Goal: Task Accomplishment & Management: Manage account settings

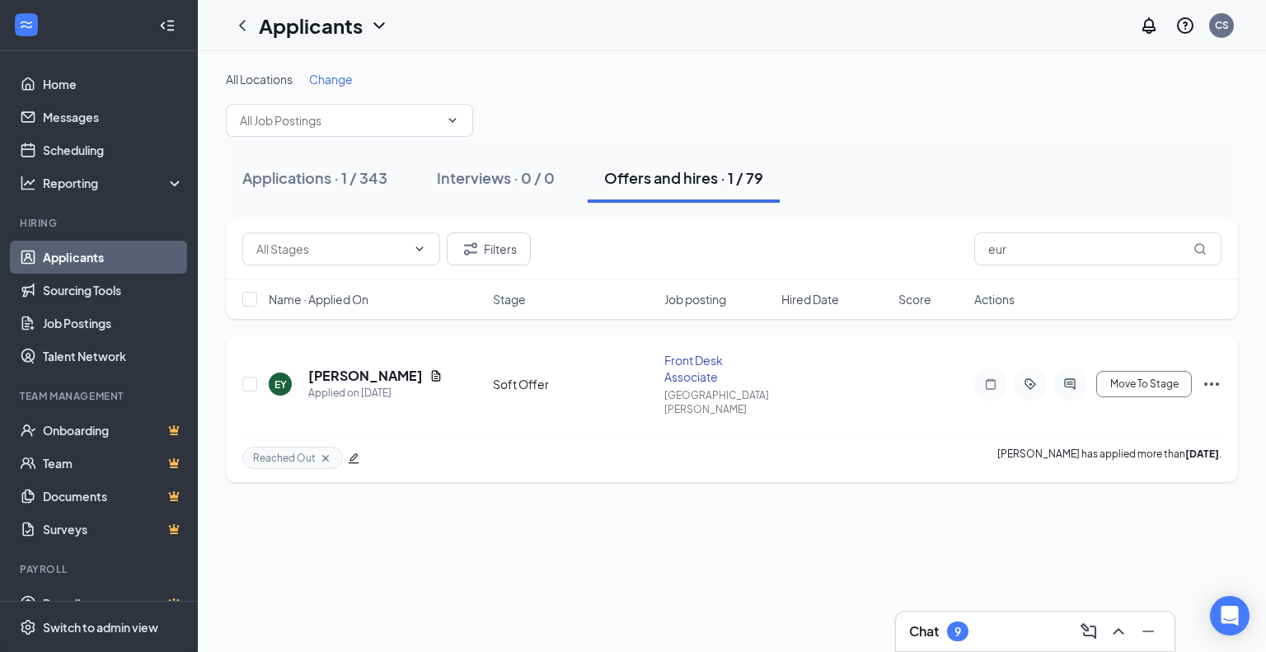
click at [1064, 368] on div at bounding box center [1069, 384] width 33 height 33
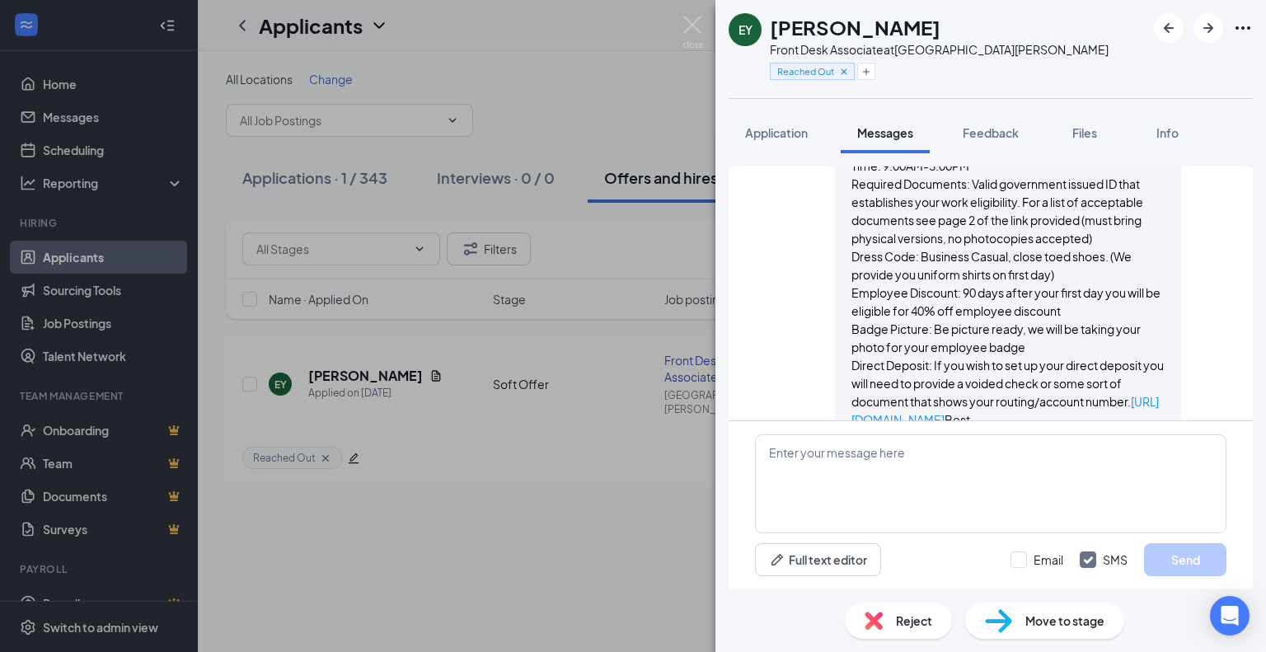
scroll to position [1914, 0]
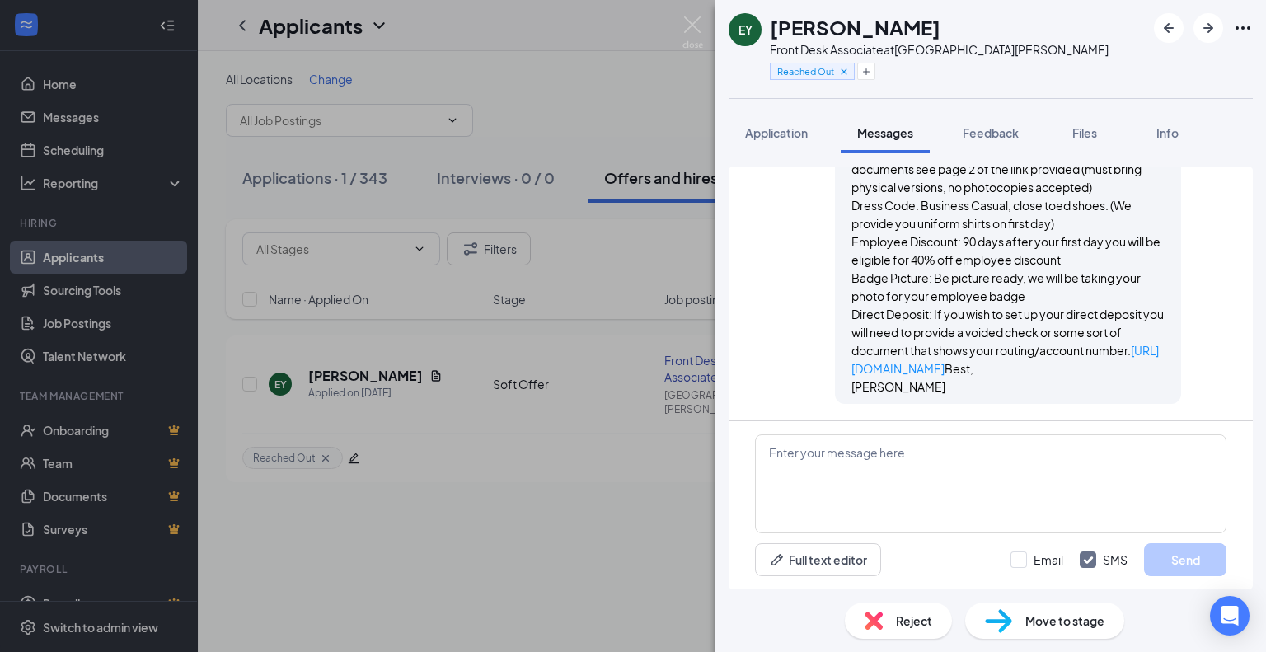
scroll to position [2821, 0]
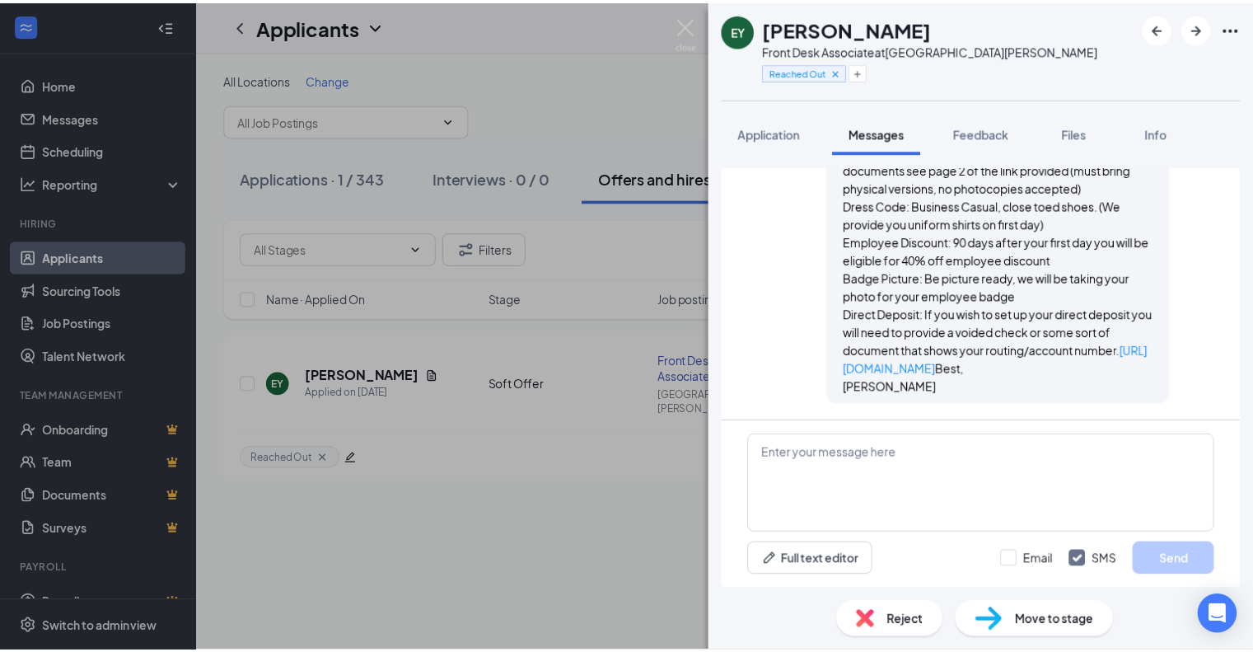
scroll to position [2821, 0]
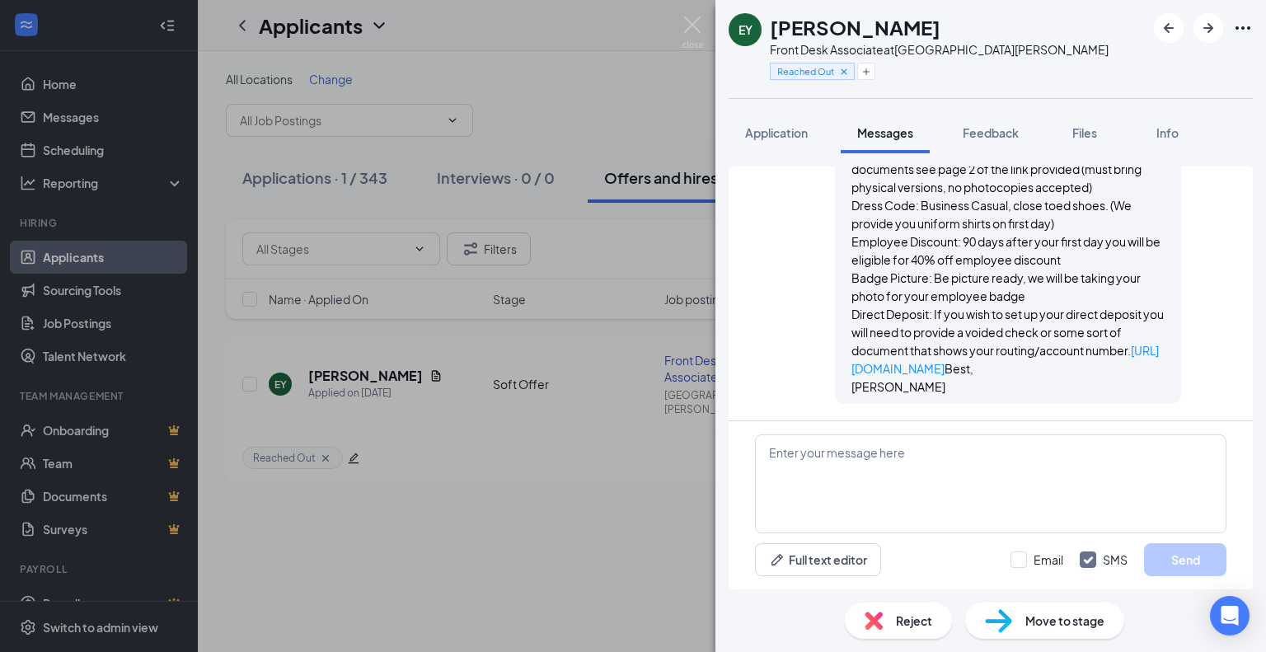
click at [686, 12] on div "EY [PERSON_NAME] Front Desk Associate at [GEOGRAPHIC_DATA][PERSON_NAME] Reached…" at bounding box center [633, 326] width 1266 height 652
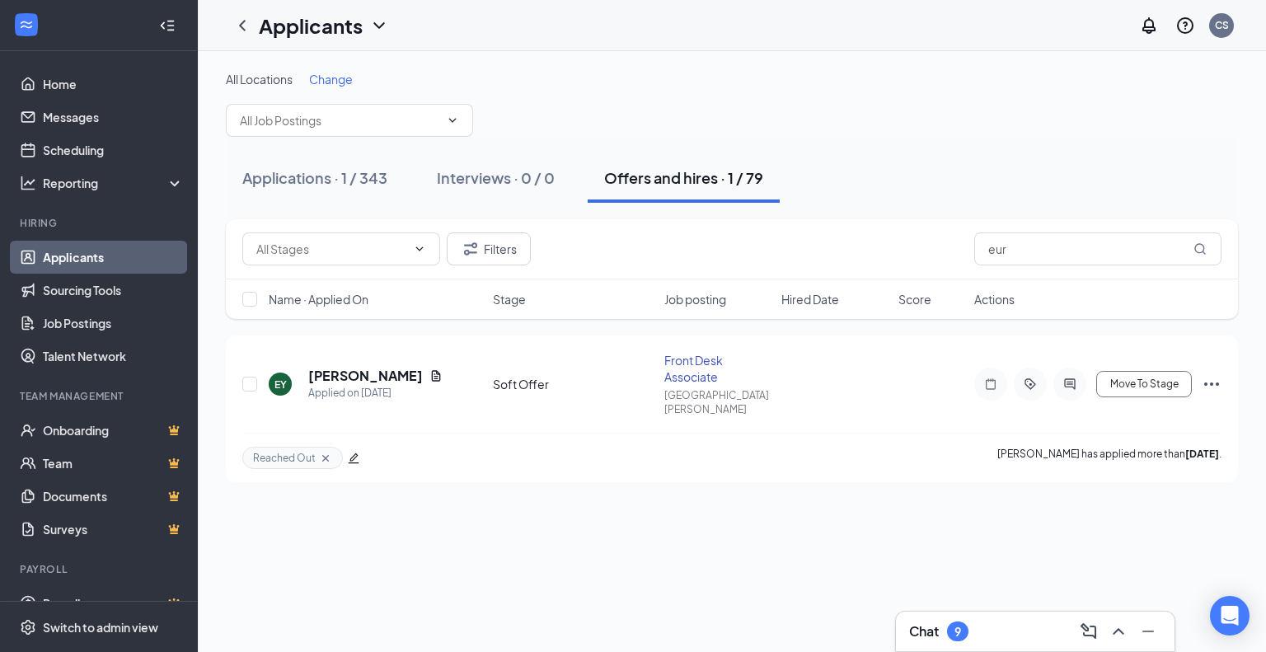
click at [698, 19] on div "Applicants CS" at bounding box center [732, 25] width 1068 height 51
click at [1001, 251] on input "eur" at bounding box center [1097, 248] width 247 height 33
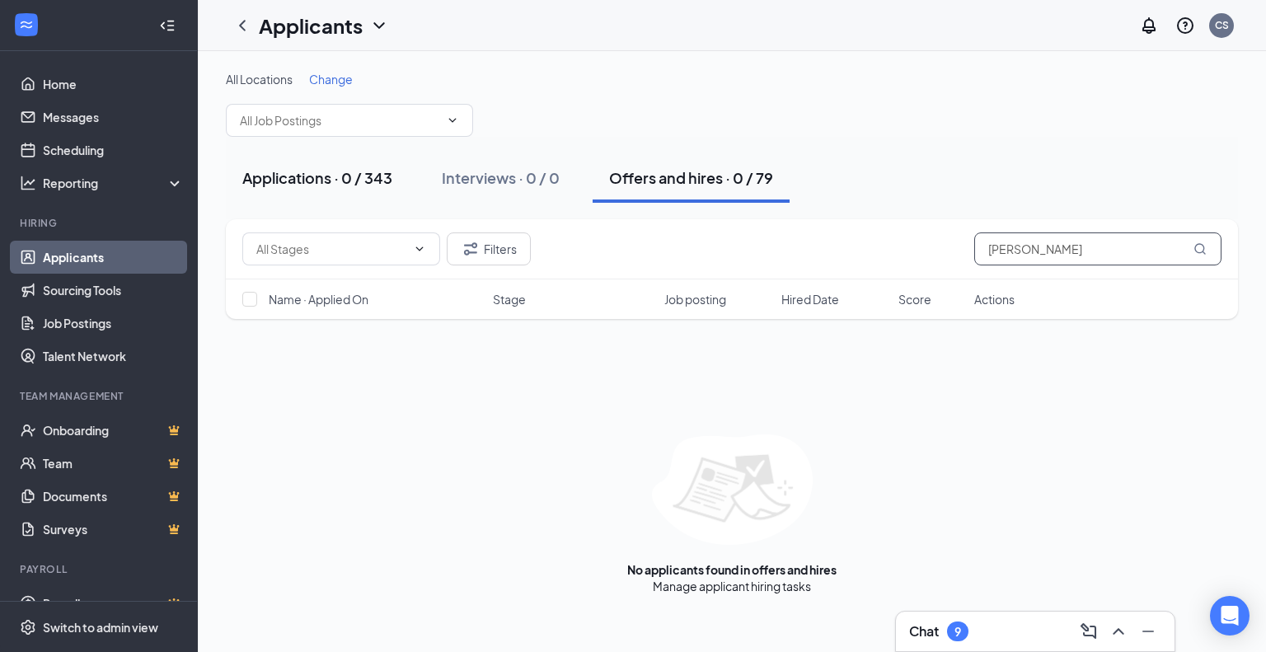
type input "[PERSON_NAME]"
click at [350, 178] on div "Applications · 0 / 343" at bounding box center [317, 177] width 150 height 21
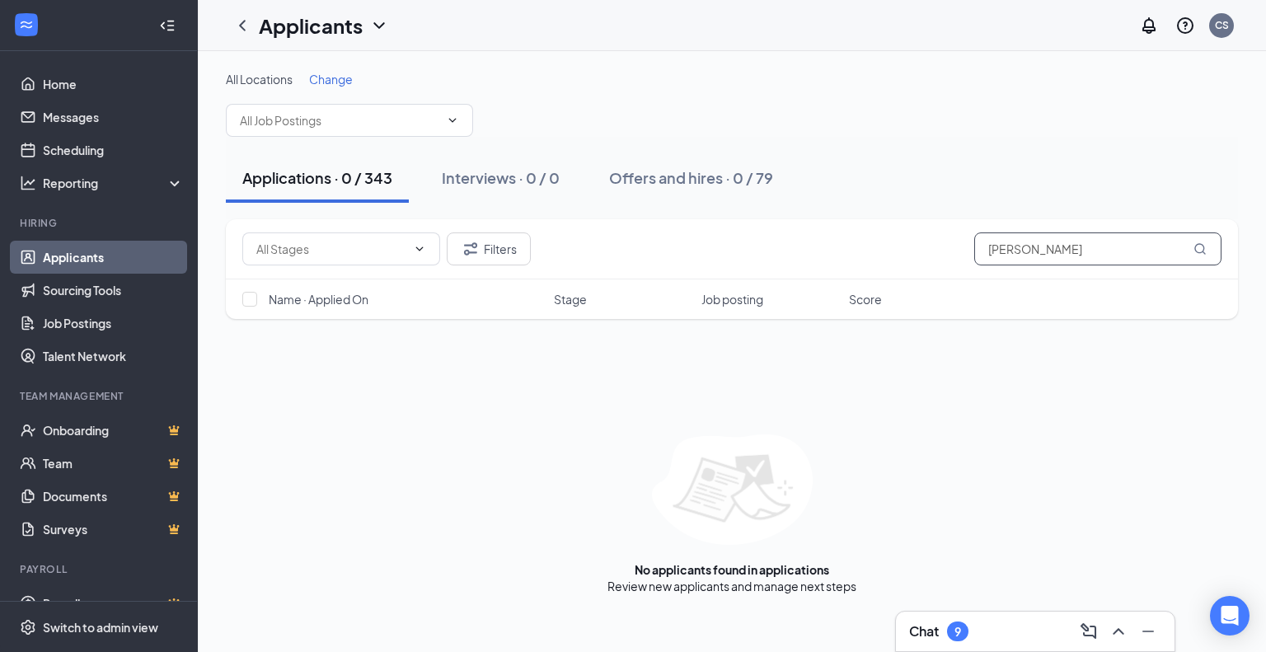
click at [1062, 248] on input "[PERSON_NAME]" at bounding box center [1097, 248] width 247 height 33
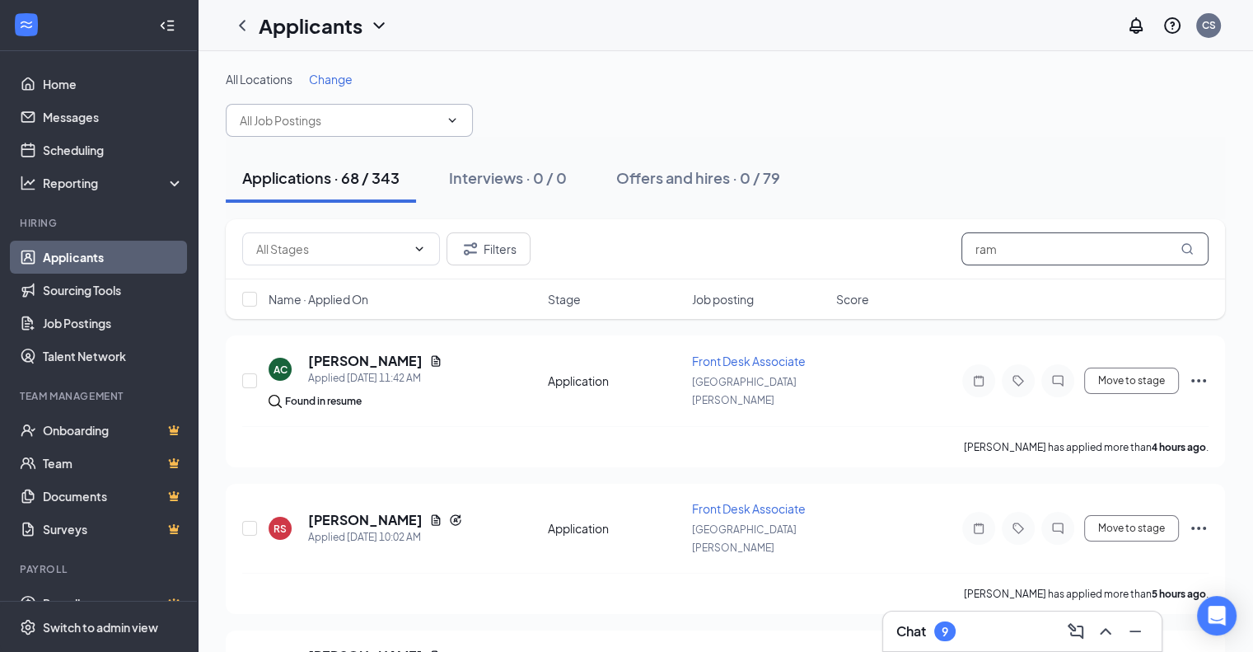
type input "ram"
click at [349, 124] on input "text" at bounding box center [339, 120] width 199 height 18
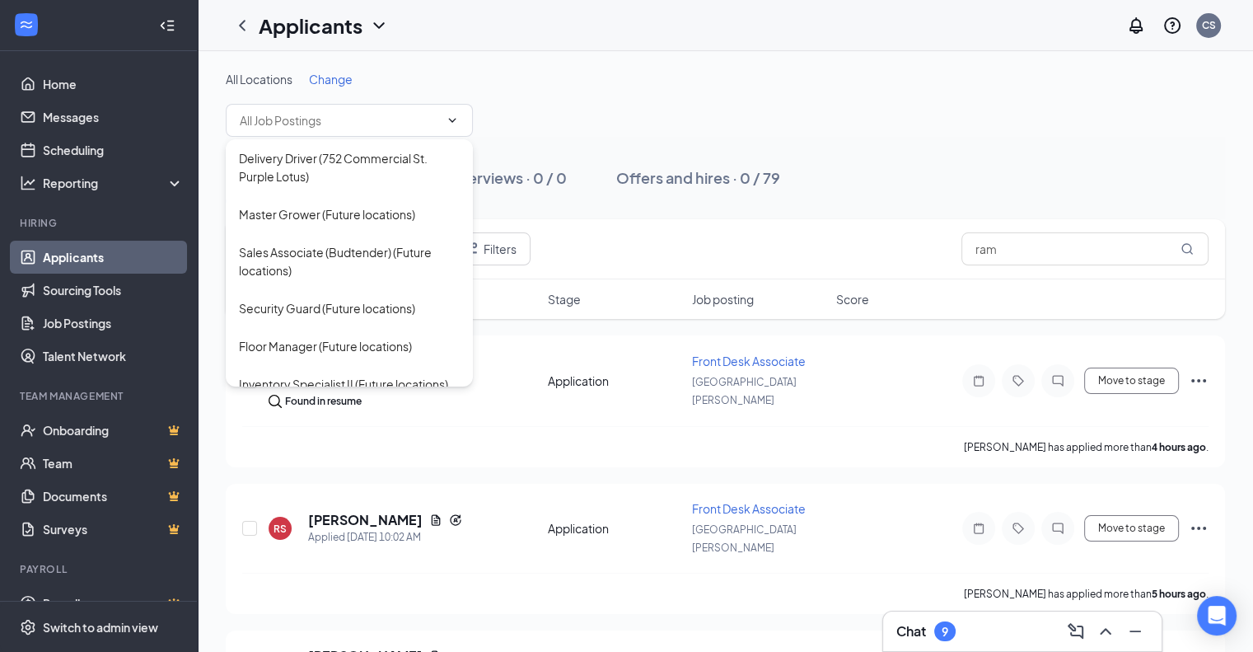
click at [703, 105] on div "All Locations Change" at bounding box center [726, 104] width 1000 height 66
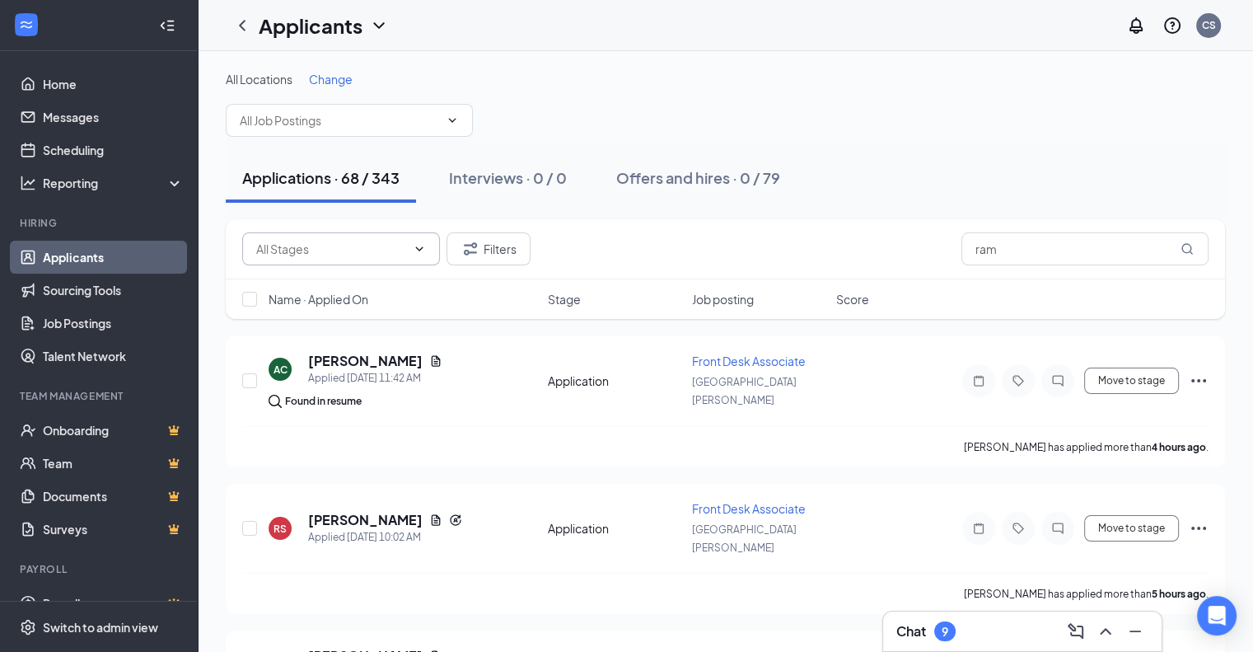
click at [413, 254] on icon "ChevronDown" at bounding box center [419, 248] width 13 height 13
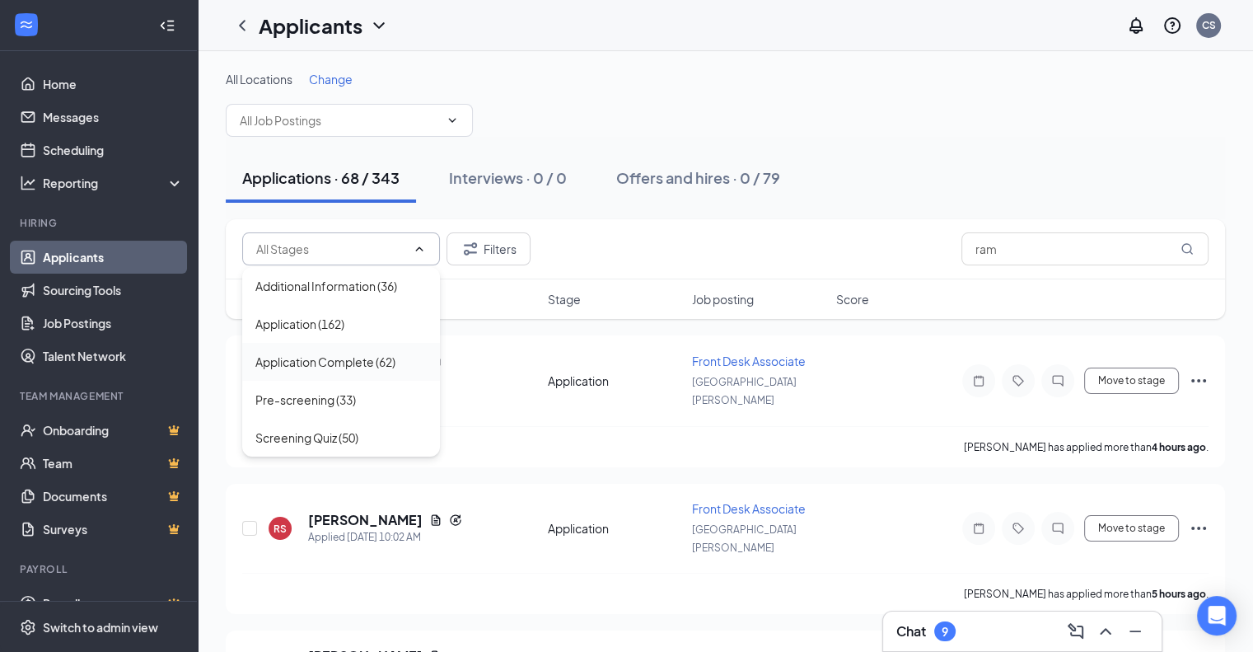
click at [331, 354] on div "Application Complete (62)" at bounding box center [325, 362] width 140 height 18
type input "Application Complete (62)"
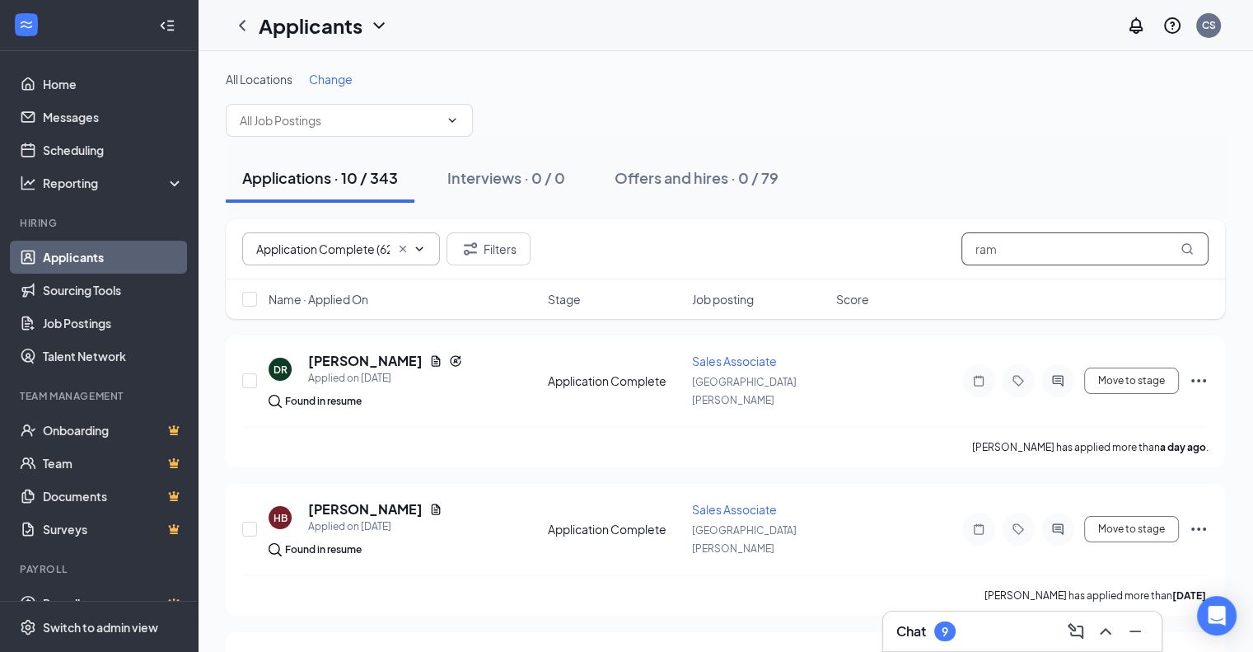
click at [1075, 254] on input "ram" at bounding box center [1085, 248] width 247 height 33
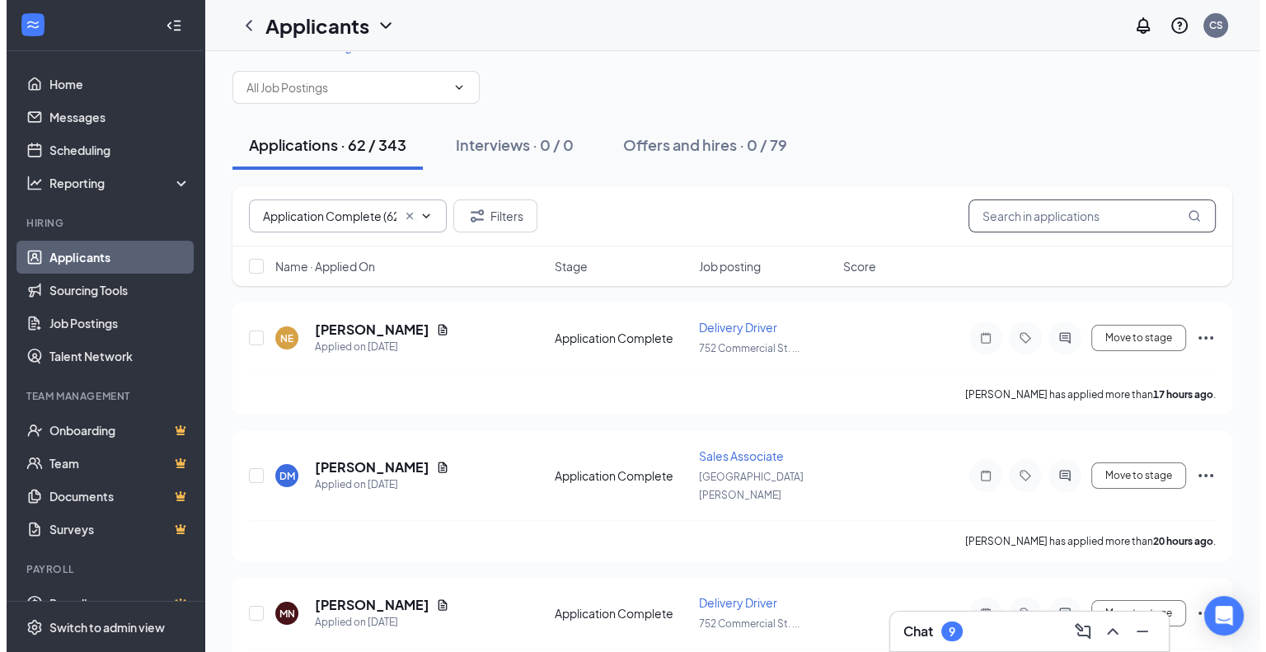
scroll to position [82, 0]
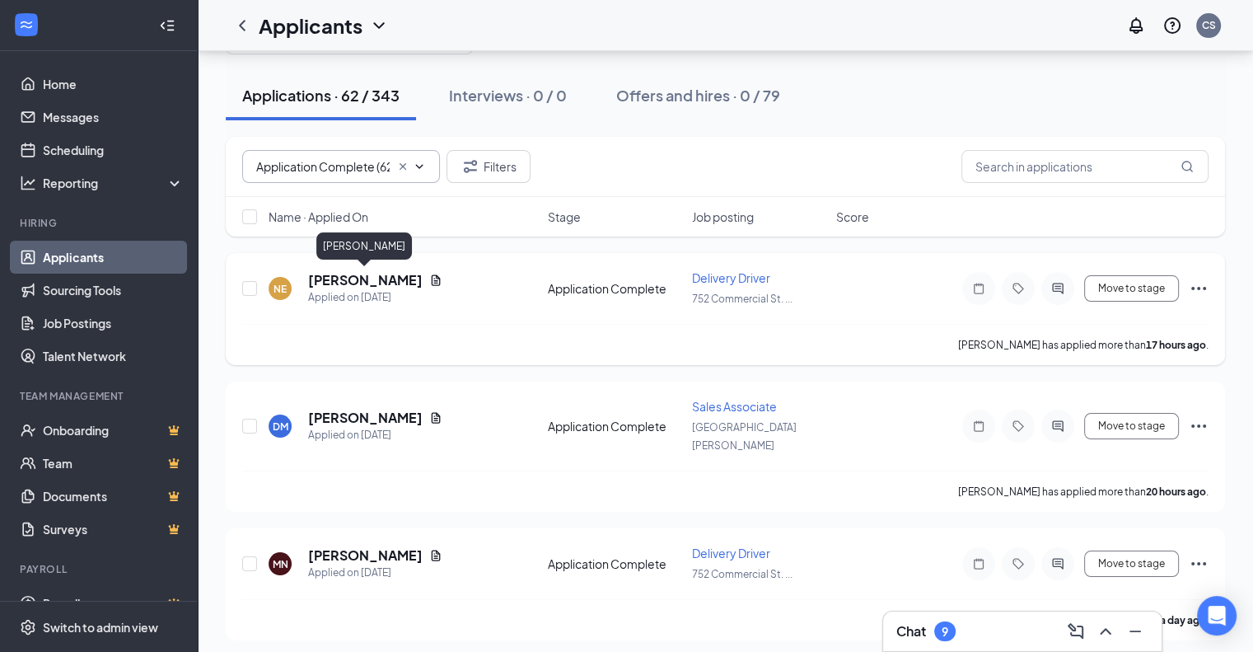
click at [383, 283] on h5 "[PERSON_NAME]" at bounding box center [365, 280] width 115 height 18
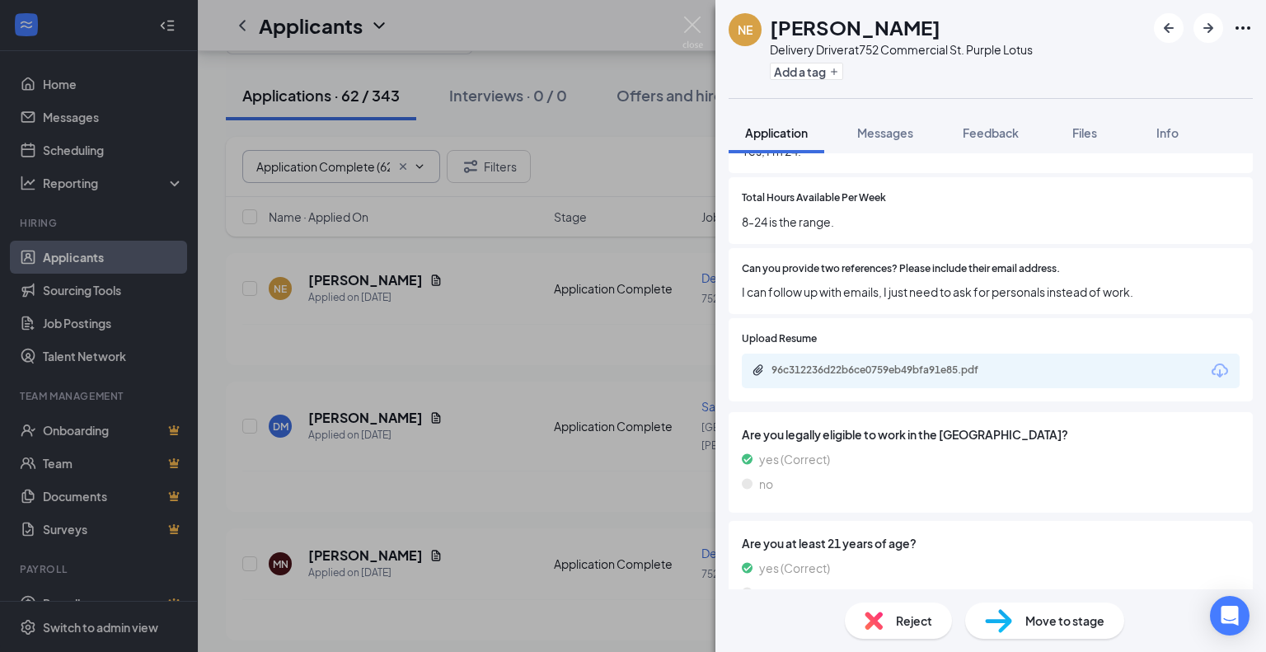
scroll to position [945, 0]
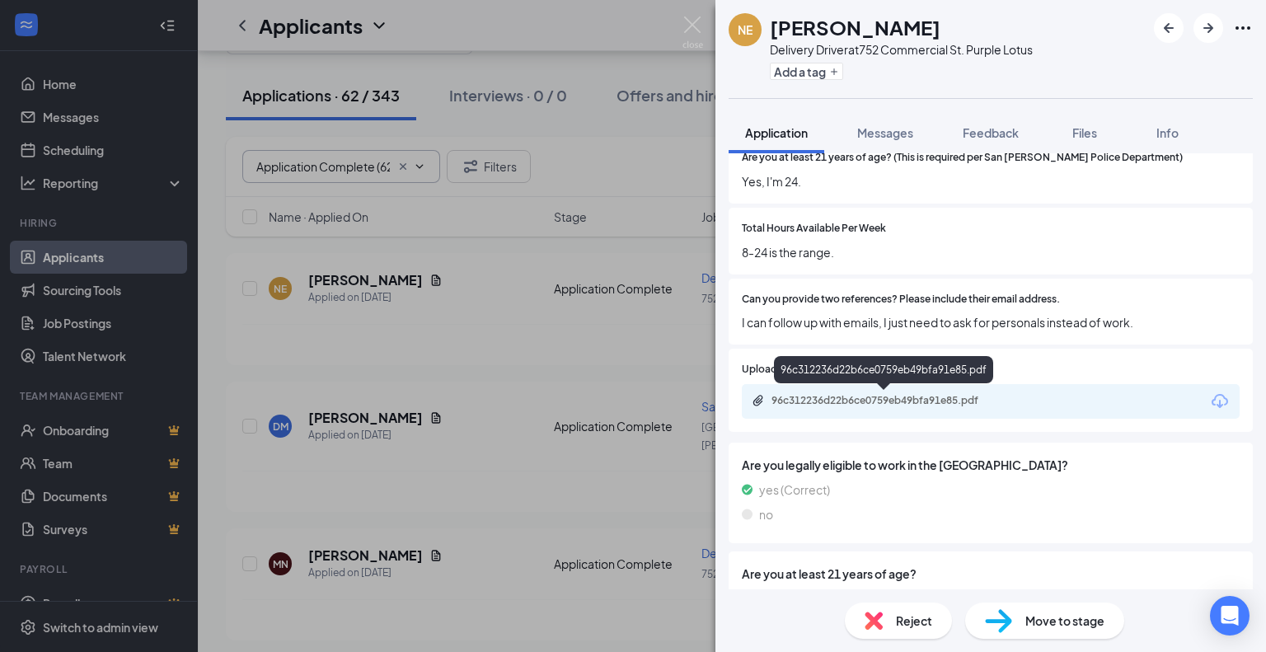
click at [928, 405] on div "96c312236d22b6ce0759eb49bfa91e85.pdf" at bounding box center [886, 400] width 231 height 13
click at [910, 620] on span "Reject" at bounding box center [914, 620] width 36 height 18
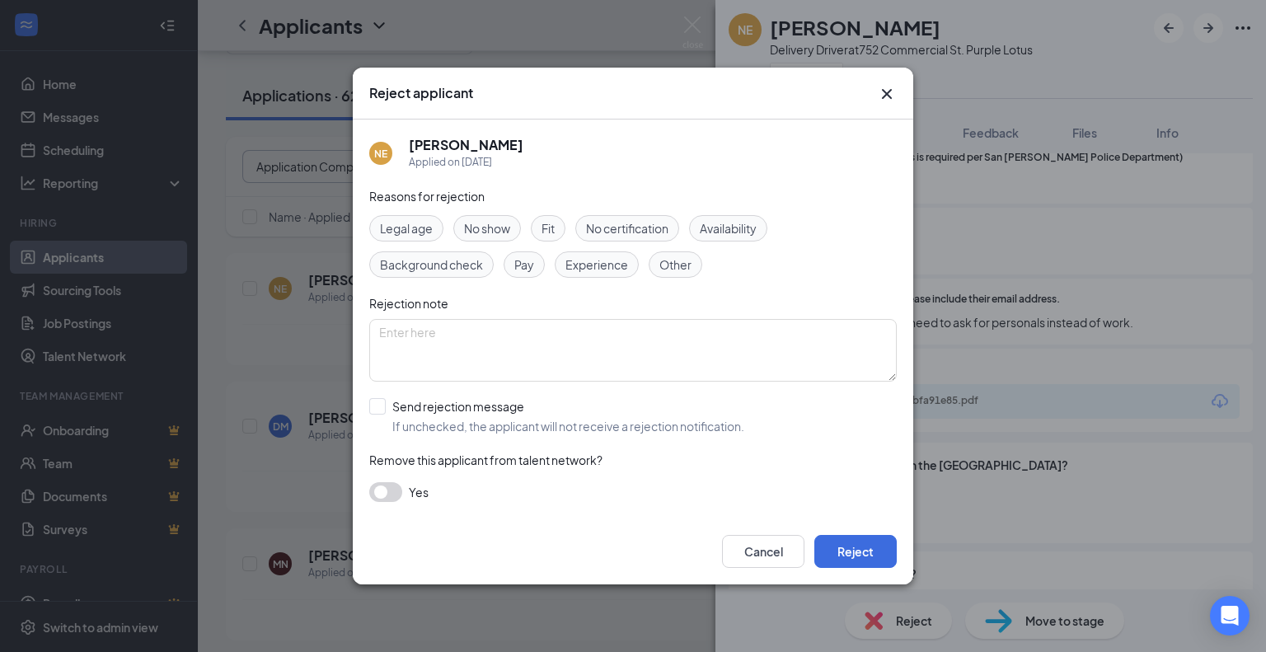
click at [719, 228] on span "Availability" at bounding box center [728, 228] width 57 height 18
click at [372, 407] on input "Send rejection message If unchecked, the applicant will not receive a rejection…" at bounding box center [556, 416] width 375 height 36
checkbox input "true"
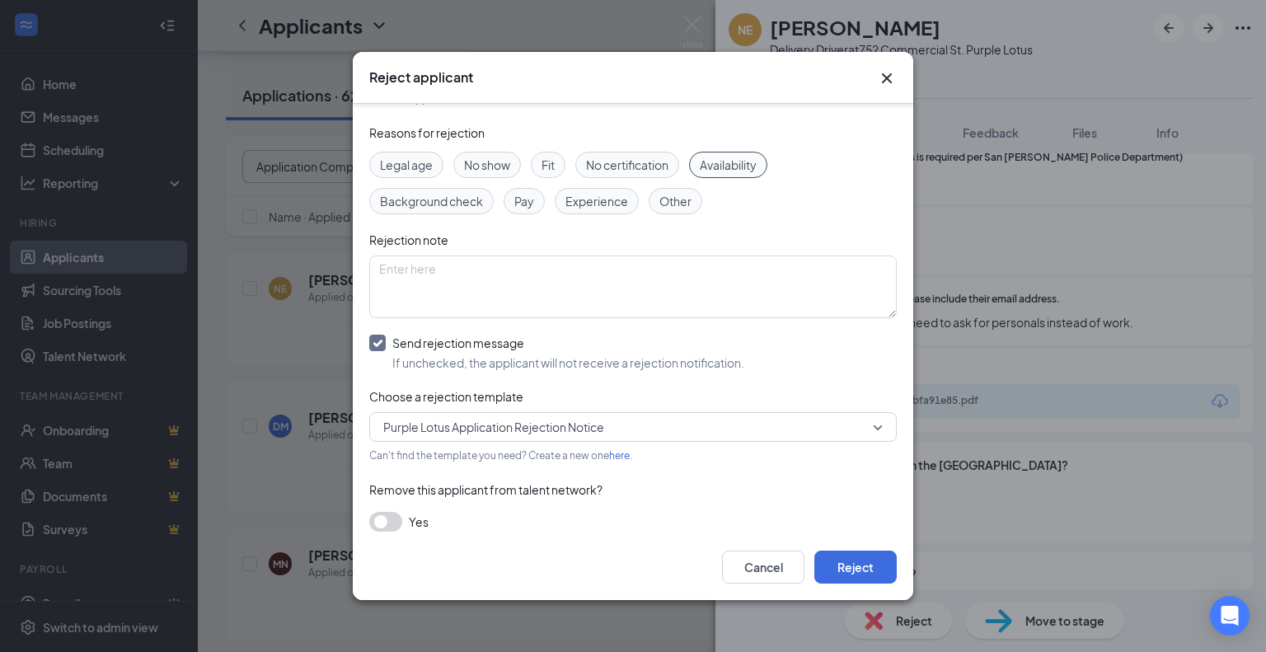
scroll to position [60, 0]
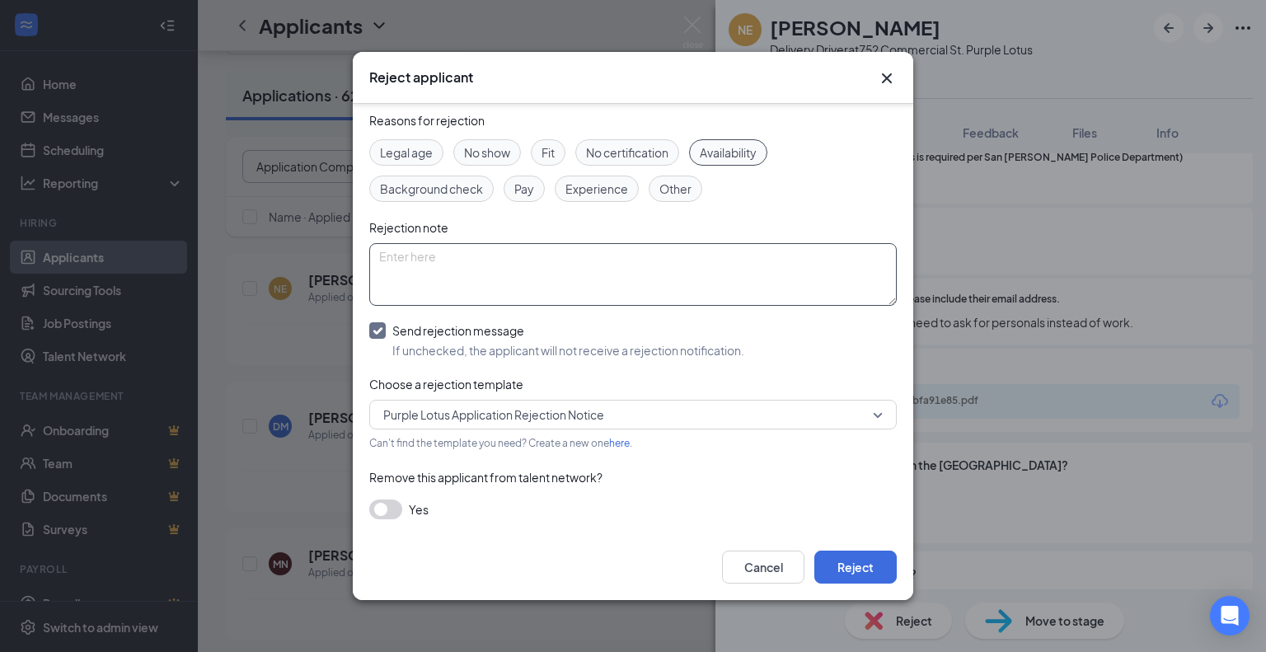
click at [517, 286] on textarea at bounding box center [632, 274] width 527 height 63
type textarea "Availability does not align with trainer schedule"
click at [866, 575] on button "Reject" at bounding box center [855, 566] width 82 height 33
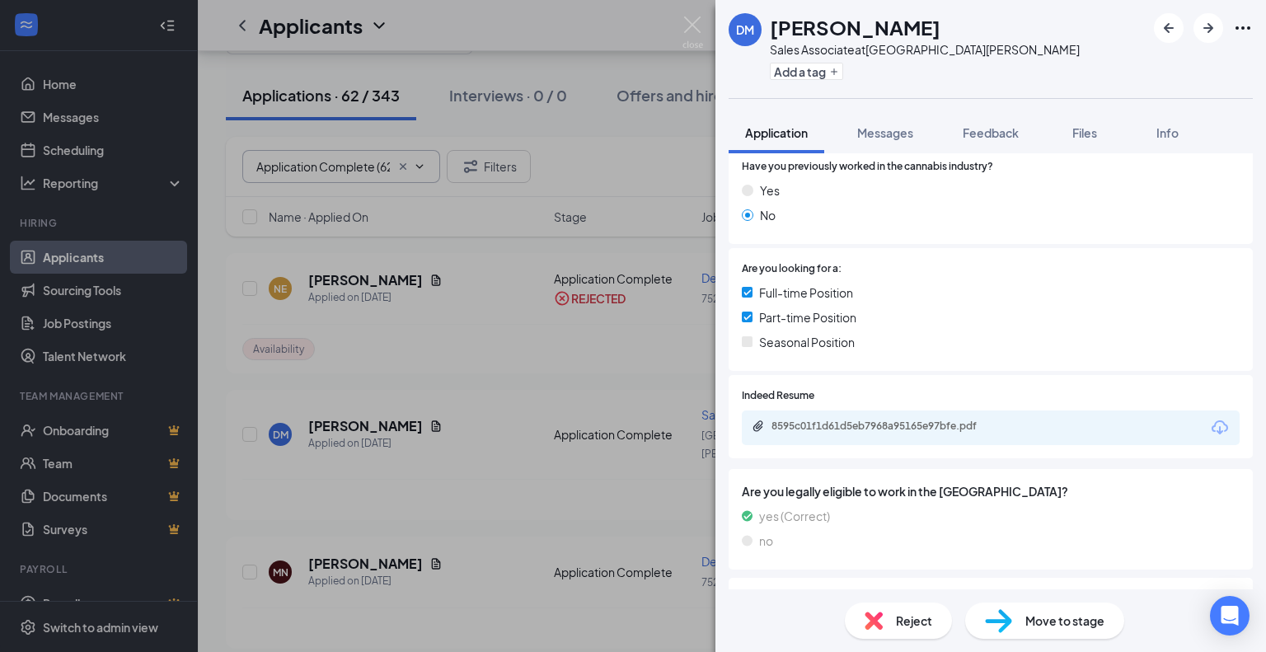
scroll to position [330, 0]
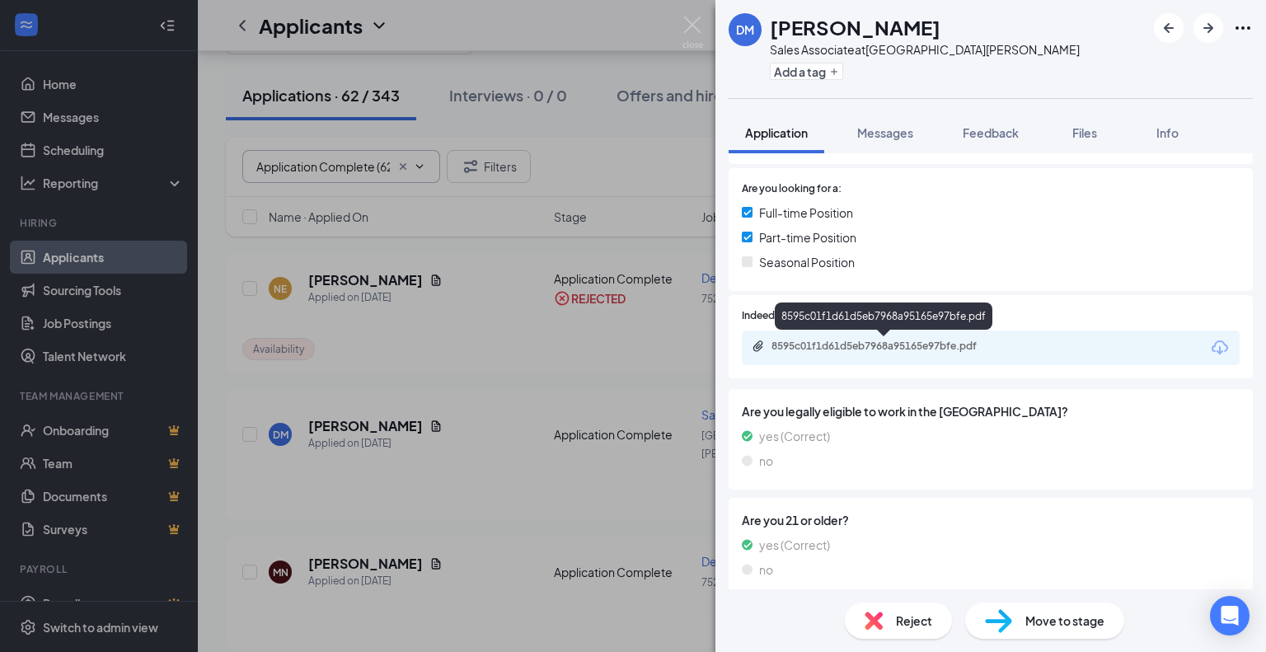
click at [876, 344] on div "8595c01f1d61d5eb7968a95165e97bfe.pdf" at bounding box center [886, 345] width 231 height 13
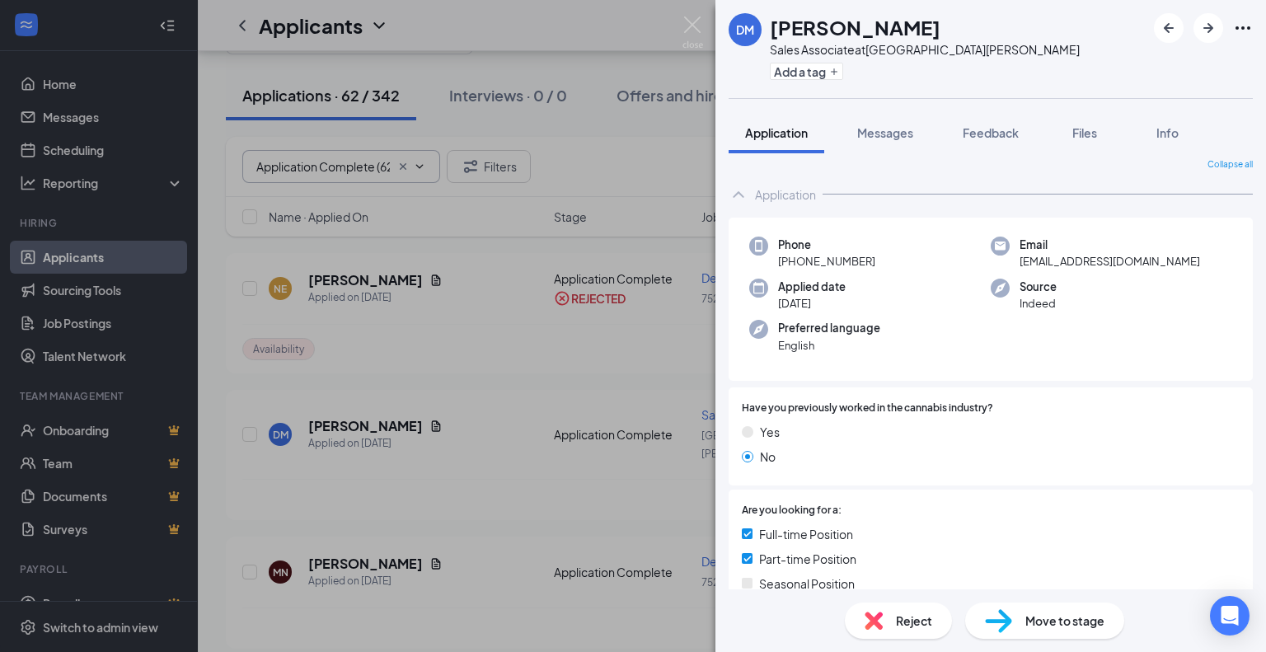
scroll to position [0, 0]
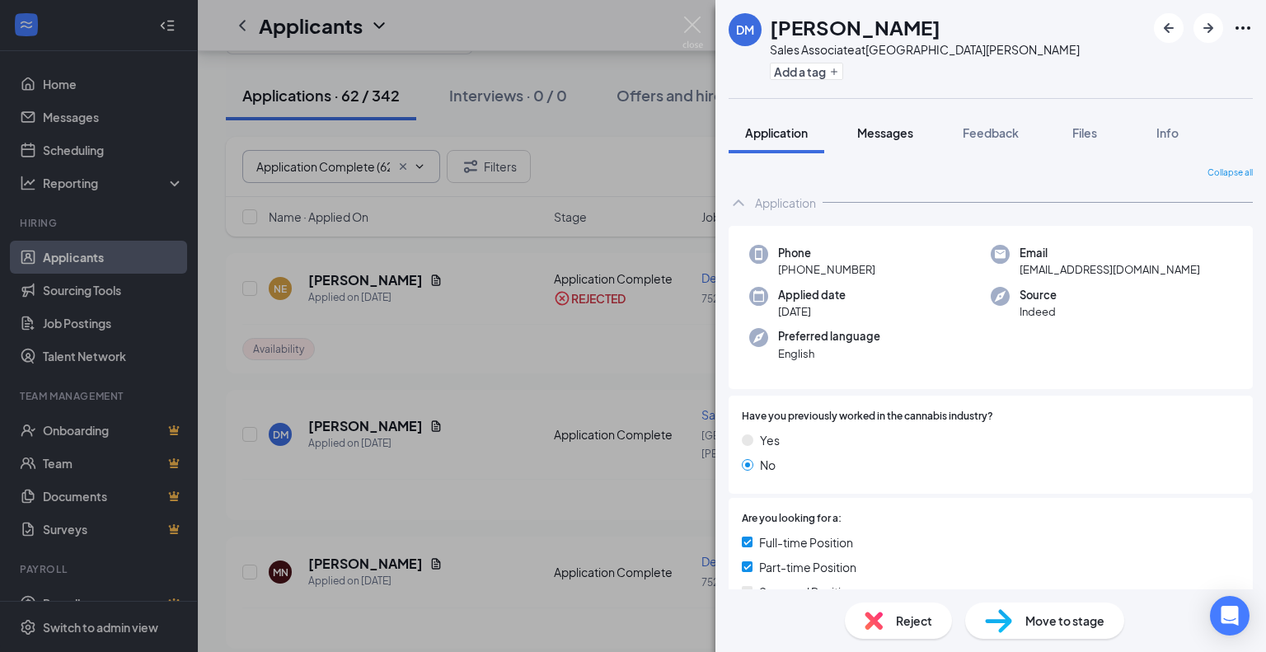
click at [893, 134] on span "Messages" at bounding box center [885, 132] width 56 height 15
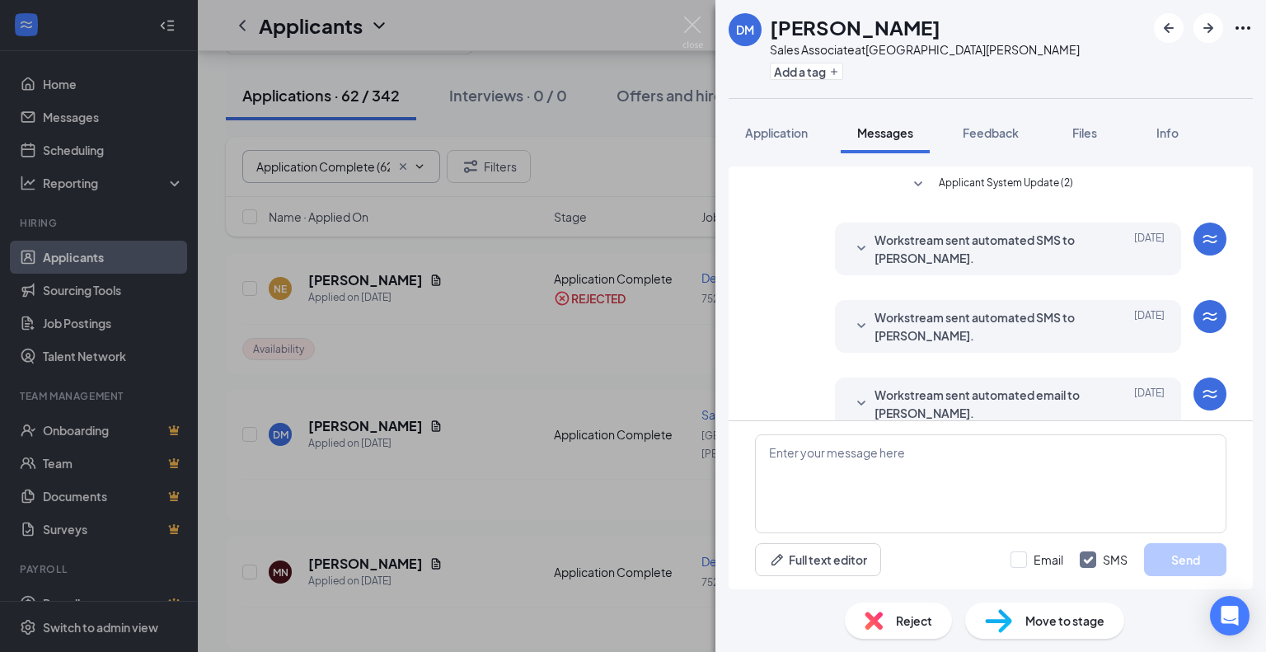
scroll to position [73, 0]
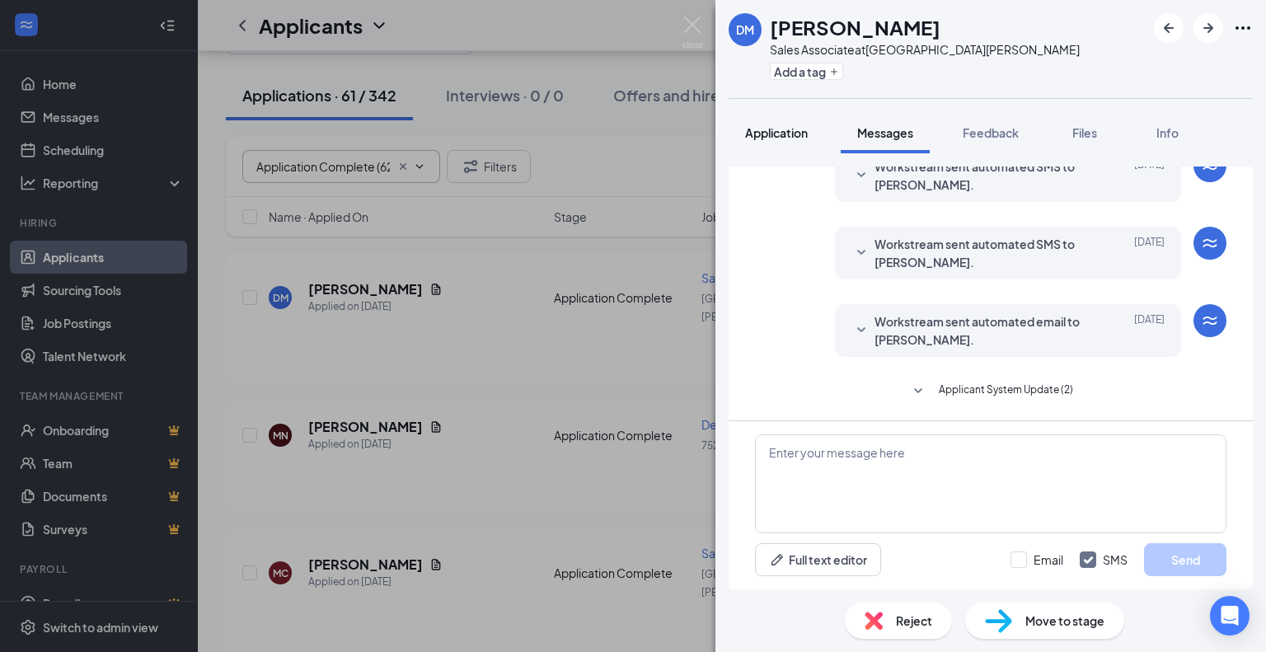
click at [764, 125] on span "Application" at bounding box center [776, 132] width 63 height 15
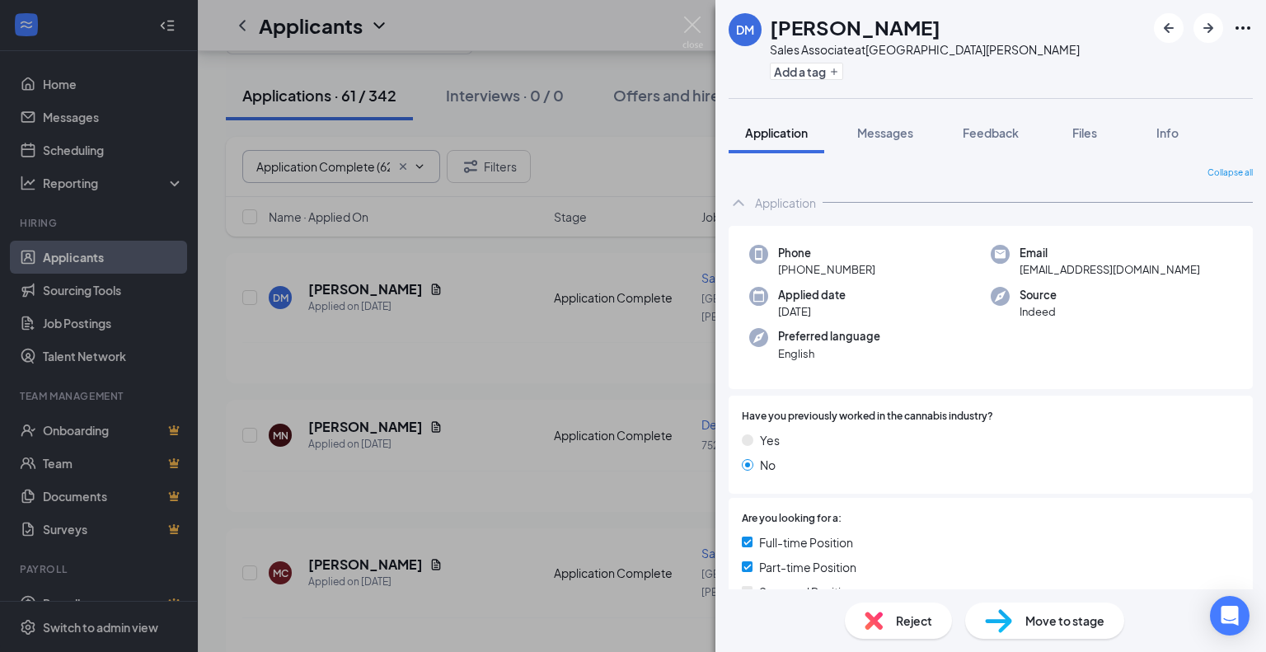
click at [930, 620] on span "Reject" at bounding box center [914, 620] width 36 height 18
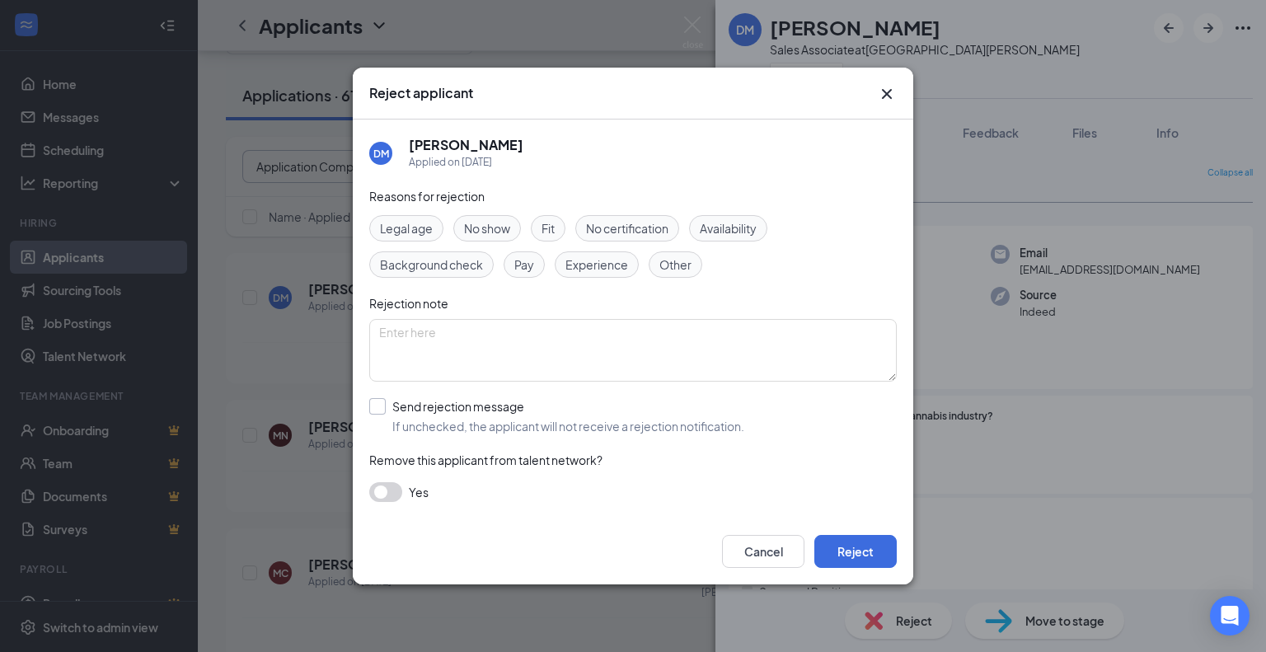
click at [378, 400] on input "Send rejection message If unchecked, the applicant will not receive a rejection…" at bounding box center [556, 416] width 375 height 36
checkbox input "true"
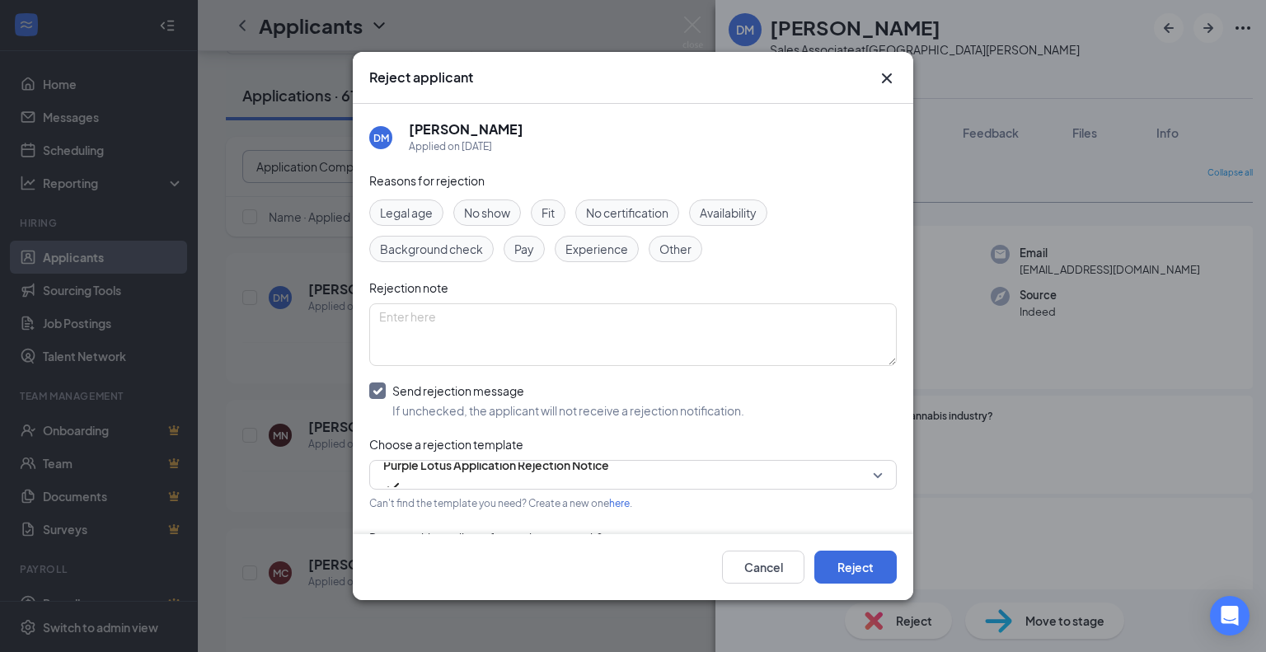
click at [721, 219] on span "Availability" at bounding box center [728, 213] width 57 height 18
click at [541, 325] on textarea at bounding box center [632, 334] width 527 height 63
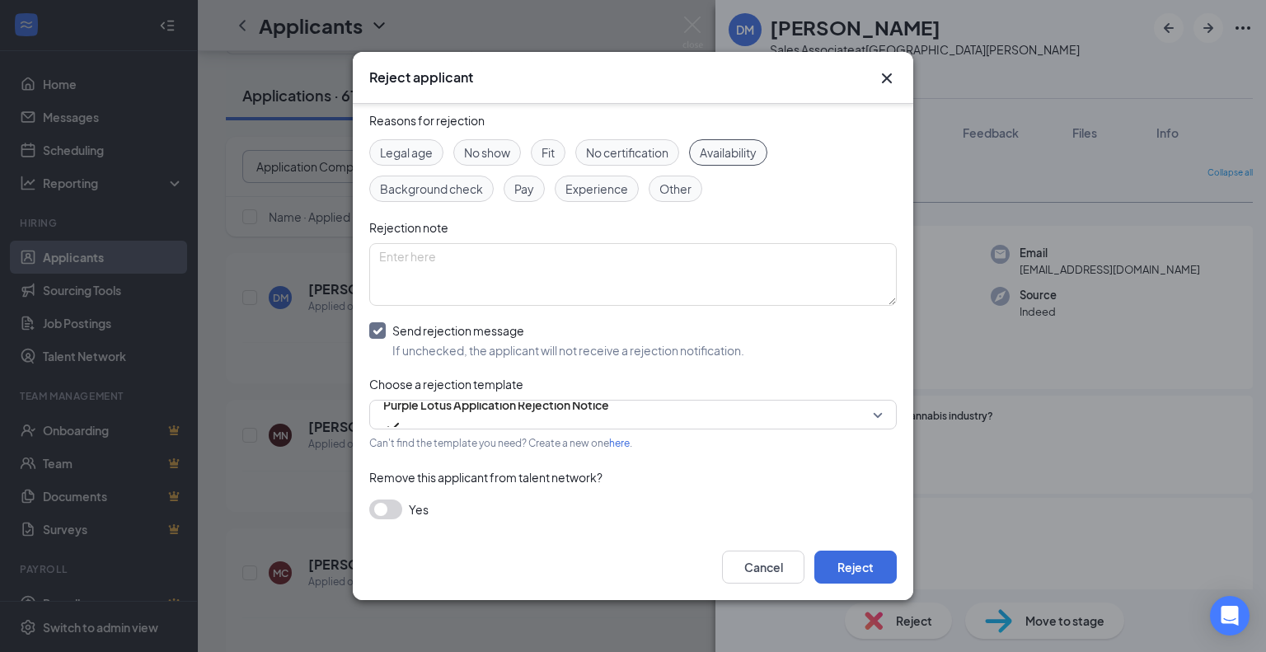
click at [597, 191] on span "Experience" at bounding box center [596, 189] width 63 height 18
click at [860, 573] on button "Reject" at bounding box center [855, 566] width 82 height 33
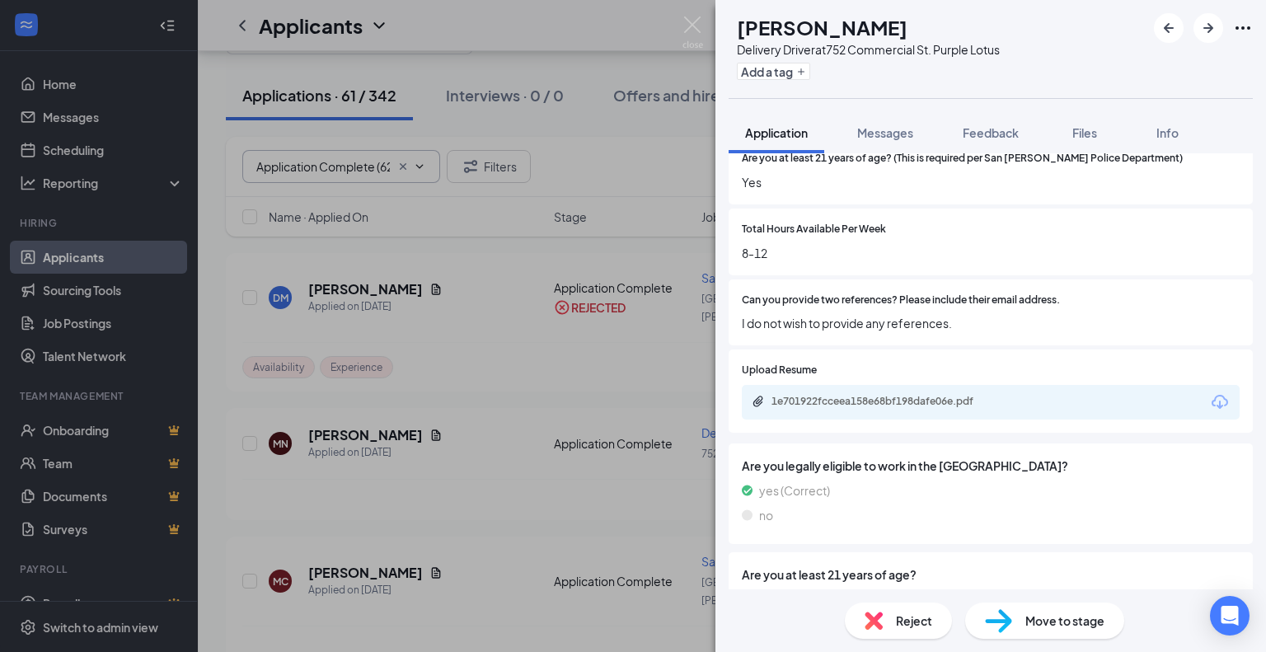
scroll to position [989, 0]
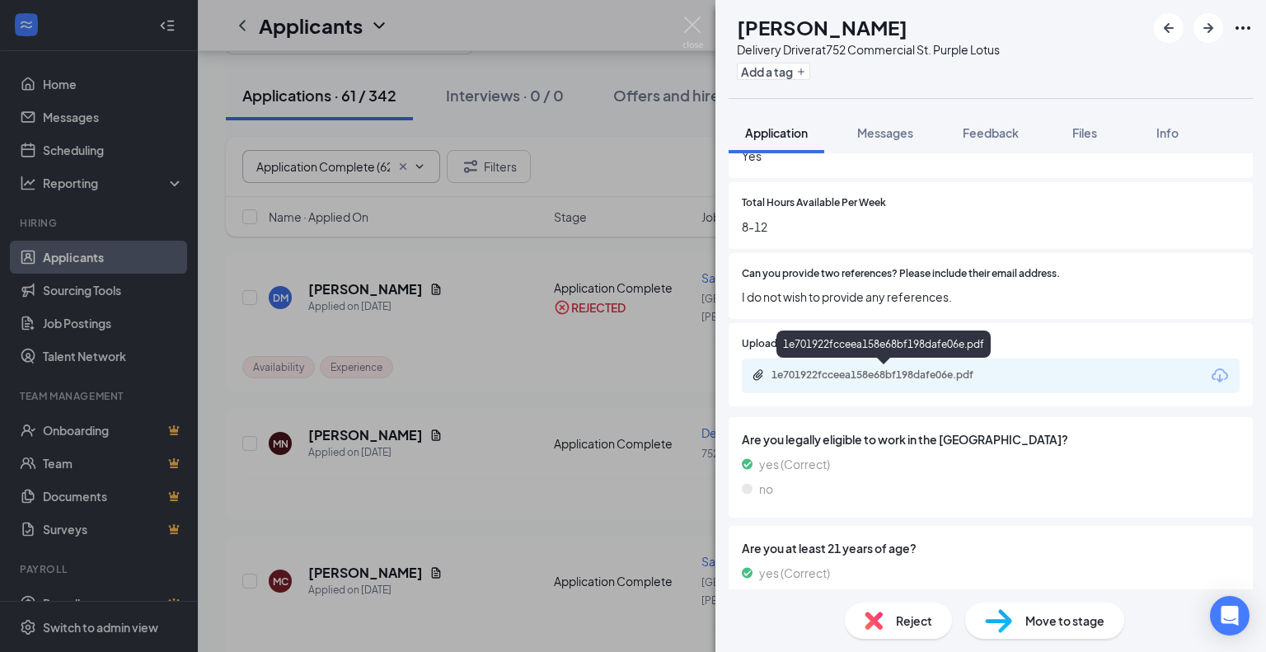
click at [903, 375] on div "1e701922fcceea158e68bf198dafe06e.pdf" at bounding box center [886, 374] width 231 height 13
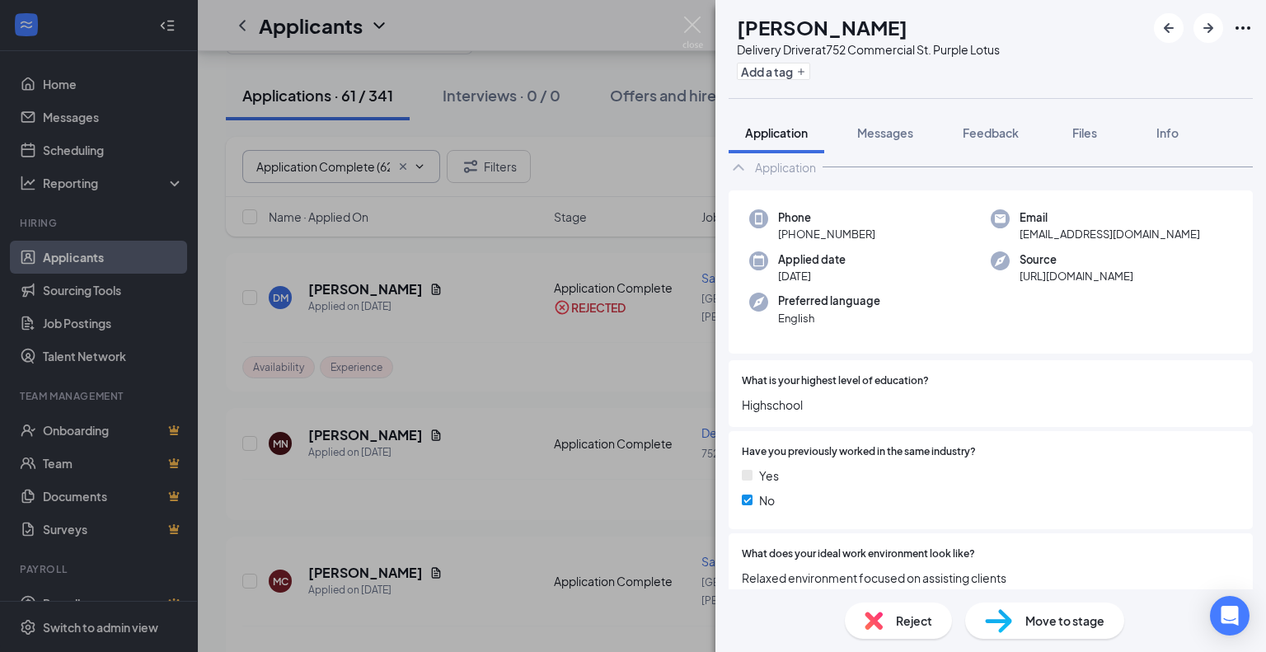
scroll to position [0, 0]
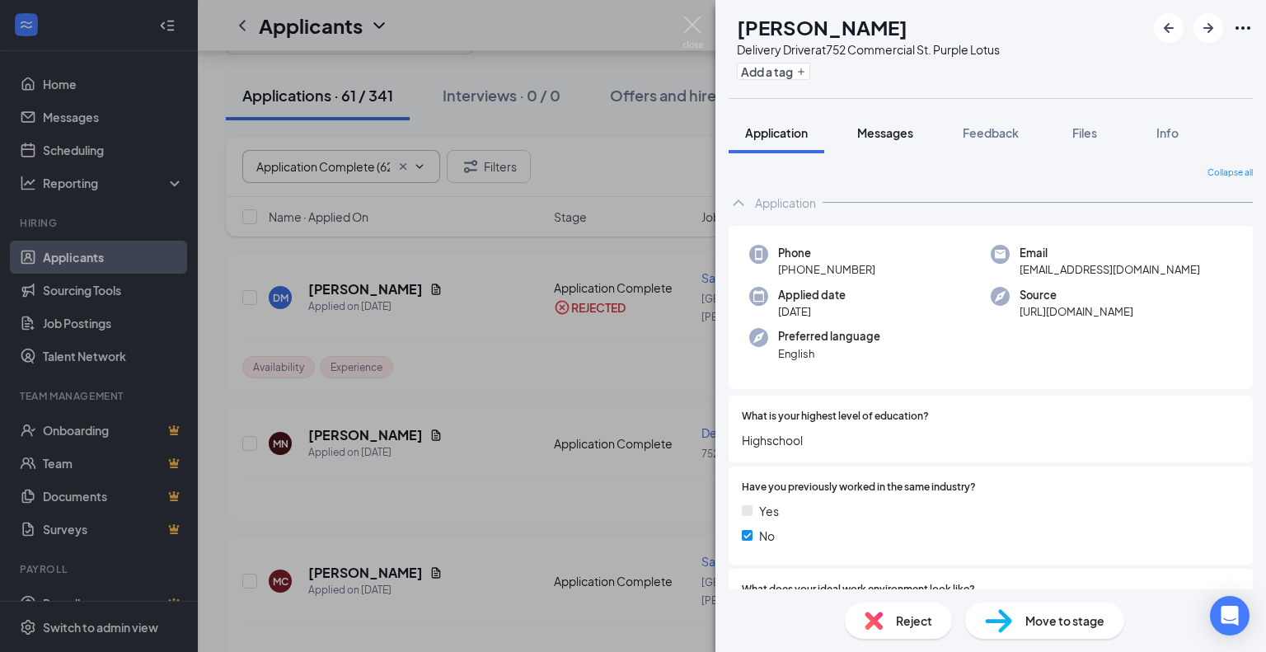
click at [887, 138] on span "Messages" at bounding box center [885, 132] width 56 height 15
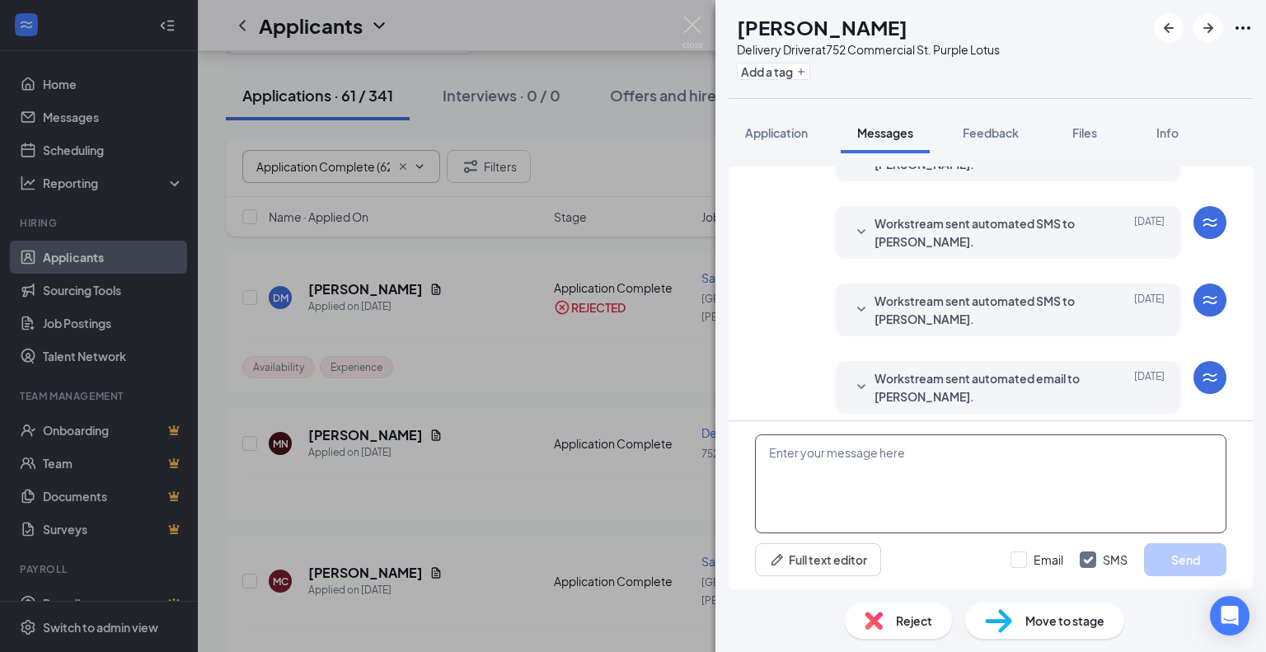
click at [834, 457] on textarea at bounding box center [990, 483] width 471 height 99
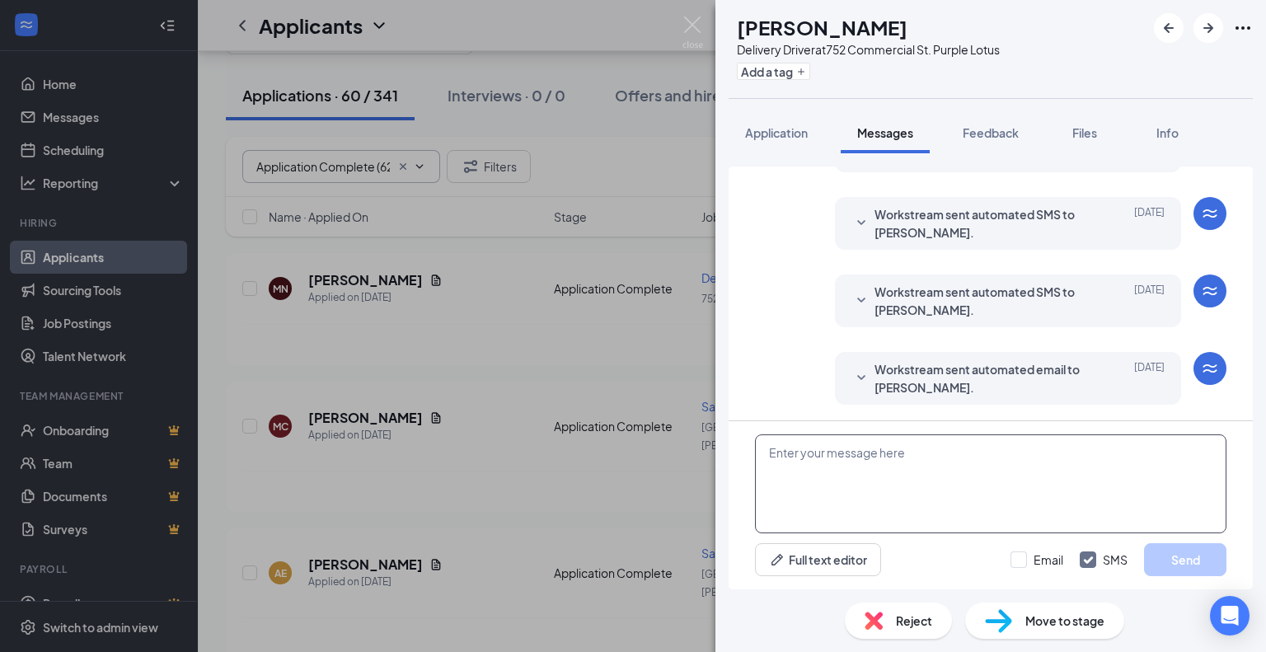
paste textarea "Hi [PERSON_NAME], My name is [PERSON_NAME] and I am recruiting for Purple Lotus…"
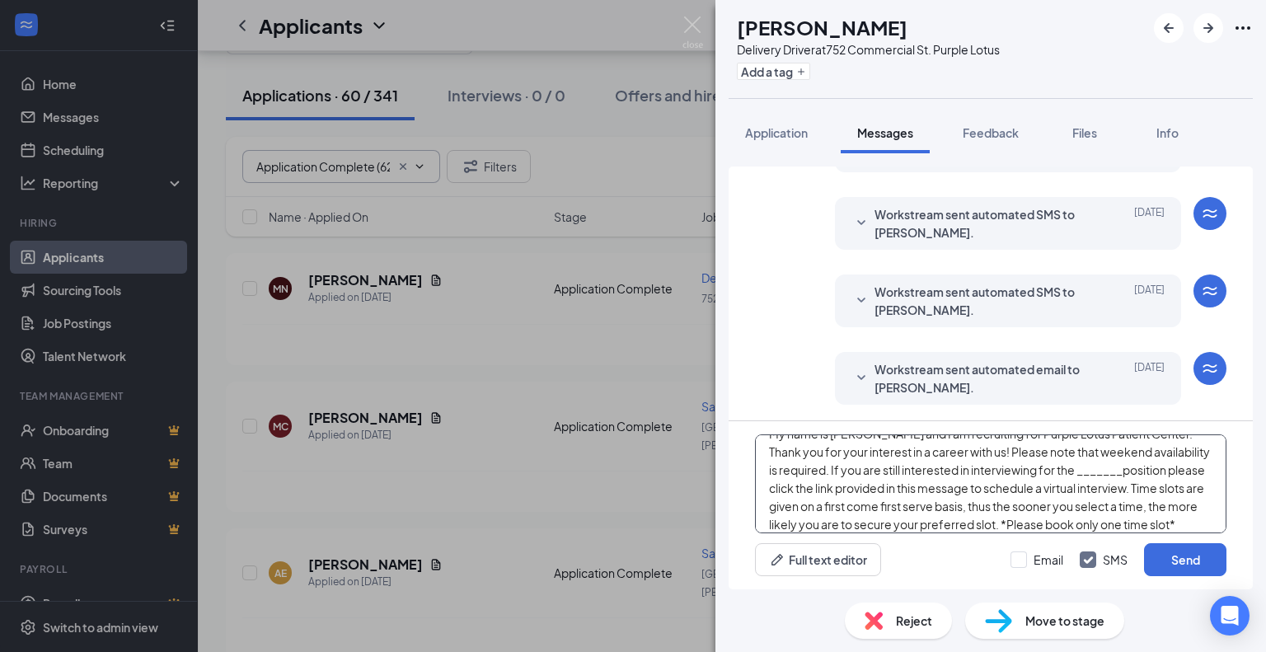
scroll to position [0, 0]
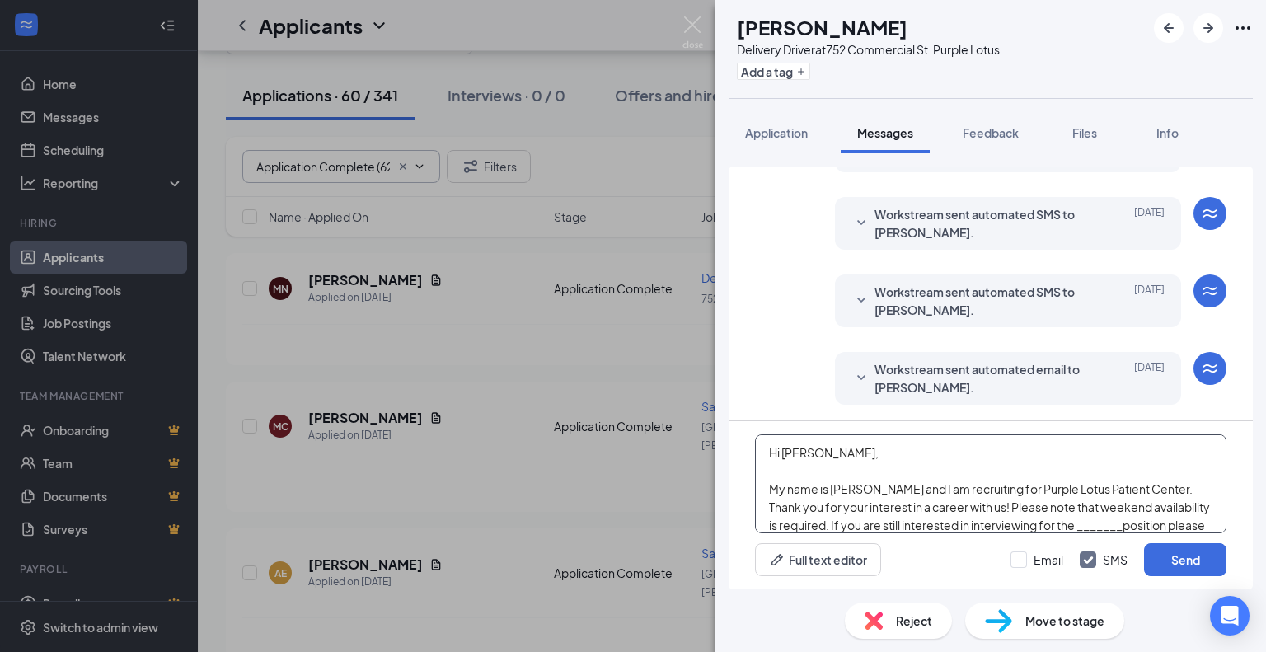
drag, startPoint x: 822, startPoint y: 449, endPoint x: 781, endPoint y: 452, distance: 40.5
click at [781, 452] on textarea "Hi [PERSON_NAME], My name is [PERSON_NAME] and I am recruiting for Purple Lotus…" at bounding box center [990, 483] width 471 height 99
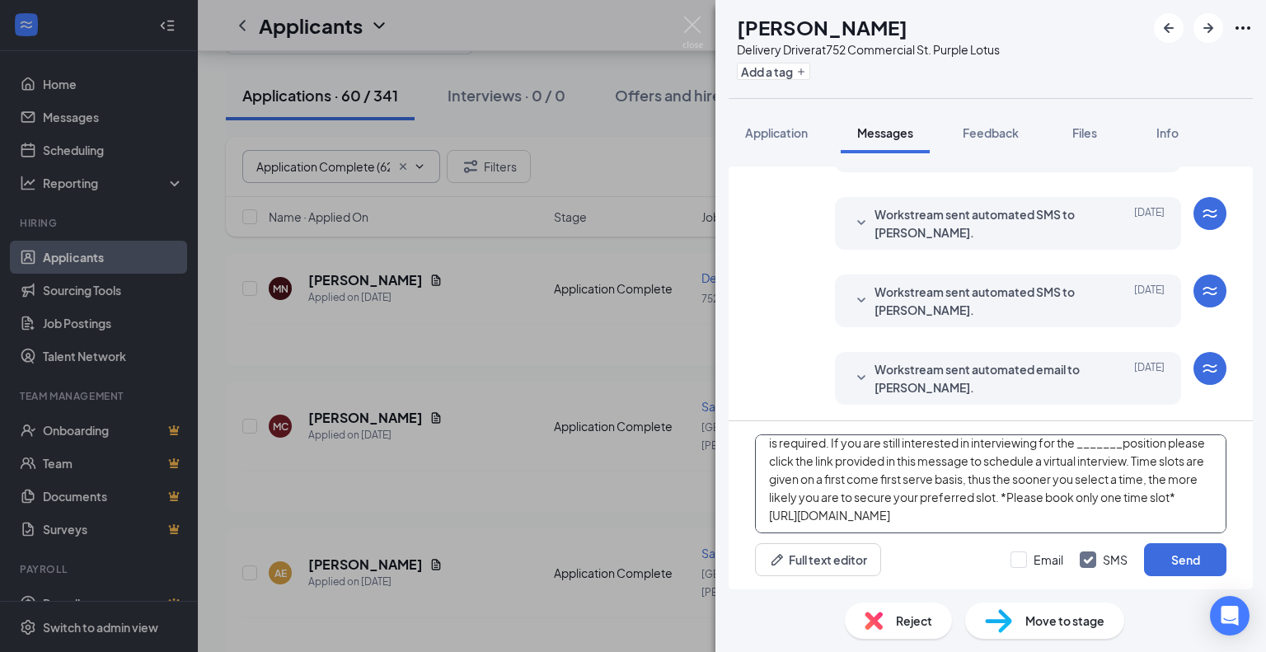
drag, startPoint x: 1113, startPoint y: 527, endPoint x: 1055, endPoint y: 485, distance: 72.0
click at [1055, 485] on textarea "Hi [PERSON_NAME], My name is [PERSON_NAME] and I am recruiting for Purple Lotus…" at bounding box center [990, 483] width 471 height 99
click at [1055, 484] on textarea "Hi [PERSON_NAME], My name is [PERSON_NAME] and I am recruiting for Purple Lotus…" at bounding box center [990, 483] width 471 height 99
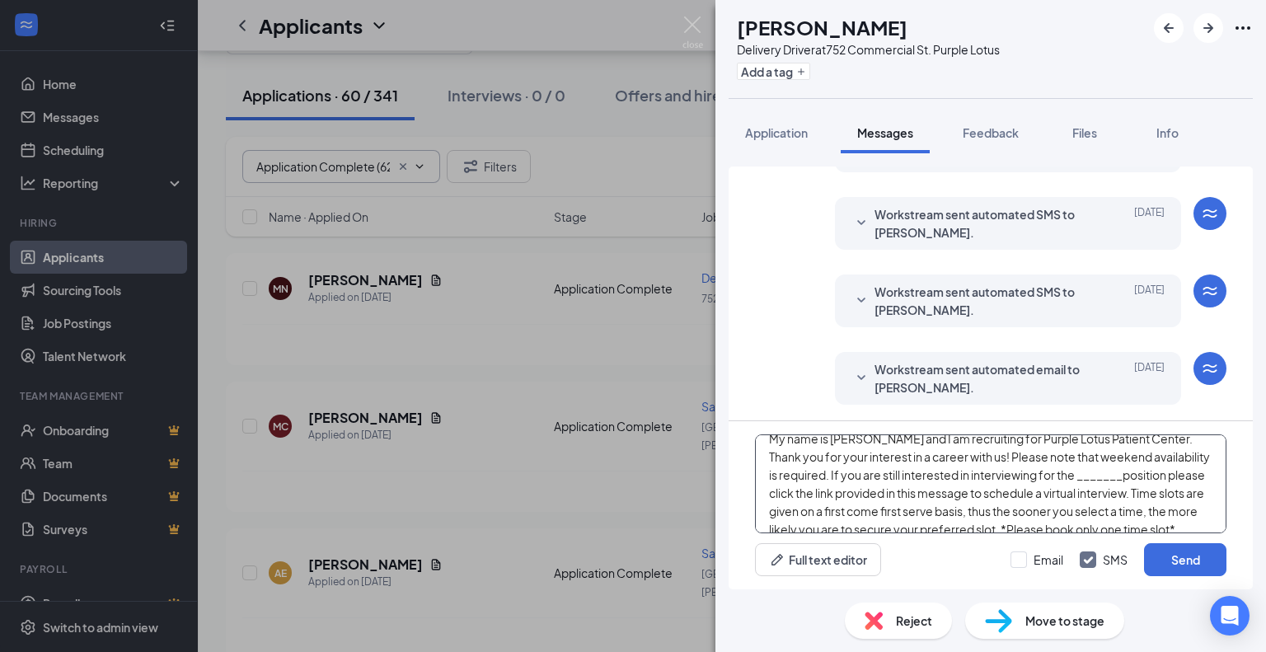
scroll to position [23, 0]
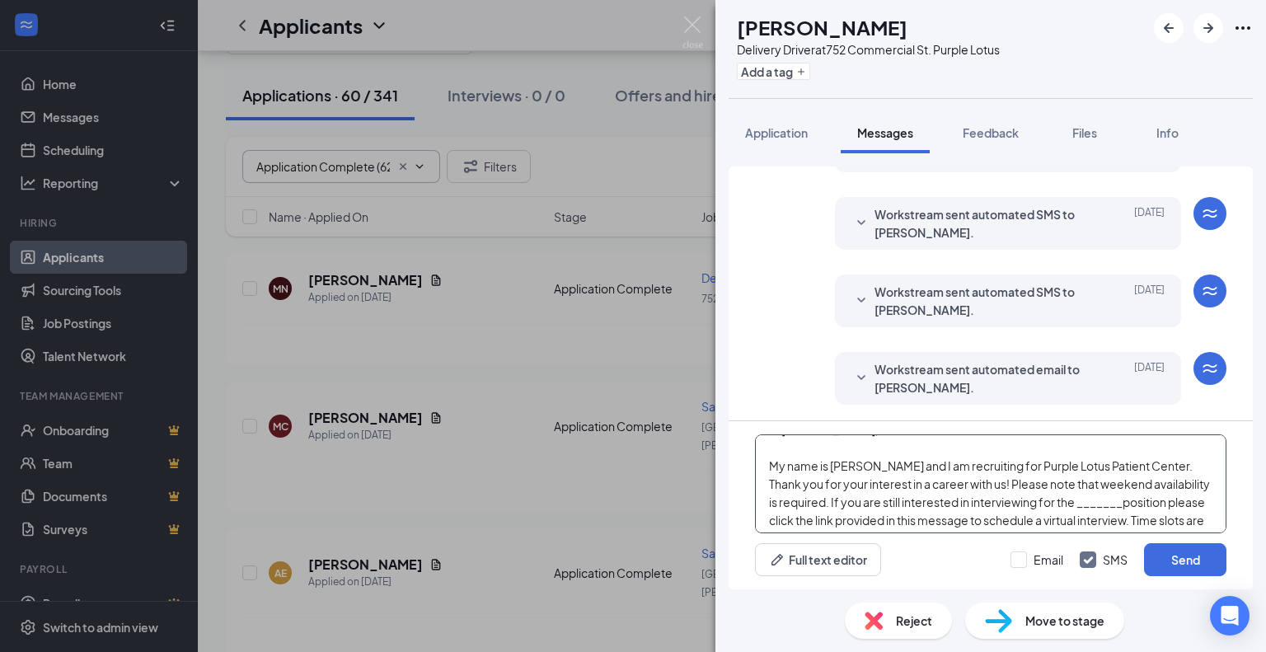
drag, startPoint x: 1114, startPoint y: 504, endPoint x: 1068, endPoint y: 501, distance: 46.3
click at [1068, 501] on textarea "Hi [PERSON_NAME], My name is [PERSON_NAME] and I am recruiting for Purple Lotus…" at bounding box center [990, 483] width 471 height 99
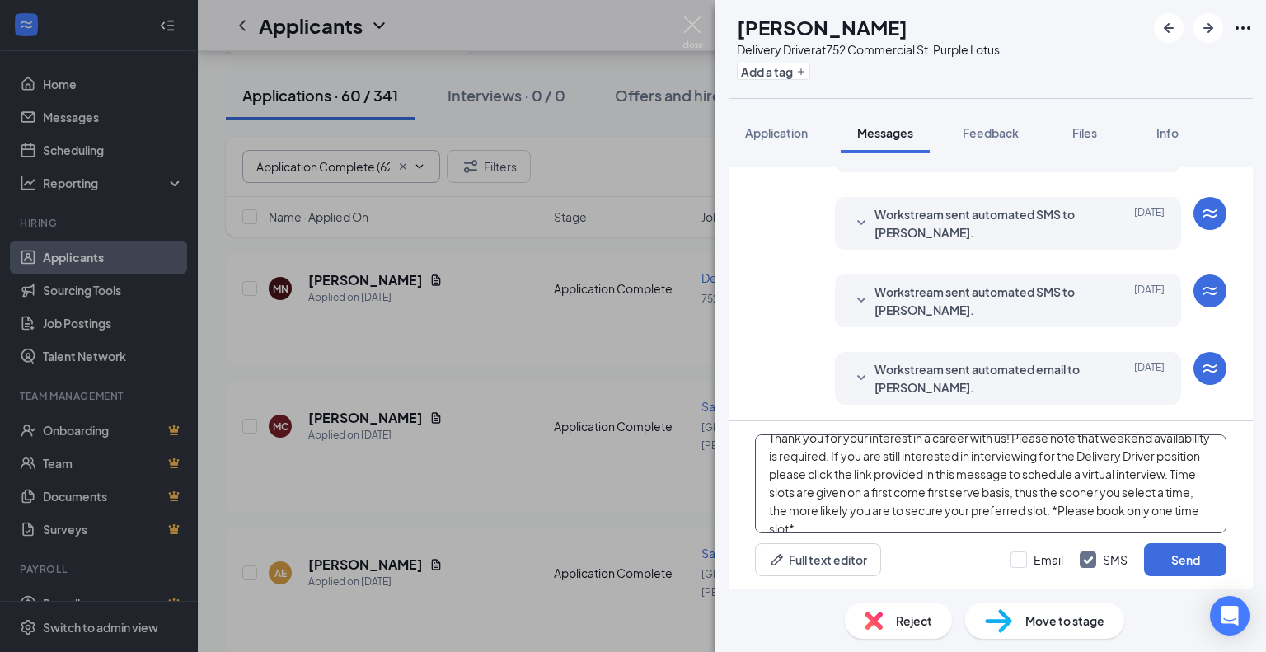
scroll to position [105, 0]
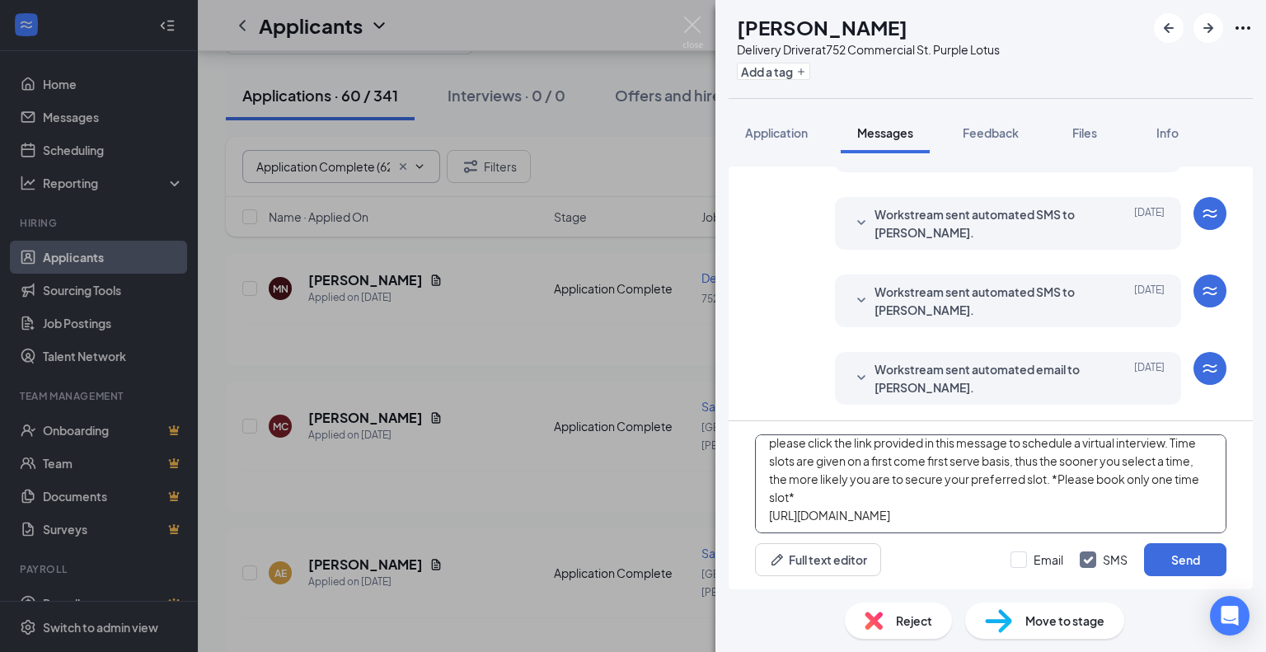
click at [1185, 441] on textarea "Hi [PERSON_NAME], My name is [PERSON_NAME] and I am recruiting for Purple Lotus…" at bounding box center [990, 483] width 471 height 99
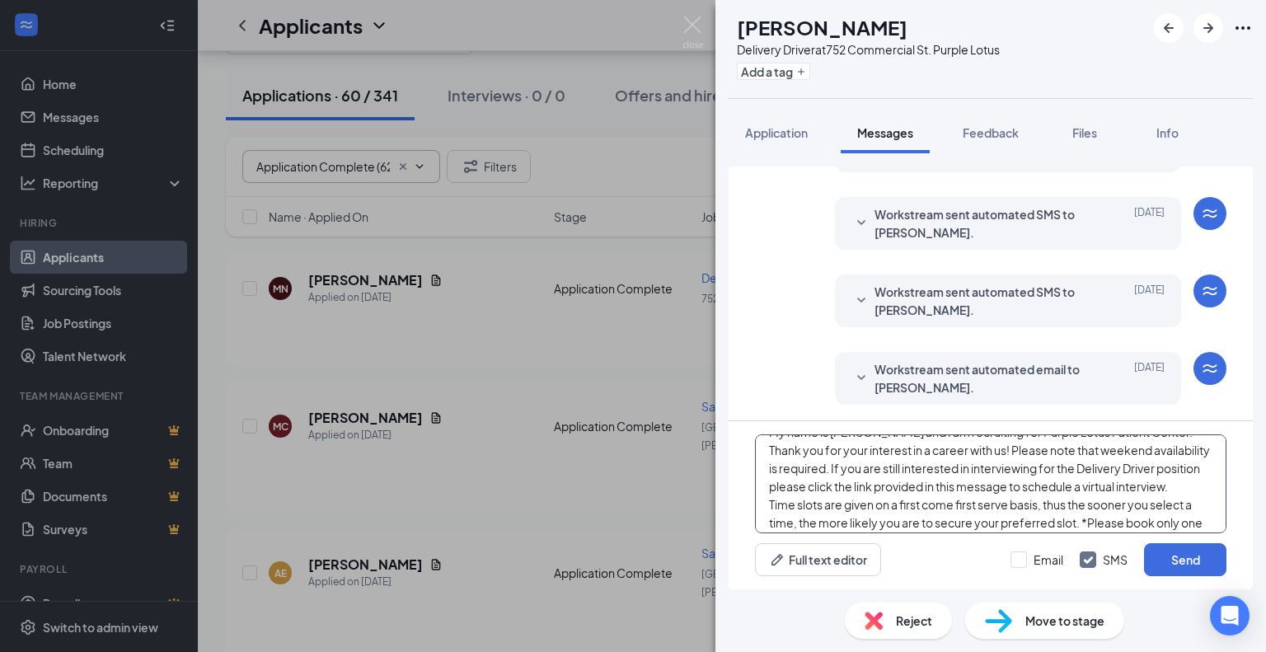
scroll to position [118, 0]
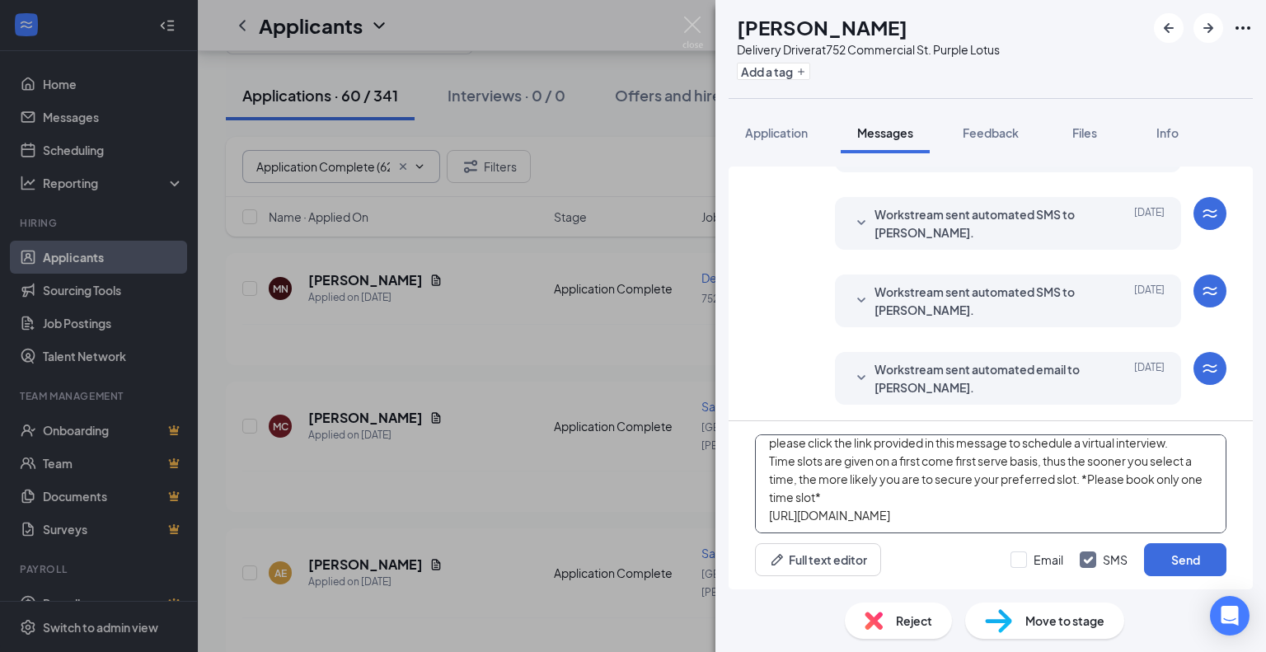
click at [1078, 461] on textarea "Hi [PERSON_NAME], My name is [PERSON_NAME] and I am recruiting for Purple Lotus…" at bounding box center [990, 483] width 471 height 99
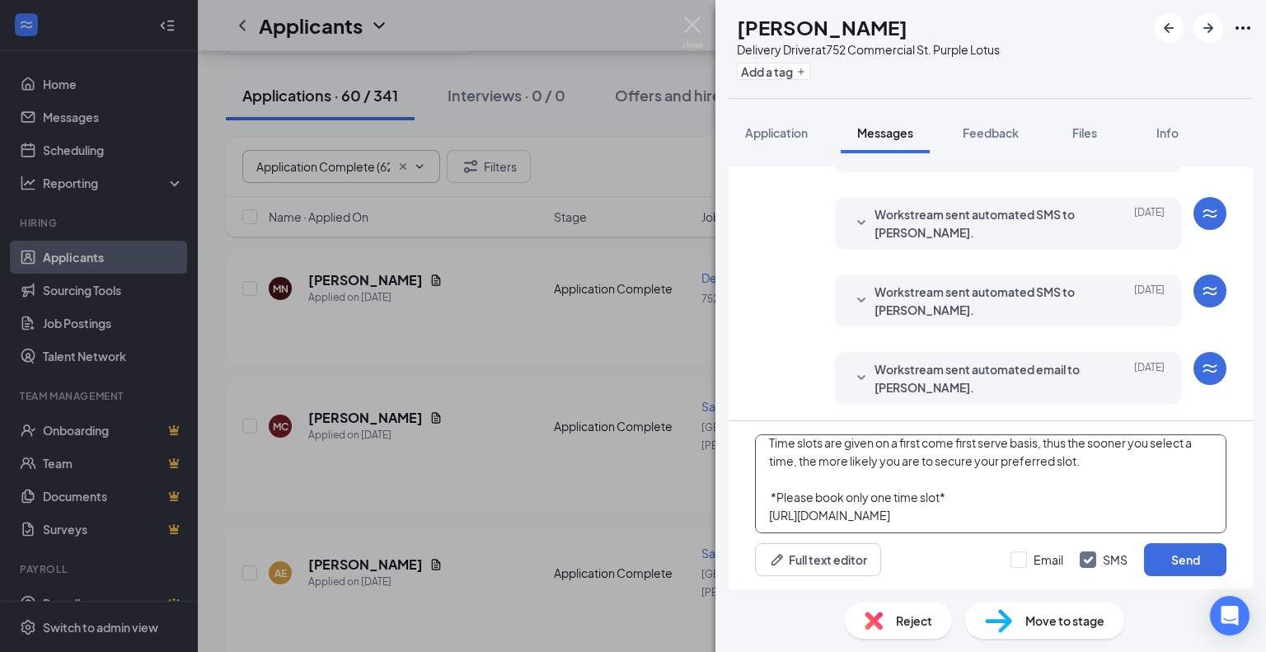
scroll to position [136, 0]
type textarea "Hi [PERSON_NAME], My name is [PERSON_NAME] and I am recruiting for Purple Lotus…"
click at [1018, 555] on input "Email" at bounding box center [1036, 559] width 53 height 16
checkbox input "true"
click at [1056, 509] on textarea "Hi [PERSON_NAME], My name is [PERSON_NAME] and I am recruiting for Purple Lotus…" at bounding box center [990, 483] width 471 height 99
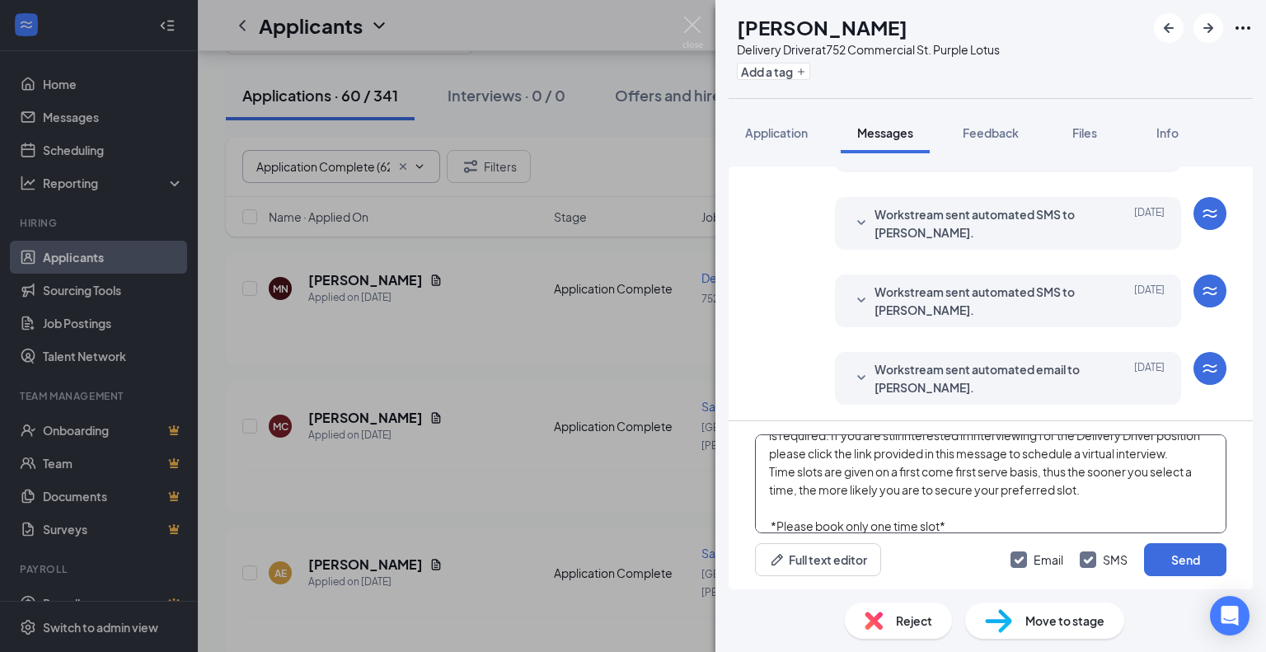
scroll to position [172, 0]
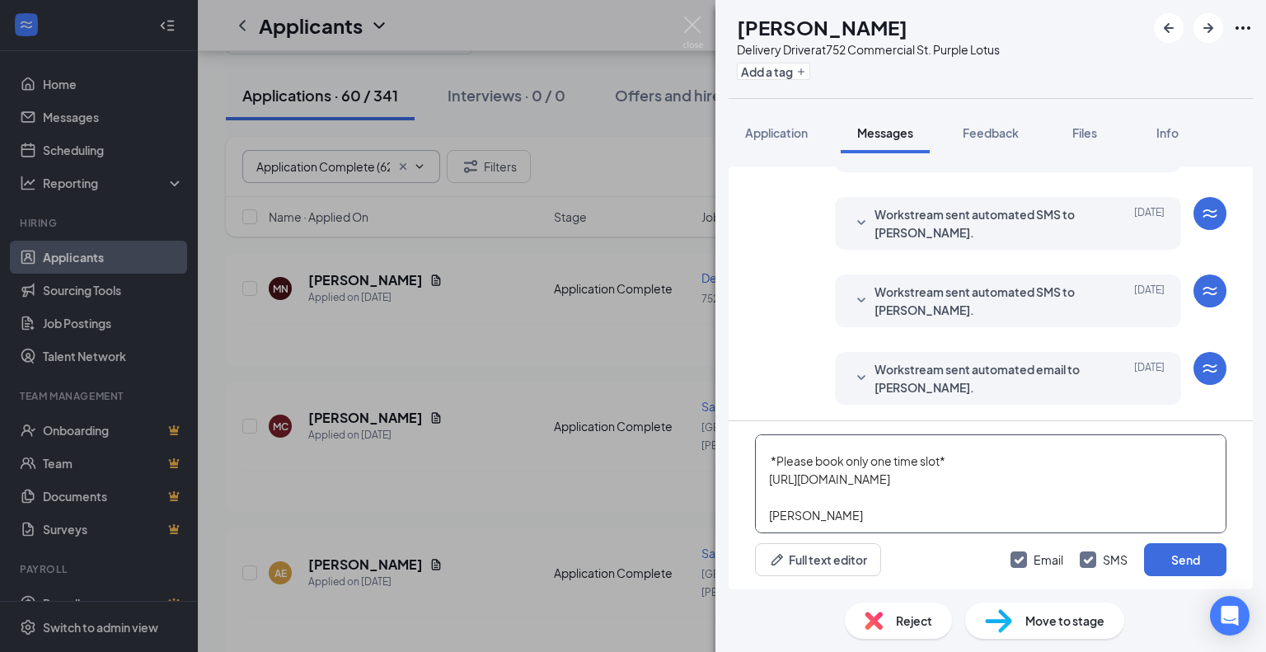
drag, startPoint x: 1083, startPoint y: 457, endPoint x: 765, endPoint y: 465, distance: 318.2
click at [765, 465] on textarea "Hi [PERSON_NAME], My name is [PERSON_NAME] and I am recruiting for Purple Lotus…" at bounding box center [990, 483] width 471 height 99
paste textarea "[URL][DOMAIN_NAME]"
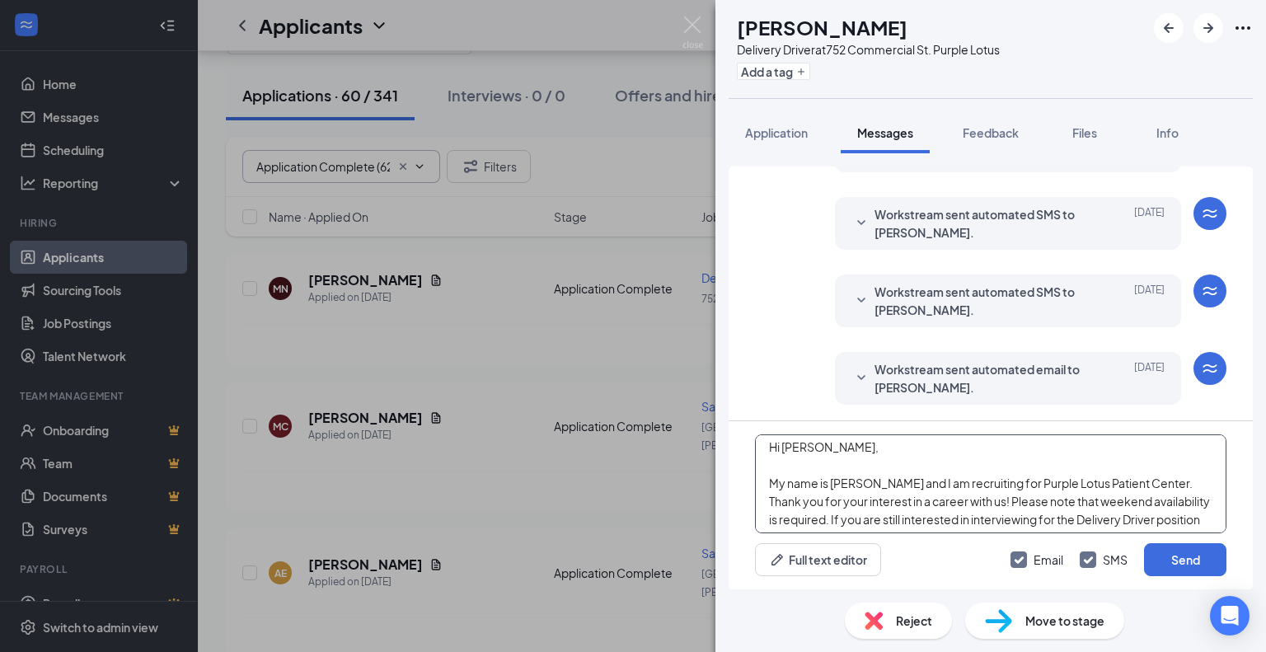
scroll to position [0, 0]
type textarea "Hi [PERSON_NAME], My name is [PERSON_NAME] and I am recruiting for Purple Lotus…"
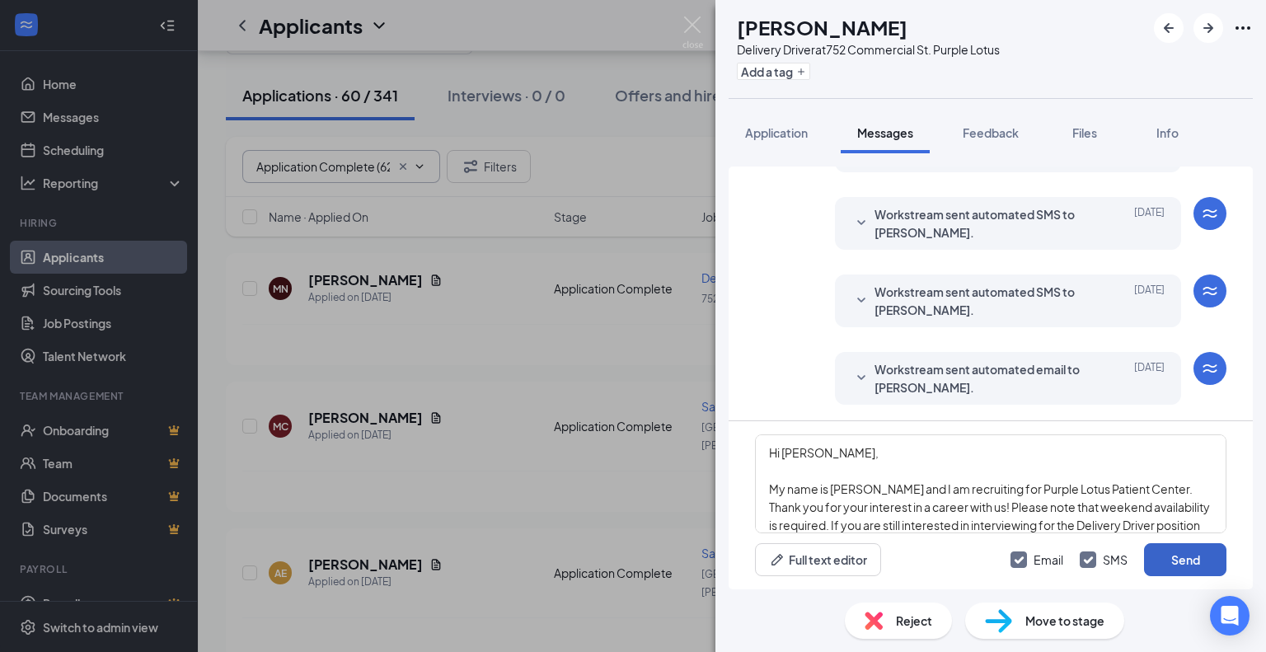
click at [1169, 553] on button "Send" at bounding box center [1185, 559] width 82 height 33
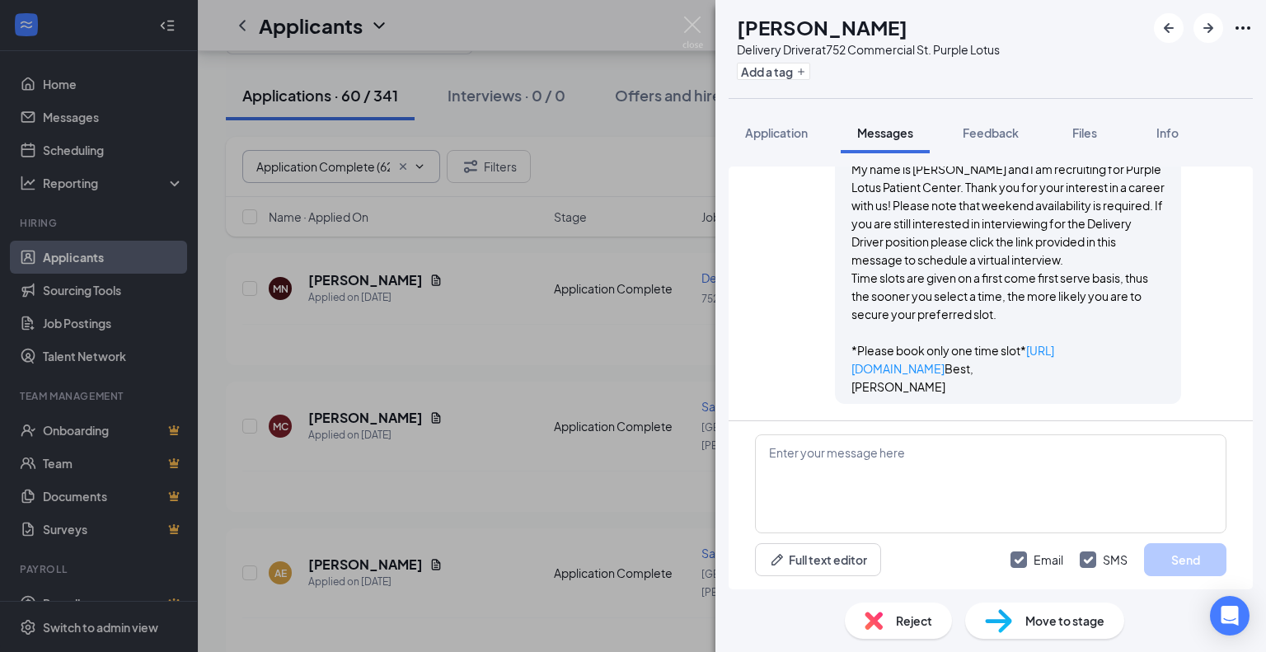
scroll to position [1019, 0]
click at [809, 72] on button "Add a tag" at bounding box center [773, 71] width 73 height 17
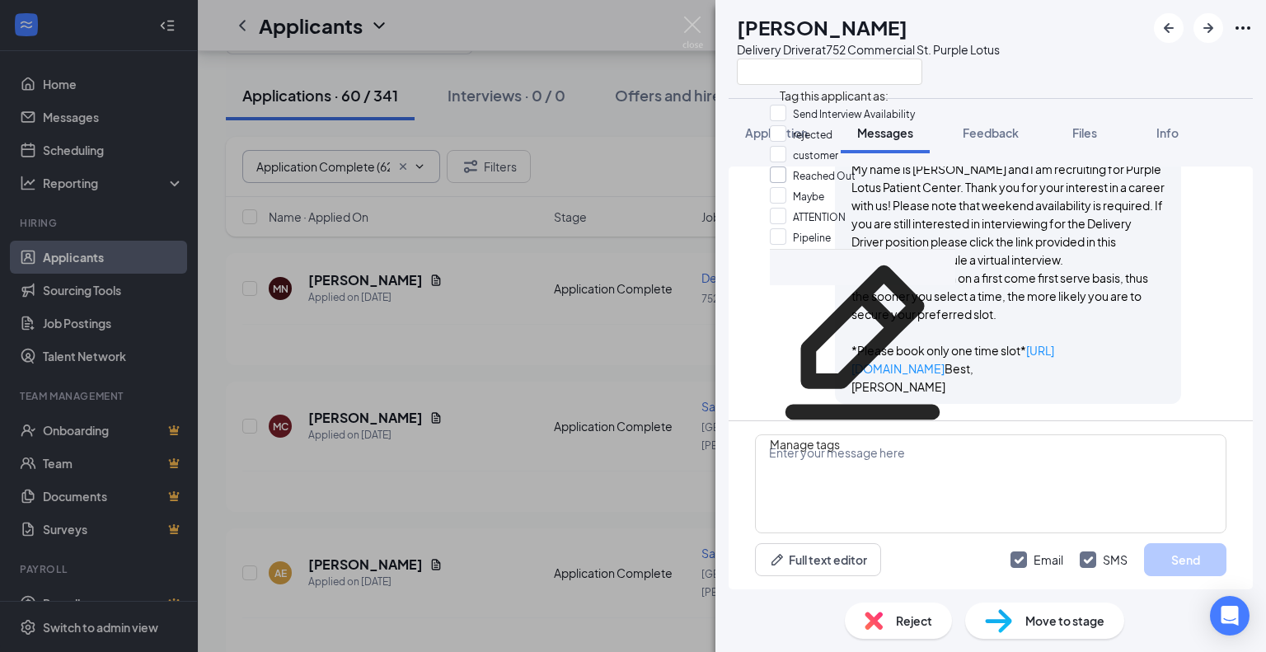
click at [789, 185] on input "Reached Out" at bounding box center [813, 175] width 86 height 18
checkbox input "true"
click at [1010, 380] on div "Hi [PERSON_NAME], My name is [PERSON_NAME] and I am recruiting for Purple Lotus…" at bounding box center [1007, 260] width 313 height 272
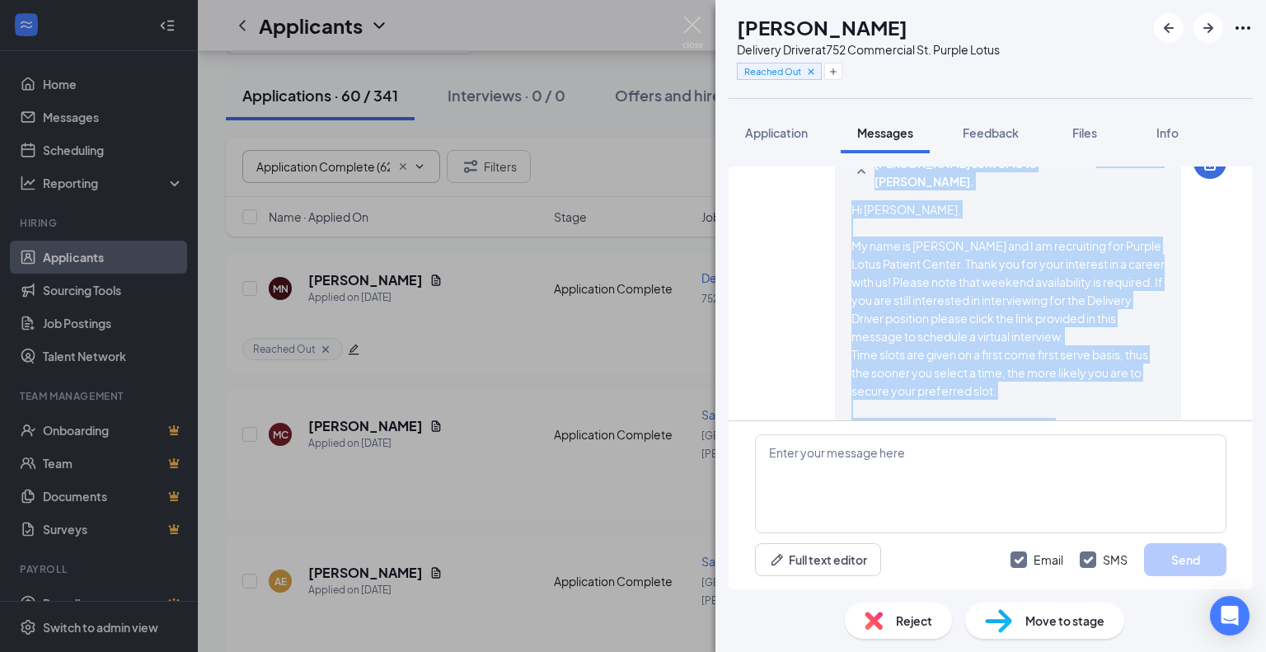
scroll to position [854, 0]
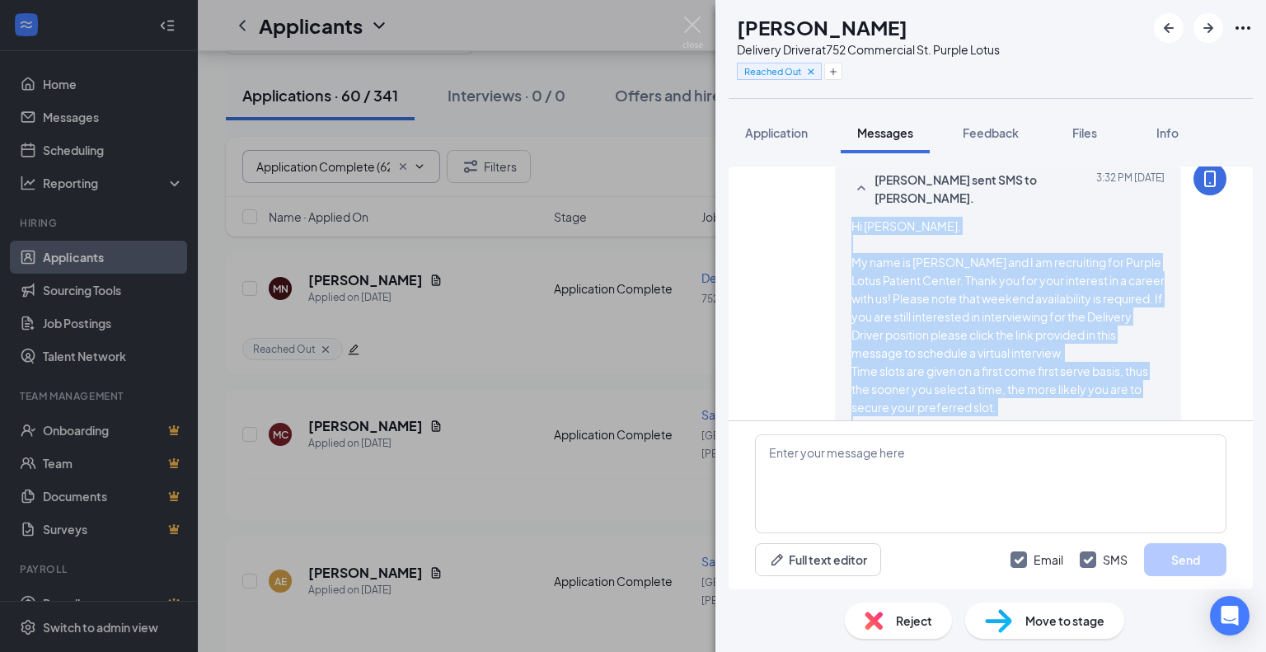
drag, startPoint x: 910, startPoint y: 382, endPoint x: 840, endPoint y: 262, distance: 138.5
click at [851, 262] on div "Hi [PERSON_NAME], My name is [PERSON_NAME] and I am recruiting for Purple Lotus…" at bounding box center [1007, 353] width 313 height 272
copy span "Hi [PERSON_NAME], My name is [PERSON_NAME] and I am recruiting for Purple Lotus…"
click at [692, 29] on img at bounding box center [692, 32] width 21 height 32
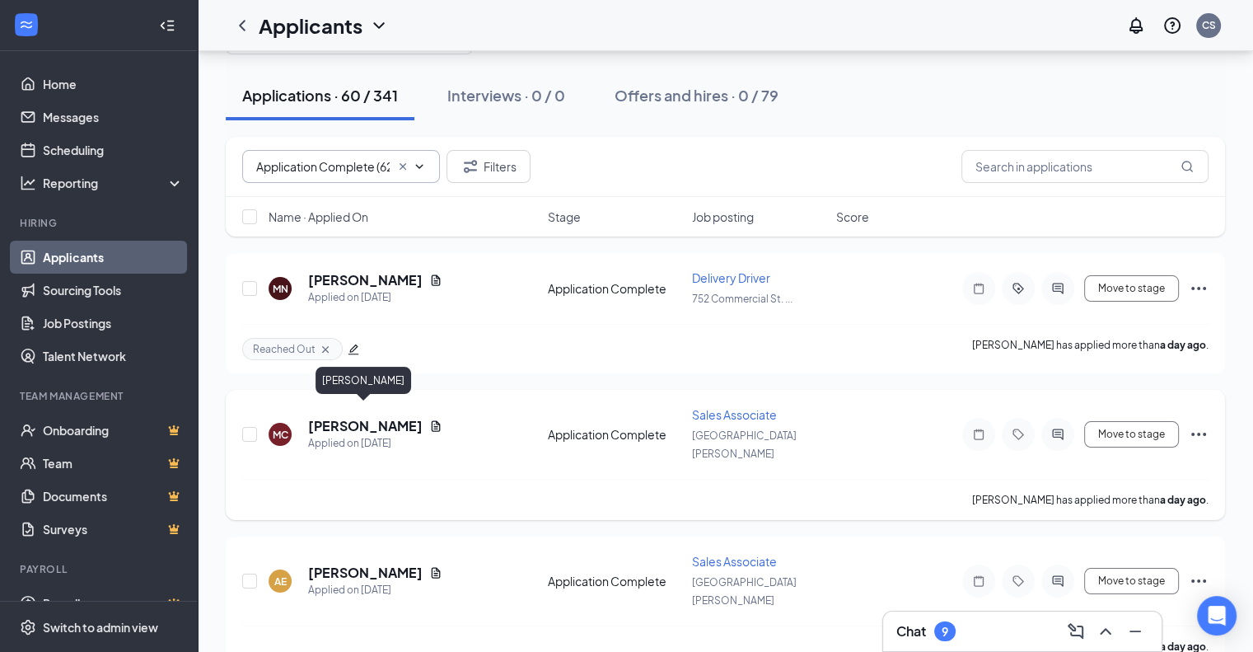
click at [366, 417] on h5 "[PERSON_NAME]" at bounding box center [365, 426] width 115 height 18
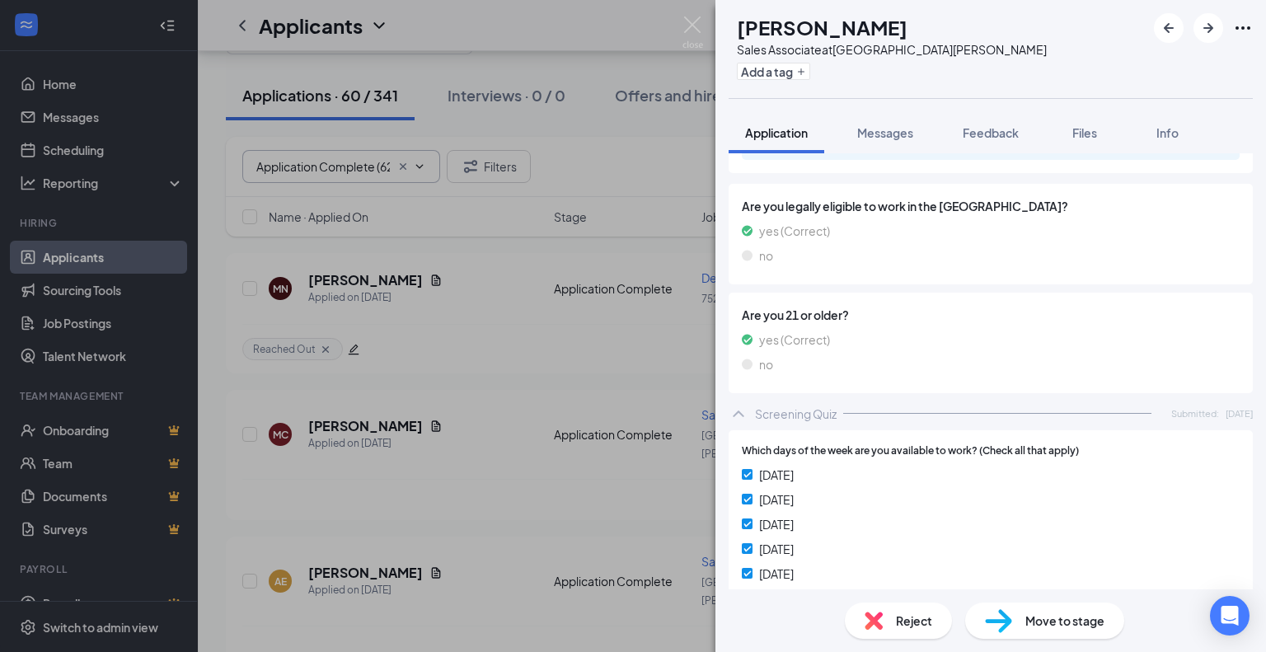
scroll to position [470, 0]
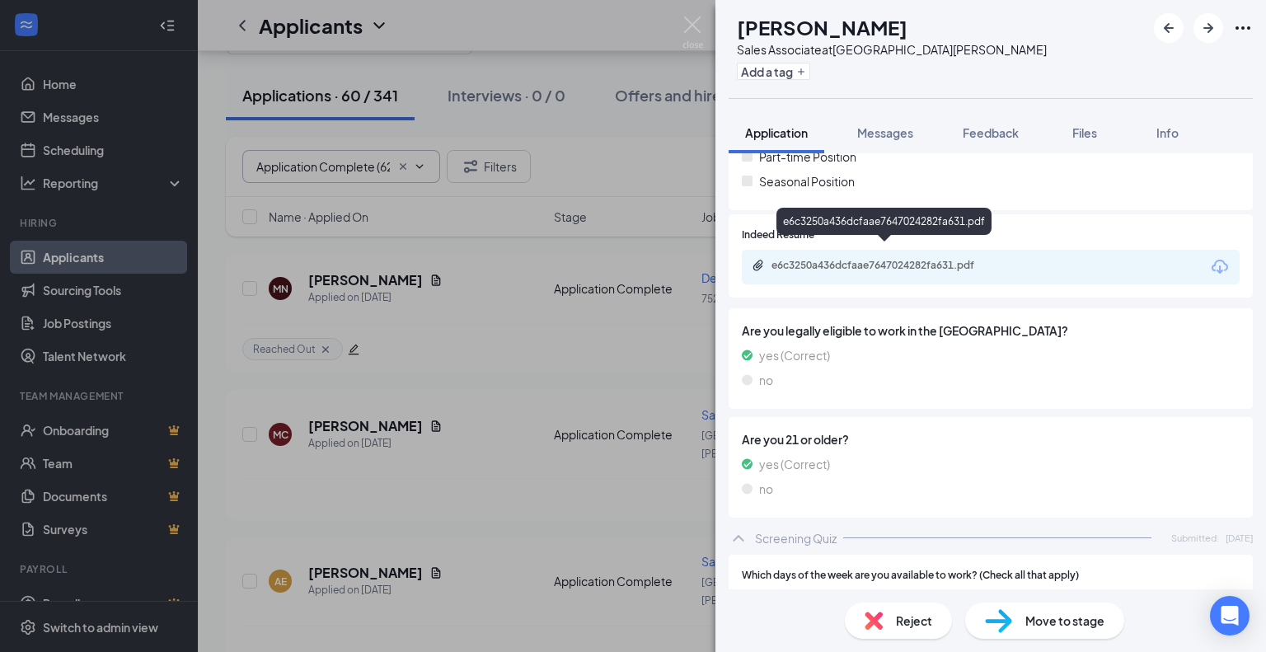
click at [821, 259] on div "e6c3250a436dcfaae7647024282fa631.pdf" at bounding box center [886, 265] width 231 height 13
click at [889, 618] on div "Reject" at bounding box center [898, 620] width 107 height 36
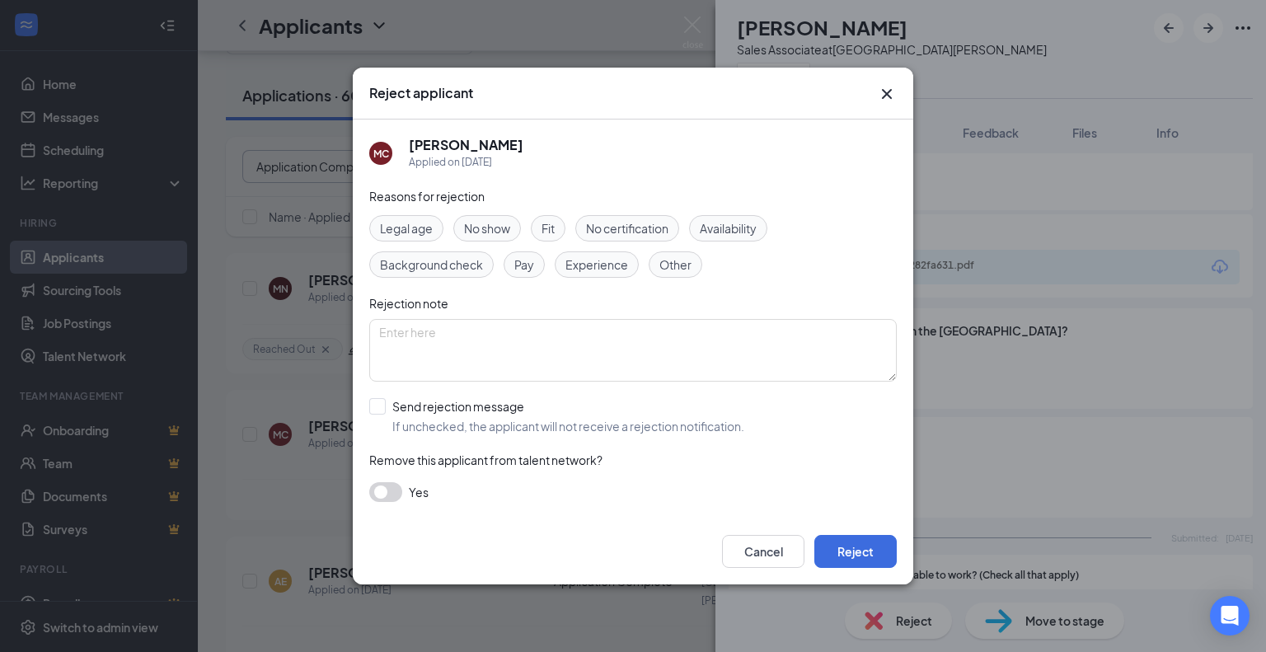
click at [583, 265] on span "Experience" at bounding box center [596, 264] width 63 height 18
click at [379, 408] on input "Send rejection message If unchecked, the applicant will not receive a rejection…" at bounding box center [556, 416] width 375 height 36
checkbox input "true"
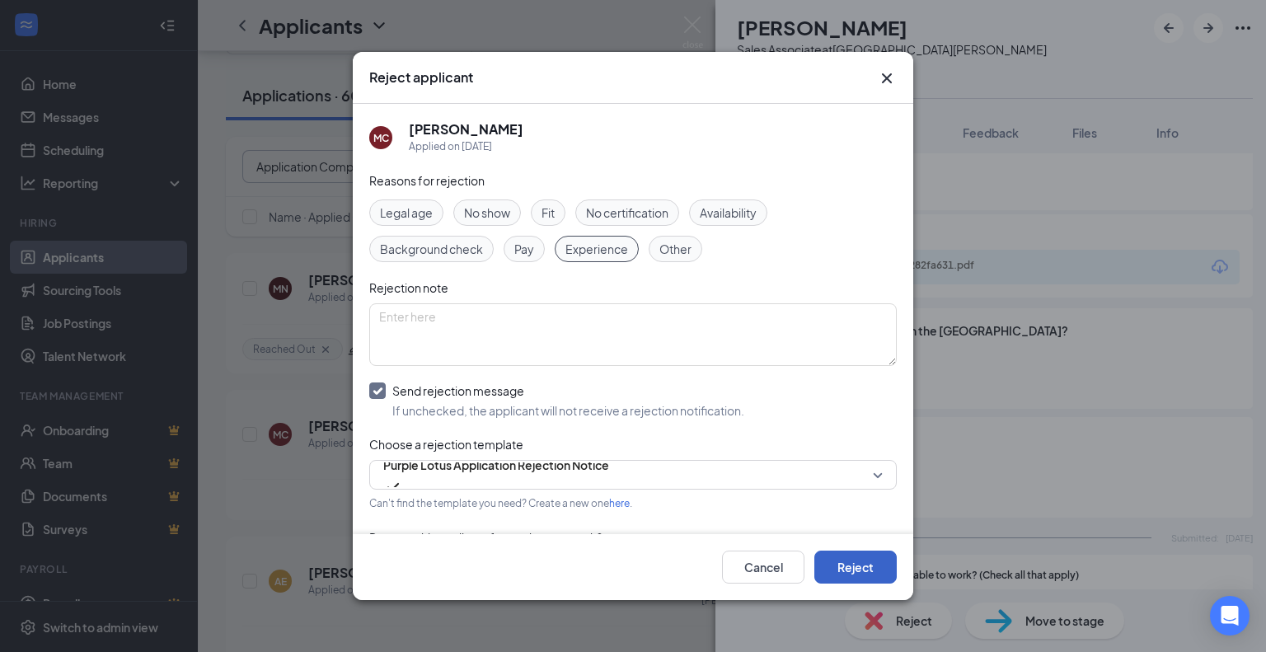
click at [864, 566] on button "Reject" at bounding box center [855, 566] width 82 height 33
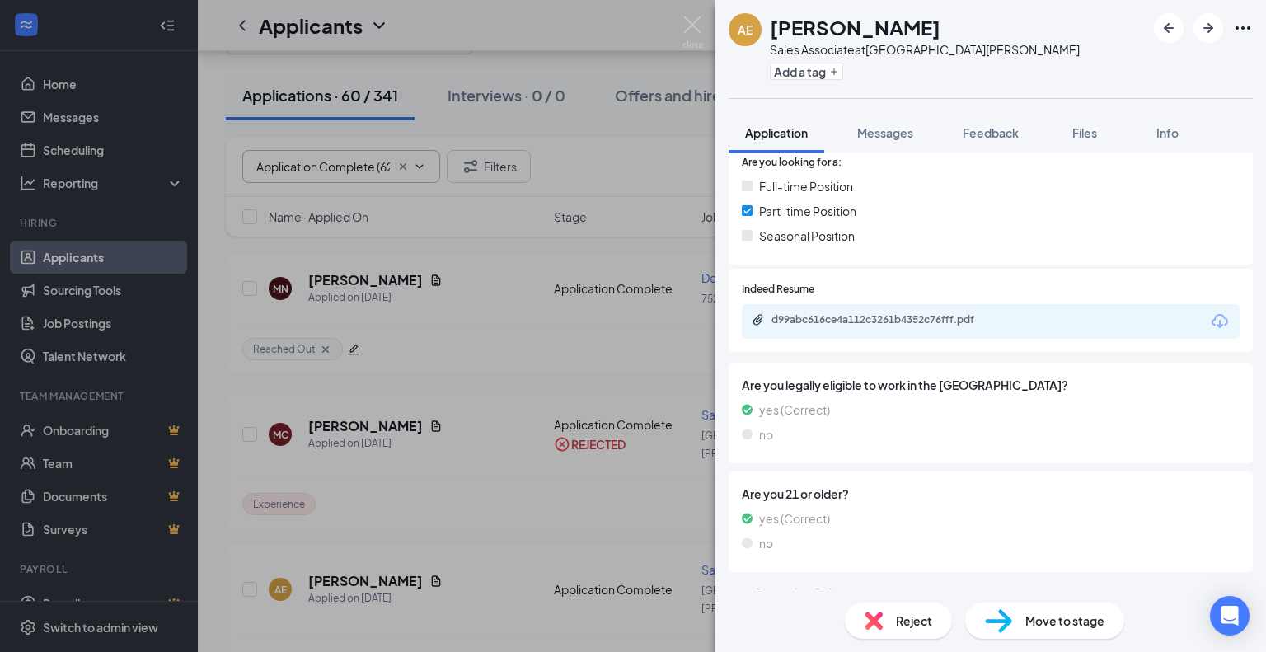
scroll to position [494, 0]
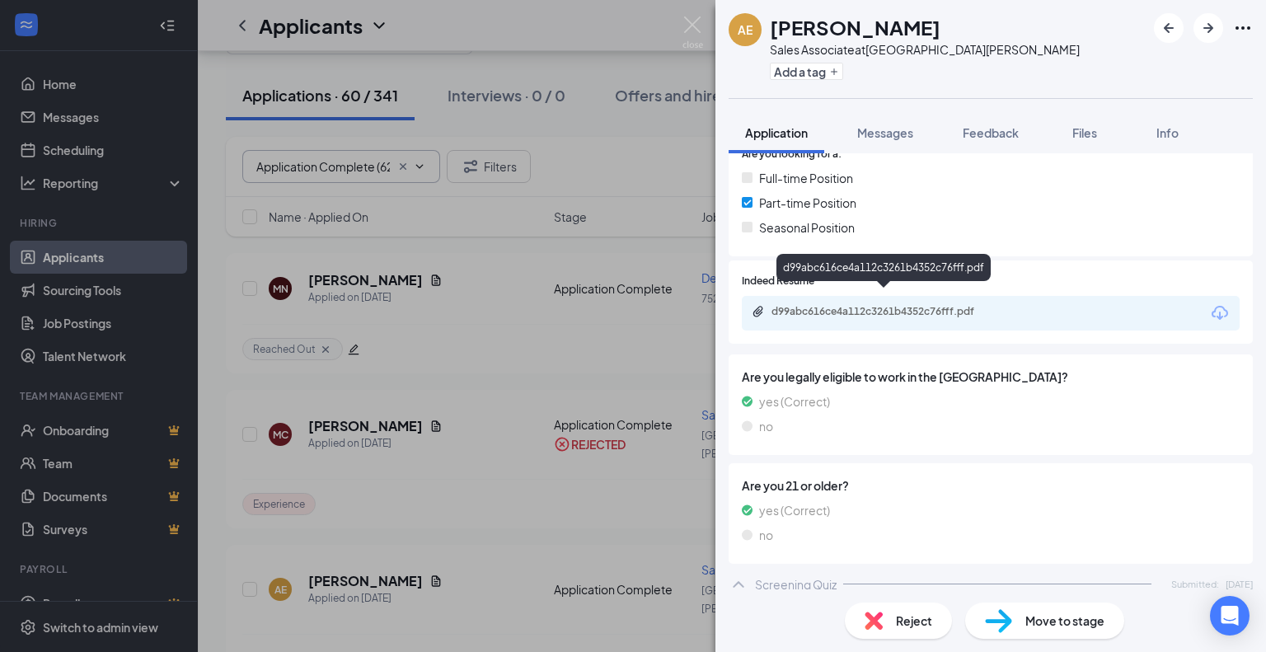
click at [926, 305] on div "d99abc616ce4a112c3261b4352c76fff.pdf" at bounding box center [886, 311] width 231 height 13
click at [903, 616] on span "Reject" at bounding box center [914, 620] width 36 height 18
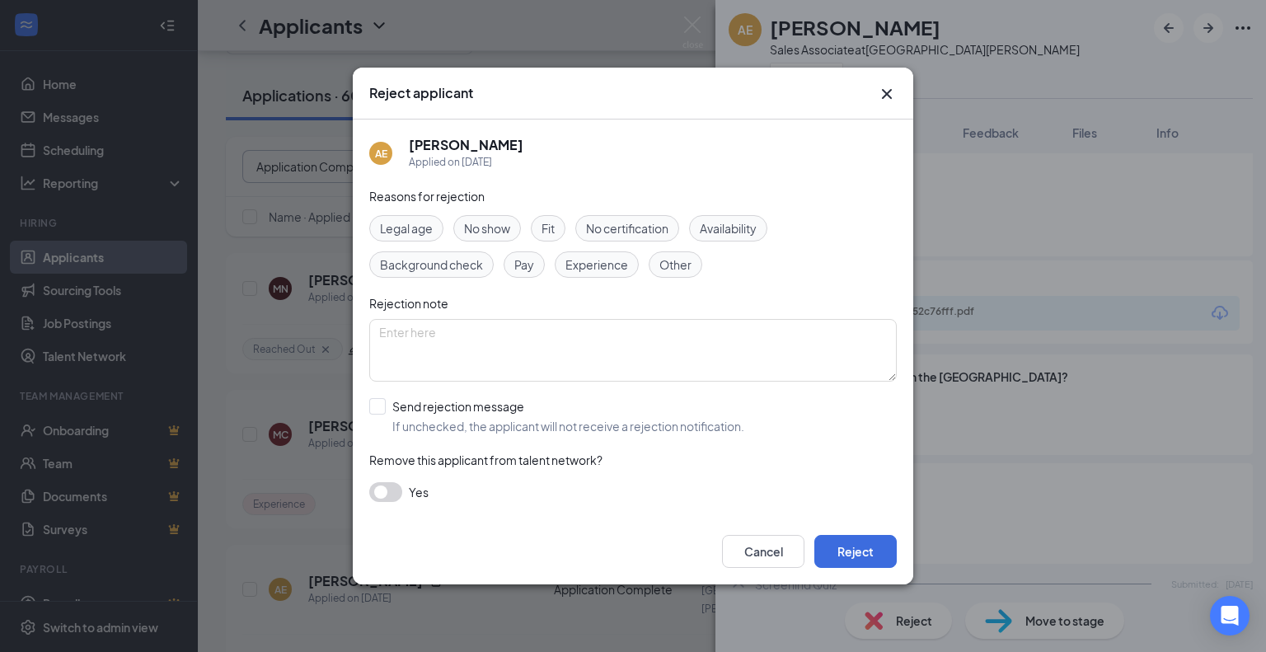
click at [599, 263] on span "Experience" at bounding box center [596, 264] width 63 height 18
click at [382, 404] on input "Send rejection message If unchecked, the applicant will not receive a rejection…" at bounding box center [556, 416] width 375 height 36
checkbox input "true"
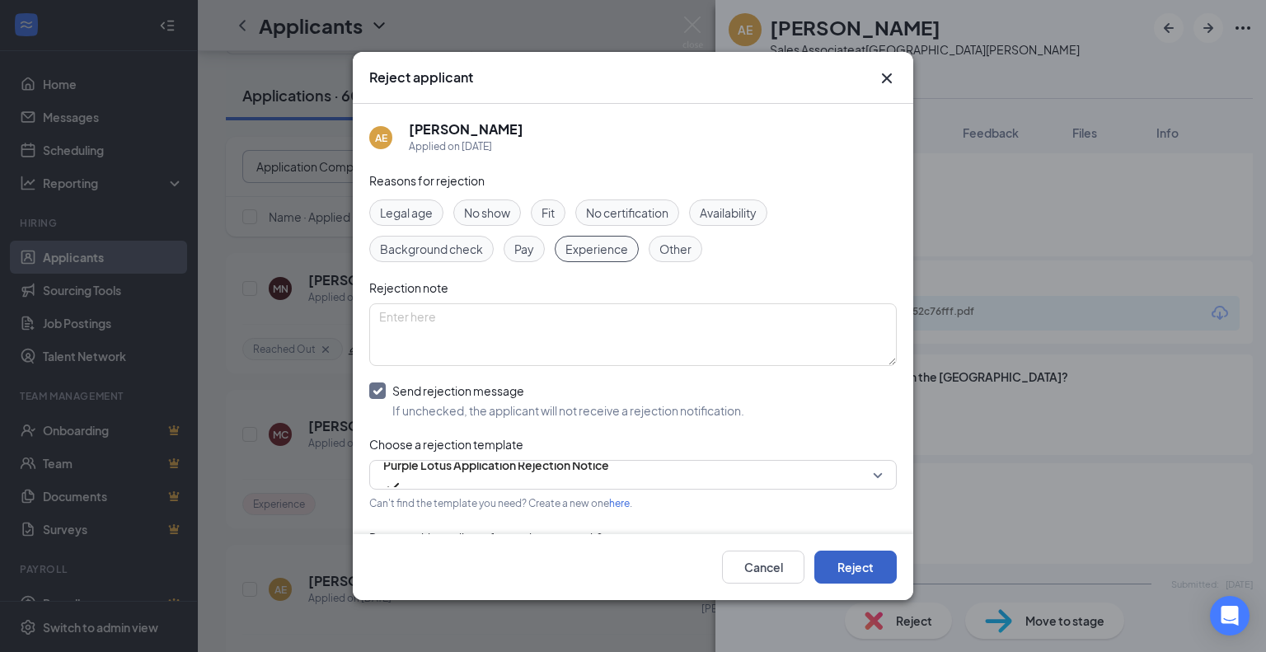
click at [870, 559] on button "Reject" at bounding box center [855, 566] width 82 height 33
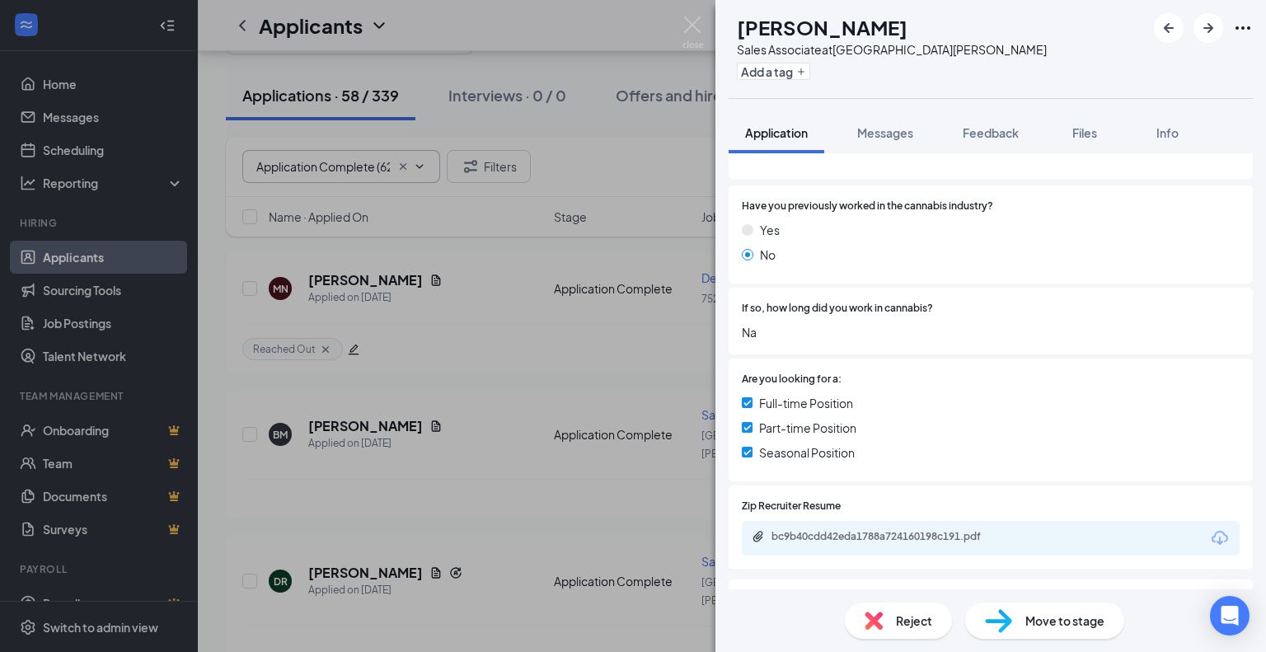
scroll to position [330, 0]
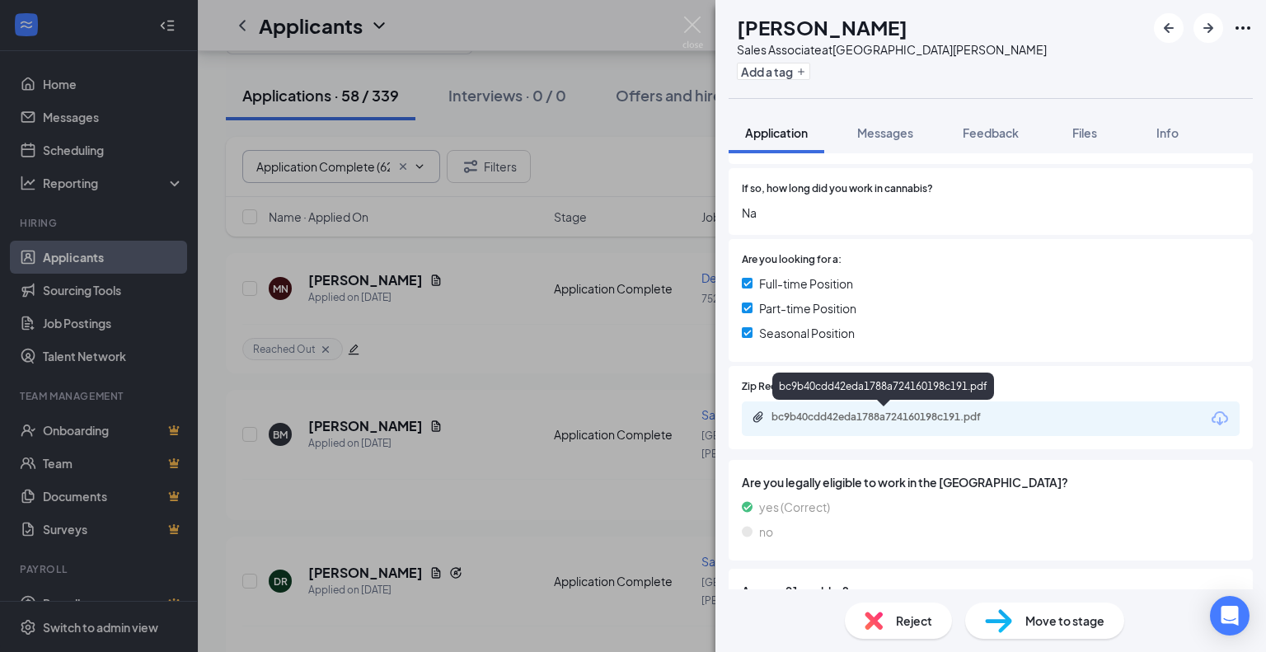
click at [903, 418] on div "bc9b40cdd42eda1788a724160198c191.pdf" at bounding box center [886, 416] width 231 height 13
click at [927, 626] on span "Reject" at bounding box center [914, 620] width 36 height 18
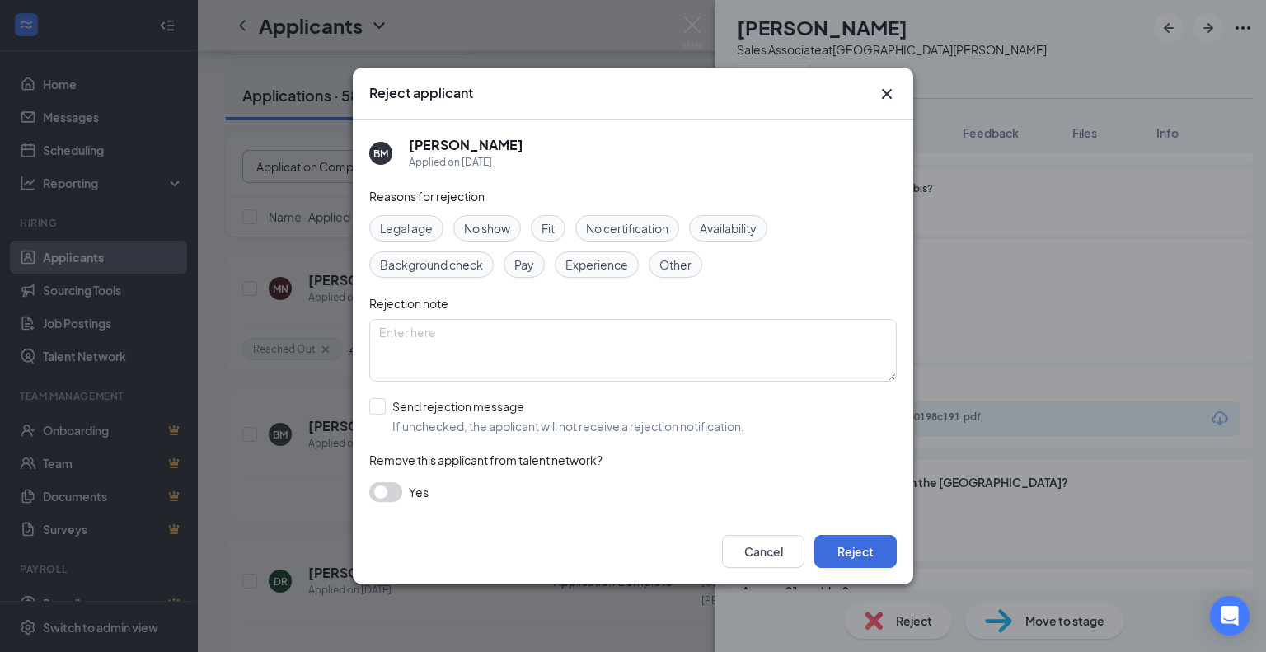
click at [590, 265] on span "Experience" at bounding box center [596, 264] width 63 height 18
click at [383, 404] on input "Send rejection message If unchecked, the applicant will not receive a rejection…" at bounding box center [556, 416] width 375 height 36
checkbox input "true"
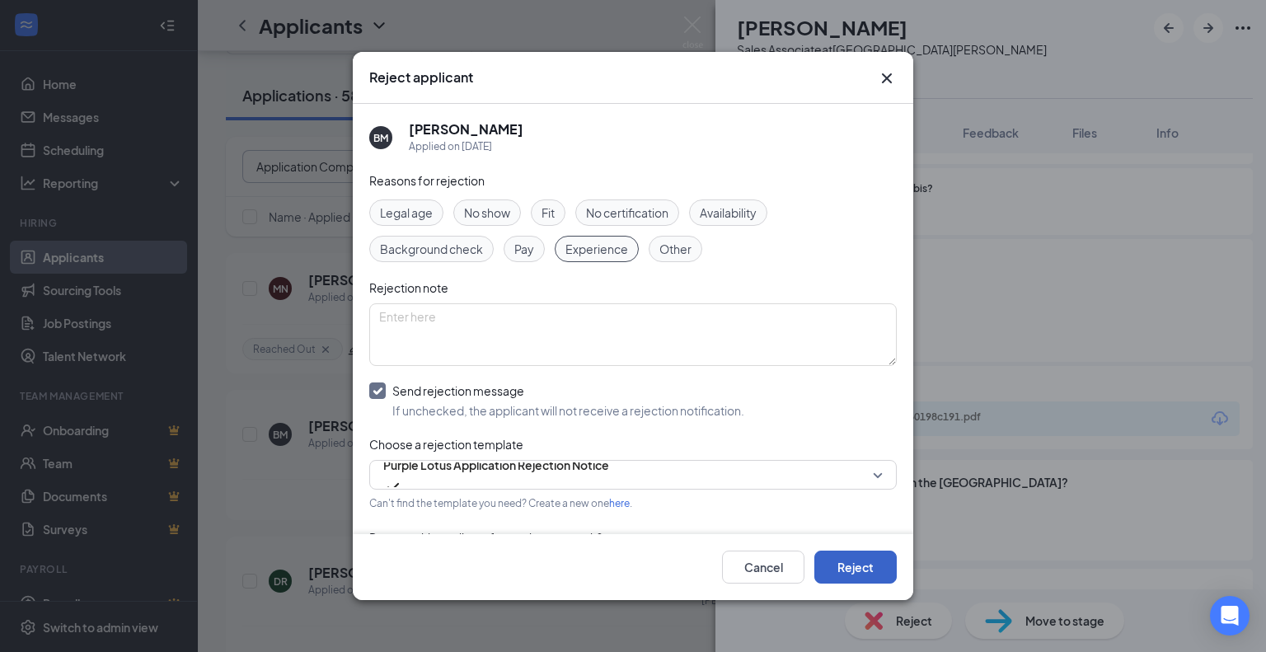
click at [881, 557] on button "Reject" at bounding box center [855, 566] width 82 height 33
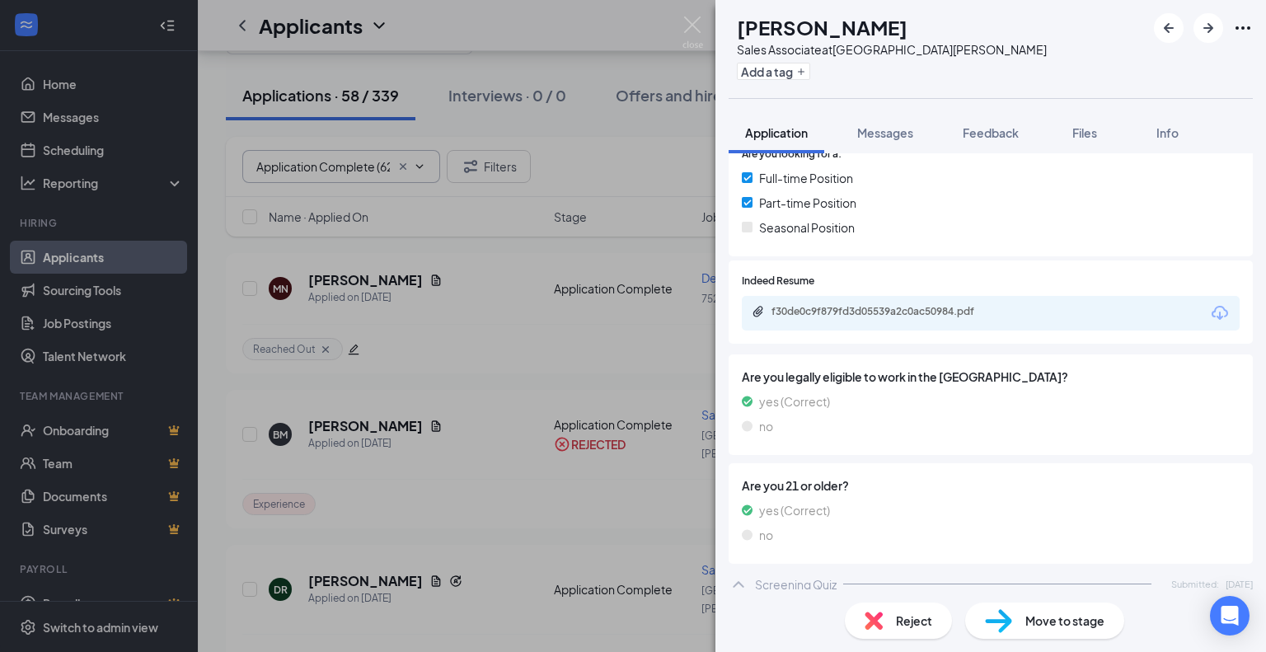
scroll to position [257, 0]
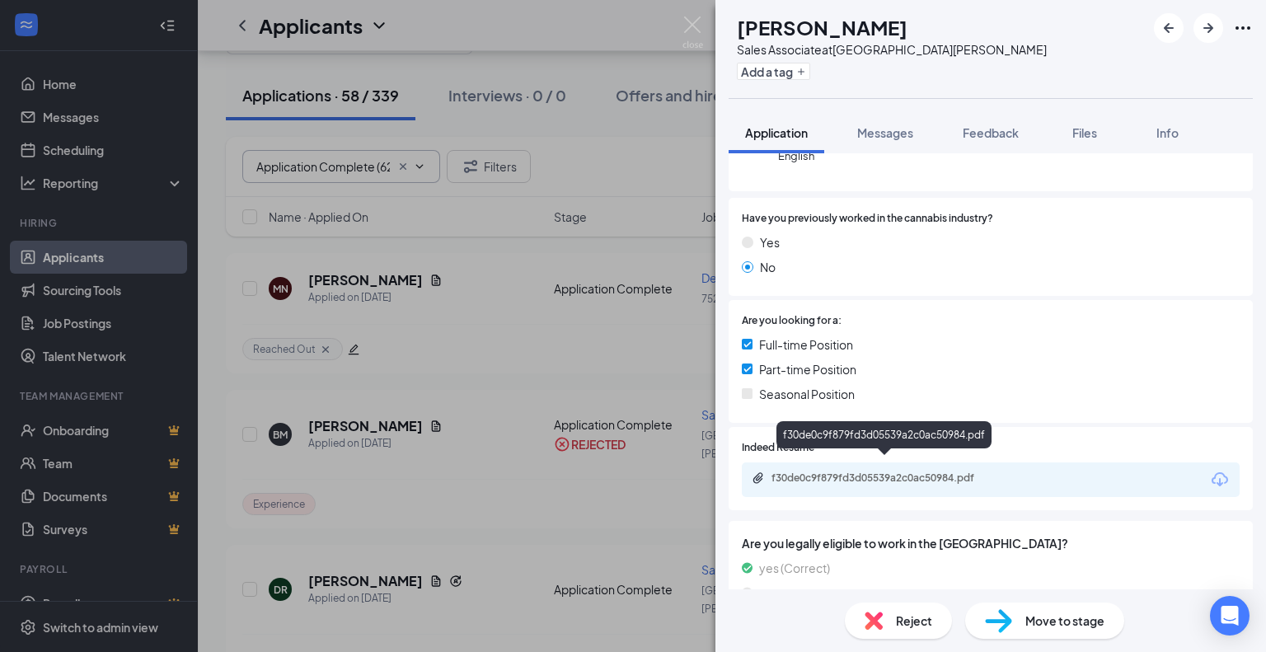
click at [890, 471] on div "f30de0c9f879fd3d05539a2c0ac50984.pdf" at bounding box center [886, 477] width 231 height 13
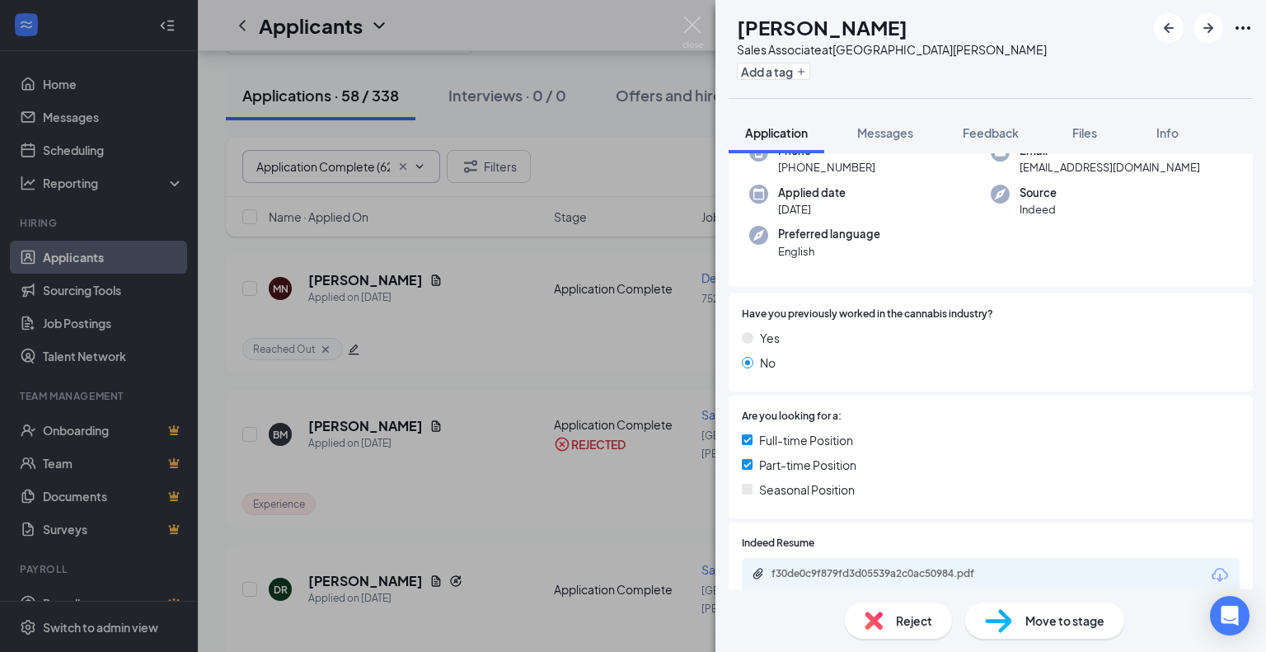
scroll to position [0, 0]
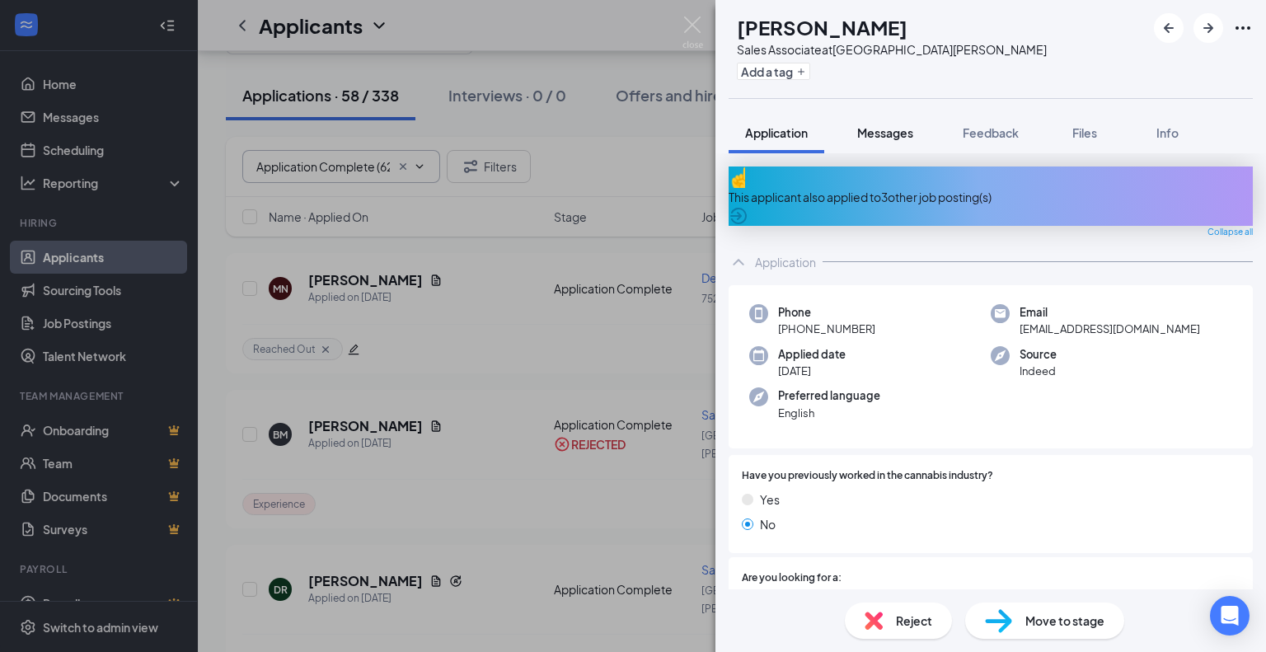
click at [910, 130] on span "Messages" at bounding box center [885, 132] width 56 height 15
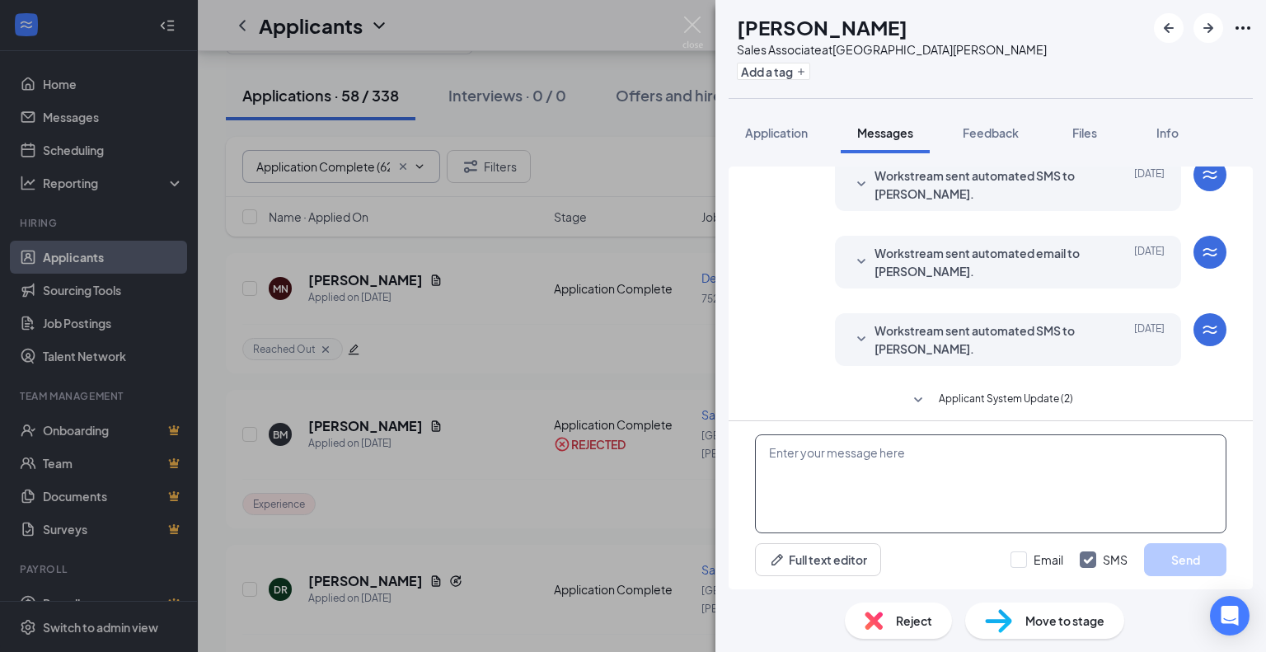
scroll to position [73, 0]
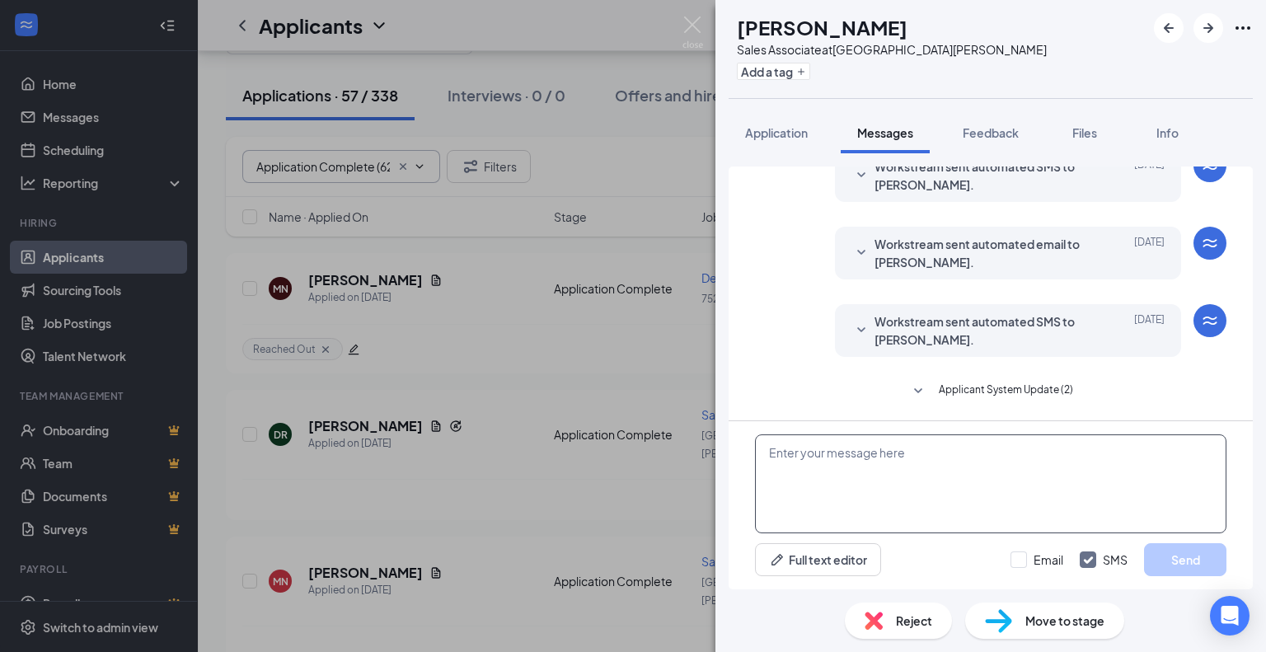
click at [811, 470] on textarea at bounding box center [990, 483] width 471 height 99
paste textarea "Hi [PERSON_NAME], My name is [PERSON_NAME] and I am recruiting for Purple Lotus…"
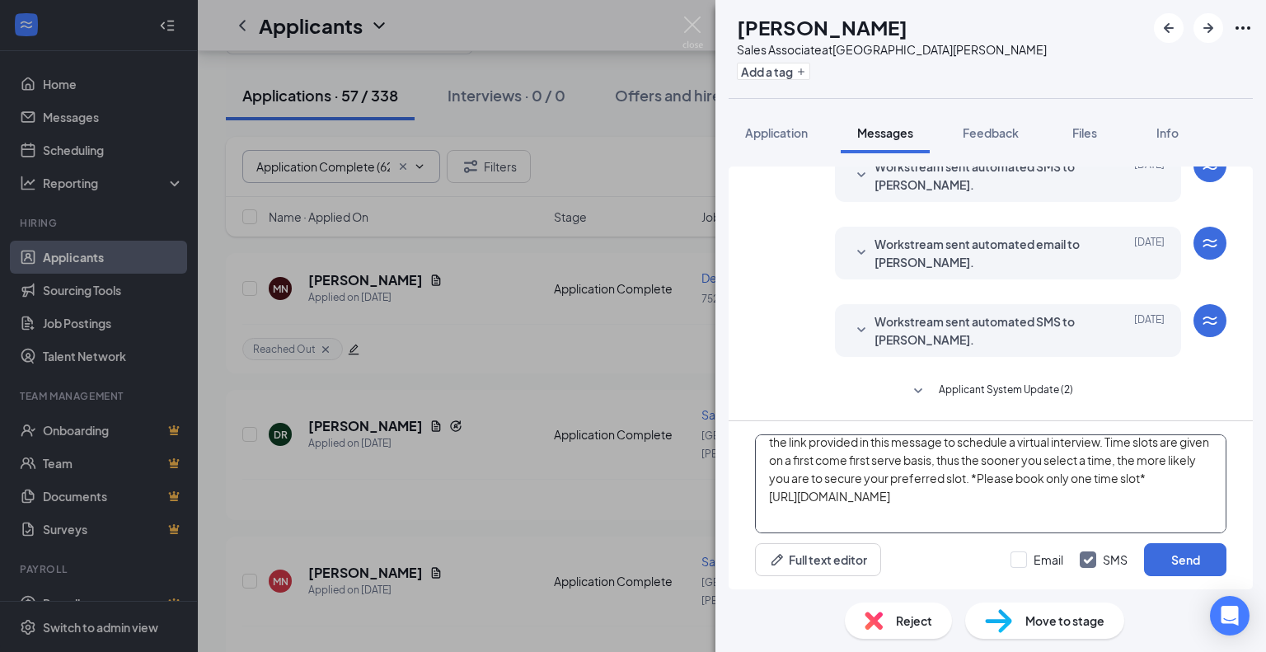
scroll to position [0, 0]
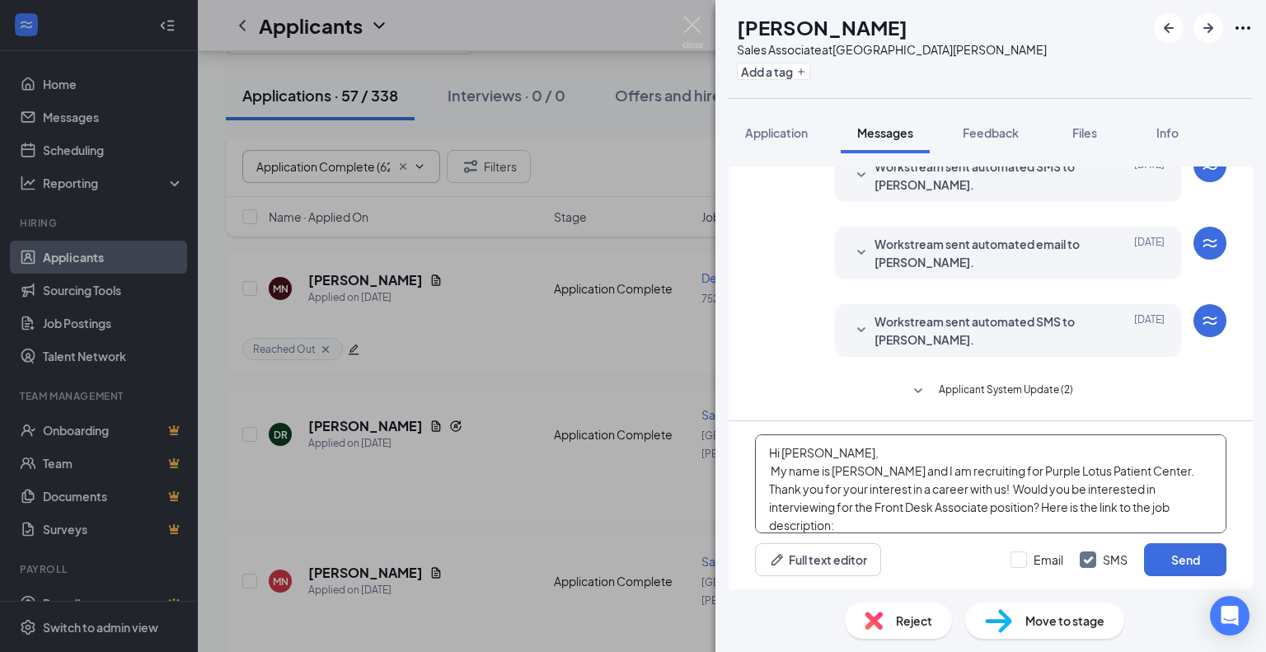
click at [831, 454] on textarea "Hi [PERSON_NAME], My name is [PERSON_NAME] and I am recruiting for Purple Lotus…" at bounding box center [990, 483] width 471 height 99
drag, startPoint x: 826, startPoint y: 454, endPoint x: 784, endPoint y: 454, distance: 42.0
click at [784, 454] on textarea "Hi [PERSON_NAME], My name is [PERSON_NAME] and I am recruiting for Purple Lotus…" at bounding box center [990, 483] width 471 height 99
type textarea "Hi [PERSON_NAME], My name is [PERSON_NAME] and I am recruiting for Purple Lotus…"
drag, startPoint x: 828, startPoint y: 517, endPoint x: 767, endPoint y: 387, distance: 143.0
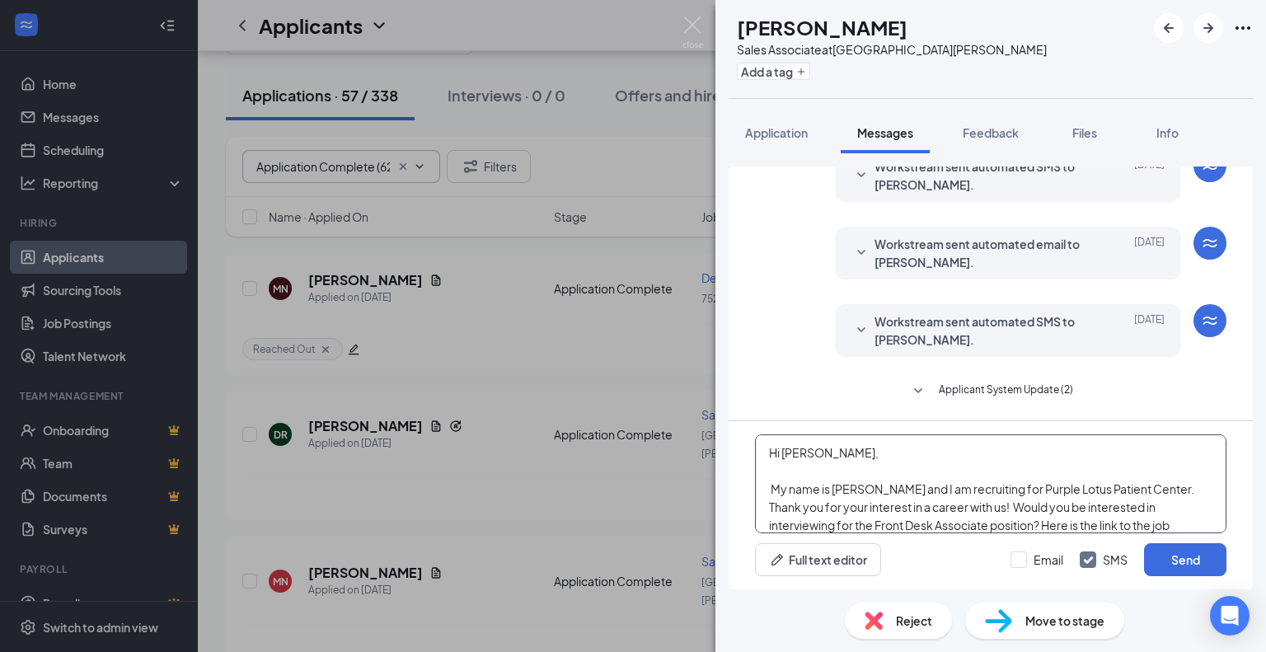
click at [767, 387] on div "Applicant System Update (2) Workstream sent automated SMS to [PERSON_NAME]. [DA…" at bounding box center [990, 377] width 524 height 423
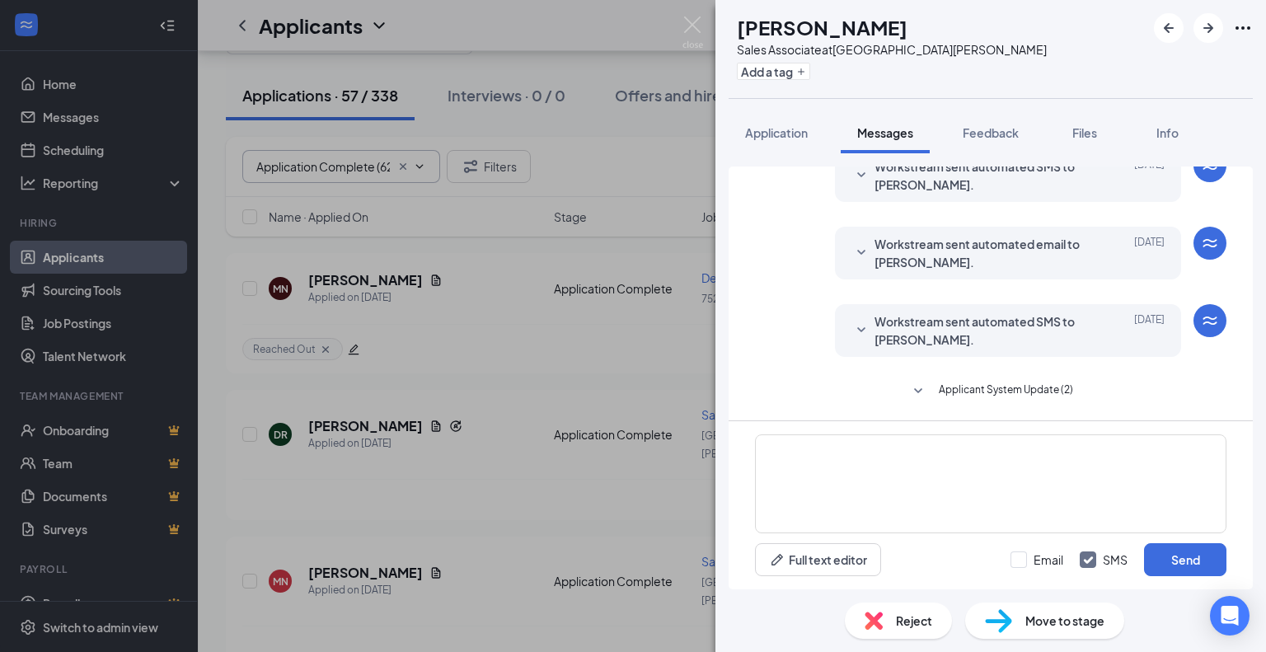
click at [914, 619] on span "Reject" at bounding box center [914, 620] width 36 height 18
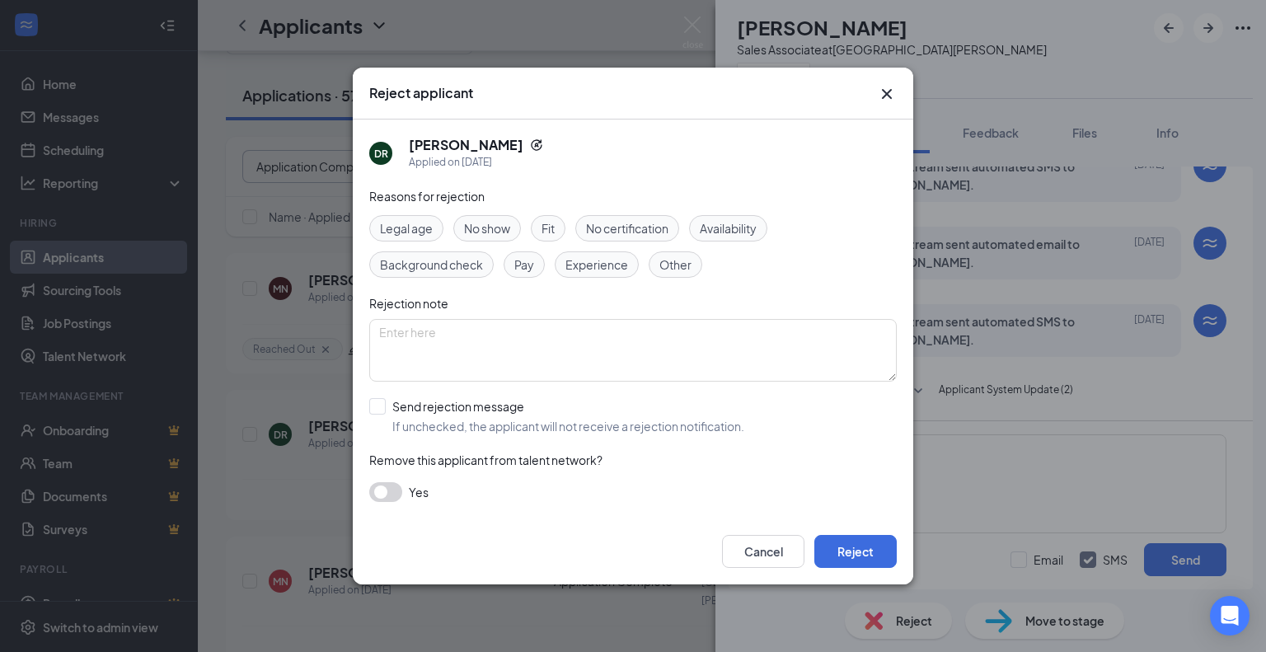
click at [725, 230] on span "Availability" at bounding box center [728, 228] width 57 height 18
click at [382, 409] on input "Send rejection message If unchecked, the applicant will not receive a rejection…" at bounding box center [556, 416] width 375 height 36
checkbox input "true"
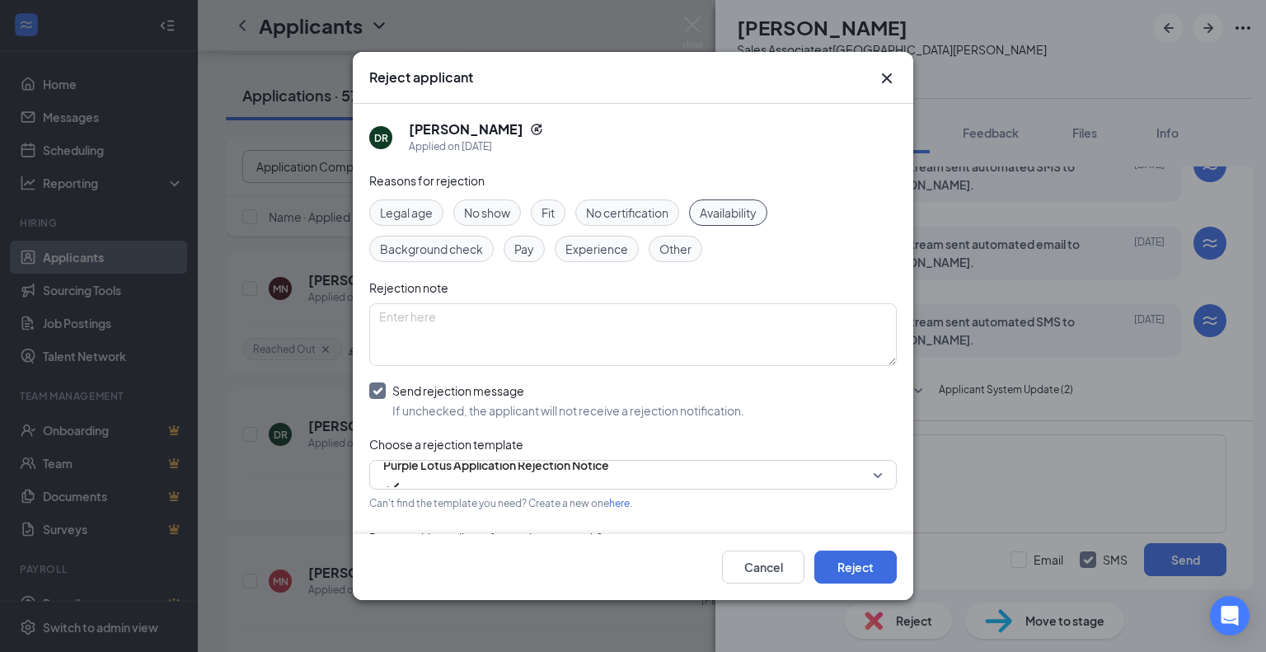
click at [675, 241] on span "Other" at bounding box center [675, 249] width 32 height 18
click at [620, 246] on span "Experience" at bounding box center [596, 249] width 63 height 18
click at [870, 566] on button "Reject" at bounding box center [855, 566] width 82 height 33
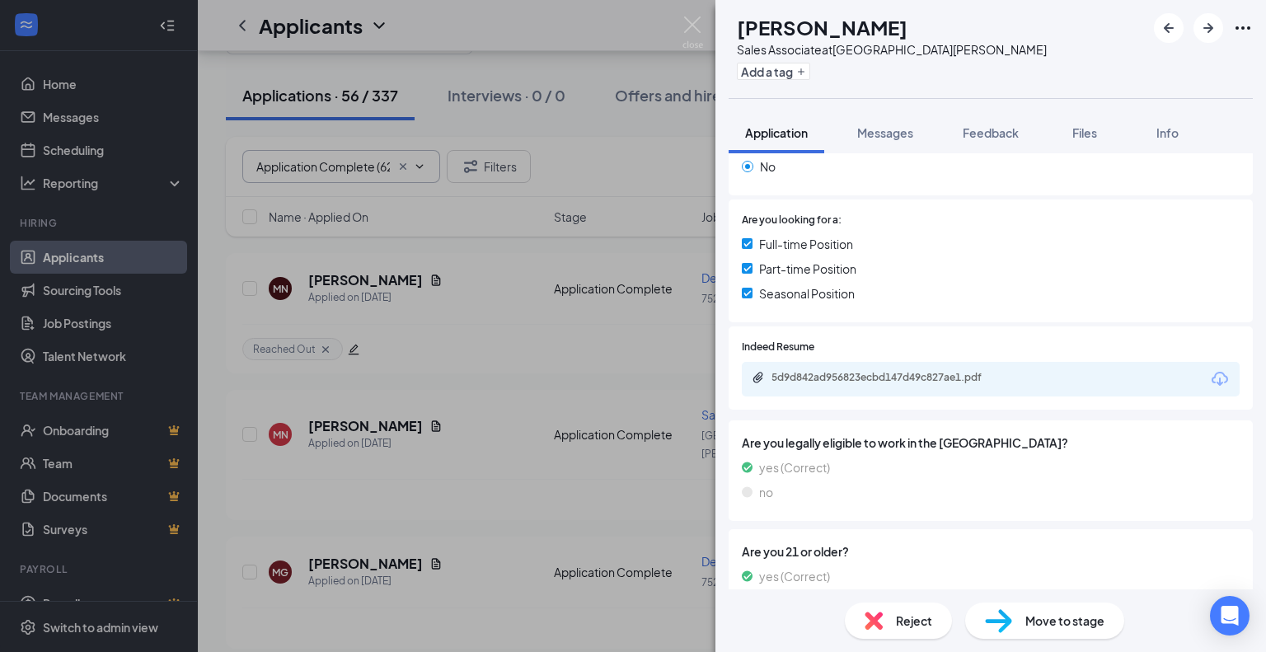
scroll to position [295, 0]
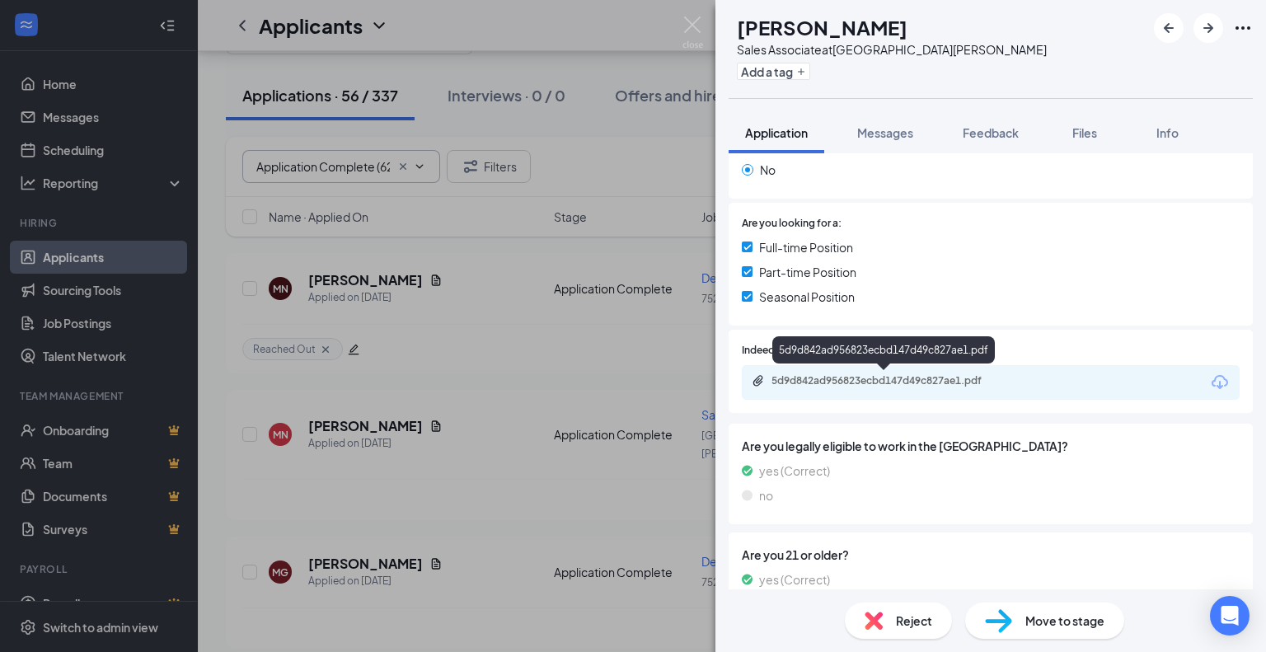
click at [885, 384] on div "5d9d842ad956823ecbd147d49c827ae1.pdf" at bounding box center [886, 380] width 231 height 13
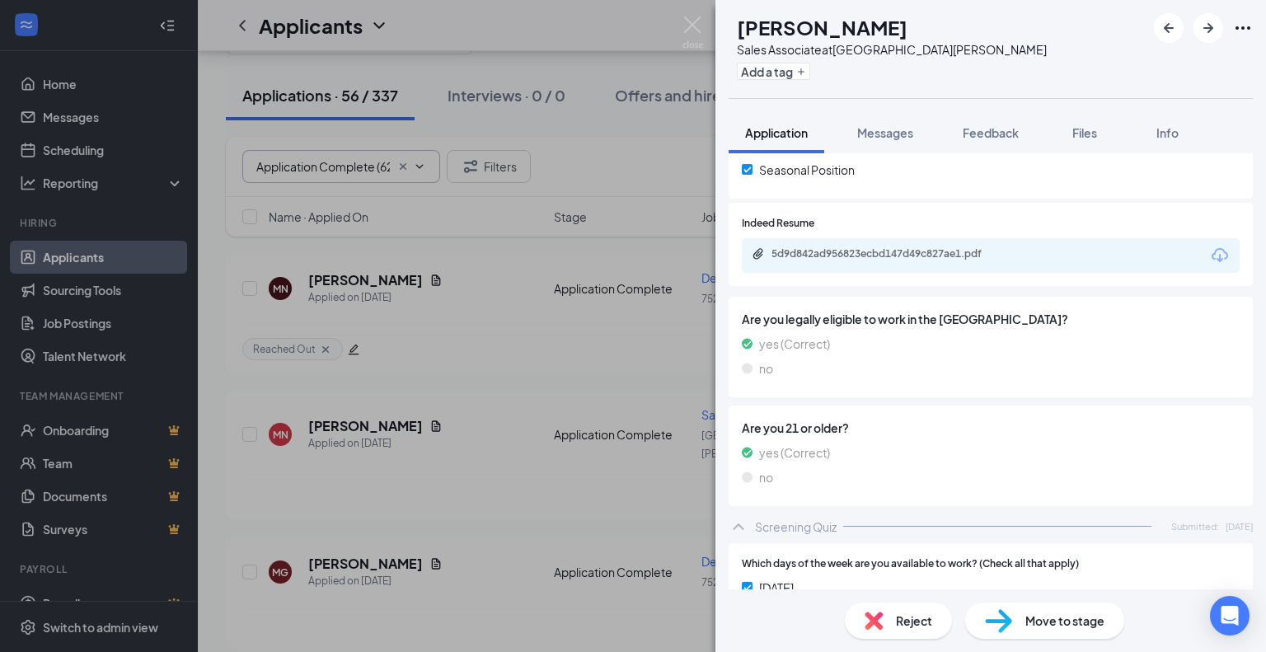
scroll to position [412, 0]
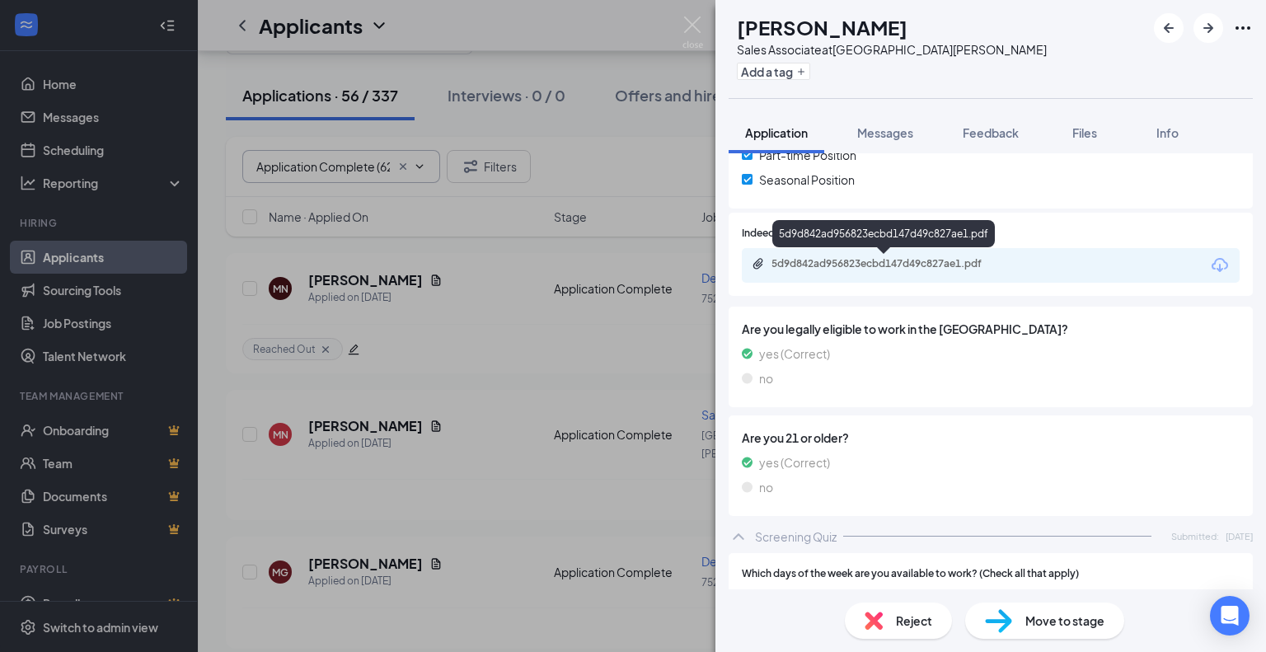
click at [794, 269] on div "5d9d842ad956823ecbd147d49c827ae1.pdf" at bounding box center [886, 263] width 231 height 13
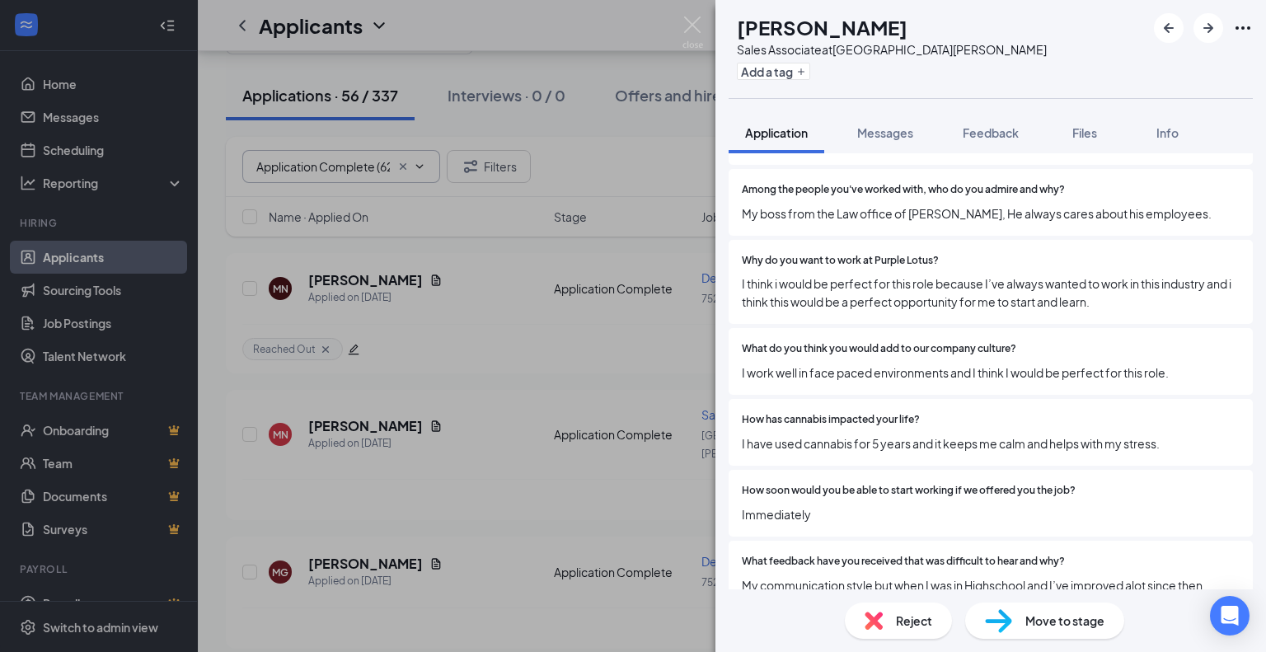
scroll to position [2354, 0]
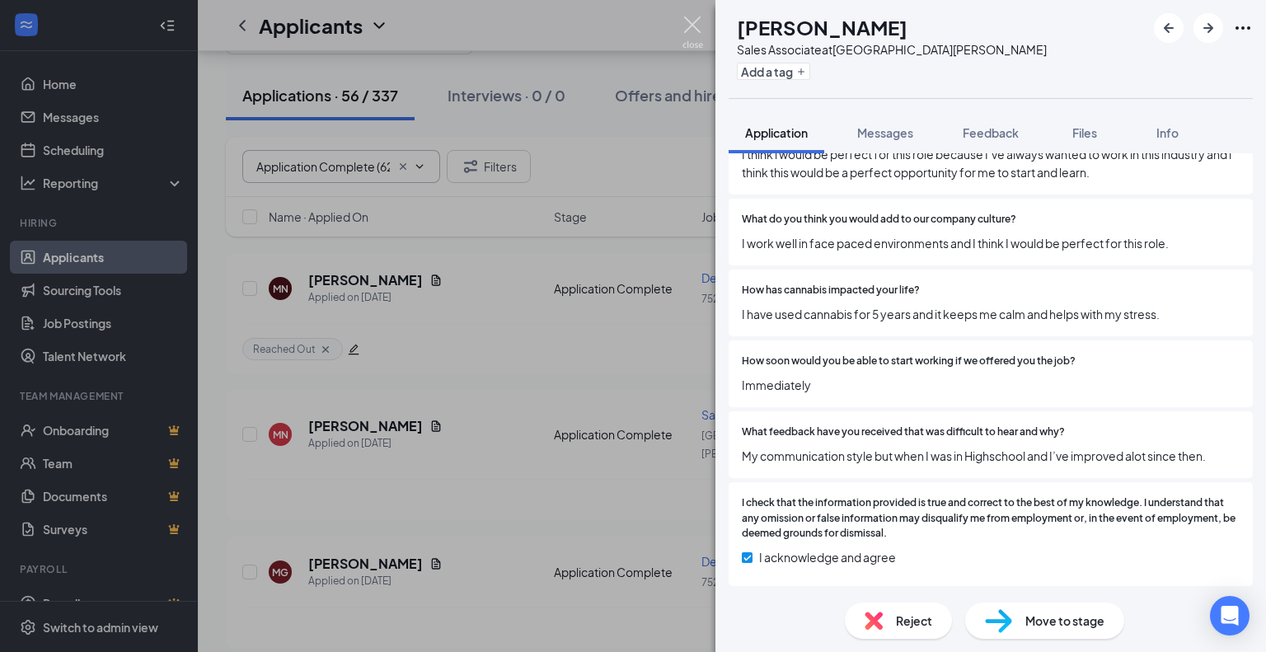
click at [691, 20] on img at bounding box center [692, 32] width 21 height 32
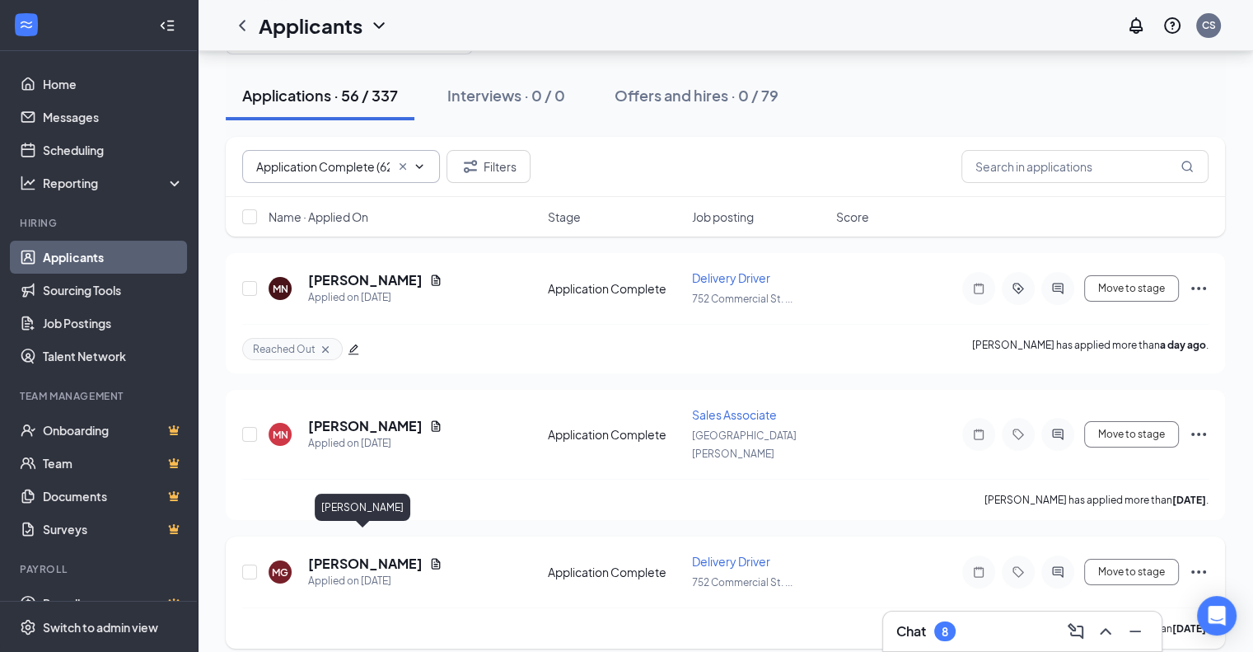
click at [353, 555] on h5 "[PERSON_NAME]" at bounding box center [365, 564] width 115 height 18
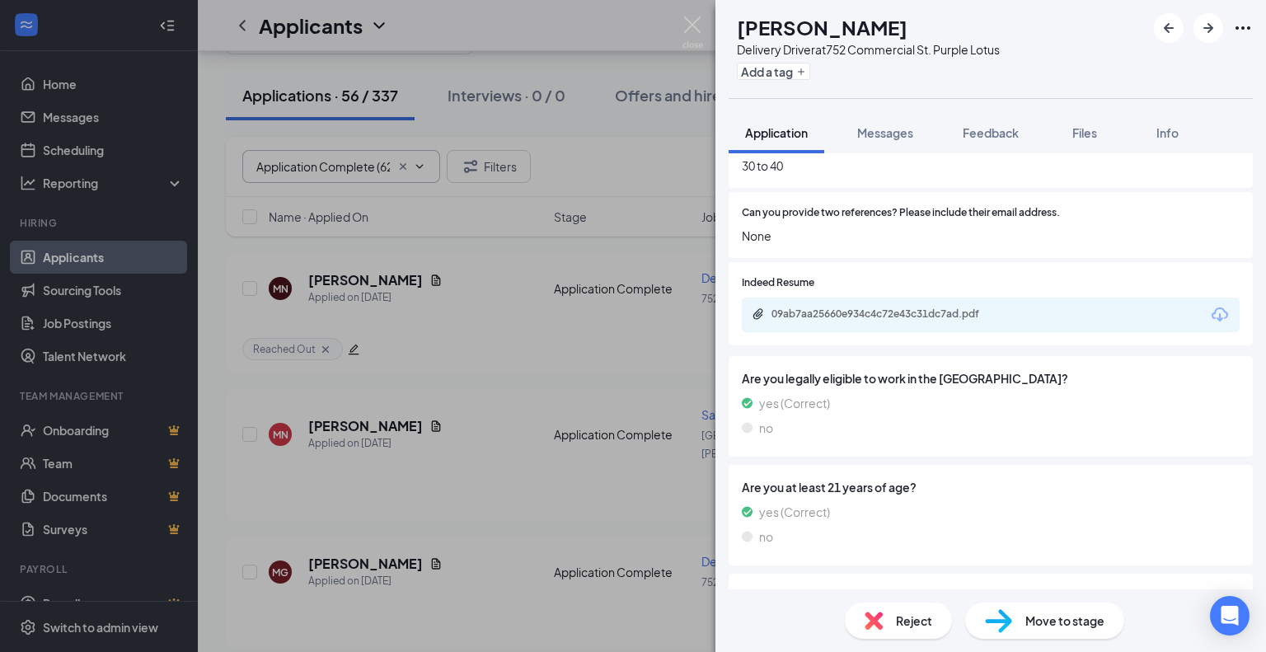
scroll to position [909, 0]
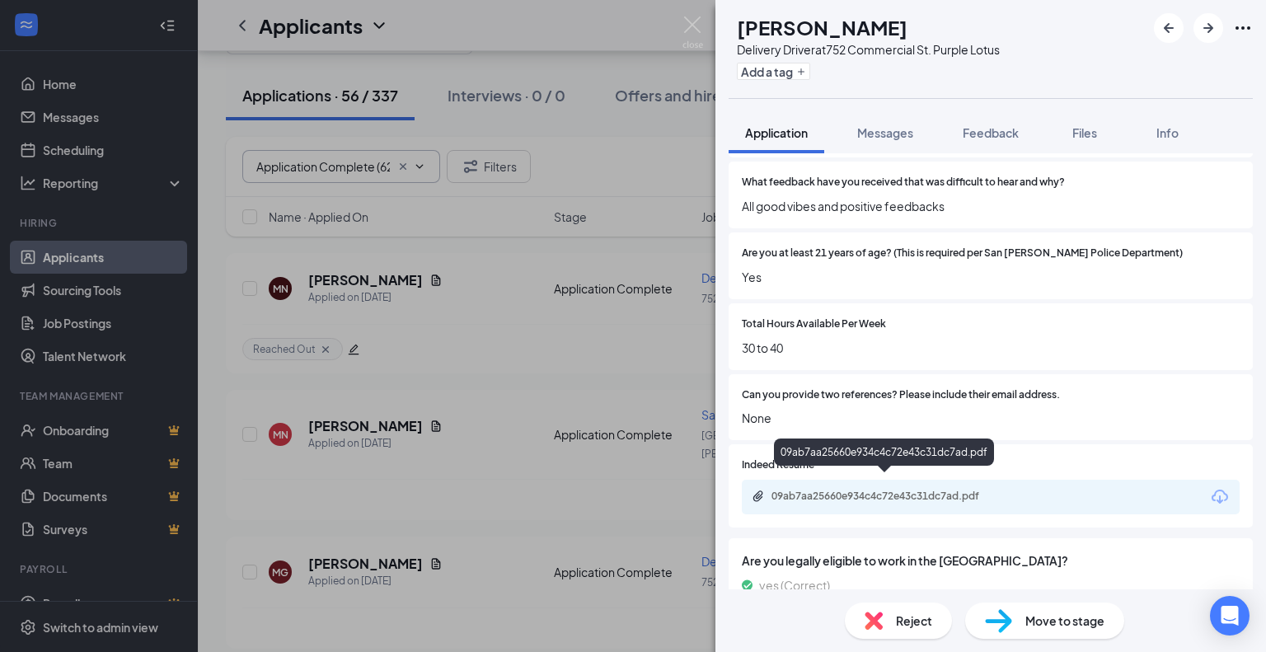
click at [840, 489] on div "09ab7aa25660e934c4c72e43c31dc7ad.pdf" at bounding box center [886, 495] width 231 height 13
click at [900, 621] on span "Reject" at bounding box center [914, 620] width 36 height 18
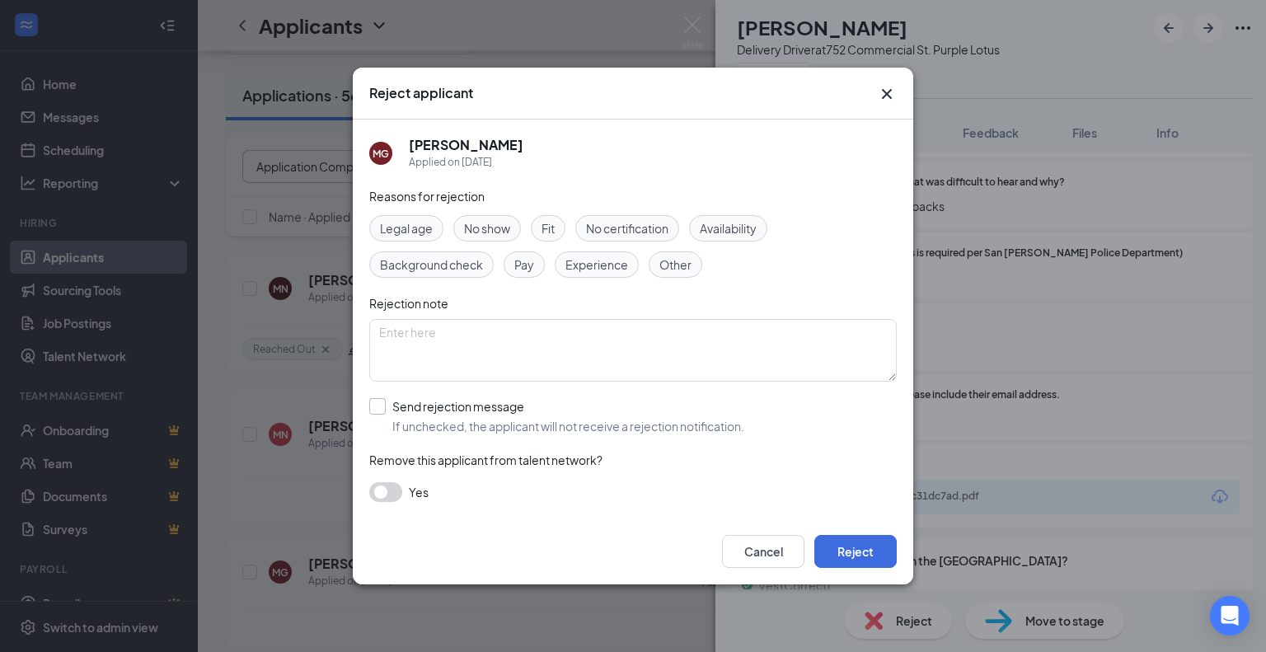
click at [381, 404] on input "Send rejection message If unchecked, the applicant will not receive a rejection…" at bounding box center [556, 416] width 375 height 36
checkbox input "true"
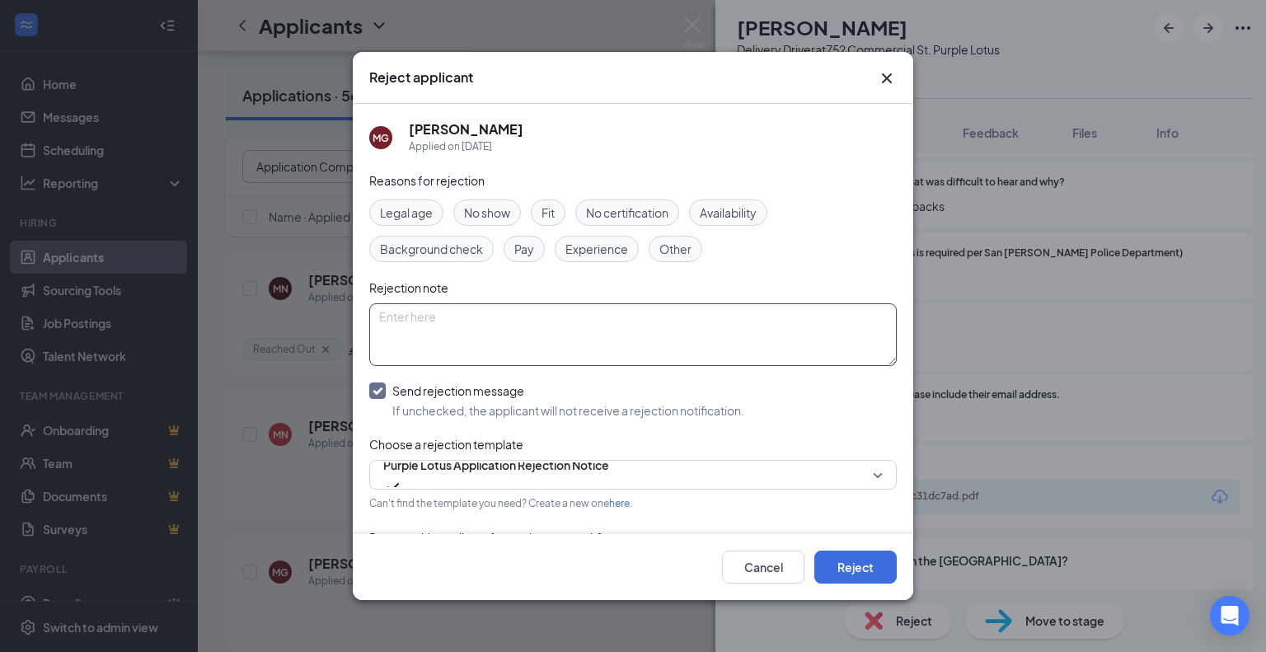
click at [869, 362] on textarea at bounding box center [632, 334] width 527 height 63
click at [590, 243] on span "Experience" at bounding box center [596, 249] width 63 height 18
click at [872, 569] on button "Reject" at bounding box center [855, 566] width 82 height 33
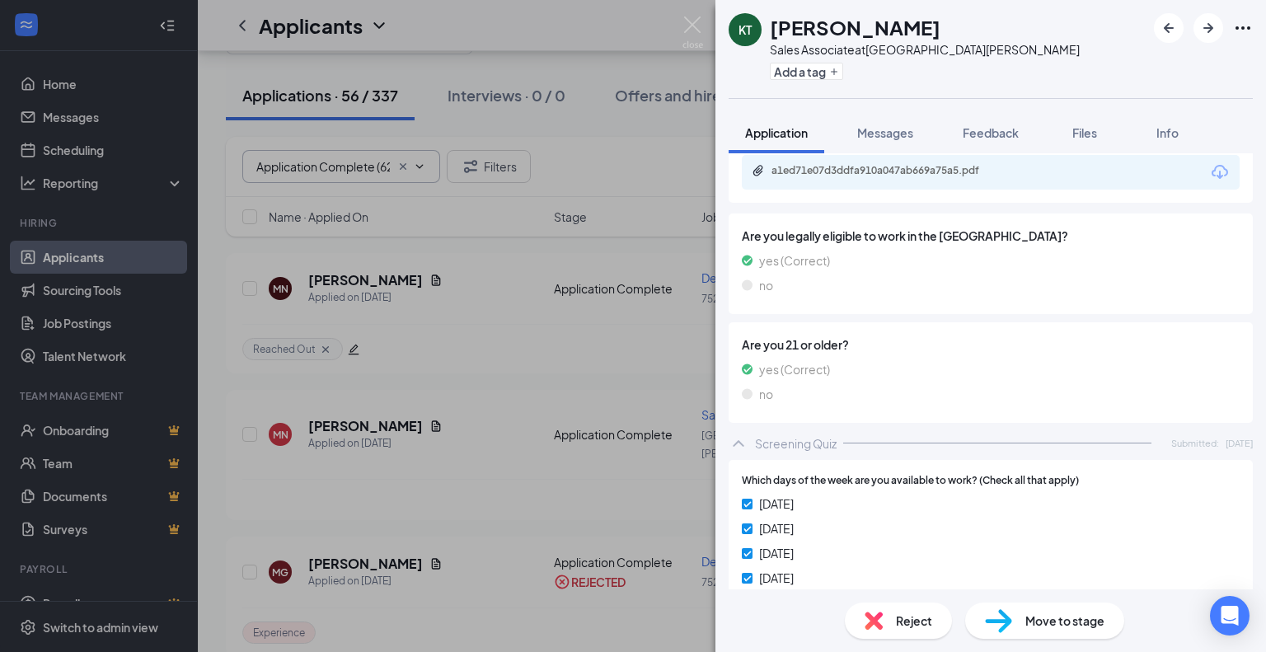
scroll to position [538, 0]
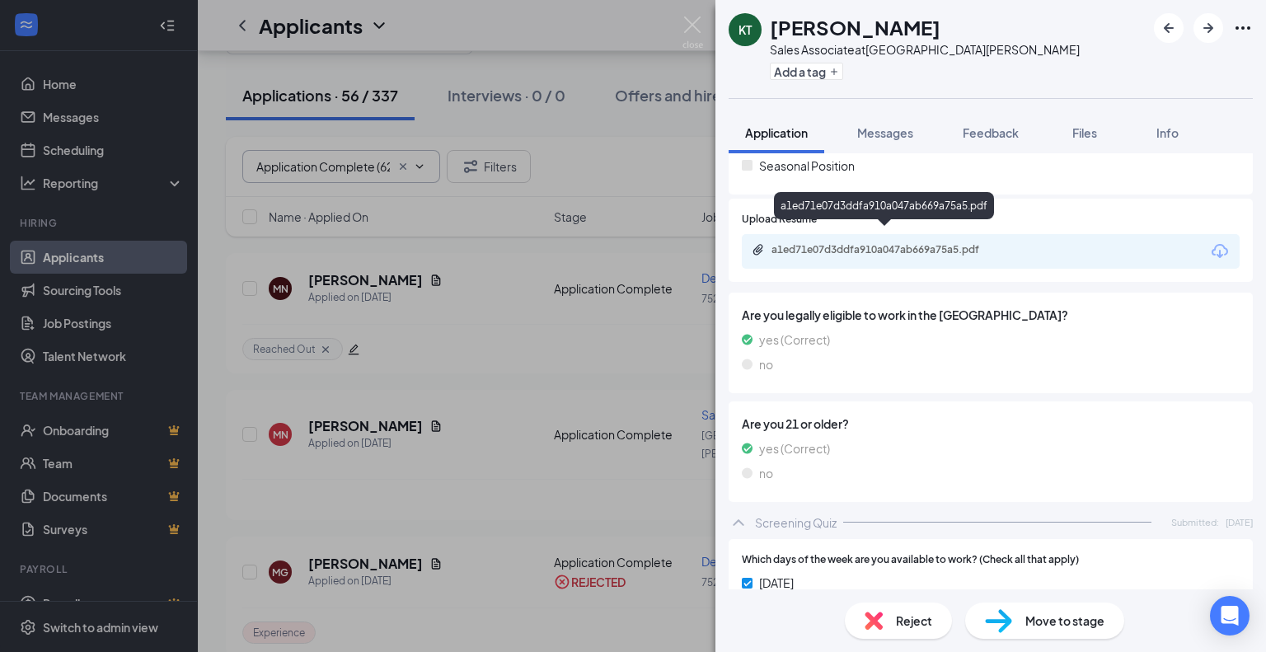
click at [844, 243] on div "a1ed71e07d3ddfa910a047ab669a75a5.pdf" at bounding box center [886, 249] width 231 height 13
click at [893, 614] on div "Reject" at bounding box center [898, 620] width 107 height 36
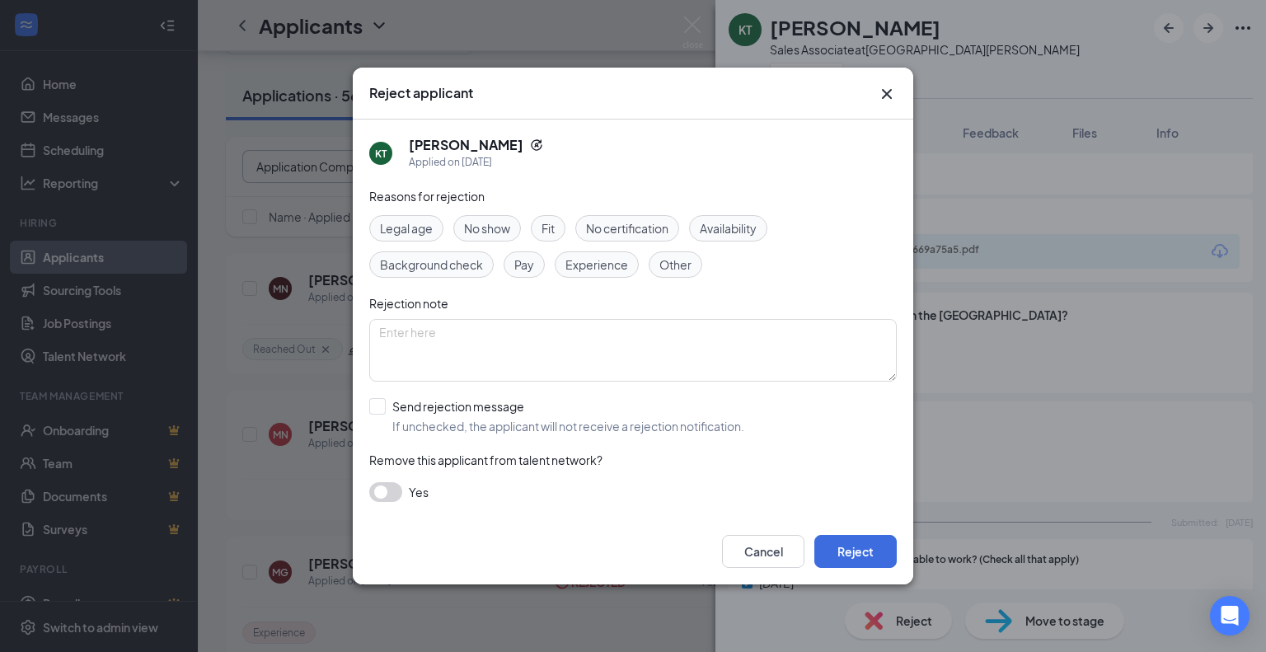
click at [751, 233] on span "Availability" at bounding box center [728, 228] width 57 height 18
click at [602, 263] on span "Experience" at bounding box center [596, 264] width 63 height 18
click at [379, 405] on input "Send rejection message If unchecked, the applicant will not receive a rejection…" at bounding box center [556, 416] width 375 height 36
checkbox input "true"
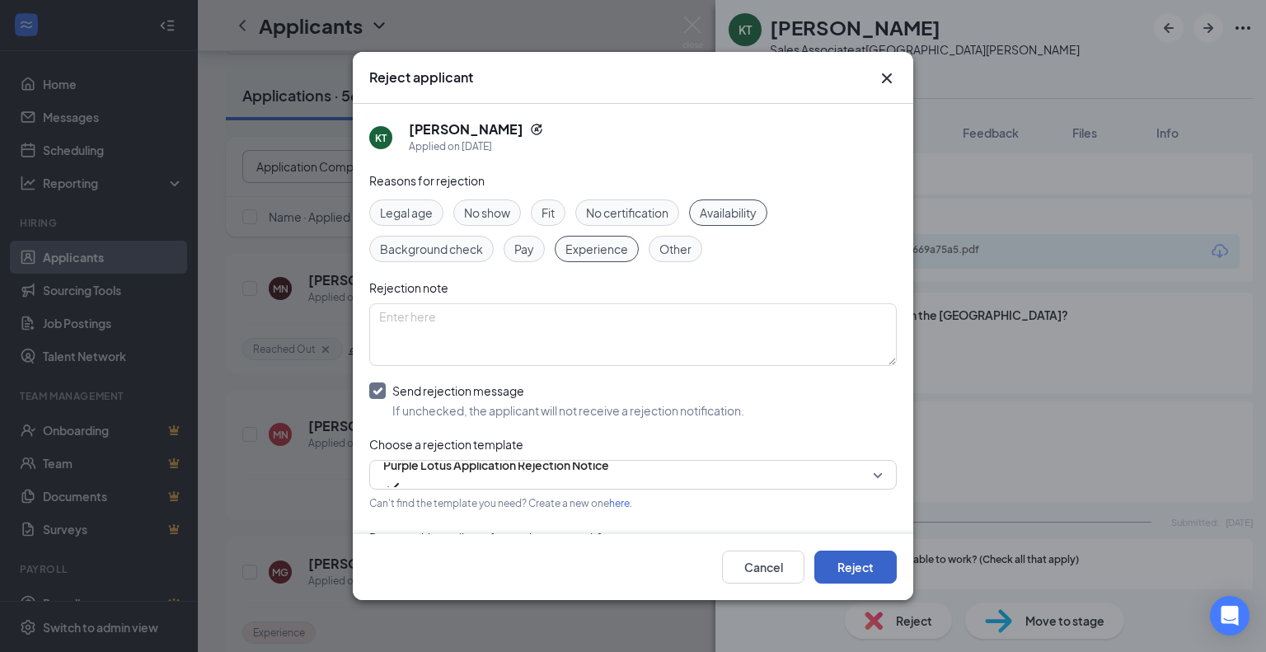
click at [837, 567] on button "Reject" at bounding box center [855, 566] width 82 height 33
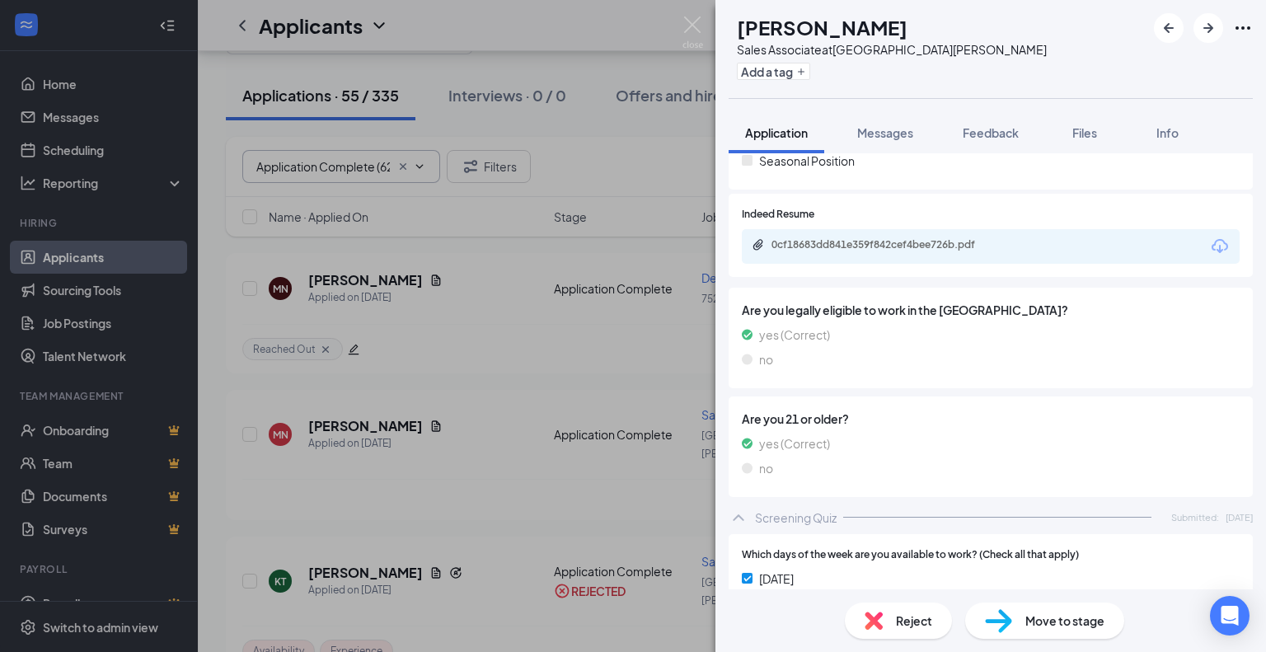
scroll to position [494, 0]
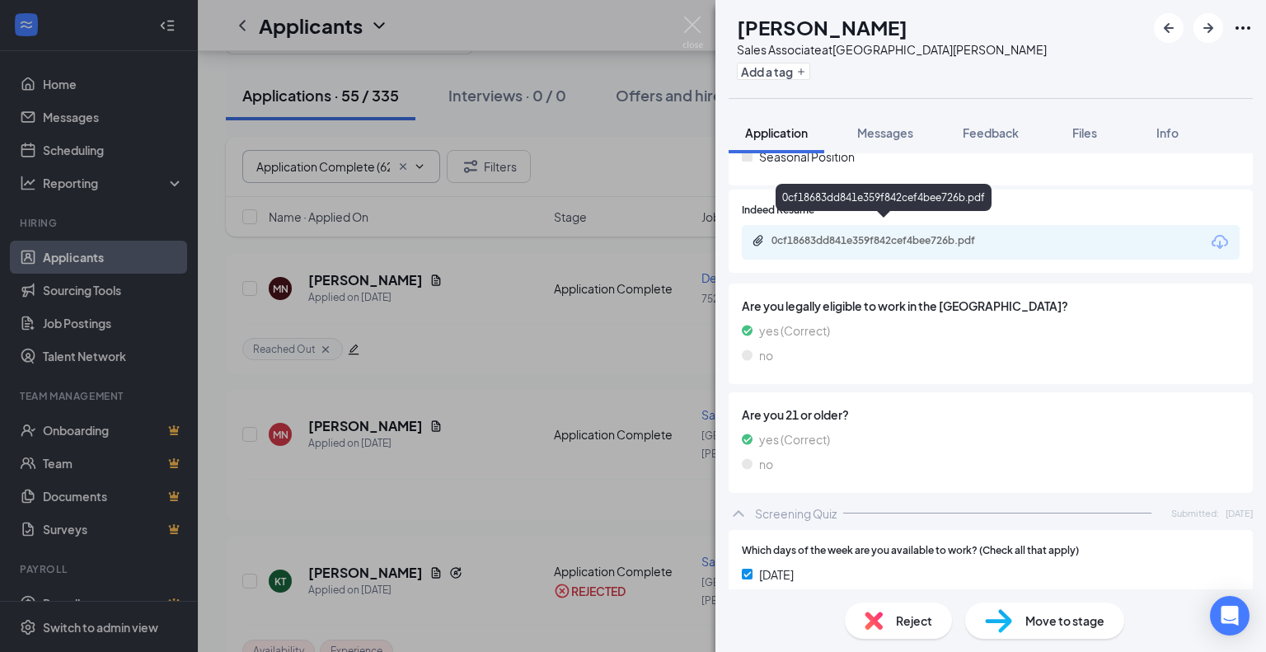
click at [854, 234] on div "0cf18683dd841e359f842cef4bee726b.pdf" at bounding box center [886, 240] width 231 height 13
click at [892, 625] on div "Reject" at bounding box center [898, 620] width 107 height 36
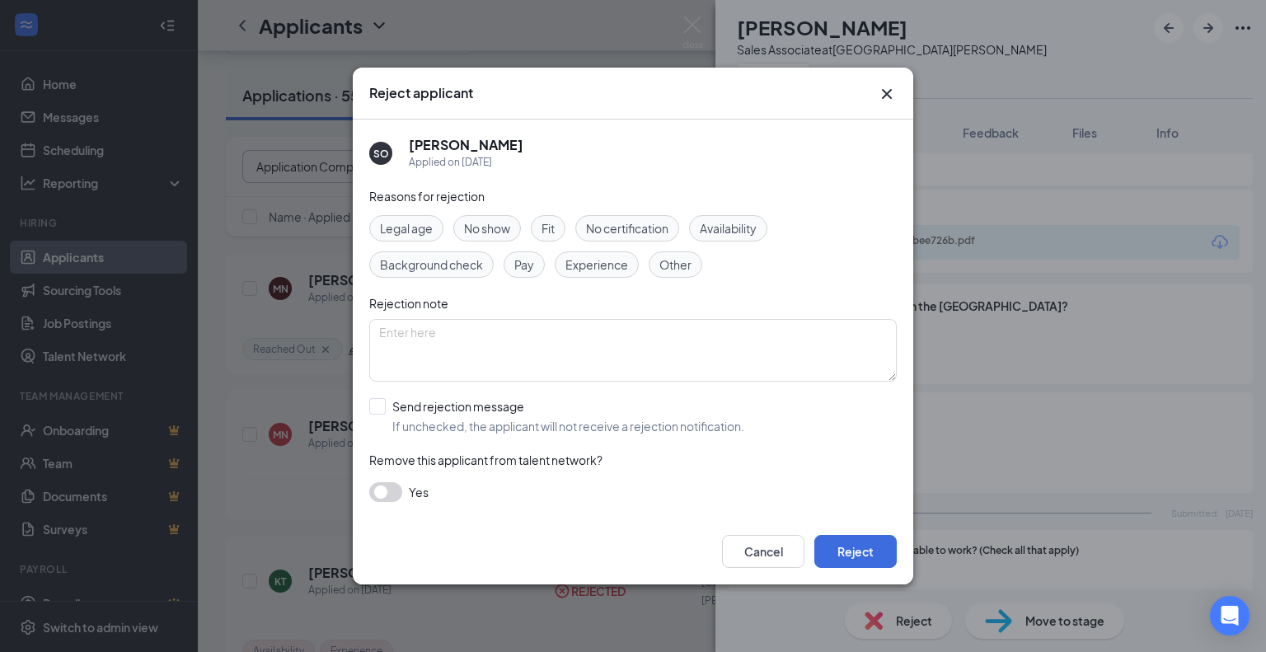
click at [620, 260] on span "Experience" at bounding box center [596, 264] width 63 height 18
click at [379, 410] on input "Send rejection message If unchecked, the applicant will not receive a rejection…" at bounding box center [556, 416] width 375 height 36
checkbox input "true"
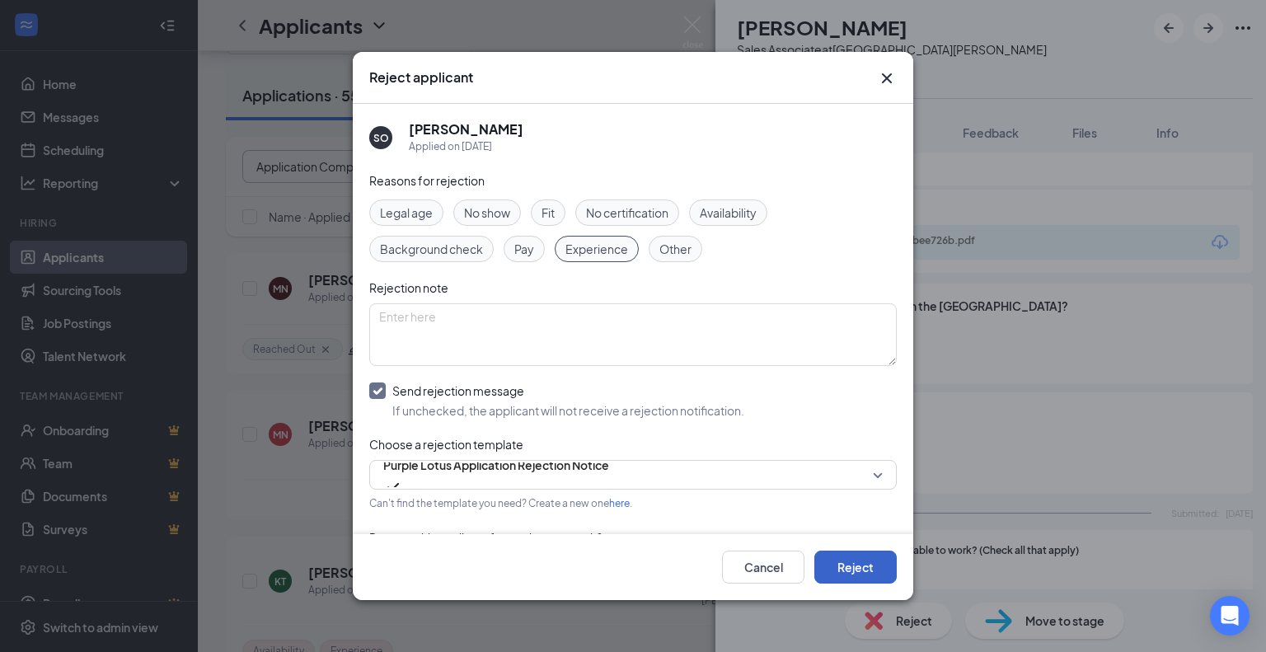
click at [857, 573] on button "Reject" at bounding box center [855, 566] width 82 height 33
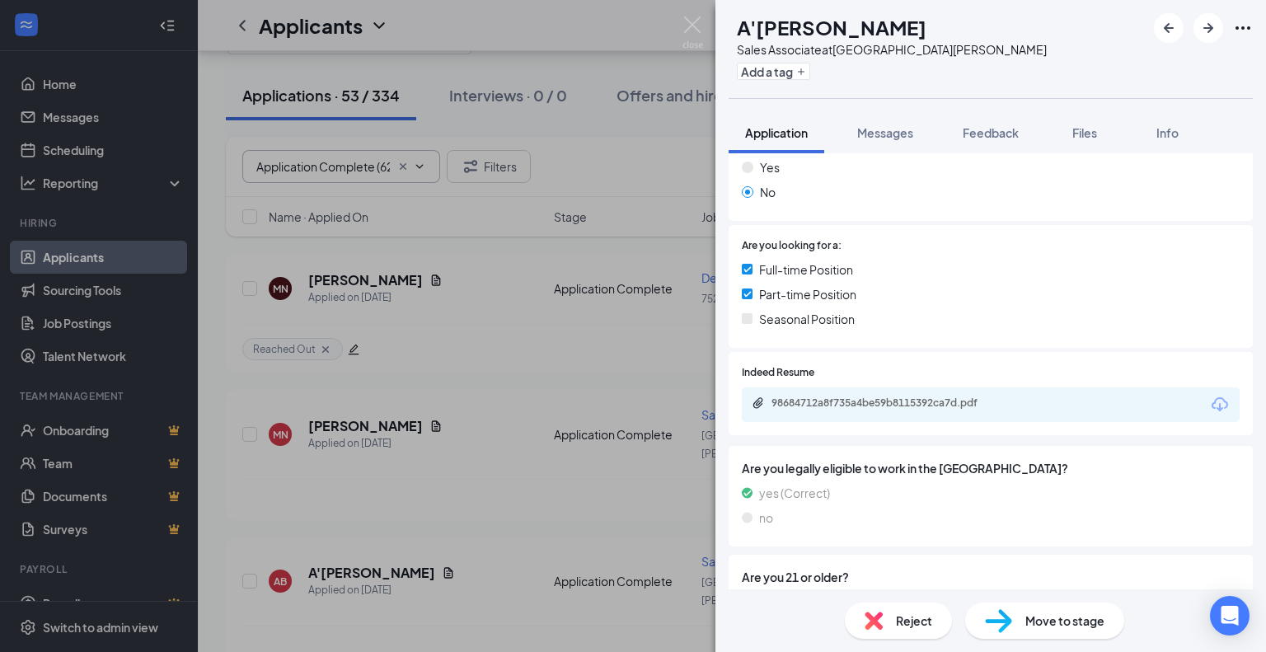
scroll to position [330, 0]
click at [870, 399] on div "98684712a8f735a4be59b8115392ca7d.pdf" at bounding box center [886, 405] width 231 height 13
click at [874, 133] on span "Messages" at bounding box center [885, 132] width 56 height 15
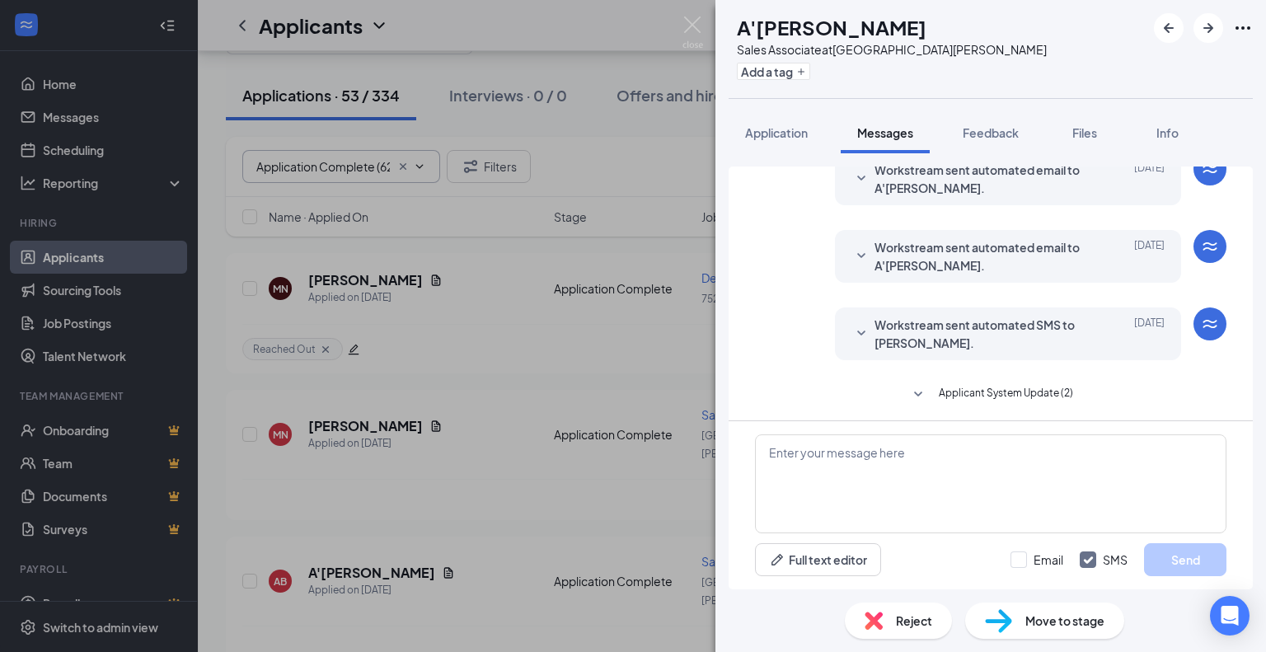
scroll to position [228, 0]
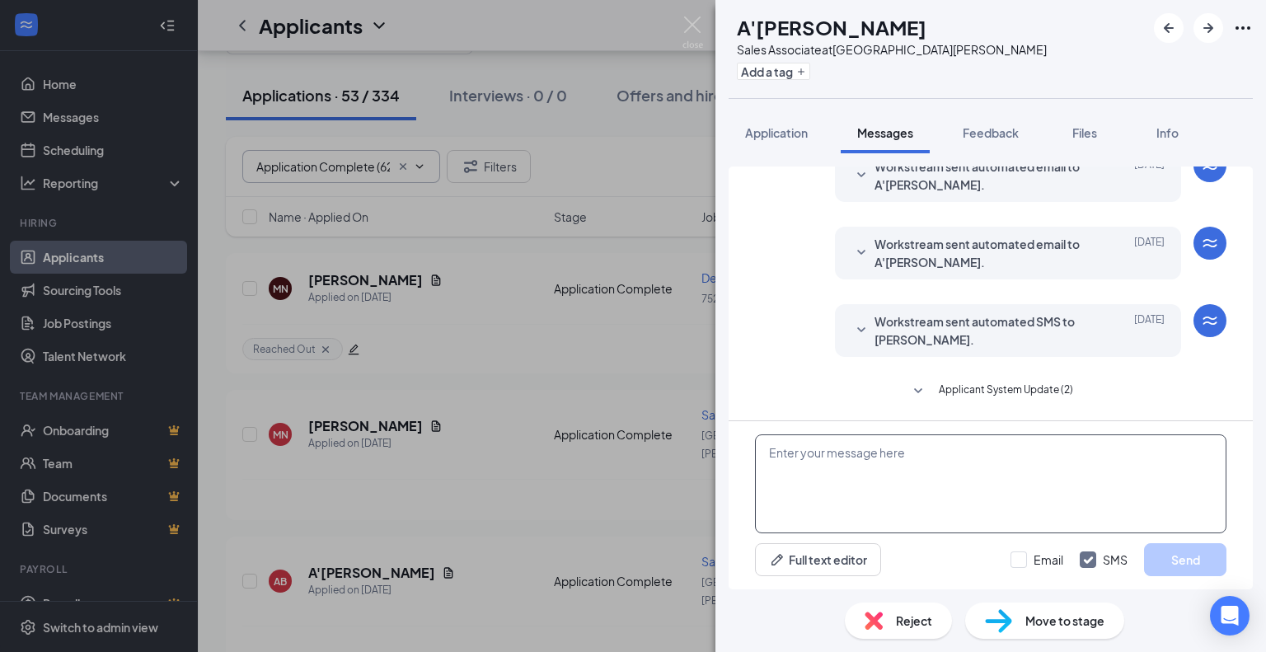
click at [804, 464] on textarea at bounding box center [990, 483] width 471 height 99
paste textarea "Hi [PERSON_NAME], My name is [PERSON_NAME] and I am recruiting for Purple Lotus…"
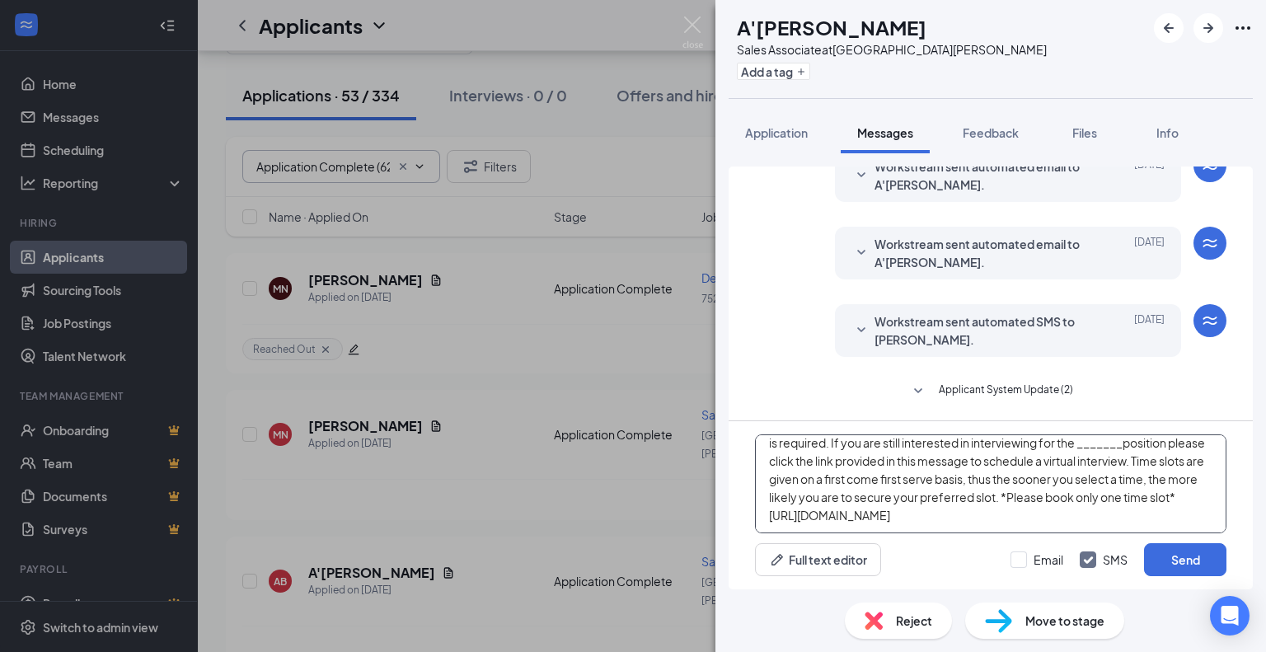
scroll to position [0, 0]
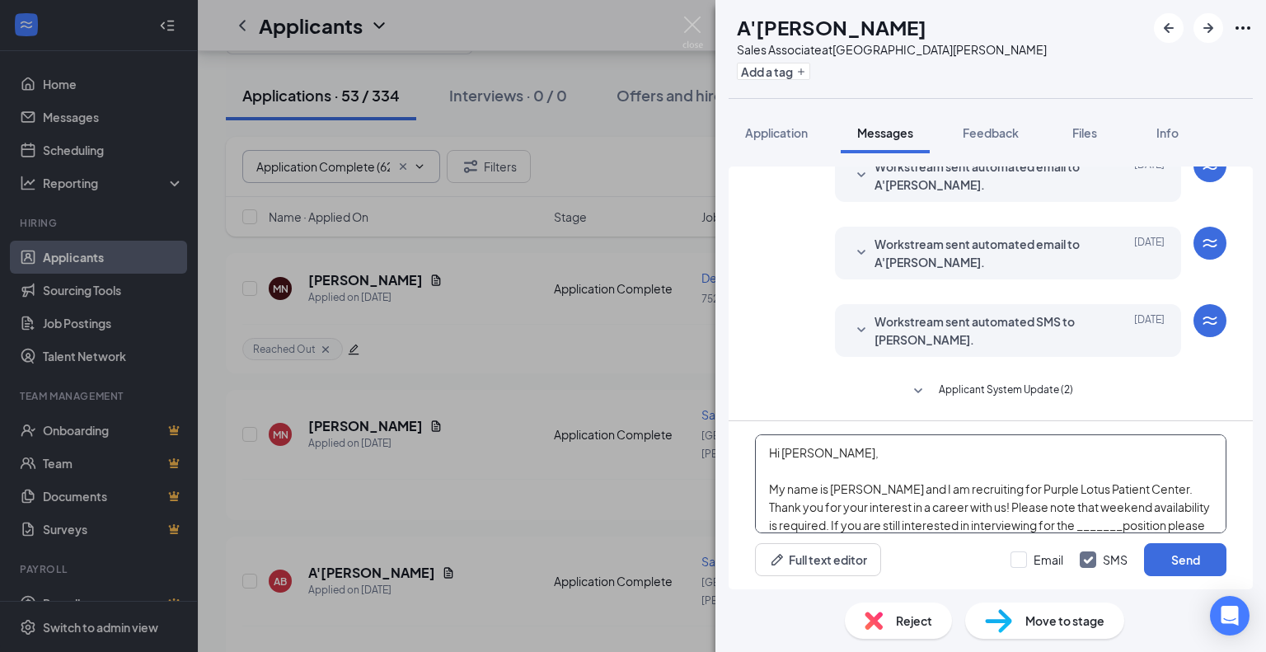
drag, startPoint x: 826, startPoint y: 451, endPoint x: 784, endPoint y: 454, distance: 43.0
click at [784, 454] on textarea "Hi [PERSON_NAME], My name is [PERSON_NAME] and I am recruiting for Purple Lotus…" at bounding box center [990, 483] width 471 height 99
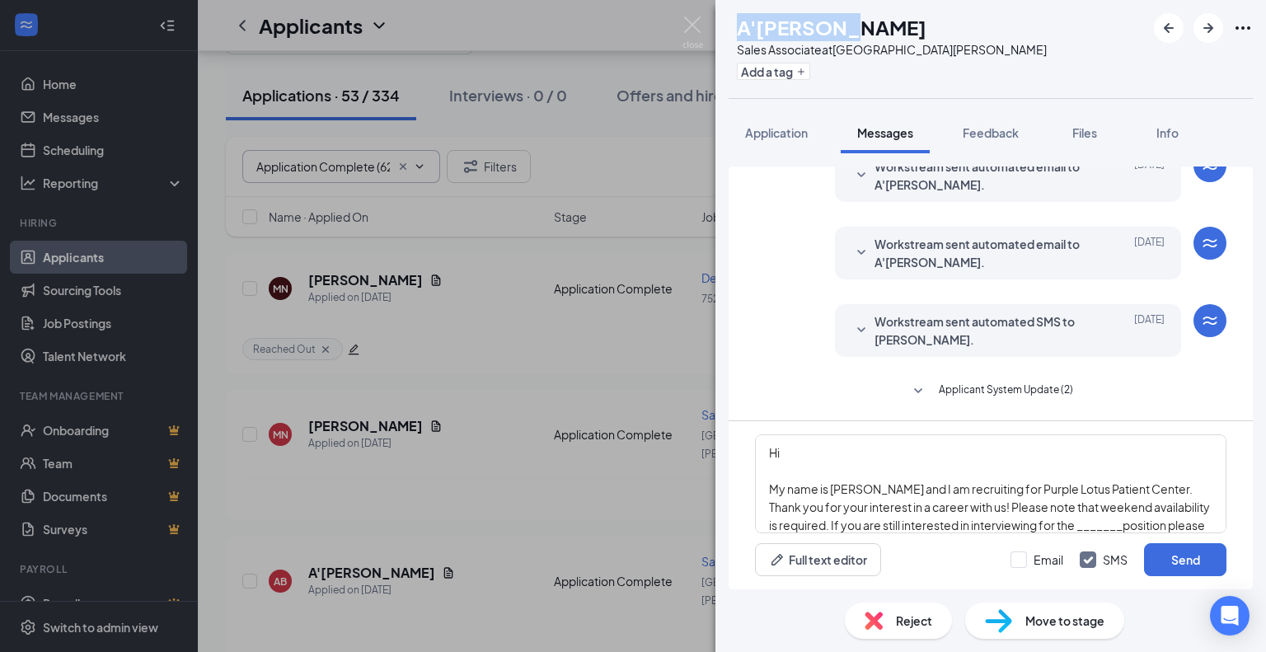
drag, startPoint x: 883, startPoint y: 30, endPoint x: 771, endPoint y: 34, distance: 112.1
click at [771, 34] on h1 "A'[PERSON_NAME]" at bounding box center [832, 27] width 190 height 28
copy h1 "A'DARIYON"
click at [810, 451] on textarea "Hi My name is [PERSON_NAME] and I am recruiting for Purple Lotus Patient Center…" at bounding box center [990, 483] width 471 height 99
paste textarea "A'DARIYON"
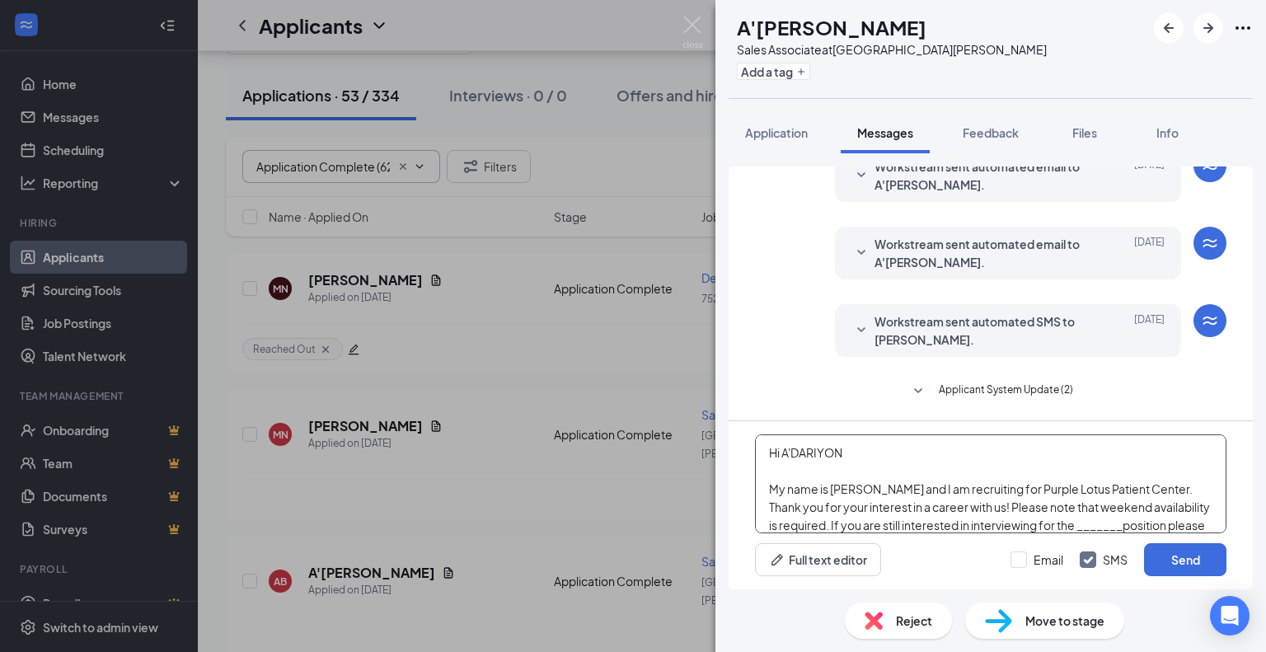
drag, startPoint x: 843, startPoint y: 453, endPoint x: 810, endPoint y: 451, distance: 33.1
click at [810, 451] on textarea "Hi A'DARIYON My name is [PERSON_NAME] and I am recruiting for Purple Lotus Pati…" at bounding box center [990, 483] width 471 height 99
click at [837, 454] on textarea "Hi A'DARIYON My name is [PERSON_NAME] and I am recruiting for Purple Lotus Pati…" at bounding box center [990, 483] width 471 height 99
click at [844, 453] on textarea "Hi A'DARIYON My name is [PERSON_NAME] and I am recruiting for Purple Lotus Pati…" at bounding box center [990, 483] width 471 height 99
type textarea "Hi A'DARIYON, My name is [PERSON_NAME] and I am recruiting for Purple Lotus Pat…"
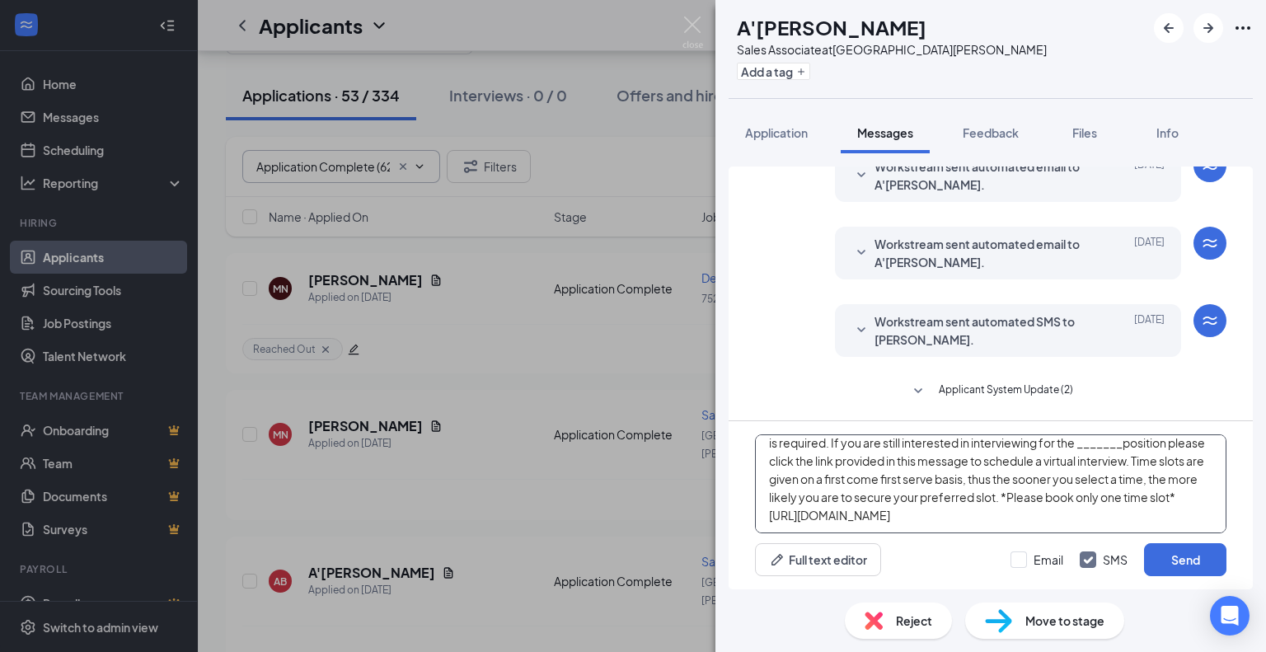
drag, startPoint x: 1117, startPoint y: 527, endPoint x: 1082, endPoint y: 485, distance: 54.4
click at [1082, 485] on textarea "Hi A'DARIYON, My name is [PERSON_NAME] and I am recruiting for Purple Lotus Pat…" at bounding box center [990, 483] width 471 height 99
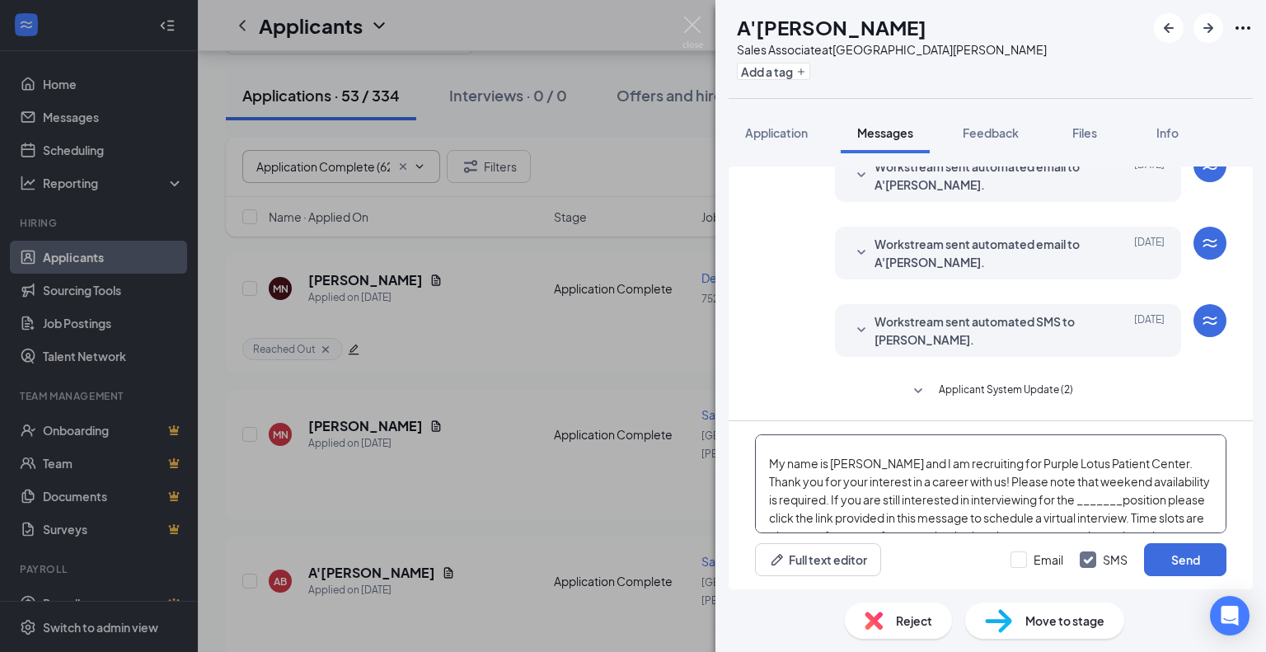
drag, startPoint x: 1115, startPoint y: 501, endPoint x: 1069, endPoint y: 495, distance: 46.5
click at [1069, 495] on textarea "Hi A'DARIYON, My name is [PERSON_NAME] and I am recruiting for Purple Lotus Pat…" at bounding box center [990, 483] width 471 height 99
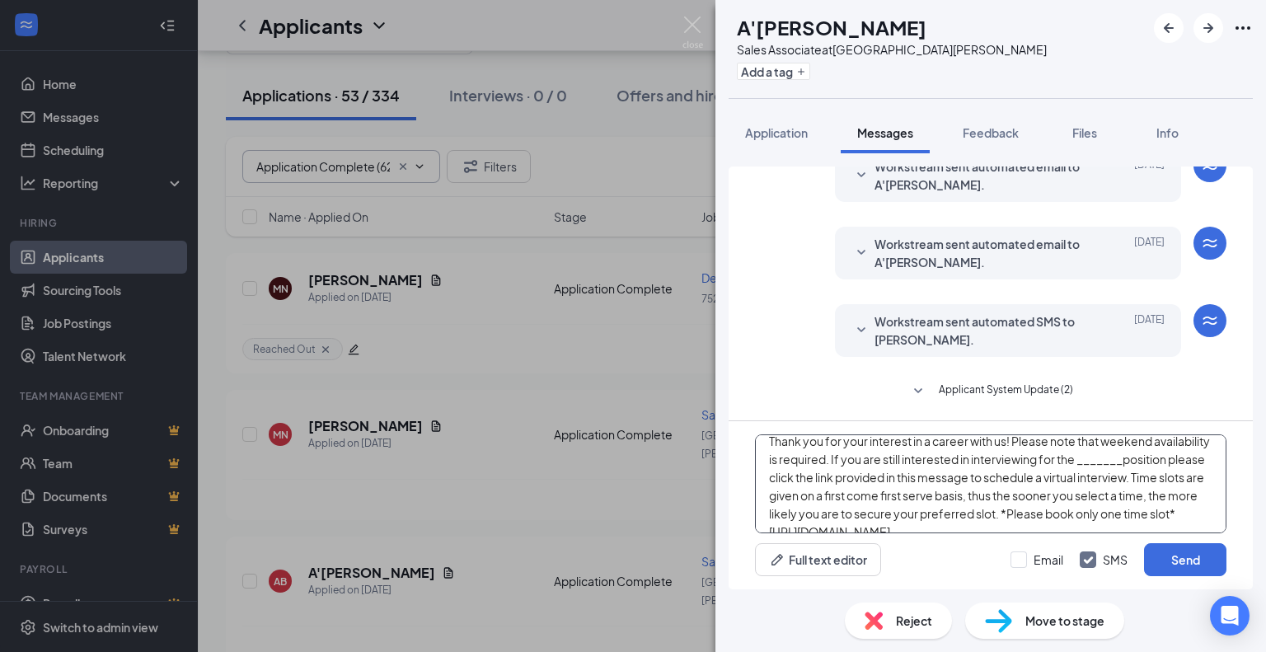
scroll to position [0, 0]
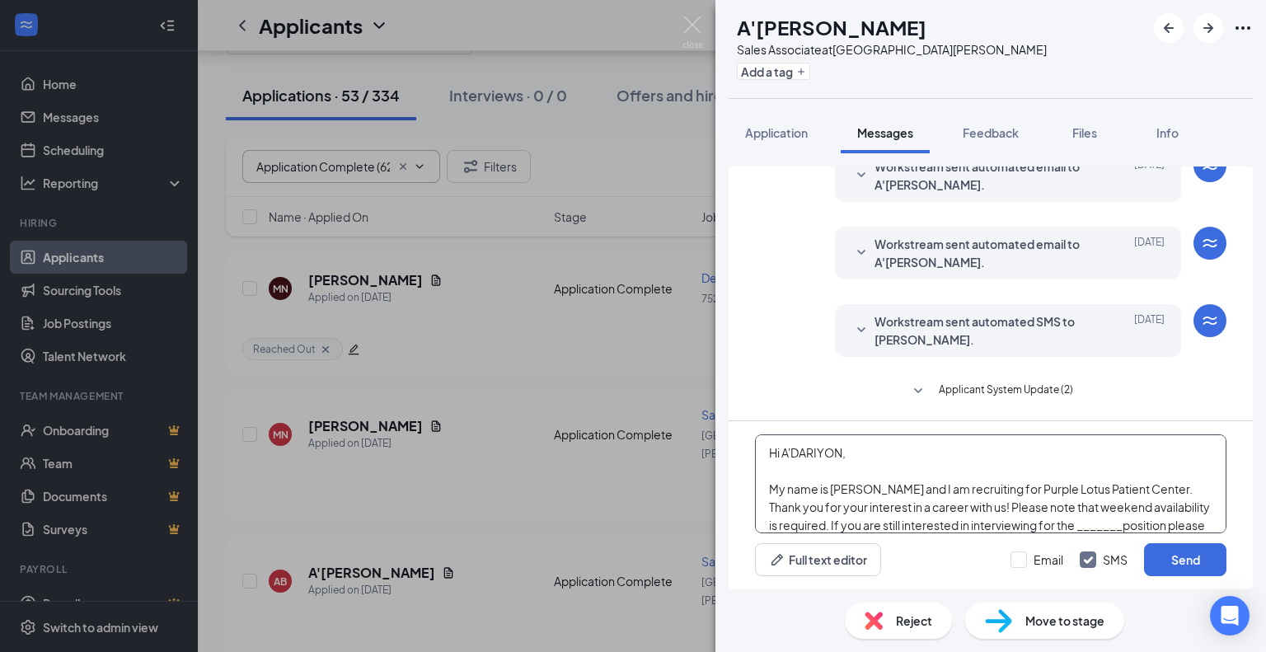
drag, startPoint x: 1062, startPoint y: 500, endPoint x: 756, endPoint y: 436, distance: 312.4
click at [756, 436] on textarea "Hi A'DARIYON, My name is [PERSON_NAME] and I am recruiting for Purple Lotus Pat…" at bounding box center [990, 483] width 471 height 99
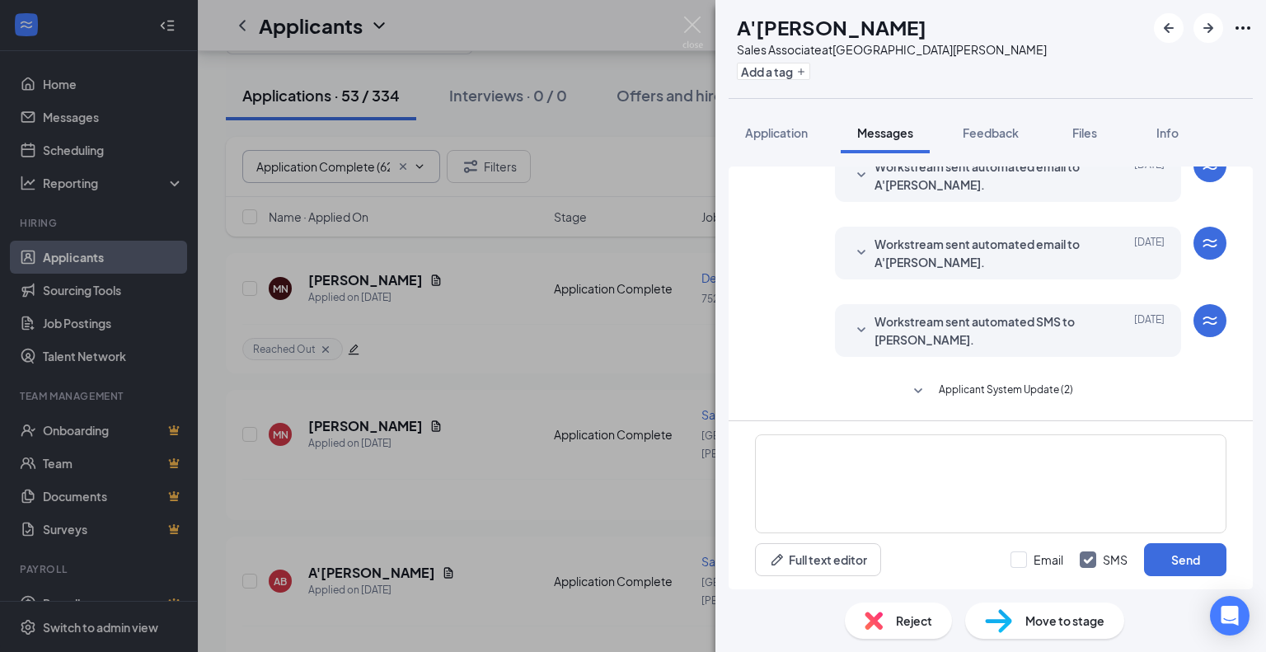
click at [908, 616] on span "Reject" at bounding box center [914, 620] width 36 height 18
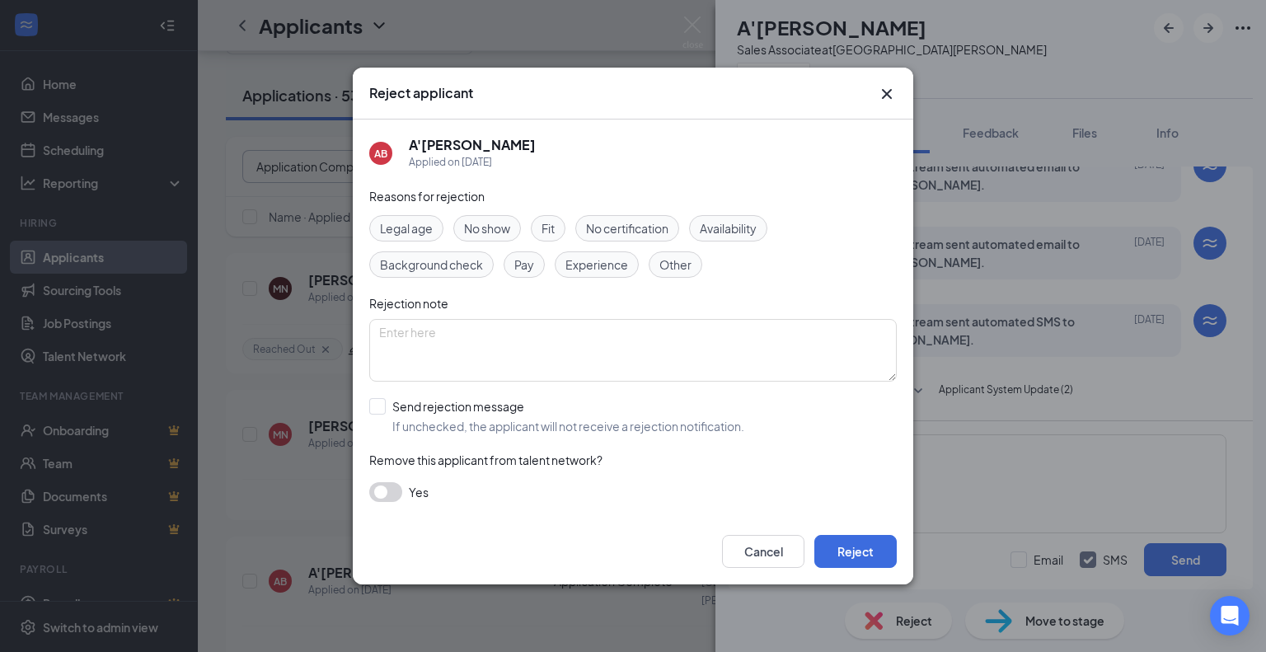
click at [606, 260] on span "Experience" at bounding box center [596, 264] width 63 height 18
click at [382, 413] on input "Send rejection message If unchecked, the applicant will not receive a rejection…" at bounding box center [556, 416] width 375 height 36
checkbox input "true"
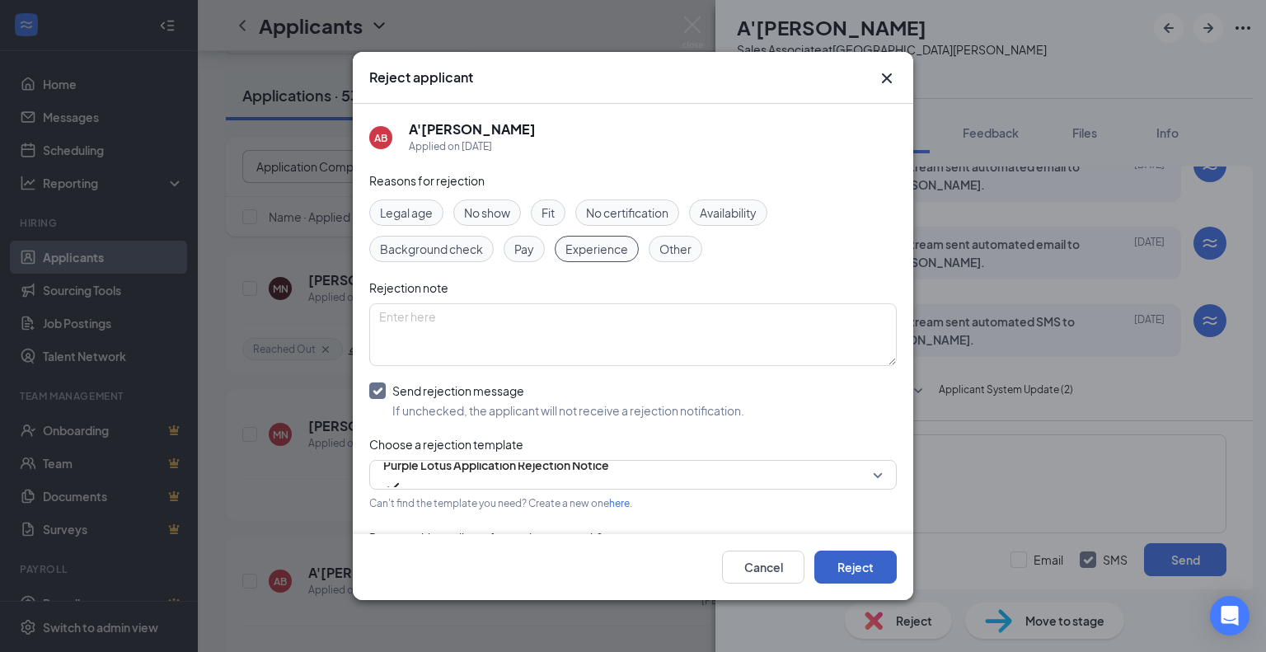
click at [855, 566] on button "Reject" at bounding box center [855, 566] width 82 height 33
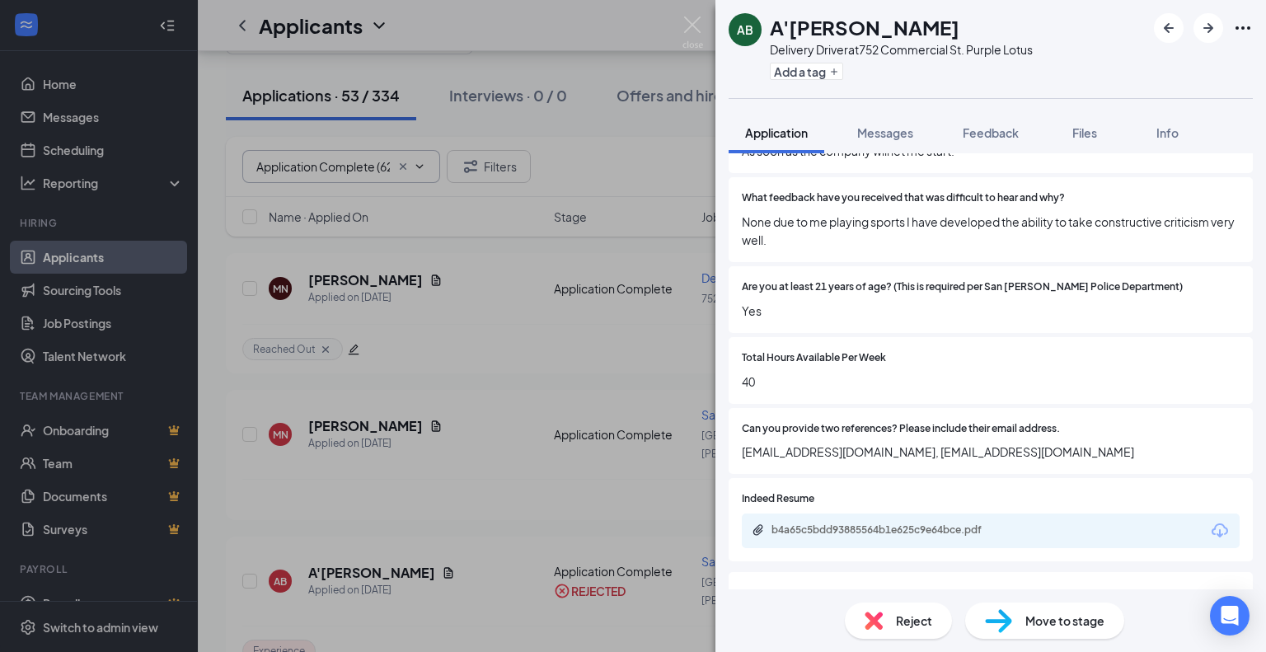
scroll to position [706, 0]
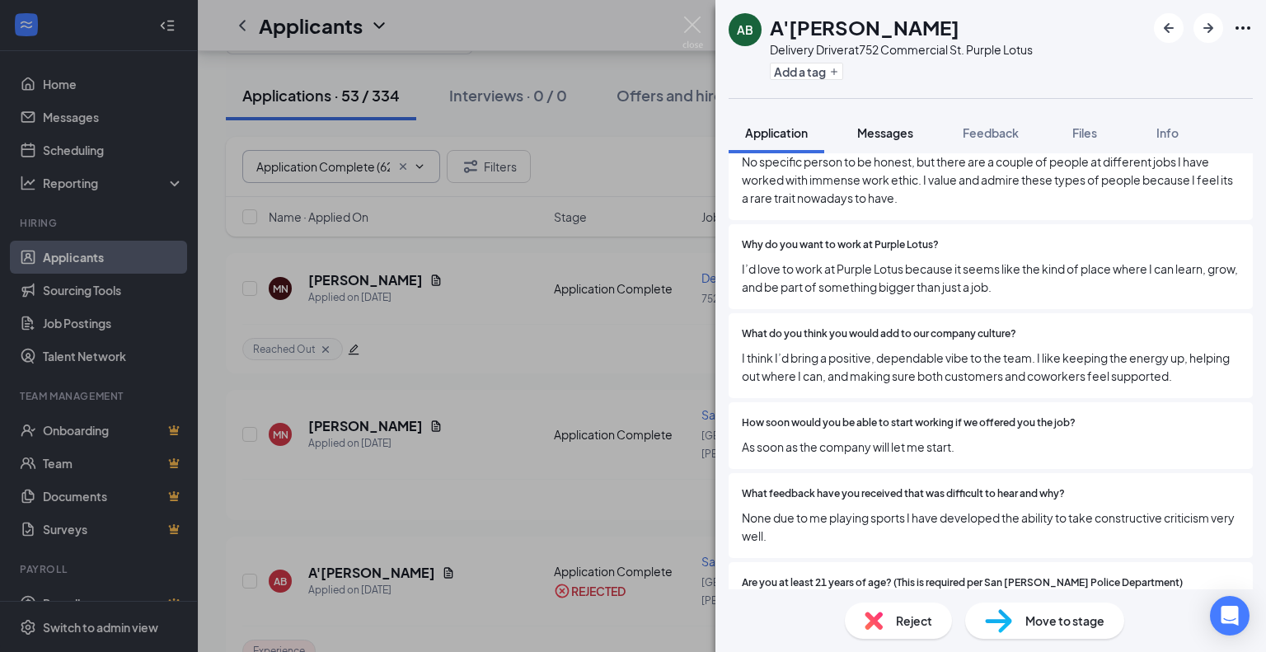
click at [865, 131] on span "Messages" at bounding box center [885, 132] width 56 height 15
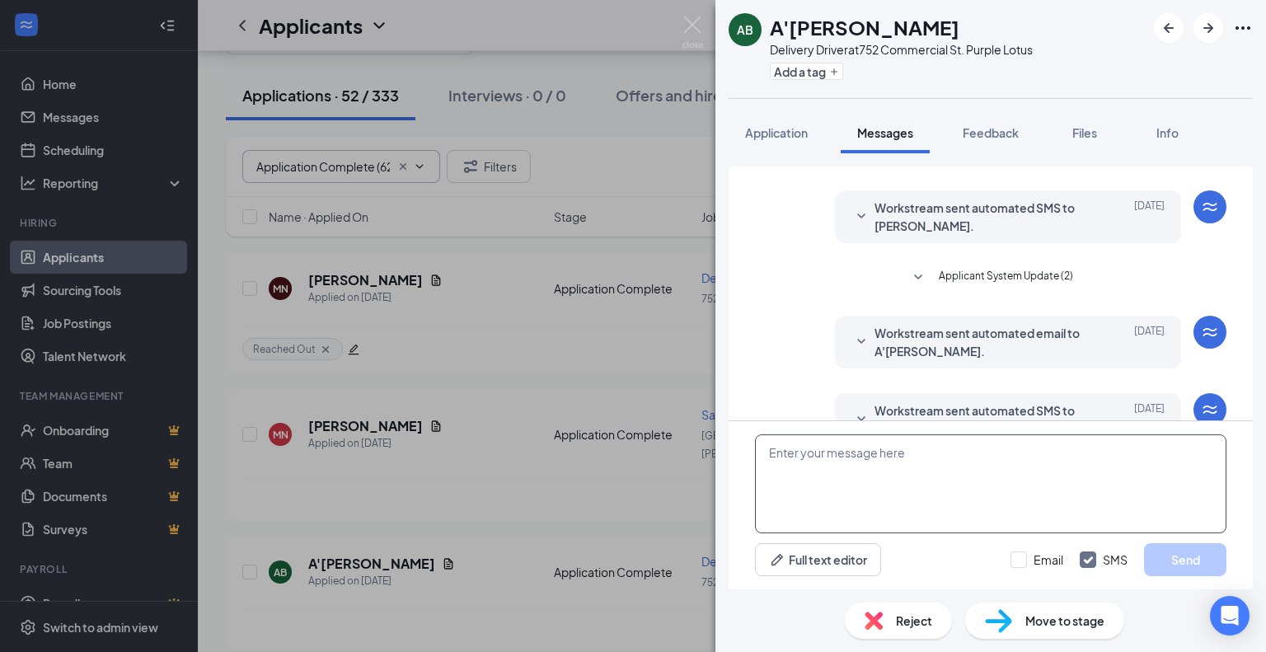
scroll to position [276, 0]
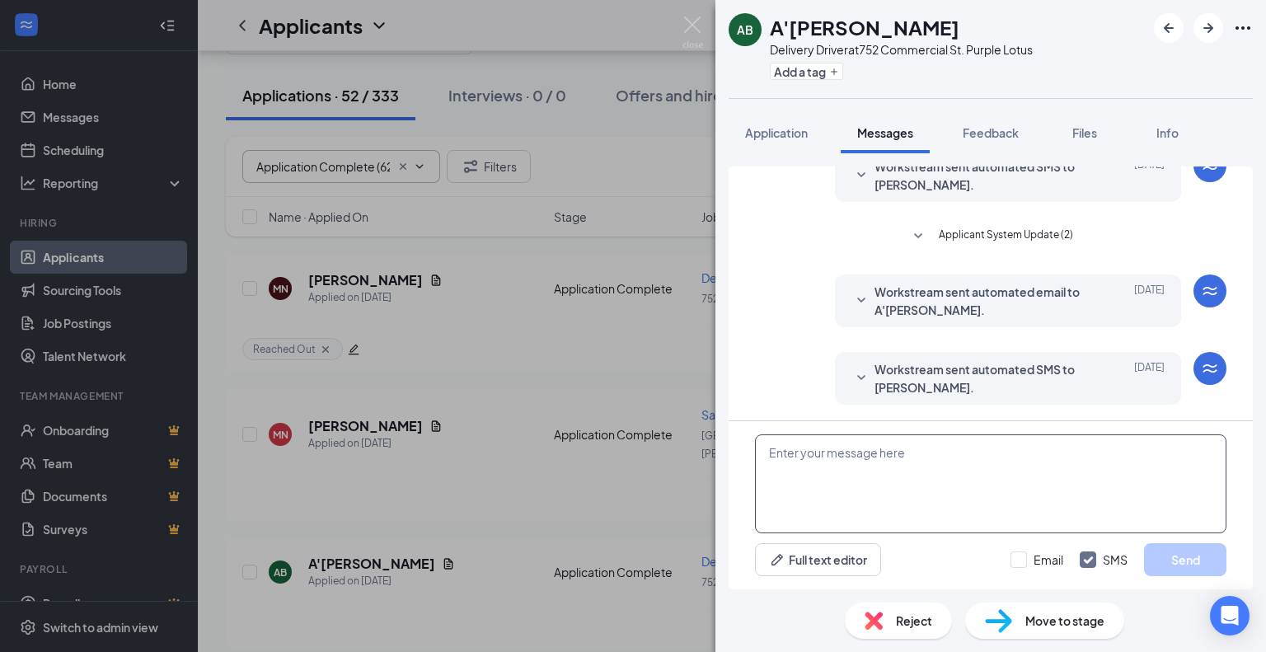
click at [814, 461] on textarea at bounding box center [990, 483] width 471 height 99
paste textarea "A'DARIYON"
type textarea "A'DARIYON"
click at [789, 448] on textarea "A'DARIYON" at bounding box center [990, 483] width 471 height 99
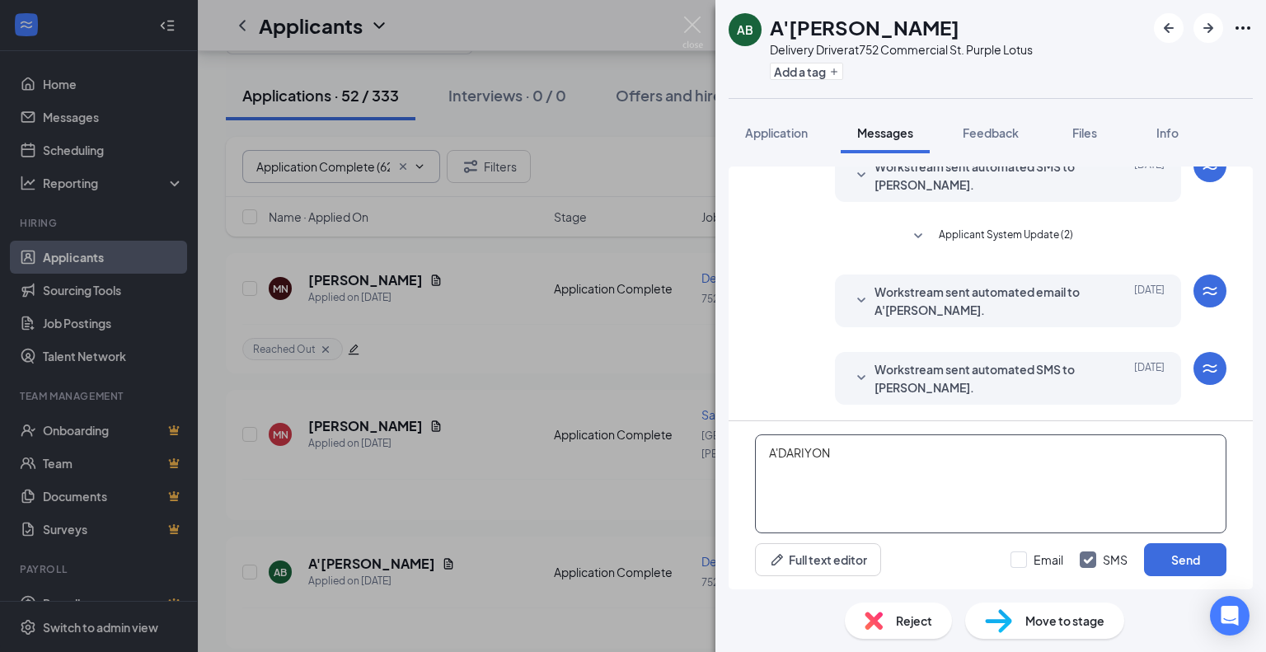
click at [789, 448] on textarea "A'DARIYON" at bounding box center [990, 483] width 471 height 99
paste textarea "Hi [PERSON_NAME], My name is [PERSON_NAME] and I am recruiting for Purple Lotus…"
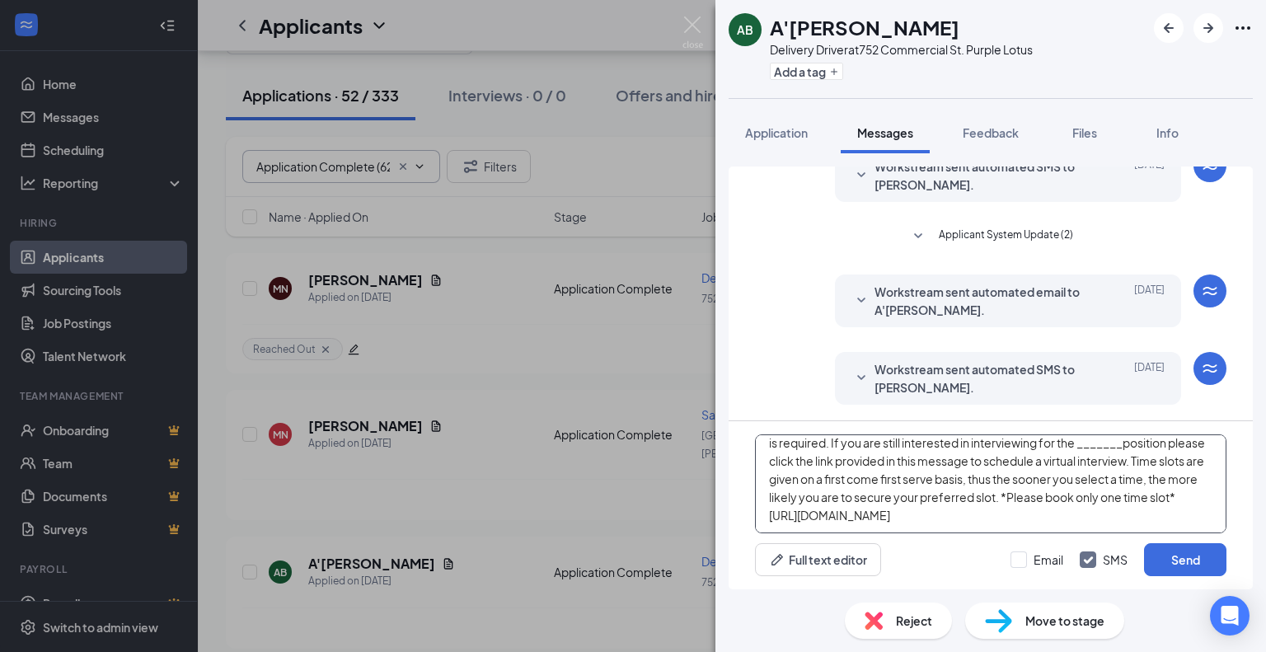
scroll to position [0, 0]
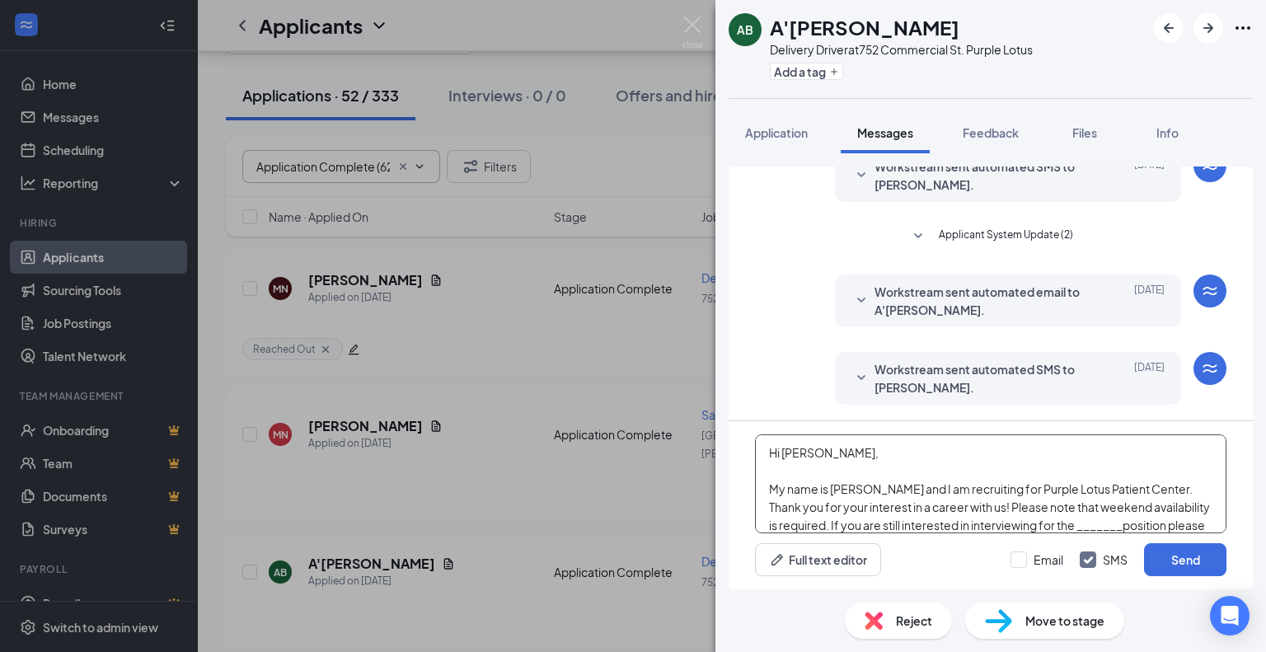
drag, startPoint x: 824, startPoint y: 454, endPoint x: 784, endPoint y: 452, distance: 40.4
click at [784, 452] on textarea "Hi [PERSON_NAME], My name is [PERSON_NAME] and I am recruiting for Purple Lotus…" at bounding box center [990, 483] width 471 height 99
click at [800, 451] on textarea "Hi A'Dariyon, My name is [PERSON_NAME] and I am recruiting for Purple Lotus Pat…" at bounding box center [990, 483] width 471 height 99
click at [846, 489] on textarea "Hi A'Dariyon, My name is [PERSON_NAME] and I am recruiting for Purple Lotus Pat…" at bounding box center [990, 483] width 471 height 99
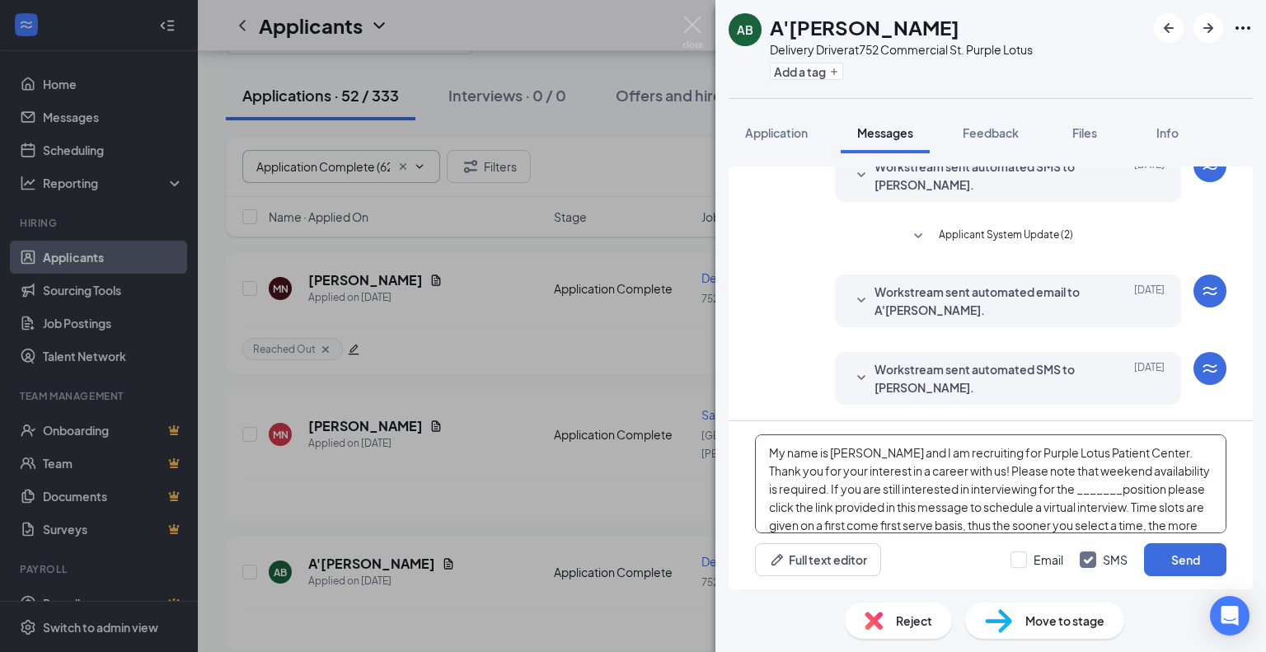
scroll to position [16, 0]
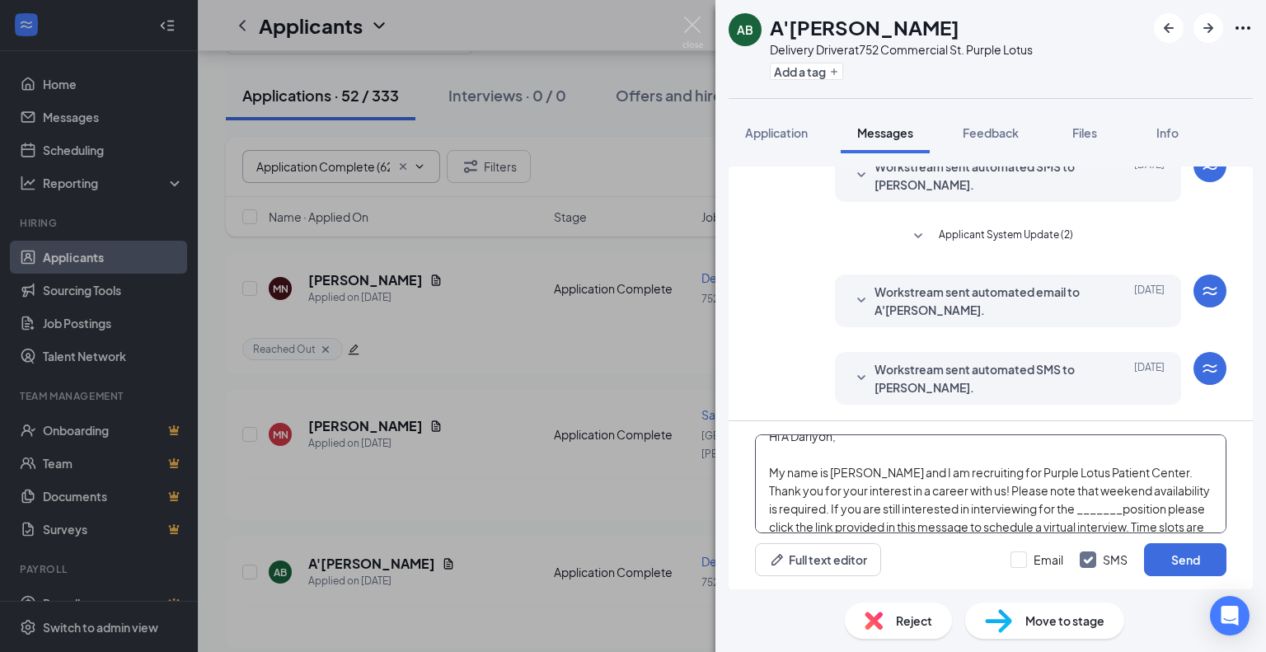
drag, startPoint x: 1113, startPoint y: 526, endPoint x: 1068, endPoint y: 507, distance: 49.1
click at [1068, 507] on textarea "Hi A'Dariyon, My name is [PERSON_NAME] and I am recruiting for Purple Lotus Pat…" at bounding box center [990, 483] width 471 height 99
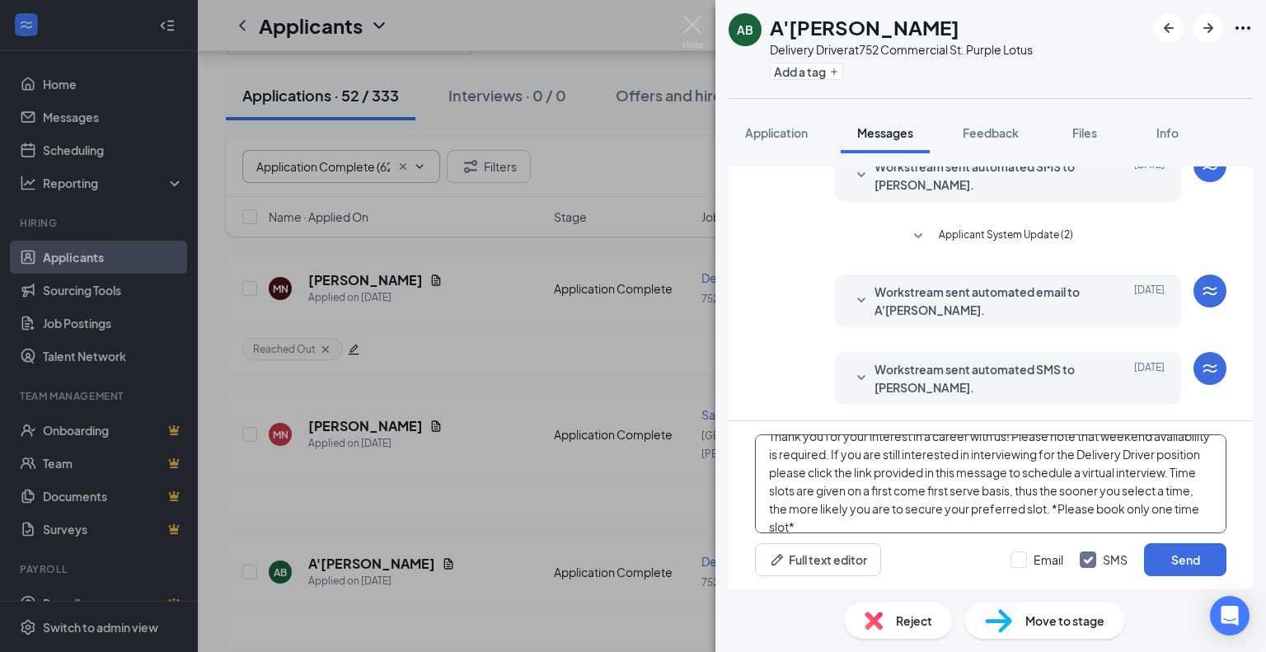
scroll to position [99, 0]
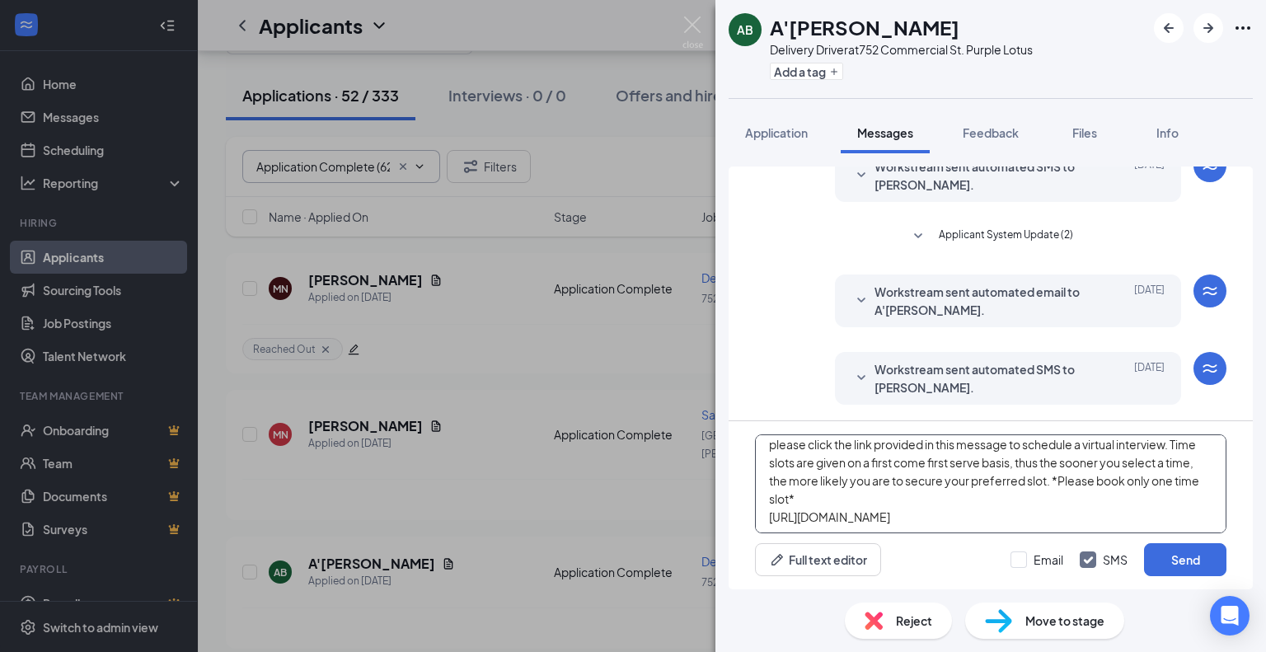
click at [1078, 480] on textarea "Hi A'Dariyon, My name is [PERSON_NAME] and I am recruiting for Purple Lotus Pat…" at bounding box center [990, 483] width 471 height 99
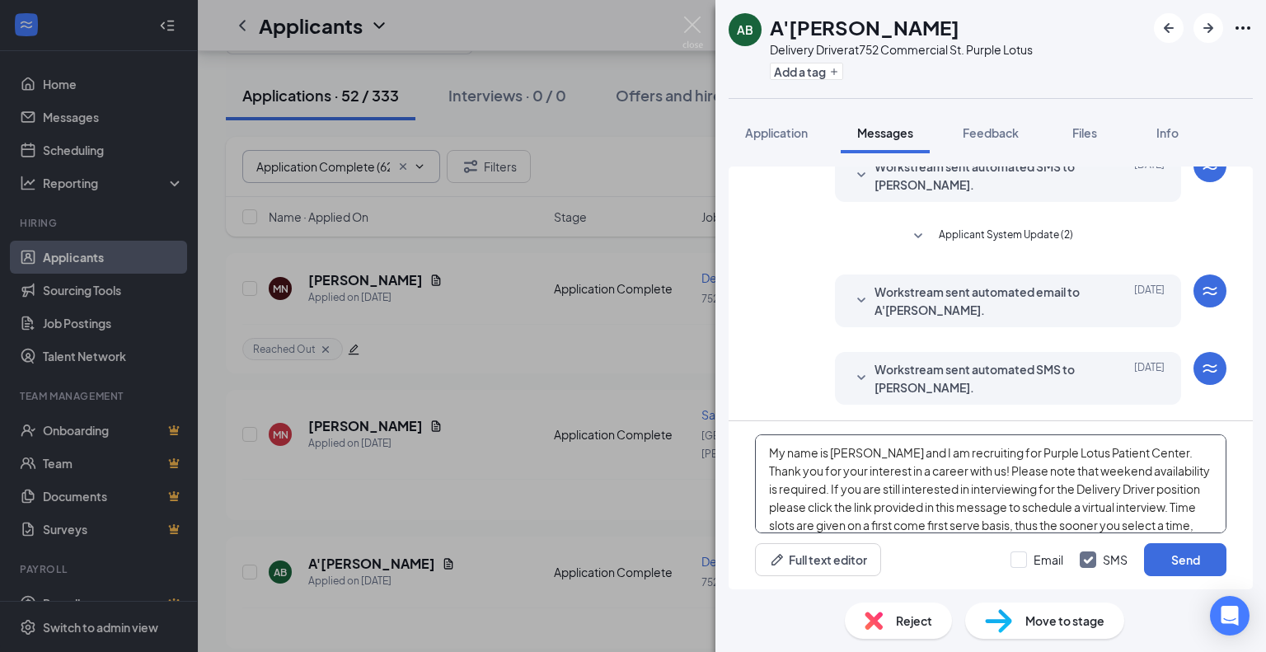
scroll to position [119, 0]
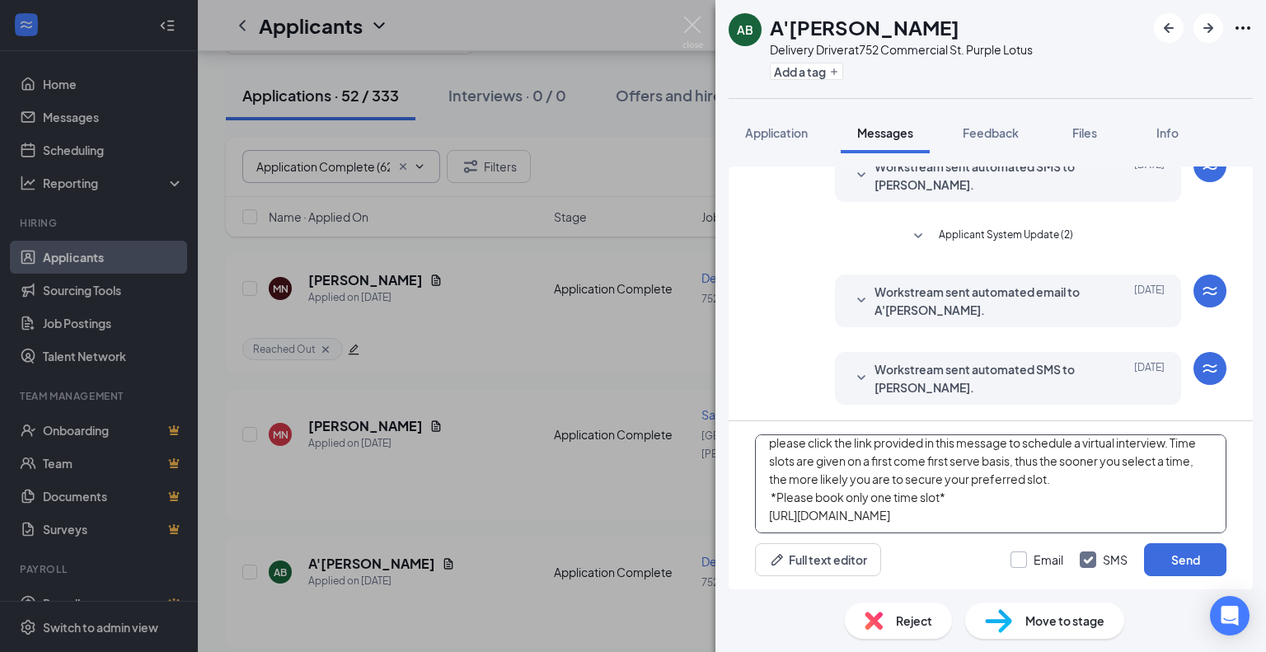
type textarea "Hi A'Dariyon, My name is [PERSON_NAME] and I am recruiting for Purple Lotus Pat…"
click at [1012, 563] on input "Email" at bounding box center [1036, 559] width 53 height 16
checkbox input "true"
click at [1060, 492] on textarea "Hi A'Dariyon, My name is [PERSON_NAME] and I am recruiting for Purple Lotus Pat…" at bounding box center [990, 483] width 471 height 99
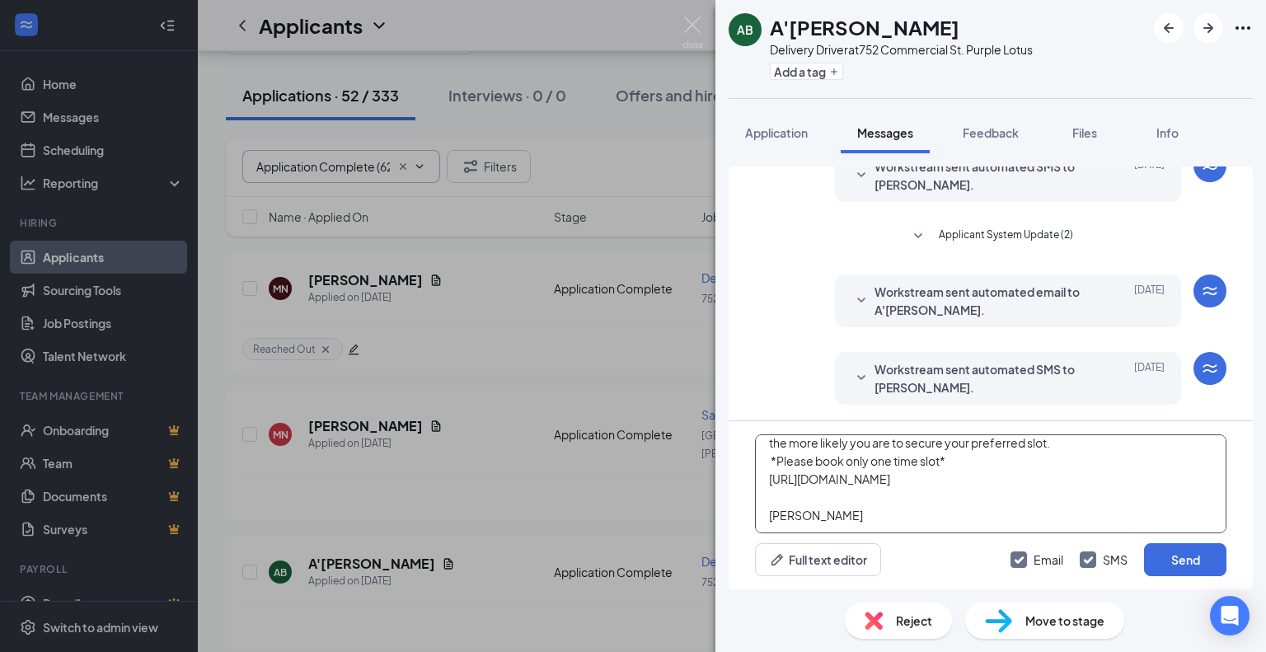
scroll to position [0, 0]
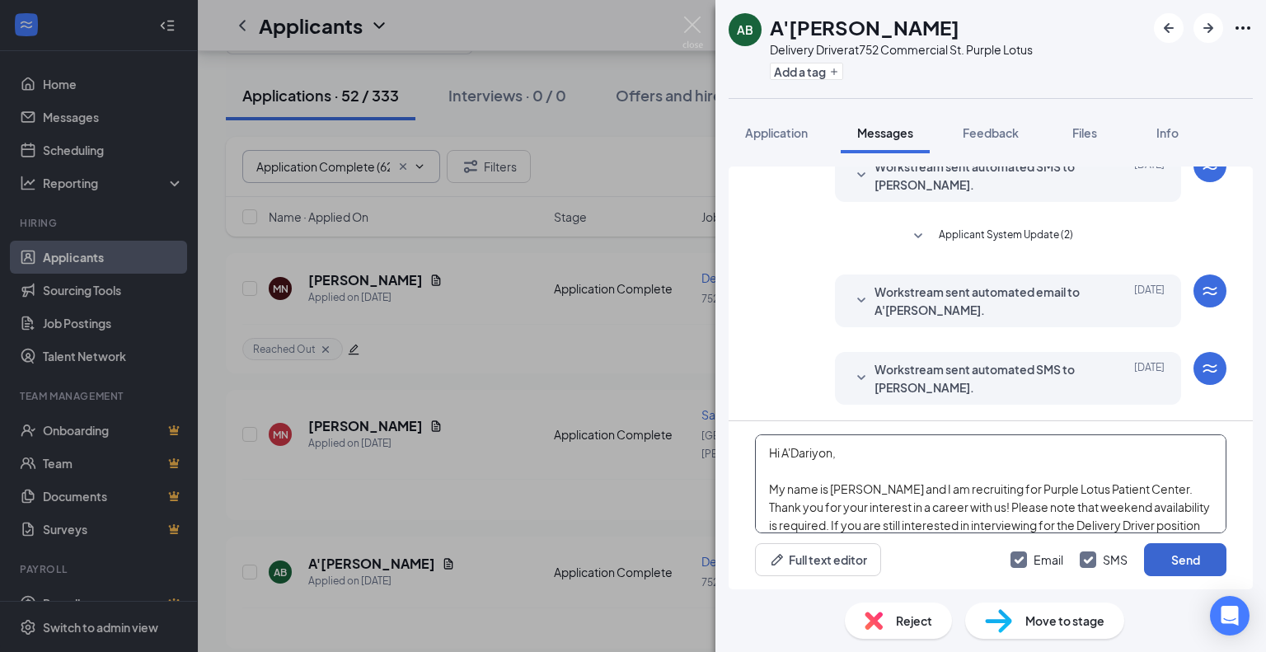
type textarea "Hi A'Dariyon, My name is [PERSON_NAME] and I am recruiting for Purple Lotus Pat…"
click at [1173, 559] on button "Send" at bounding box center [1185, 559] width 82 height 33
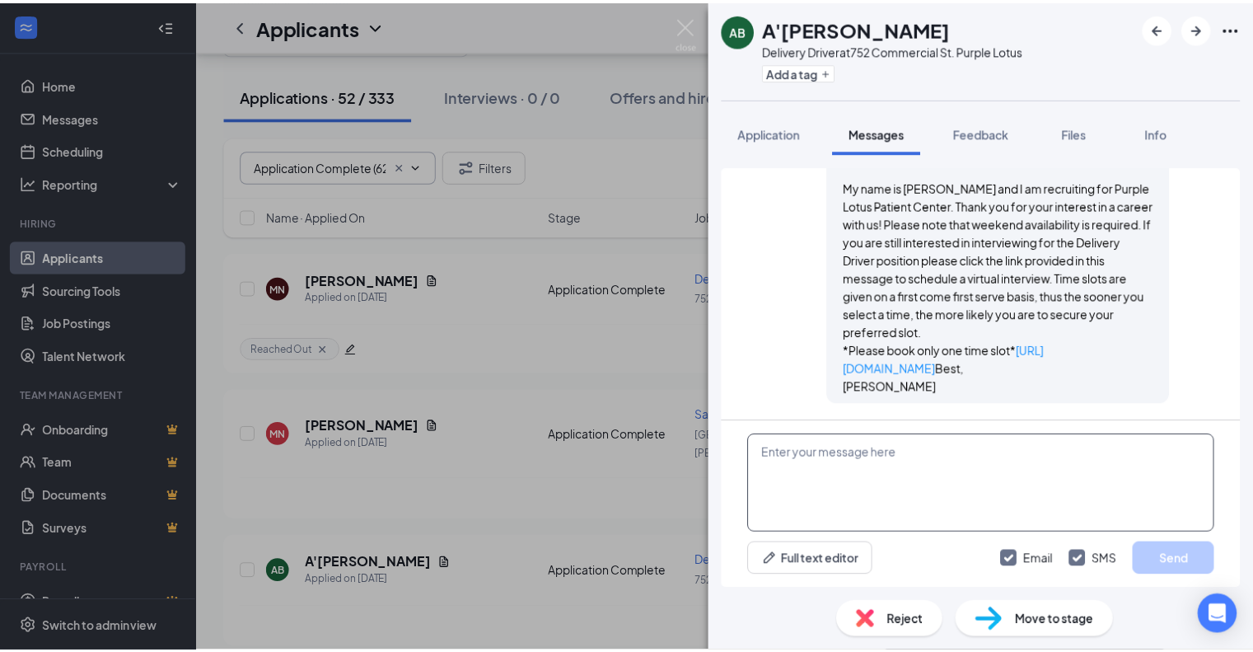
scroll to position [995, 0]
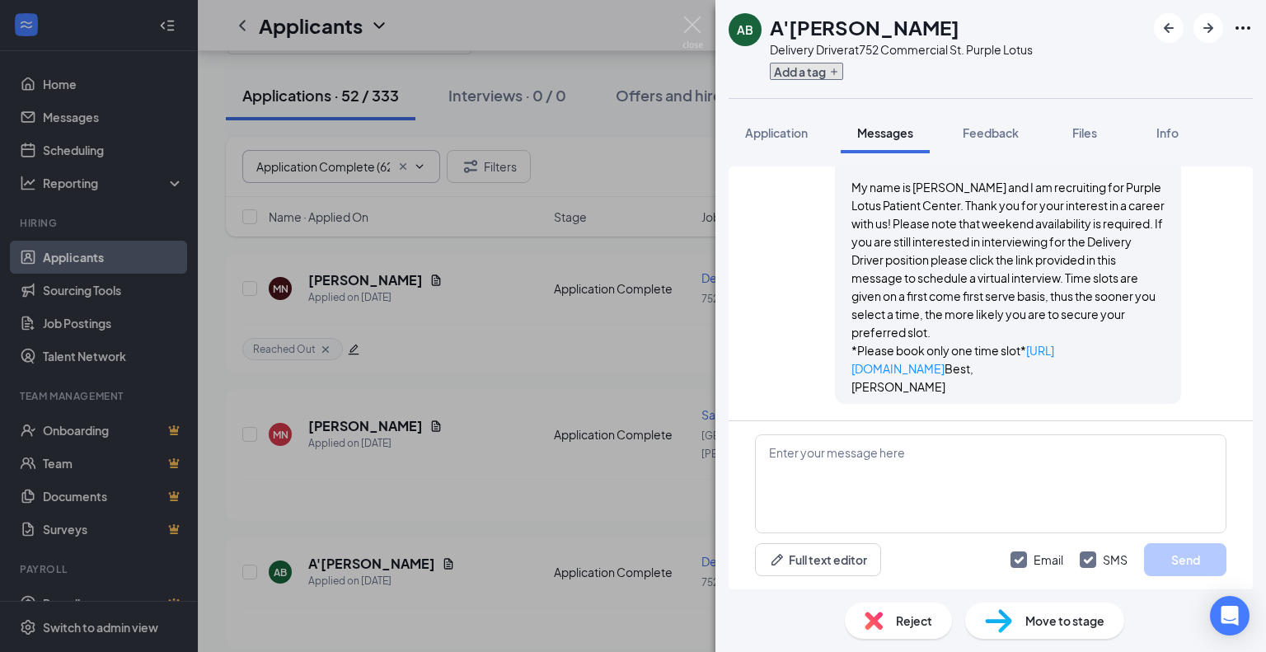
click at [818, 64] on button "Add a tag" at bounding box center [806, 71] width 73 height 17
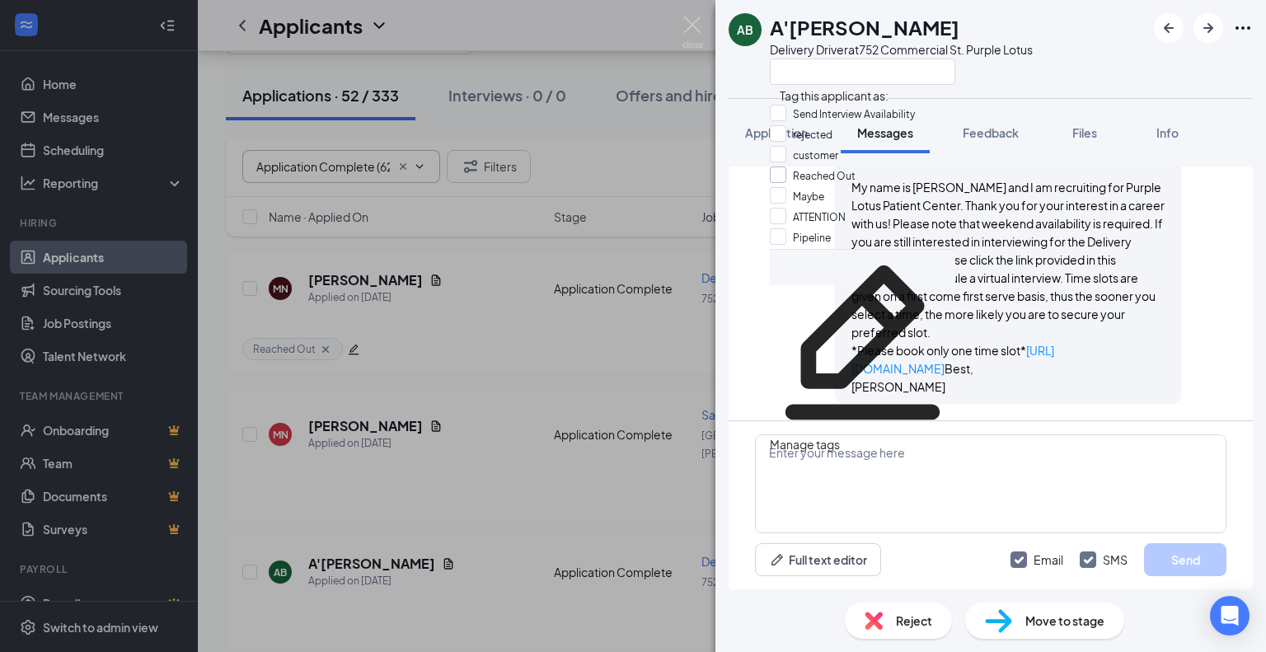
click at [792, 185] on input "Reached Out" at bounding box center [813, 175] width 86 height 18
checkbox input "true"
click at [1084, 63] on div "AB A'[PERSON_NAME] Delivery Driver at [STREET_ADDRESS] Purple Lotus" at bounding box center [990, 49] width 550 height 98
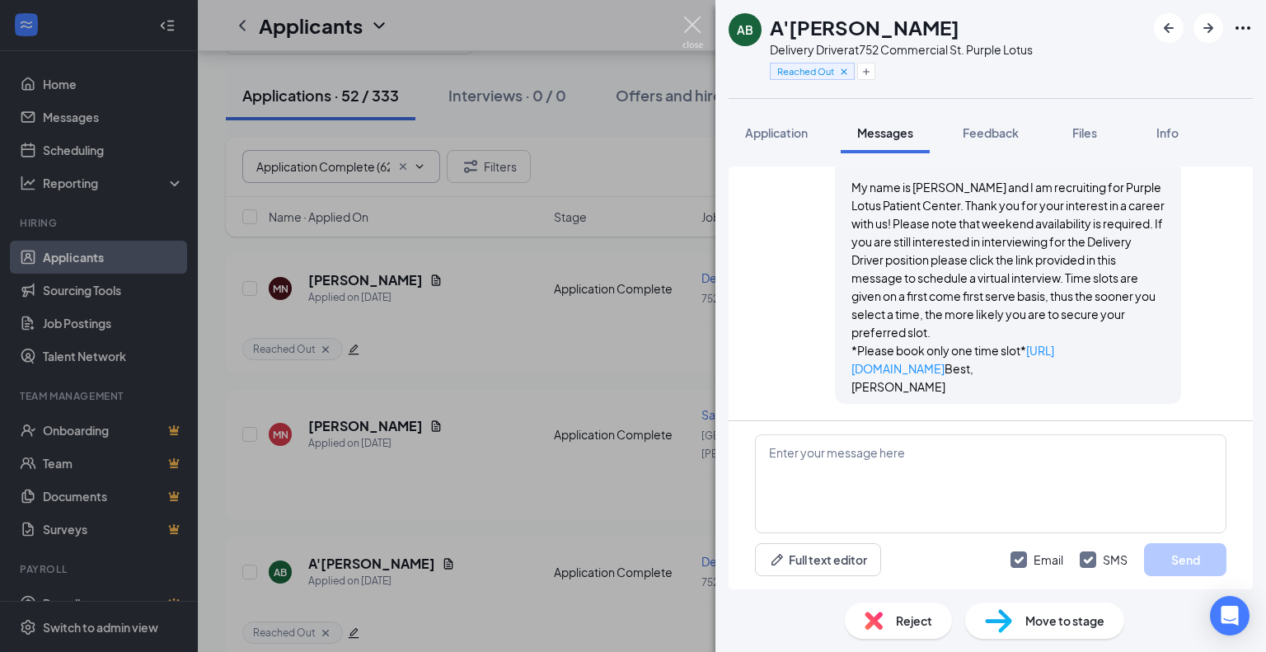
click at [699, 18] on img at bounding box center [692, 32] width 21 height 32
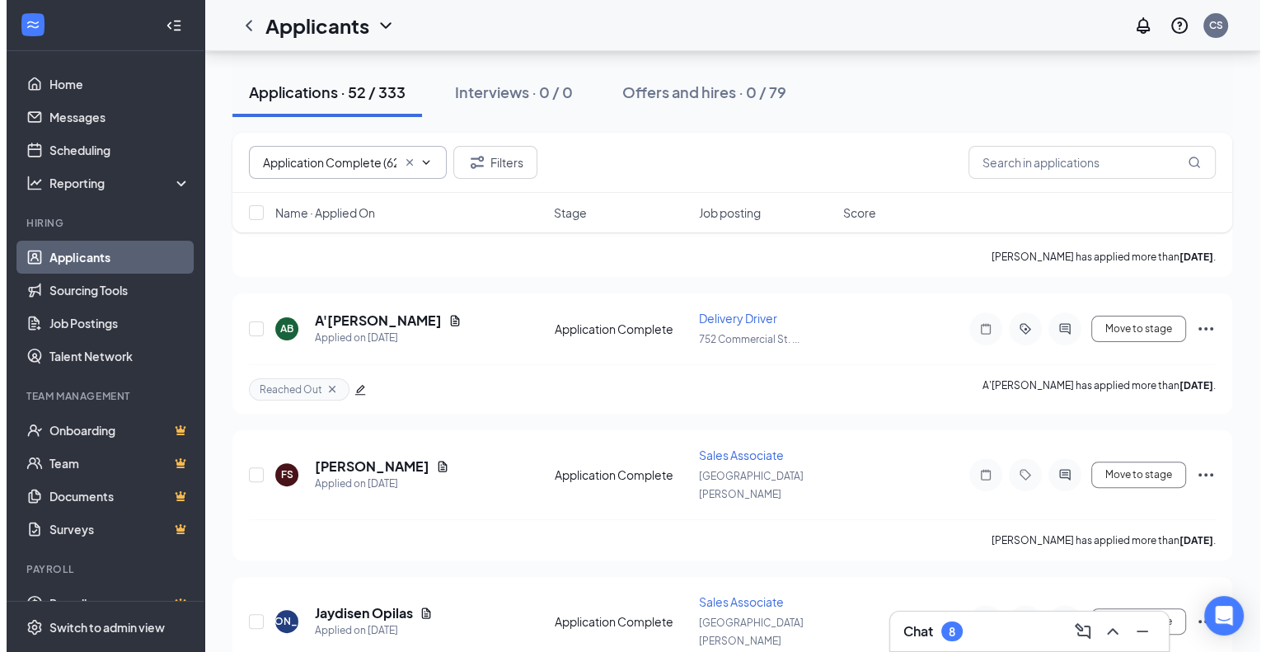
scroll to position [330, 0]
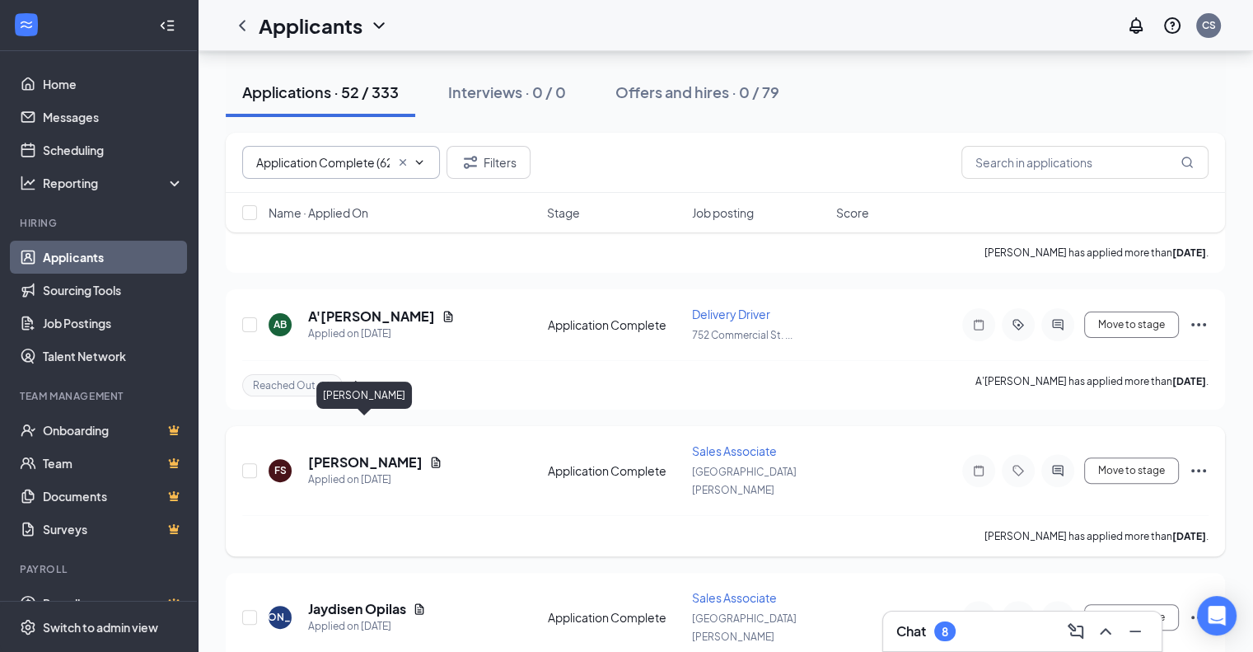
click at [368, 453] on h5 "[PERSON_NAME]" at bounding box center [365, 462] width 115 height 18
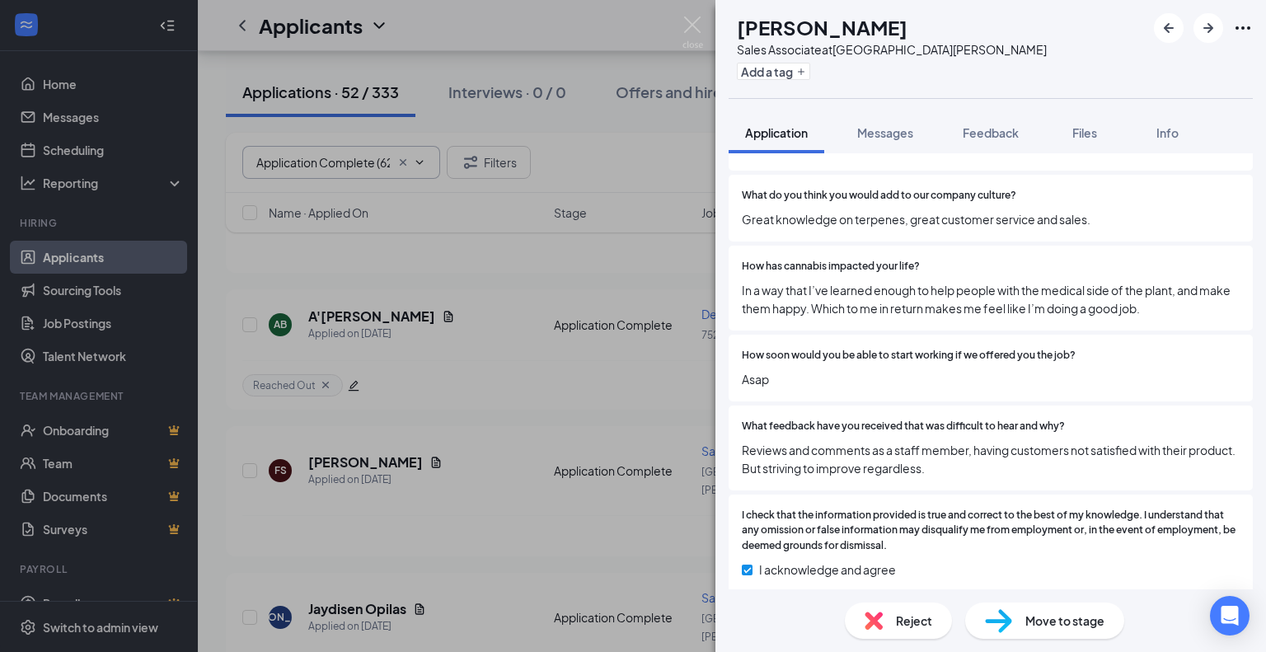
scroll to position [2498, 0]
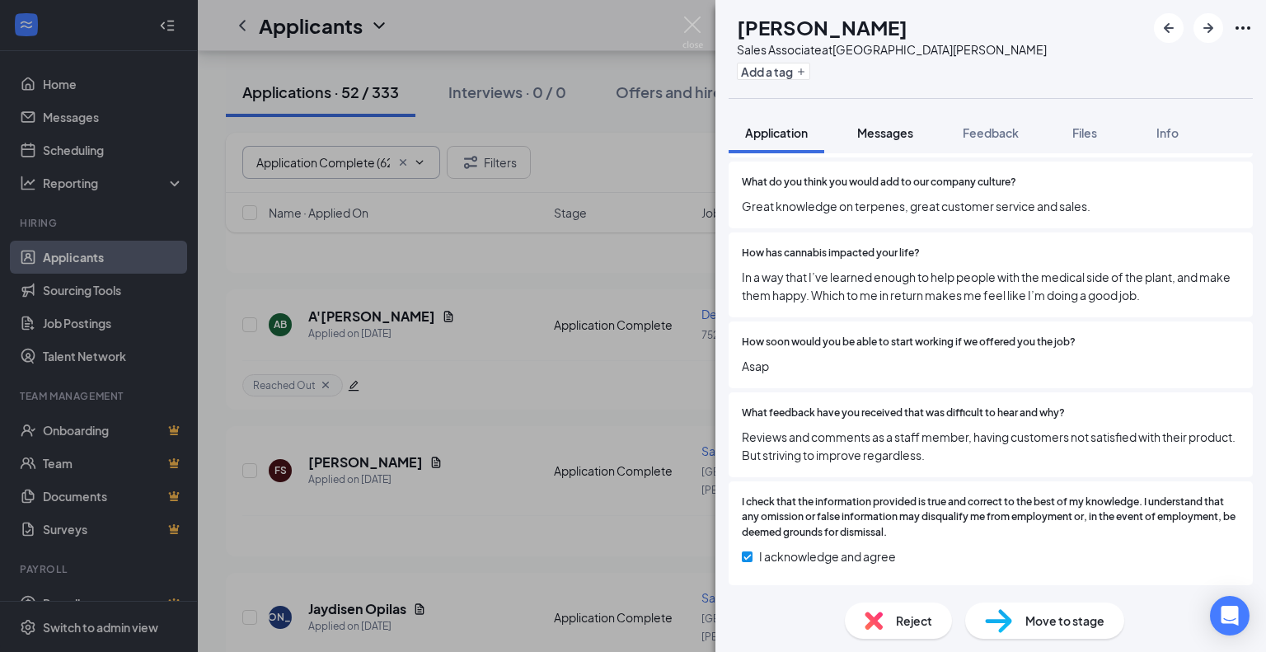
click at [887, 131] on span "Messages" at bounding box center [885, 132] width 56 height 15
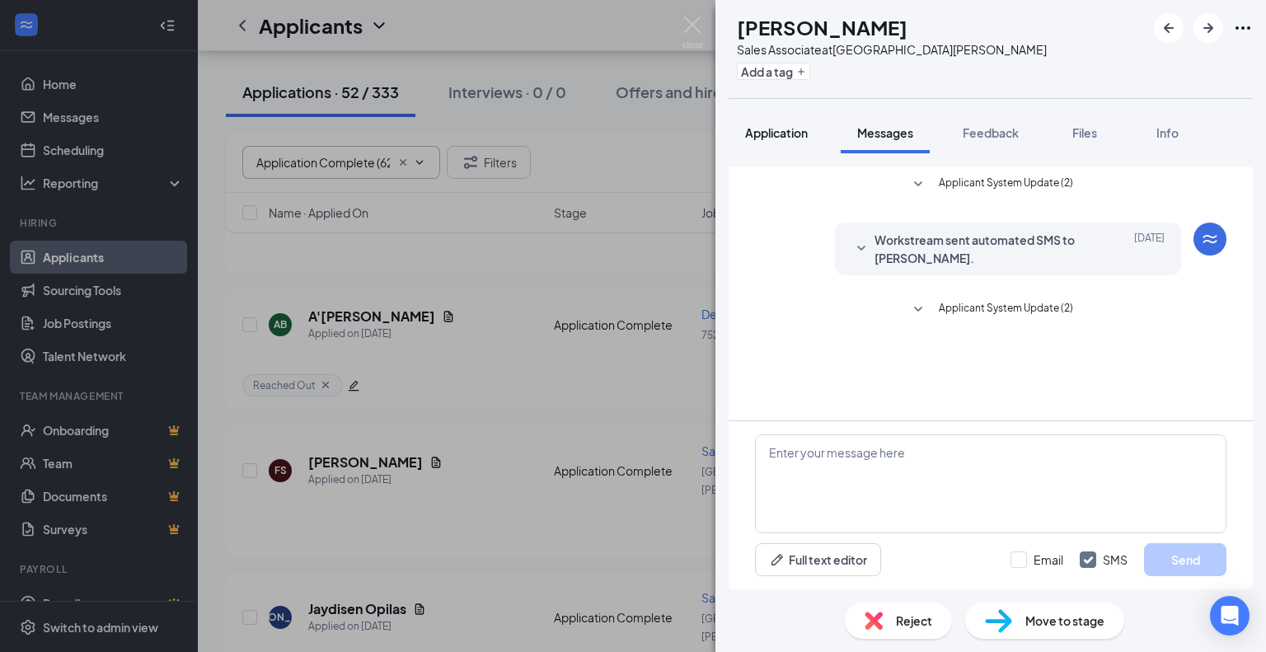
click at [789, 138] on span "Application" at bounding box center [776, 132] width 63 height 15
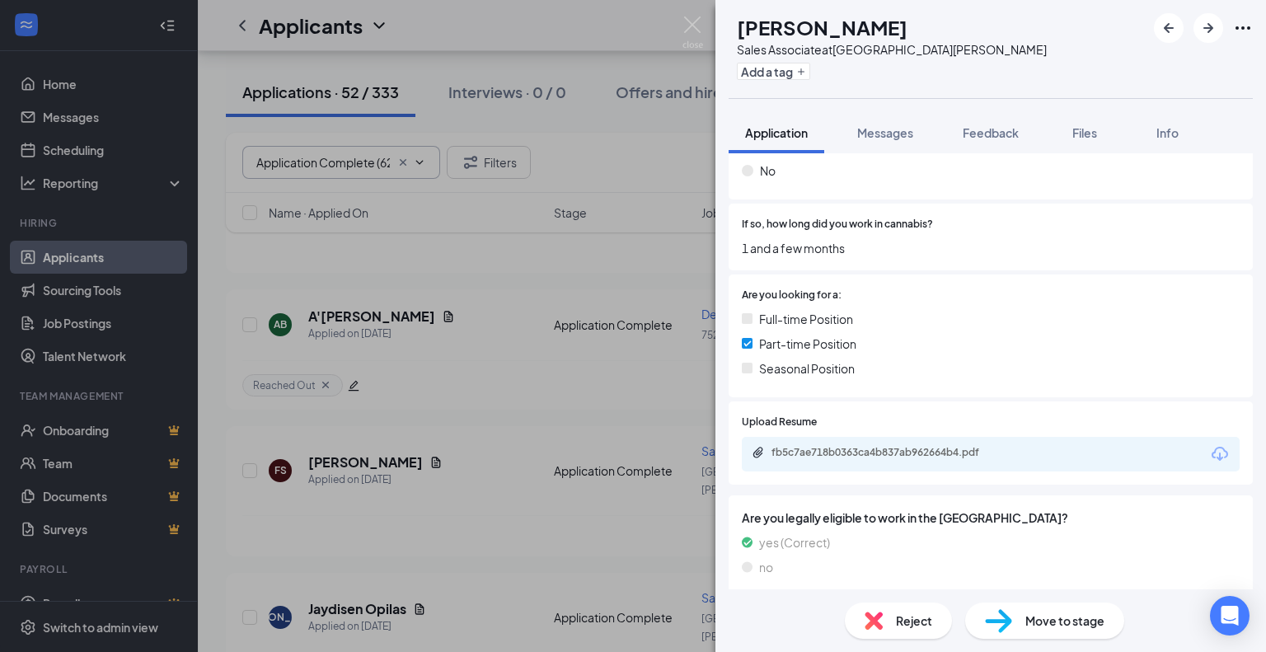
scroll to position [330, 0]
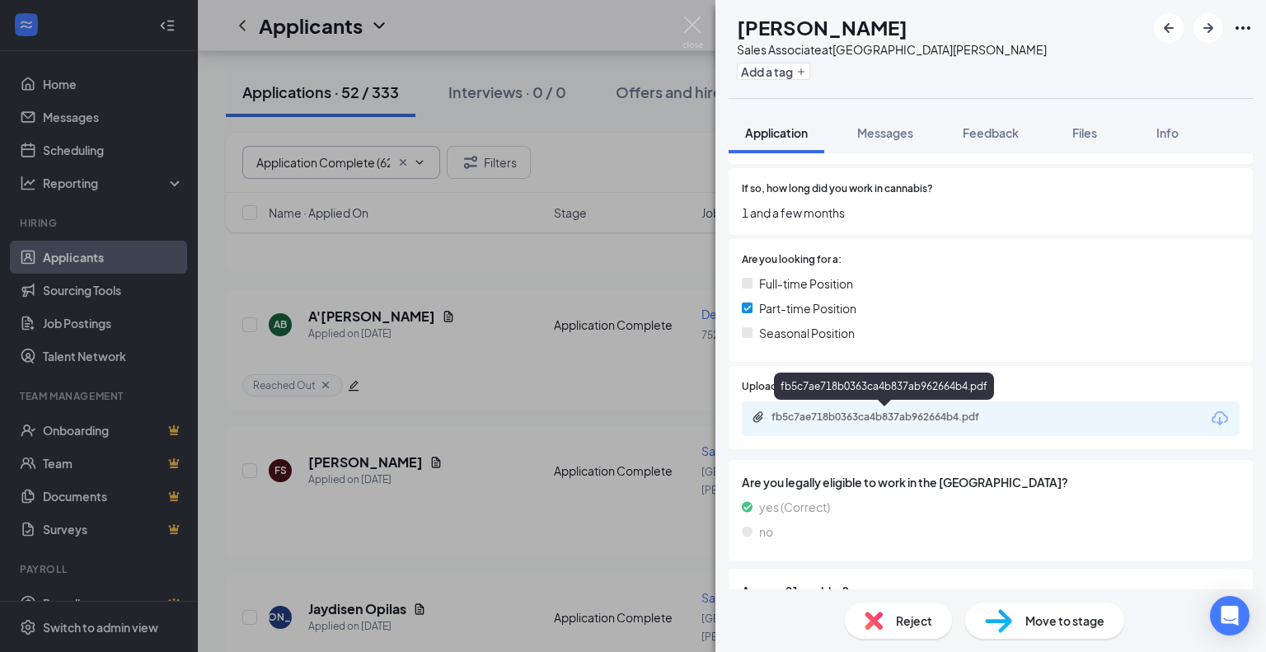
click at [861, 413] on div "fb5c7ae718b0363ca4b837ab962664b4.pdf" at bounding box center [886, 416] width 231 height 13
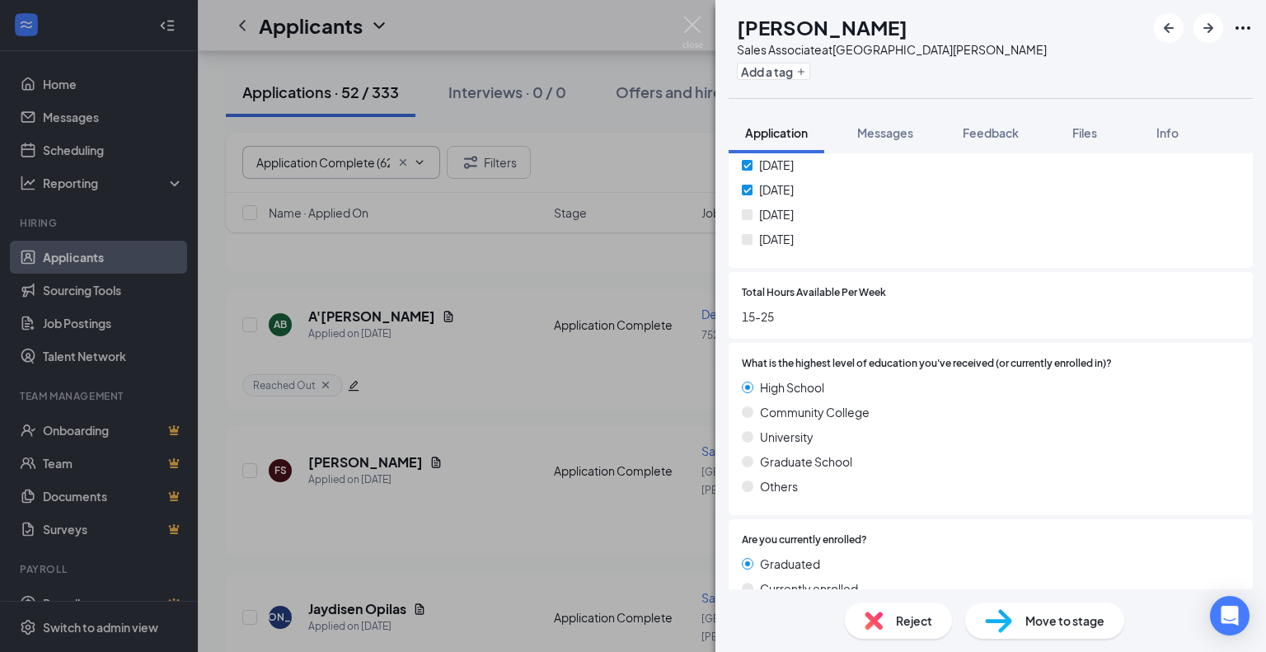
scroll to position [906, 0]
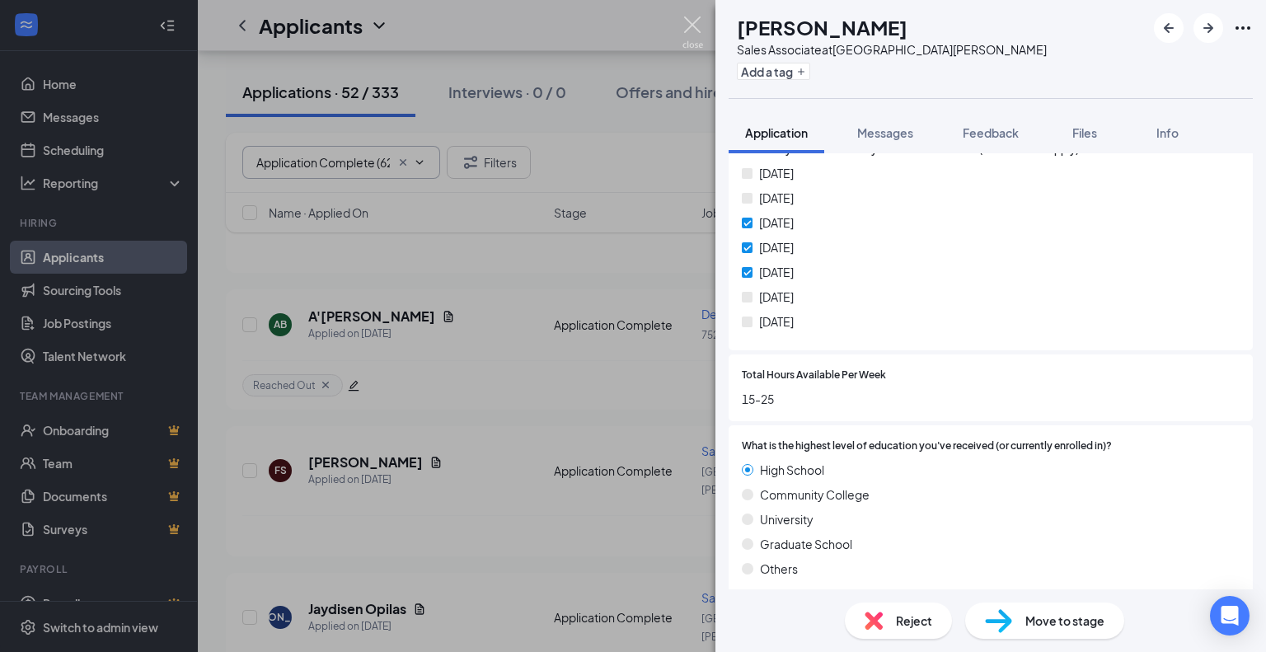
click at [694, 23] on img at bounding box center [692, 32] width 21 height 32
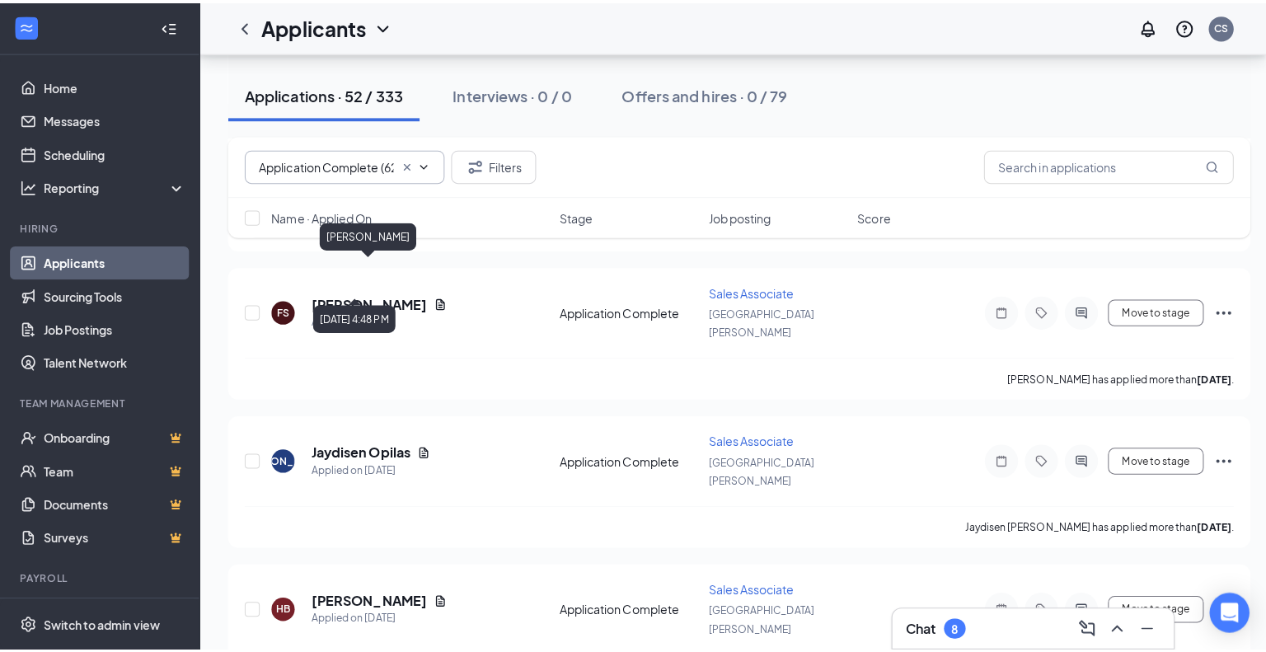
scroll to position [494, 0]
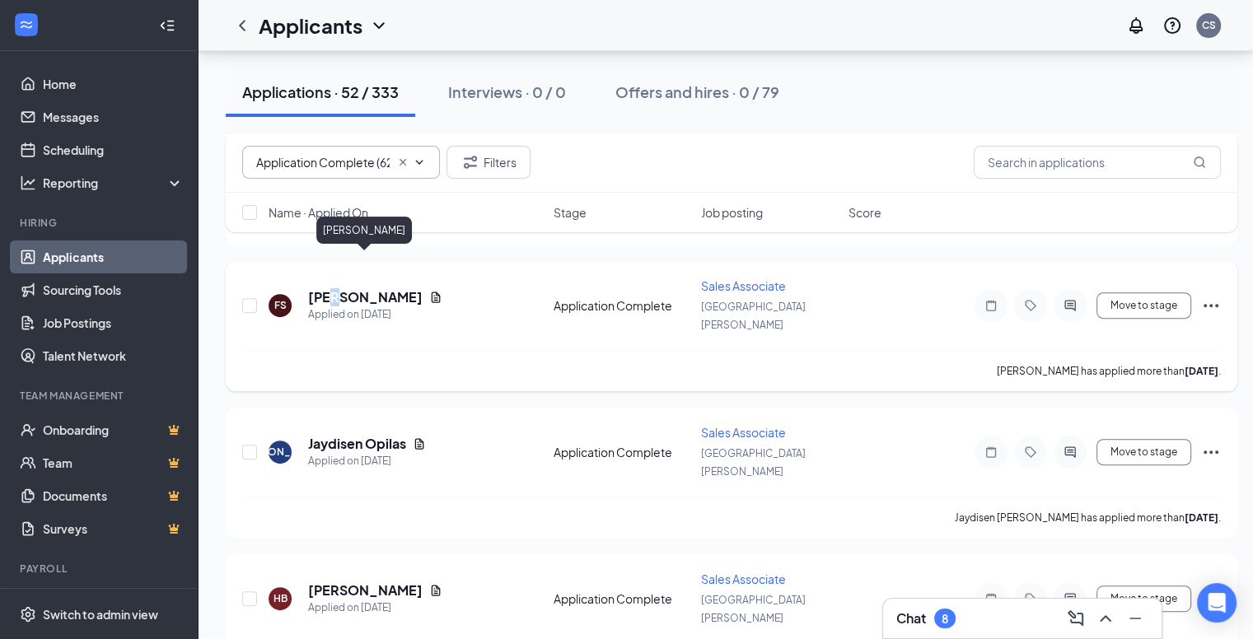
click at [333, 288] on h5 "[PERSON_NAME]" at bounding box center [365, 297] width 115 height 18
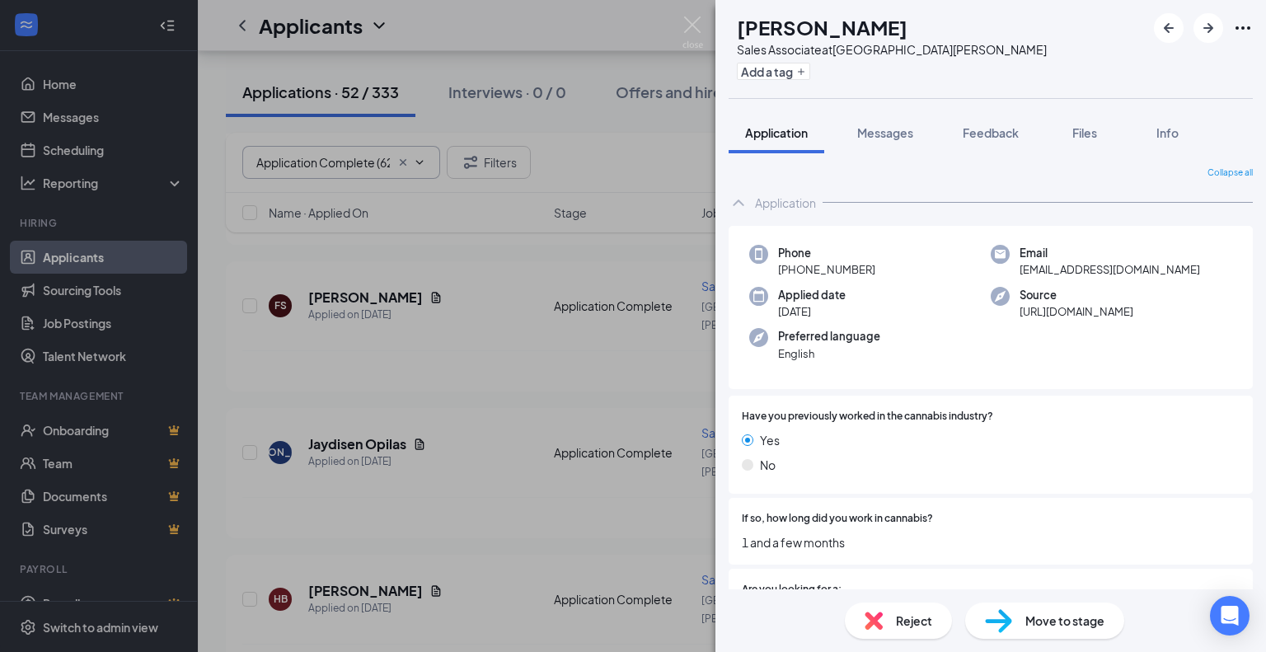
click at [902, 619] on span "Reject" at bounding box center [914, 620] width 36 height 18
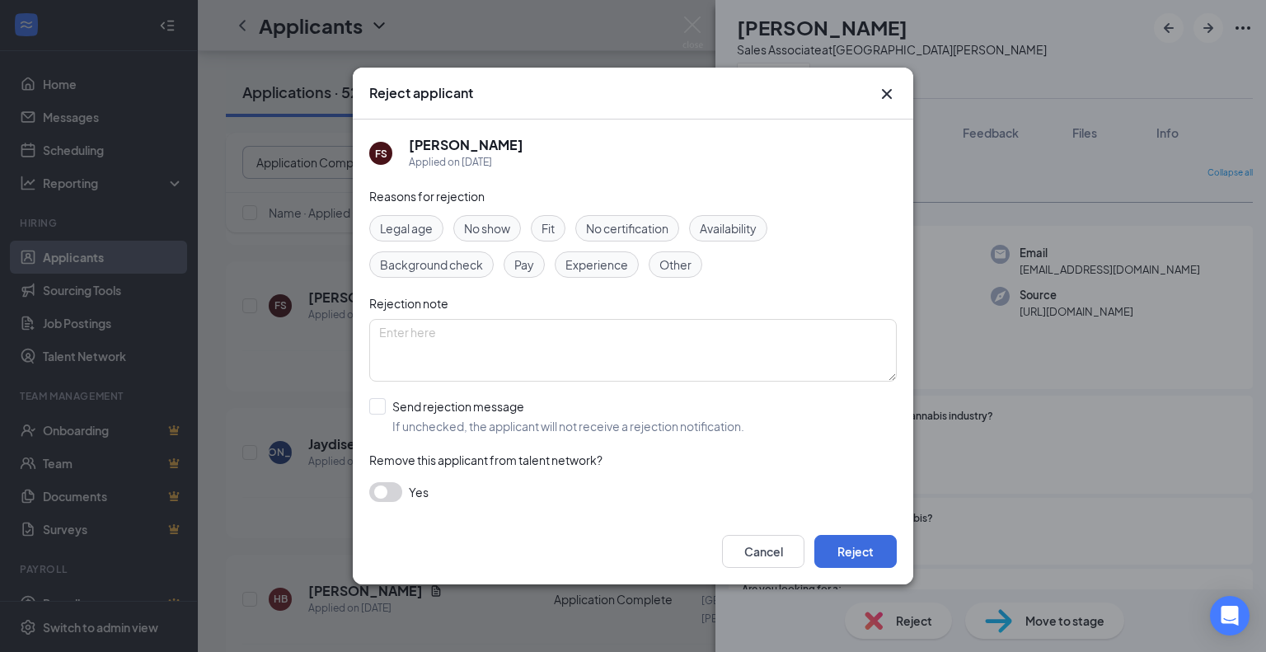
click at [710, 222] on span "Availability" at bounding box center [728, 228] width 57 height 18
click at [372, 408] on input "Send rejection message If unchecked, the applicant will not receive a rejection…" at bounding box center [556, 416] width 375 height 36
checkbox input "true"
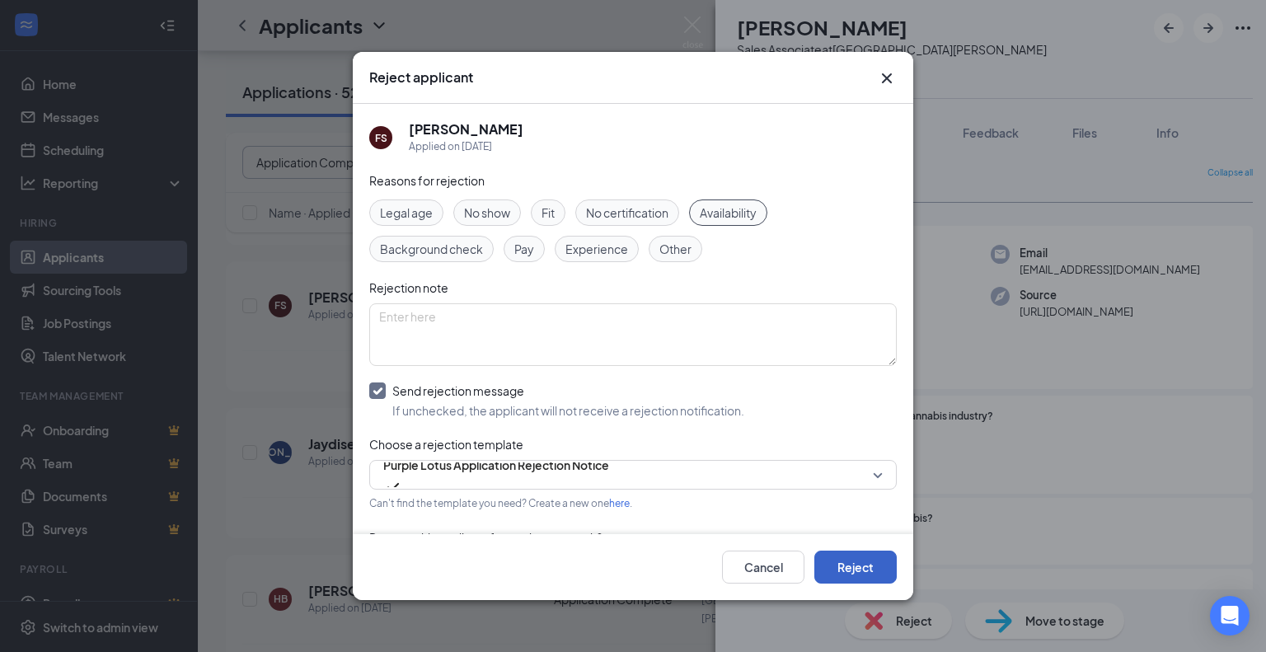
click at [866, 569] on button "Reject" at bounding box center [855, 566] width 82 height 33
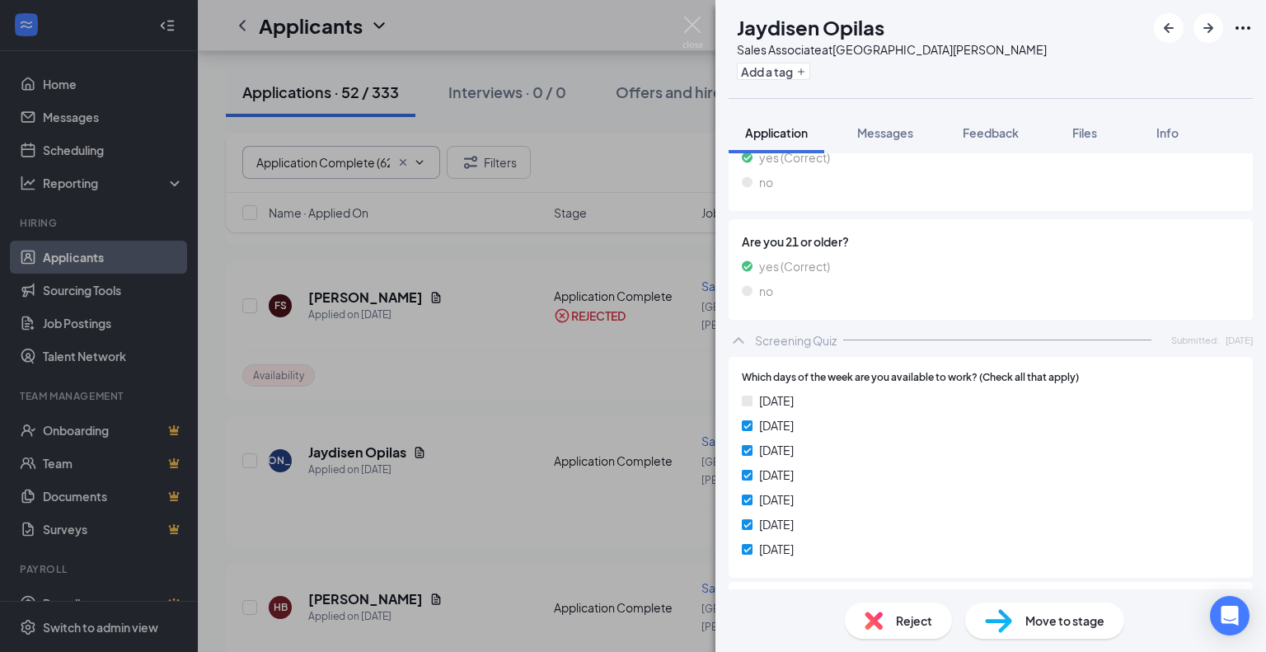
scroll to position [494, 0]
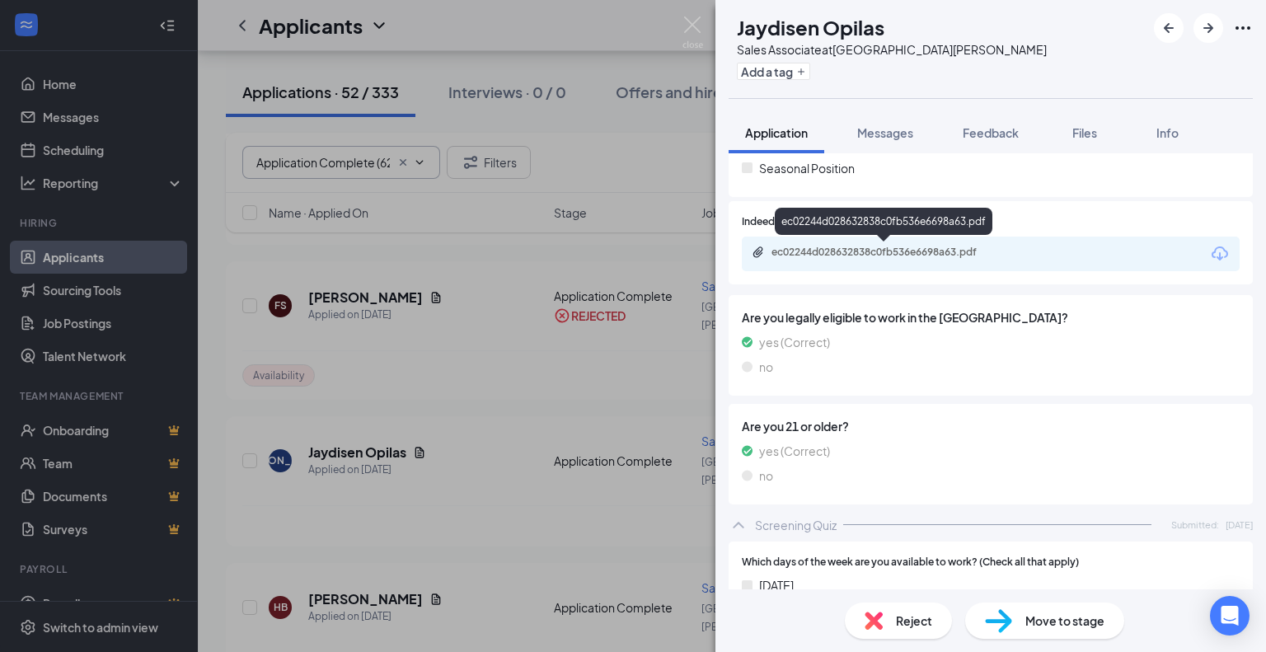
click at [861, 250] on div "ec02244d028632838c0fb536e6698a63.pdf" at bounding box center [886, 252] width 231 height 13
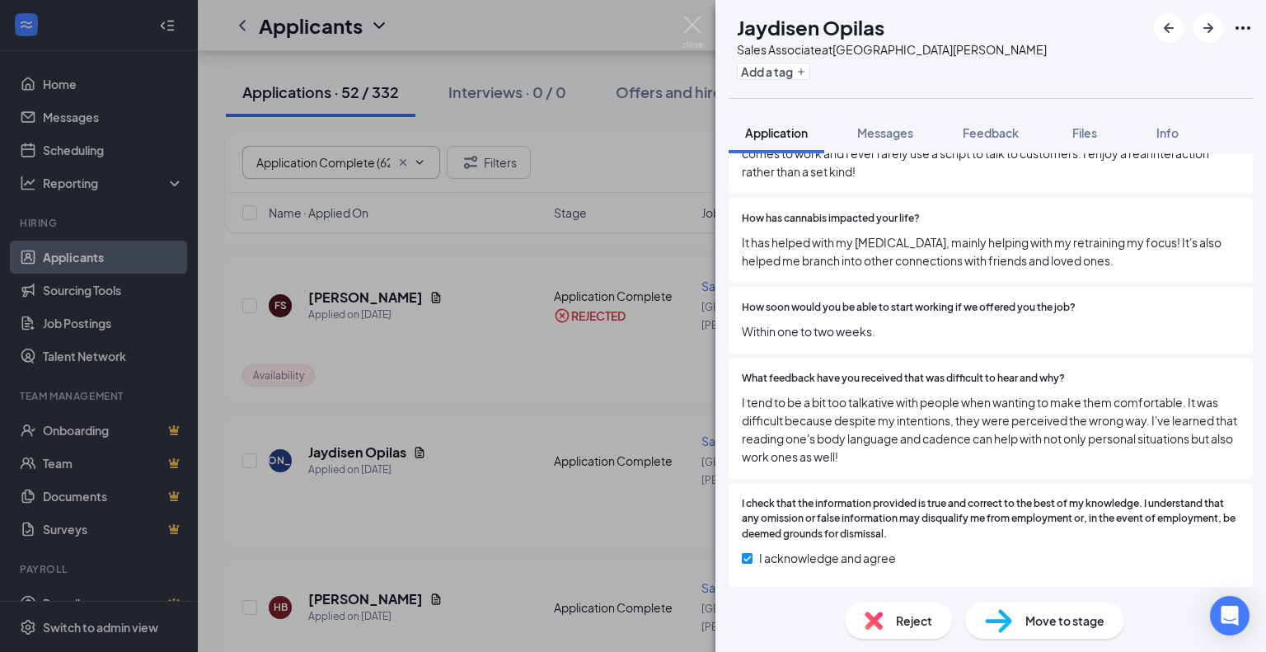
scroll to position [2571, 0]
click at [897, 611] on span "Reject" at bounding box center [914, 620] width 36 height 18
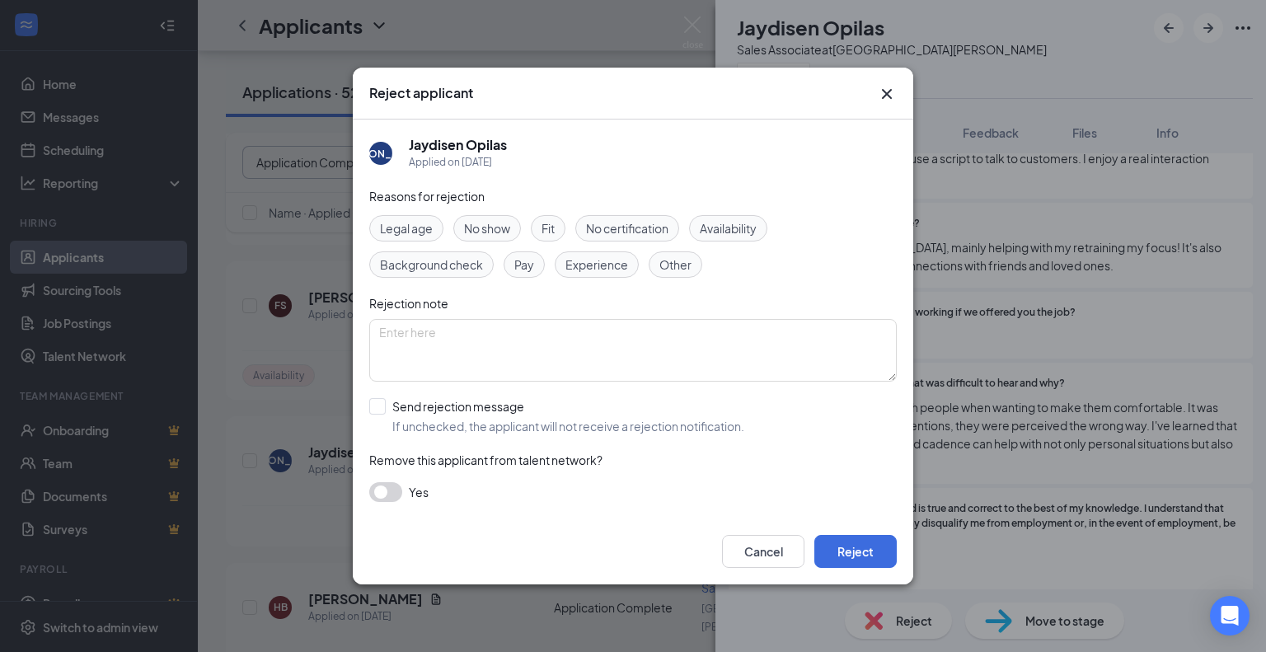
click at [735, 233] on span "Availability" at bounding box center [728, 228] width 57 height 18
click at [381, 409] on input "Send rejection message If unchecked, the applicant will not receive a rejection…" at bounding box center [556, 416] width 375 height 36
checkbox input "true"
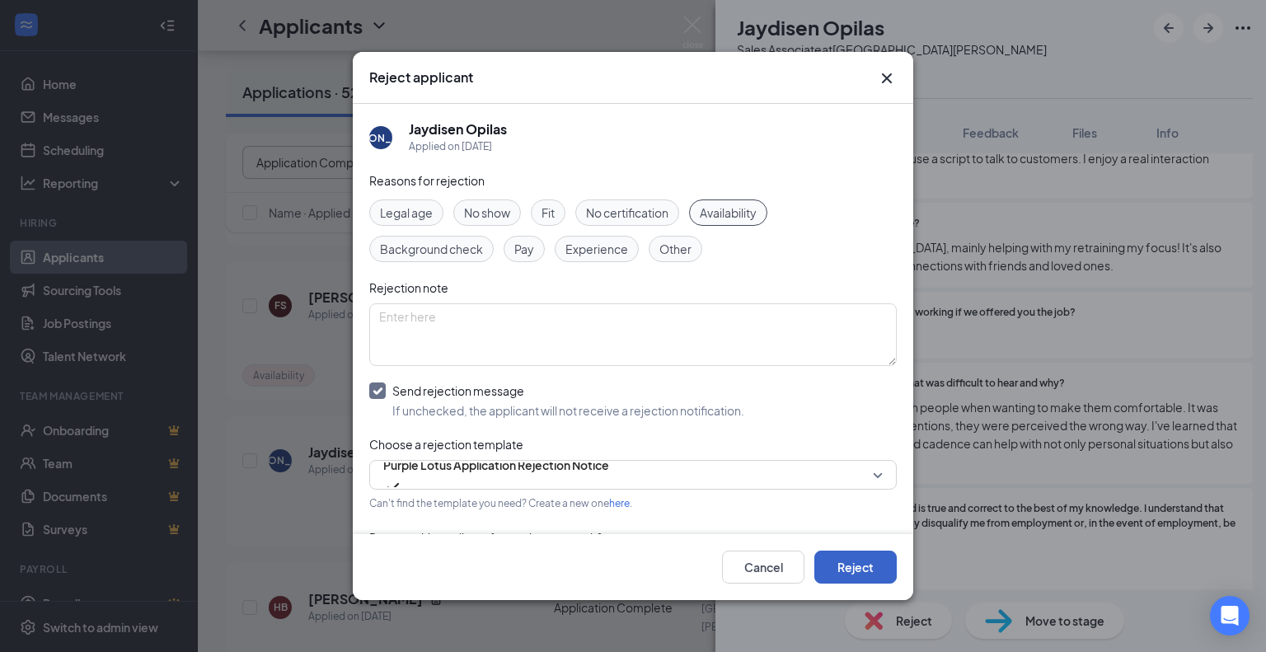
click at [854, 563] on button "Reject" at bounding box center [855, 566] width 82 height 33
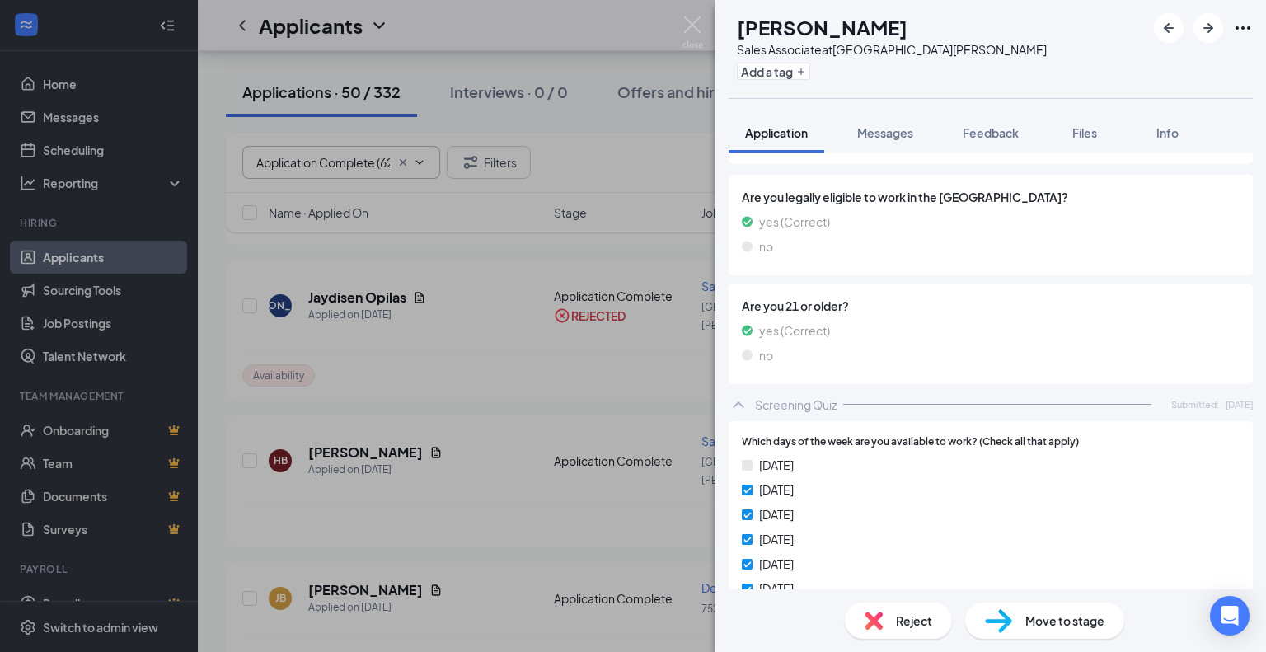
scroll to position [494, 0]
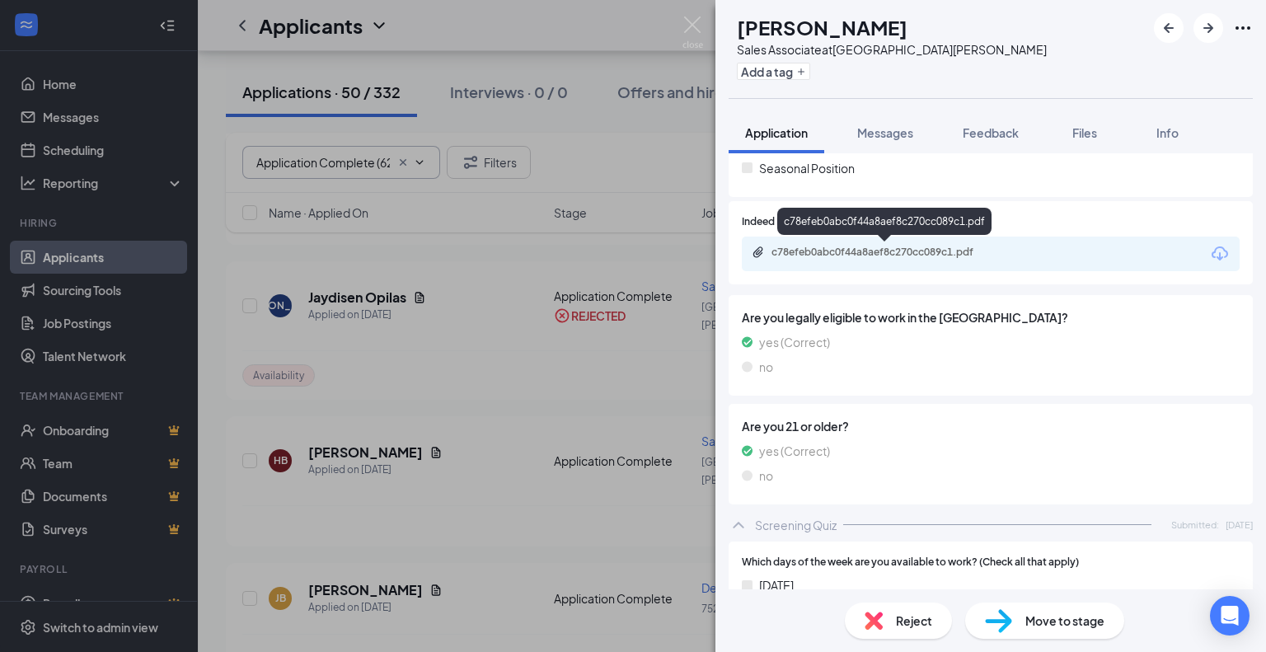
click at [873, 256] on div "c78efeb0abc0f44a8aef8c270cc089c1.pdf" at bounding box center [886, 252] width 231 height 13
click at [903, 616] on span "Reject" at bounding box center [914, 620] width 36 height 18
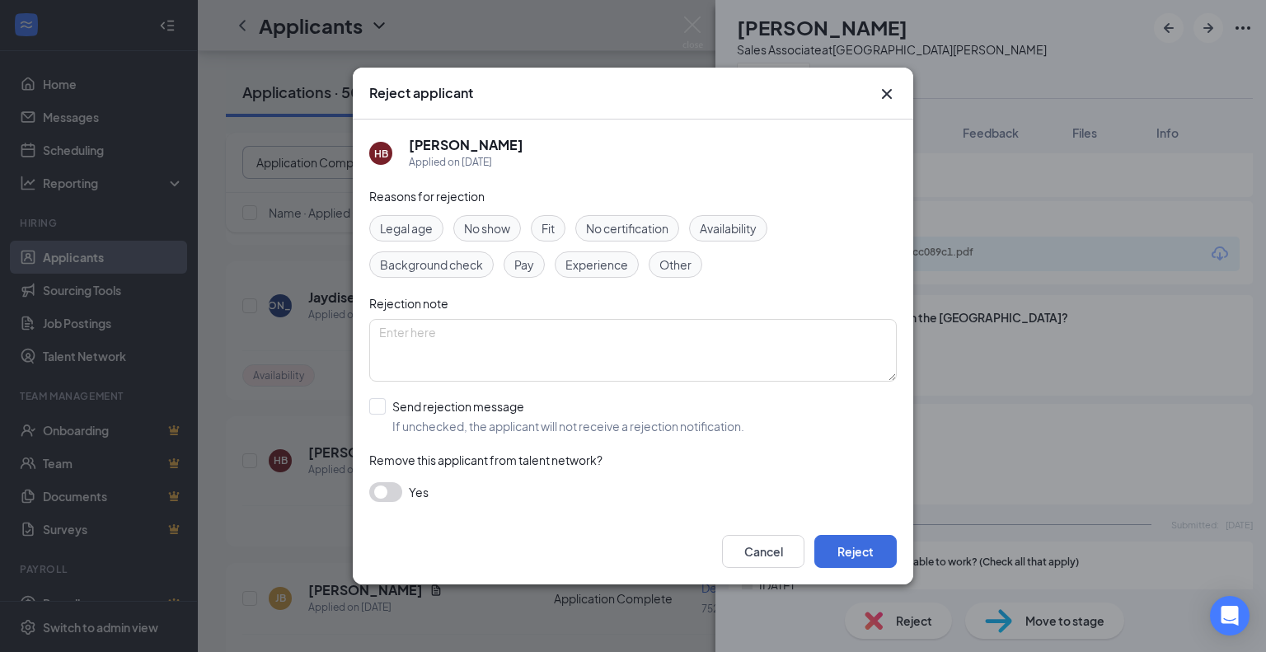
click at [723, 236] on span "Availability" at bounding box center [728, 228] width 57 height 18
click at [379, 401] on input "Send rejection message If unchecked, the applicant will not receive a rejection…" at bounding box center [556, 416] width 375 height 36
checkbox input "true"
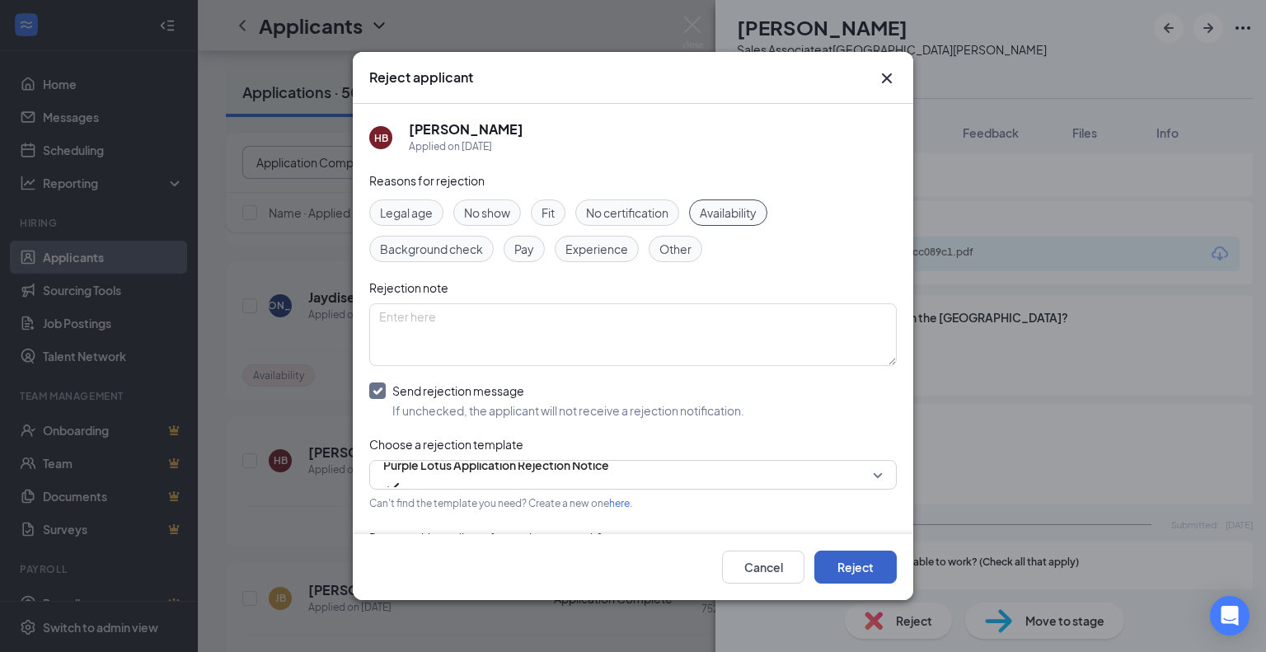
click at [854, 576] on button "Reject" at bounding box center [855, 566] width 82 height 33
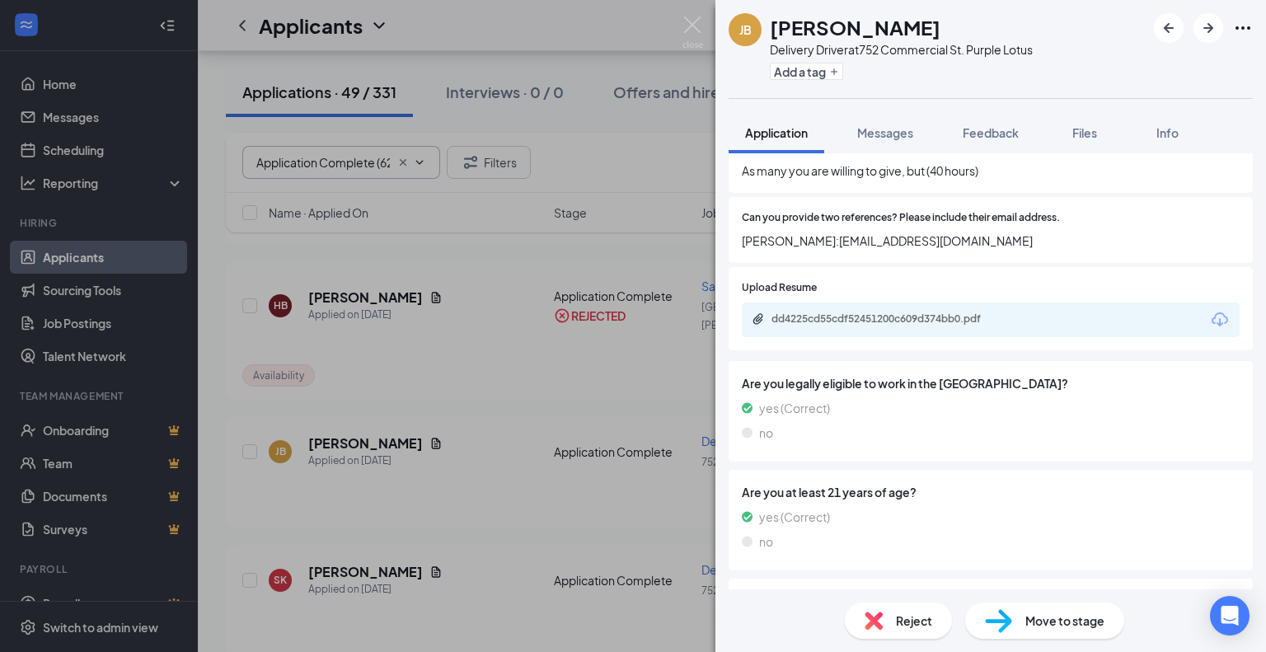
scroll to position [1071, 0]
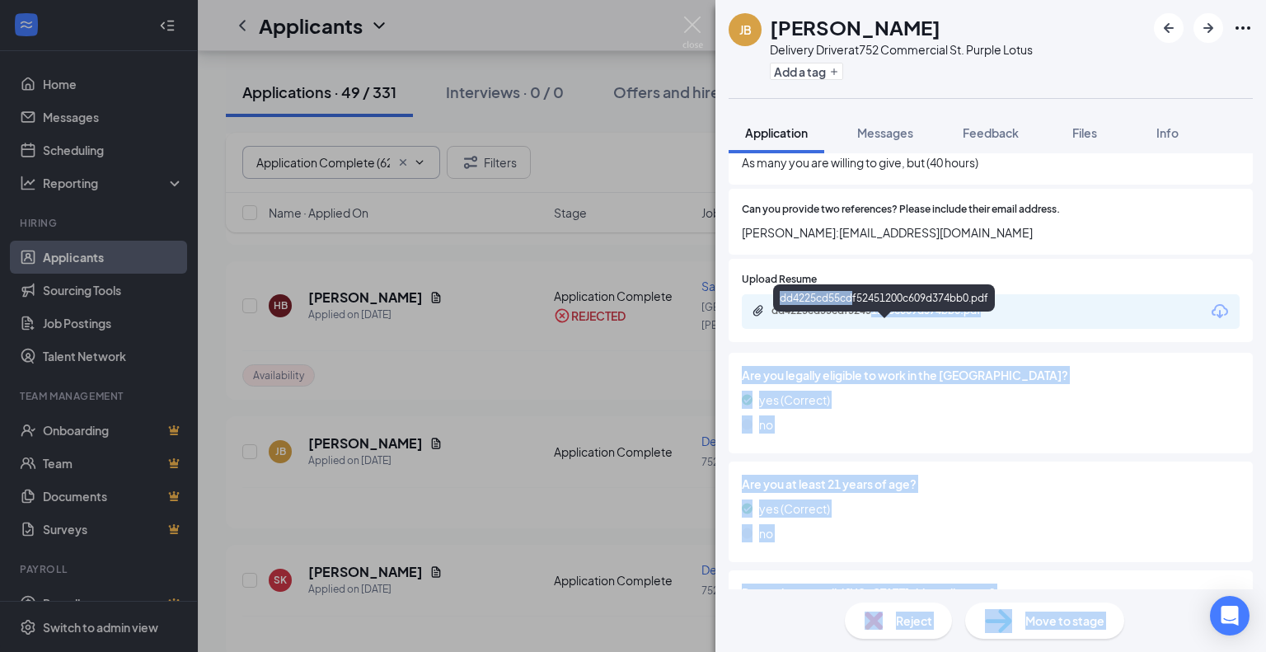
drag, startPoint x: 854, startPoint y: 319, endPoint x: 874, endPoint y: 336, distance: 26.9
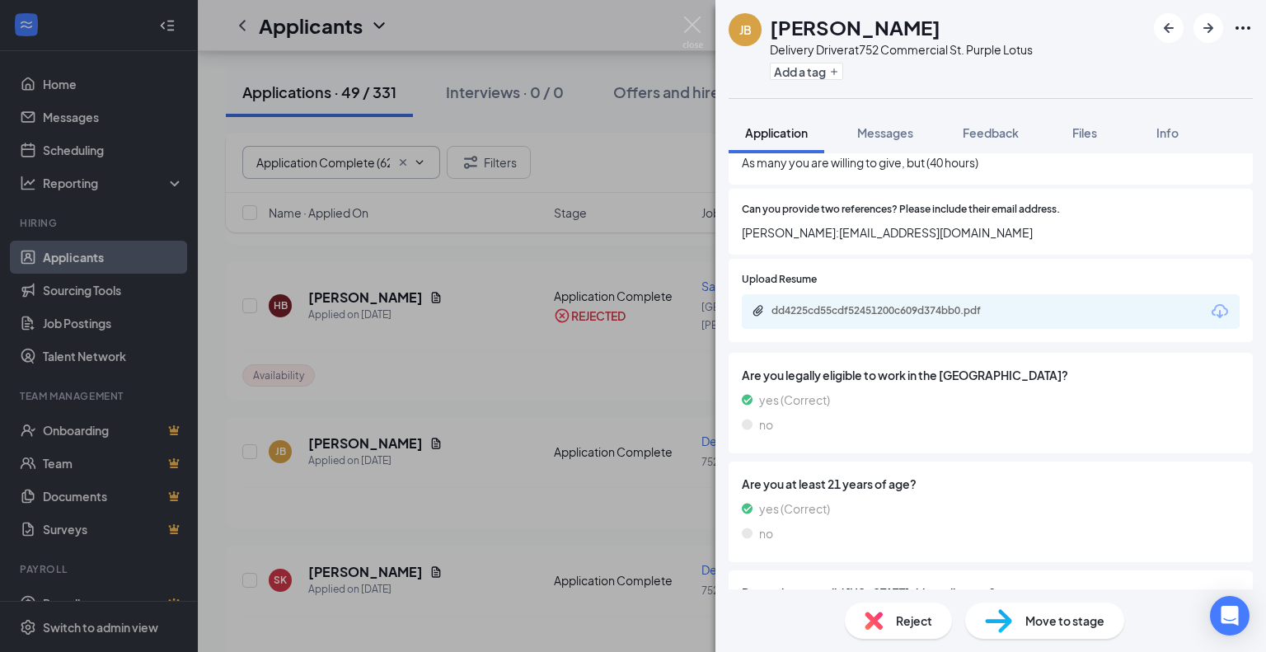
click at [1112, 288] on div at bounding box center [1028, 280] width 423 height 16
click at [900, 317] on div "dd4225cd55cdf52451200c609d374bb0.pdf" at bounding box center [886, 310] width 231 height 13
click at [875, 134] on span "Messages" at bounding box center [885, 132] width 56 height 15
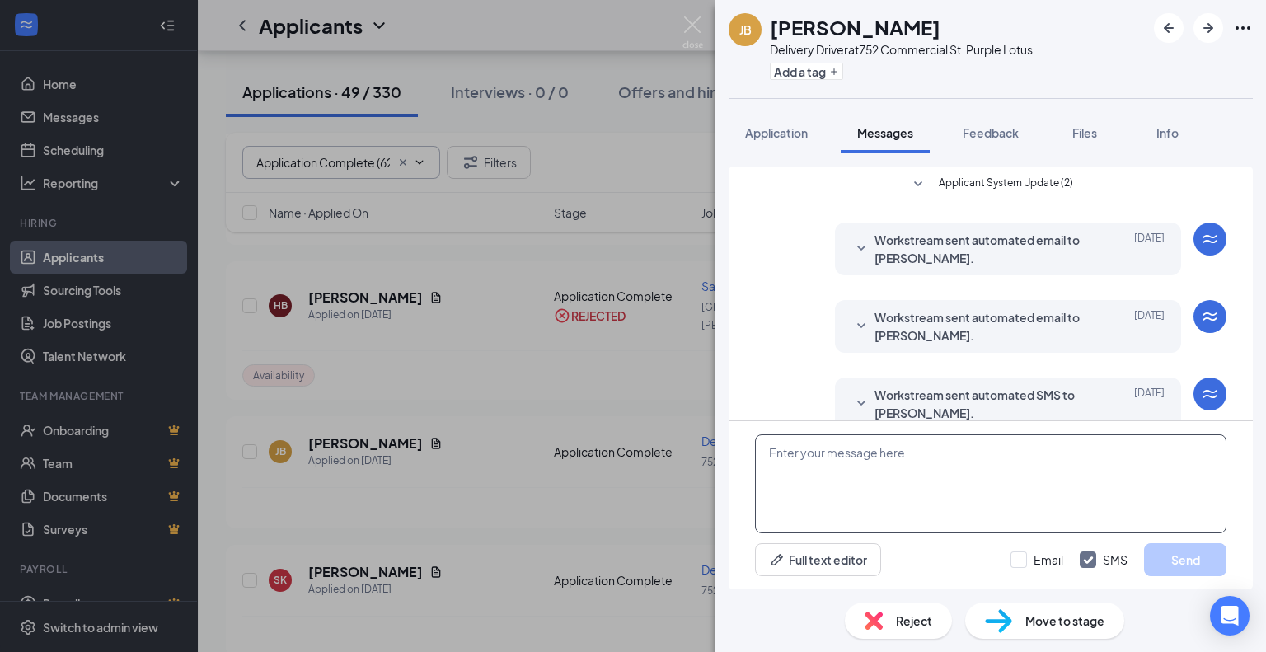
click at [828, 469] on textarea at bounding box center [990, 483] width 471 height 99
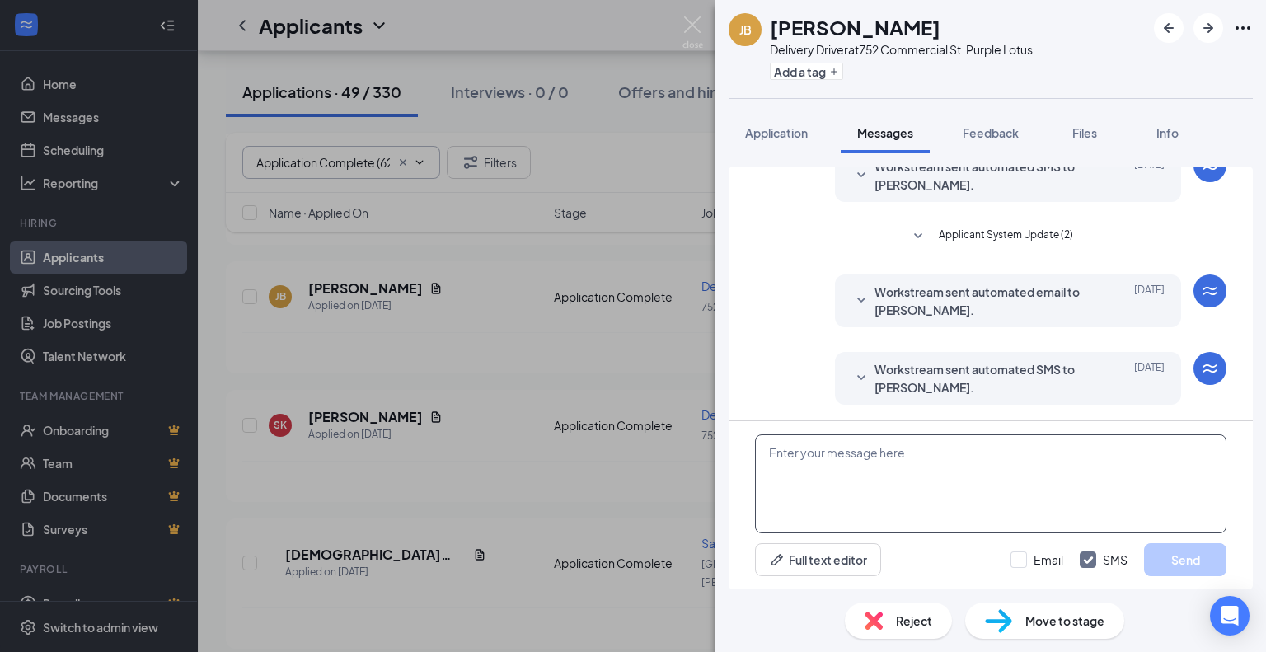
paste textarea "Hi [PERSON_NAME], My name is [PERSON_NAME] and I am recruiting for Purple Lotus…"
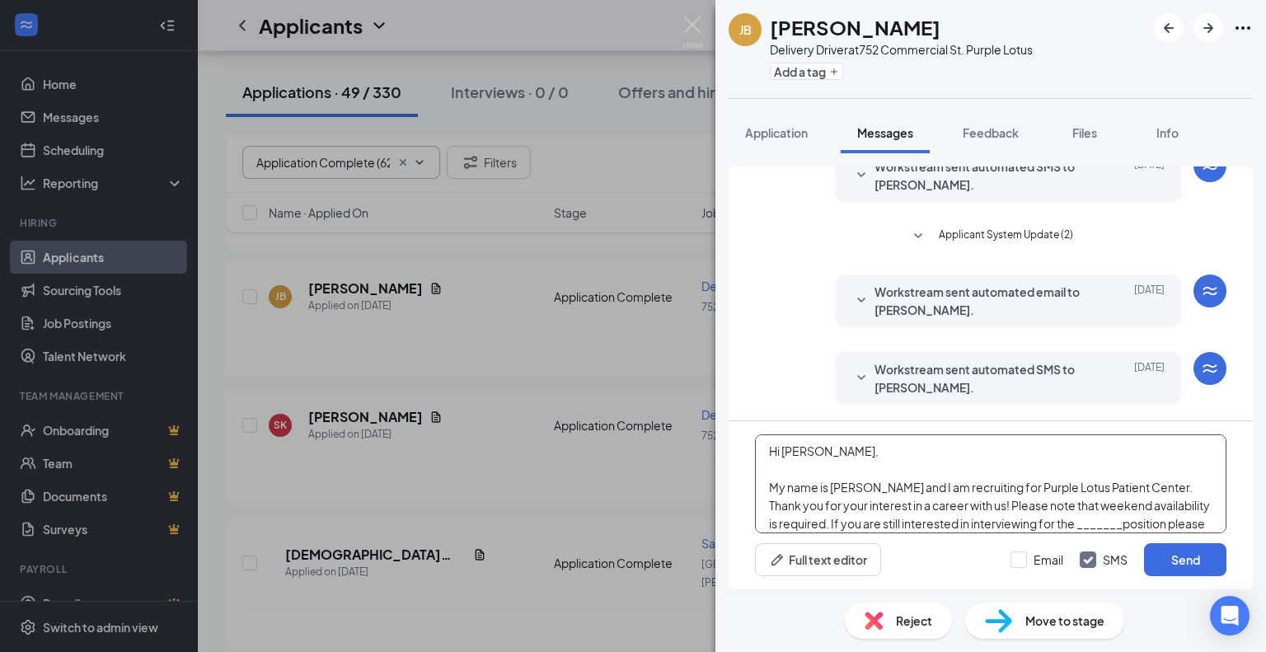
scroll to position [0, 0]
drag, startPoint x: 827, startPoint y: 457, endPoint x: 781, endPoint y: 453, distance: 46.3
click at [781, 453] on textarea "Hi [PERSON_NAME], My name is [PERSON_NAME] and I am recruiting for Purple Lotus…" at bounding box center [990, 483] width 471 height 99
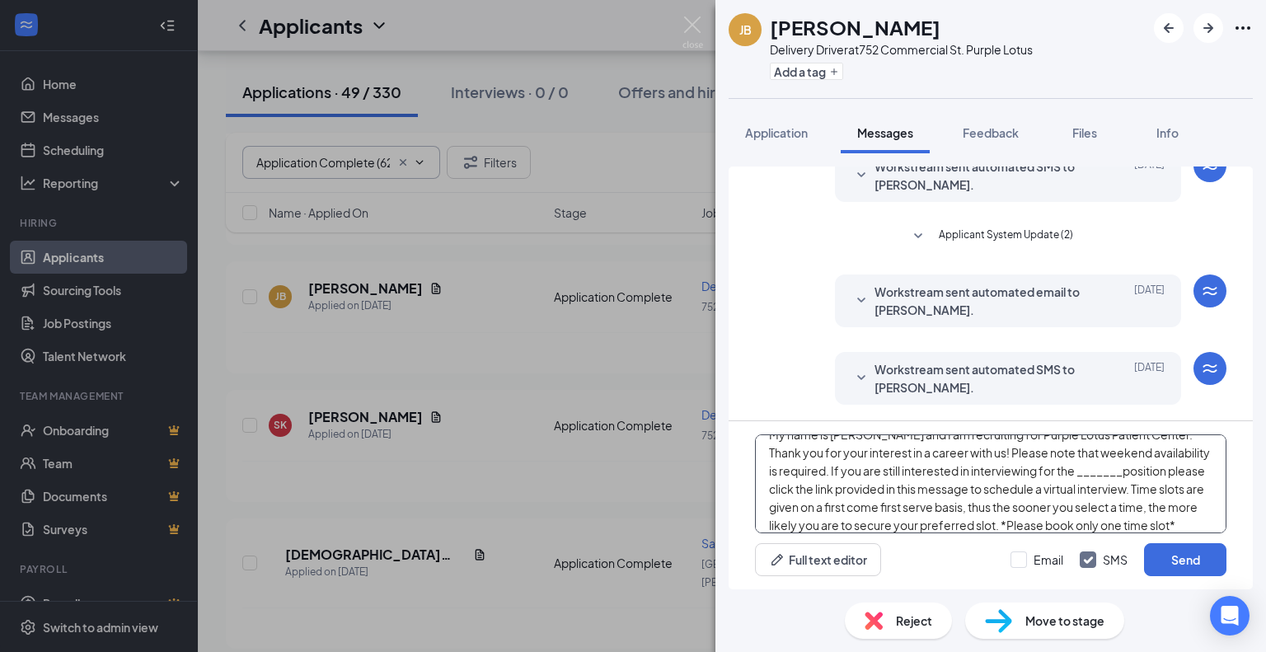
scroll to position [45, 0]
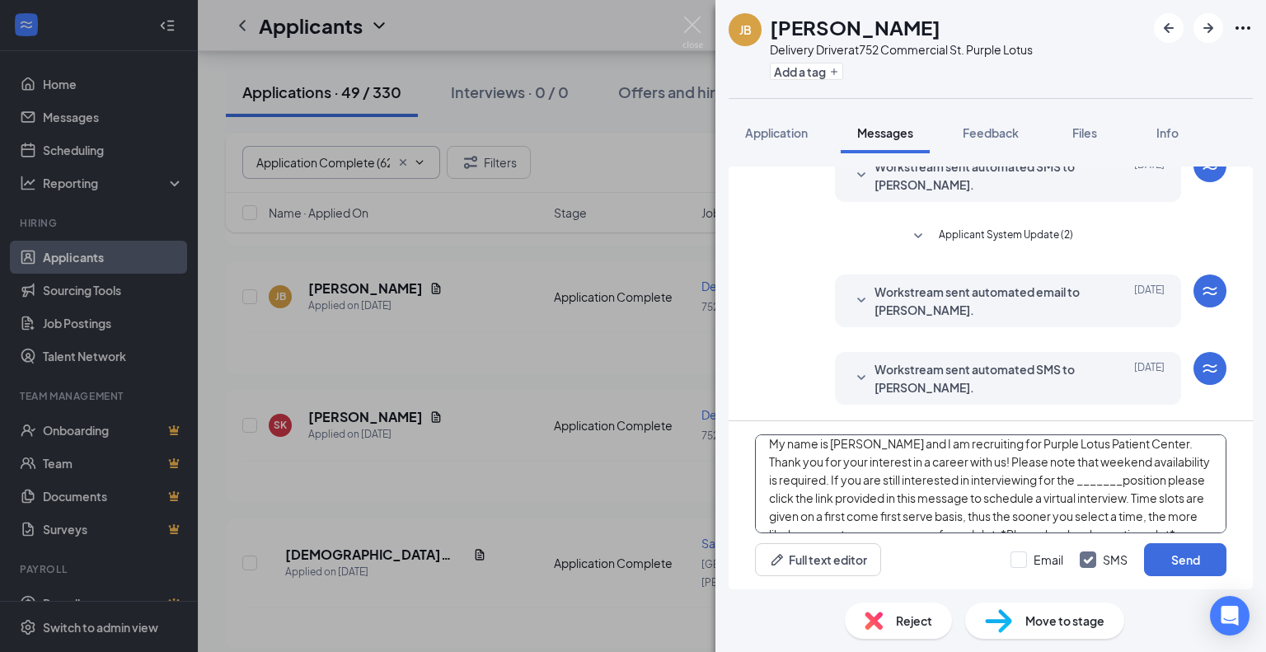
drag, startPoint x: 1114, startPoint y: 446, endPoint x: 1065, endPoint y: 475, distance: 57.2
click at [1065, 475] on textarea "Hi [PERSON_NAME], My name is [PERSON_NAME] and I am recruiting for Purple Lotus…" at bounding box center [990, 483] width 471 height 99
click at [1183, 498] on textarea "Hi [PERSON_NAME], My name is [PERSON_NAME] and I am recruiting for Purple Lotus…" at bounding box center [990, 483] width 471 height 99
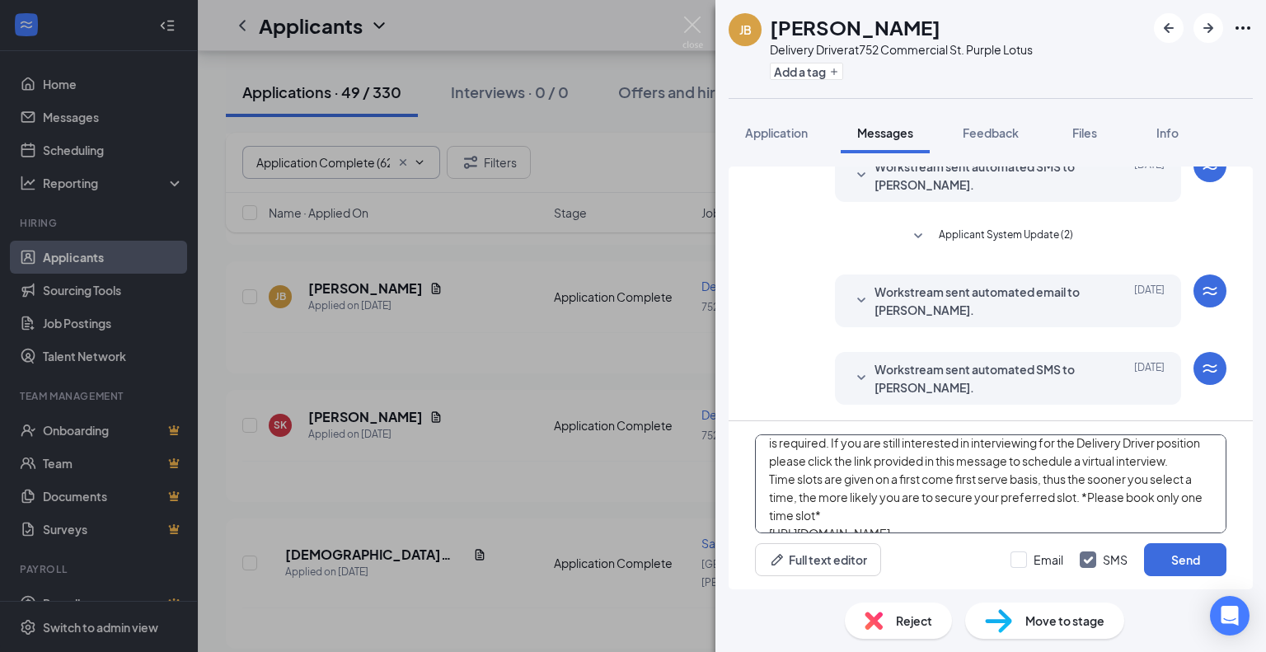
click at [1177, 464] on textarea "Hi [PERSON_NAME], My name is [PERSON_NAME] and I am recruiting for Purple Lotus…" at bounding box center [990, 483] width 471 height 99
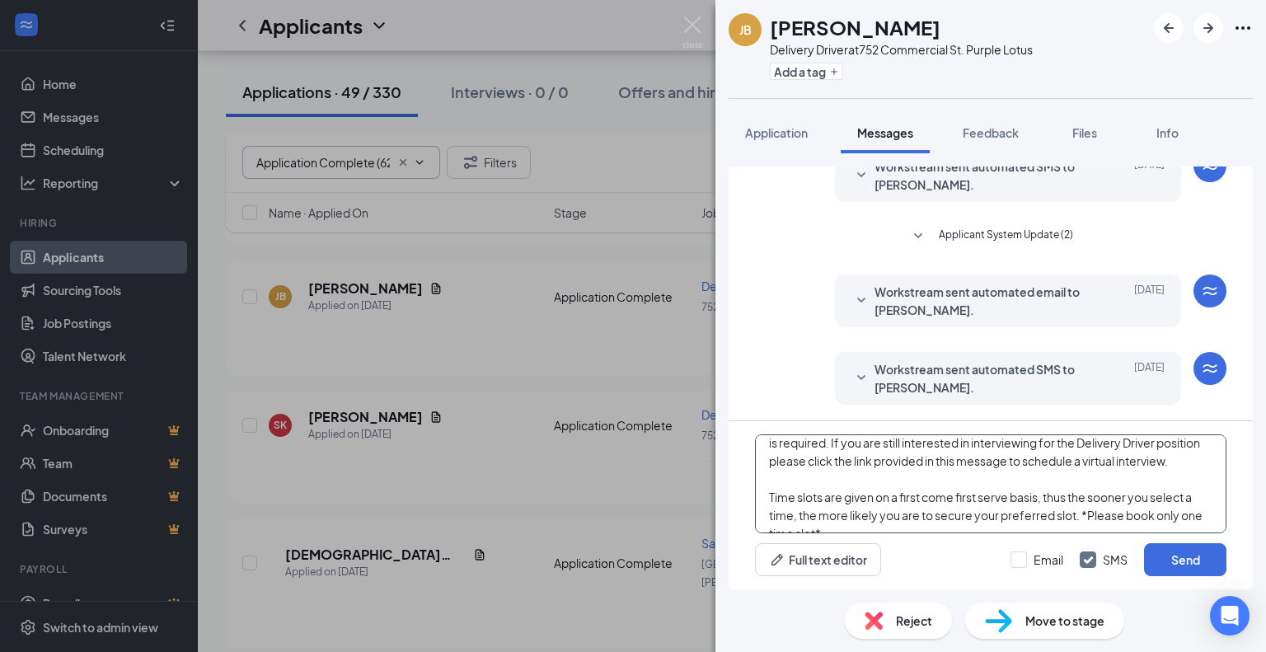
scroll to position [100, 0]
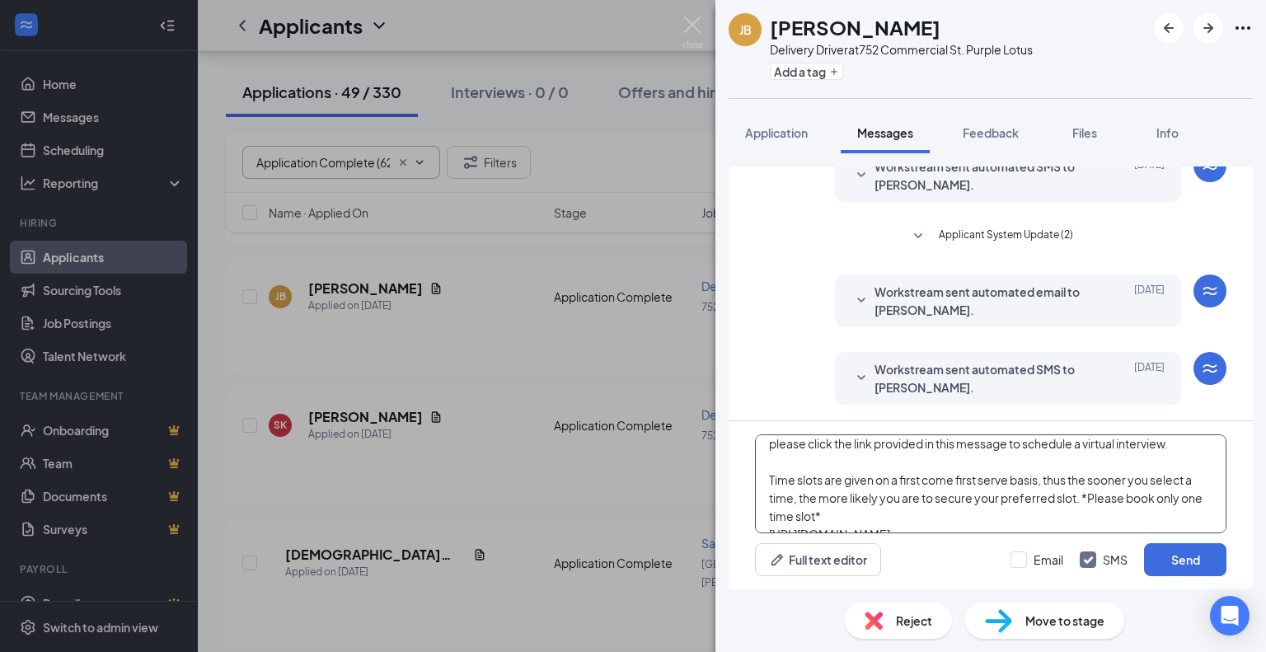
click at [1078, 496] on textarea "Hi [PERSON_NAME], My name is [PERSON_NAME] and I am recruiting for Purple Lotus…" at bounding box center [990, 483] width 471 height 99
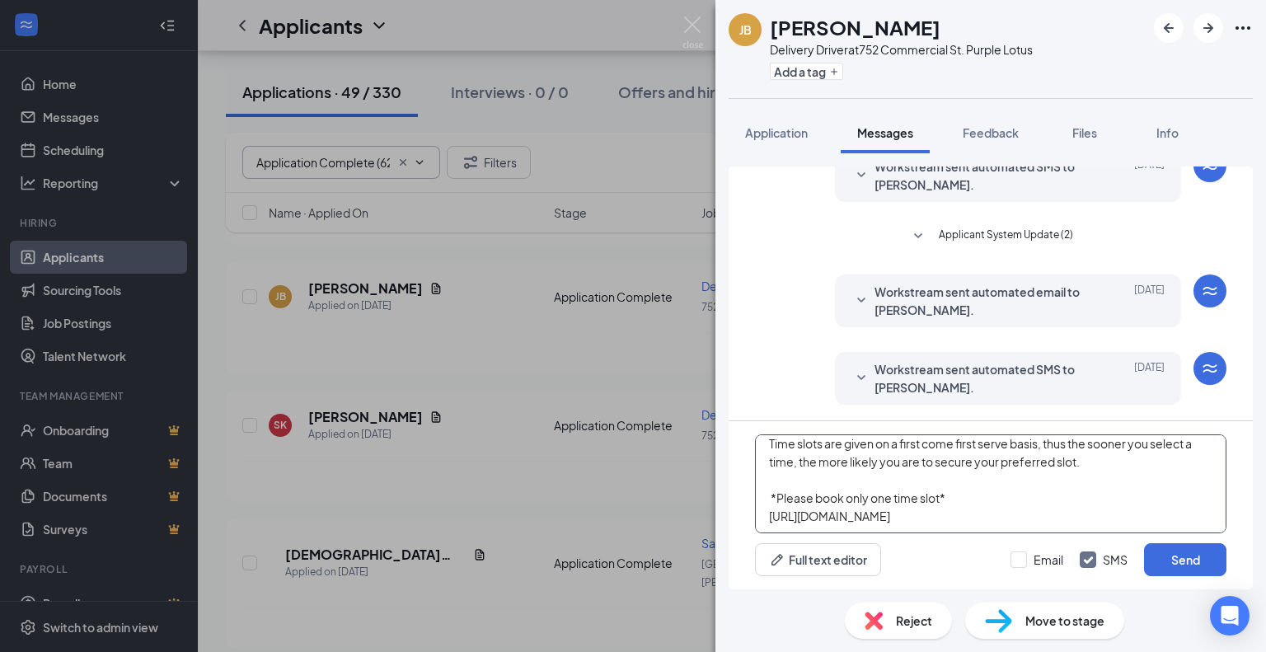
scroll to position [155, 0]
click at [1064, 490] on textarea "Hi [PERSON_NAME], My name is [PERSON_NAME] and I am recruiting for Purple Lotus…" at bounding box center [990, 483] width 471 height 99
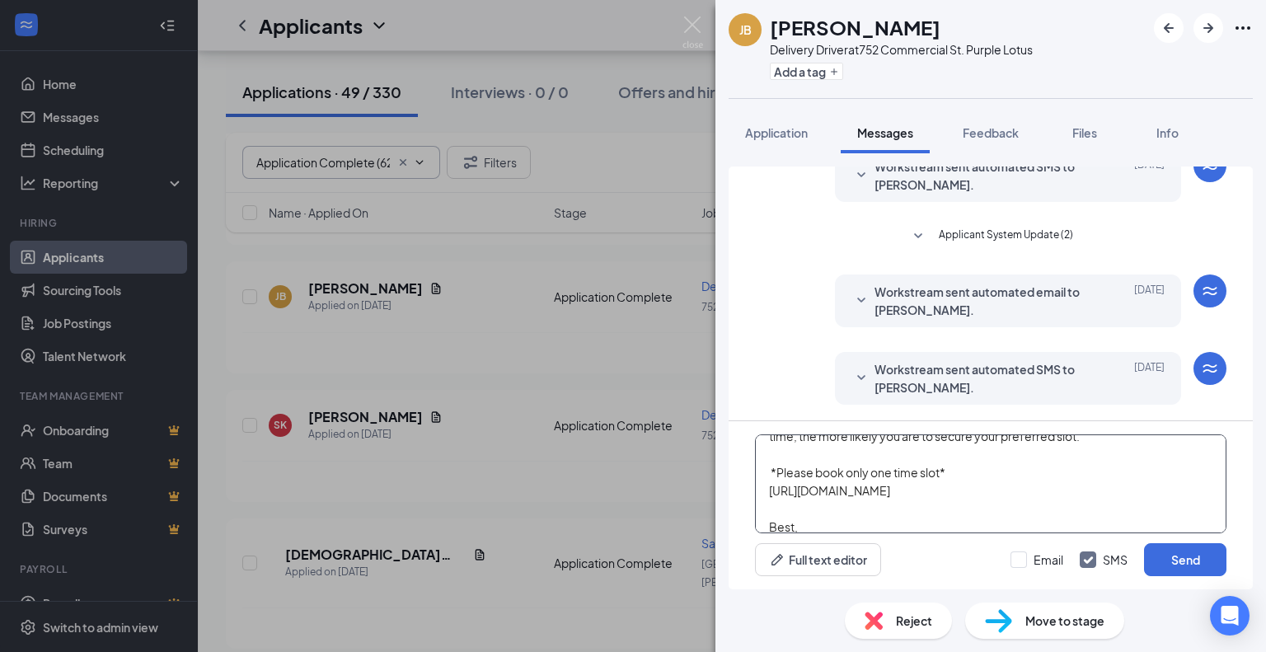
scroll to position [180, 0]
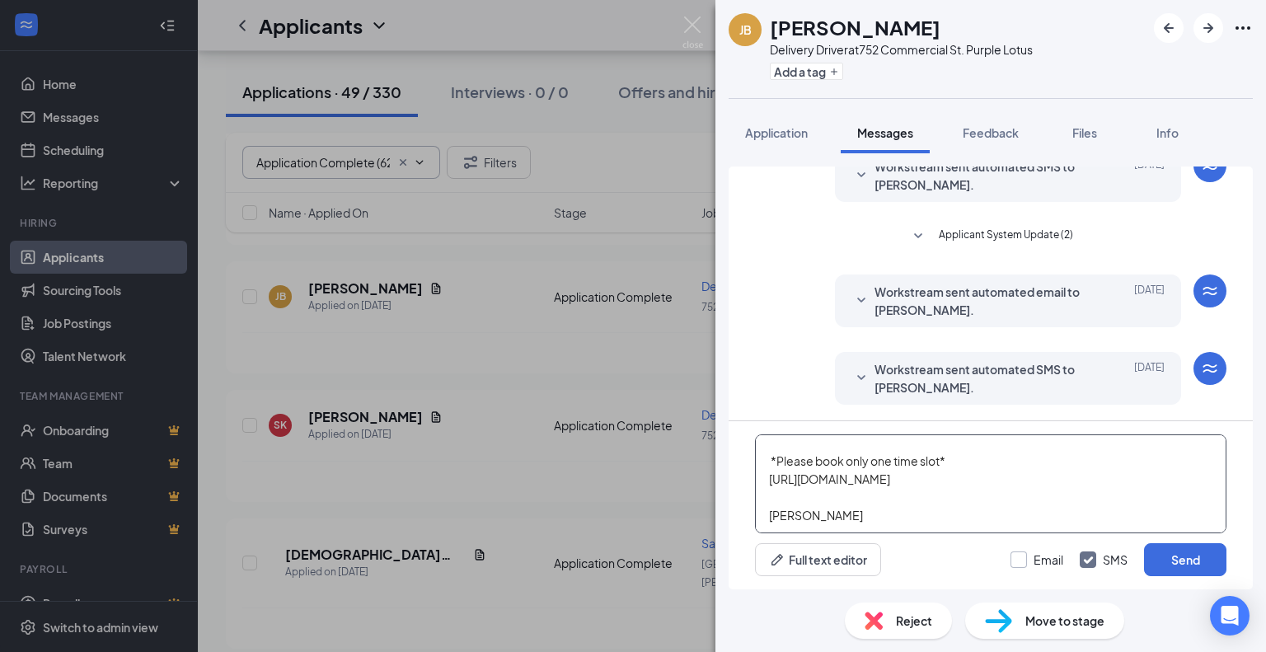
type textarea "Hi [PERSON_NAME], My name is [PERSON_NAME] and I am recruiting for Purple Lotus…"
click at [1019, 560] on input "Email" at bounding box center [1036, 559] width 53 height 16
checkbox input "true"
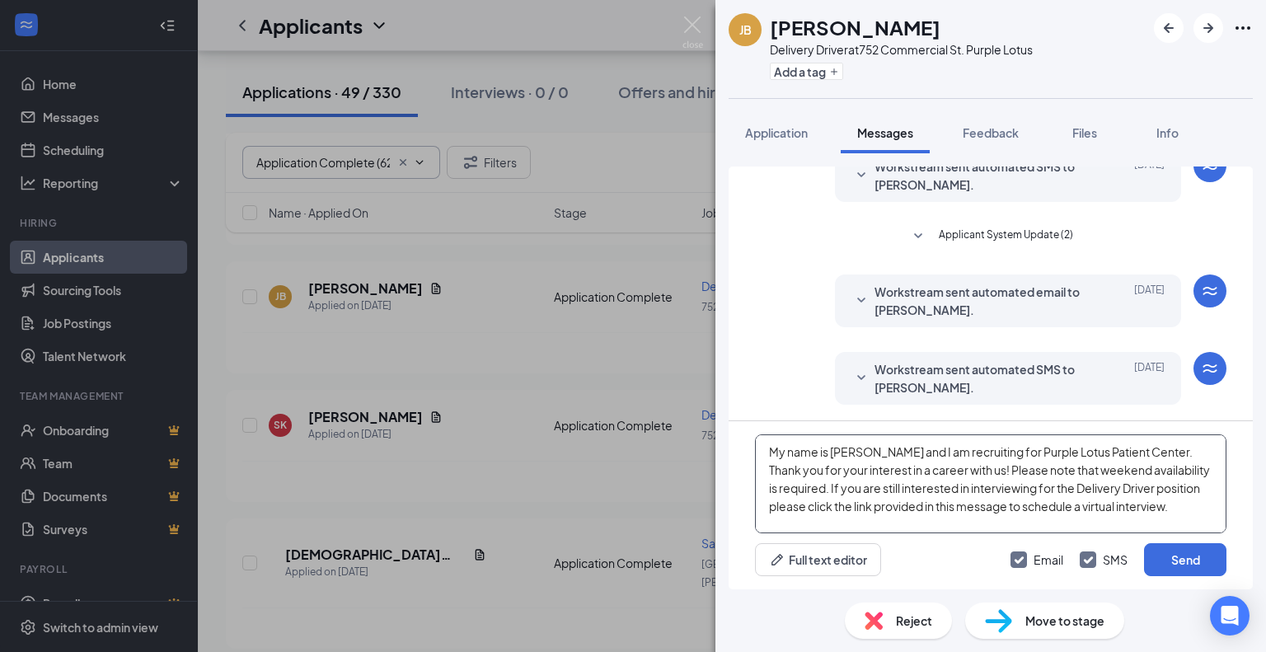
scroll to position [0, 0]
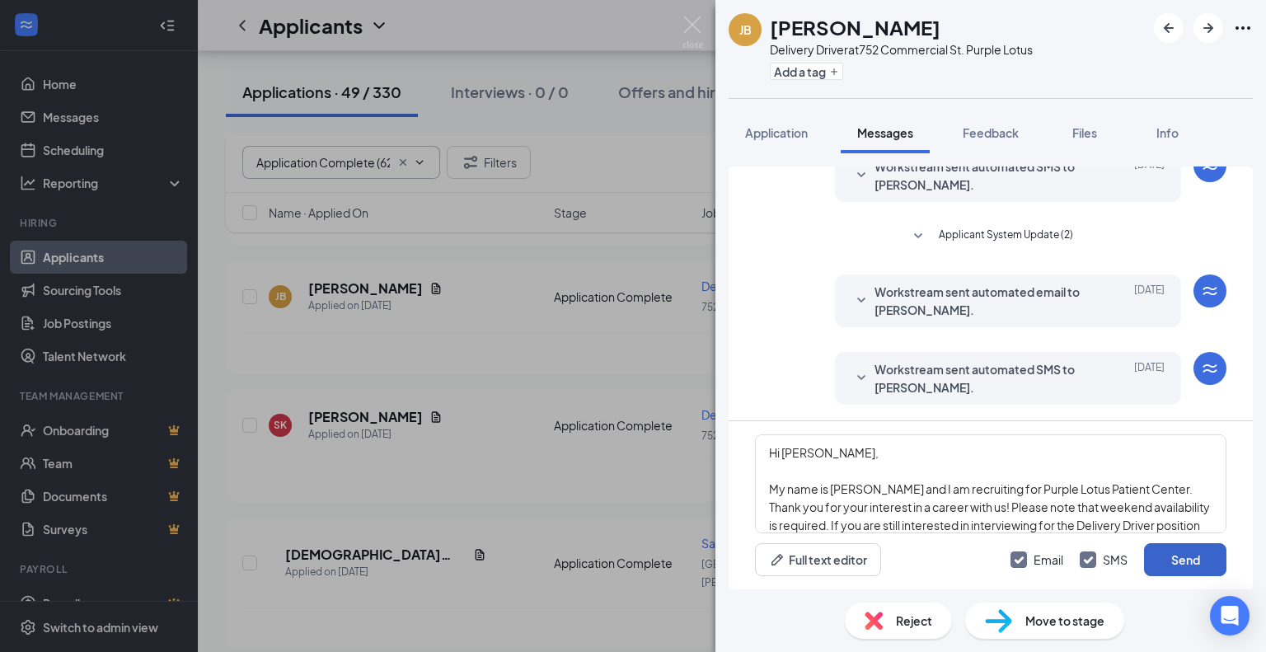
click at [1182, 563] on button "Send" at bounding box center [1185, 559] width 82 height 33
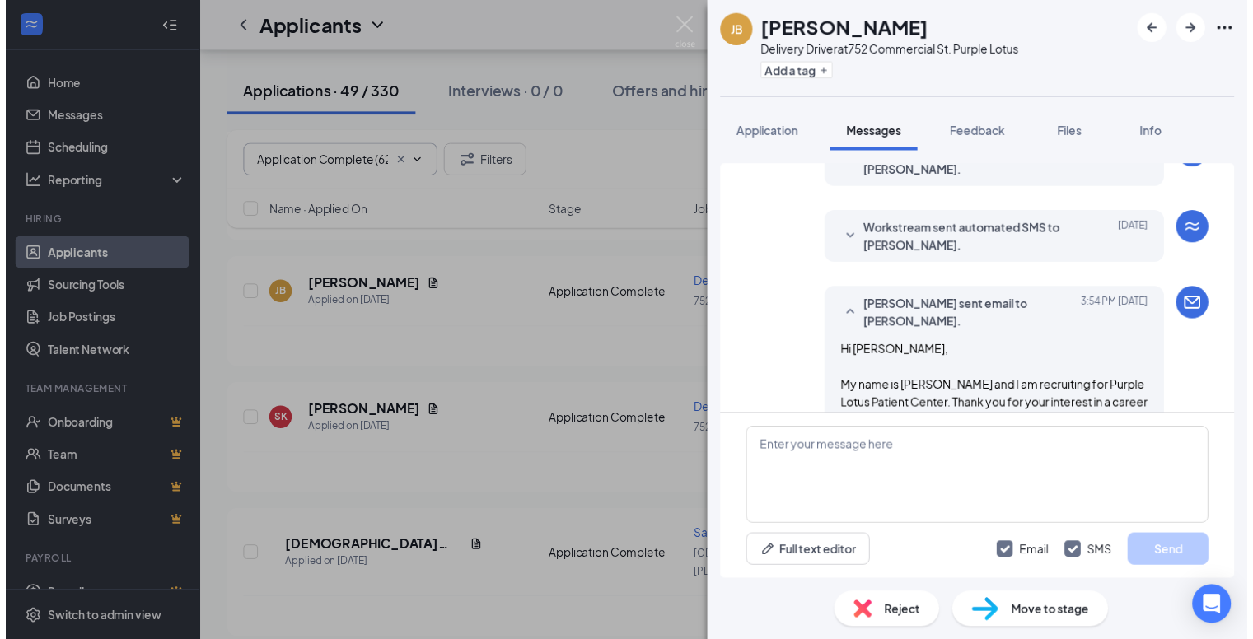
scroll to position [314, 0]
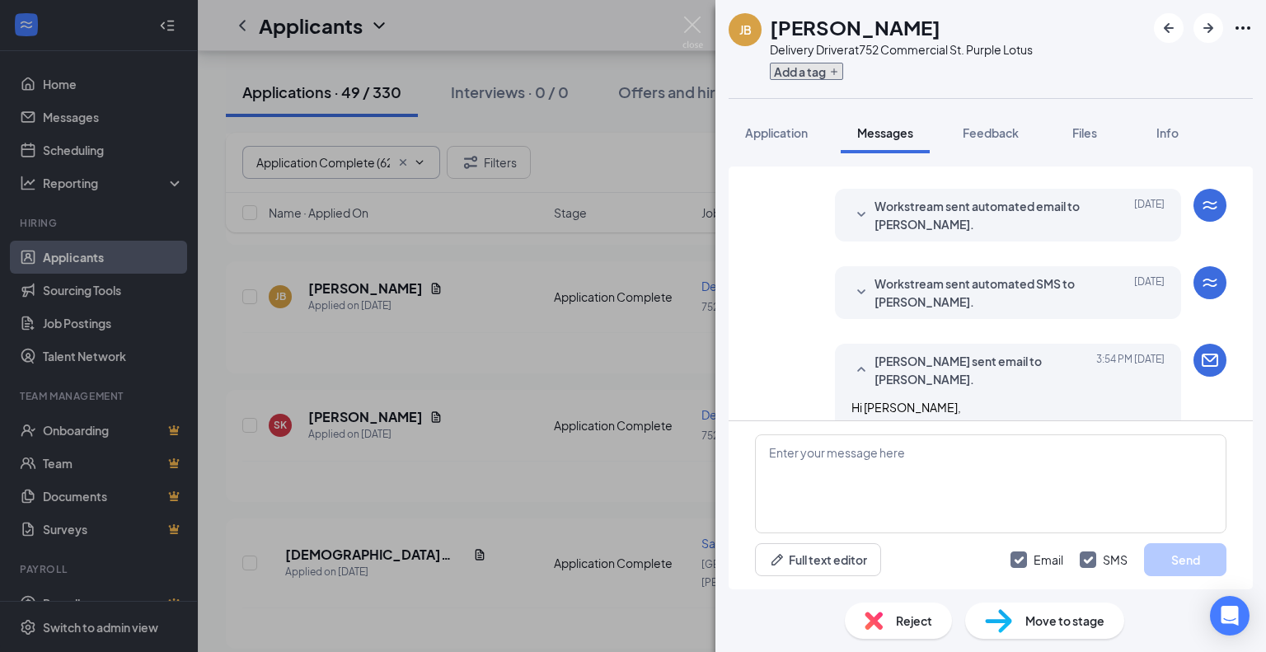
click at [793, 63] on button "Add a tag" at bounding box center [806, 71] width 73 height 17
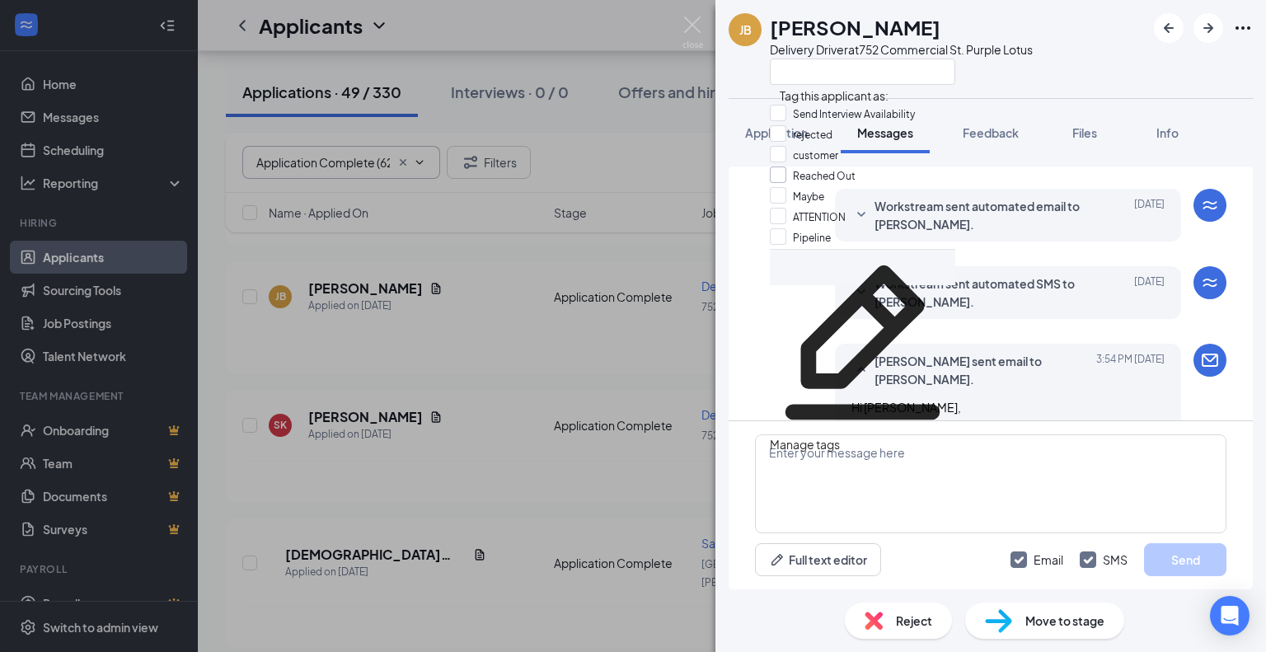
click at [793, 185] on input "Reached Out" at bounding box center [813, 175] width 86 height 18
checkbox input "true"
click at [761, 241] on div "Workstream sent automated email to [PERSON_NAME]. [DATE] Hi [PERSON_NAME] , Tha…" at bounding box center [990, 219] width 471 height 61
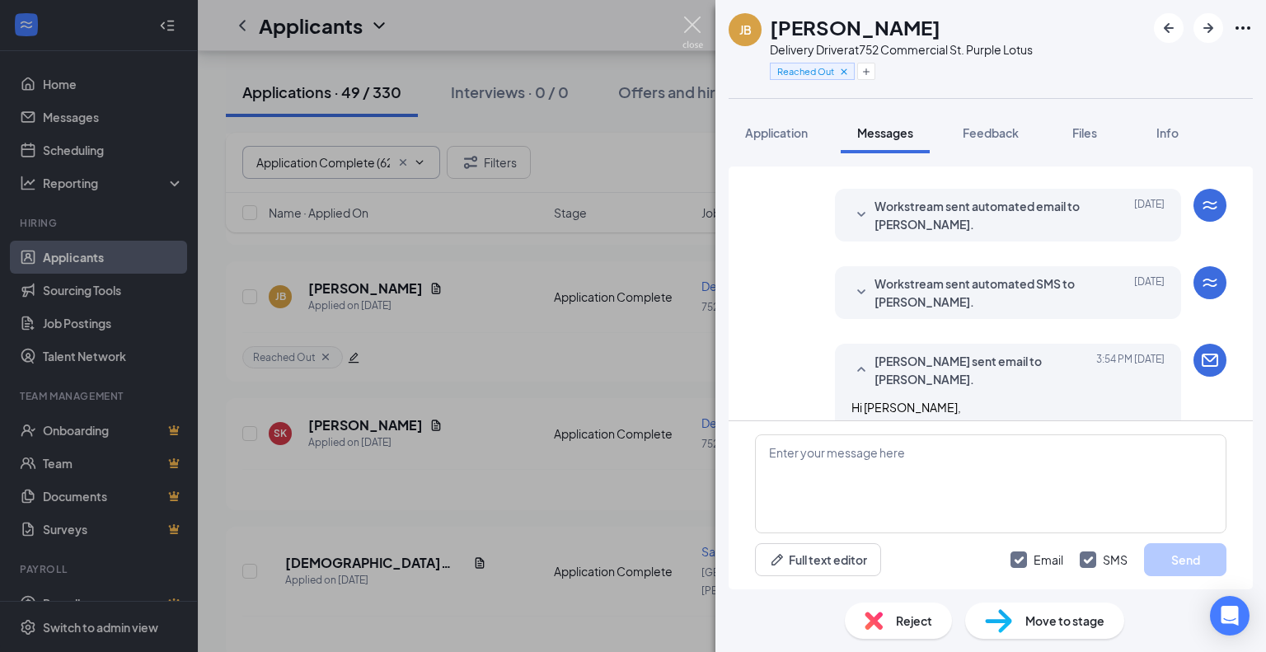
click at [699, 26] on img at bounding box center [692, 32] width 21 height 32
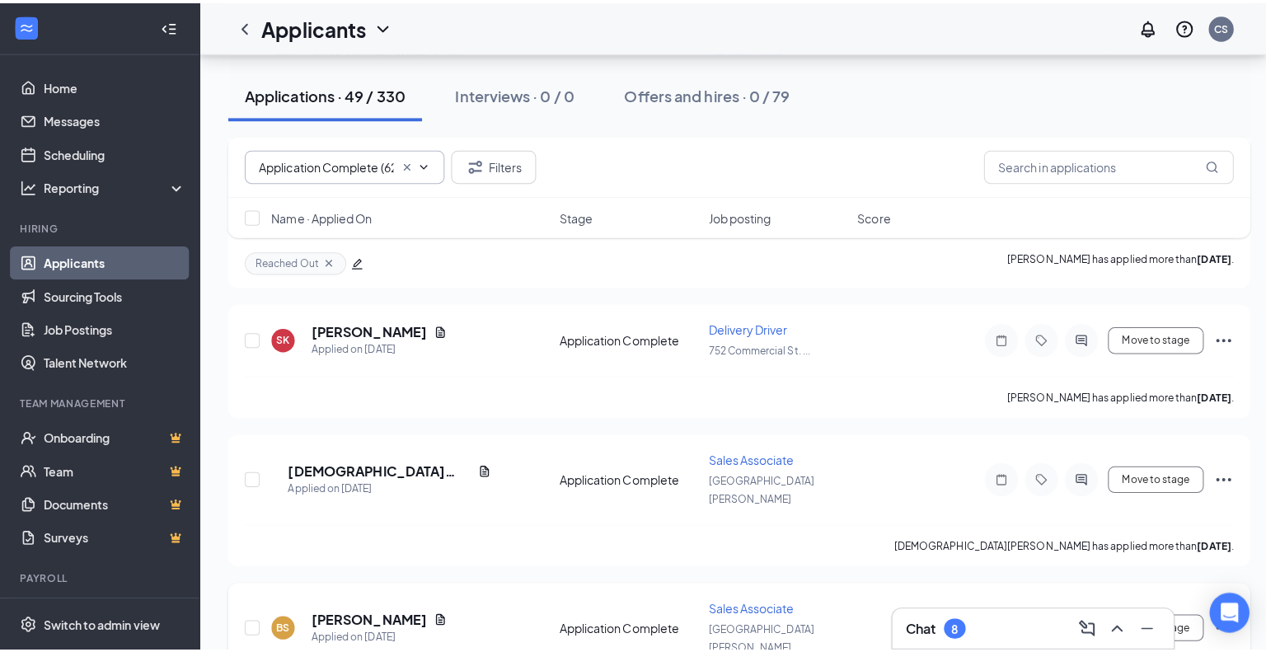
scroll to position [494, 0]
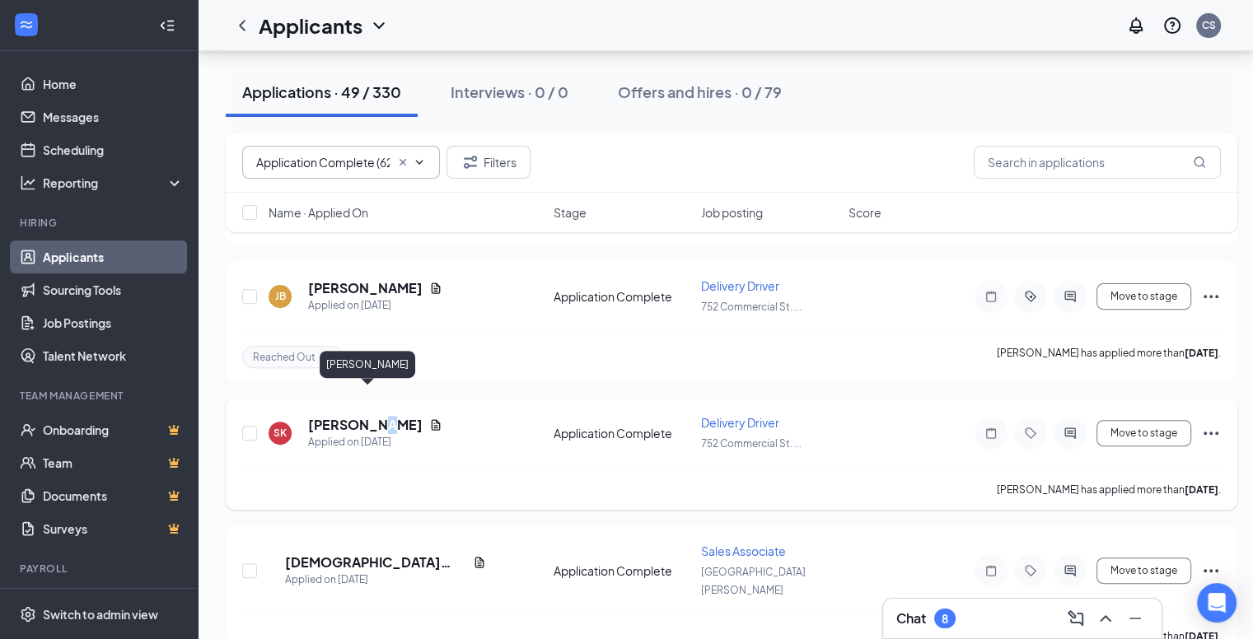
click at [391, 416] on h5 "[PERSON_NAME]" at bounding box center [365, 425] width 115 height 18
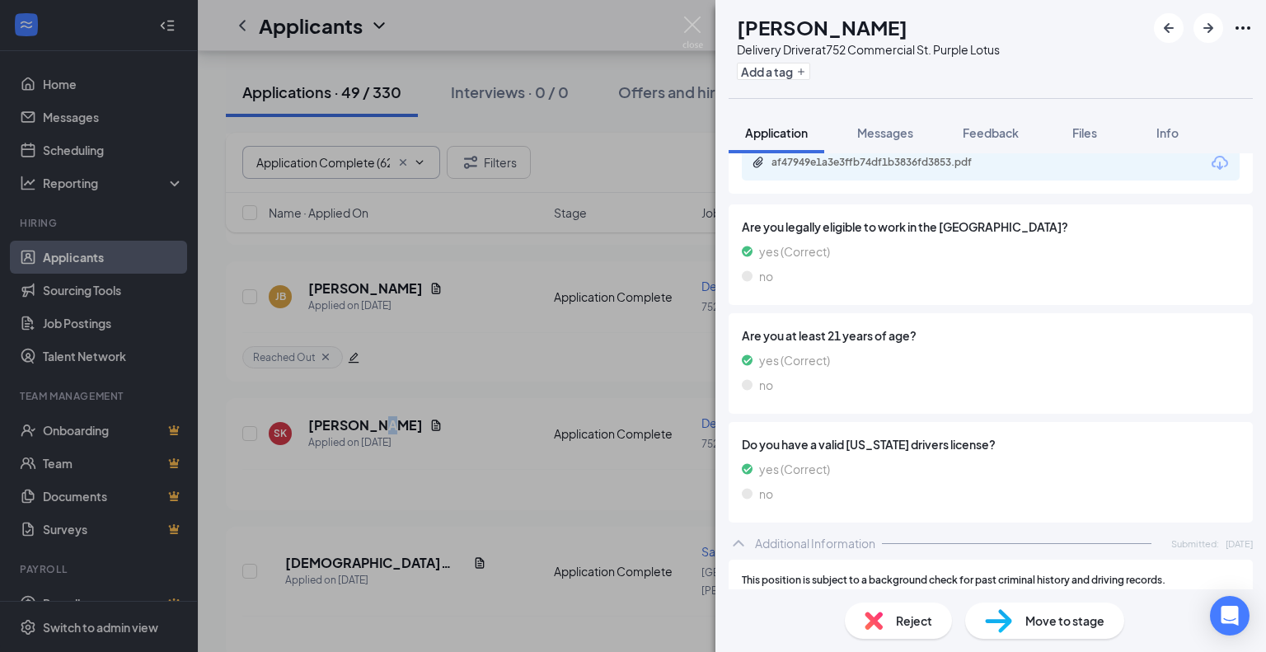
scroll to position [1046, 0]
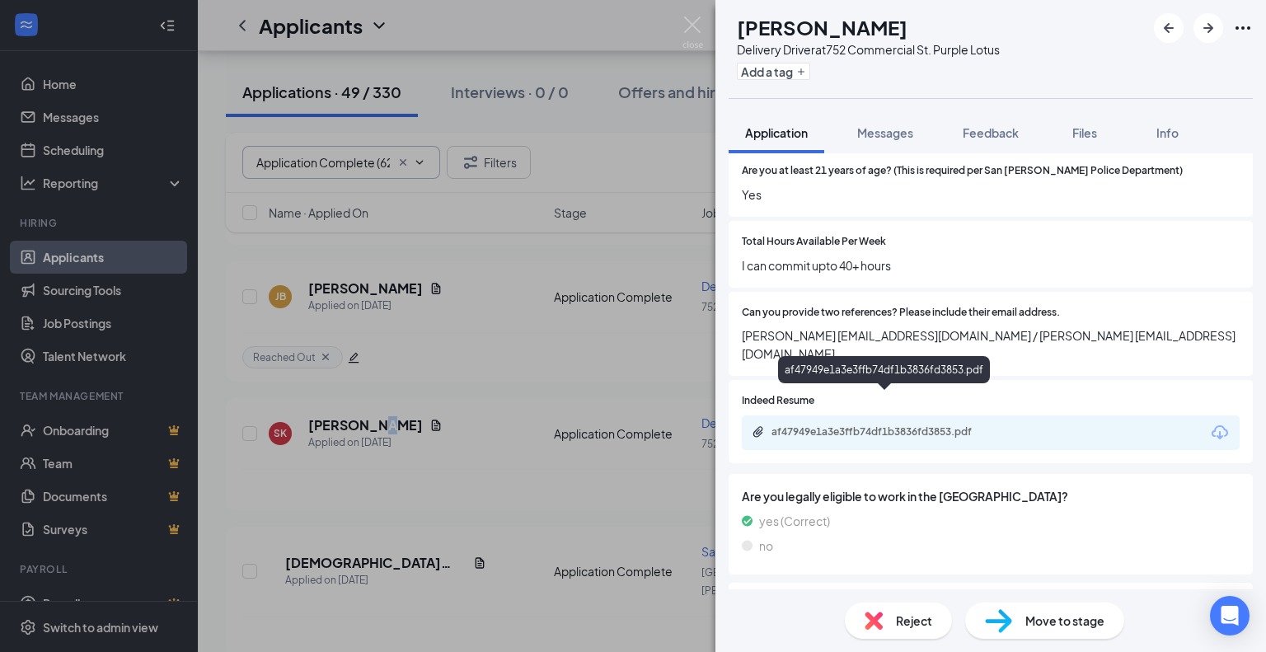
click at [893, 425] on div "af47949e1a3e3ffb74df1b3836fd3853.pdf" at bounding box center [886, 431] width 231 height 13
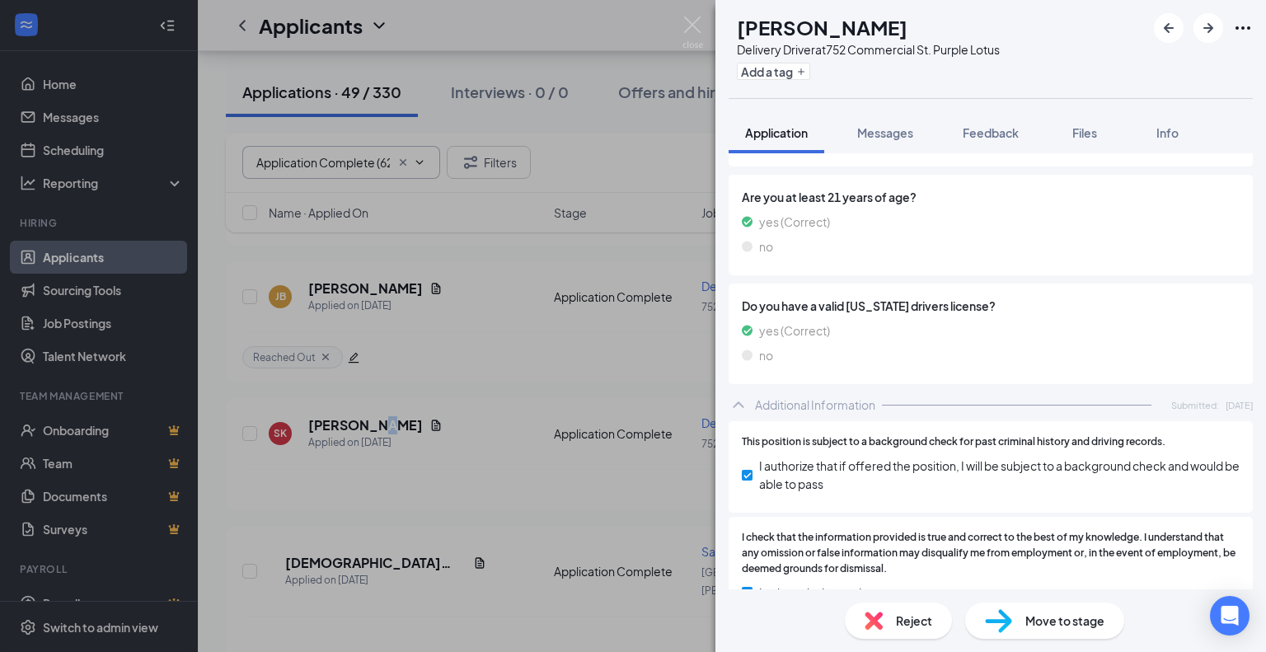
scroll to position [1457, 0]
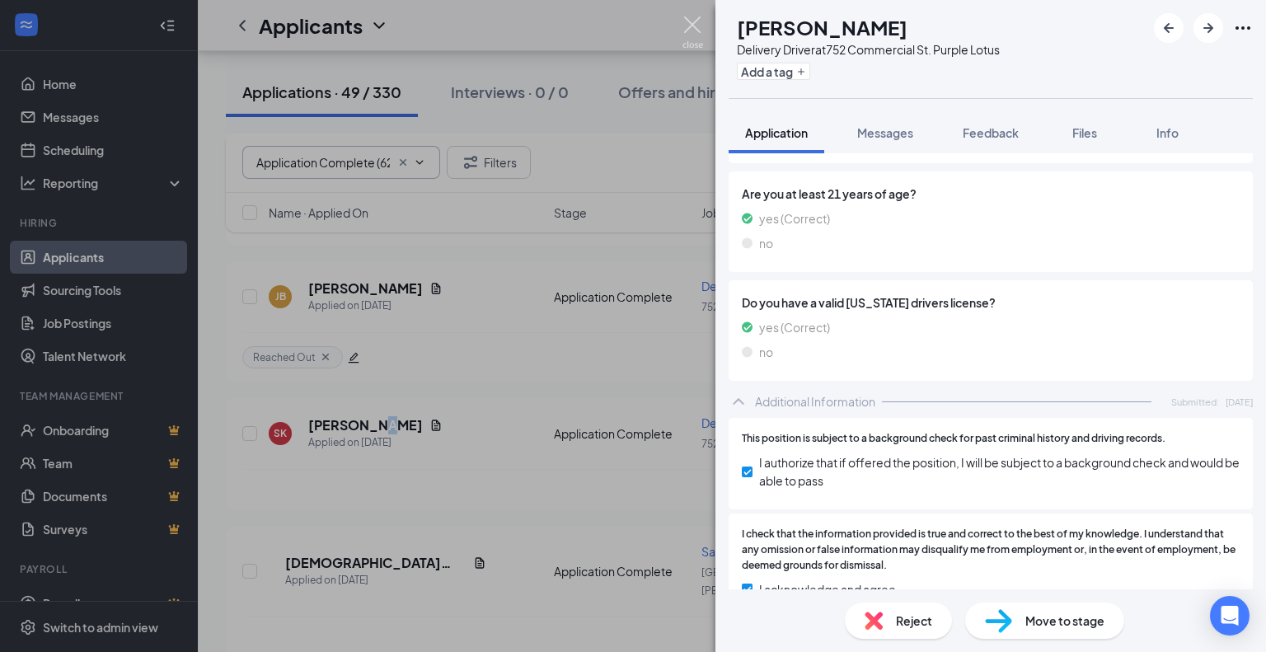
click at [693, 28] on img at bounding box center [692, 32] width 21 height 32
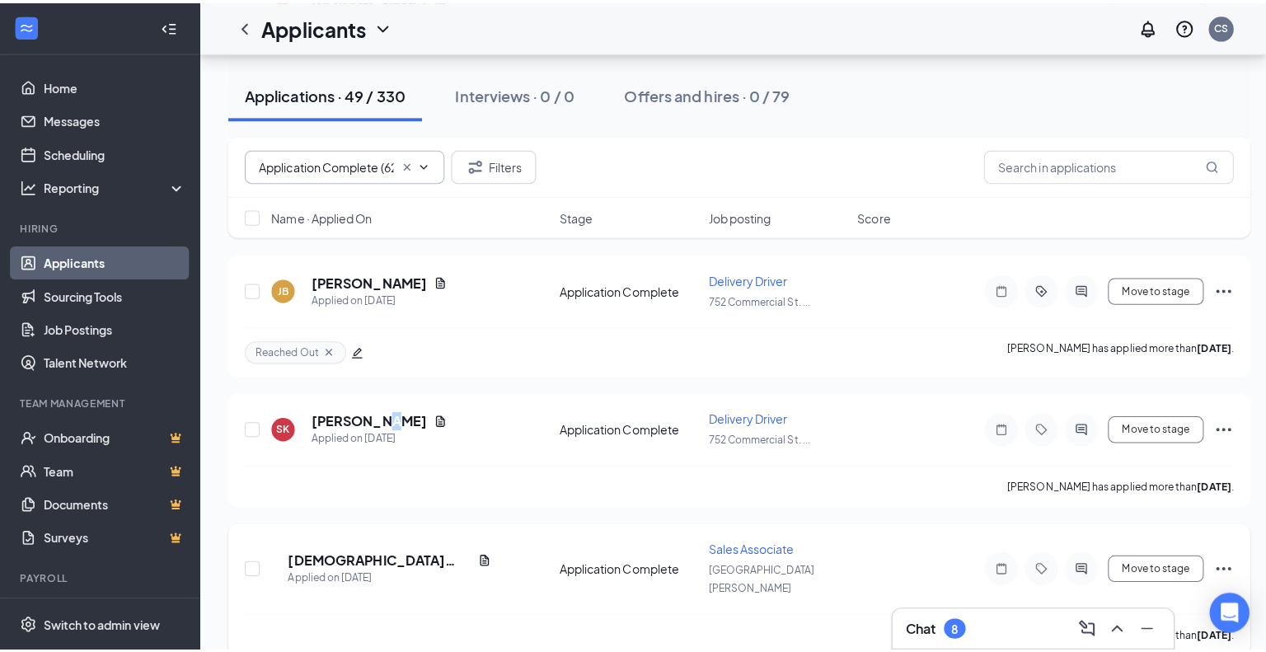
scroll to position [659, 0]
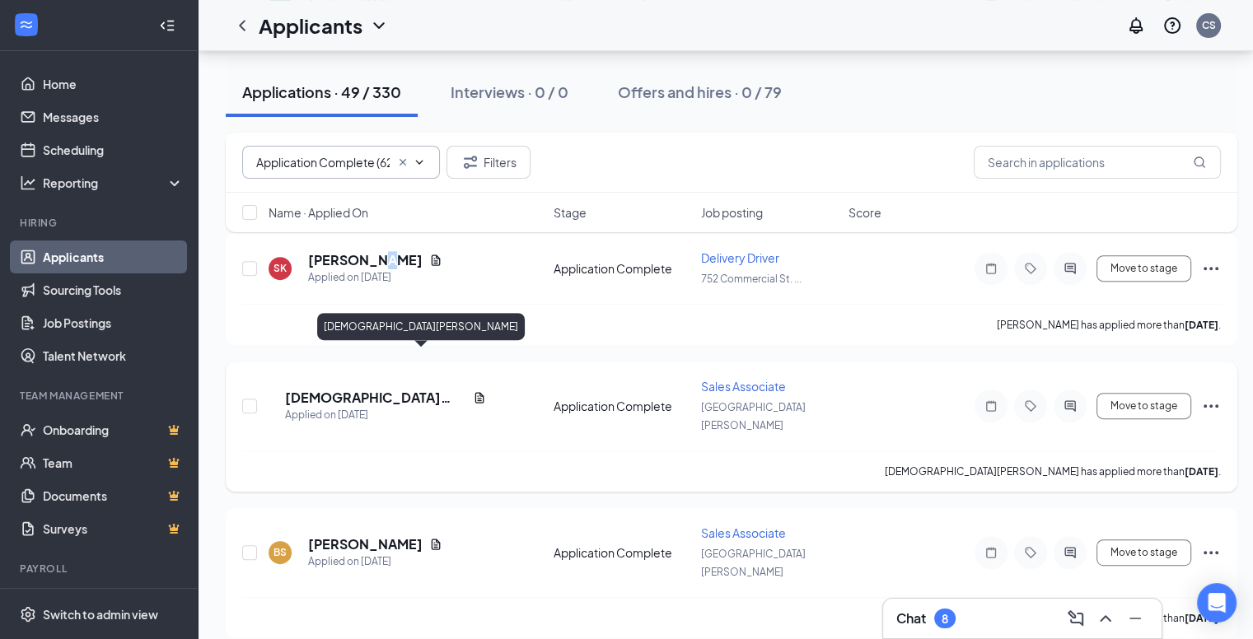
click at [373, 389] on h5 "[DEMOGRAPHIC_DATA][PERSON_NAME]" at bounding box center [375, 398] width 181 height 18
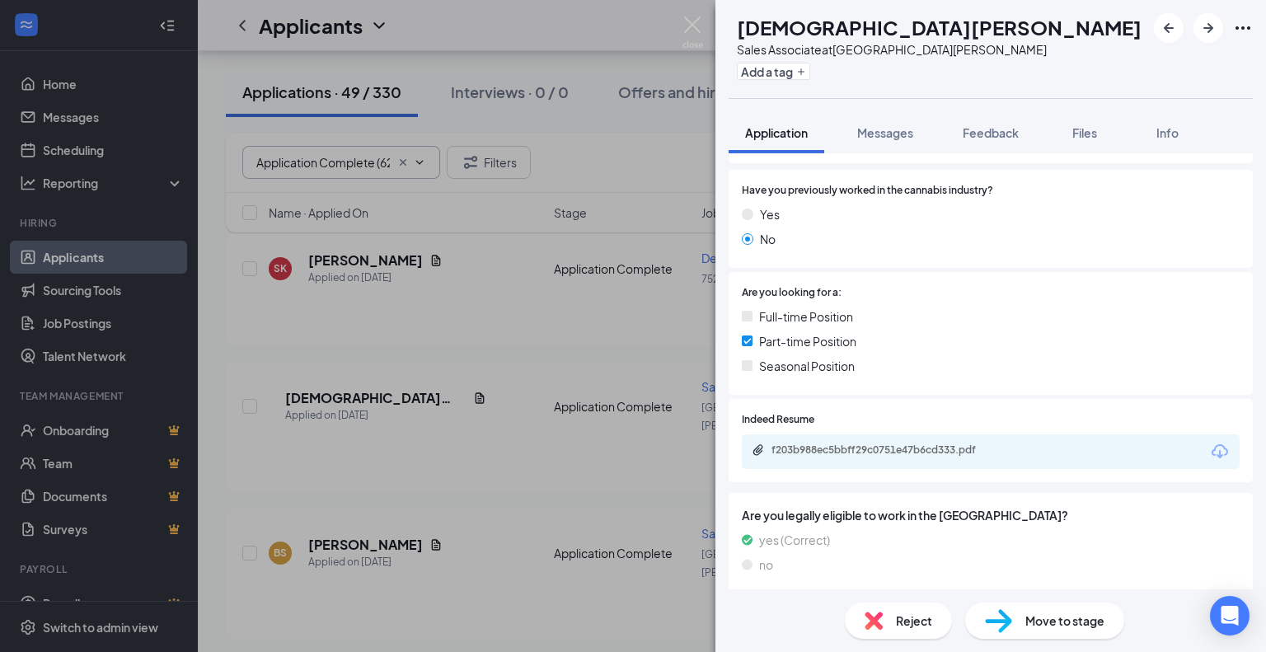
scroll to position [330, 0]
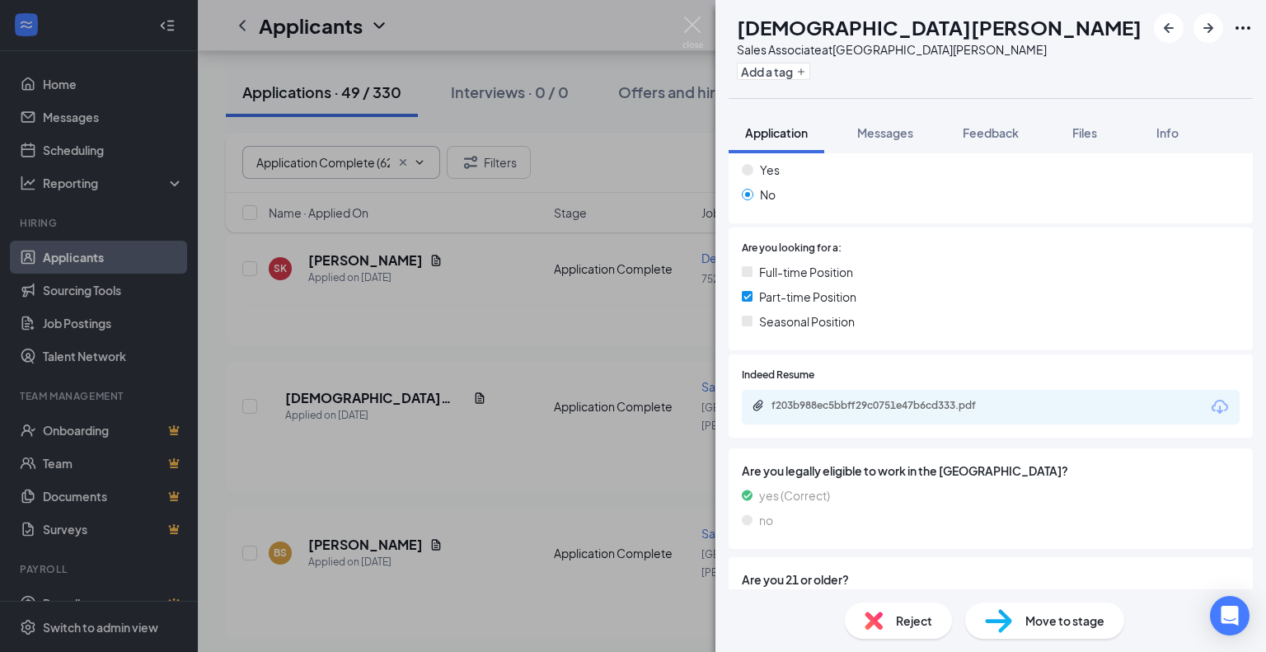
click at [850, 401] on div "f203b988ec5bbff29c0751e47b6cd333.pdf" at bounding box center [884, 407] width 267 height 16
click at [903, 620] on span "Reject" at bounding box center [914, 620] width 36 height 18
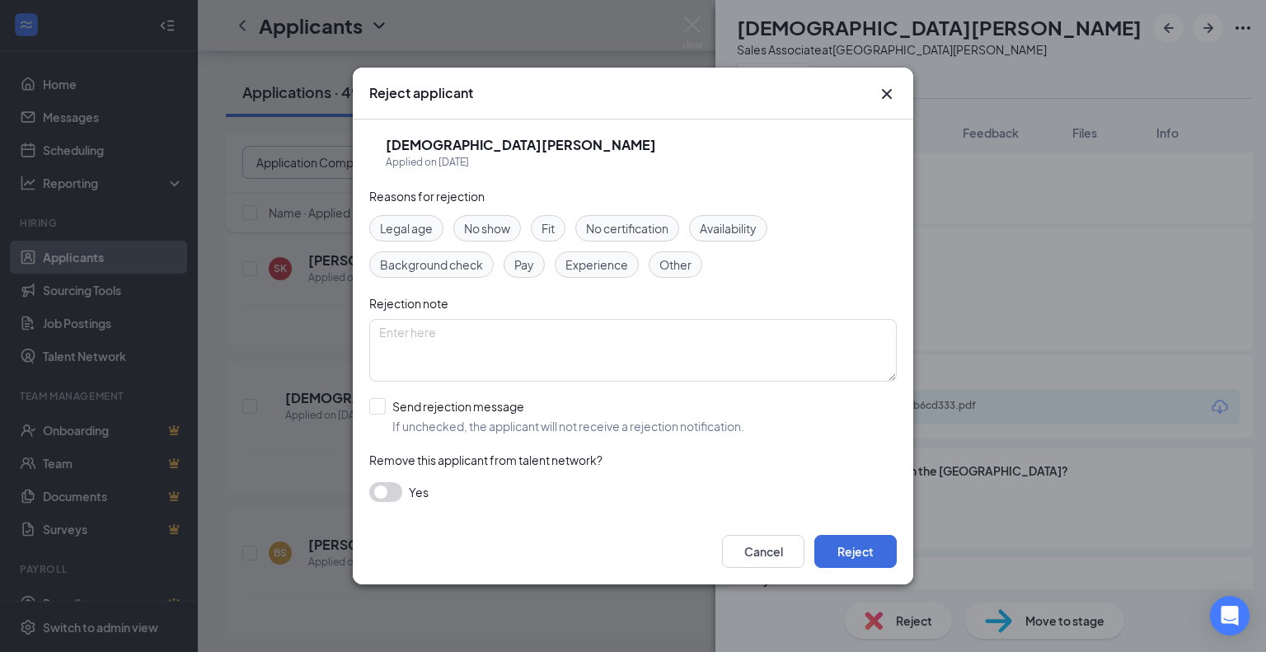
click at [751, 231] on span "Availability" at bounding box center [728, 228] width 57 height 18
click at [377, 411] on input "Send rejection message If unchecked, the applicant will not receive a rejection…" at bounding box center [556, 416] width 375 height 36
checkbox input "true"
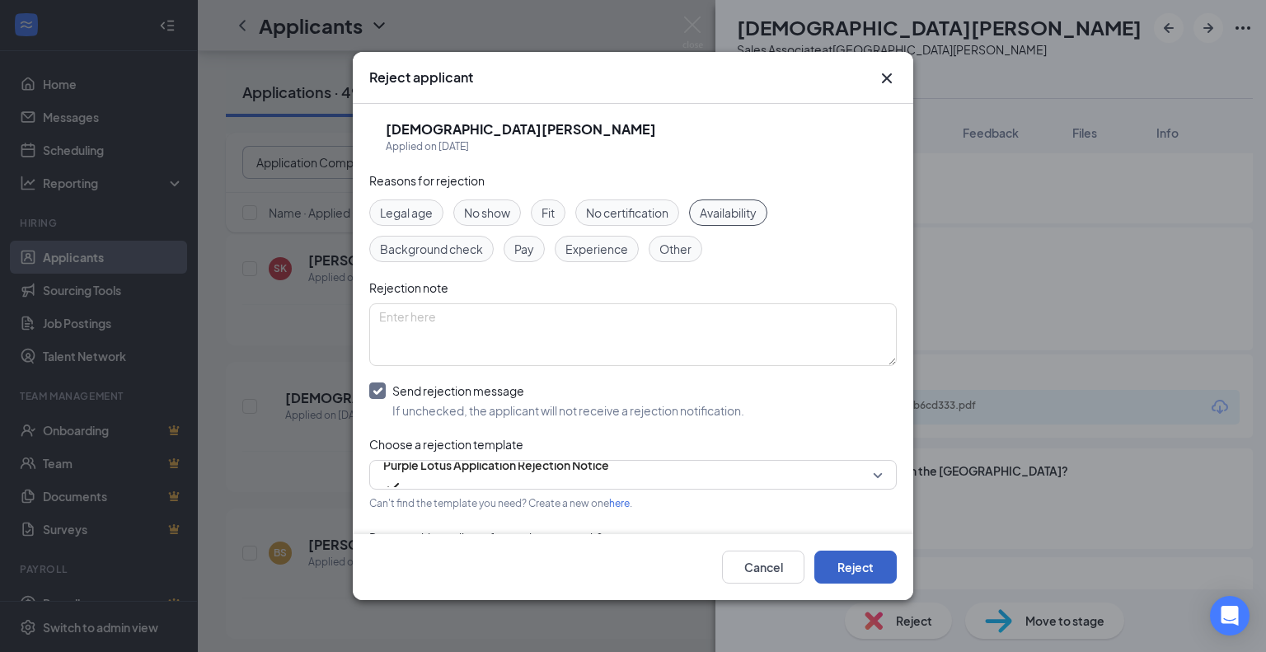
click at [841, 574] on button "Reject" at bounding box center [855, 566] width 82 height 33
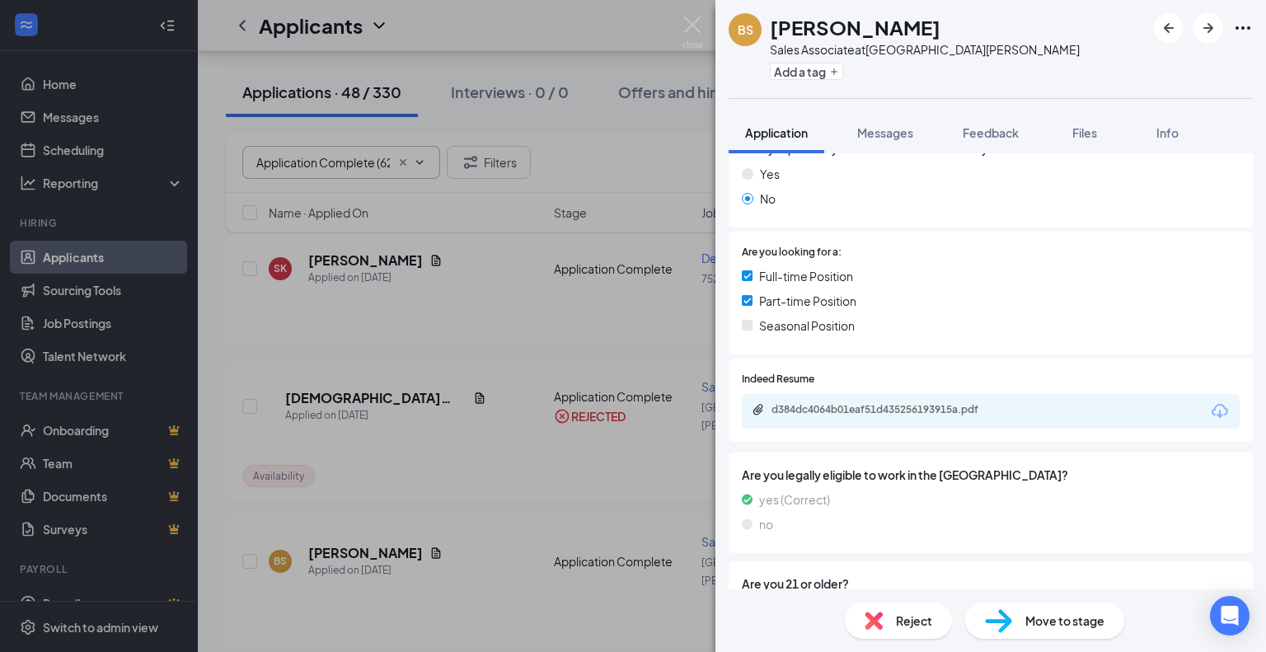
scroll to position [330, 0]
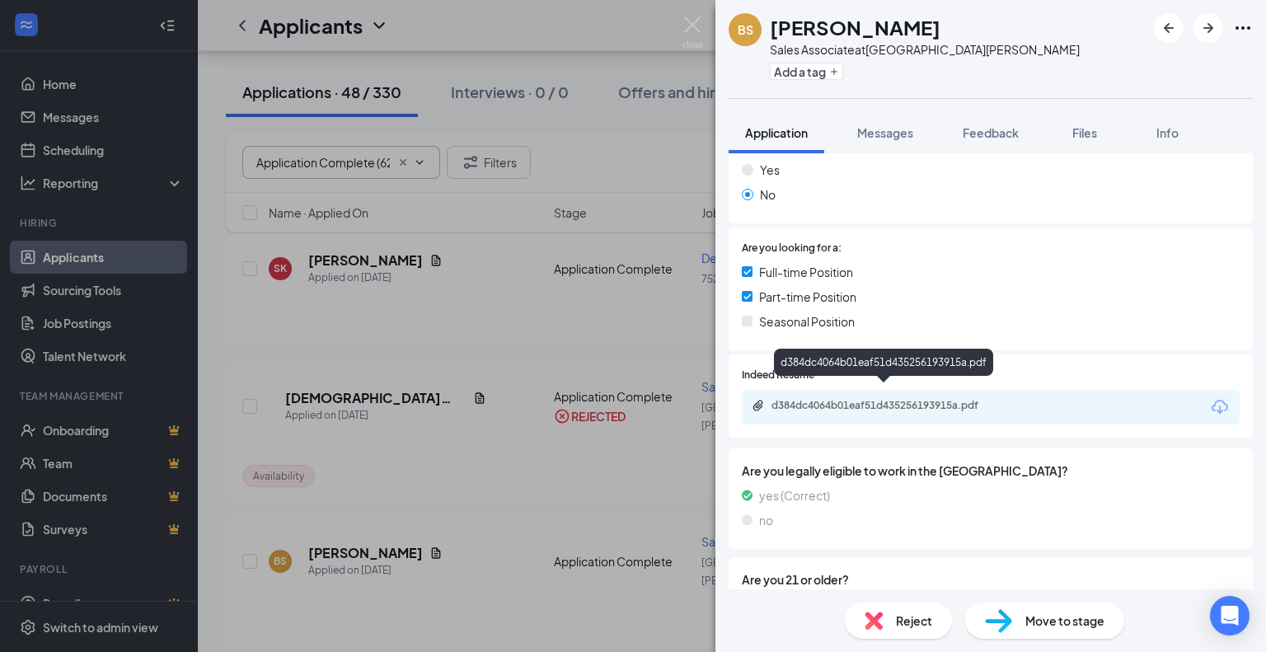
click at [840, 399] on div "d384dc4064b01eaf51d435256193915a.pdf" at bounding box center [886, 405] width 231 height 13
click at [900, 618] on span "Reject" at bounding box center [914, 620] width 36 height 18
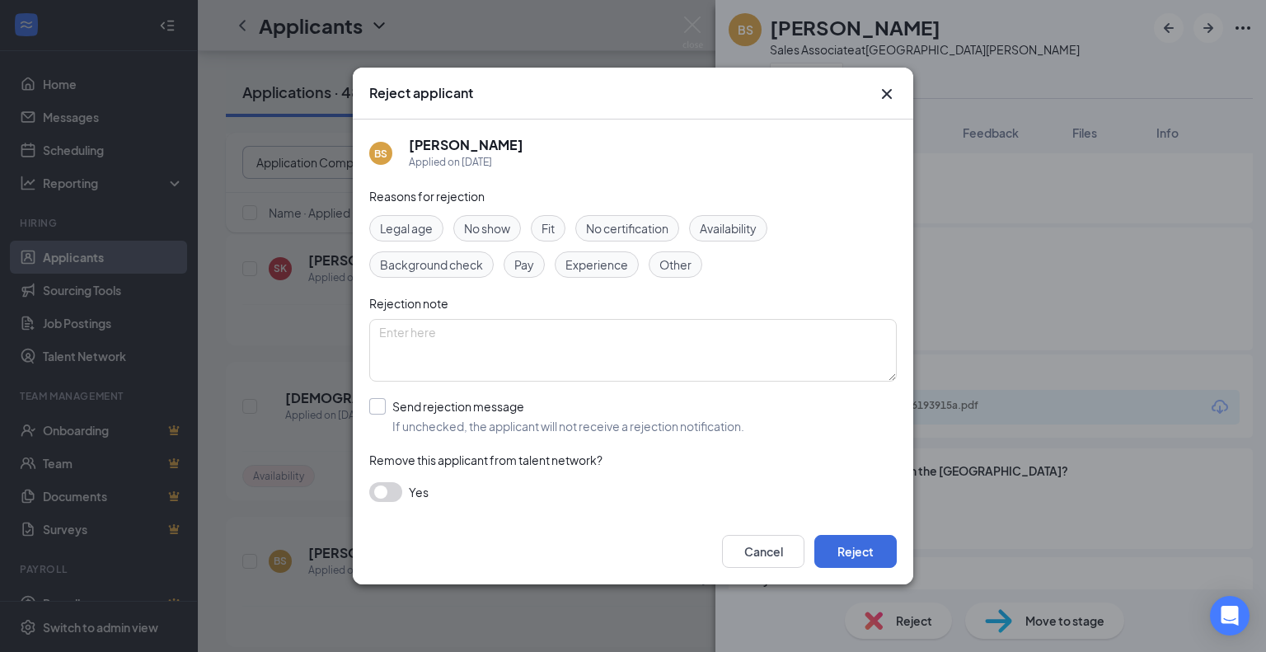
click at [379, 405] on input "Send rejection message If unchecked, the applicant will not receive a rejection…" at bounding box center [556, 416] width 375 height 36
checkbox input "true"
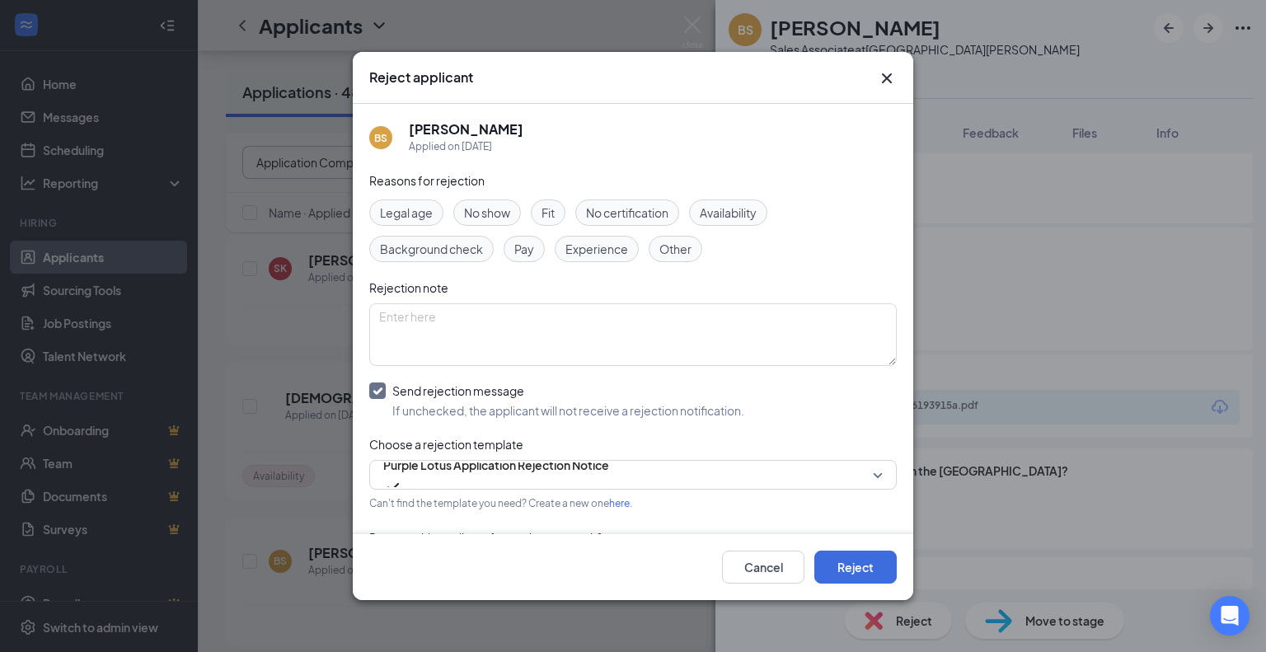
click at [741, 213] on span "Availability" at bounding box center [728, 213] width 57 height 18
click at [603, 252] on span "Experience" at bounding box center [596, 249] width 63 height 18
click at [649, 248] on div "Other" at bounding box center [675, 249] width 54 height 26
click at [737, 217] on span "Availability" at bounding box center [728, 213] width 57 height 18
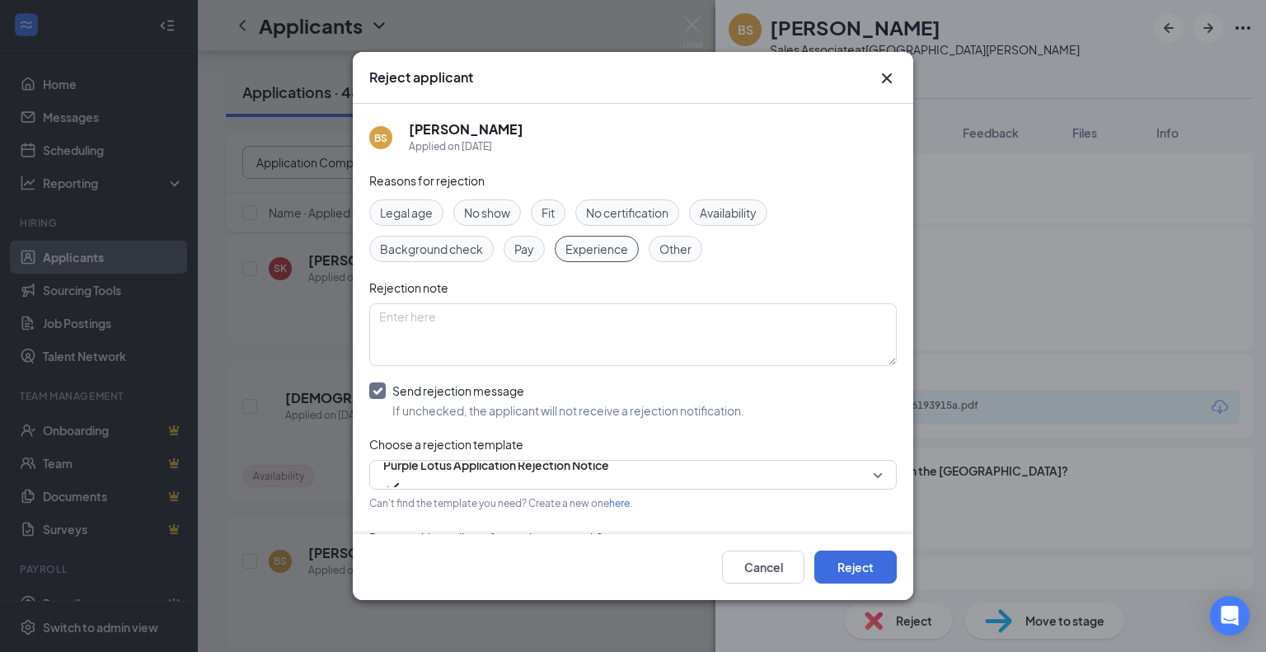
click at [586, 256] on span "Experience" at bounding box center [596, 249] width 63 height 18
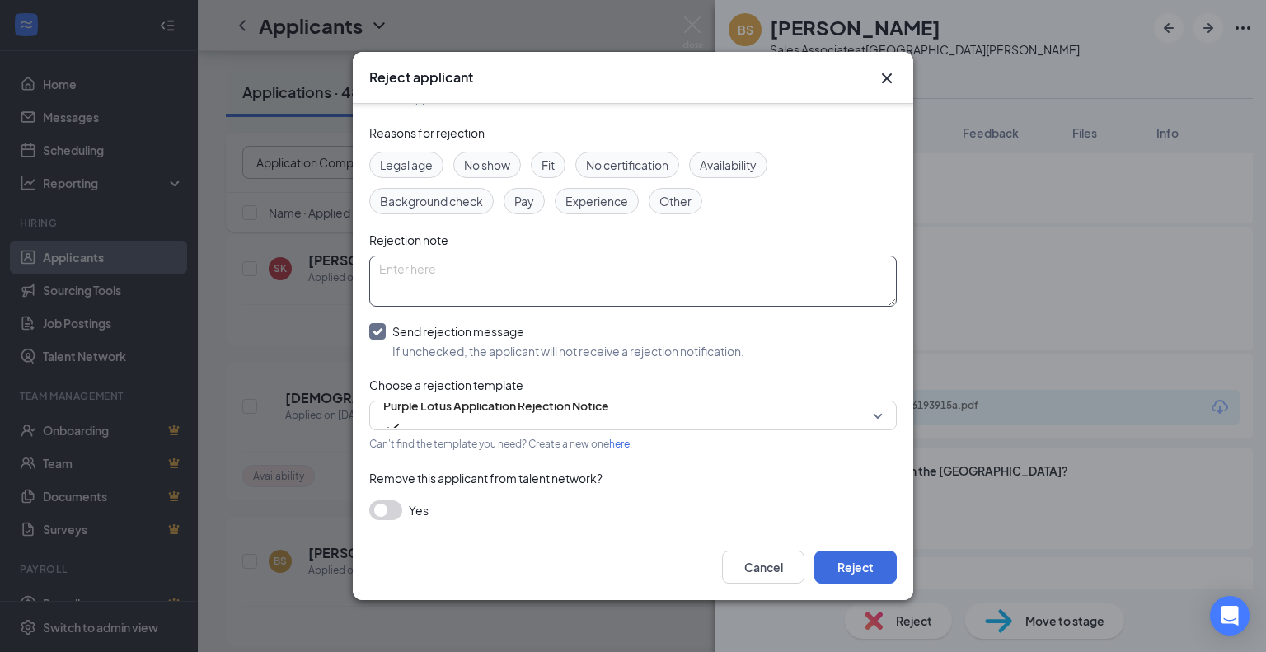
scroll to position [44, 0]
drag, startPoint x: 882, startPoint y: 300, endPoint x: 728, endPoint y: 284, distance: 154.1
click at [728, 284] on textarea at bounding box center [632, 282] width 527 height 46
click at [723, 164] on span "Availability" at bounding box center [728, 168] width 57 height 18
click at [603, 207] on span "Experience" at bounding box center [596, 204] width 63 height 18
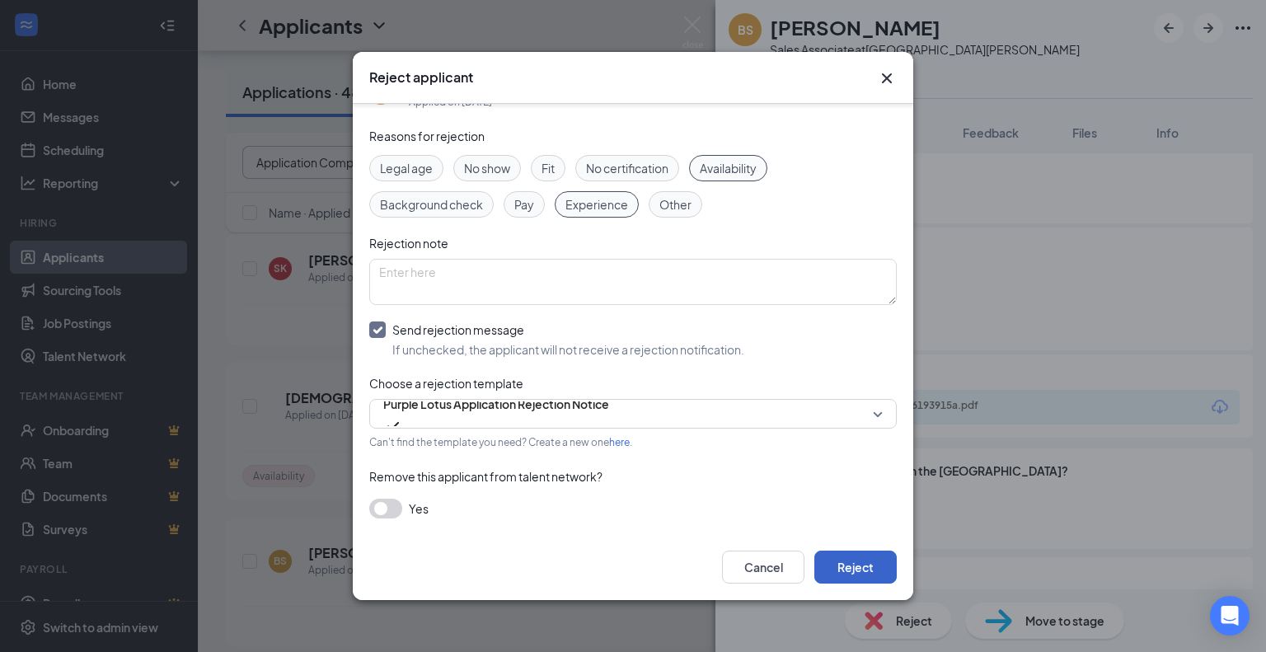
click at [854, 566] on button "Reject" at bounding box center [855, 566] width 82 height 33
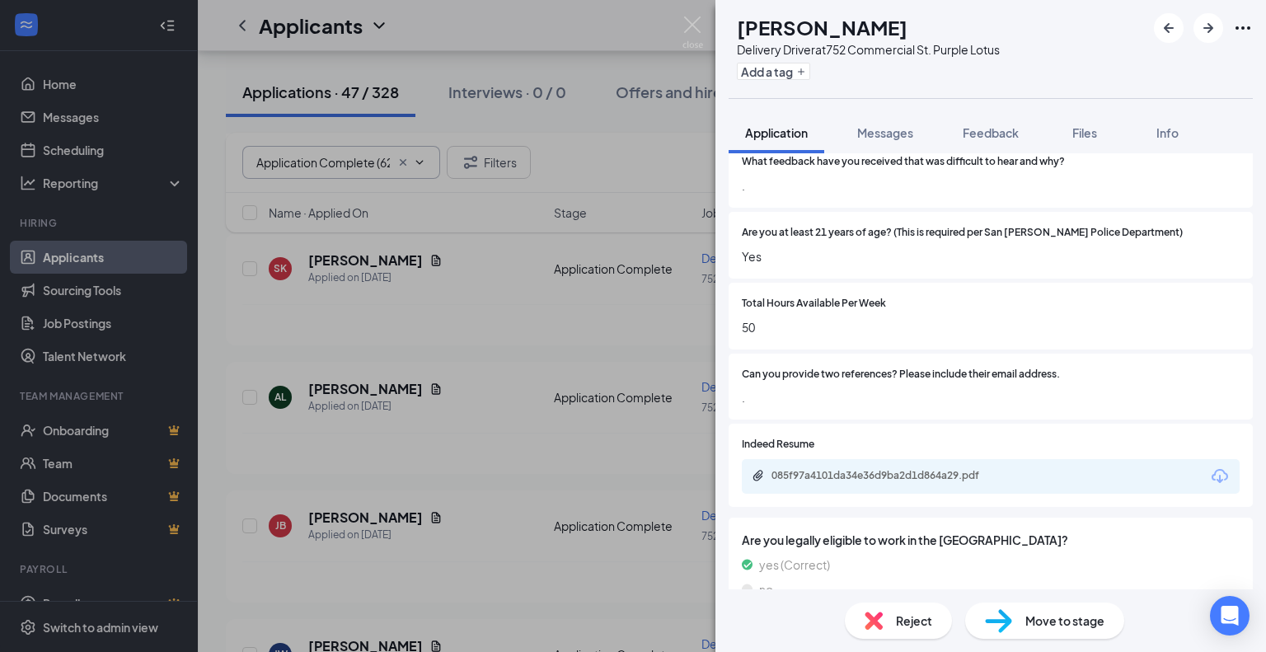
scroll to position [906, 0]
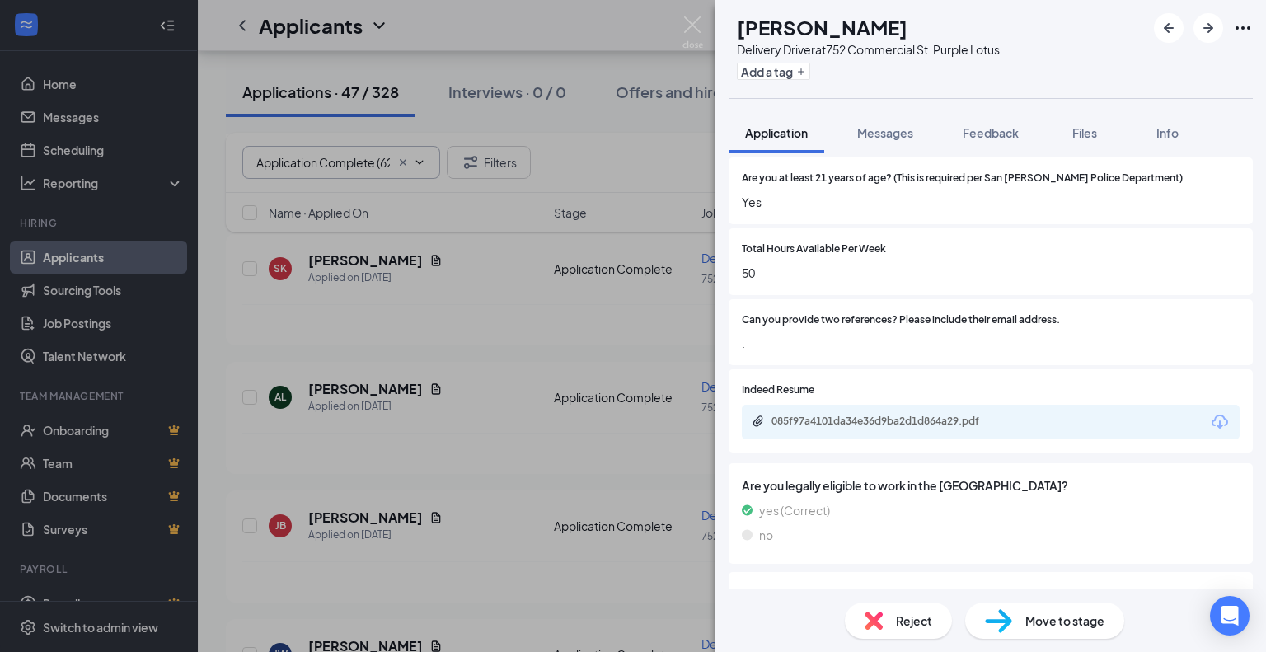
click at [849, 424] on div "085f97a4101da34e36d9ba2d1d864a29.pdf" at bounding box center [886, 420] width 231 height 13
click at [888, 626] on div "Reject" at bounding box center [898, 620] width 107 height 36
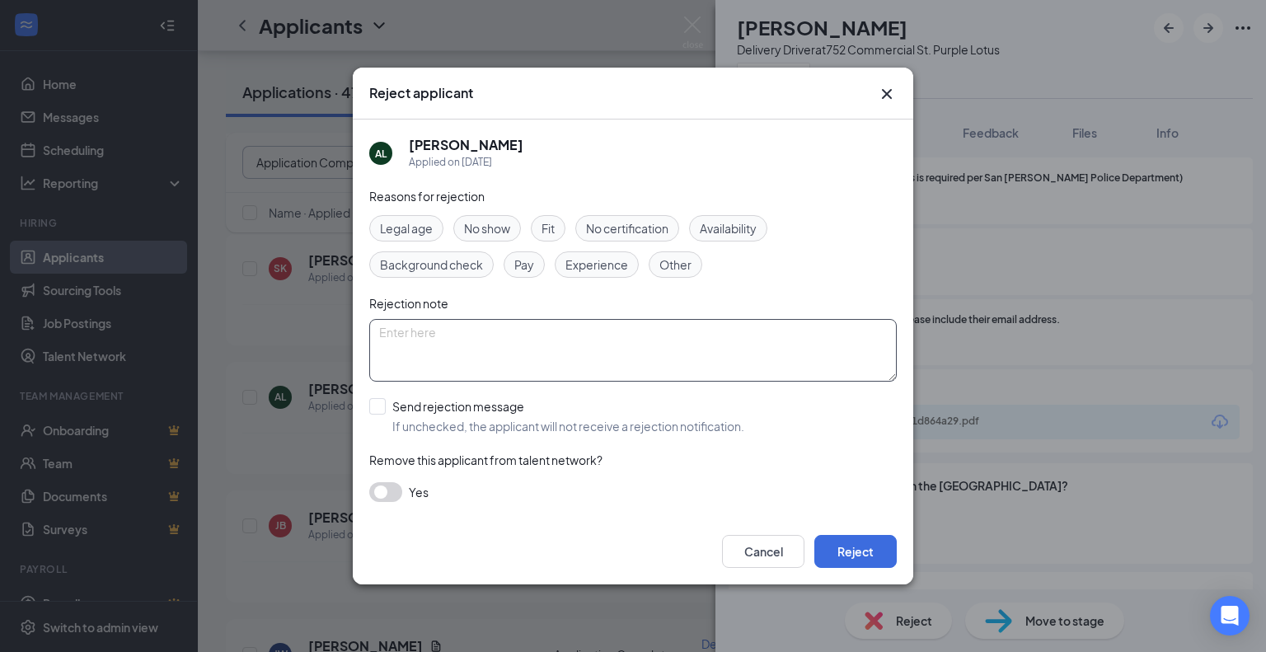
click at [559, 353] on textarea at bounding box center [632, 350] width 527 height 63
type textarea "Did not complete application questions."
click at [382, 404] on input "Send rejection message If unchecked, the applicant will not receive a rejection…" at bounding box center [556, 416] width 375 height 36
checkbox input "true"
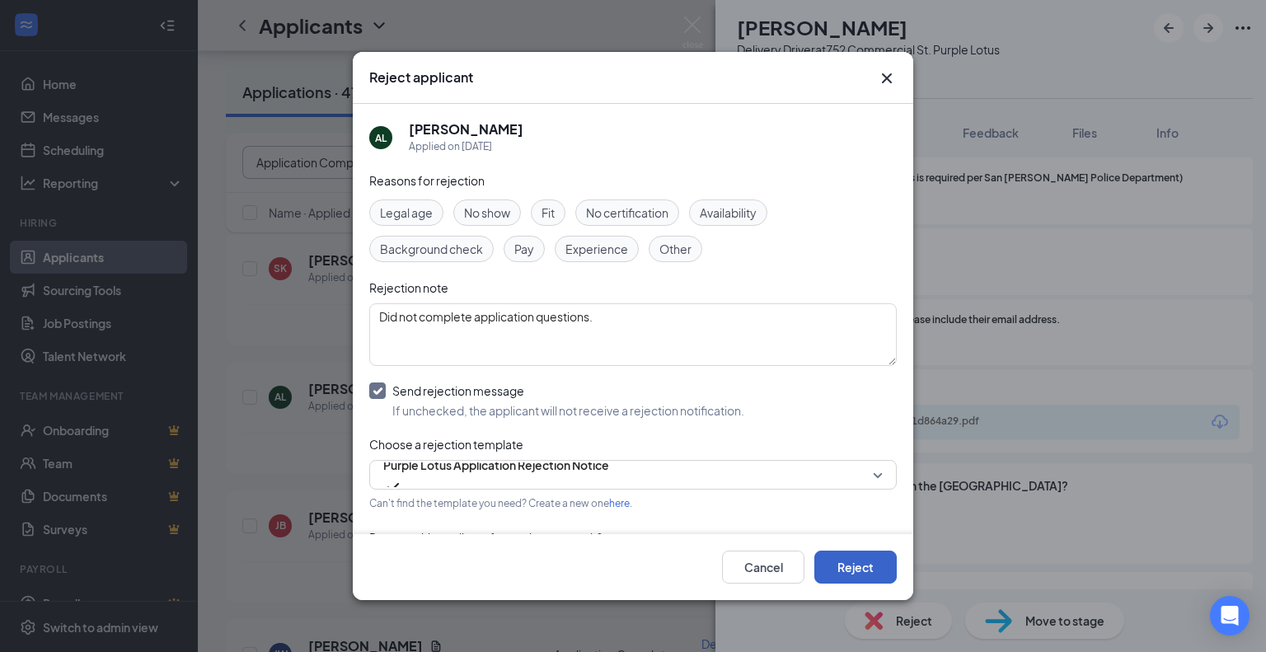
click at [862, 564] on button "Reject" at bounding box center [855, 566] width 82 height 33
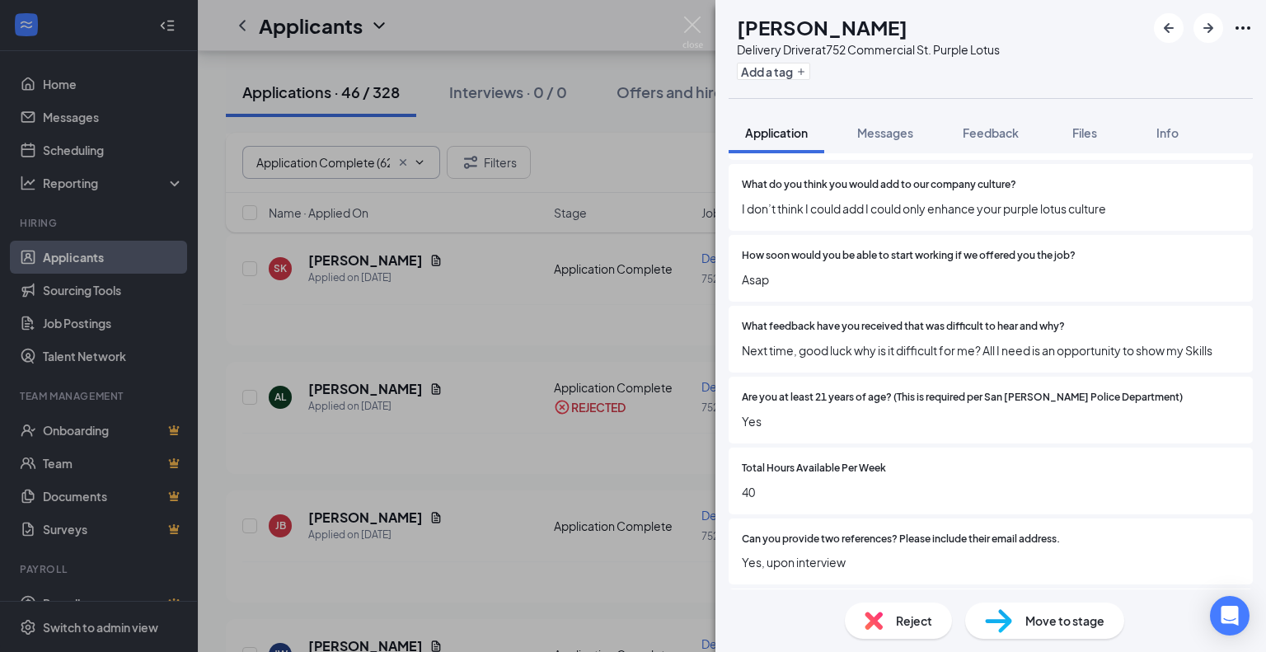
scroll to position [1071, 0]
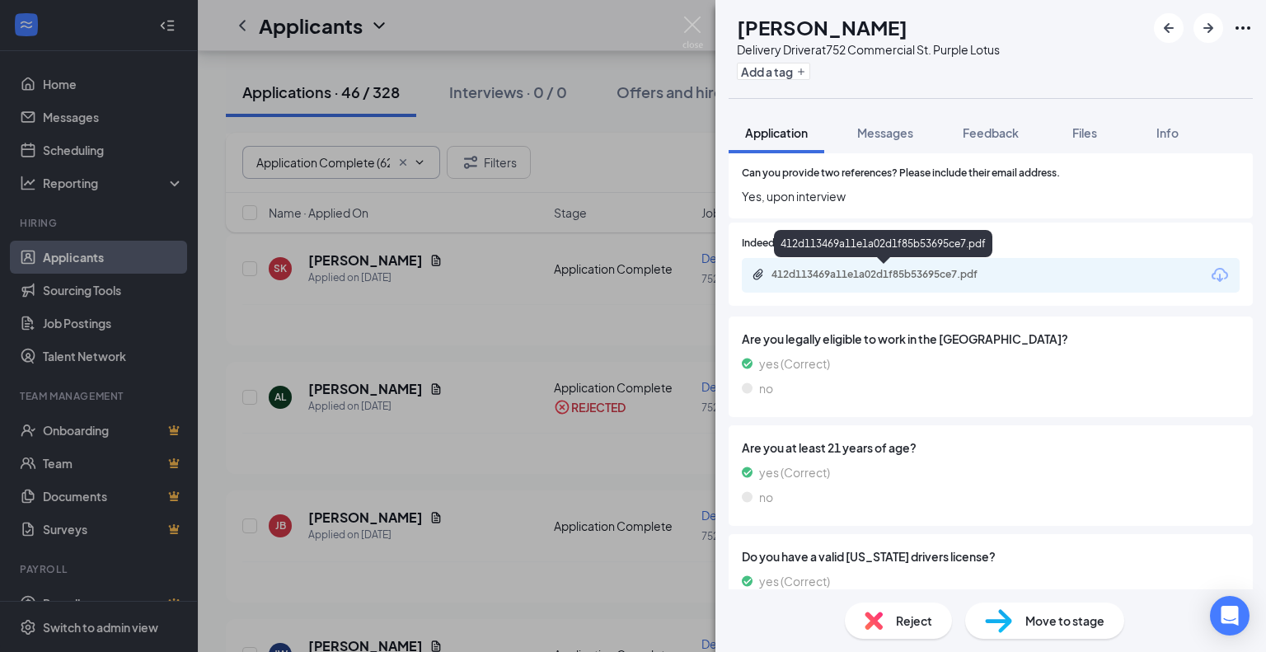
click at [865, 271] on div "412d113469a11e1a02d1f85b53695ce7.pdf" at bounding box center [886, 274] width 231 height 13
click at [901, 630] on div "Reject" at bounding box center [898, 620] width 107 height 36
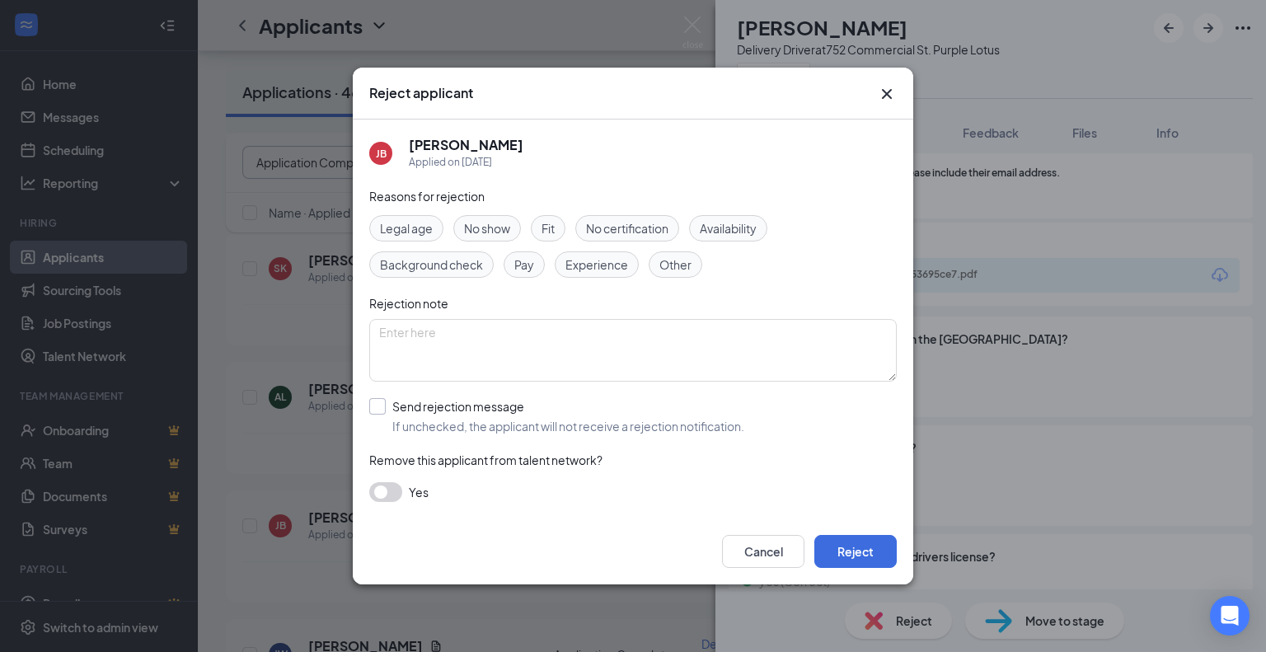
click at [377, 408] on input "Send rejection message If unchecked, the applicant will not receive a rejection…" at bounding box center [556, 416] width 375 height 36
checkbox input "true"
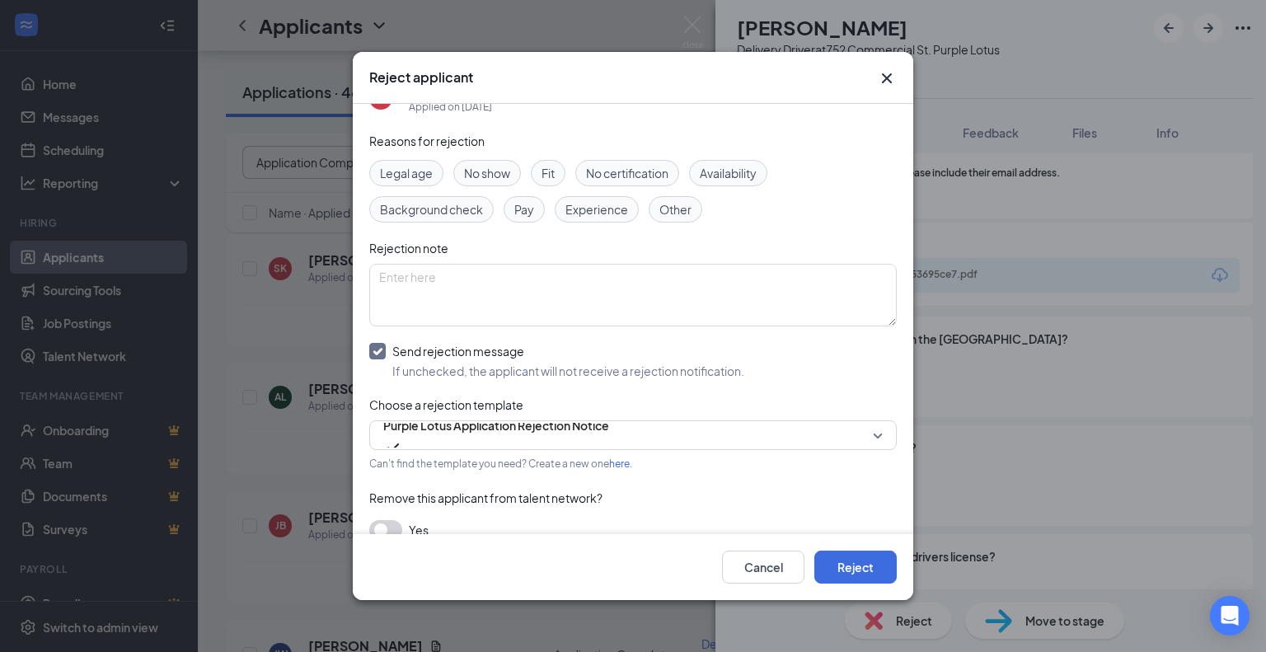
scroll to position [60, 0]
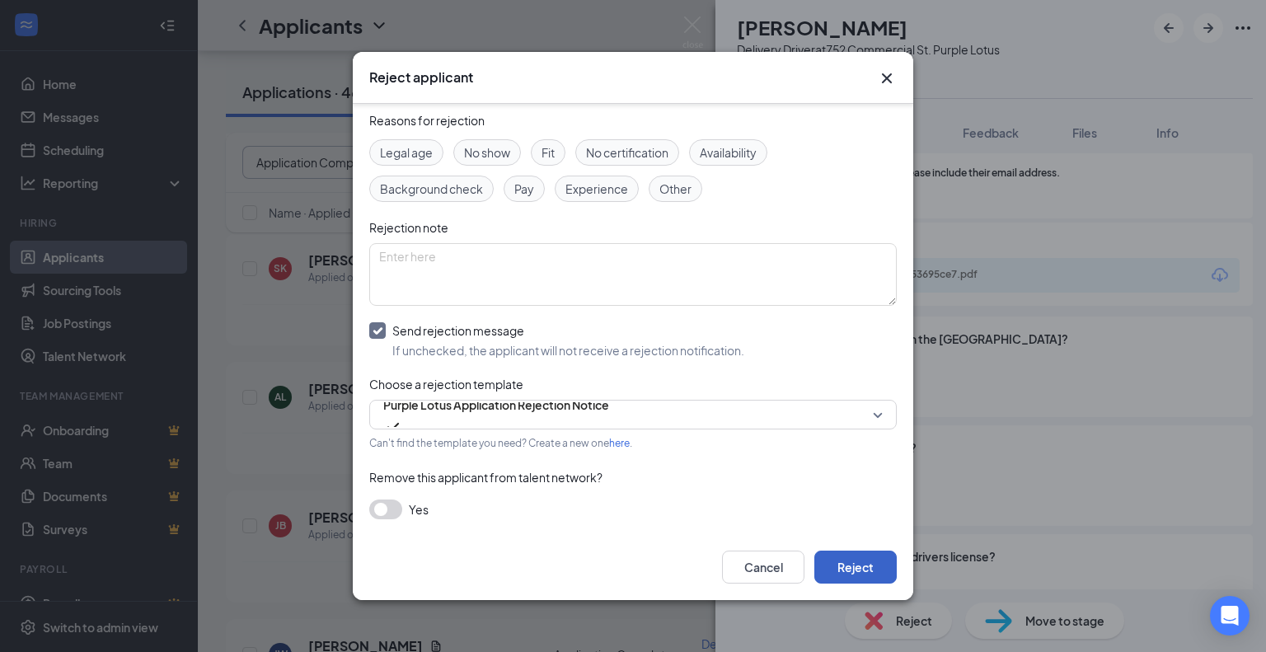
click at [837, 575] on button "Reject" at bounding box center [855, 566] width 82 height 33
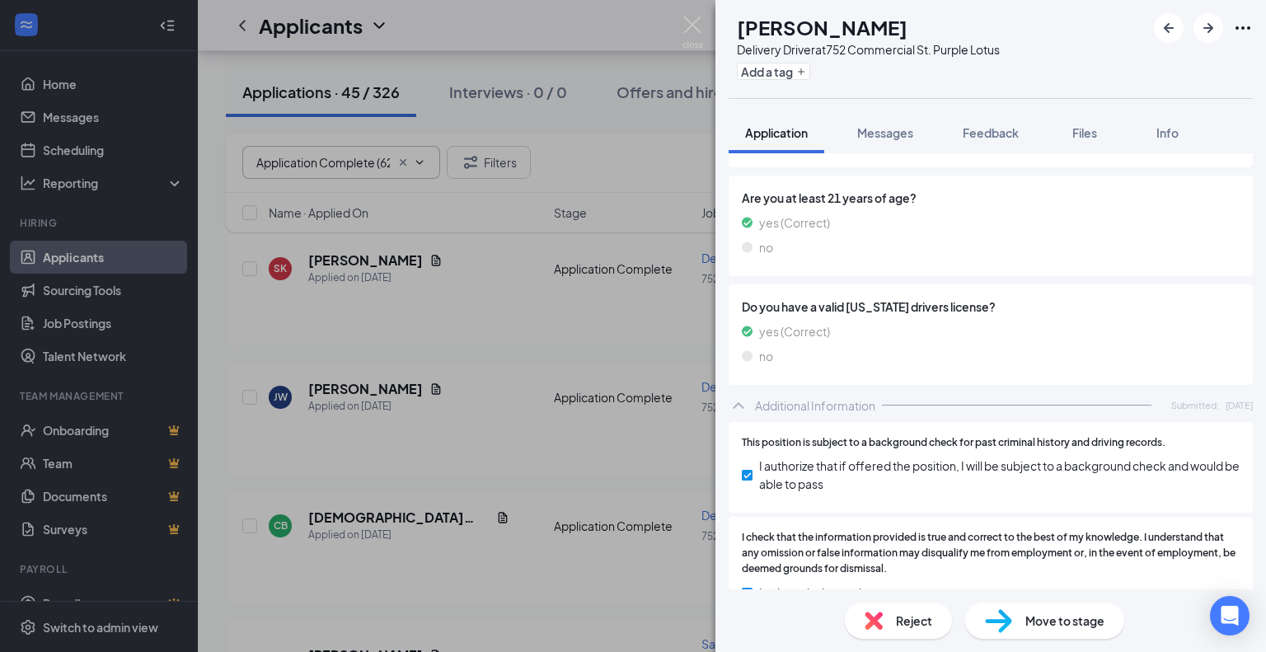
scroll to position [1072, 0]
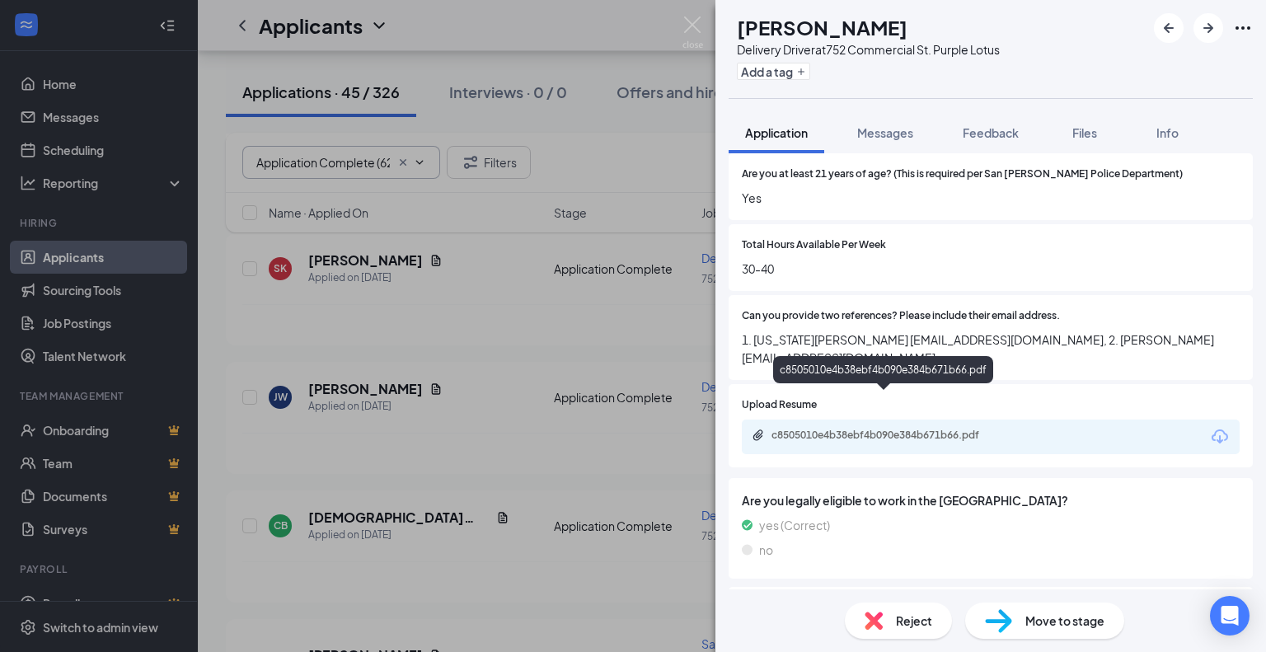
click at [888, 428] on div "c8505010e4b38ebf4b090e384b671b66.pdf" at bounding box center [886, 434] width 231 height 13
click at [923, 624] on span "Reject" at bounding box center [914, 620] width 36 height 18
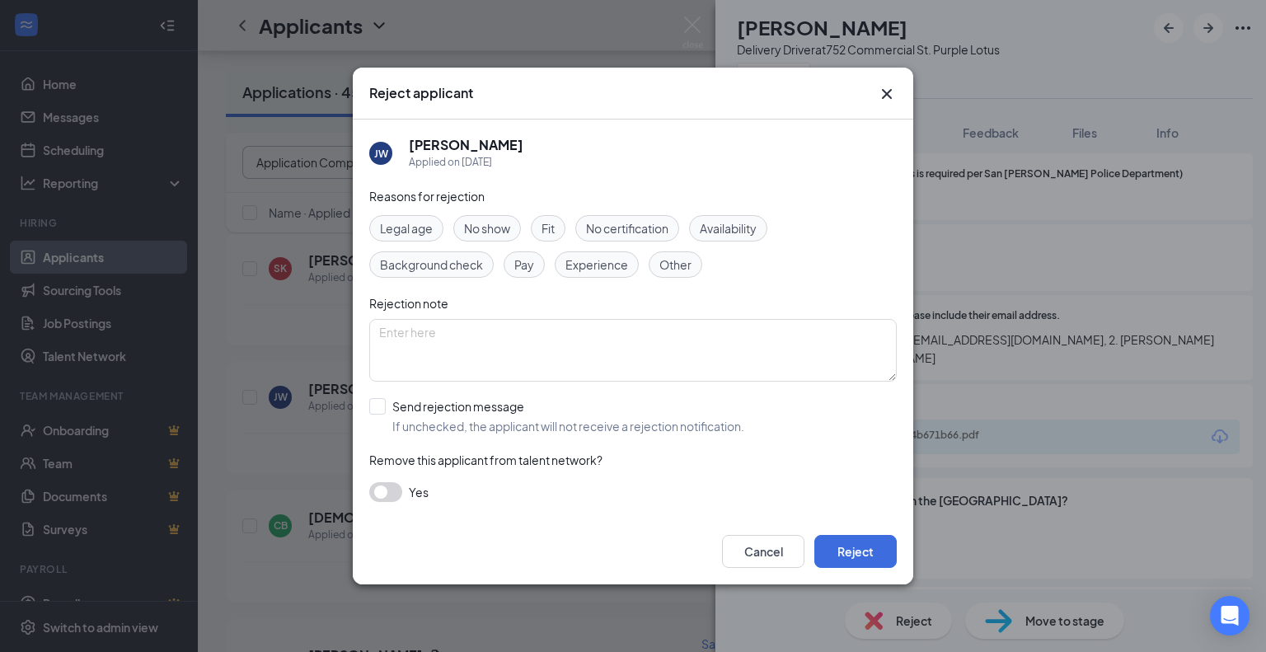
click at [596, 263] on span "Experience" at bounding box center [596, 264] width 63 height 18
click at [377, 404] on input "Send rejection message If unchecked, the applicant will not receive a rejection…" at bounding box center [556, 416] width 375 height 36
checkbox input "true"
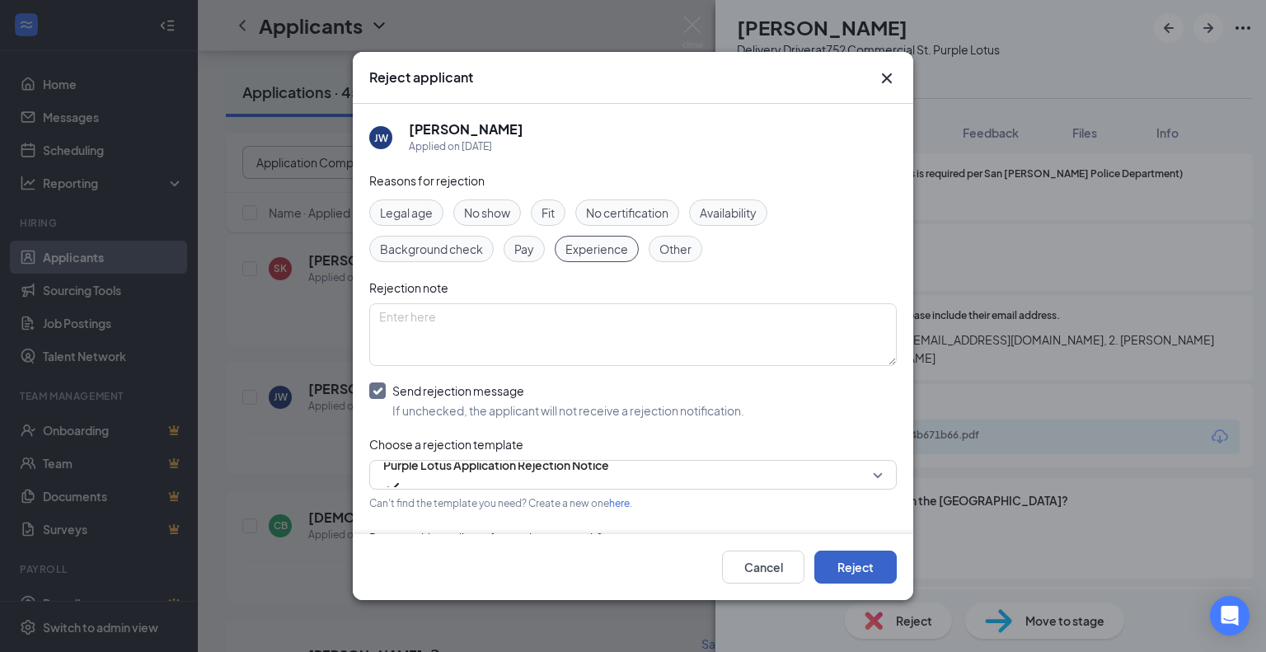
click at [859, 564] on button "Reject" at bounding box center [855, 566] width 82 height 33
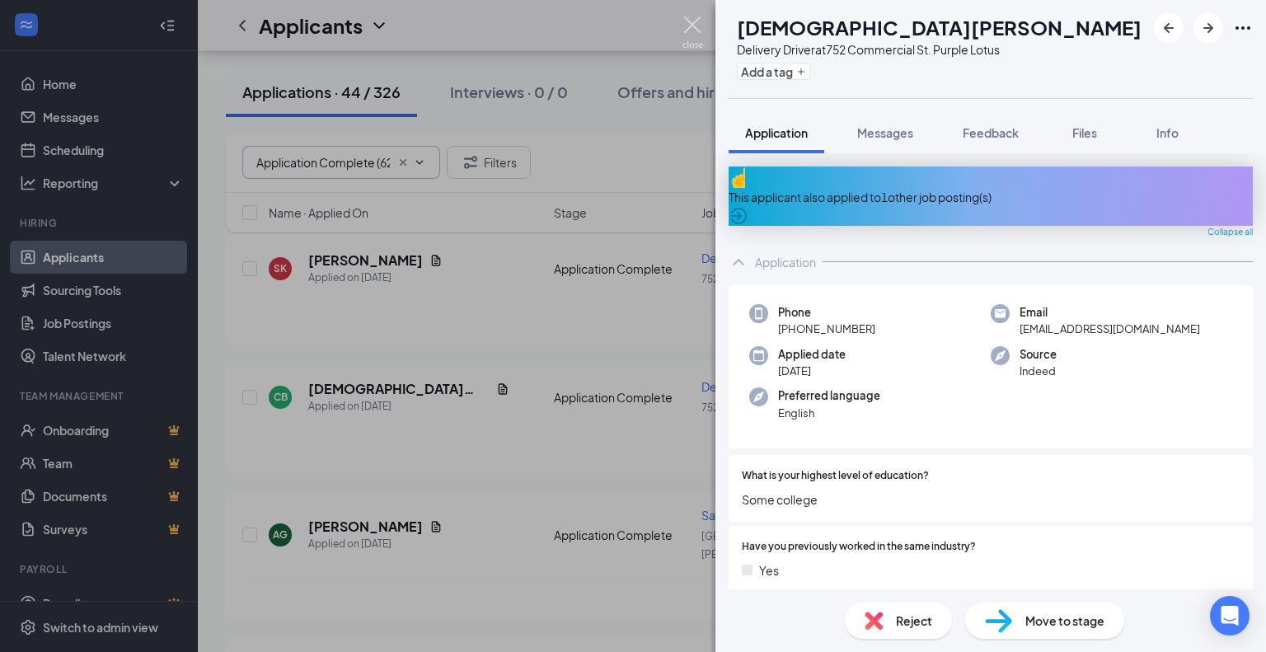
click at [693, 26] on img at bounding box center [692, 32] width 21 height 32
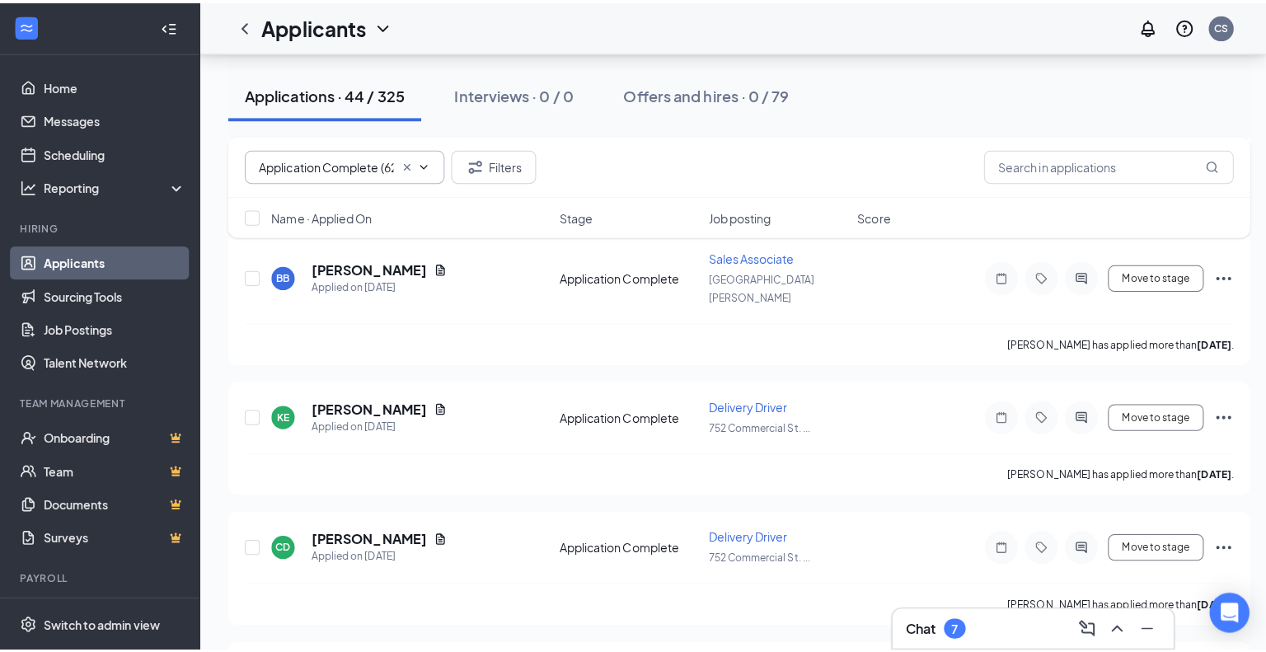
scroll to position [1648, 0]
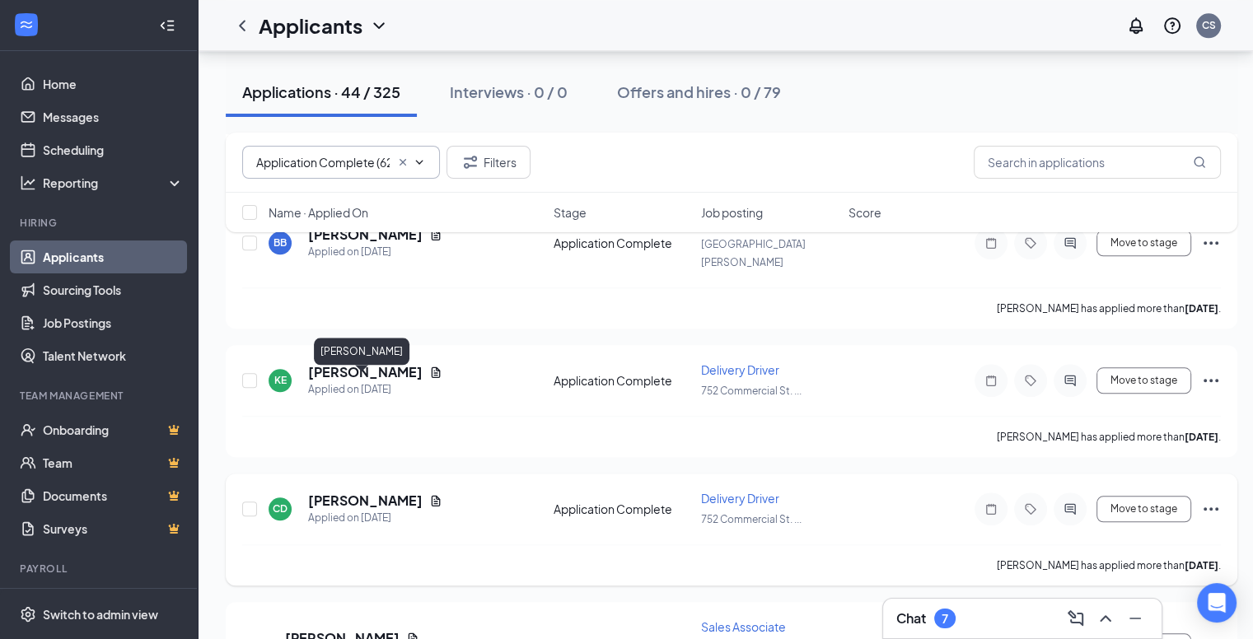
click at [359, 492] on h5 "[PERSON_NAME]" at bounding box center [365, 501] width 115 height 18
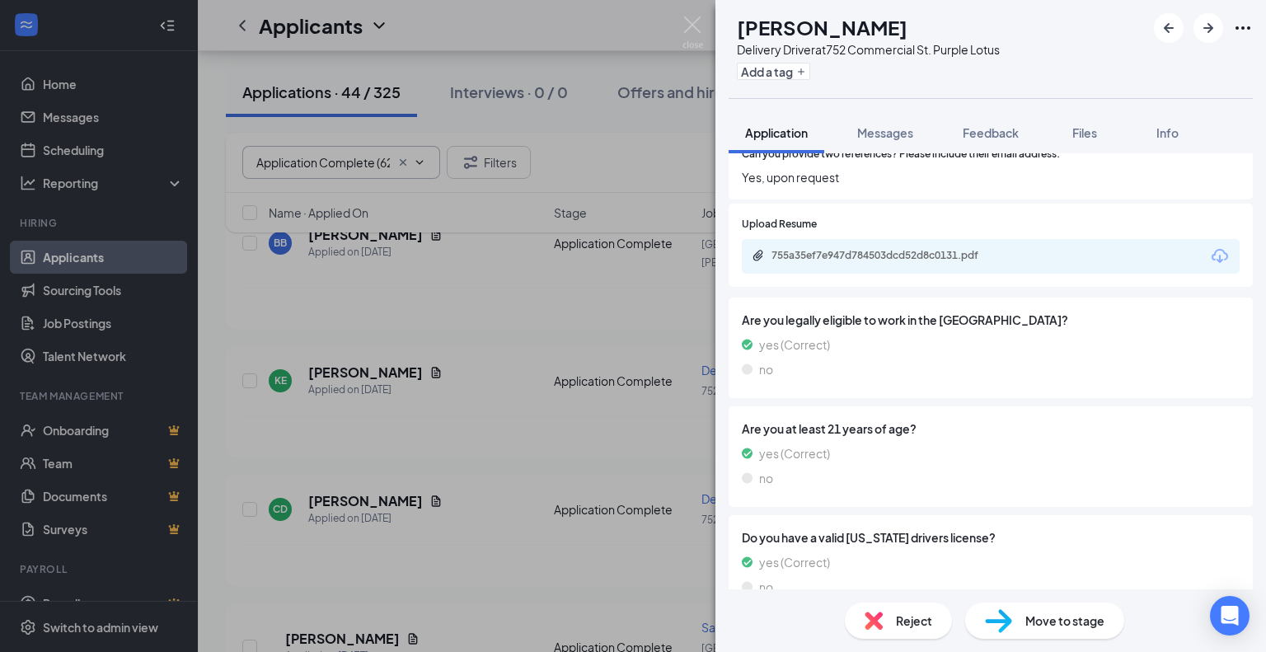
scroll to position [1009, 0]
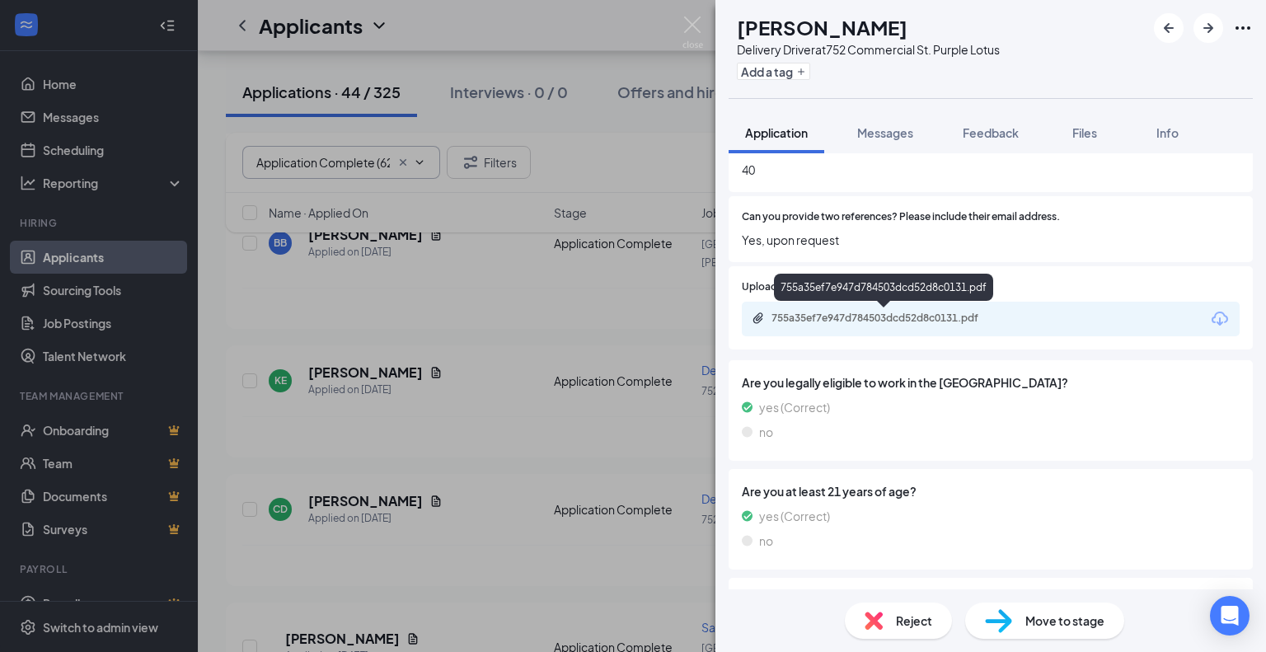
click at [949, 317] on div "755a35ef7e947d784503dcd52d8c0131.pdf" at bounding box center [886, 317] width 231 height 13
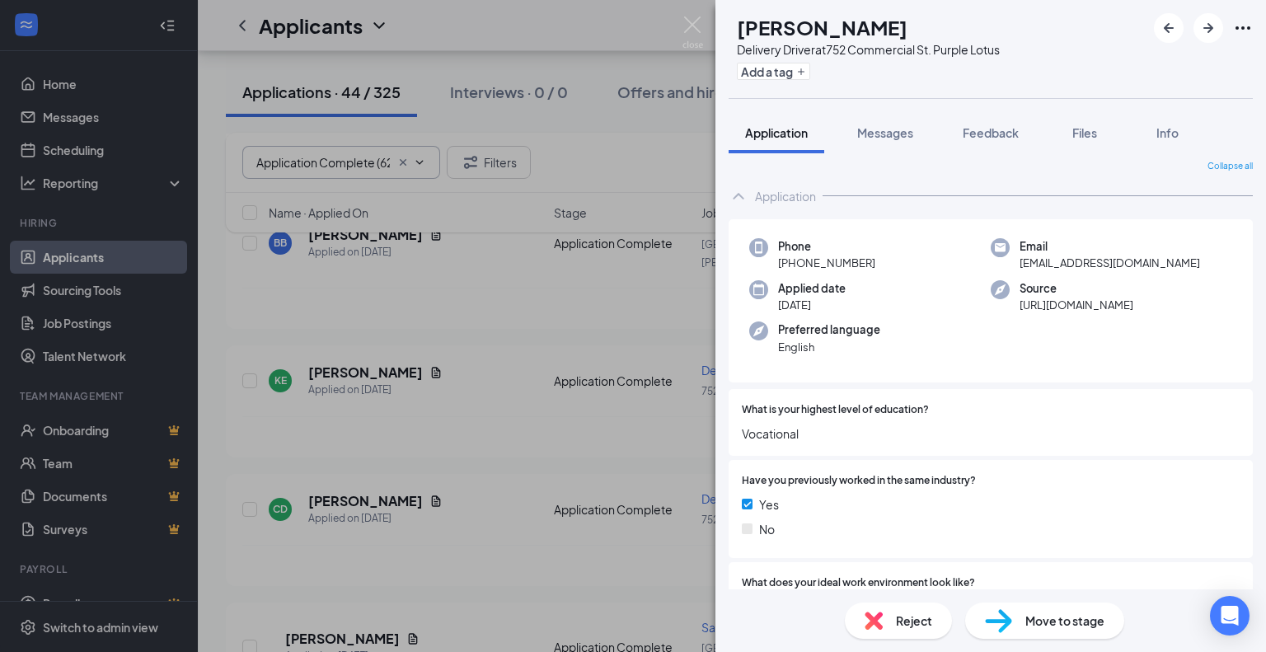
scroll to position [0, 0]
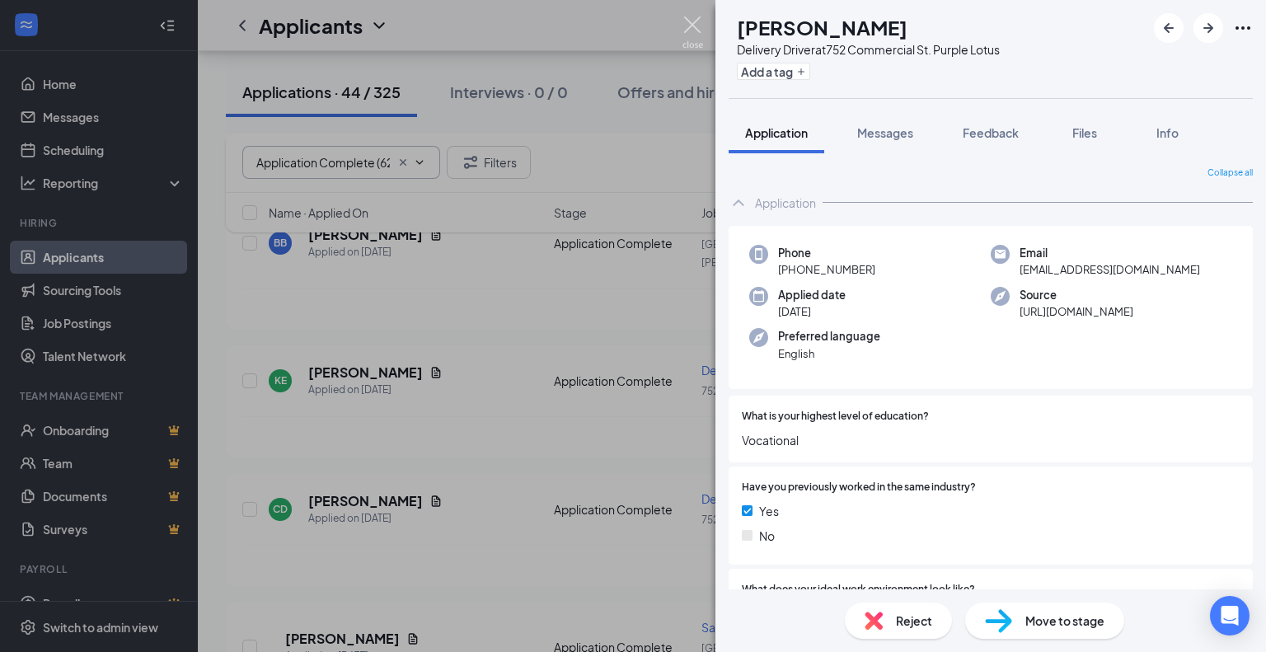
click at [692, 27] on img at bounding box center [692, 32] width 21 height 32
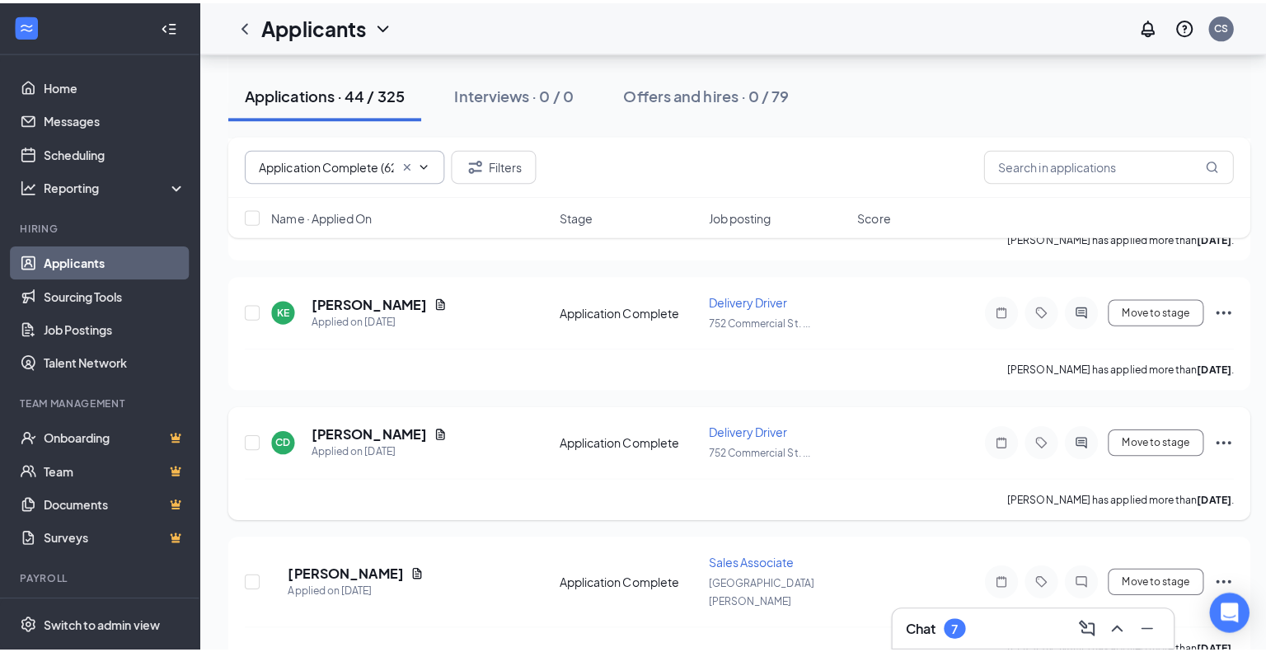
scroll to position [1730, 0]
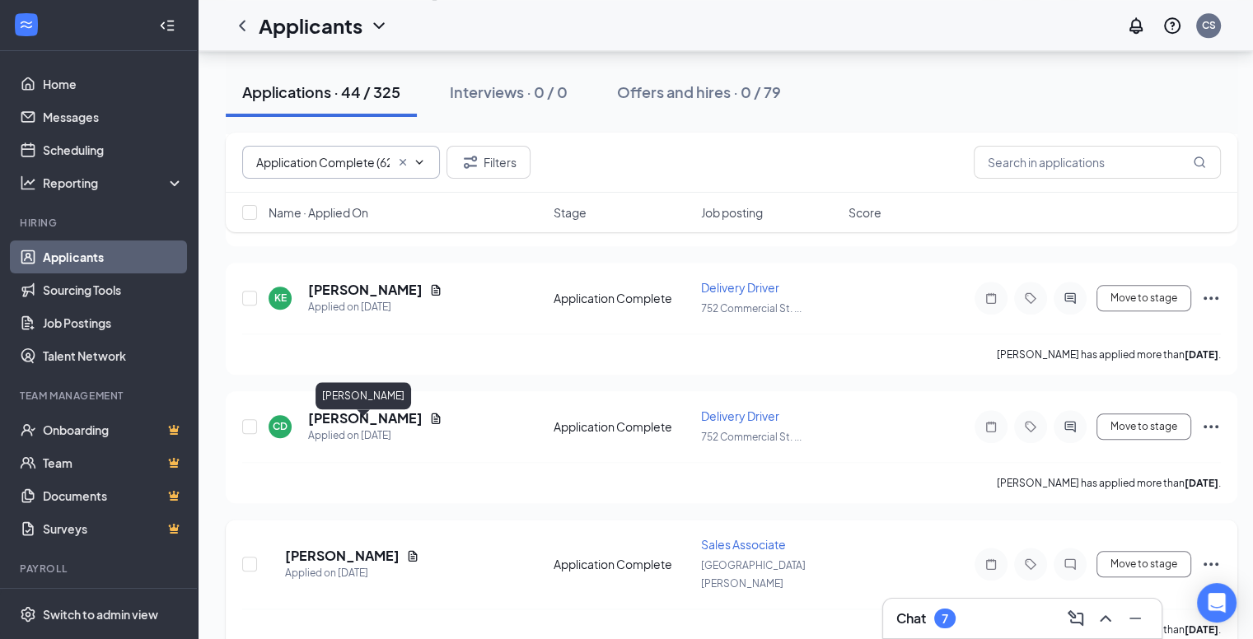
click at [358, 547] on h5 "[PERSON_NAME]" at bounding box center [342, 556] width 115 height 18
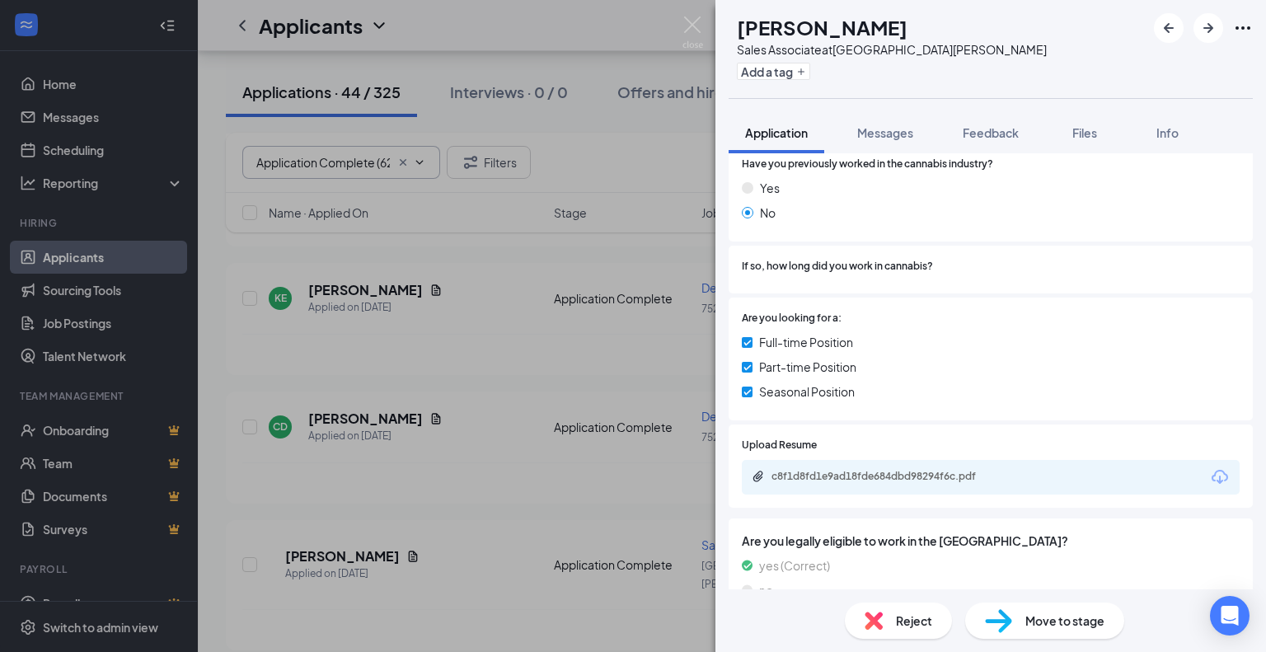
scroll to position [330, 0]
click at [887, 469] on div "c8f1d8fd1e9ad18fde684dbd98294f6c.pdf" at bounding box center [886, 475] width 231 height 13
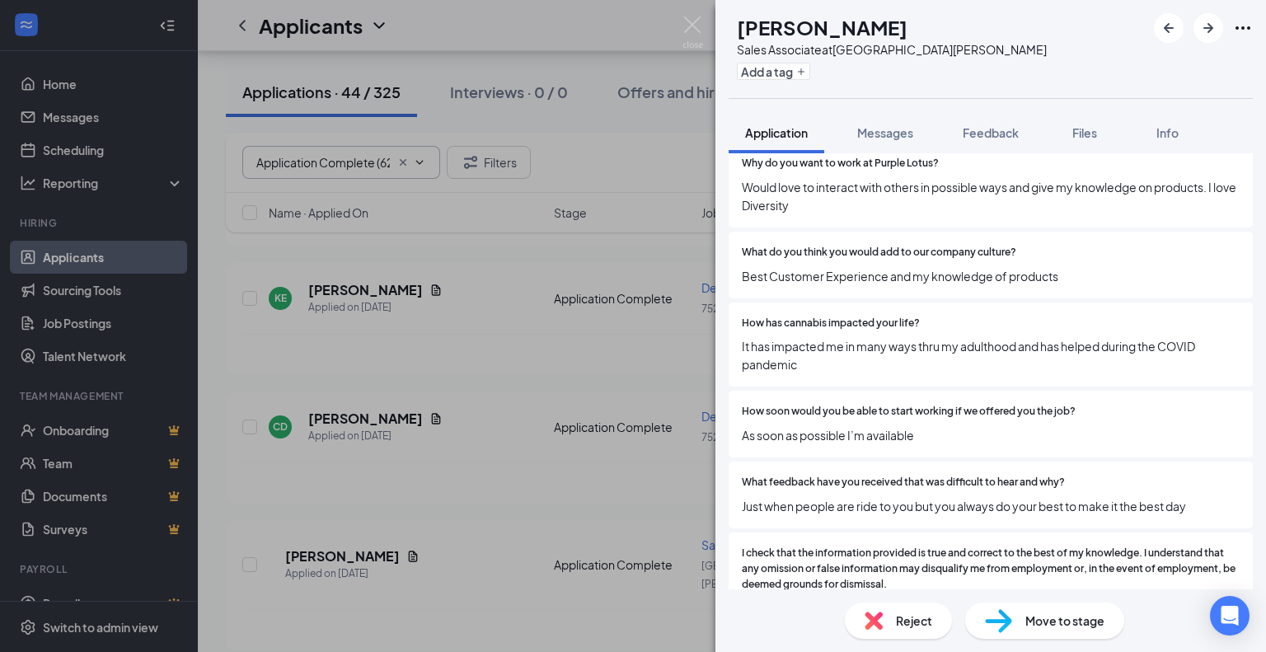
scroll to position [2453, 0]
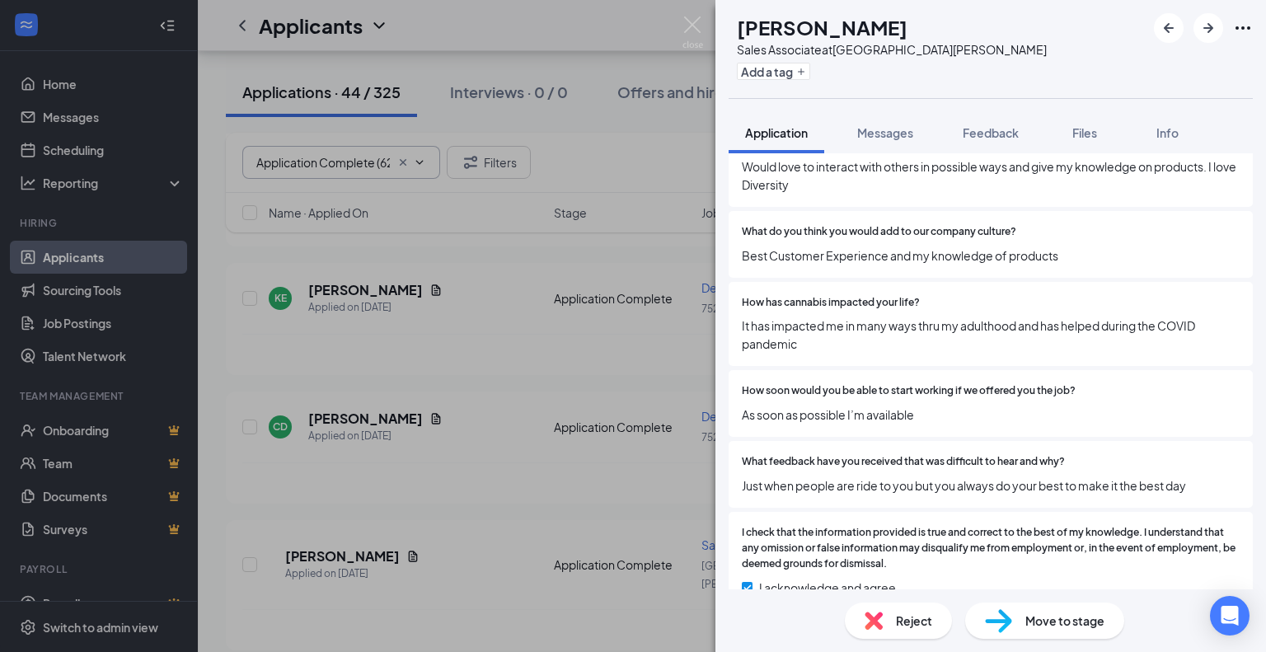
click at [900, 621] on span "Reject" at bounding box center [914, 620] width 36 height 18
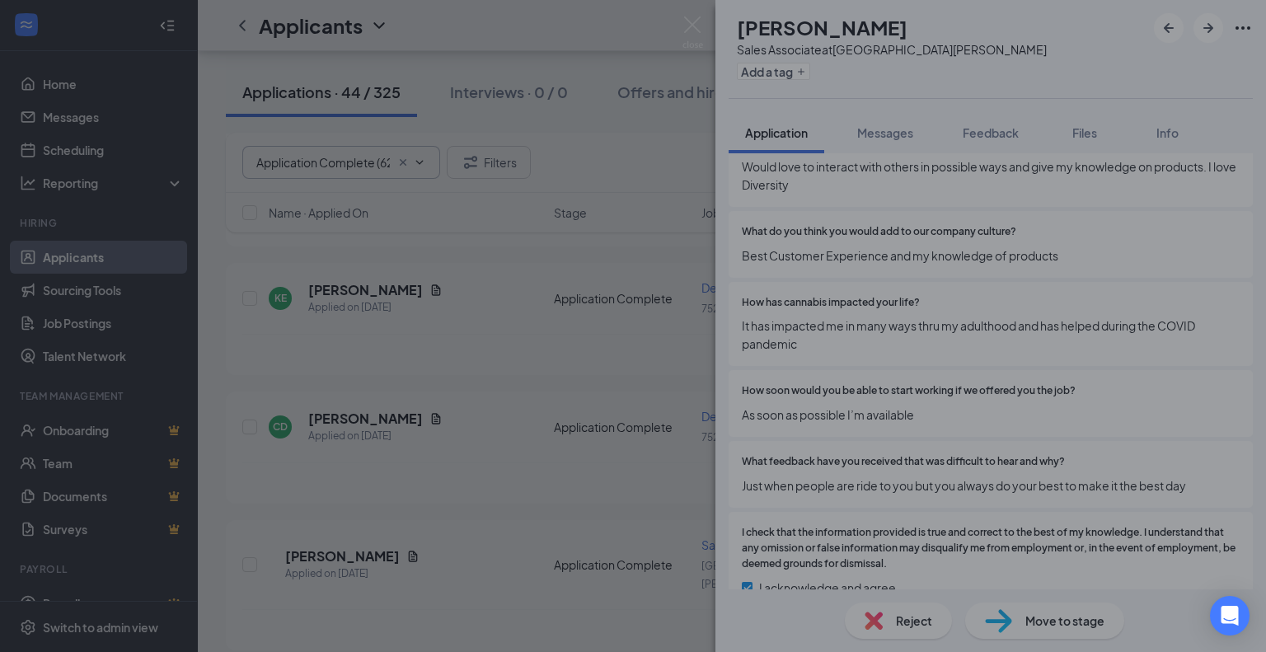
scroll to position [2447, 0]
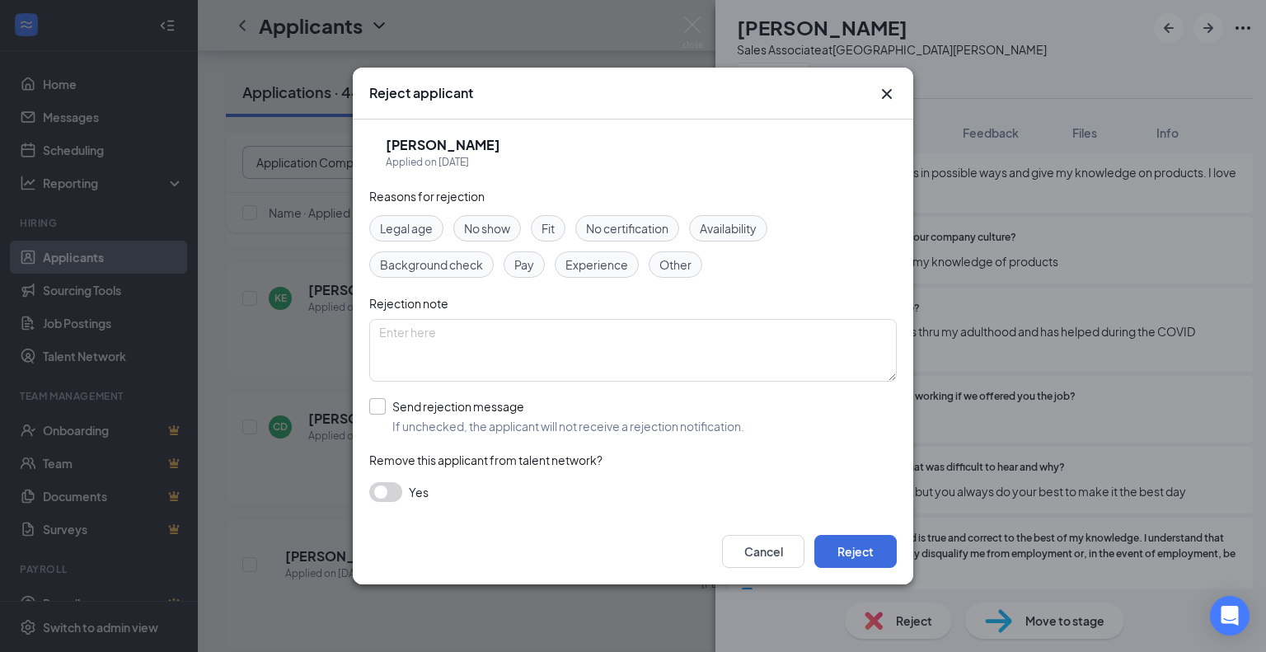
click at [377, 405] on input "Send rejection message If unchecked, the applicant will not receive a rejection…" at bounding box center [556, 416] width 375 height 36
checkbox input "true"
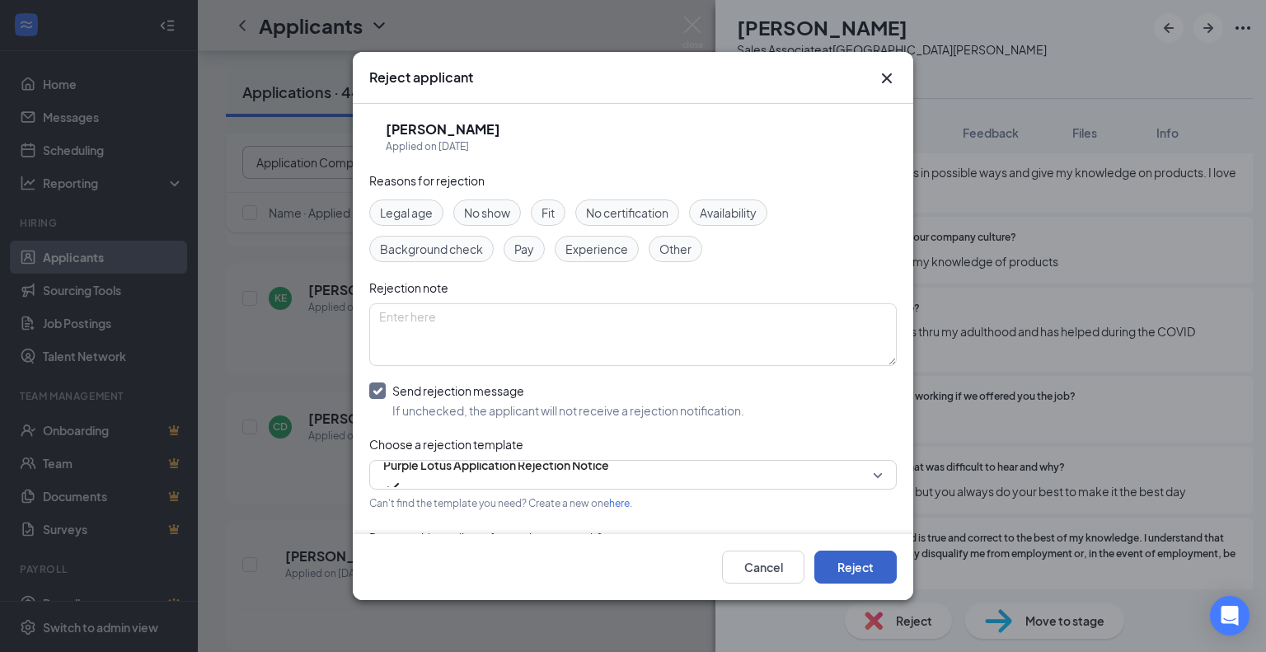
click at [844, 559] on button "Reject" at bounding box center [855, 566] width 82 height 33
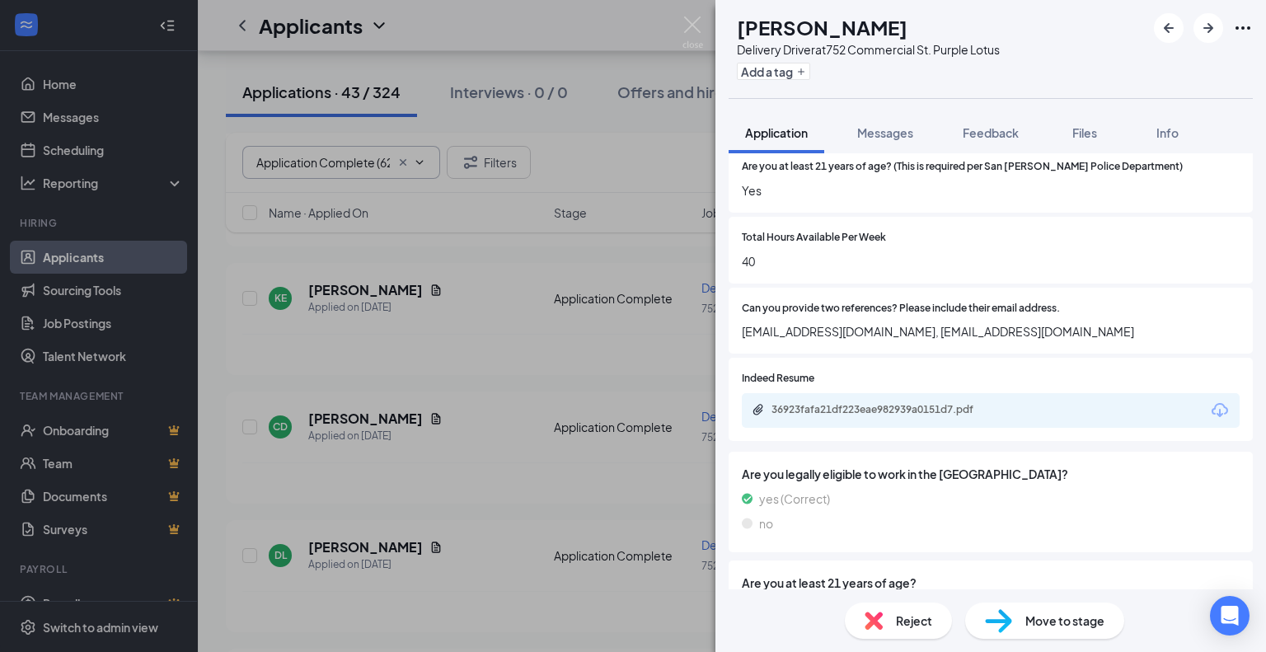
scroll to position [1154, 0]
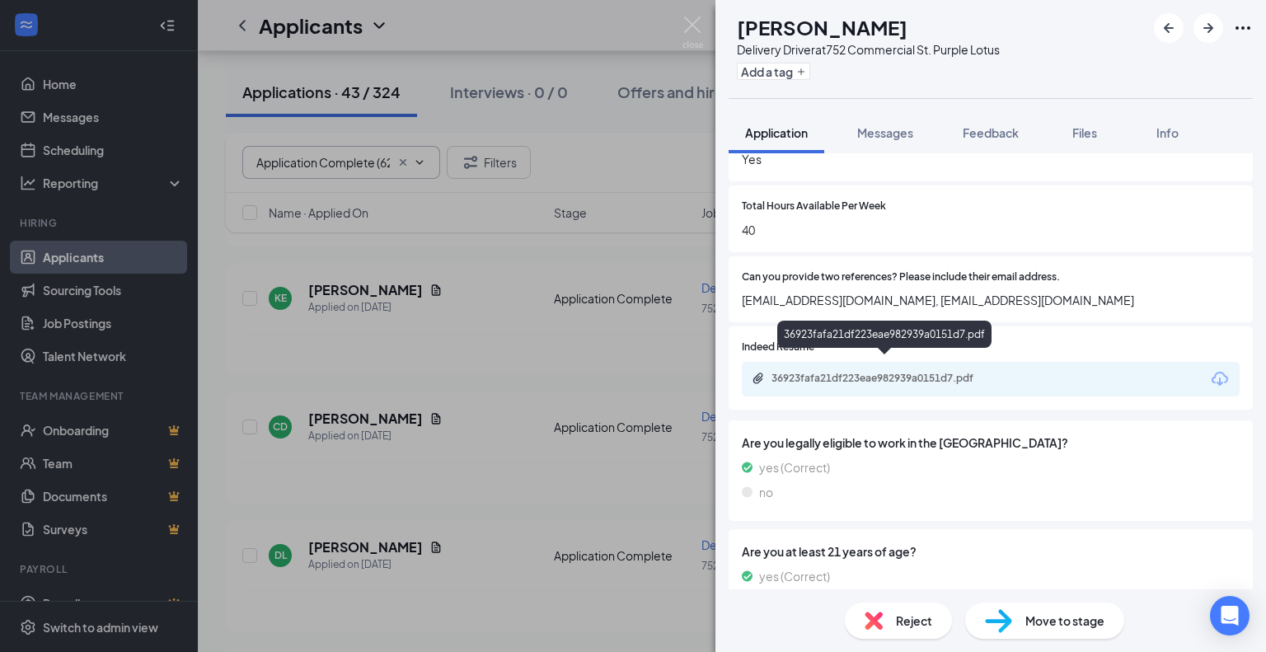
click at [879, 372] on div "36923fafa21df223eae982939a0151d7.pdf" at bounding box center [886, 378] width 231 height 13
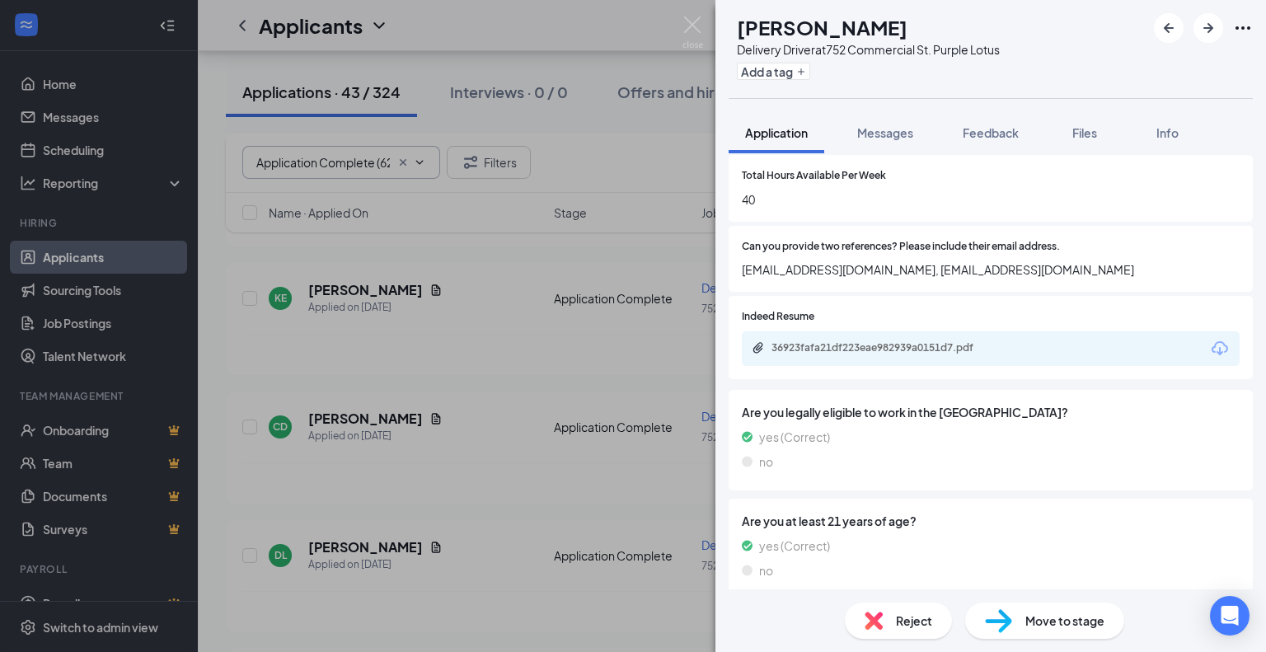
scroll to position [1118, 0]
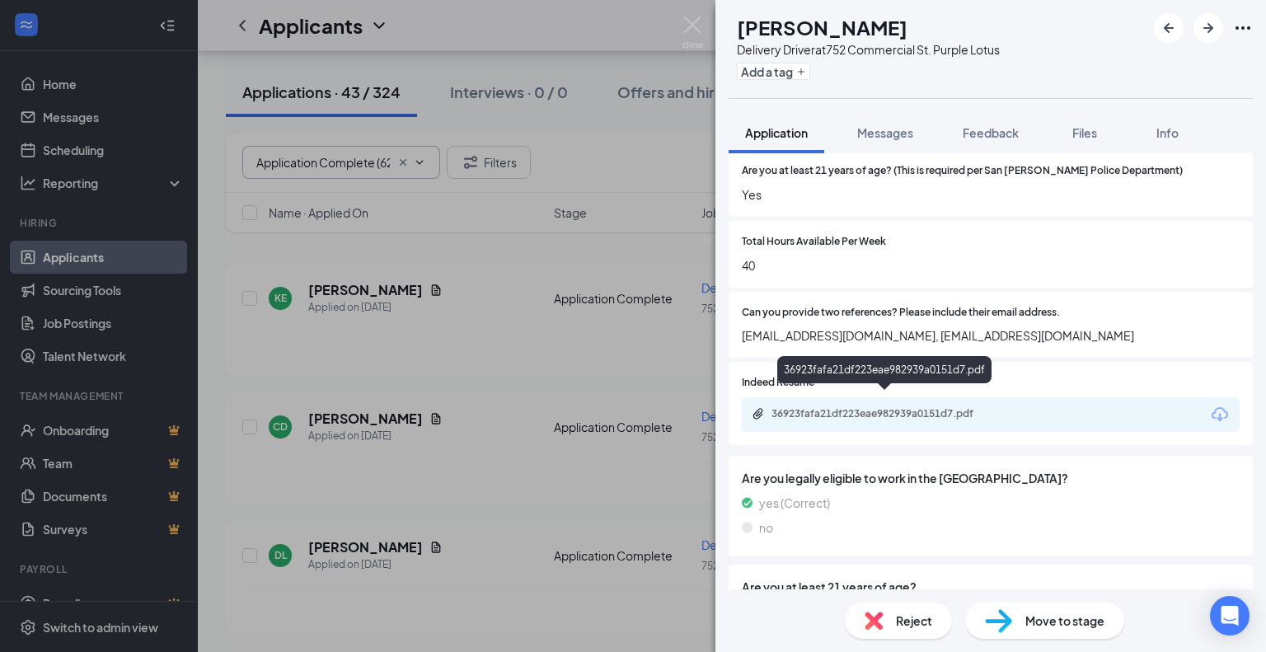
click at [887, 407] on div "36923fafa21df223eae982939a0151d7.pdf" at bounding box center [886, 413] width 231 height 13
click at [790, 75] on button "Add a tag" at bounding box center [773, 71] width 73 height 17
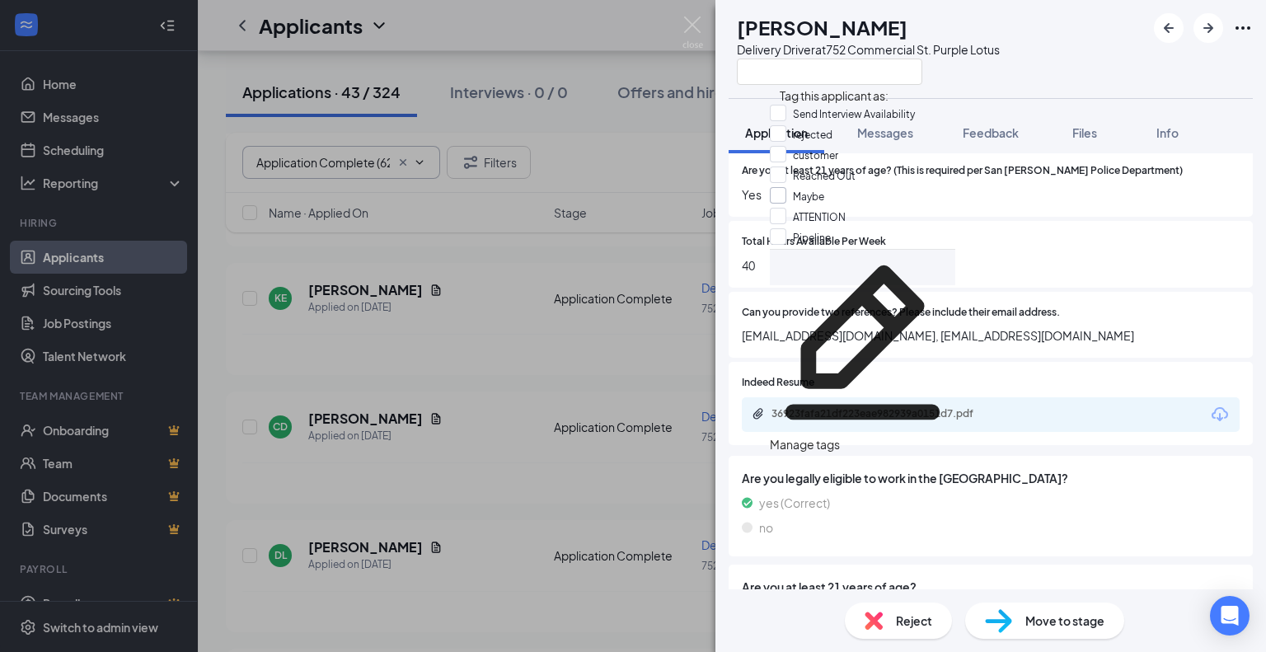
click at [789, 205] on input "Maybe" at bounding box center [797, 196] width 54 height 18
checkbox input "true"
click at [1069, 65] on div "DL [PERSON_NAME] Delivery Driver at [STREET_ADDRESS] Purple Lotus" at bounding box center [990, 49] width 550 height 98
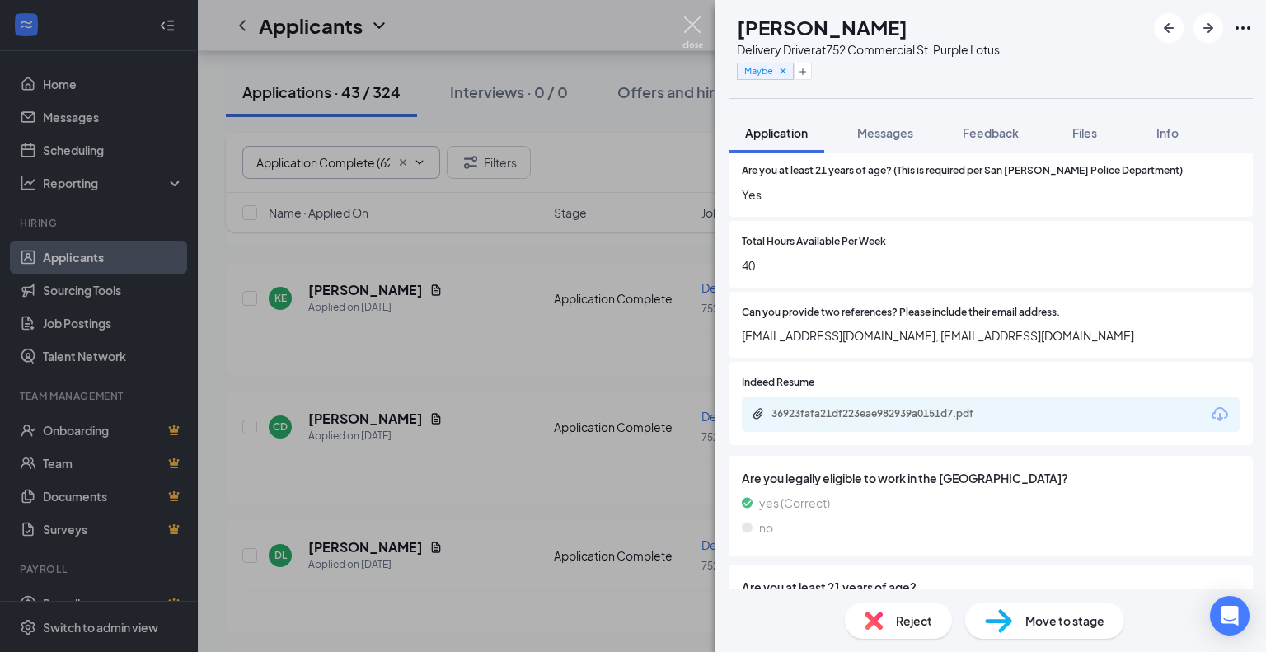
click at [685, 27] on img at bounding box center [692, 32] width 21 height 32
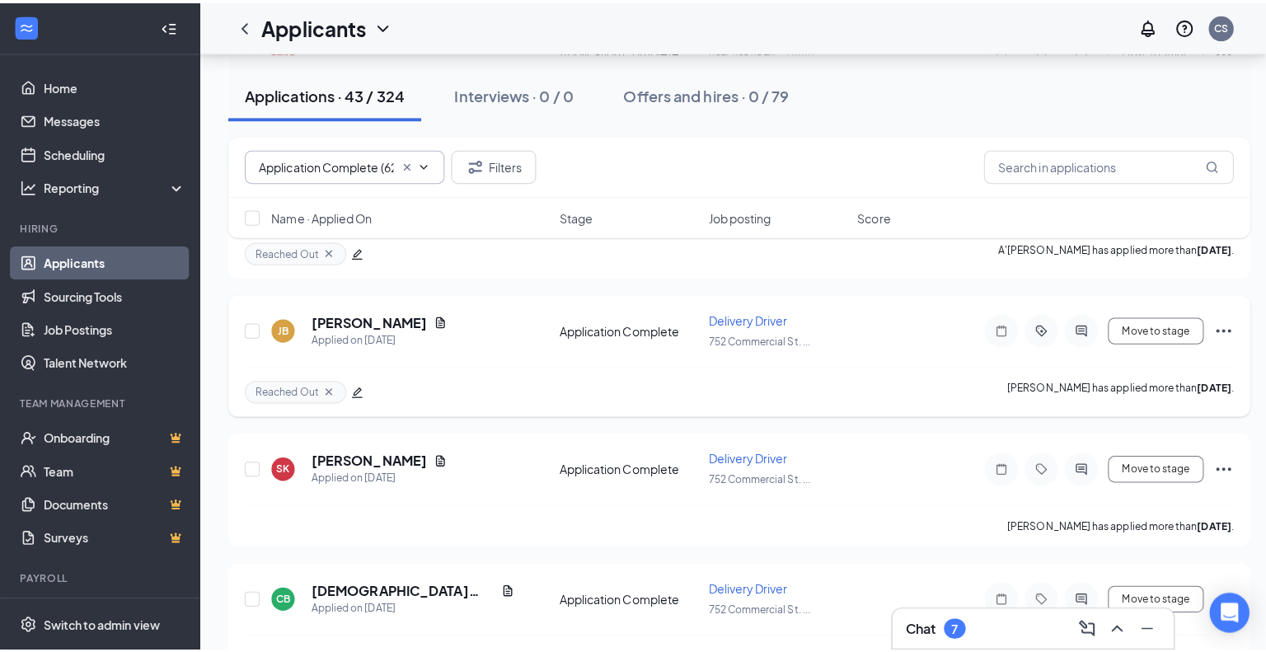
scroll to position [494, 0]
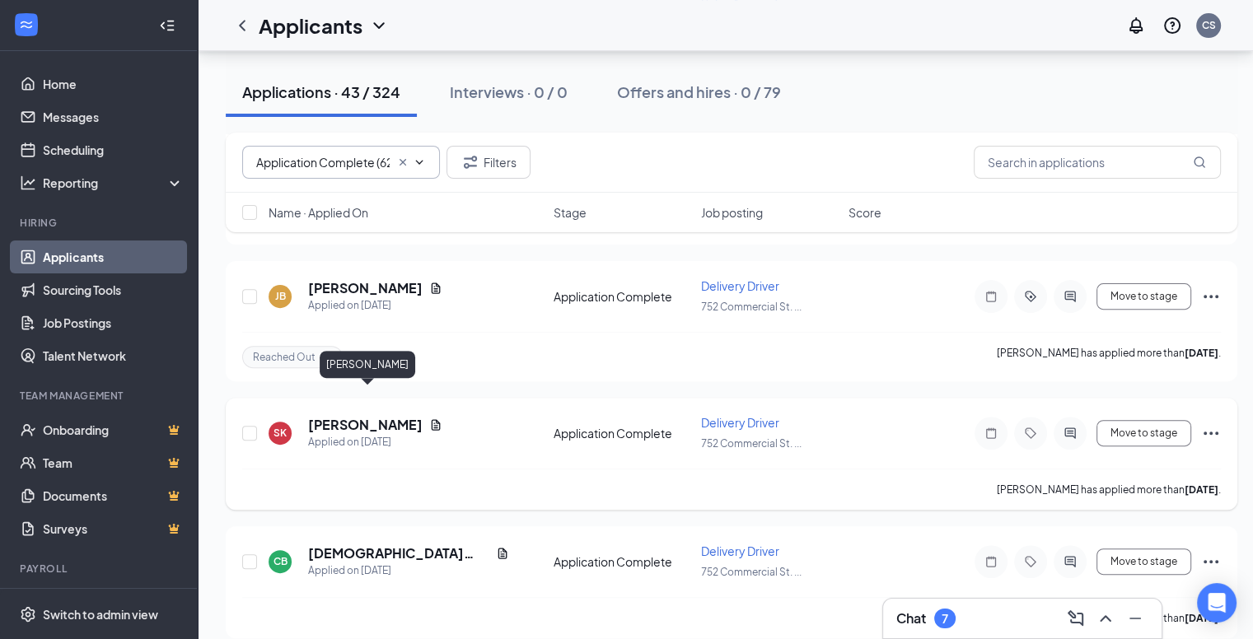
click at [380, 416] on h5 "[PERSON_NAME]" at bounding box center [365, 425] width 115 height 18
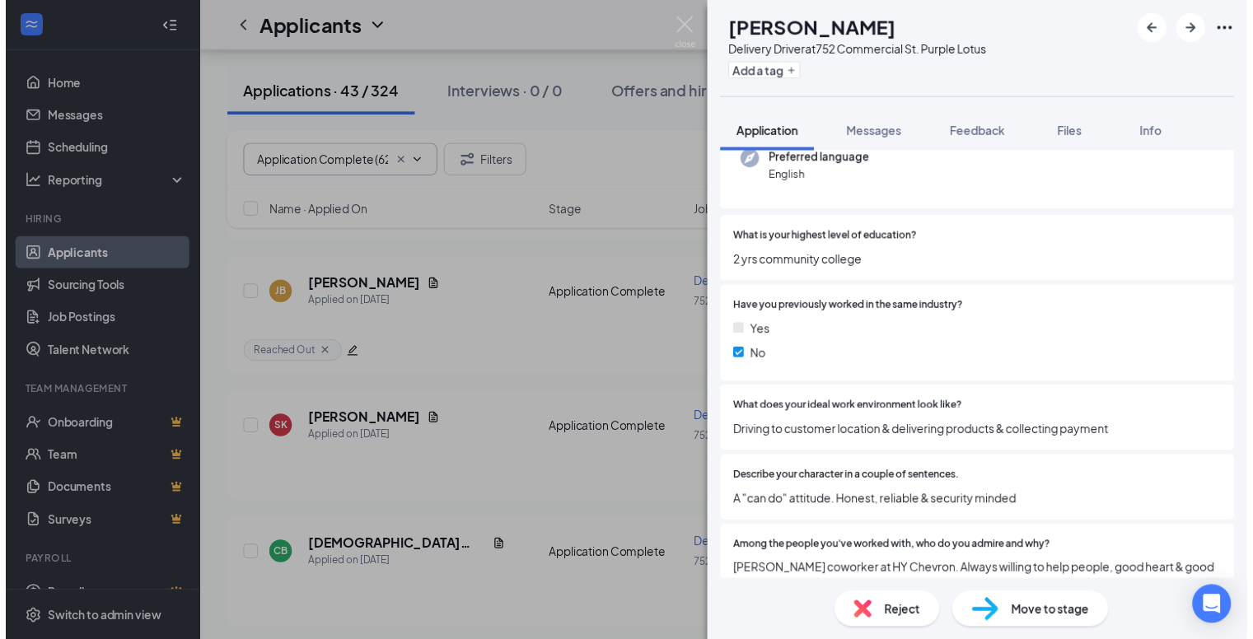
scroll to position [247, 0]
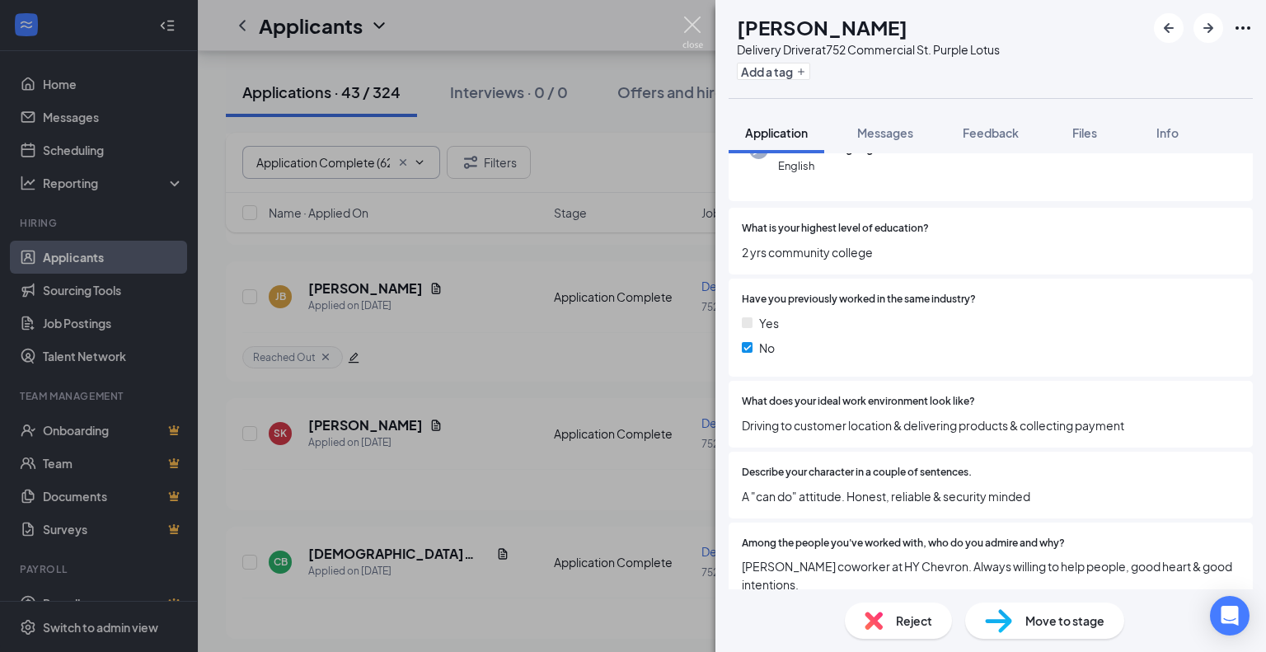
click at [686, 24] on img at bounding box center [692, 32] width 21 height 32
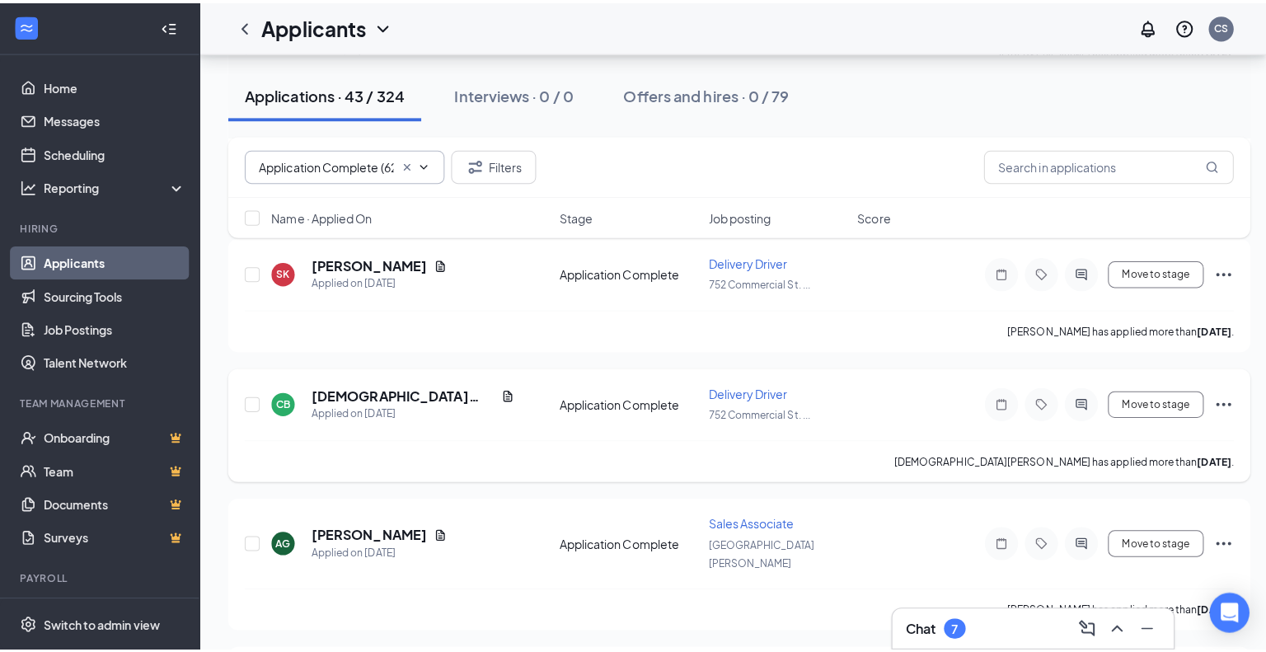
scroll to position [742, 0]
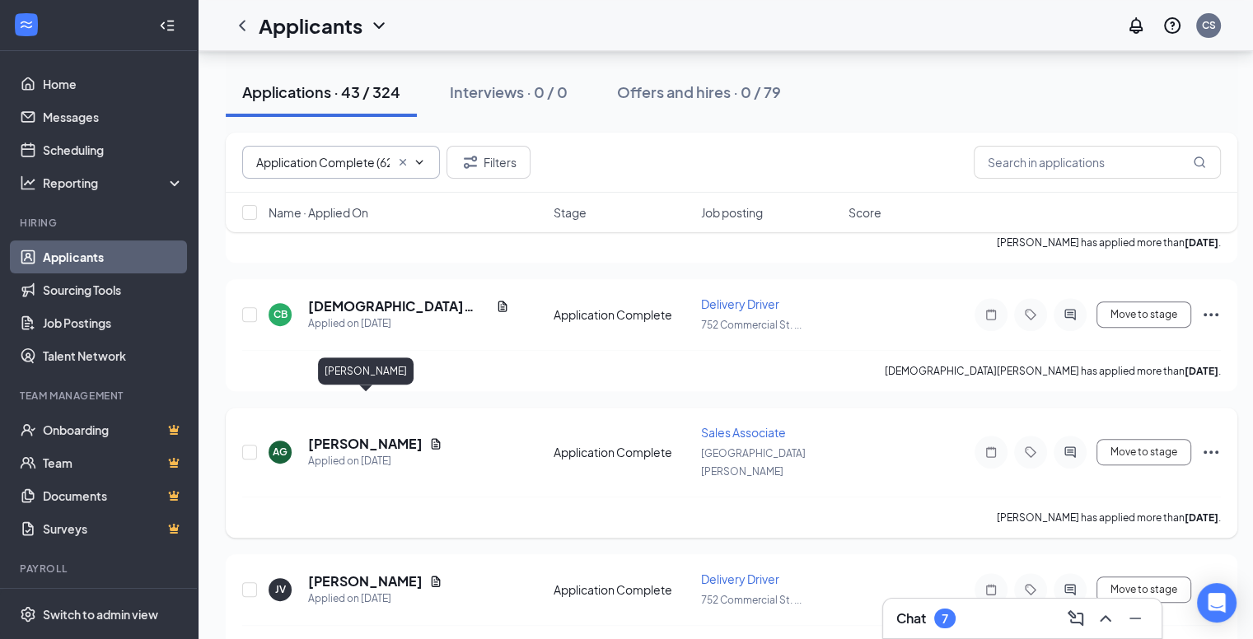
click at [353, 435] on h5 "[PERSON_NAME]" at bounding box center [365, 444] width 115 height 18
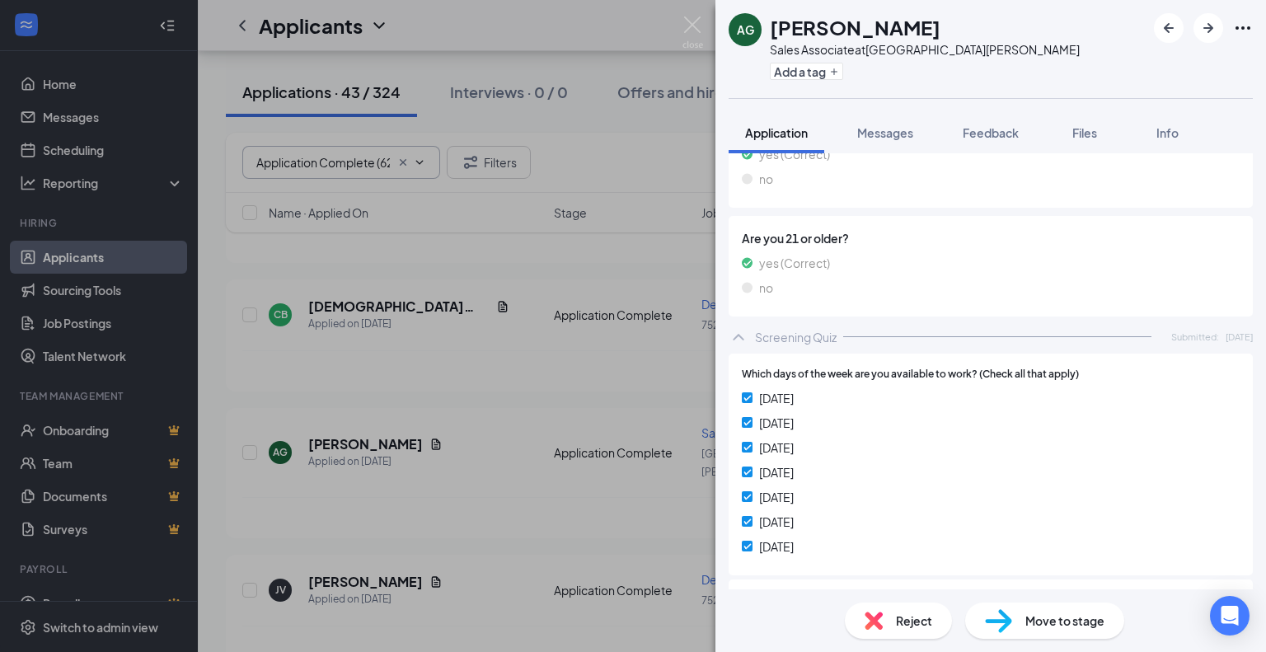
scroll to position [364, 0]
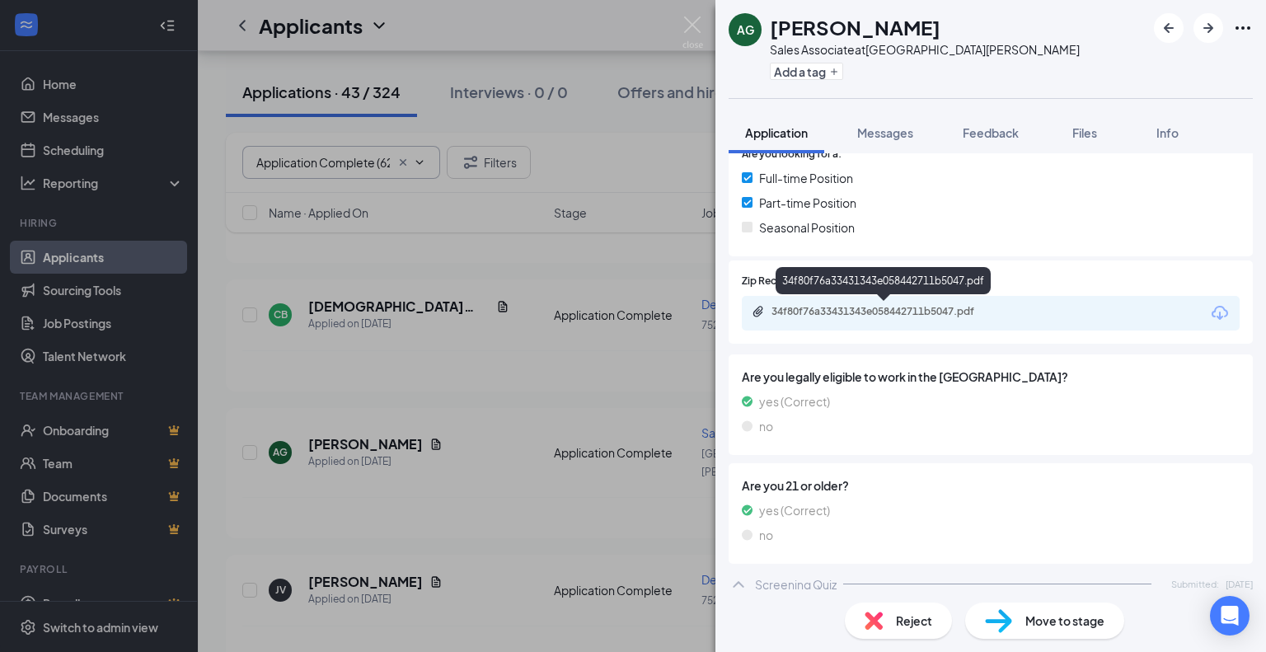
click at [956, 311] on div "34f80f76a33431343e058442711b5047.pdf" at bounding box center [886, 311] width 231 height 13
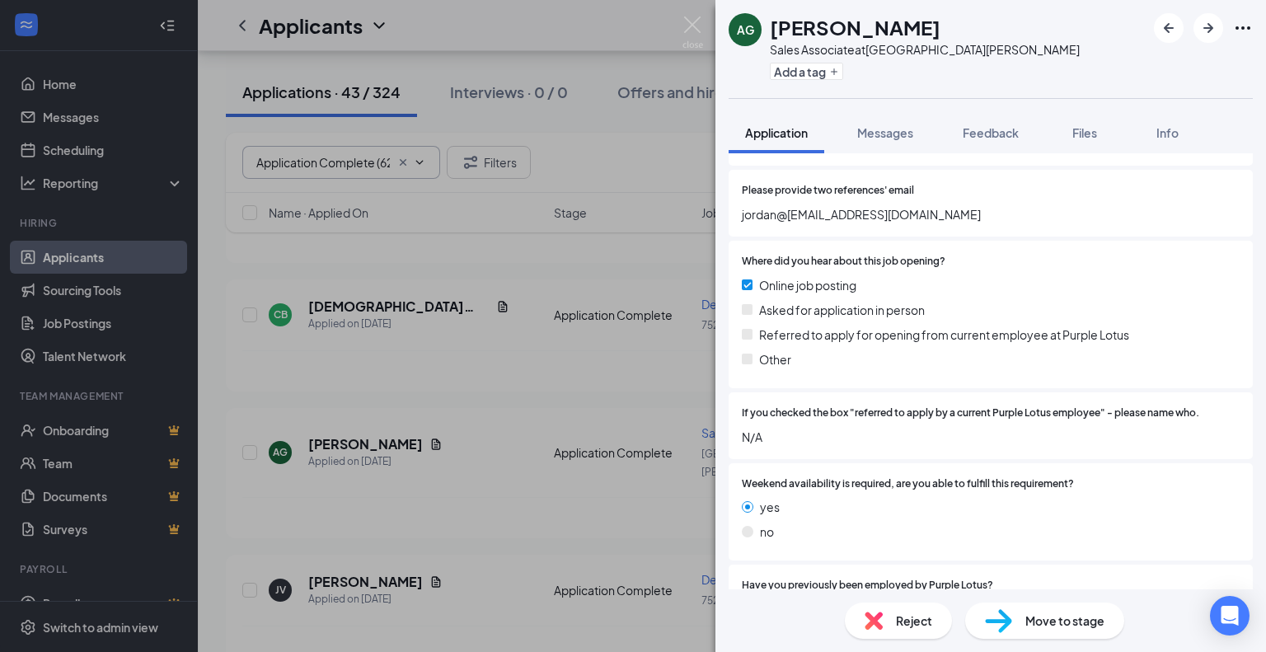
scroll to position [1483, 0]
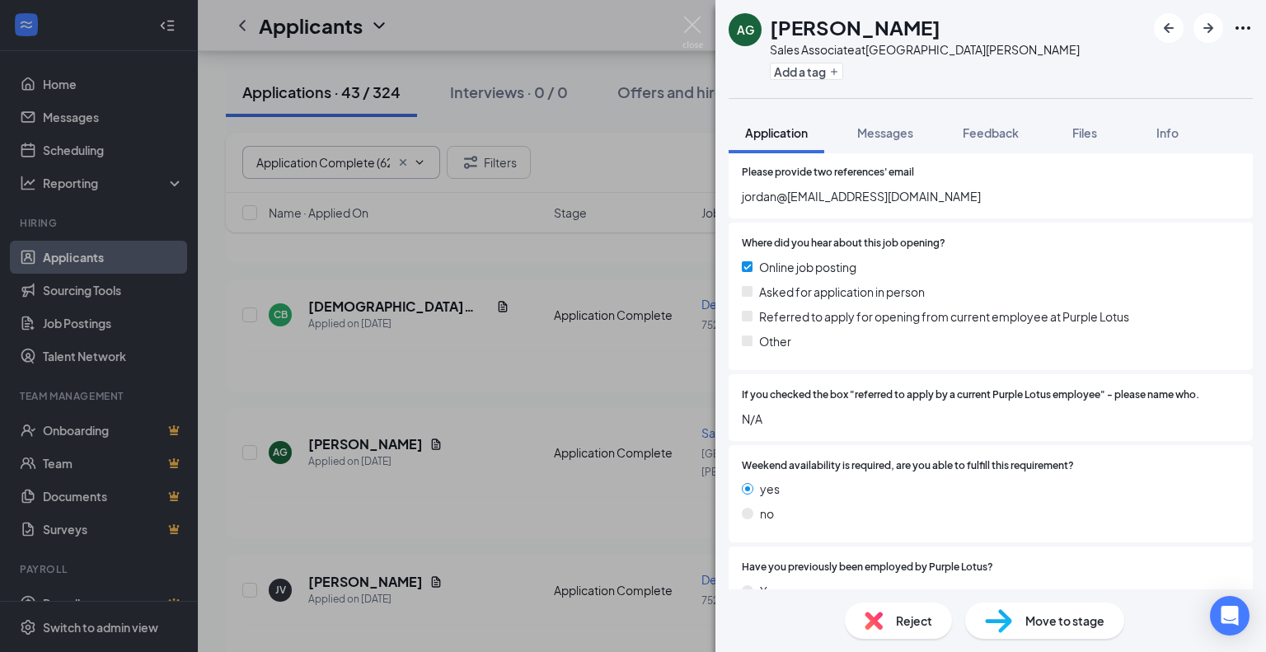
click at [860, 616] on div "Reject" at bounding box center [898, 620] width 107 height 36
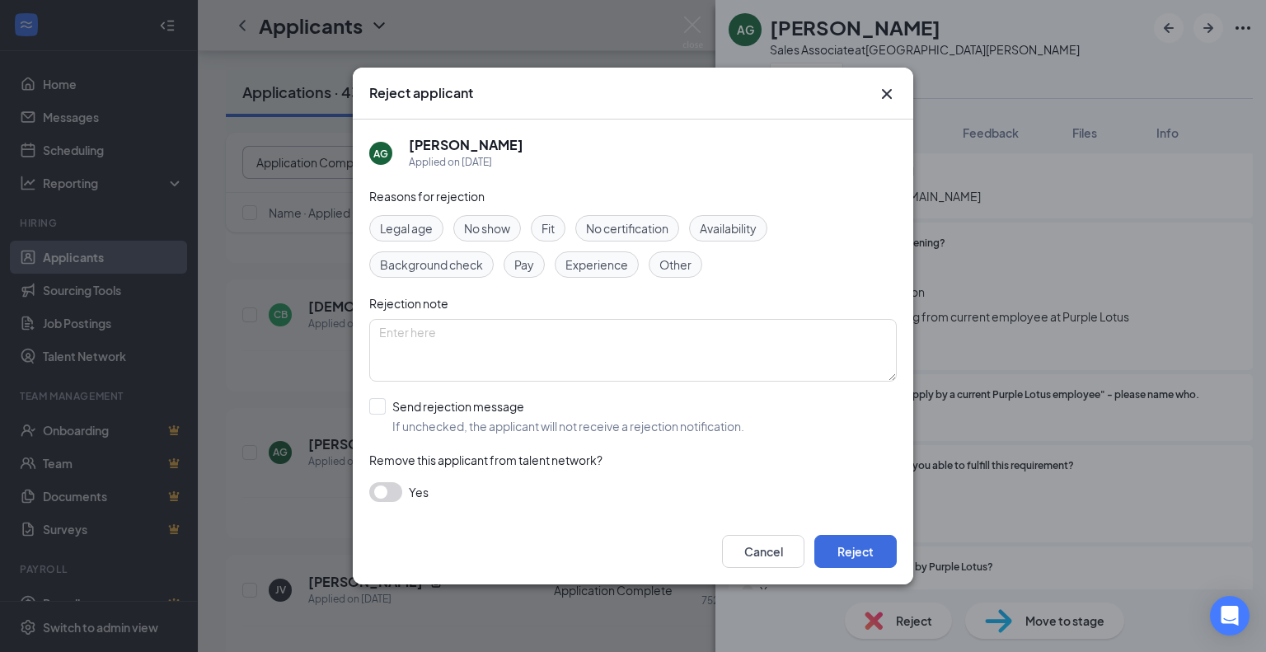
click at [610, 265] on span "Experience" at bounding box center [596, 264] width 63 height 18
click at [372, 404] on input "Send rejection message If unchecked, the applicant will not receive a rejection…" at bounding box center [556, 416] width 375 height 36
checkbox input "true"
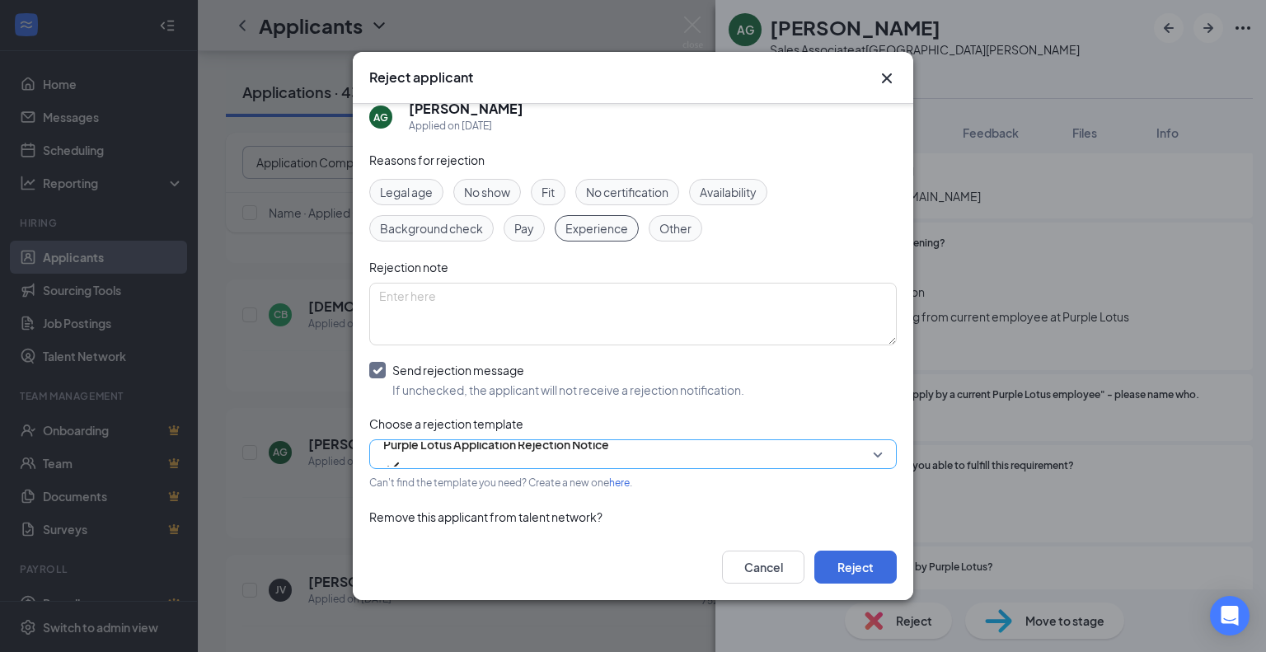
scroll to position [0, 0]
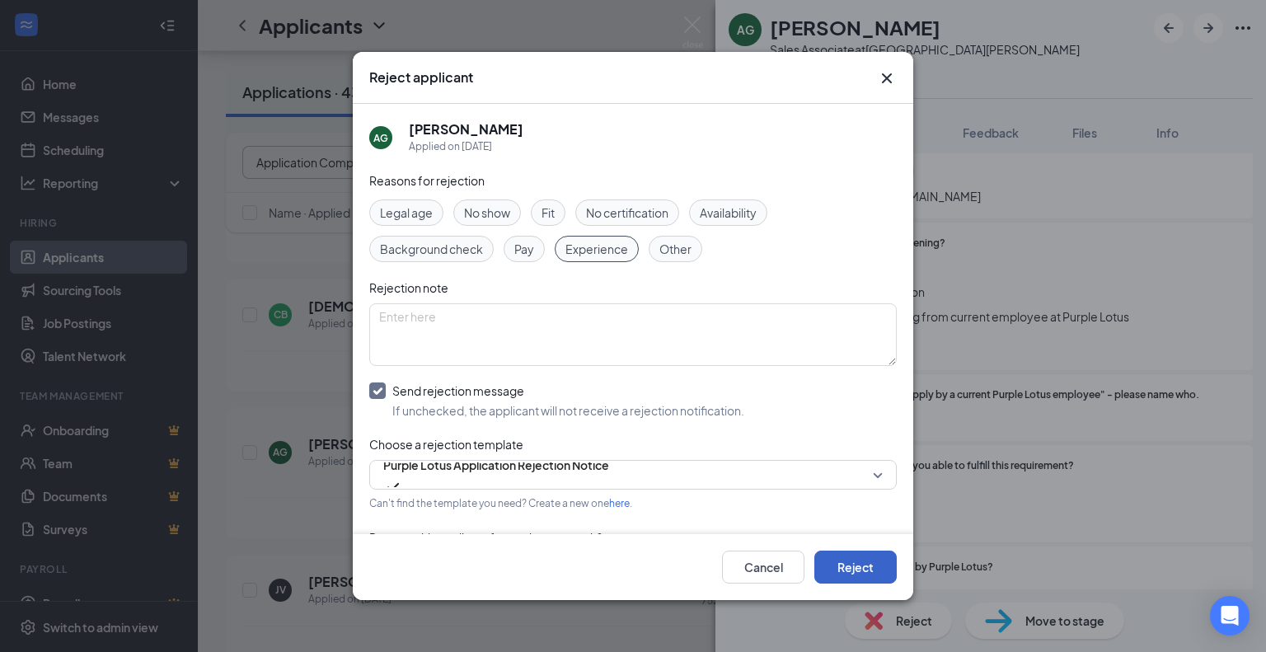
click at [878, 578] on button "Reject" at bounding box center [855, 566] width 82 height 33
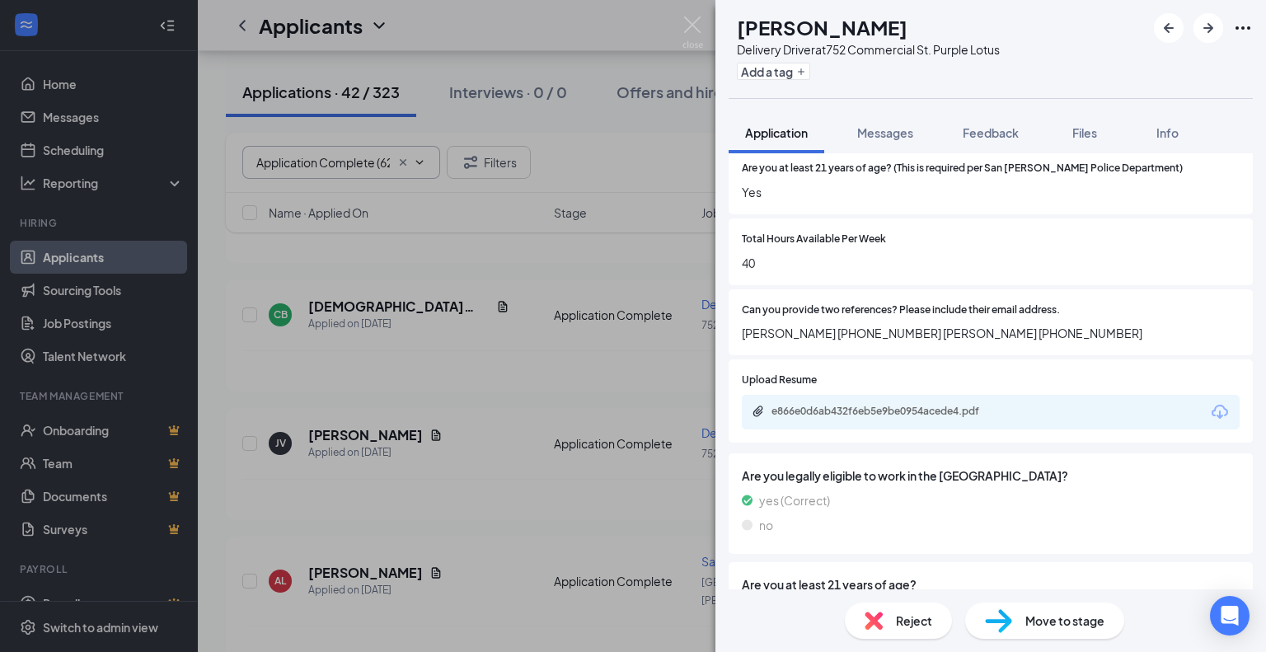
scroll to position [1026, 0]
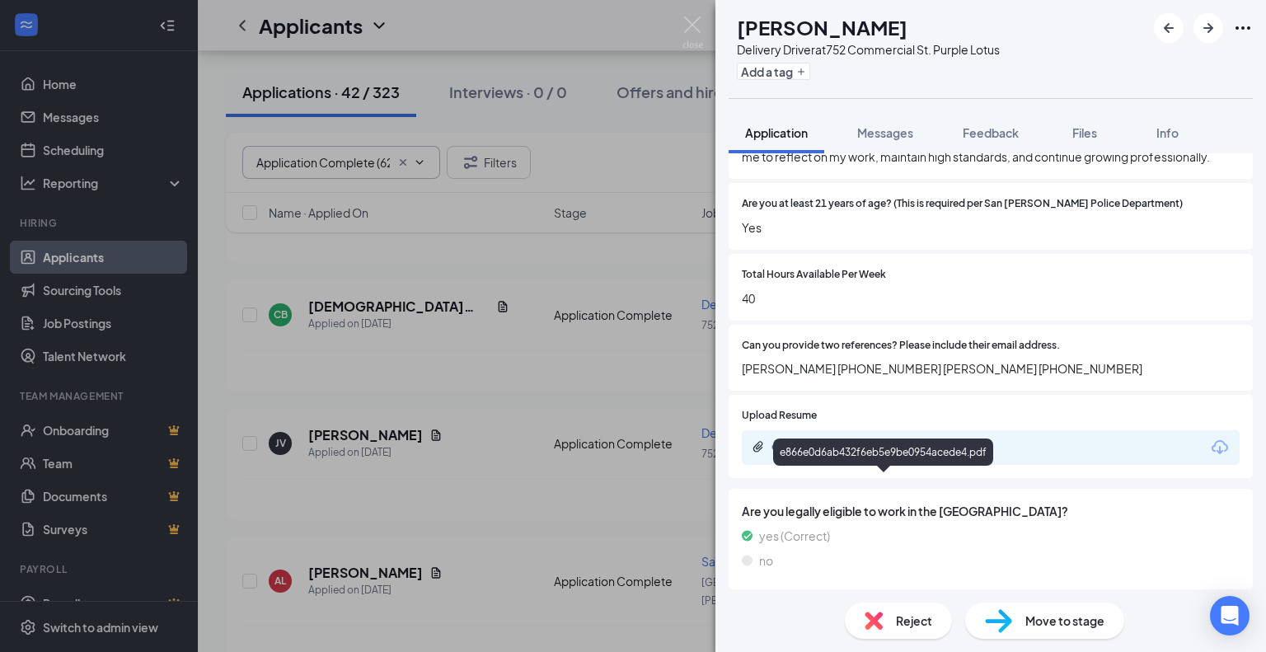
click at [860, 453] on div "e866e0d6ab432f6eb5e9be0954acede4.pdf" at bounding box center [886, 446] width 231 height 13
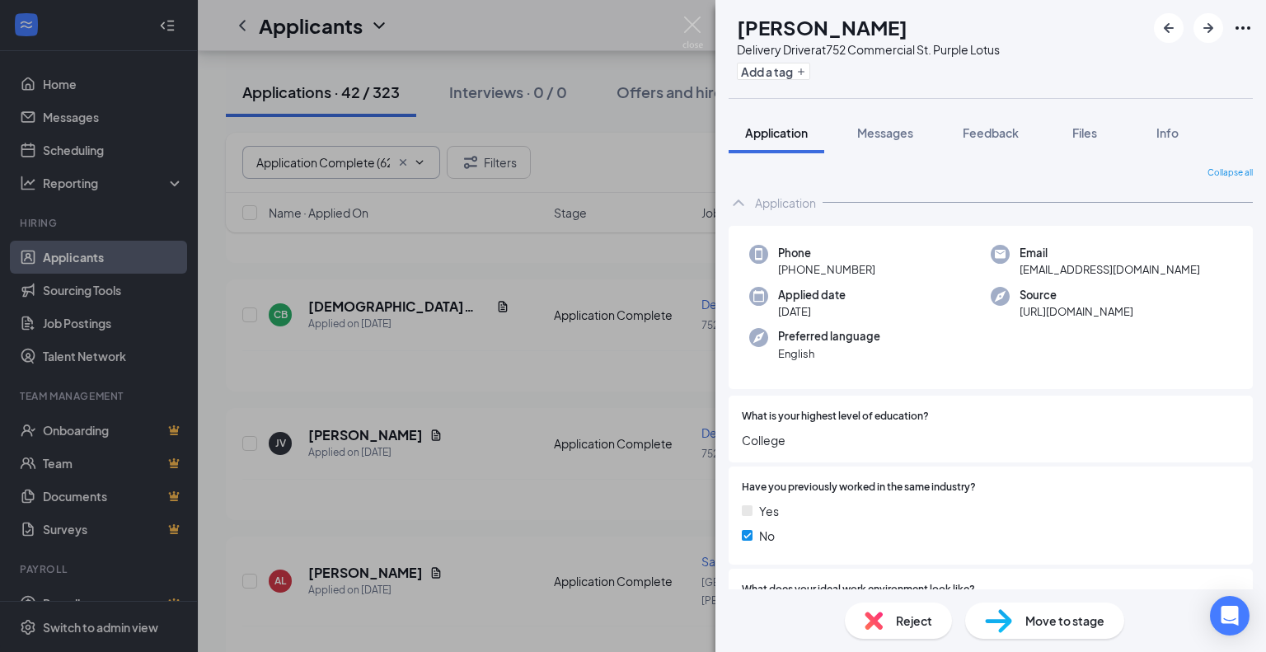
scroll to position [0, 0]
click at [883, 128] on span "Messages" at bounding box center [885, 132] width 56 height 15
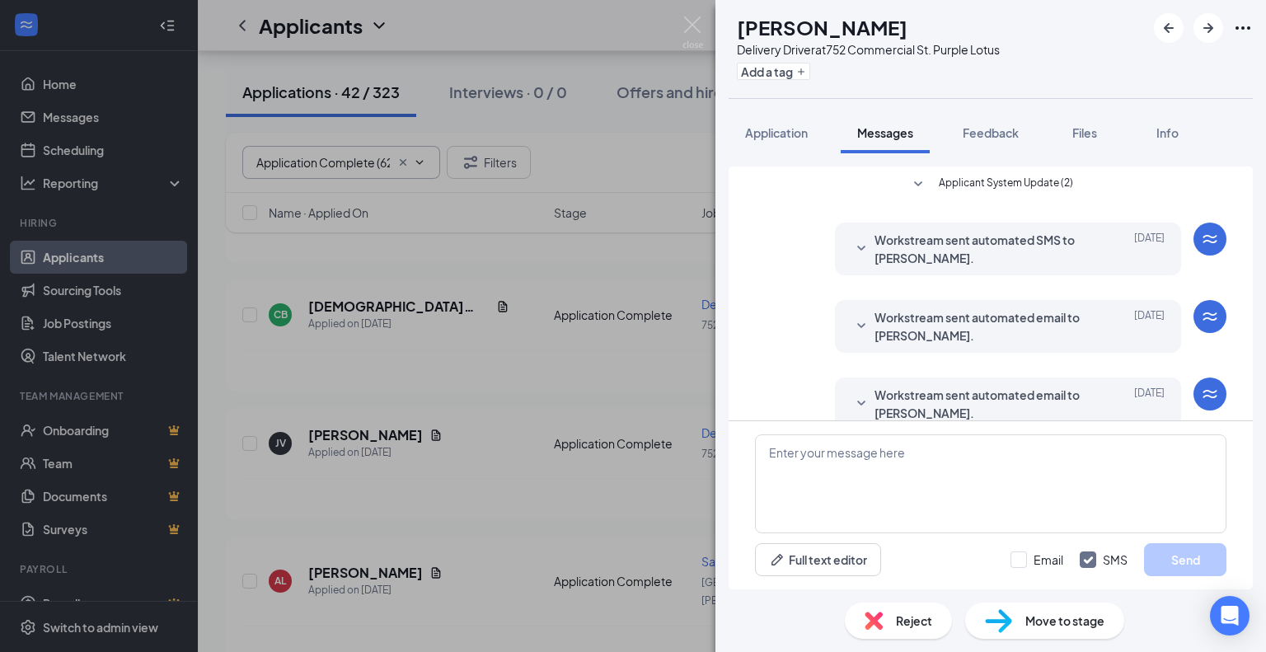
scroll to position [228, 0]
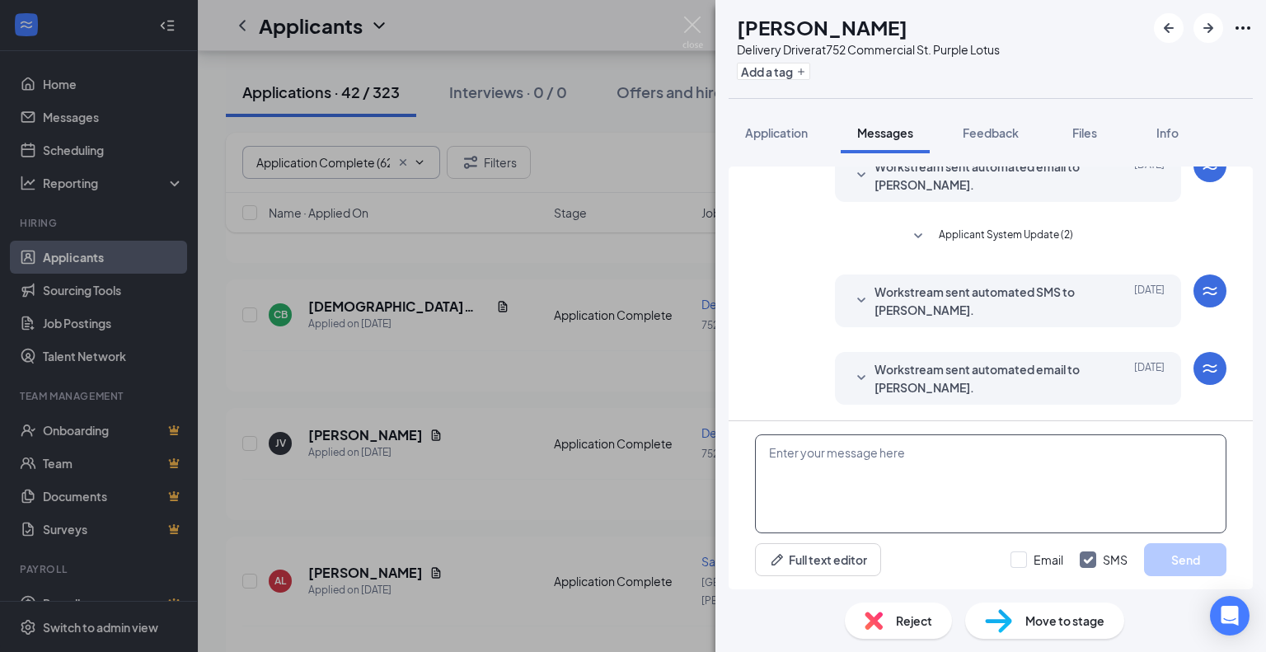
click at [789, 446] on textarea at bounding box center [990, 483] width 471 height 99
paste textarea "Hi [PERSON_NAME], My name is [PERSON_NAME] and I am recruiting for Purple Lotus…"
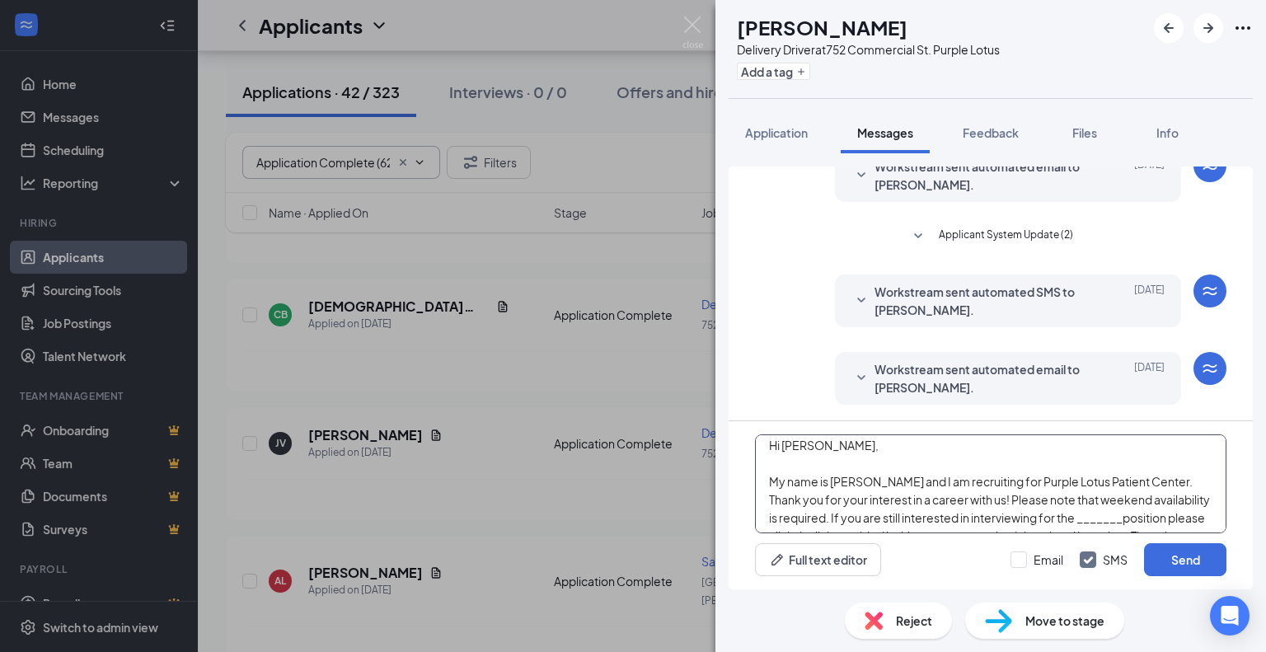
scroll to position [0, 0]
drag, startPoint x: 822, startPoint y: 451, endPoint x: 784, endPoint y: 447, distance: 38.0
click at [784, 447] on textarea "Hi [PERSON_NAME], My name is [PERSON_NAME] and I am recruiting for Purple Lotus…" at bounding box center [990, 483] width 471 height 99
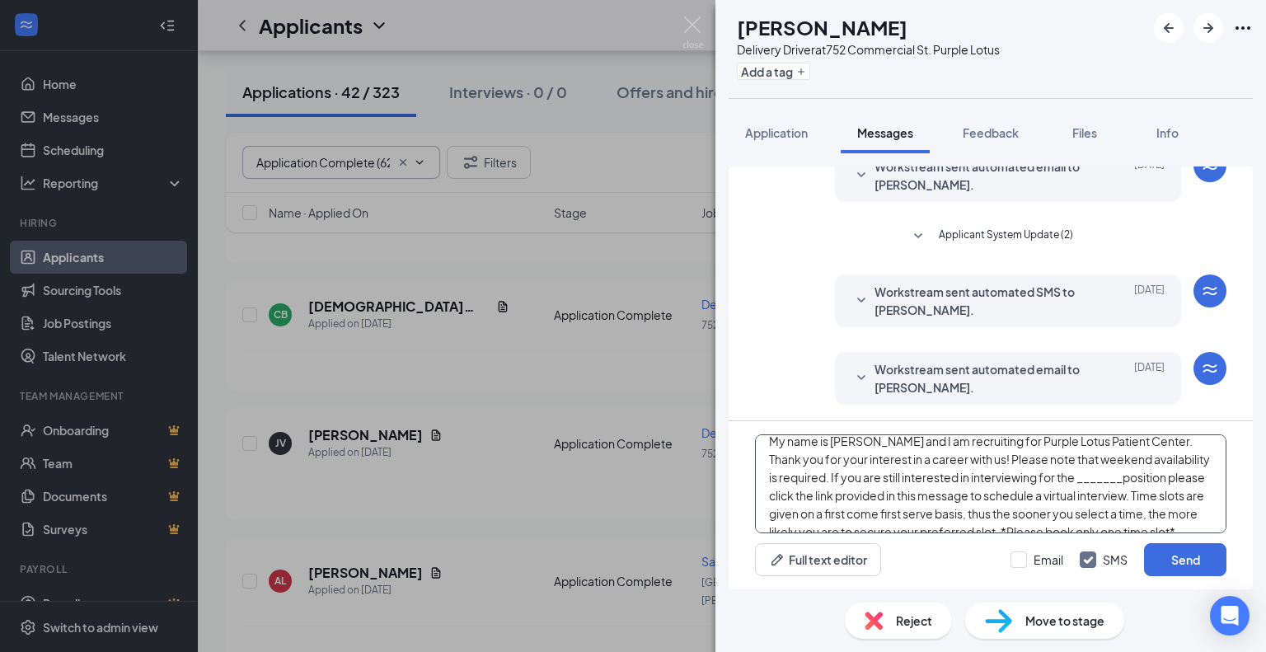
scroll to position [23, 0]
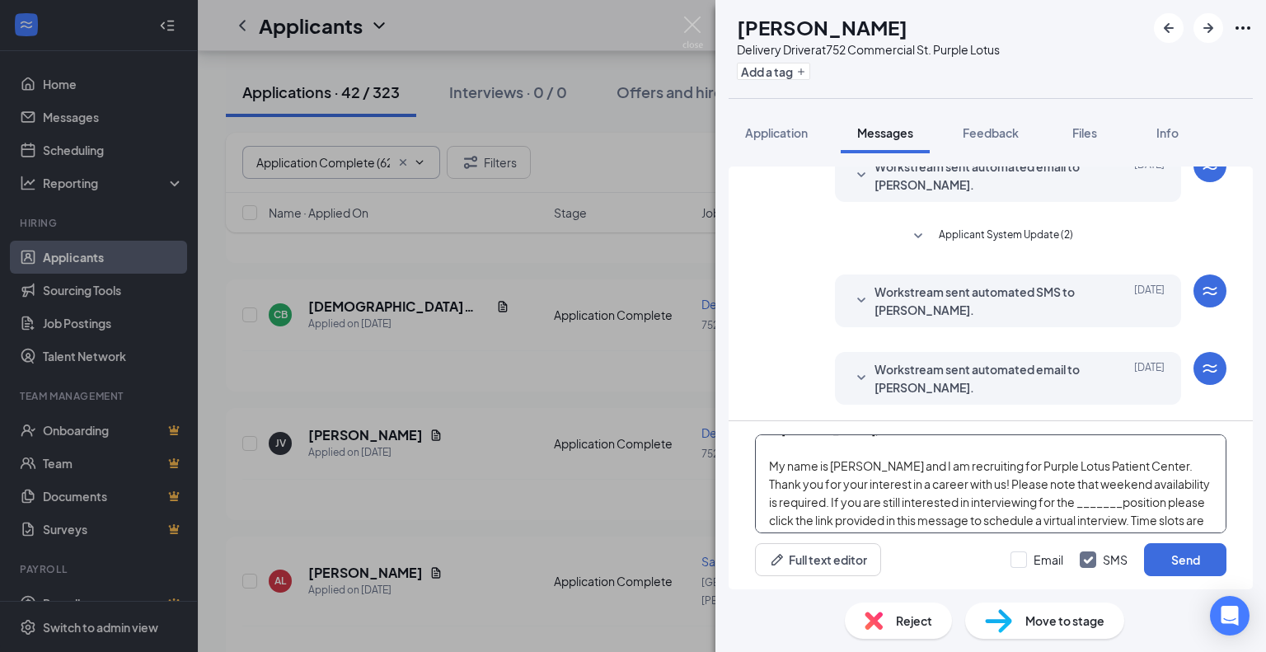
drag, startPoint x: 1116, startPoint y: 527, endPoint x: 1066, endPoint y: 499, distance: 56.8
click at [1066, 499] on textarea "Hi [PERSON_NAME], My name is [PERSON_NAME] and I am recruiting for Purple Lotus…" at bounding box center [990, 483] width 471 height 99
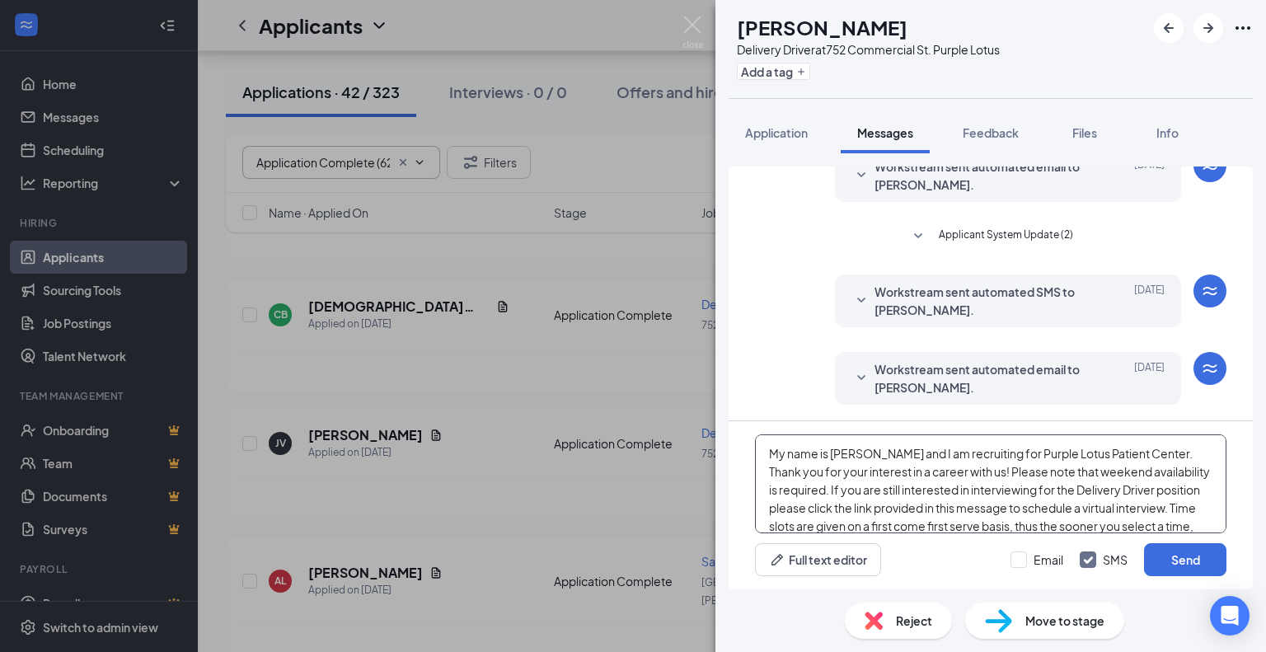
click at [1177, 507] on textarea "Hi [PERSON_NAME], My name is [PERSON_NAME] and I am recruiting for Purple Lotus…" at bounding box center [990, 483] width 471 height 99
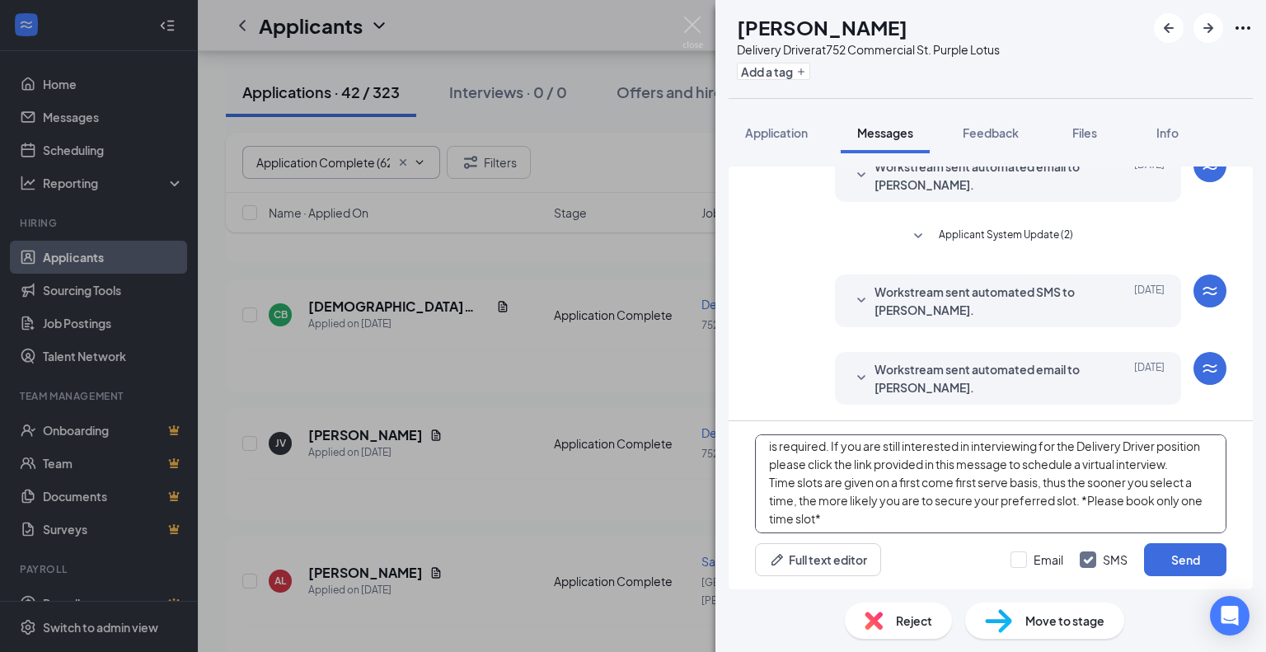
scroll to position [108, 0]
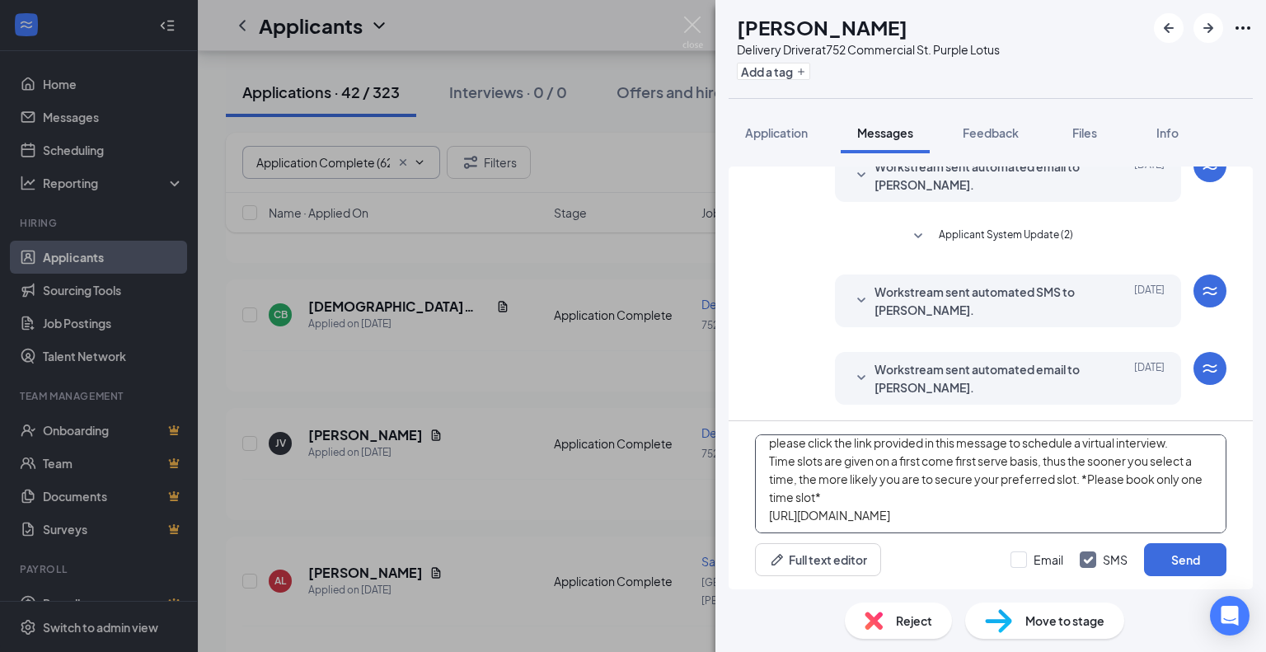
click at [1180, 442] on textarea "Hi [PERSON_NAME], My name is [PERSON_NAME] and I am recruiting for Purple Lotus…" at bounding box center [990, 483] width 471 height 99
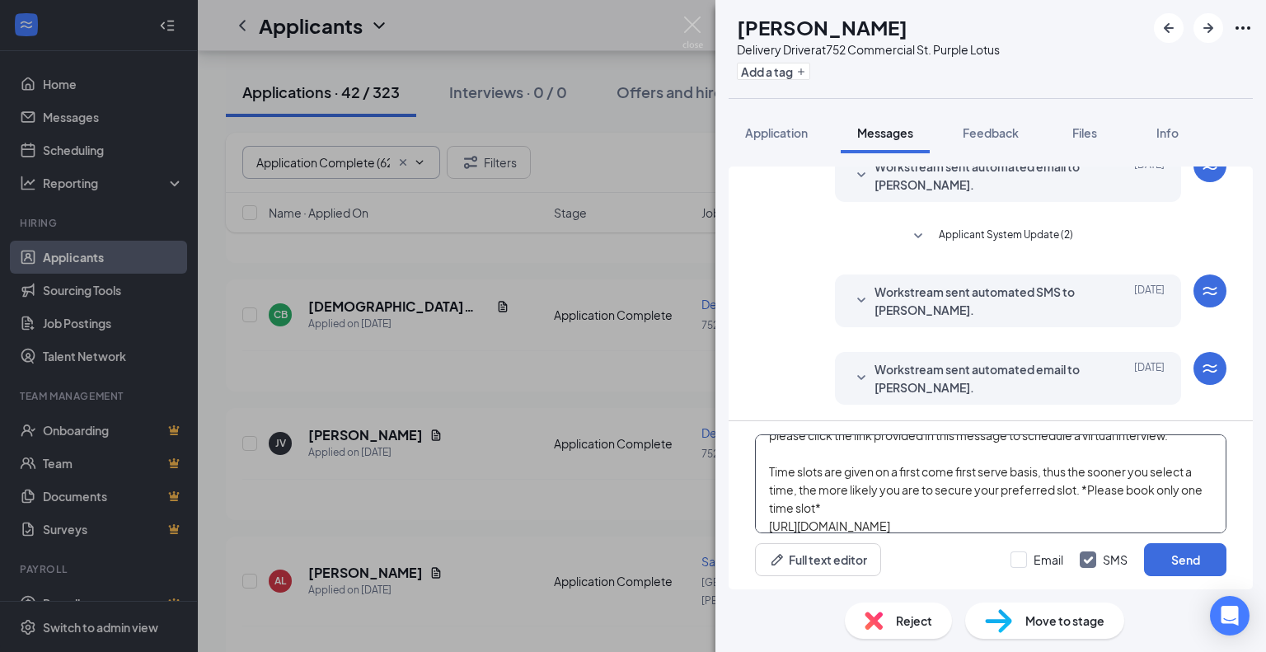
scroll to position [118, 0]
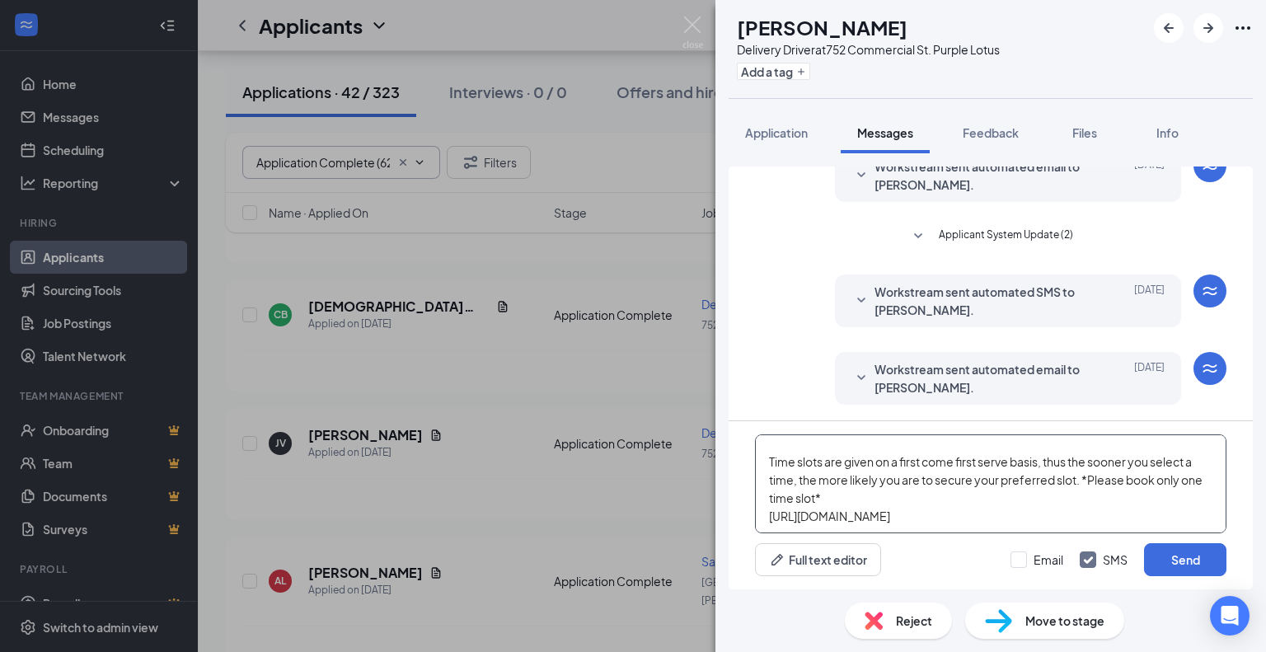
click at [1079, 484] on textarea "Hi [PERSON_NAME], My name is [PERSON_NAME] and I am recruiting for Purple Lotus…" at bounding box center [990, 483] width 471 height 99
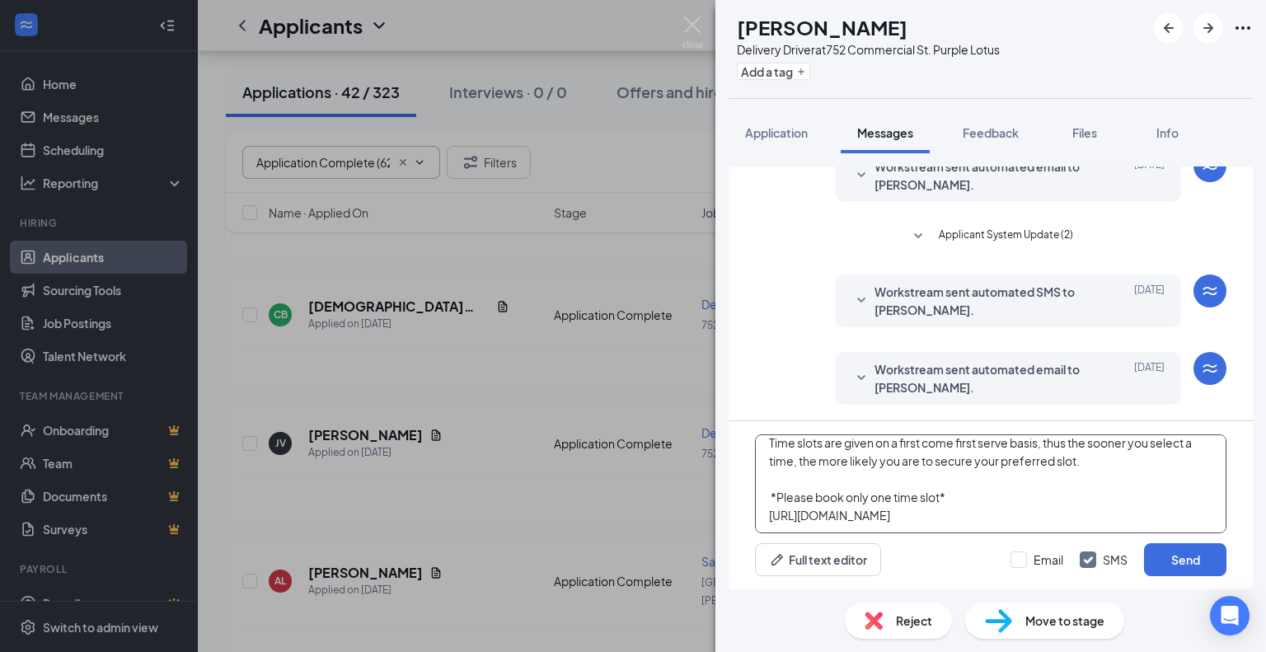
scroll to position [155, 0]
type textarea "Hi [PERSON_NAME], My name is [PERSON_NAME] and I am recruiting for Purple Lotus…"
click at [1018, 556] on input "Email" at bounding box center [1036, 559] width 53 height 16
checkbox input "true"
click at [914, 526] on textarea "Hi [PERSON_NAME], My name is [PERSON_NAME] and I am recruiting for Purple Lotus…" at bounding box center [990, 483] width 471 height 99
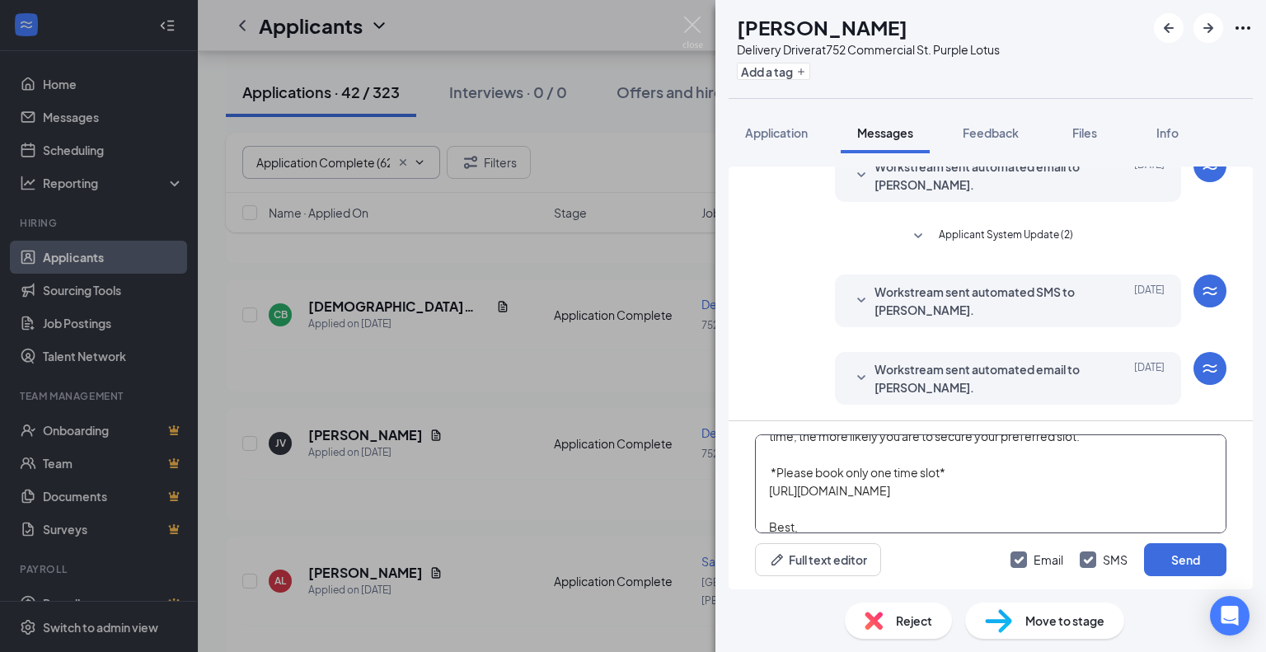
scroll to position [180, 0]
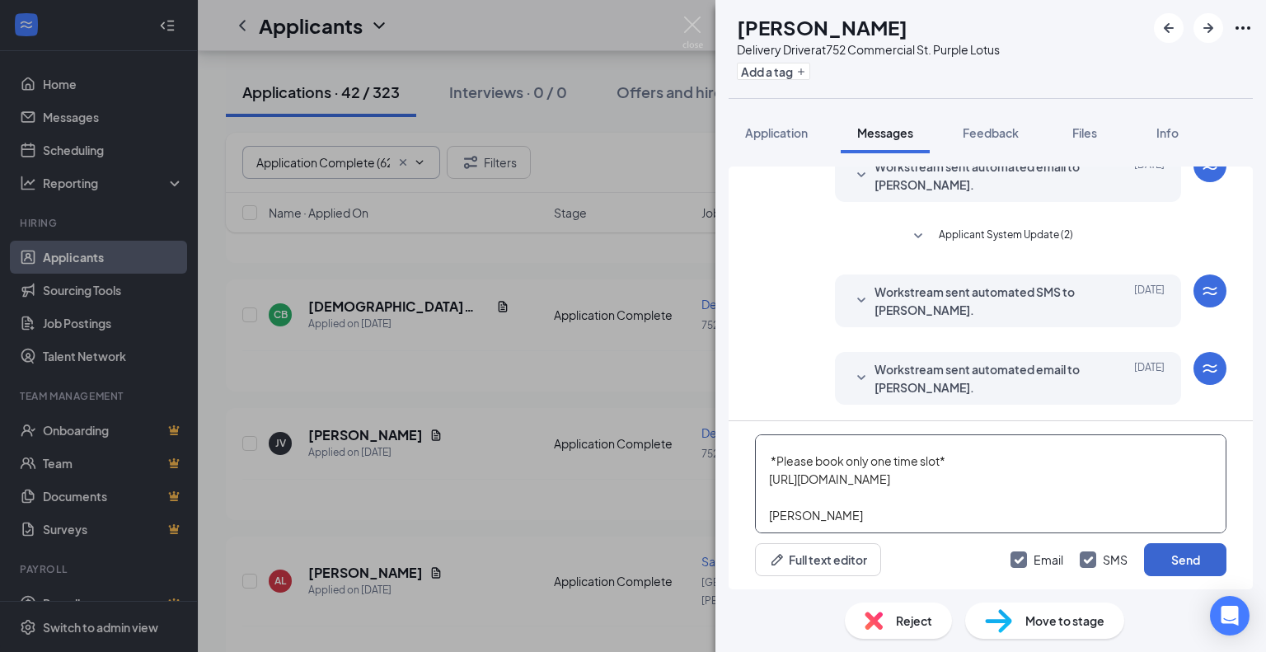
type textarea "Hi [PERSON_NAME], My name is [PERSON_NAME] and I am recruiting for Purple Lotus…"
click at [1194, 549] on button "Send" at bounding box center [1185, 559] width 82 height 33
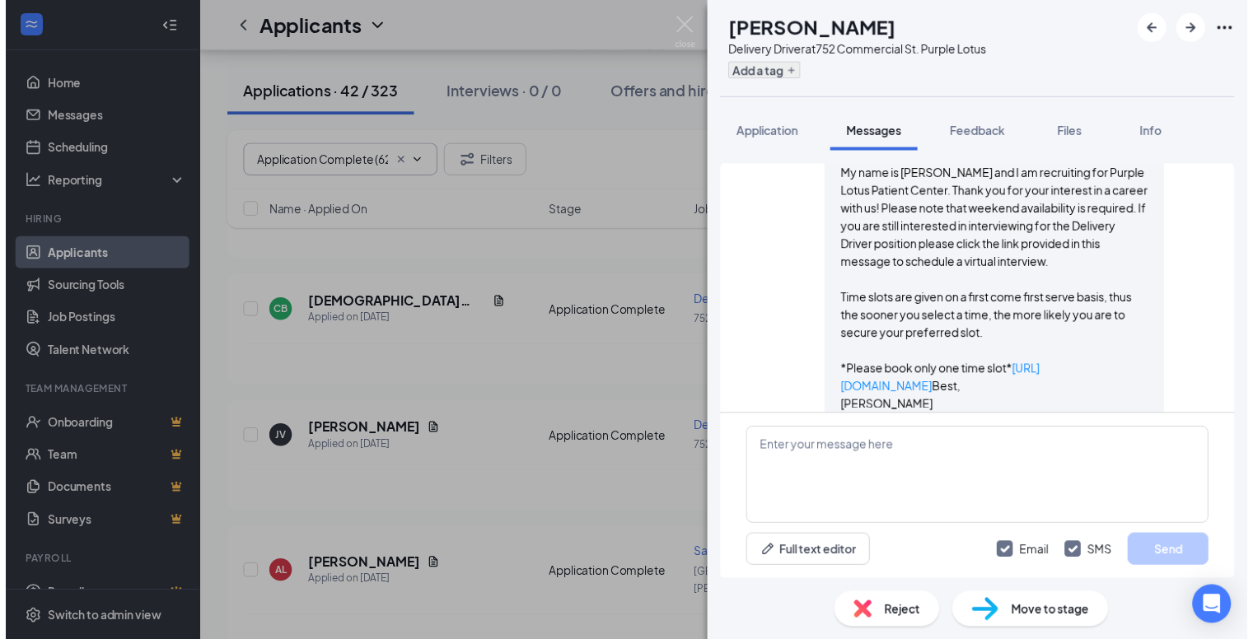
scroll to position [1056, 0]
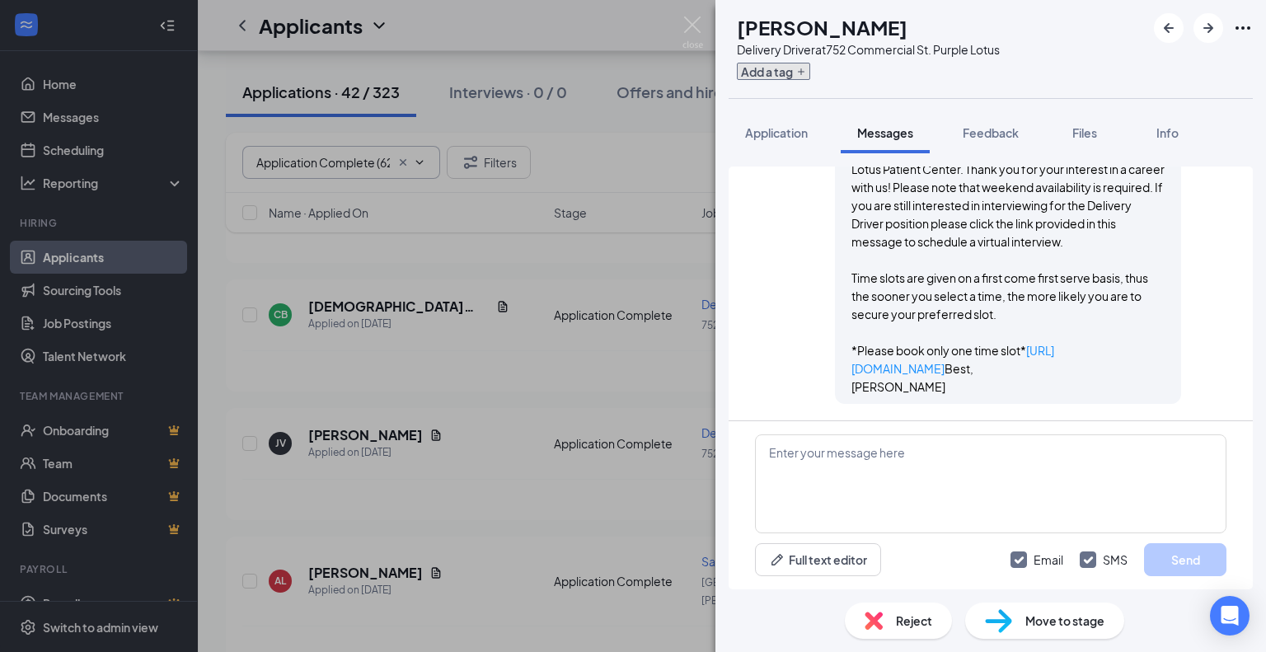
click at [802, 77] on button "Add a tag" at bounding box center [773, 71] width 73 height 17
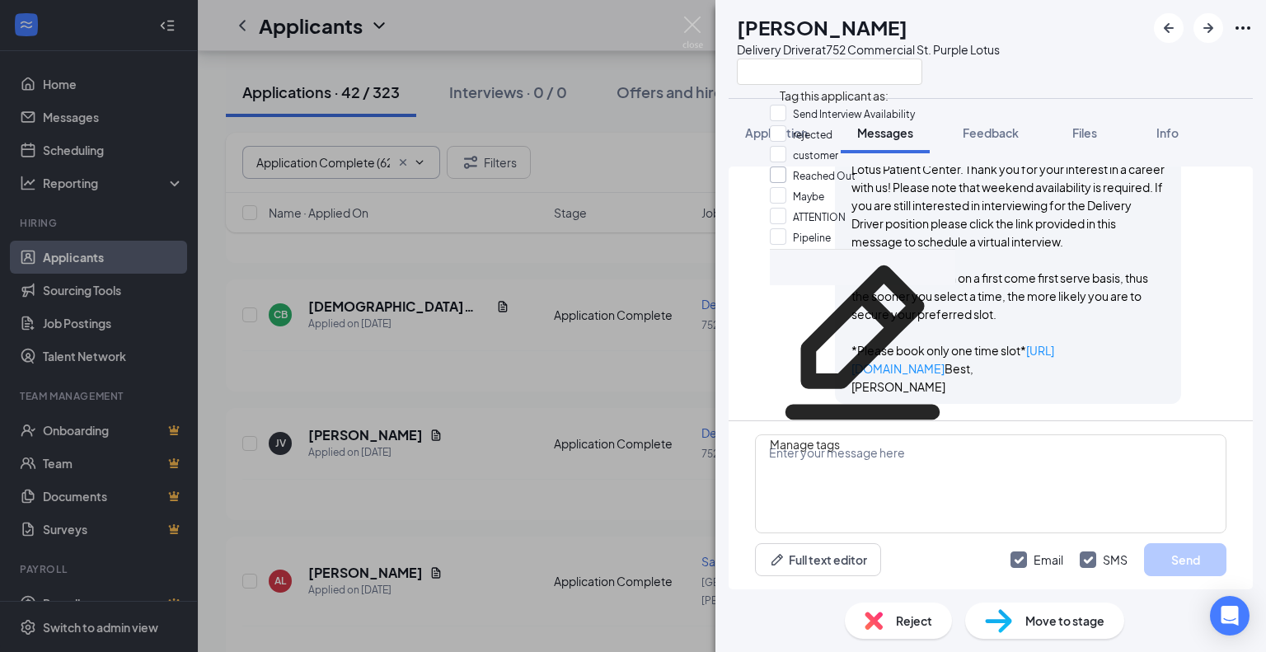
click at [789, 185] on input "Reached Out" at bounding box center [813, 175] width 86 height 18
checkbox input "true"
click at [1051, 78] on div "JV [PERSON_NAME] Delivery Driver at [STREET_ADDRESS] Purple Lotus" at bounding box center [990, 49] width 550 height 98
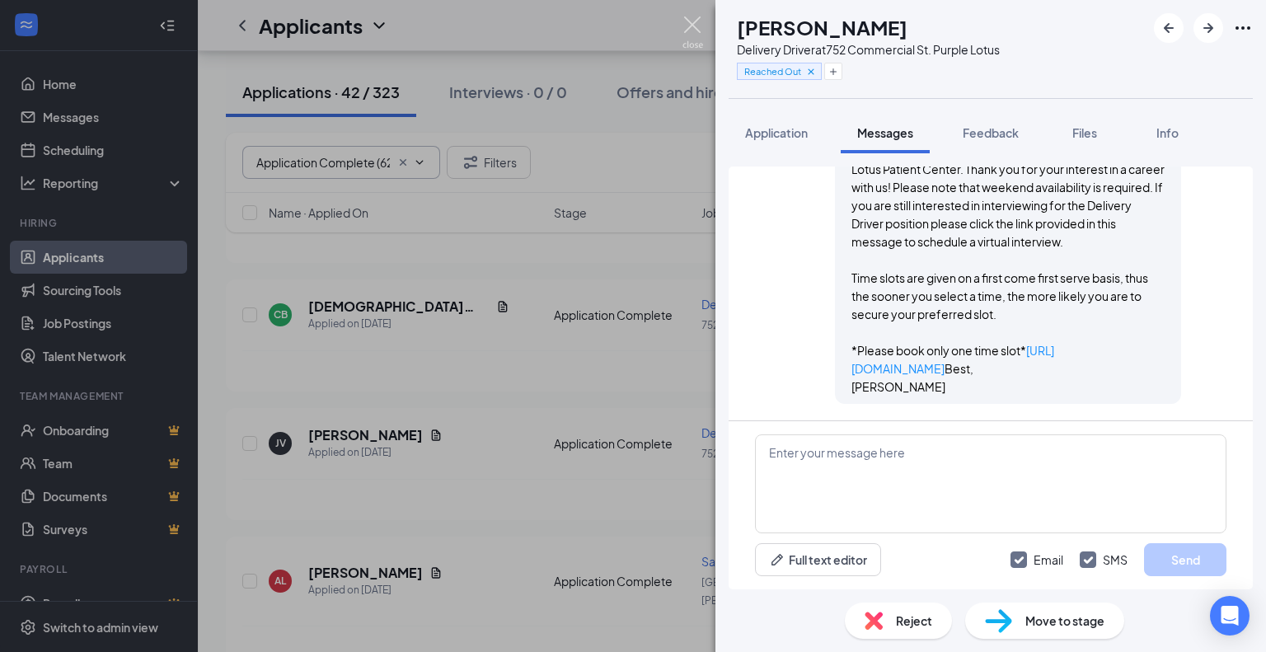
click at [689, 26] on img at bounding box center [692, 32] width 21 height 32
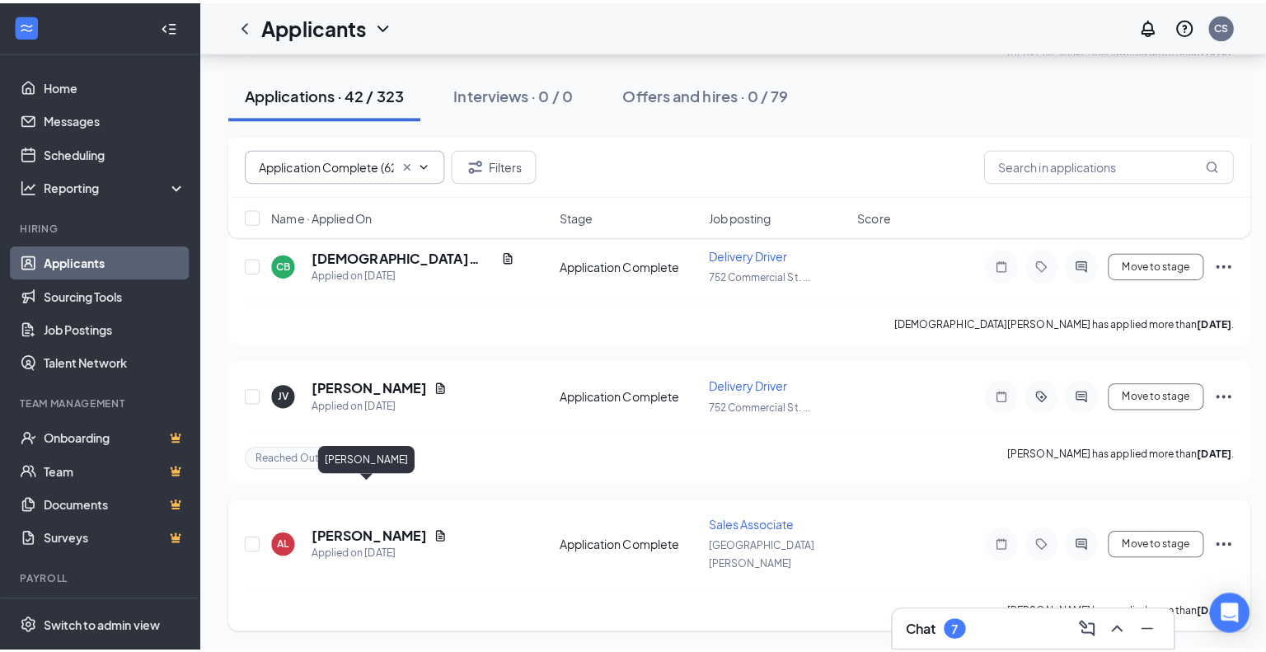
scroll to position [906, 0]
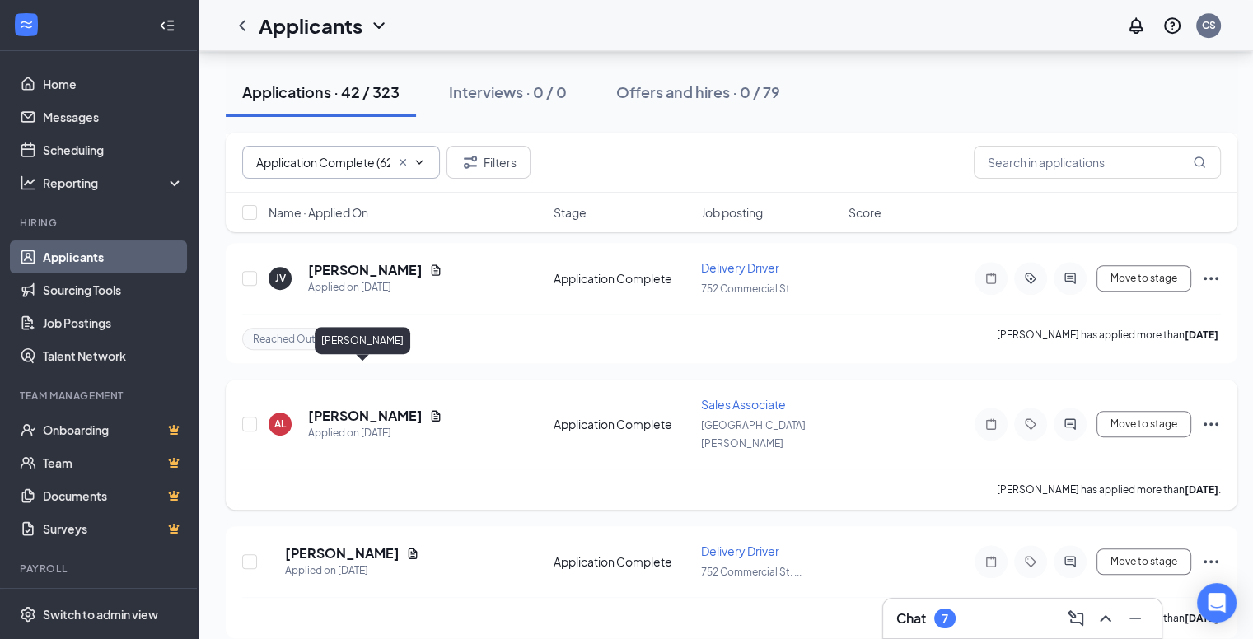
click at [363, 407] on h5 "[PERSON_NAME]" at bounding box center [365, 416] width 115 height 18
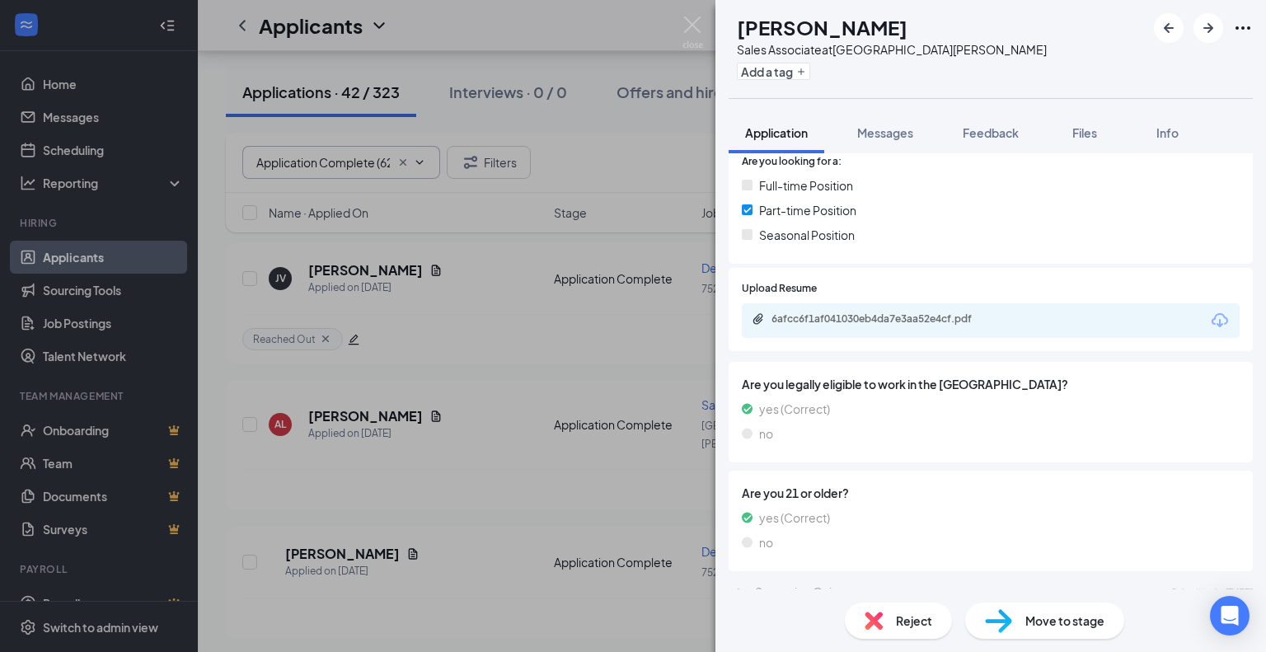
scroll to position [412, 0]
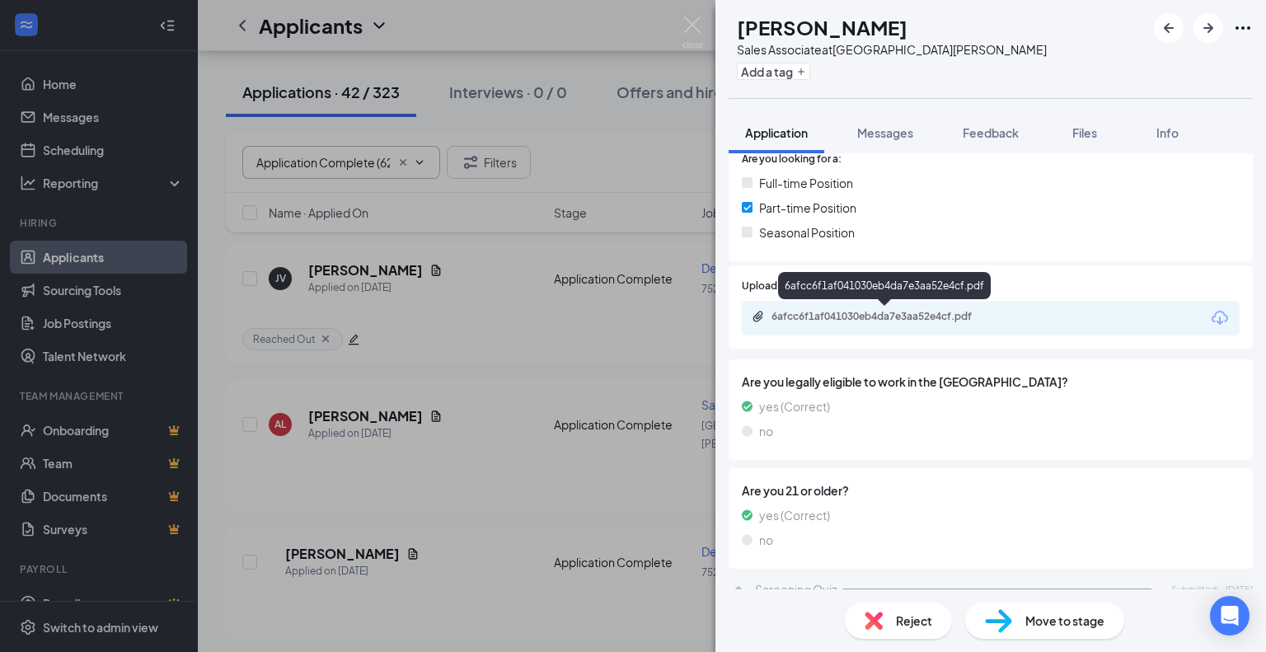
click at [804, 316] on div "6afcc6f1af041030eb4da7e3aa52e4cf.pdf" at bounding box center [886, 316] width 231 height 13
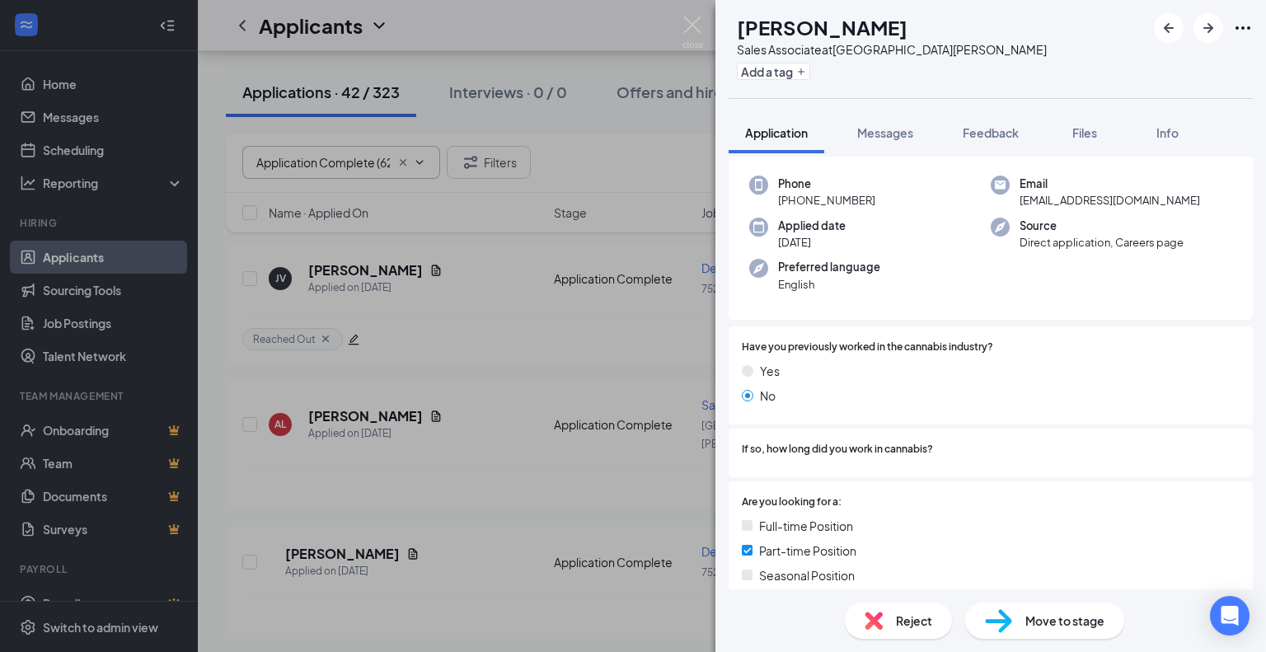
scroll to position [0, 0]
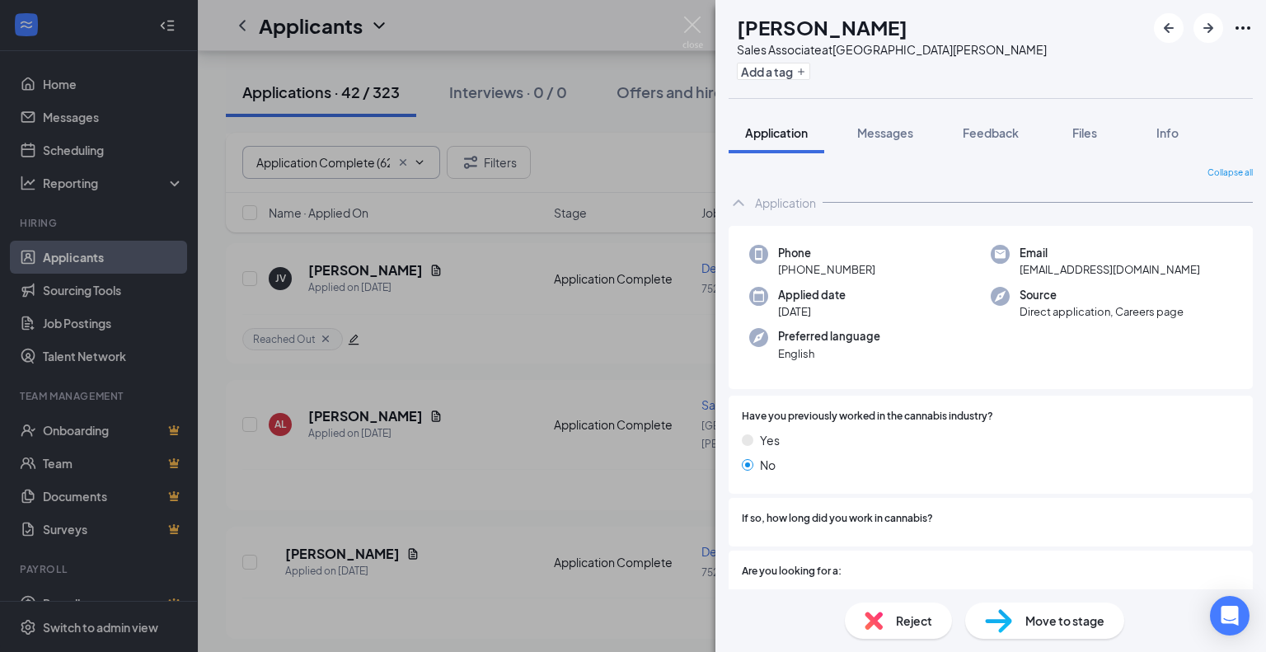
click at [902, 625] on span "Reject" at bounding box center [914, 620] width 36 height 18
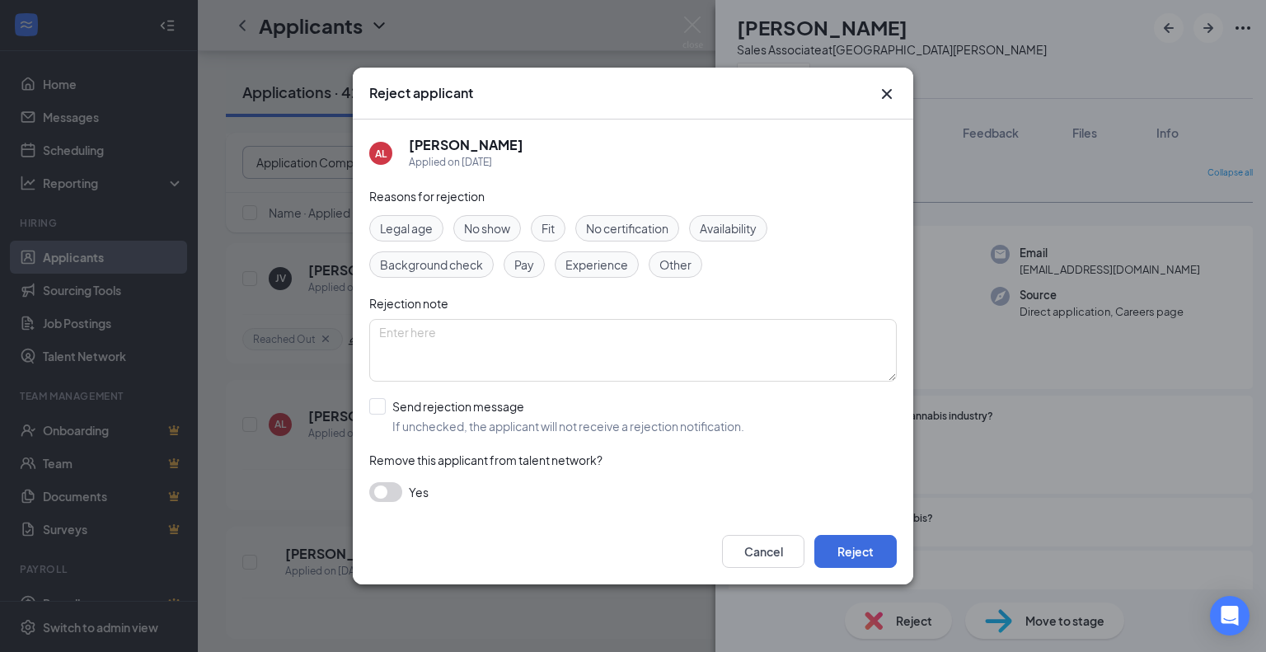
click at [616, 265] on span "Experience" at bounding box center [596, 264] width 63 height 18
click at [368, 403] on div "AL Artemis Lesada Applied on [DATE] Reasons for rejection Legal age No show Fit…" at bounding box center [633, 318] width 560 height 399
click at [382, 407] on input "Send rejection message If unchecked, the applicant will not receive a rejection…" at bounding box center [556, 416] width 375 height 36
checkbox input "true"
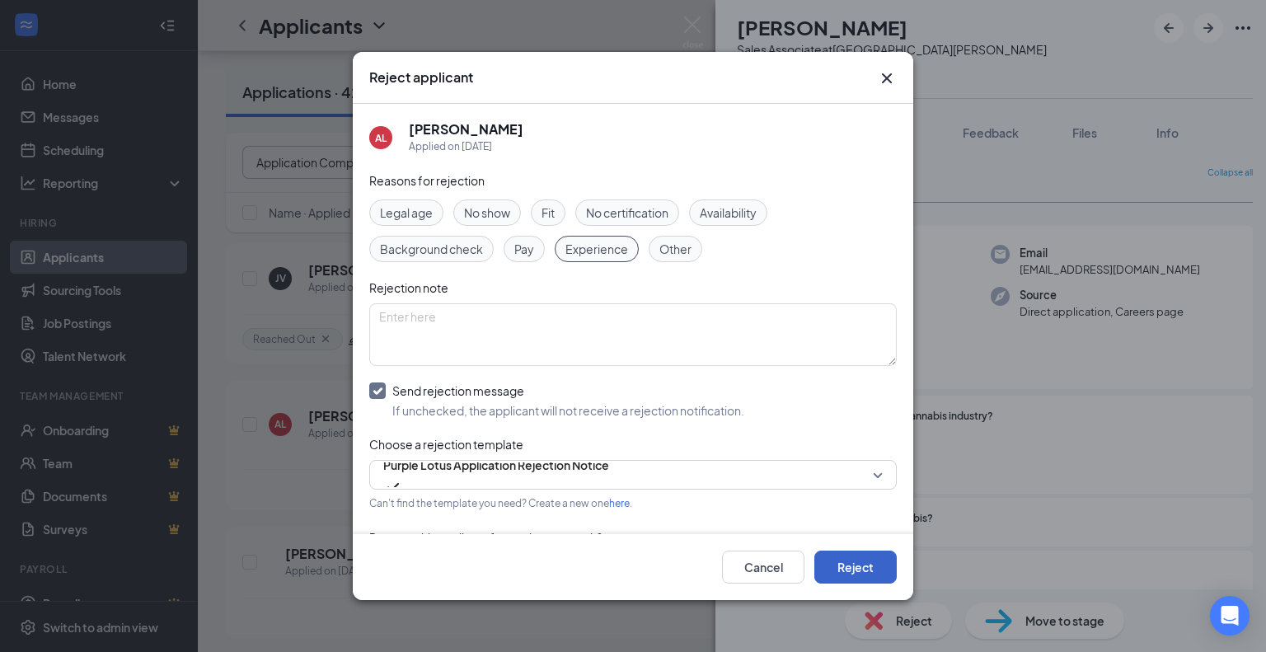
click at [884, 571] on button "Reject" at bounding box center [855, 566] width 82 height 33
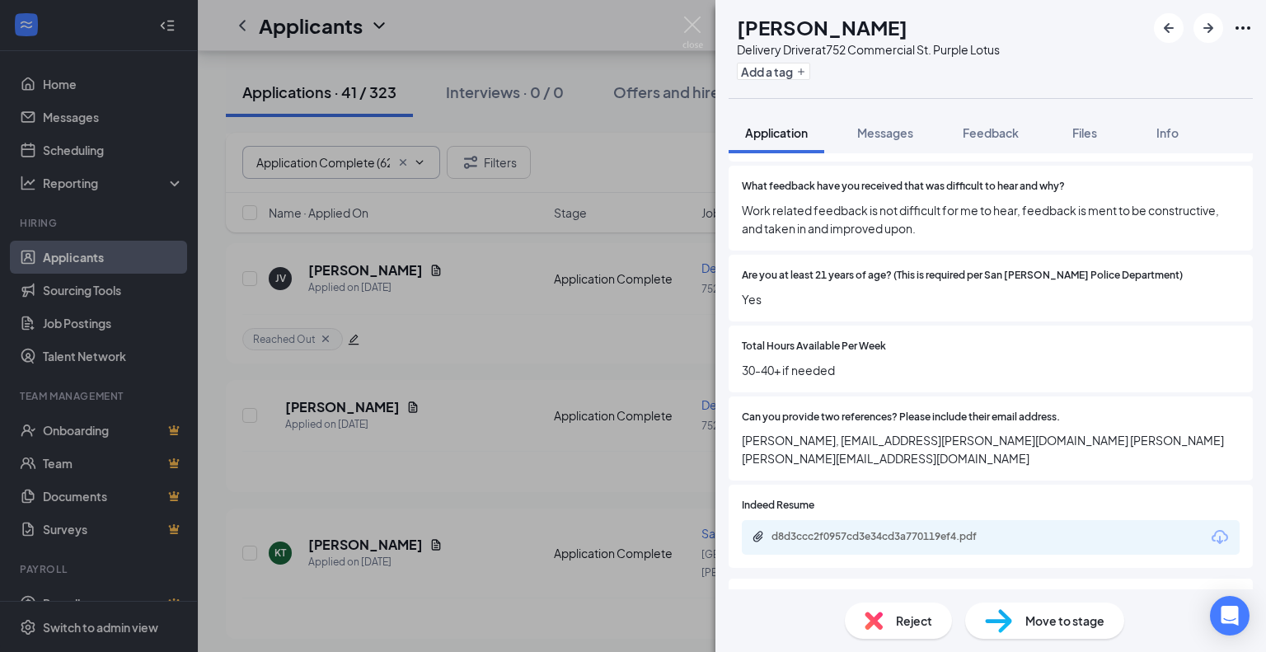
scroll to position [1071, 0]
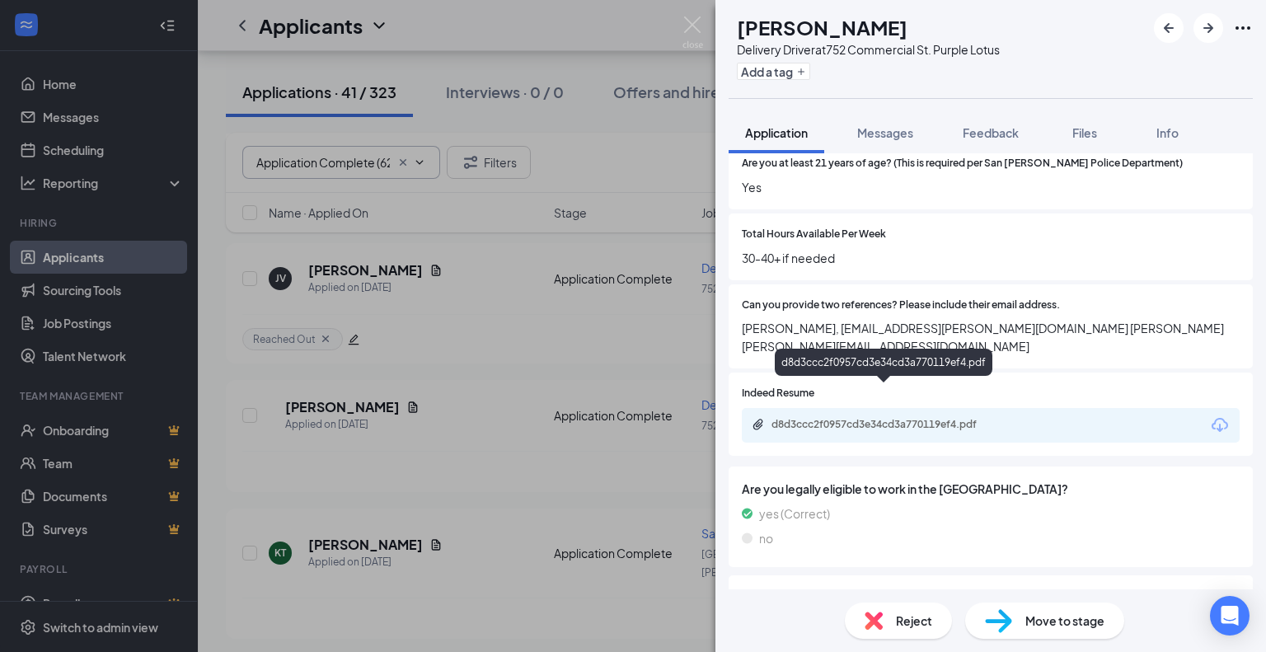
click at [877, 418] on div "d8d3ccc2f0957cd3e34cd3a770119ef4.pdf" at bounding box center [886, 424] width 231 height 13
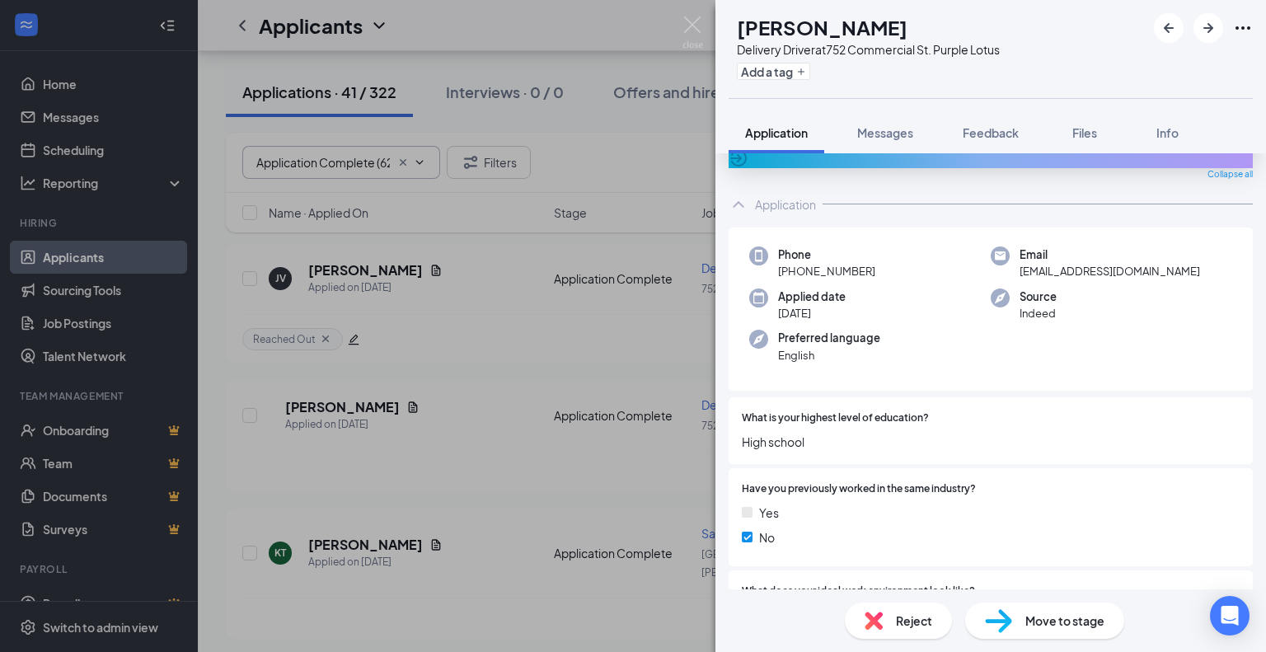
scroll to position [0, 0]
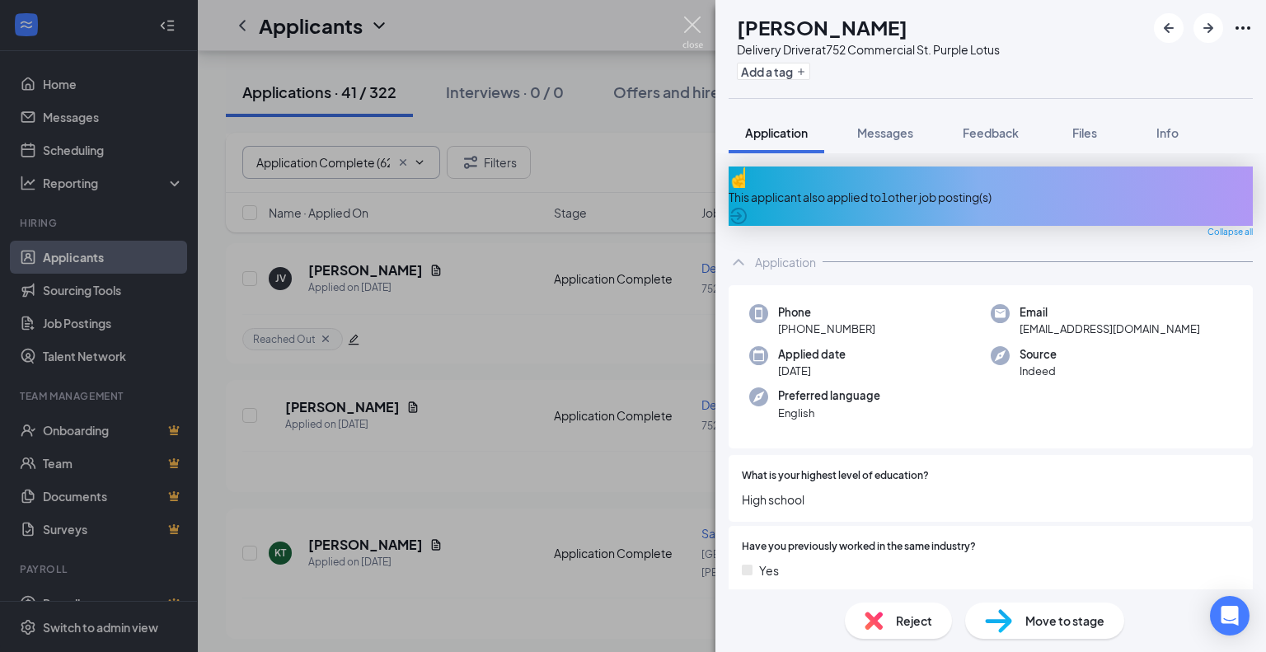
click at [686, 20] on img at bounding box center [692, 32] width 21 height 32
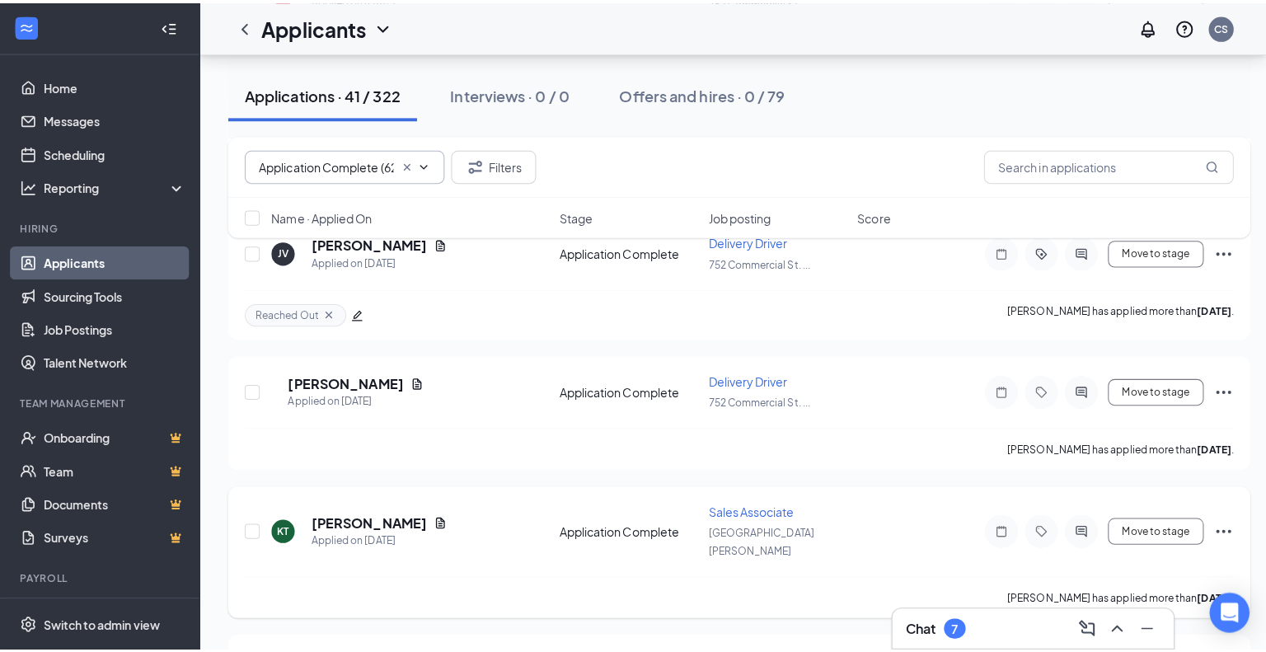
scroll to position [989, 0]
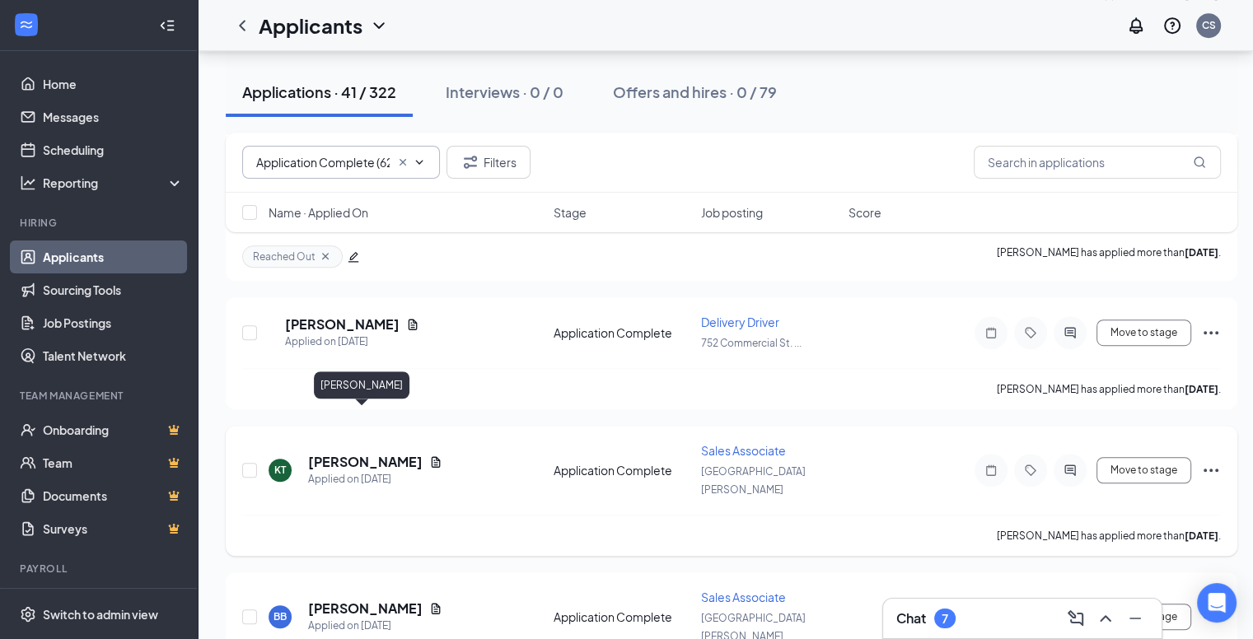
click at [353, 453] on h5 "[PERSON_NAME]" at bounding box center [365, 462] width 115 height 18
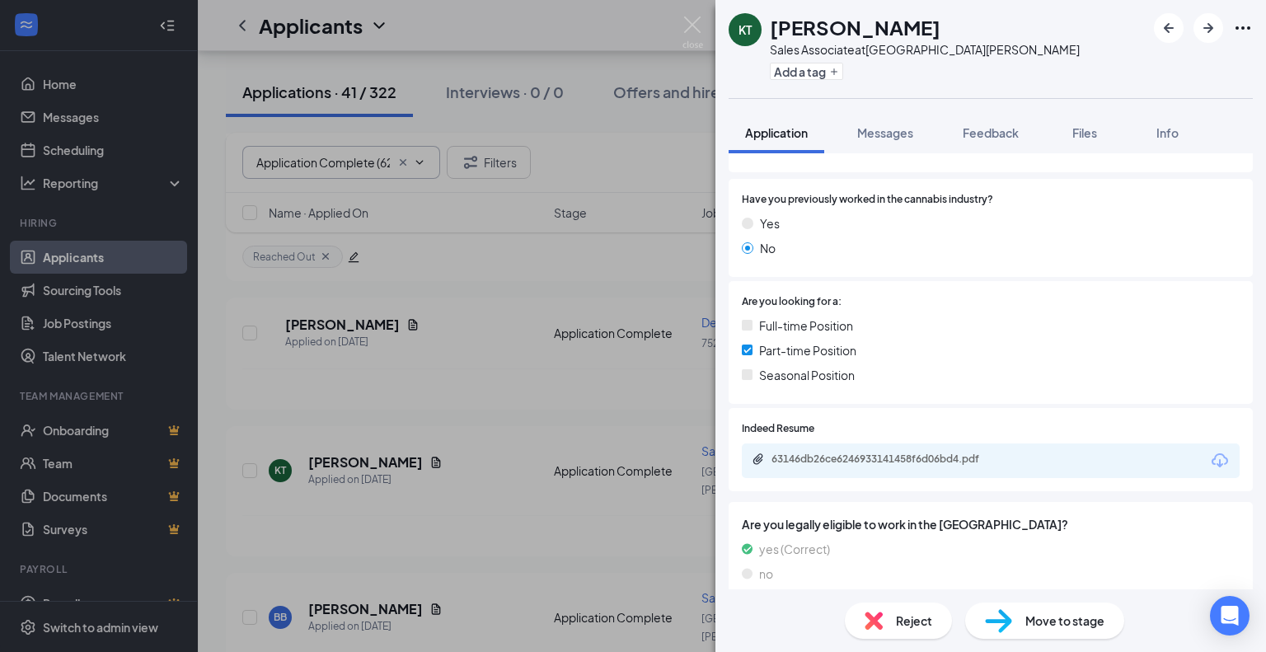
scroll to position [330, 0]
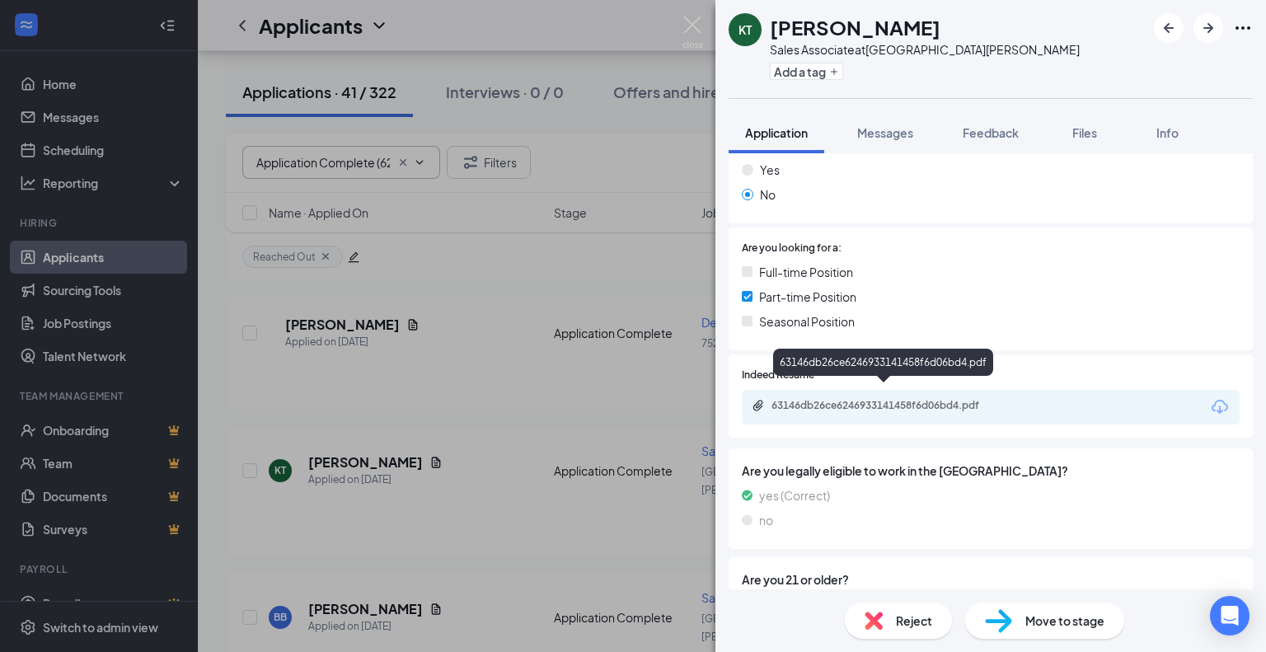
click at [883, 399] on div "63146db26ce6246933141458f6d06bd4.pdf" at bounding box center [886, 405] width 231 height 13
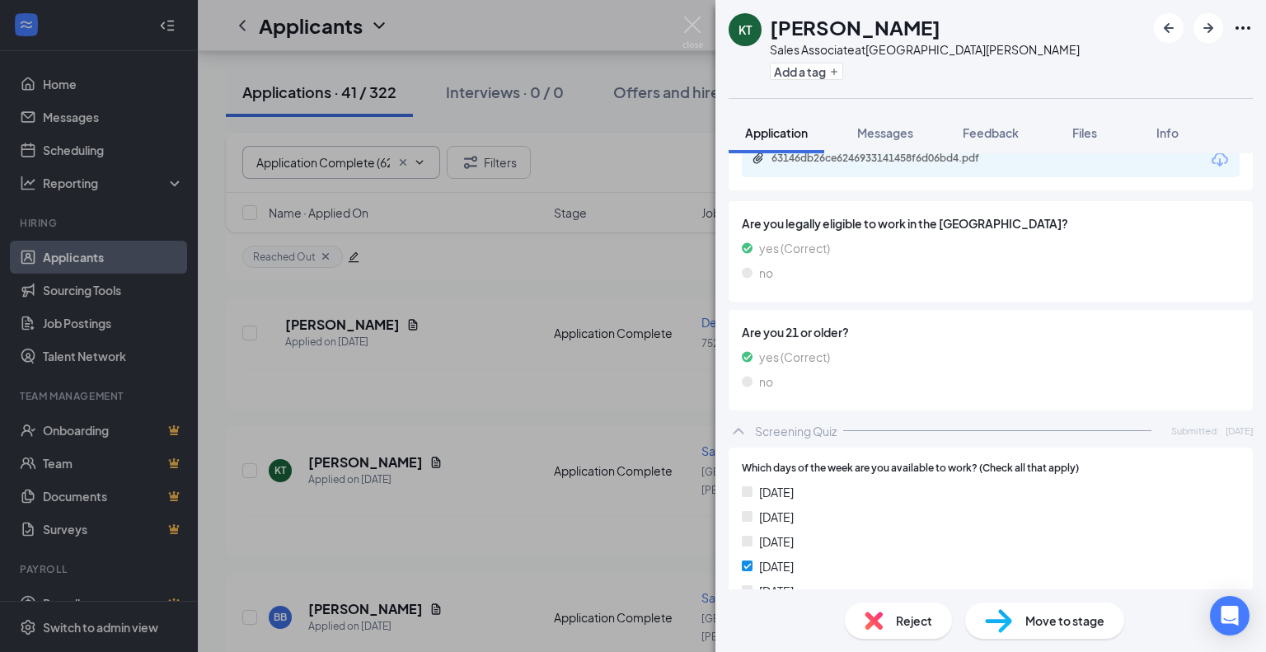
scroll to position [659, 0]
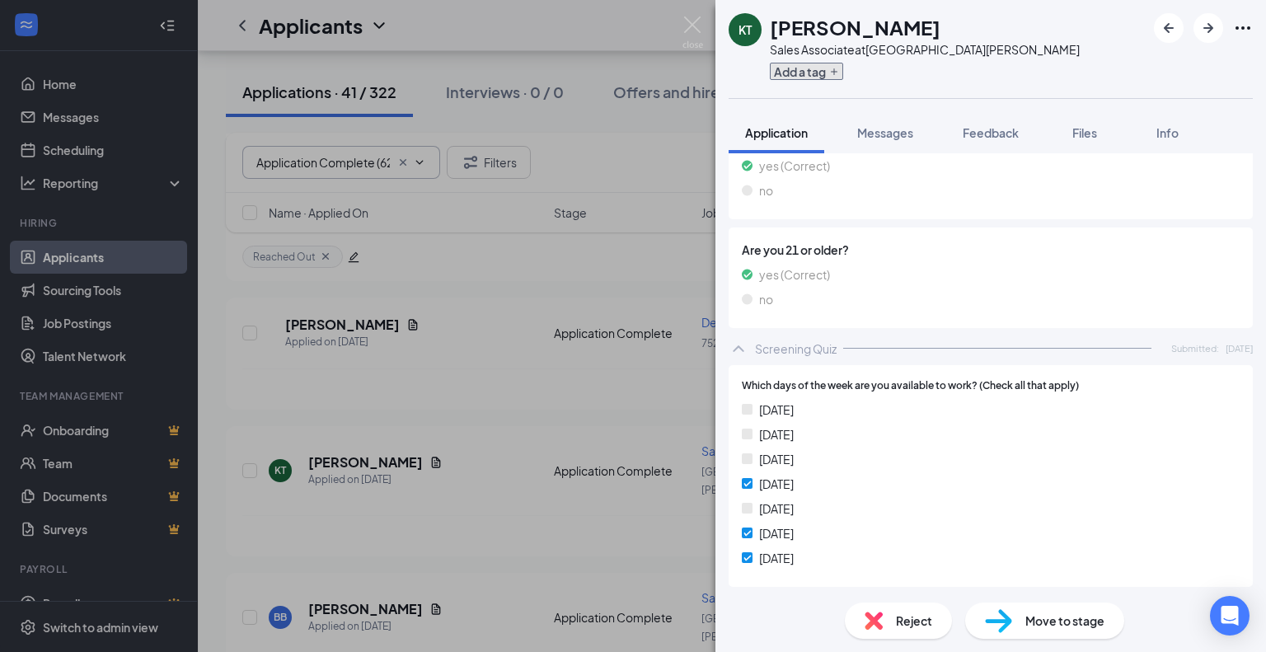
click at [817, 65] on button "Add a tag" at bounding box center [806, 71] width 73 height 17
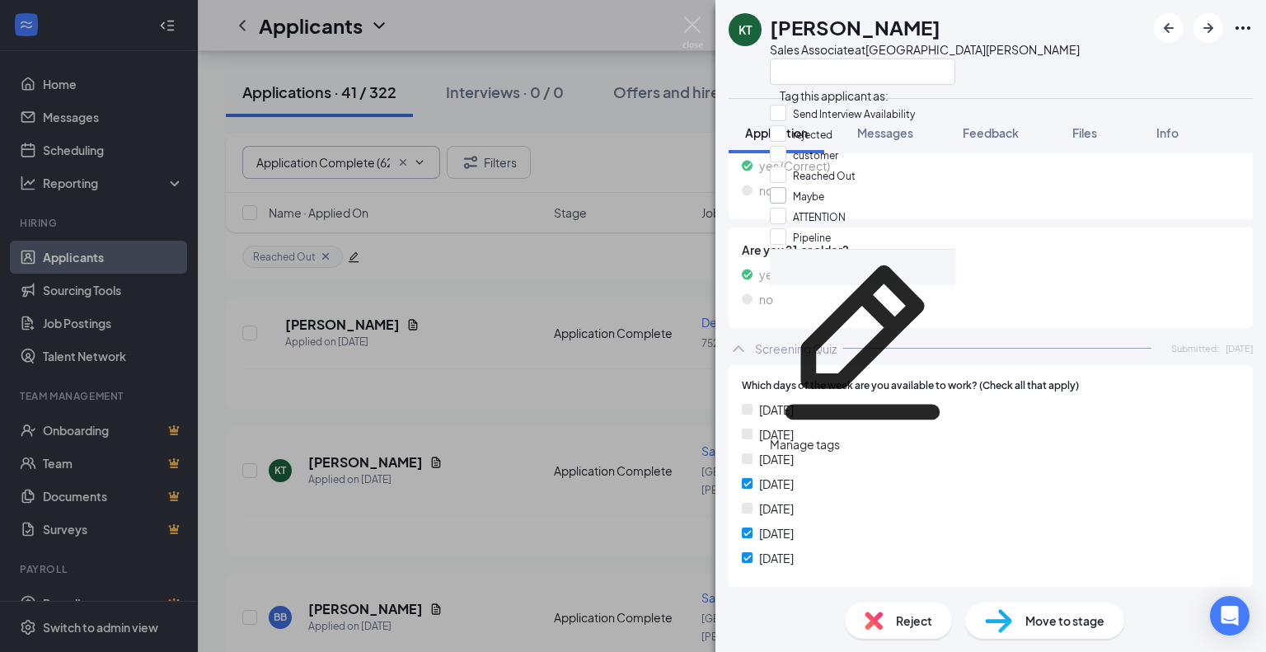
click at [788, 205] on input "Maybe" at bounding box center [797, 196] width 54 height 18
checkbox input "true"
click at [1007, 38] on div "KT [PERSON_NAME] Sales Associate at [GEOGRAPHIC_DATA][PERSON_NAME]" at bounding box center [990, 49] width 550 height 98
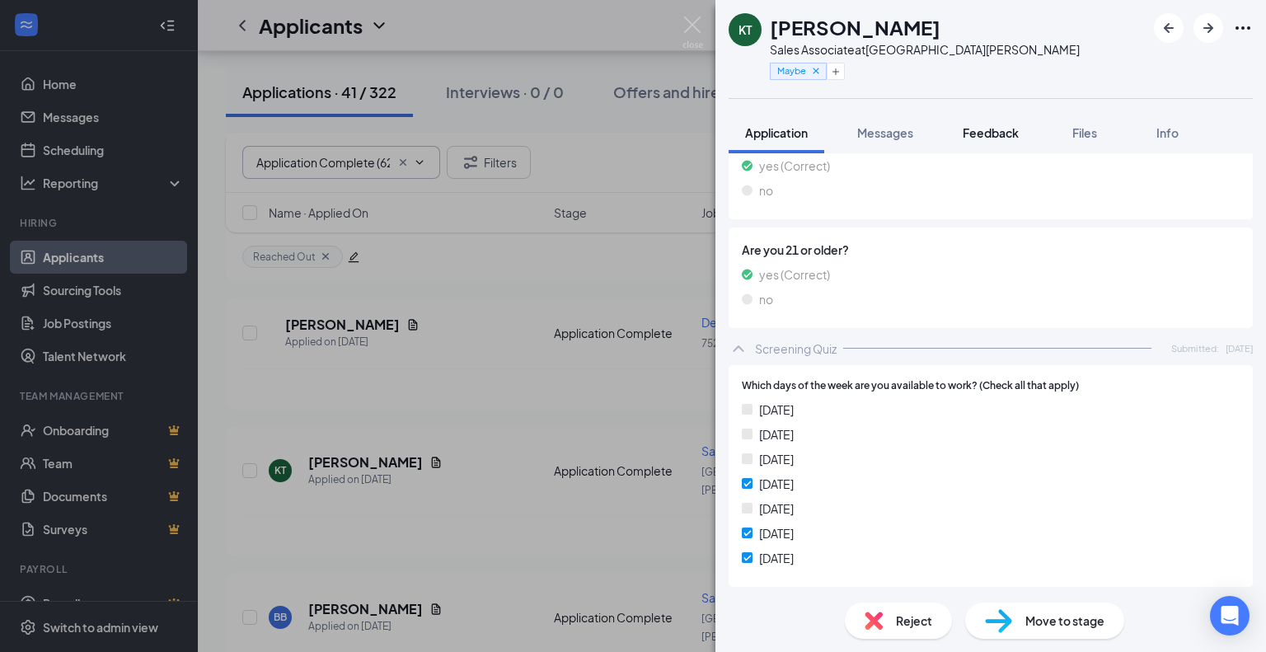
click at [1007, 133] on span "Feedback" at bounding box center [990, 132] width 56 height 15
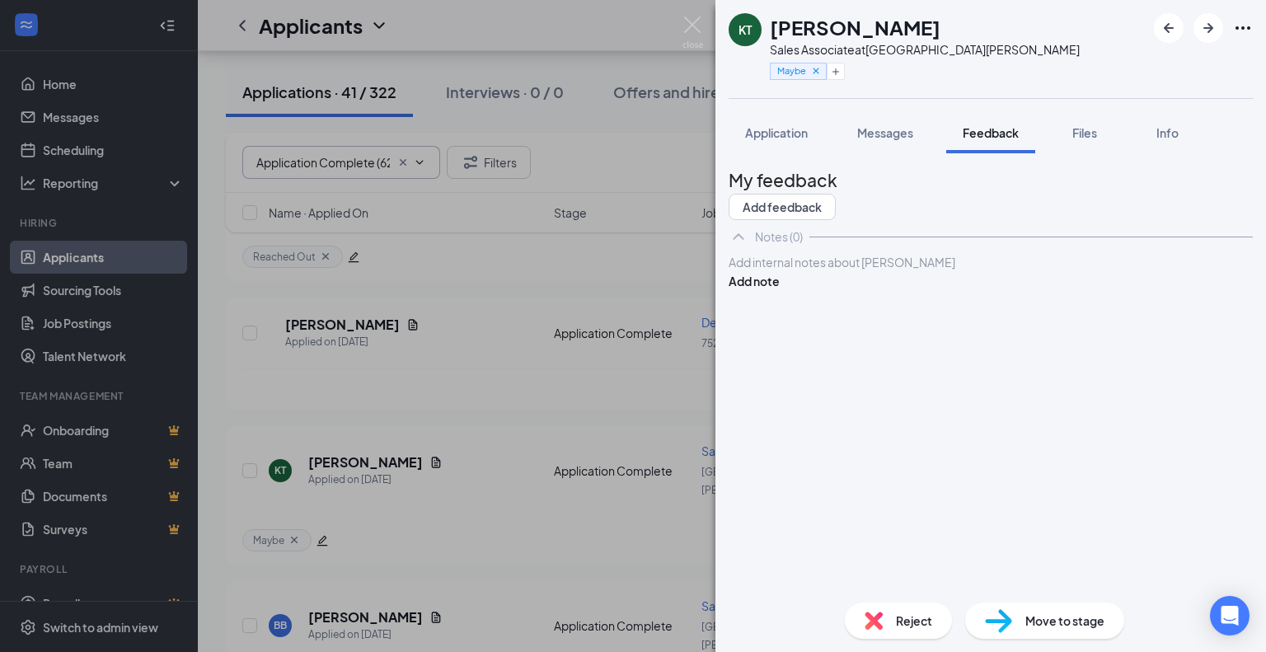
click at [934, 271] on div at bounding box center [990, 262] width 522 height 17
click at [952, 269] on span "Potential candidate for Front Desk, no sales experience" at bounding box center [877, 262] width 297 height 15
click at [780, 290] on button "Add note" at bounding box center [753, 281] width 51 height 18
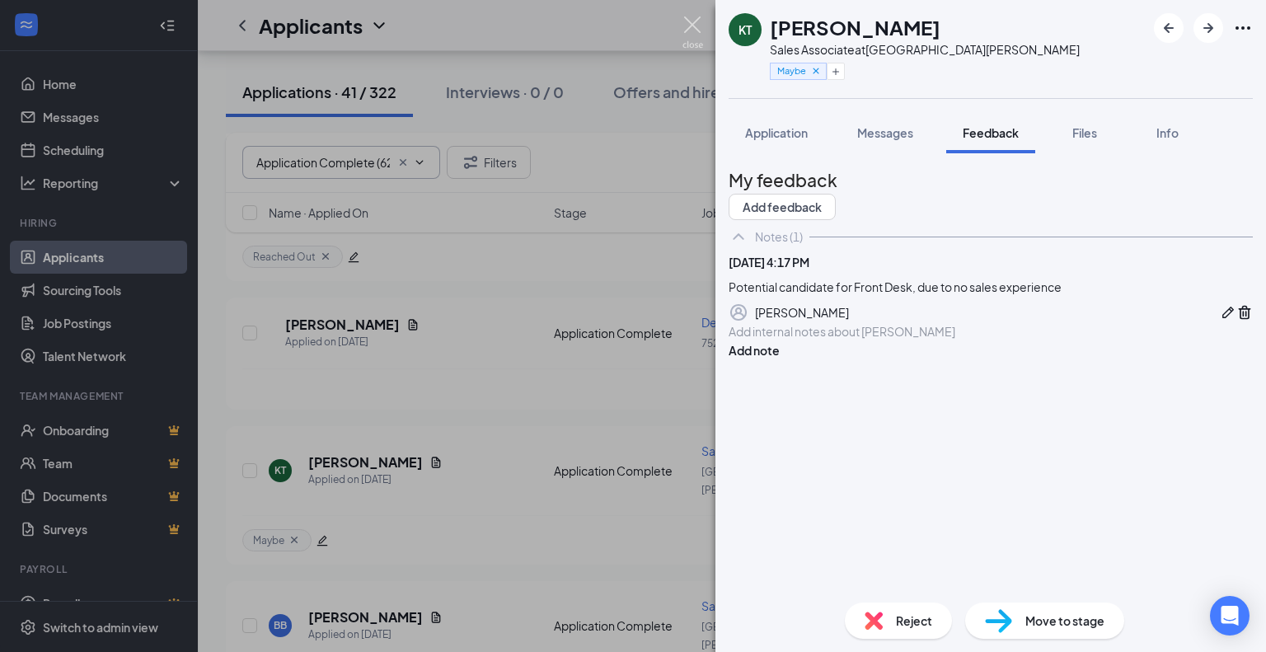
click at [694, 23] on img at bounding box center [692, 32] width 21 height 32
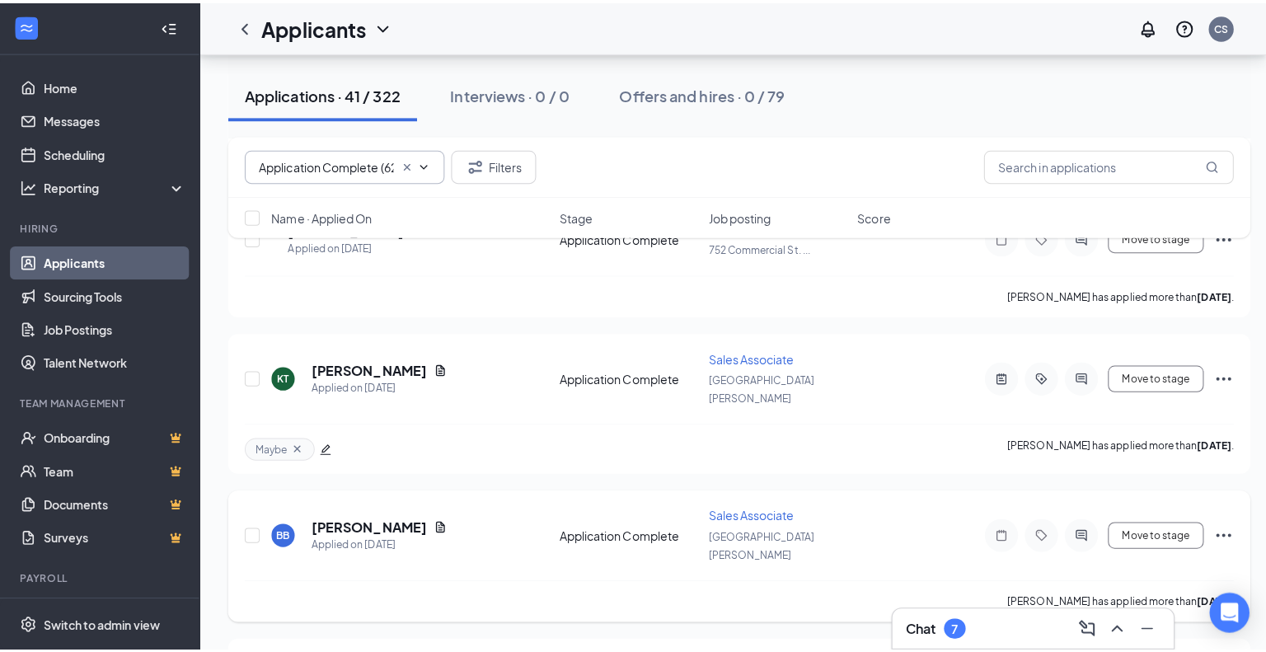
scroll to position [1154, 0]
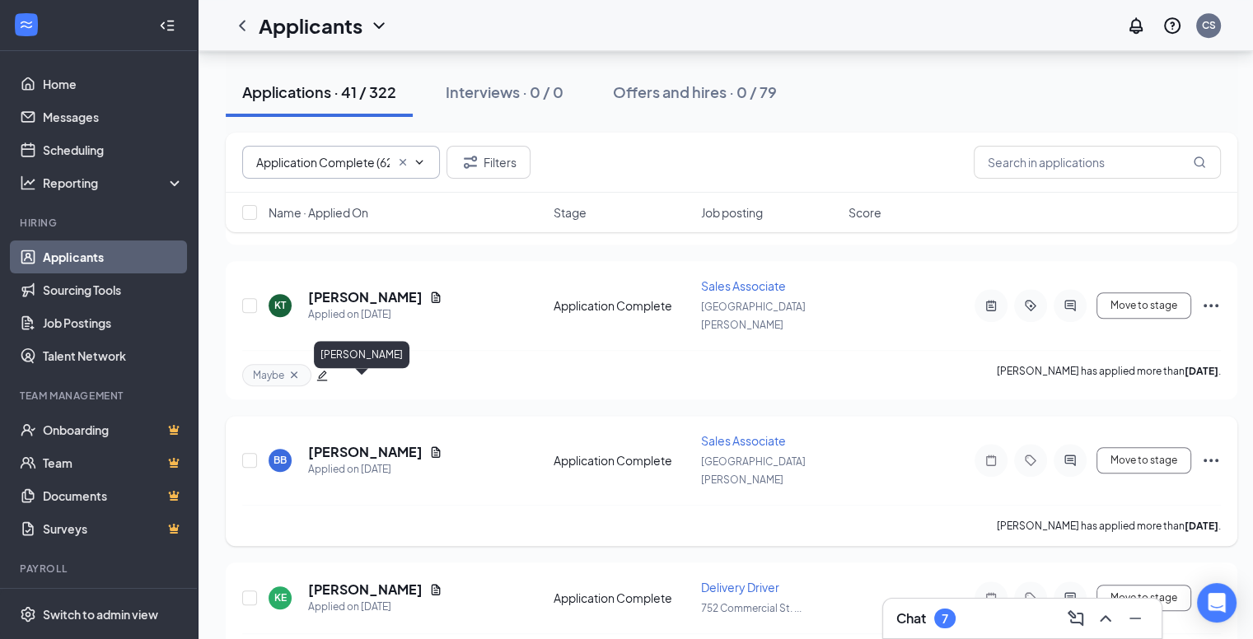
click at [326, 443] on h5 "[PERSON_NAME]" at bounding box center [365, 452] width 115 height 18
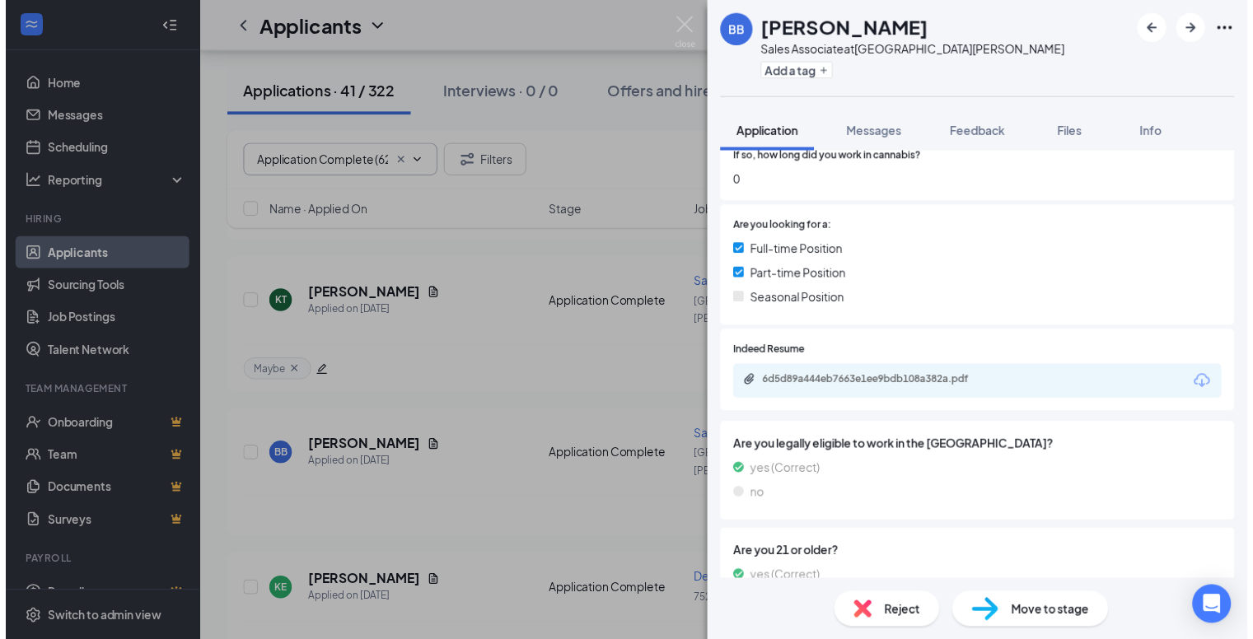
scroll to position [458, 0]
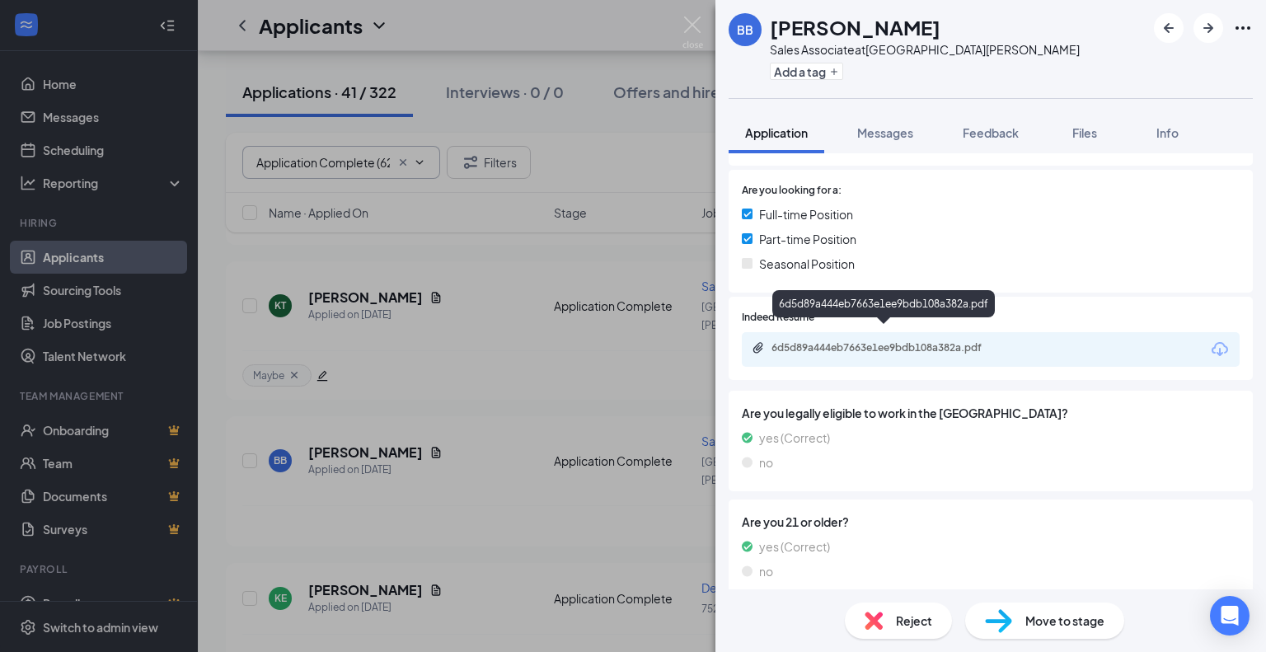
click at [882, 341] on div "6d5d89a444eb7663e1ee9bdb108a382a.pdf" at bounding box center [886, 347] width 231 height 13
click at [686, 27] on img at bounding box center [692, 32] width 21 height 32
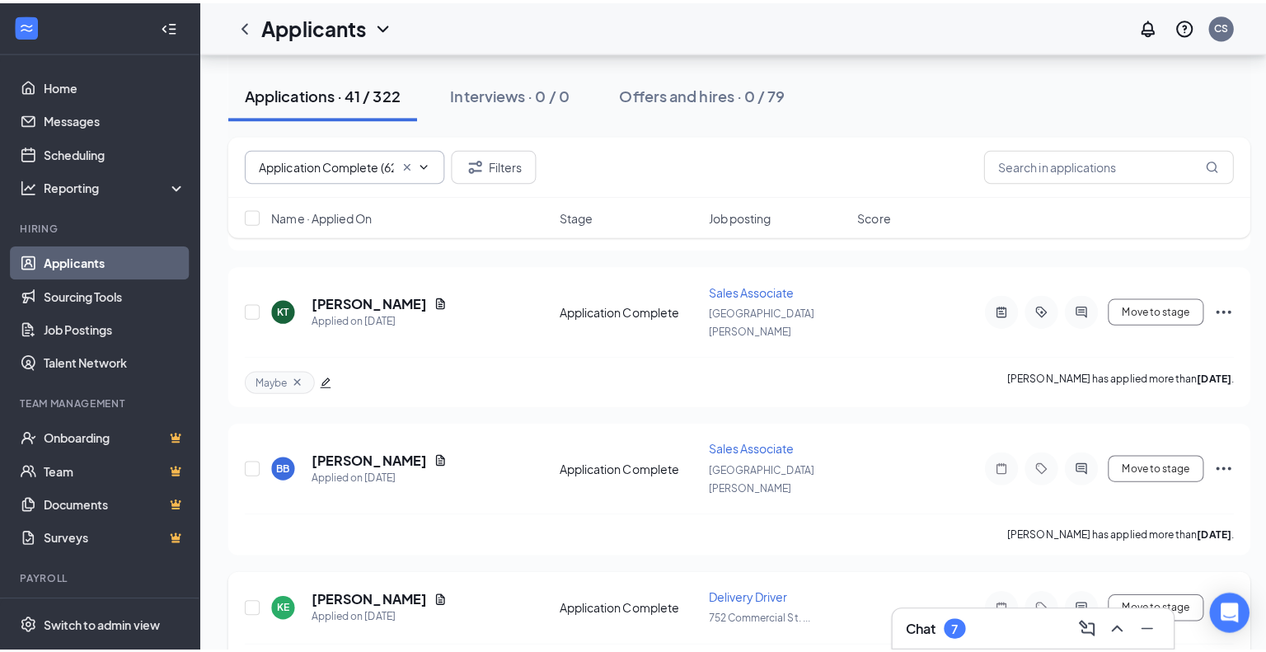
scroll to position [1236, 0]
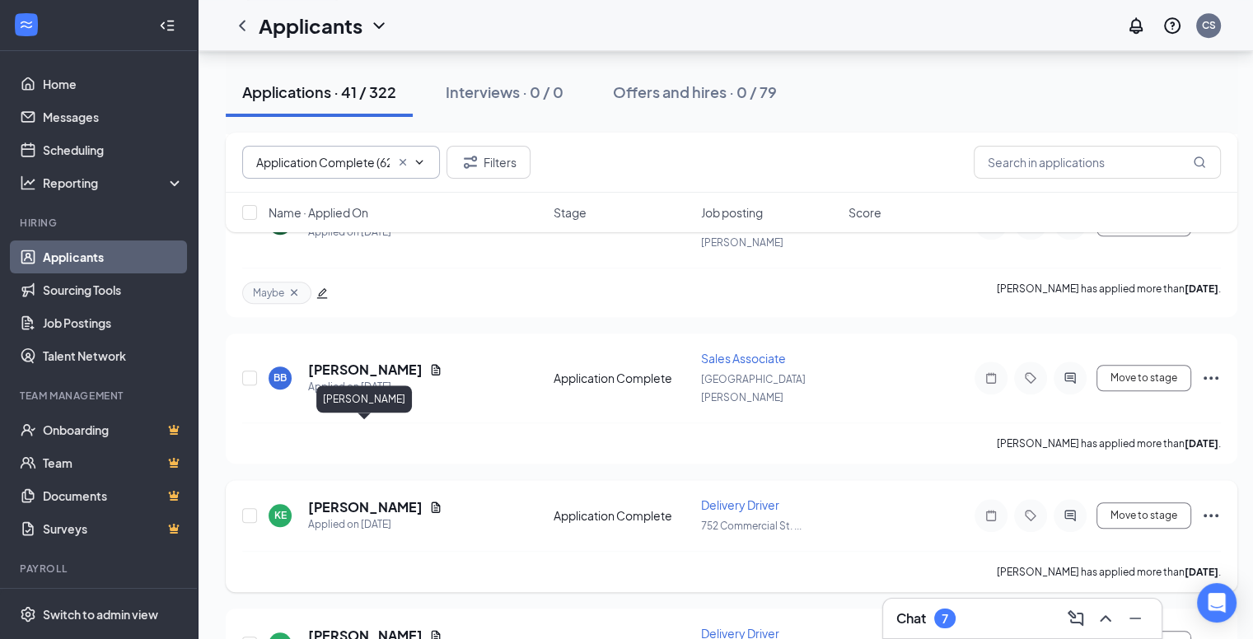
click at [371, 499] on h5 "[PERSON_NAME]" at bounding box center [365, 508] width 115 height 18
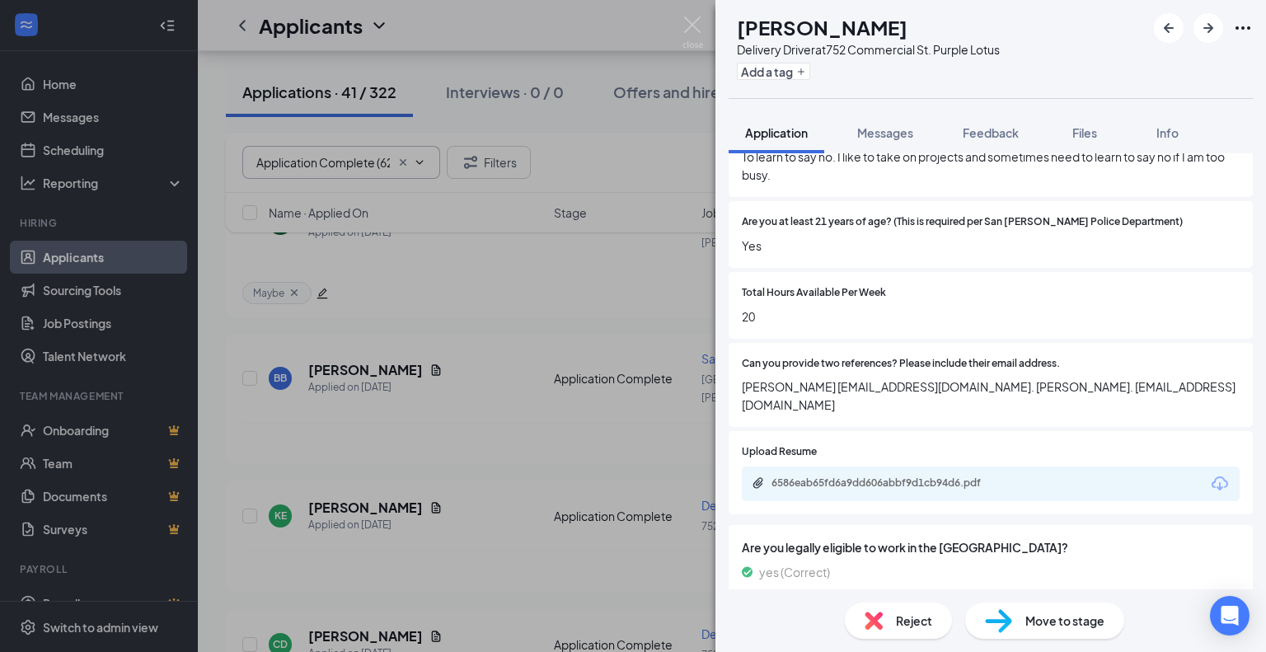
scroll to position [906, 0]
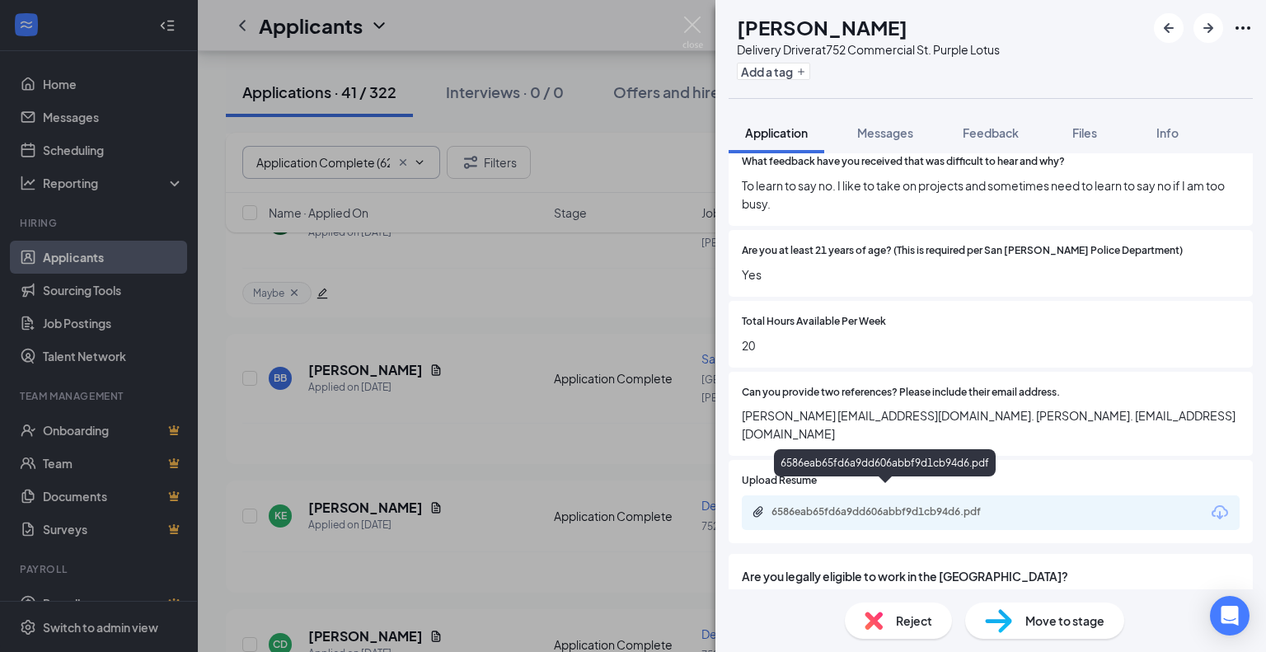
click at [866, 505] on div "6586eab65fd6a9dd606abbf9d1cb94d6.pdf" at bounding box center [886, 511] width 231 height 13
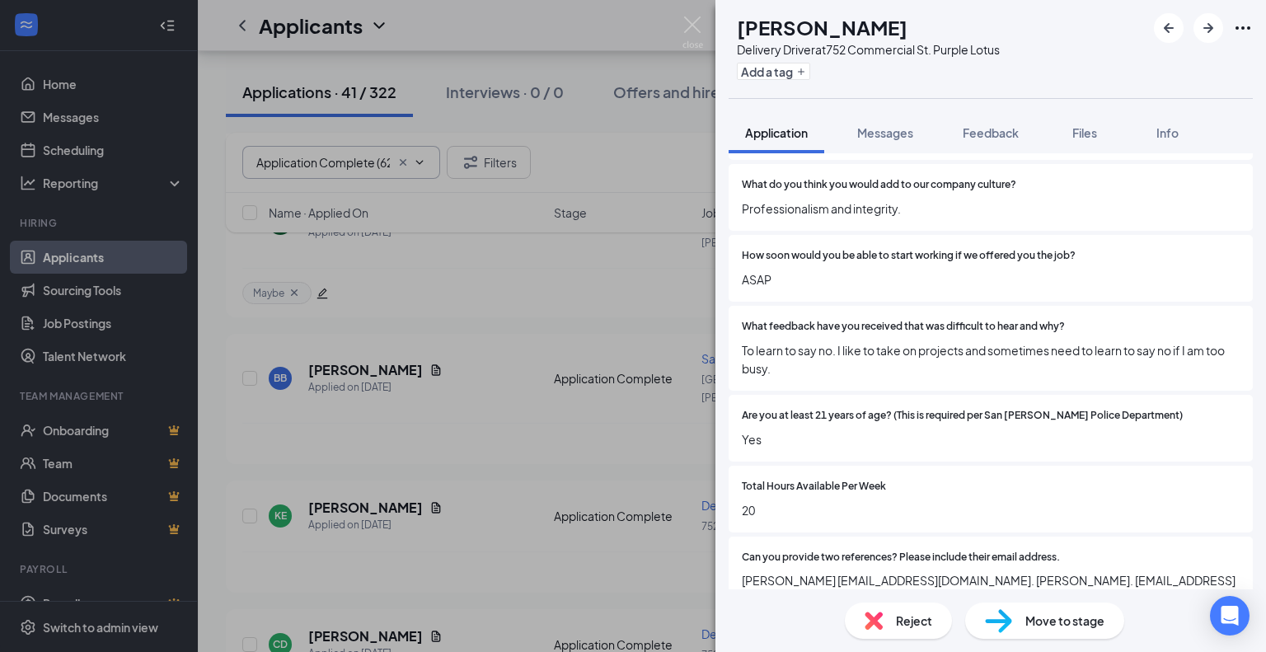
scroll to position [989, 0]
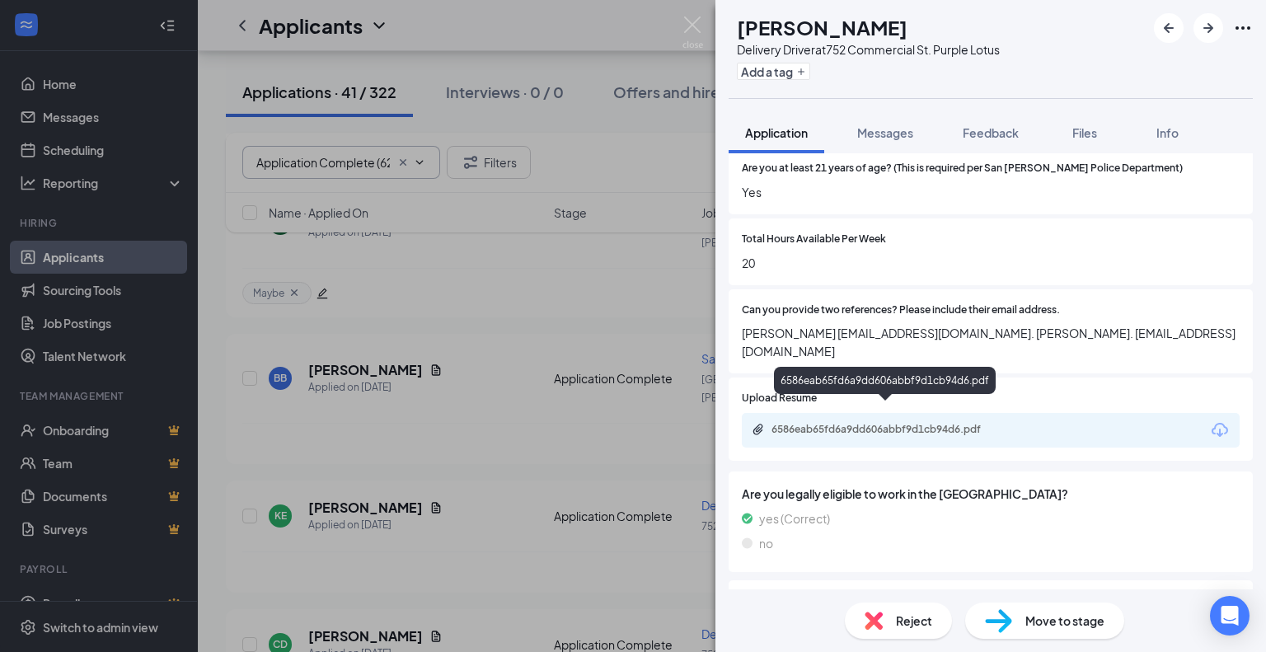
click at [817, 423] on div "6586eab65fd6a9dd606abbf9d1cb94d6.pdf" at bounding box center [886, 429] width 231 height 13
click at [902, 626] on span "Reject" at bounding box center [914, 620] width 36 height 18
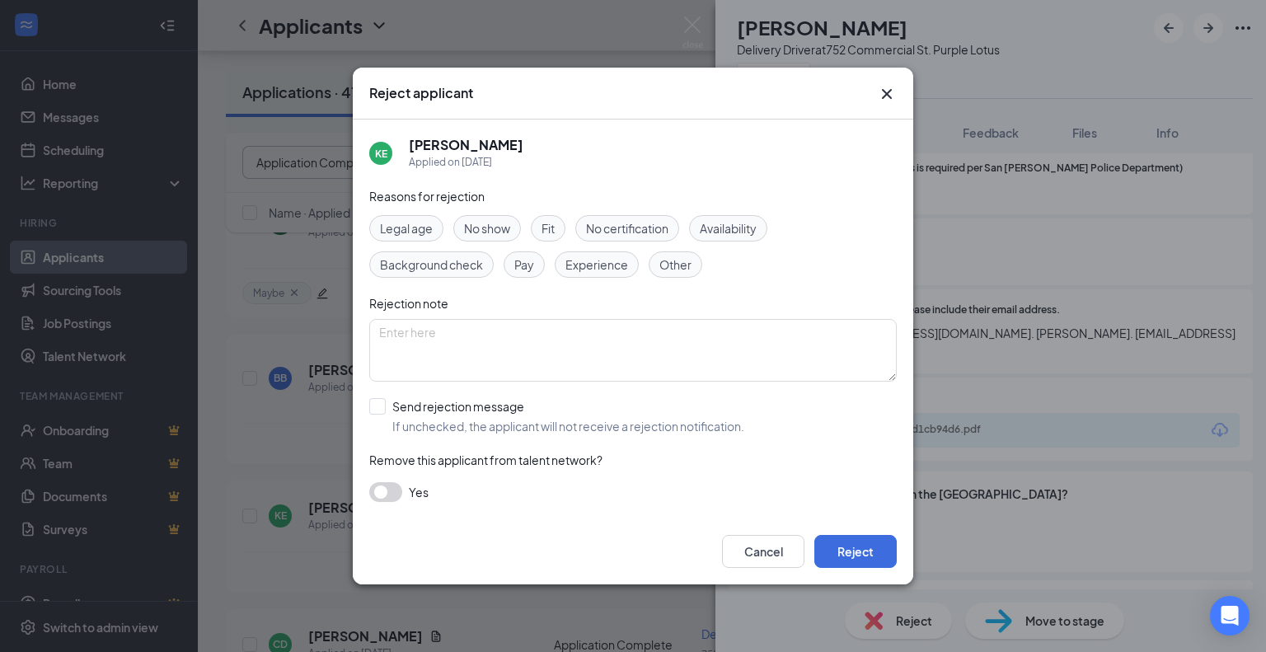
click at [745, 228] on span "Availability" at bounding box center [728, 228] width 57 height 18
click at [378, 405] on input "Send rejection message If unchecked, the applicant will not receive a rejection…" at bounding box center [556, 416] width 375 height 36
checkbox input "true"
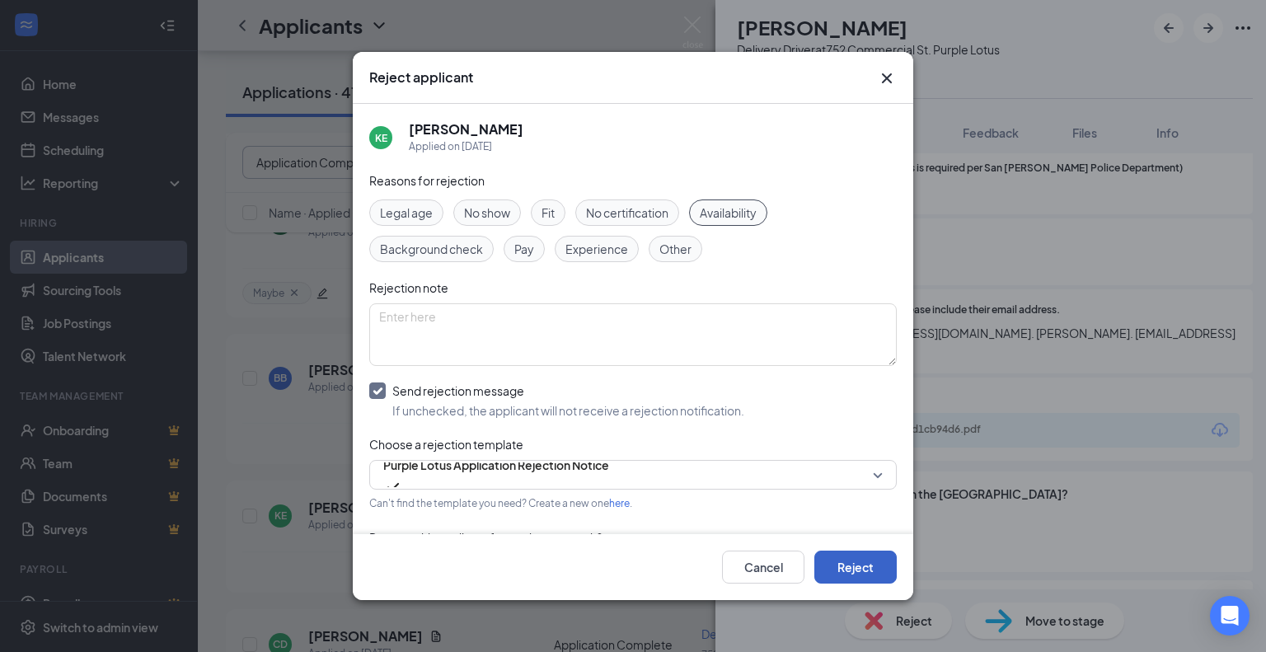
click at [868, 565] on button "Reject" at bounding box center [855, 566] width 82 height 33
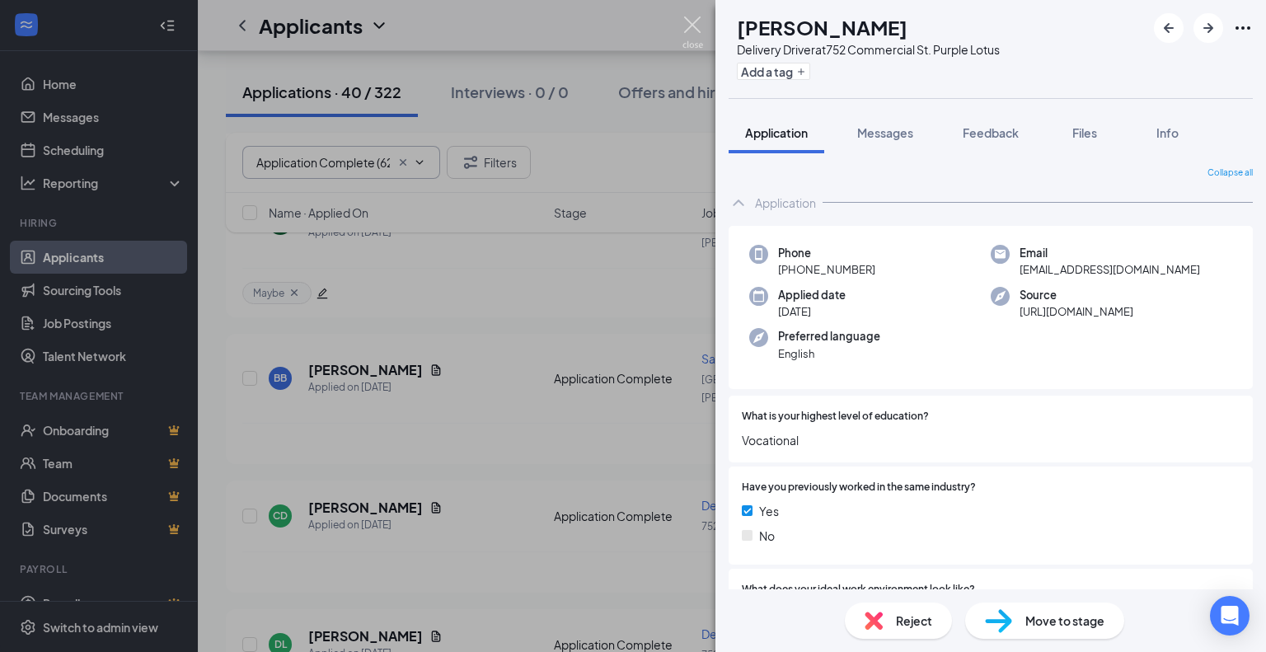
click at [698, 23] on img at bounding box center [692, 32] width 21 height 32
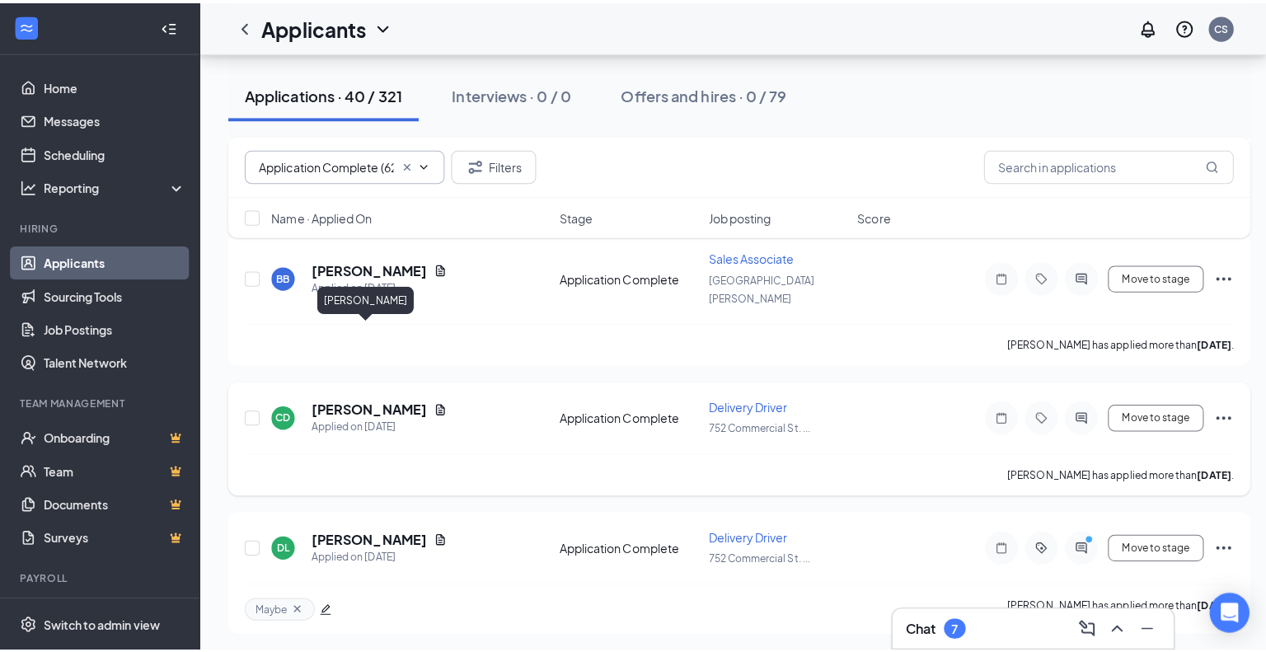
scroll to position [1401, 0]
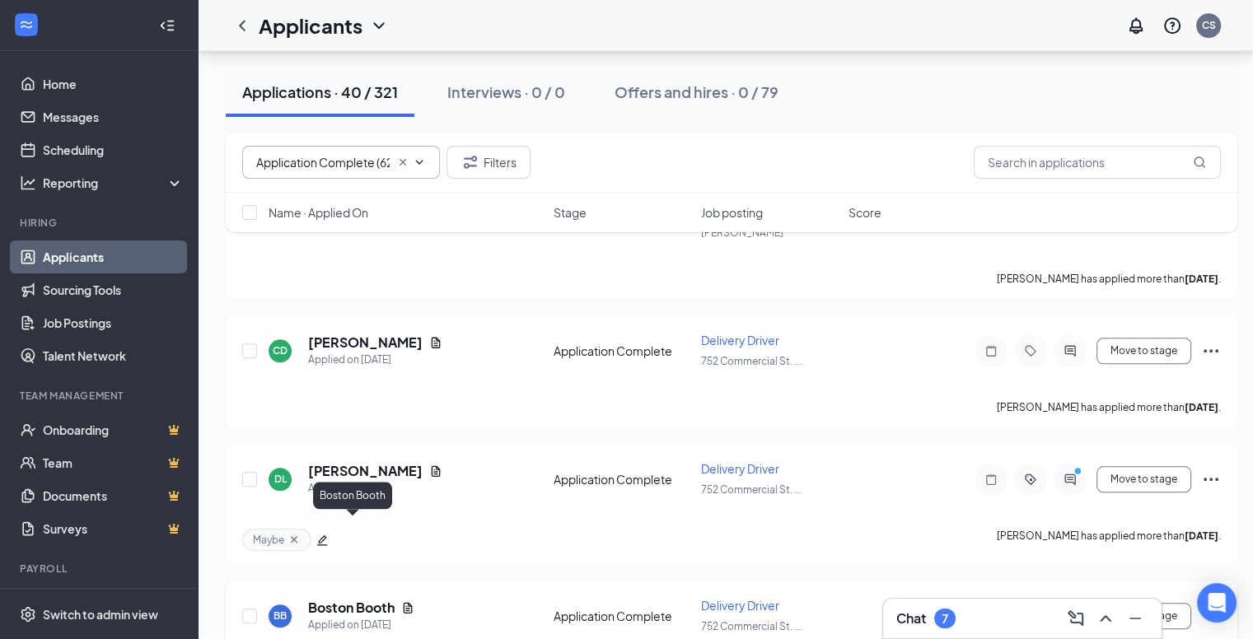
click at [355, 599] on h5 "Boston Booth" at bounding box center [351, 608] width 87 height 18
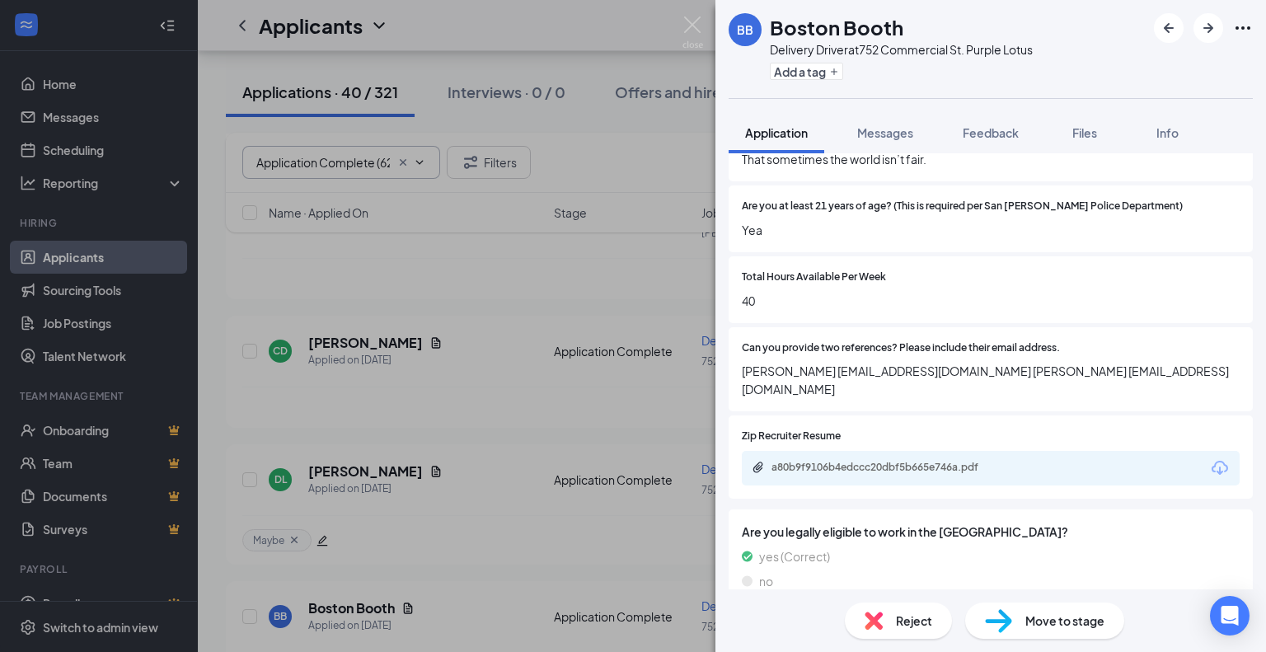
scroll to position [906, 0]
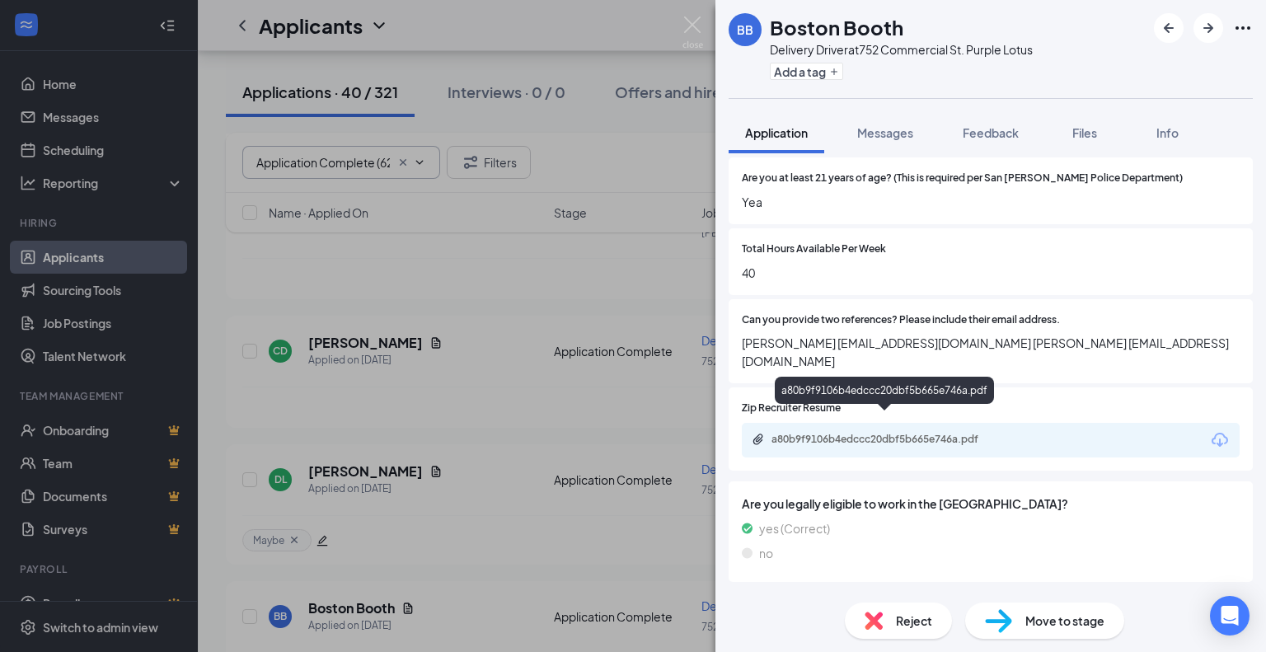
click at [875, 433] on div "a80b9f9106b4edccc20dbf5b665e746a.pdf" at bounding box center [886, 439] width 231 height 13
click at [916, 623] on span "Reject" at bounding box center [914, 620] width 36 height 18
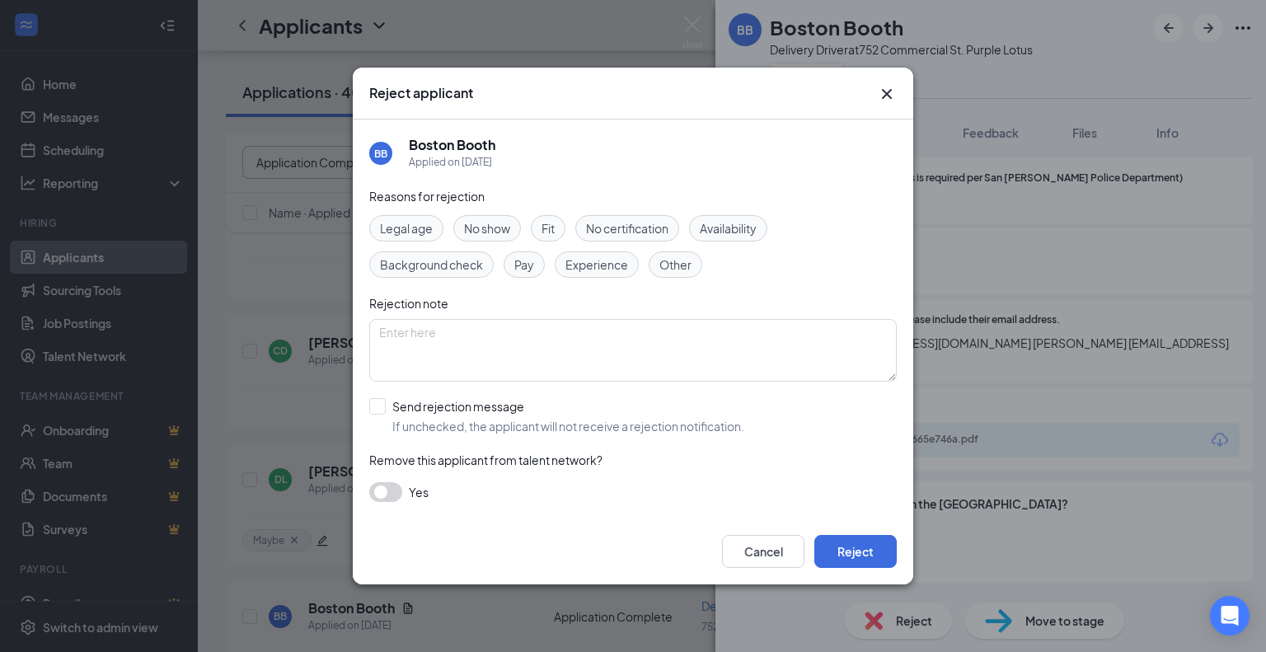
click at [606, 270] on span "Experience" at bounding box center [596, 264] width 63 height 18
click at [381, 407] on input "Send rejection message If unchecked, the applicant will not receive a rejection…" at bounding box center [556, 416] width 375 height 36
checkbox input "true"
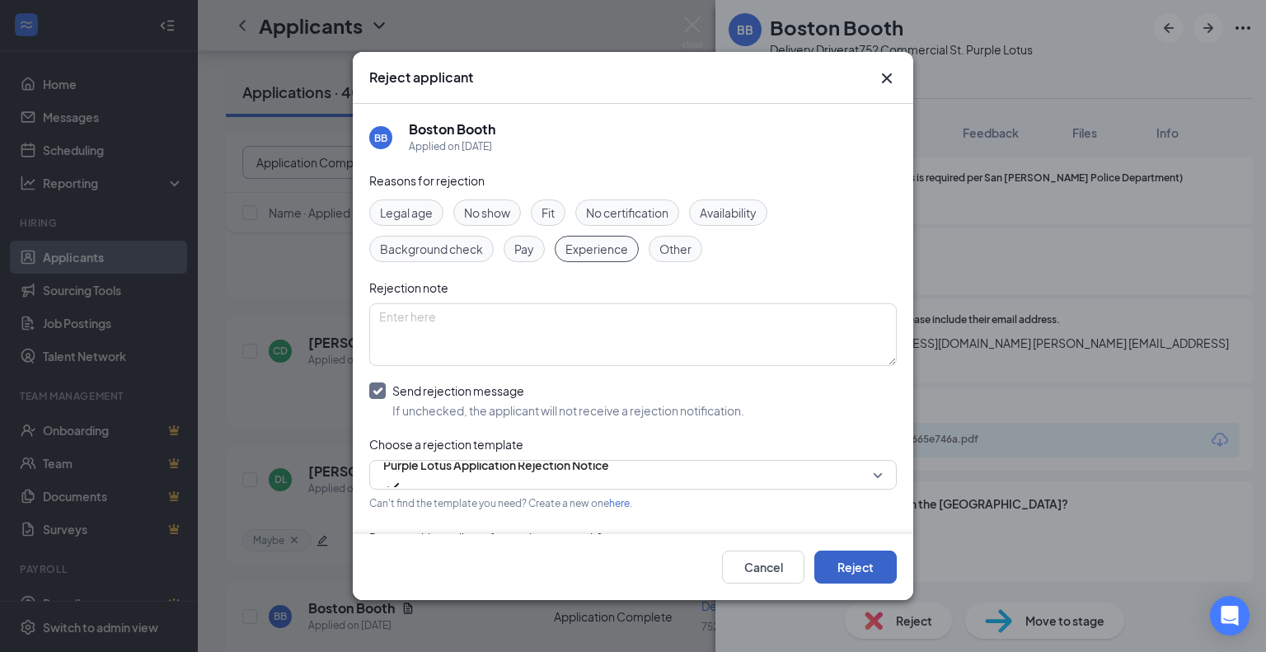
click at [857, 576] on button "Reject" at bounding box center [855, 566] width 82 height 33
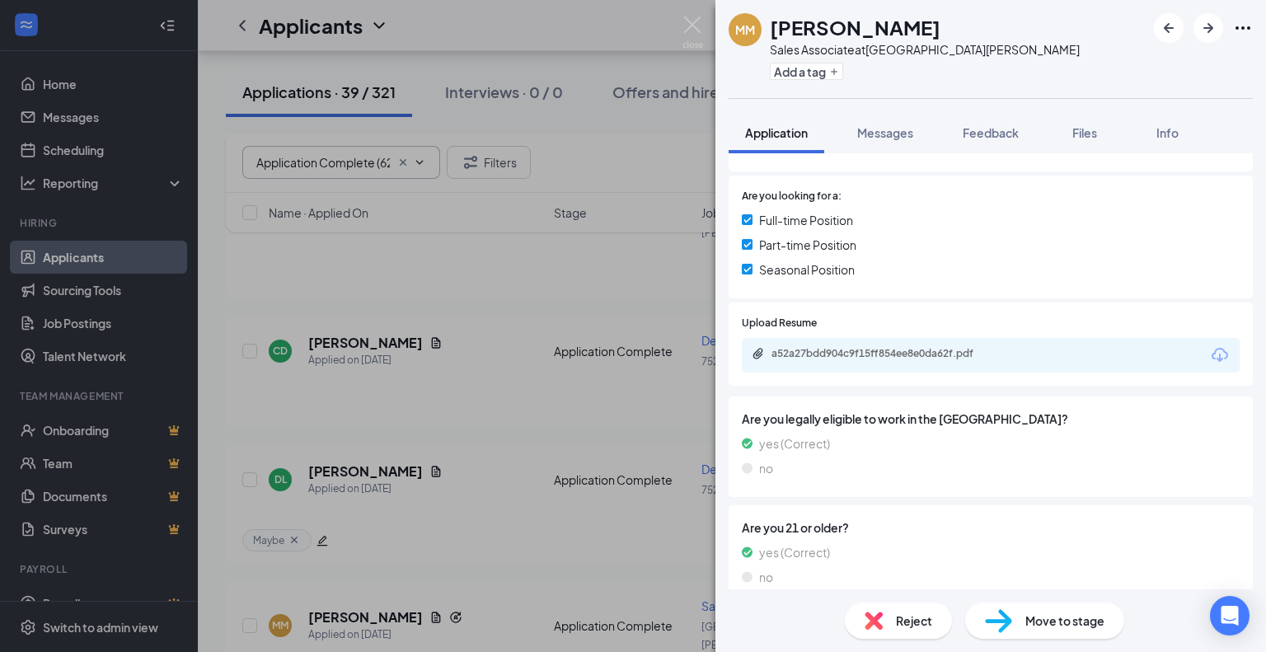
scroll to position [494, 0]
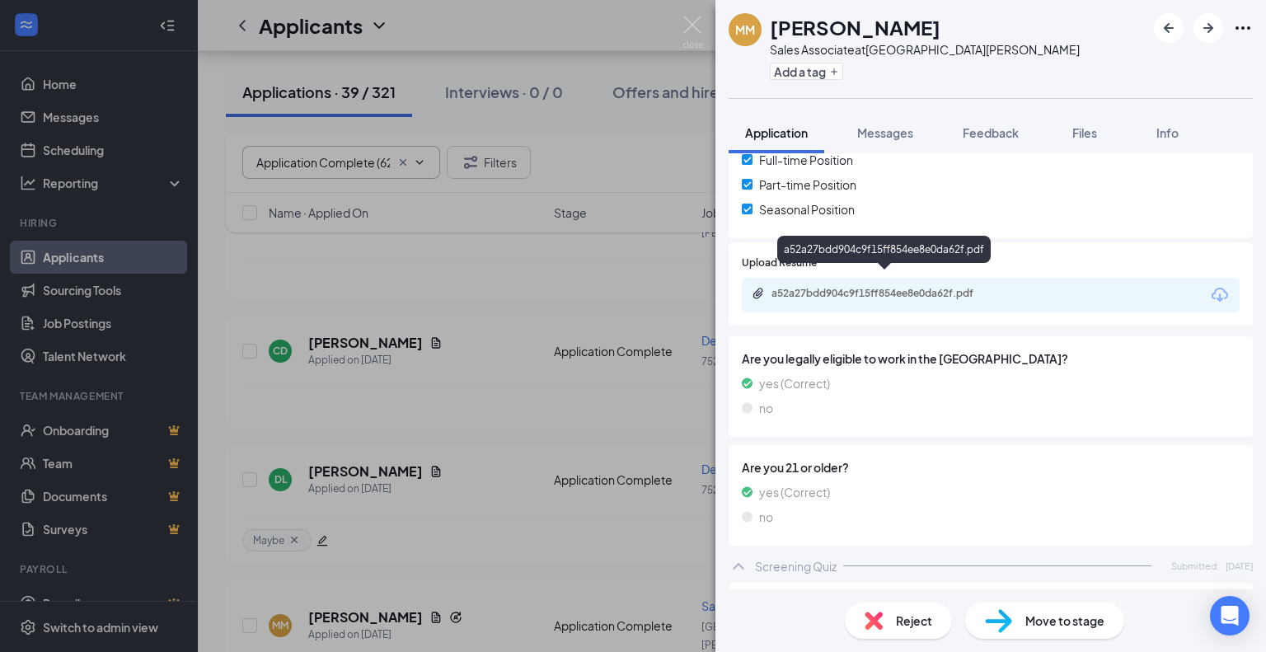
click at [906, 287] on div "a52a27bdd904c9f15ff854ee8e0da62f.pdf" at bounding box center [886, 293] width 231 height 13
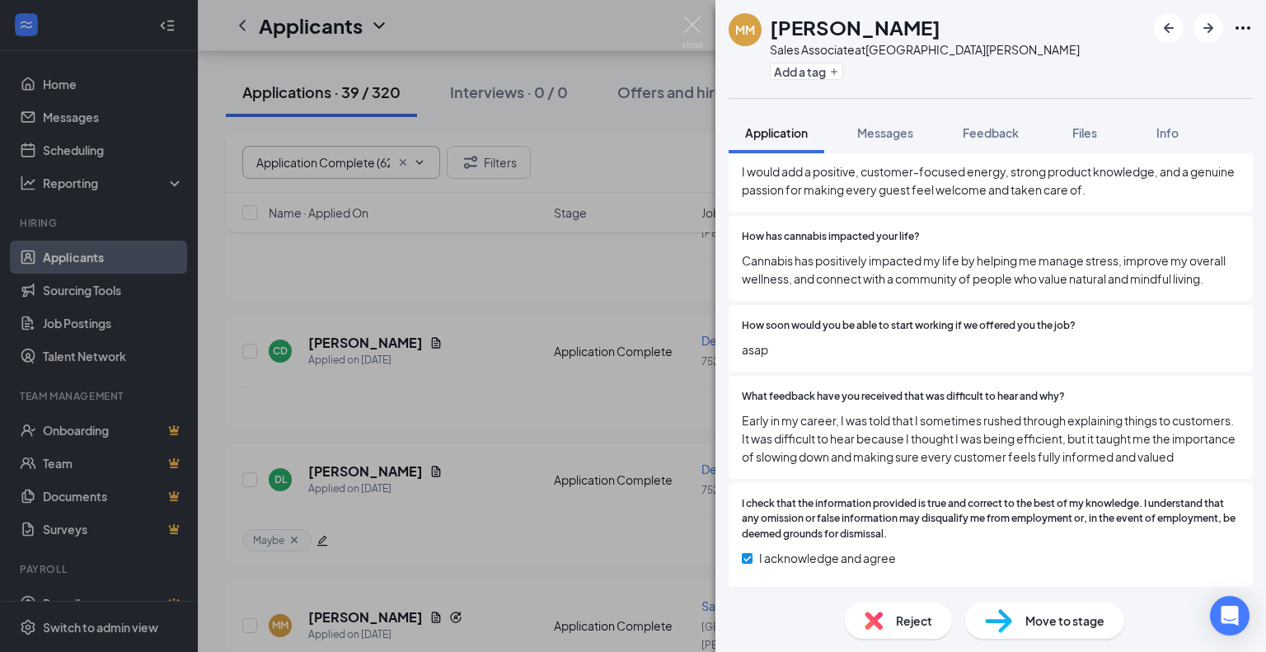
scroll to position [2634, 0]
click at [689, 21] on img at bounding box center [692, 32] width 21 height 32
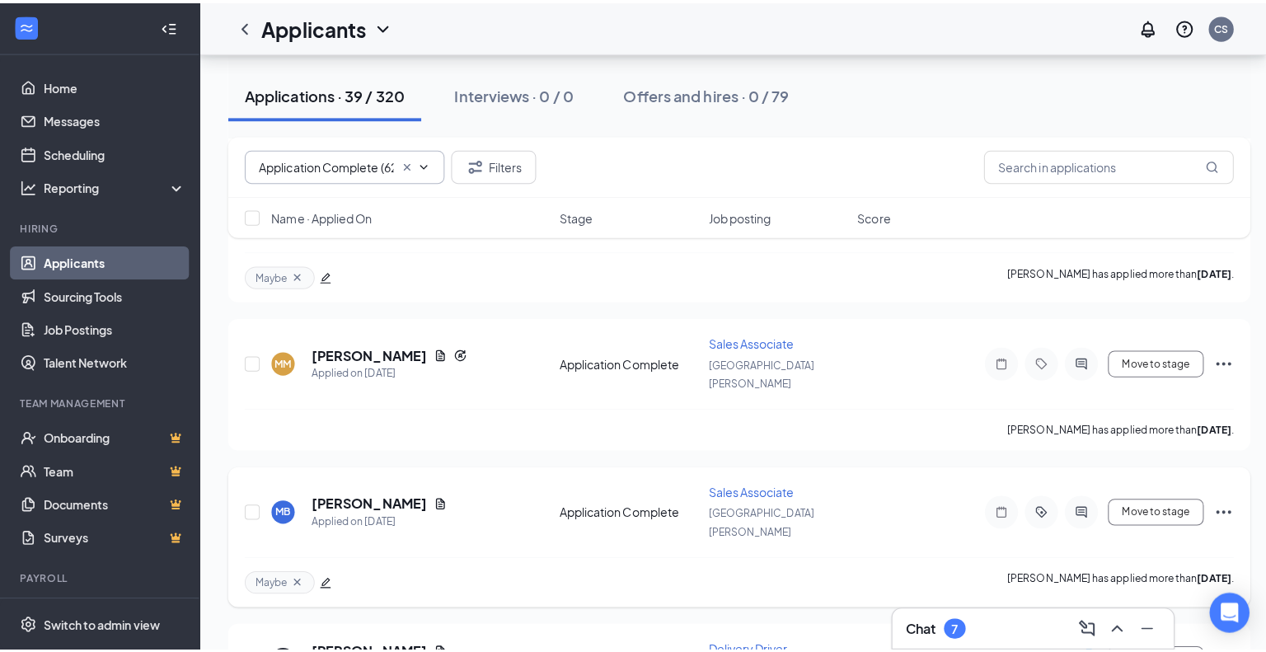
scroll to position [1813, 0]
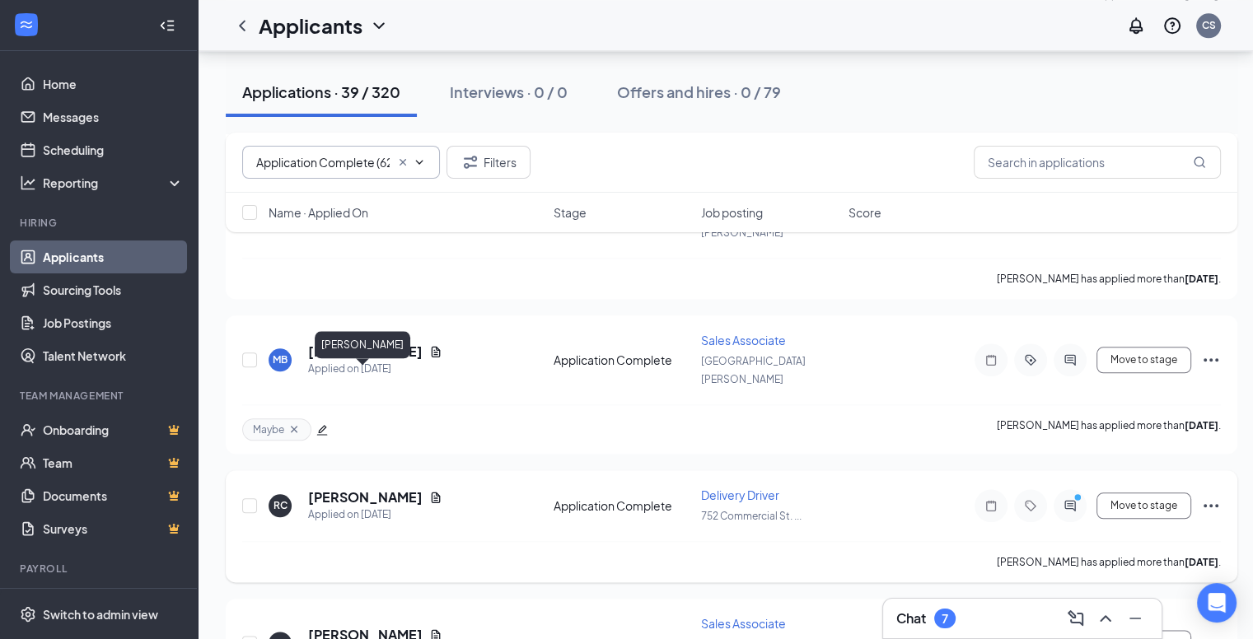
click at [334, 489] on h5 "[PERSON_NAME]" at bounding box center [365, 498] width 115 height 18
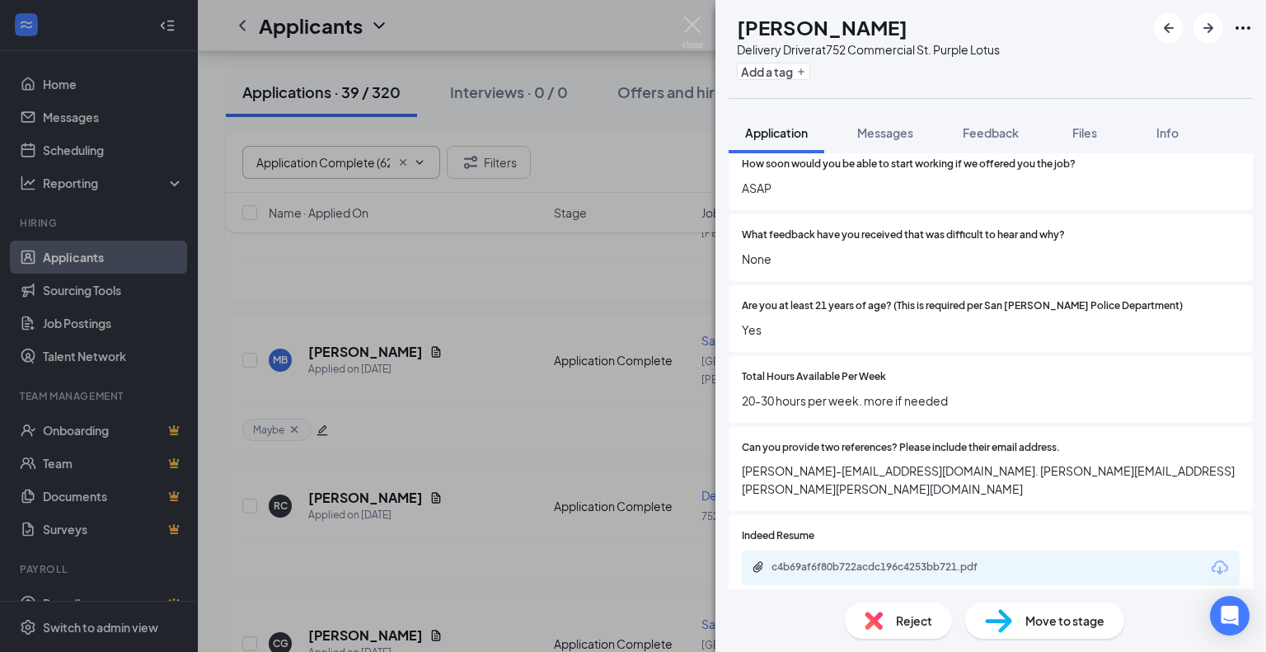
scroll to position [824, 0]
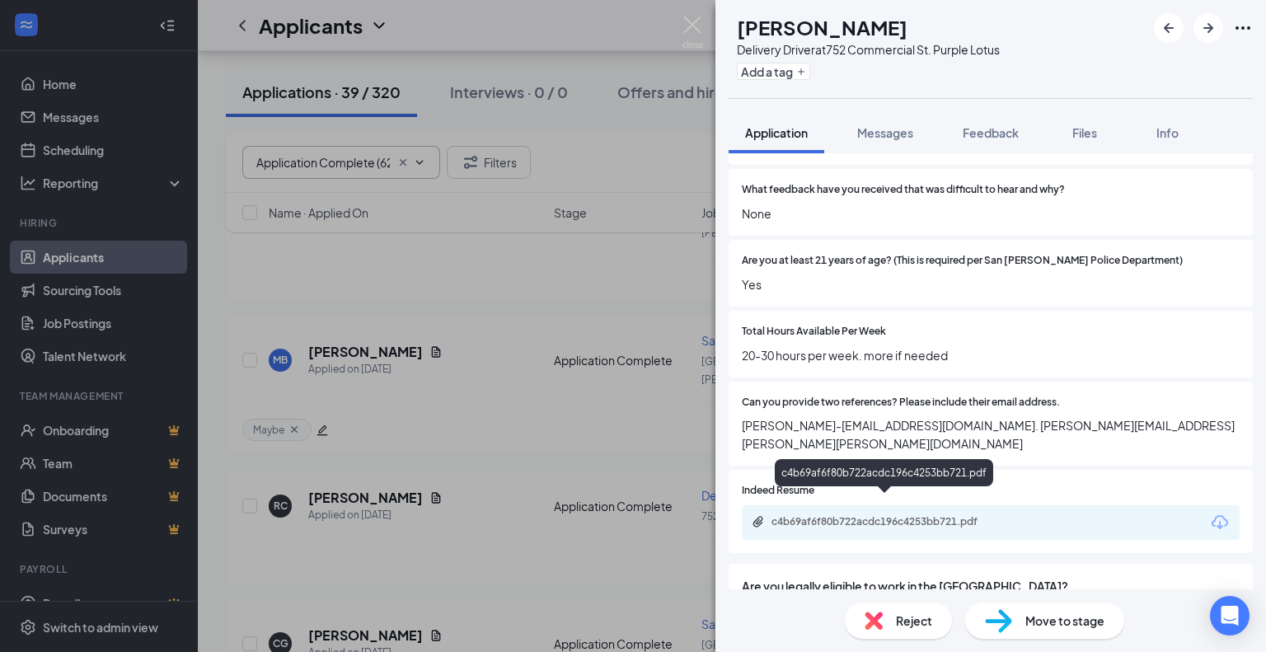
click at [929, 515] on div "c4b69af6f80b722acdc196c4253bb721.pdf" at bounding box center [886, 521] width 231 height 13
click at [896, 141] on button "Messages" at bounding box center [884, 132] width 89 height 41
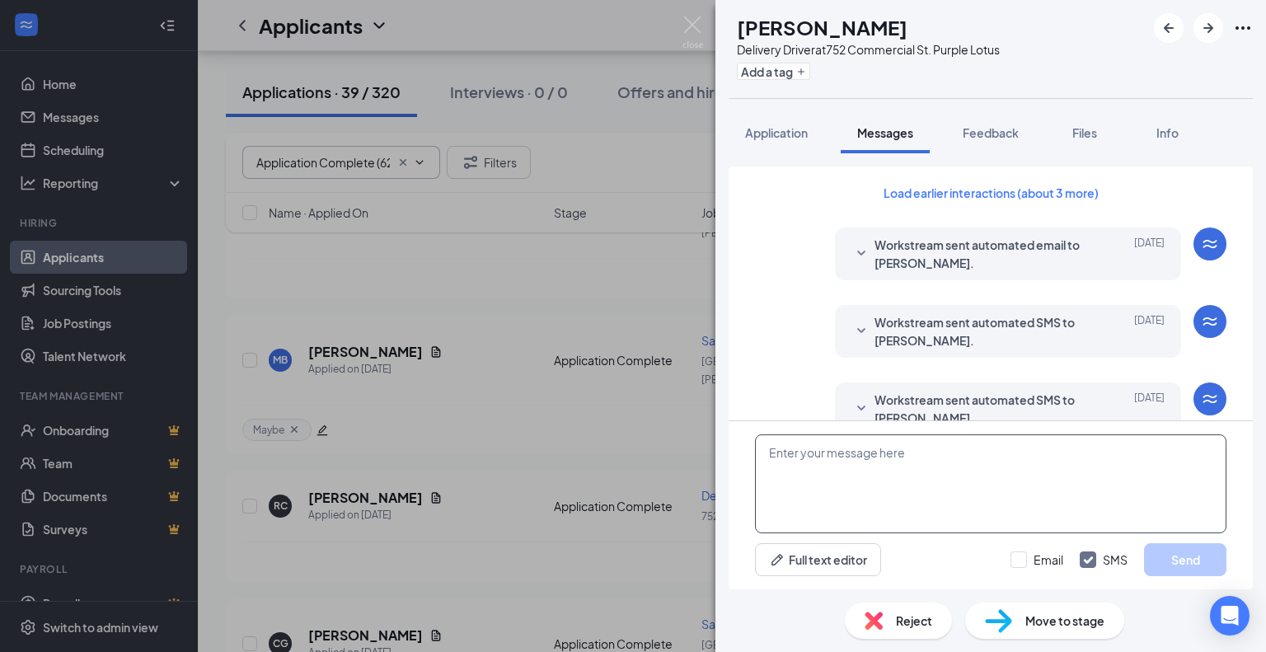
click at [843, 459] on textarea at bounding box center [990, 483] width 471 height 99
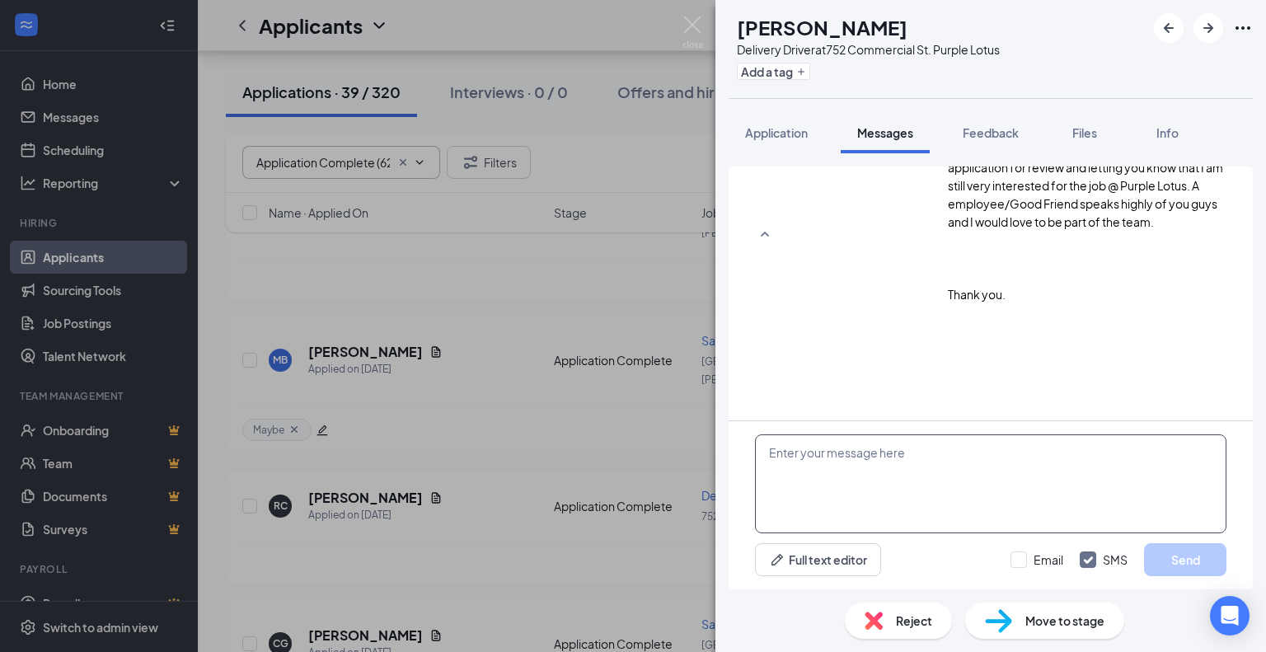
scroll to position [803, 0]
paste textarea "Hi [PERSON_NAME], My name is [PERSON_NAME] and I am recruiting for Purple Lotus…"
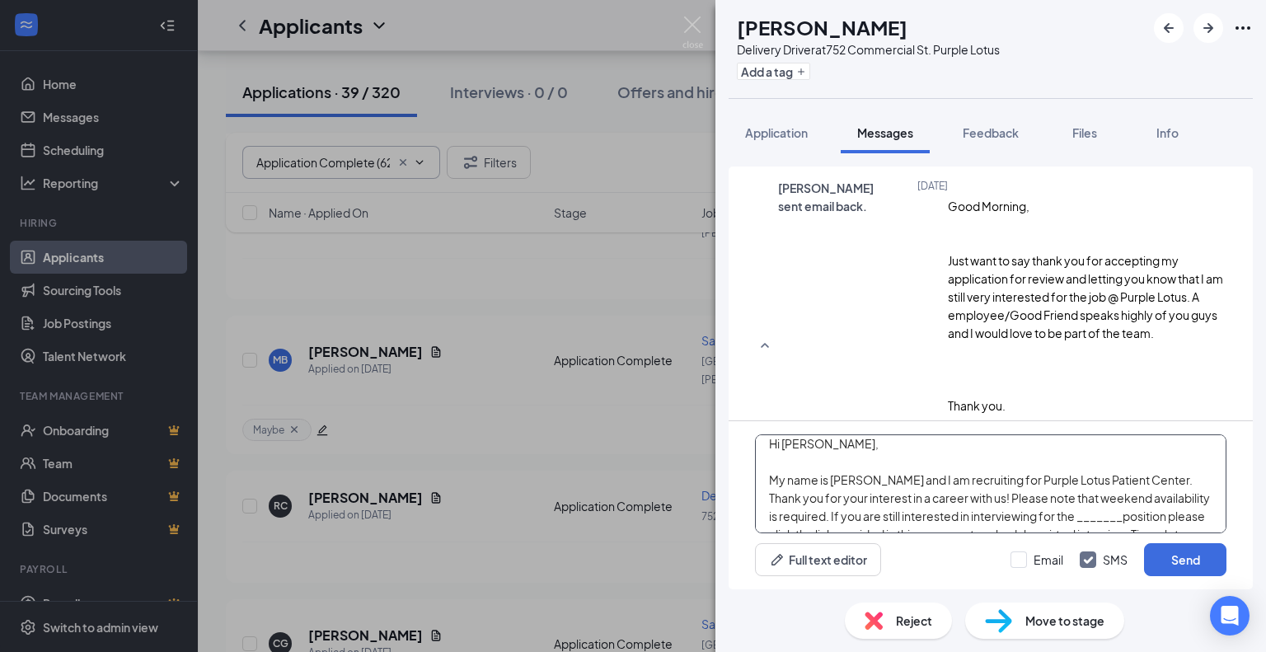
scroll to position [0, 0]
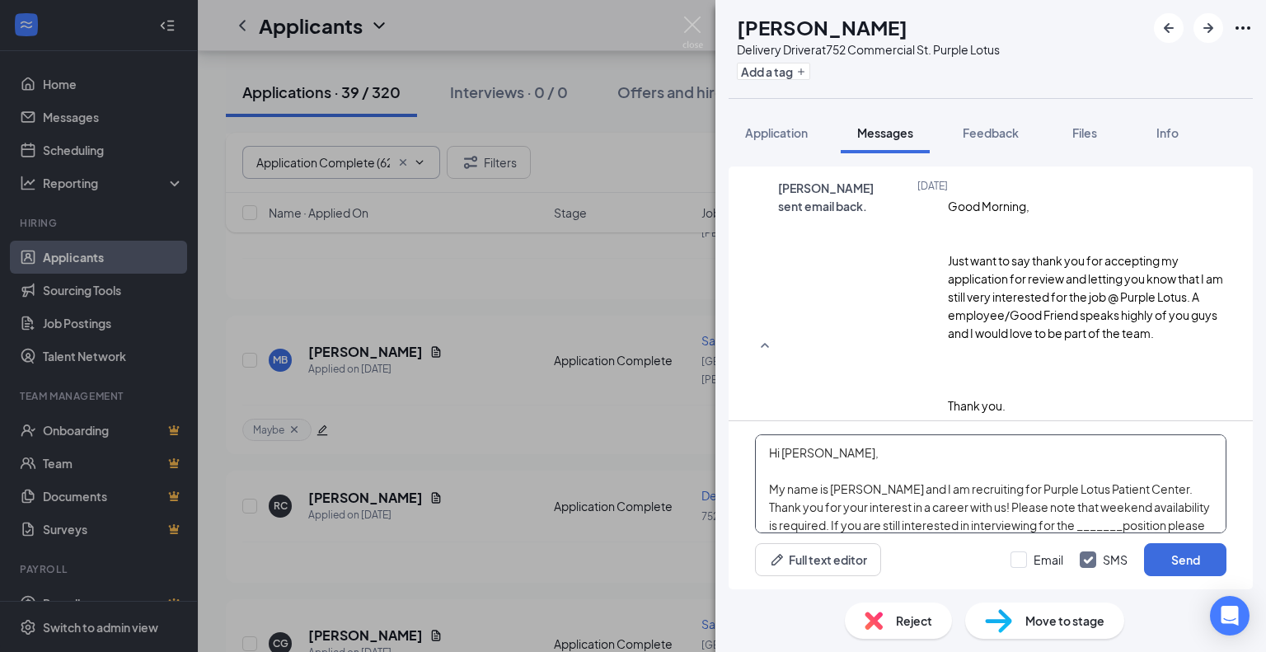
drag, startPoint x: 827, startPoint y: 447, endPoint x: 785, endPoint y: 447, distance: 42.0
click at [785, 447] on textarea "Hi [PERSON_NAME], My name is [PERSON_NAME] and I am recruiting for Purple Lotus…" at bounding box center [990, 483] width 471 height 99
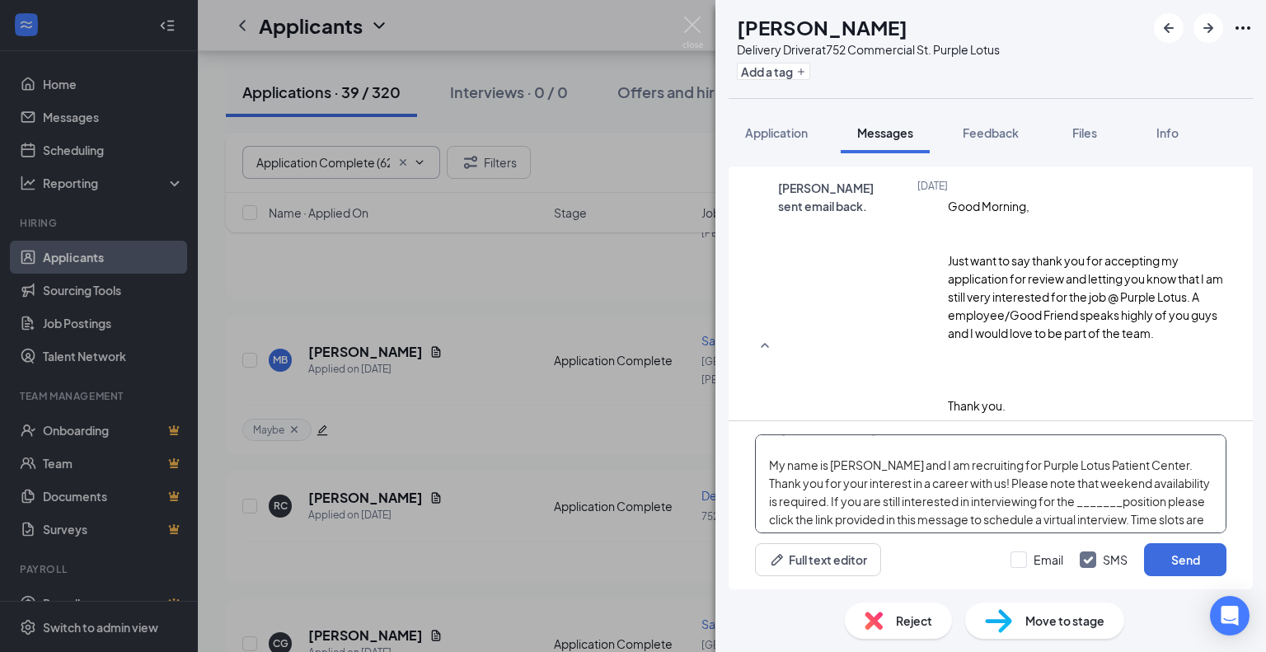
scroll to position [16, 0]
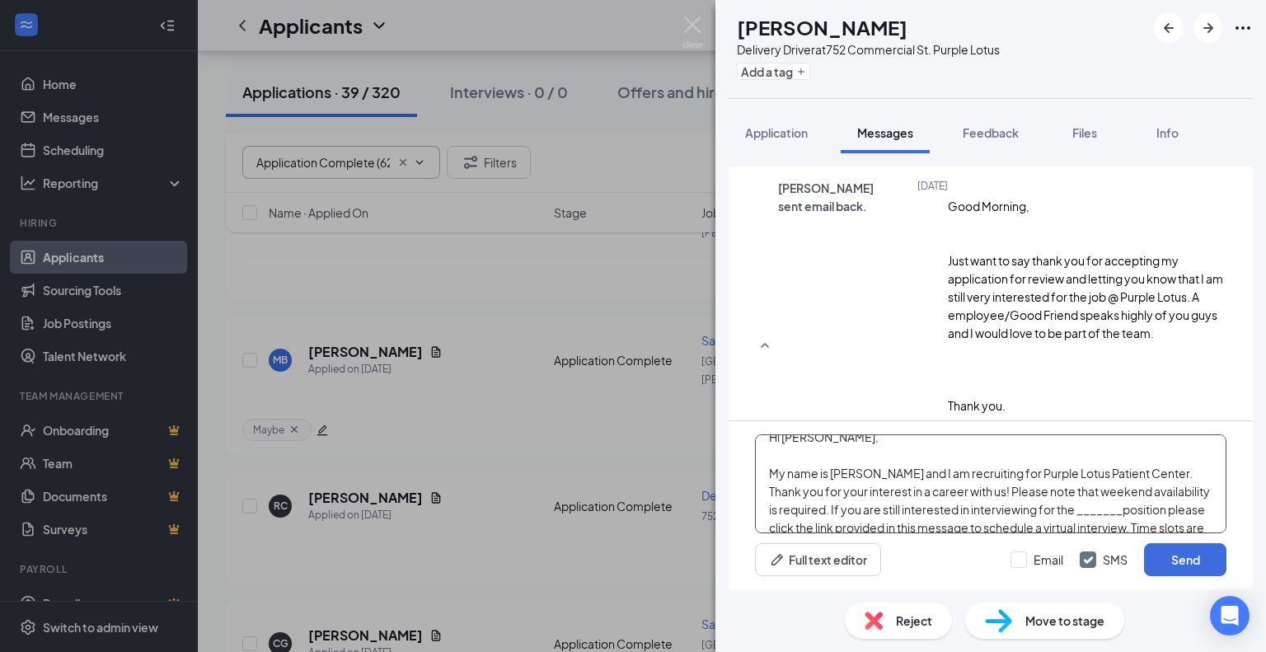
drag, startPoint x: 1114, startPoint y: 444, endPoint x: 1068, endPoint y: 505, distance: 76.5
click at [1068, 505] on textarea "Hi [PERSON_NAME], My name is [PERSON_NAME] and I am recruiting for Purple Lotus…" at bounding box center [990, 483] width 471 height 99
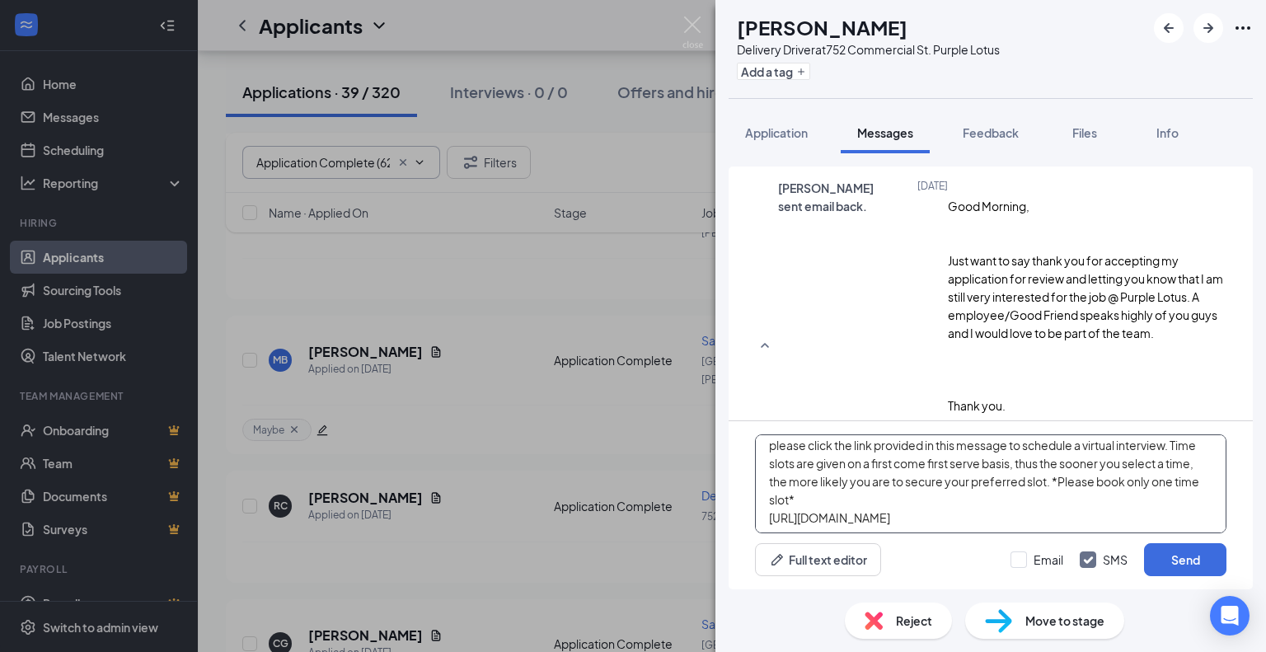
click at [1178, 446] on textarea "Hi [PERSON_NAME], My name is [PERSON_NAME] and I am recruiting for Purple Lotus…" at bounding box center [990, 483] width 471 height 99
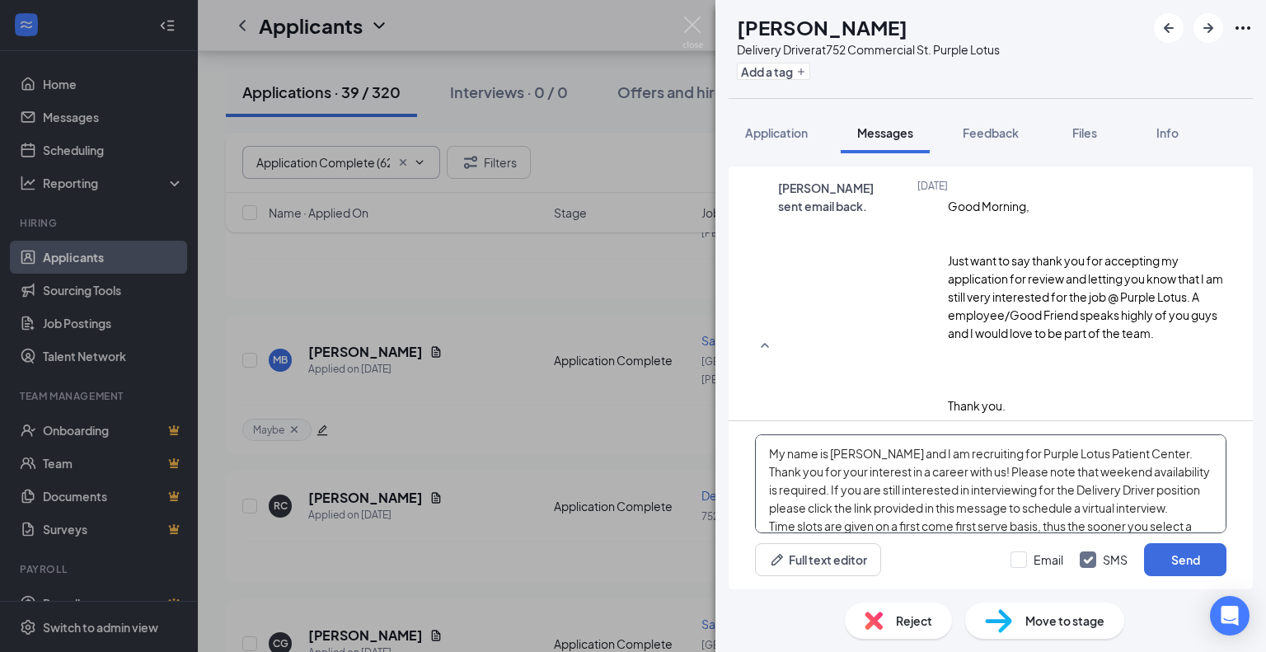
click at [1187, 506] on textarea "Hi [PERSON_NAME], My name is [PERSON_NAME] and I am recruiting for Purple Lotus…" at bounding box center [990, 483] width 471 height 99
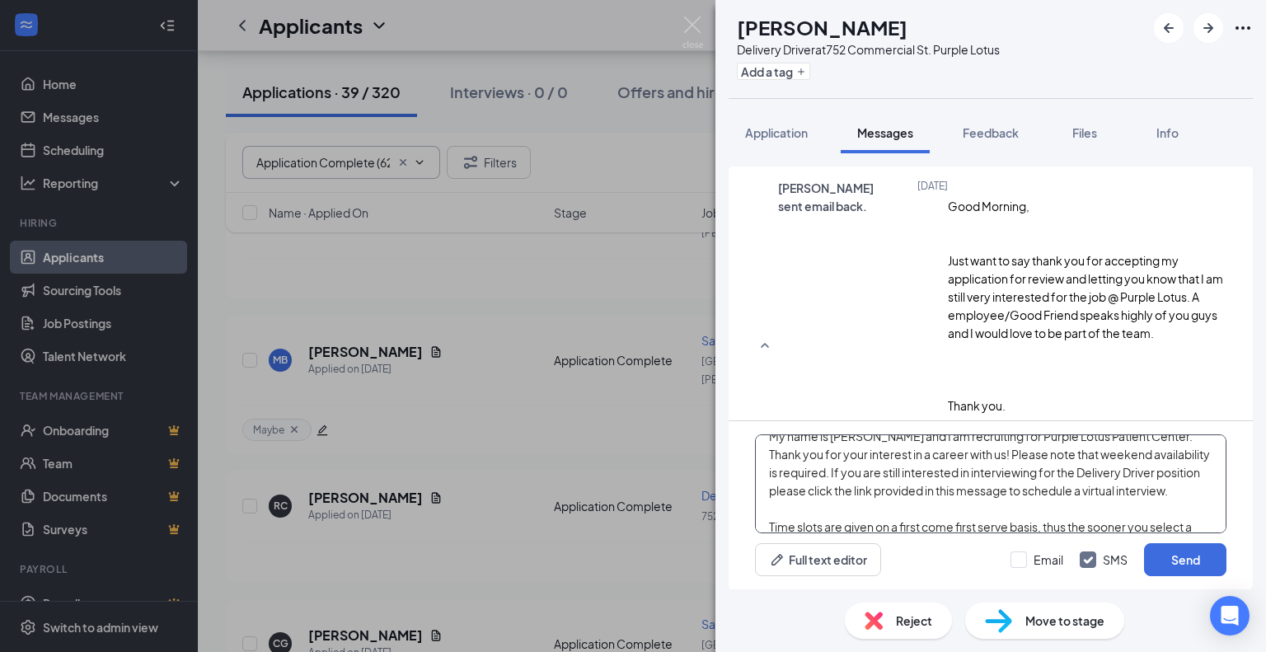
scroll to position [135, 0]
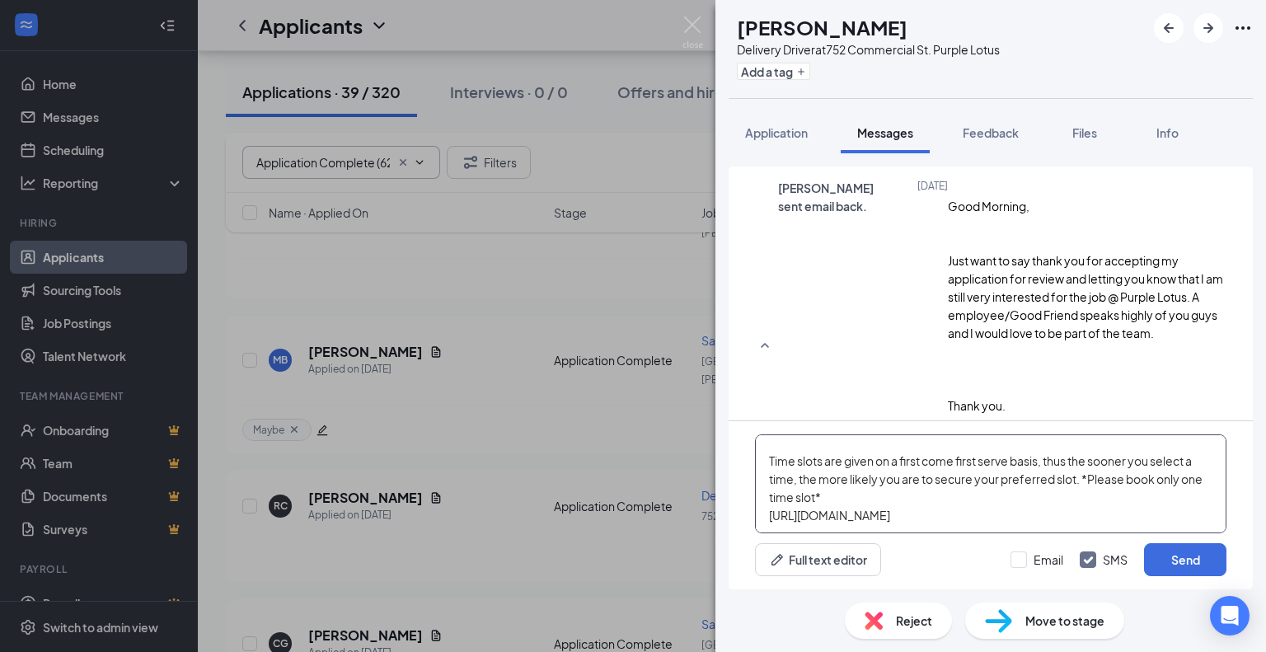
click at [1079, 461] on textarea "Hi [PERSON_NAME], My name is [PERSON_NAME] and I am recruiting for Purple Lotus…" at bounding box center [990, 483] width 471 height 99
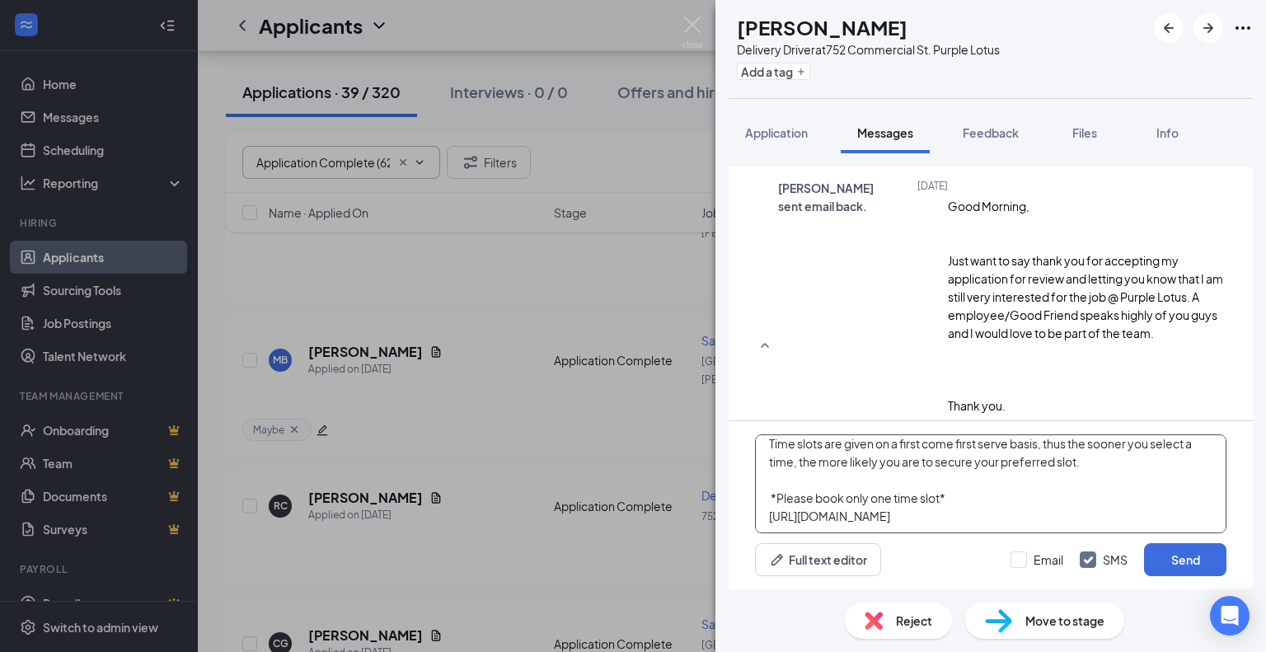
scroll to position [155, 0]
type textarea "Hi [PERSON_NAME], My name is [PERSON_NAME] and I am recruiting for Purple Lotus…"
click at [1025, 553] on input "Email" at bounding box center [1036, 559] width 53 height 16
checkbox input "true"
click at [1074, 500] on textarea "Hi [PERSON_NAME], My name is [PERSON_NAME] and I am recruiting for Purple Lotus…" at bounding box center [990, 483] width 471 height 99
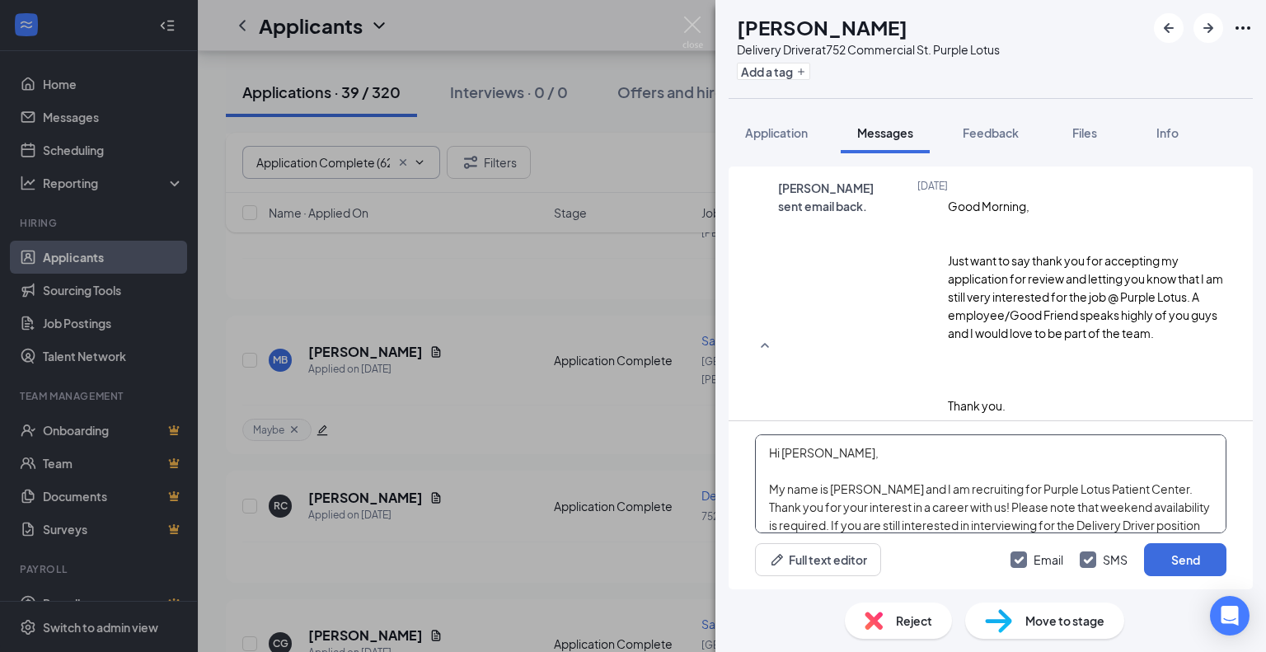
scroll to position [0, 0]
type textarea "Hi [PERSON_NAME], My name is [PERSON_NAME] and I am recruiting for Purple Lotus…"
click at [1193, 564] on button "Send" at bounding box center [1185, 559] width 82 height 33
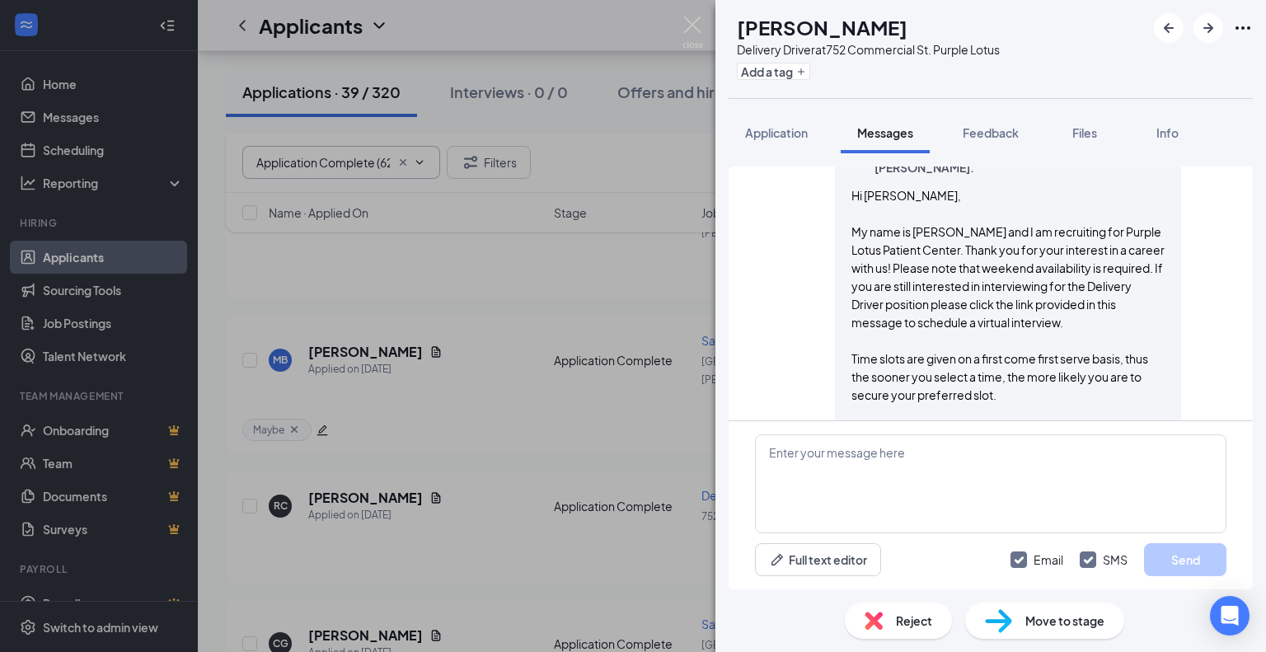
scroll to position [1383, 0]
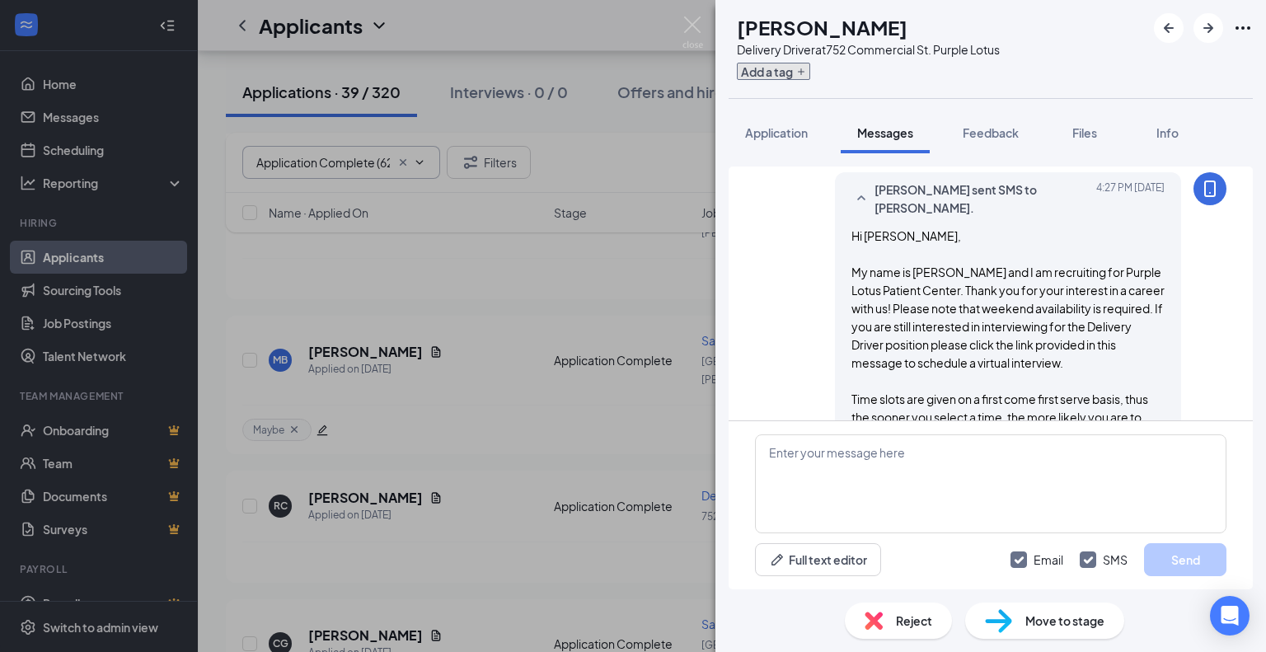
click at [789, 67] on button "Add a tag" at bounding box center [773, 71] width 73 height 17
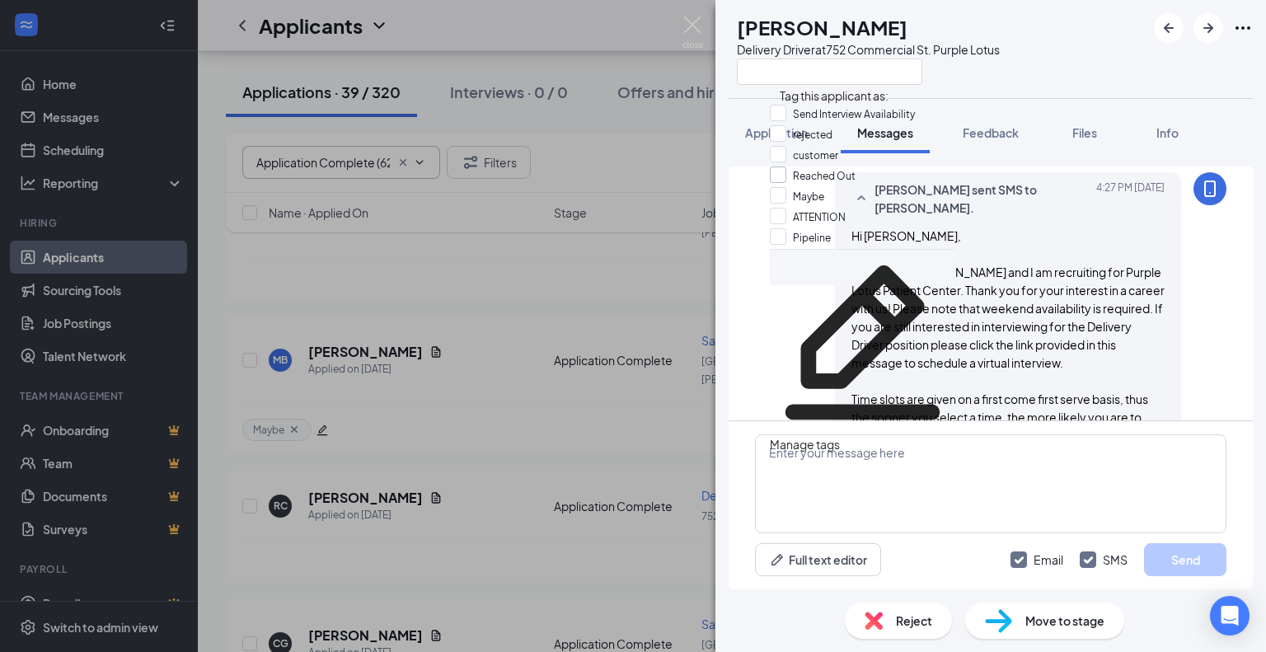
click at [792, 185] on input "Reached Out" at bounding box center [813, 175] width 86 height 18
checkbox input "true"
click at [1095, 60] on div "RC [PERSON_NAME] Delivery Driver at [STREET_ADDRESS] Purple Lotus" at bounding box center [990, 49] width 550 height 98
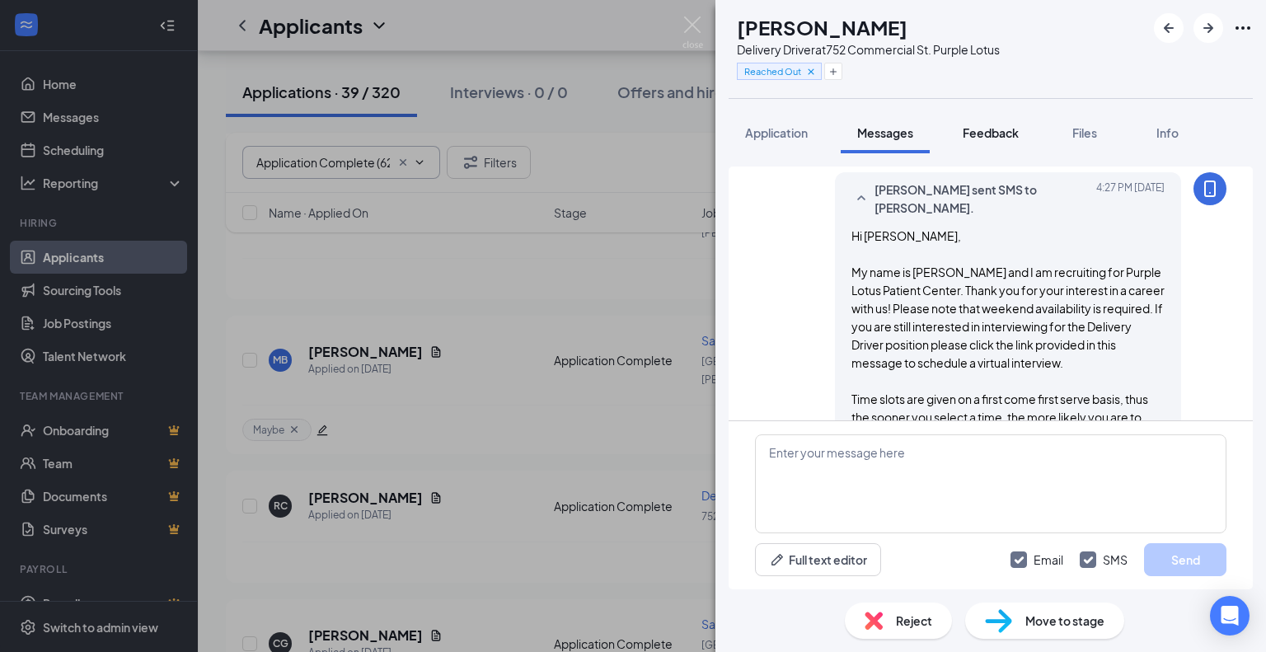
click at [993, 132] on span "Feedback" at bounding box center [990, 132] width 56 height 15
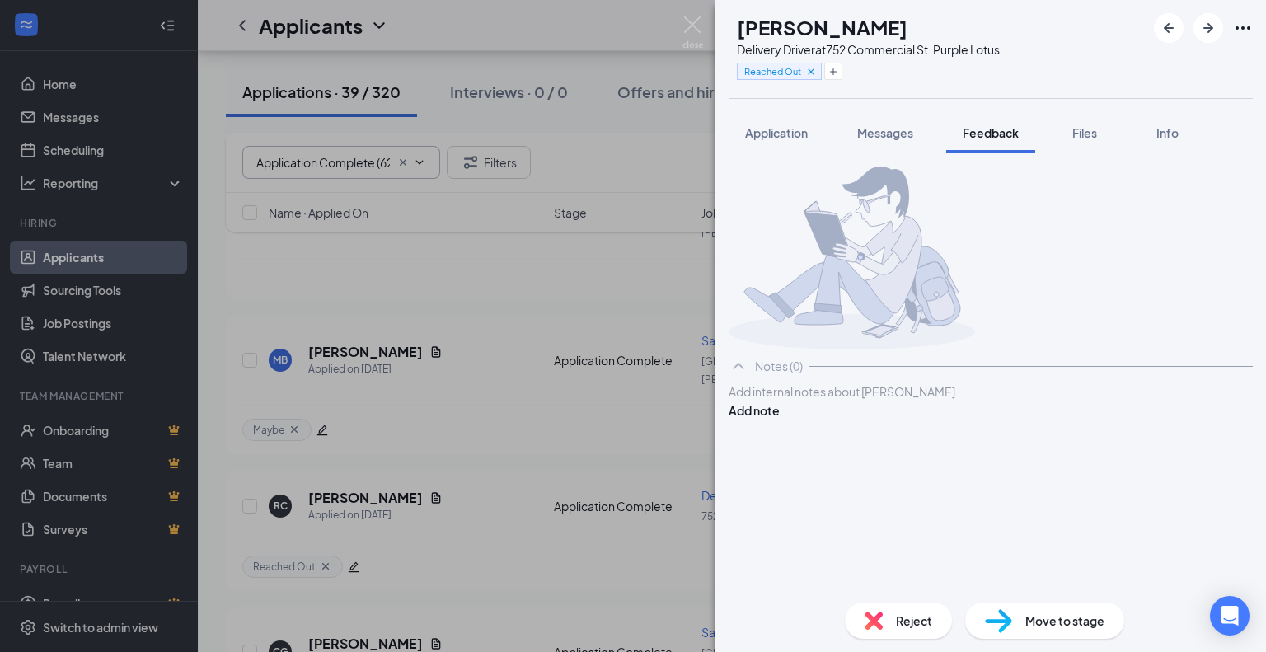
click at [871, 400] on div at bounding box center [990, 391] width 522 height 17
click at [780, 419] on button "Add note" at bounding box center [753, 410] width 51 height 18
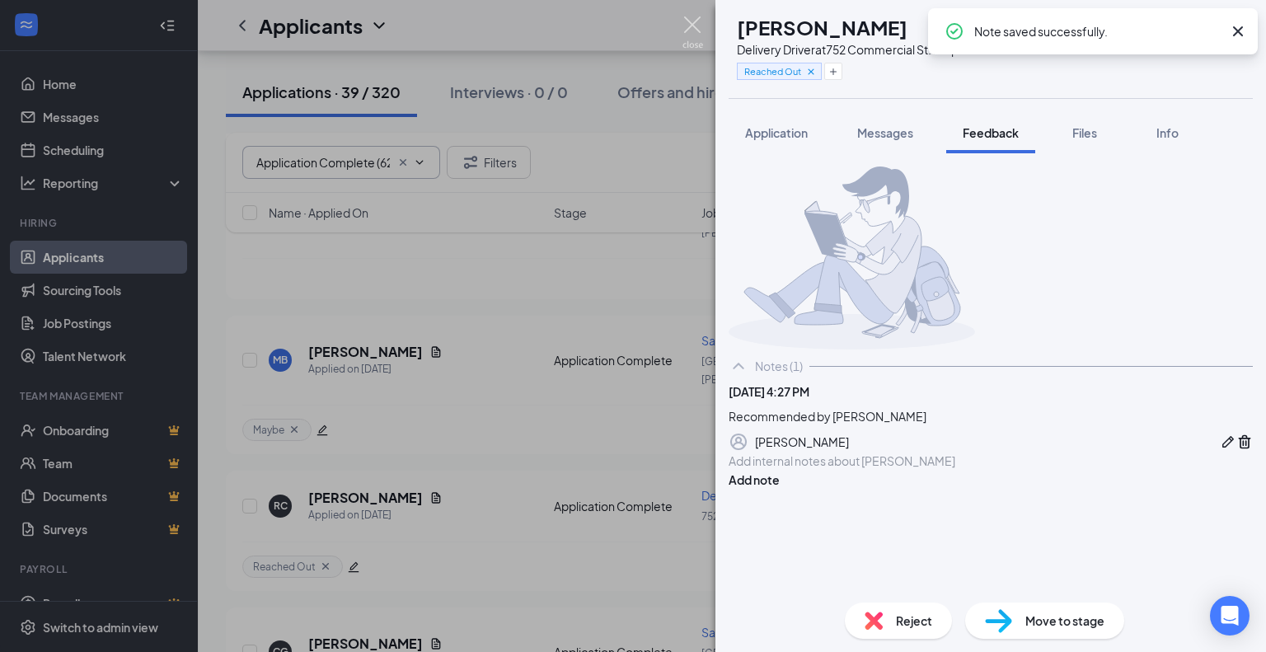
click at [692, 26] on img at bounding box center [692, 32] width 21 height 32
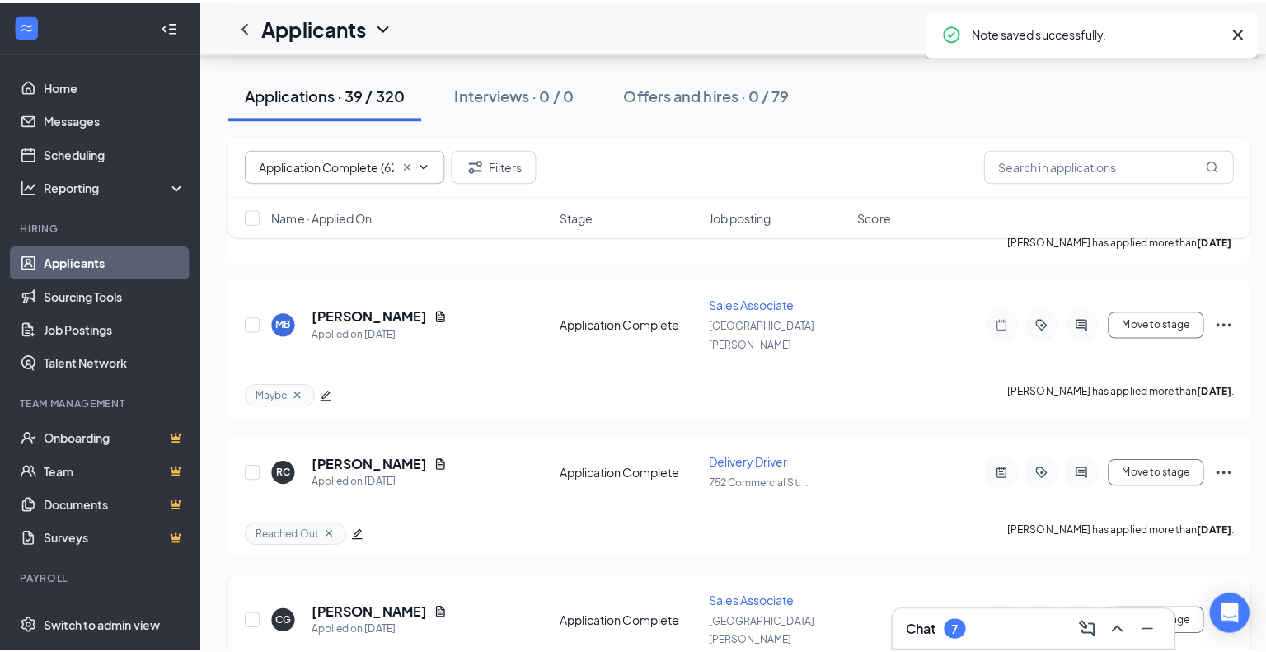
scroll to position [1895, 0]
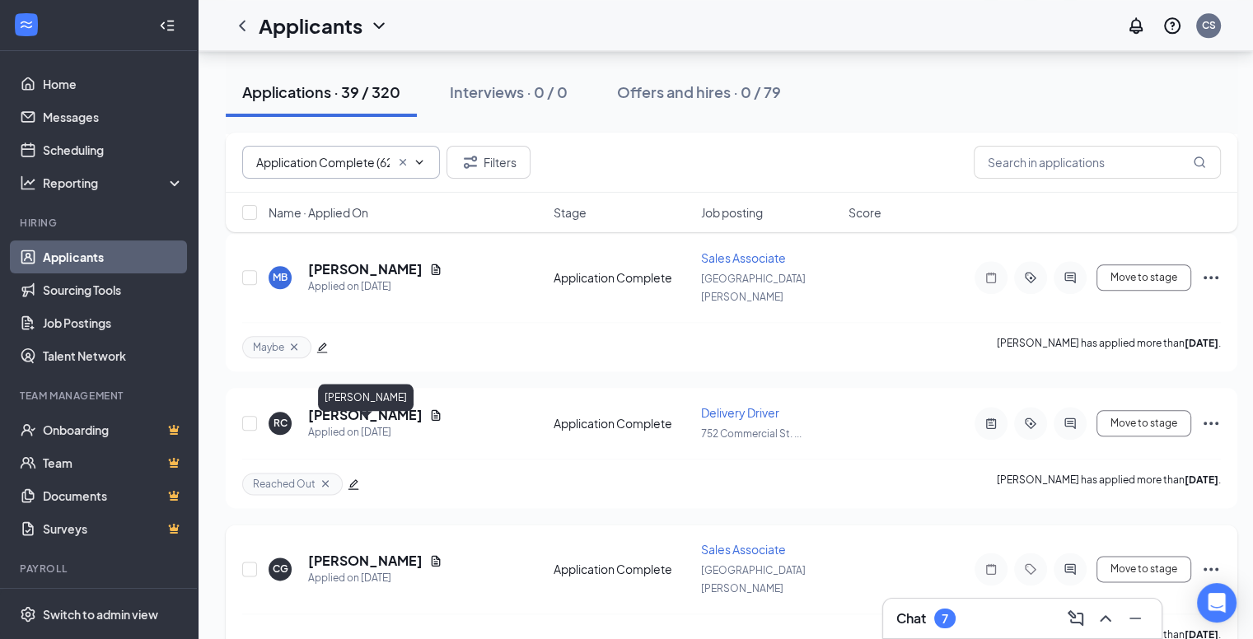
click at [385, 552] on h5 "[PERSON_NAME]" at bounding box center [365, 561] width 115 height 18
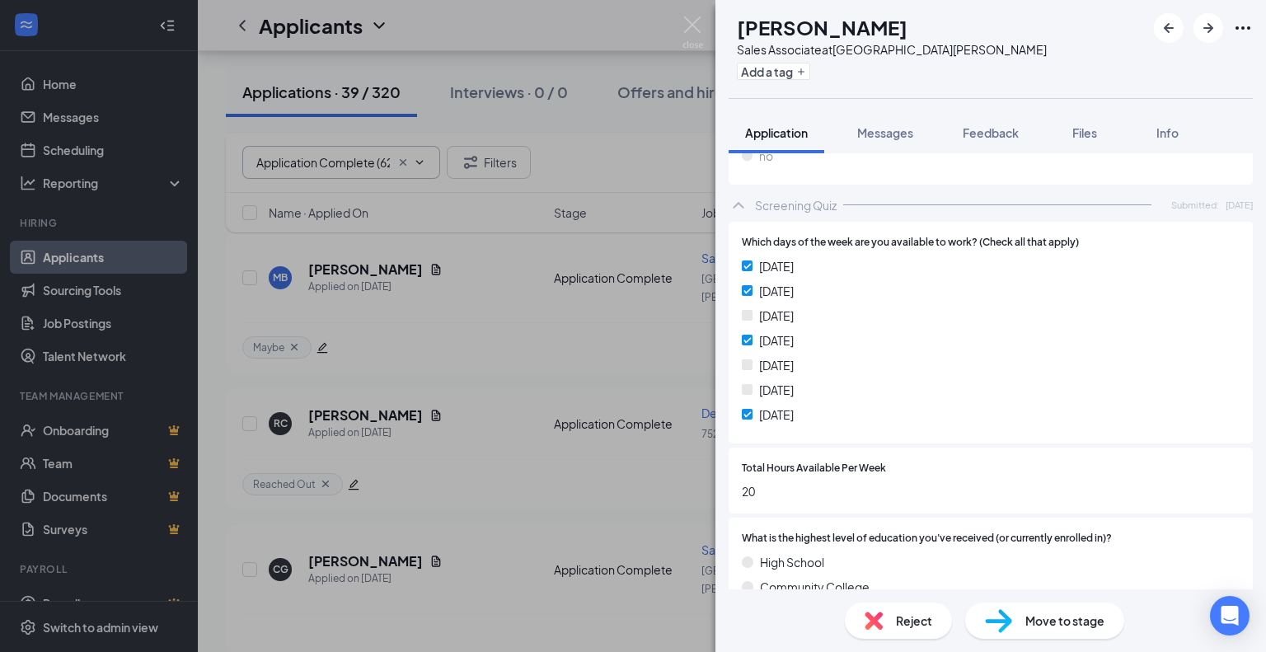
scroll to position [249, 0]
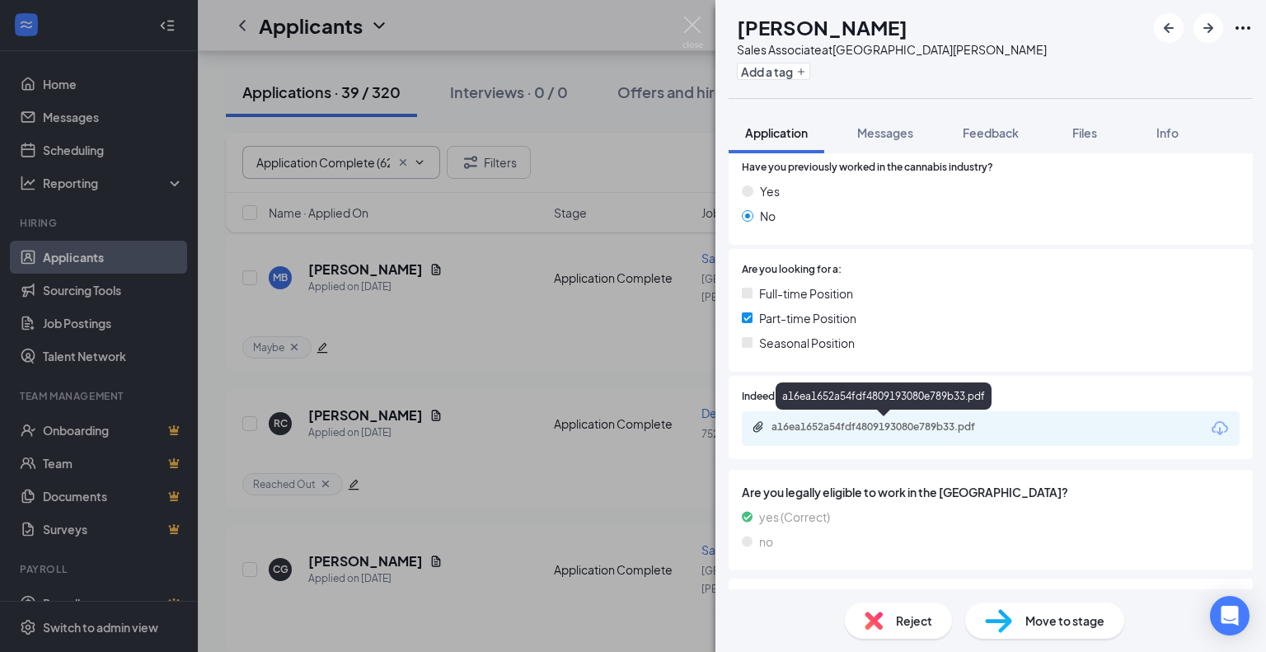
click at [899, 428] on div "a16ea1652a54fdf4809193080e789b33.pdf" at bounding box center [886, 426] width 231 height 13
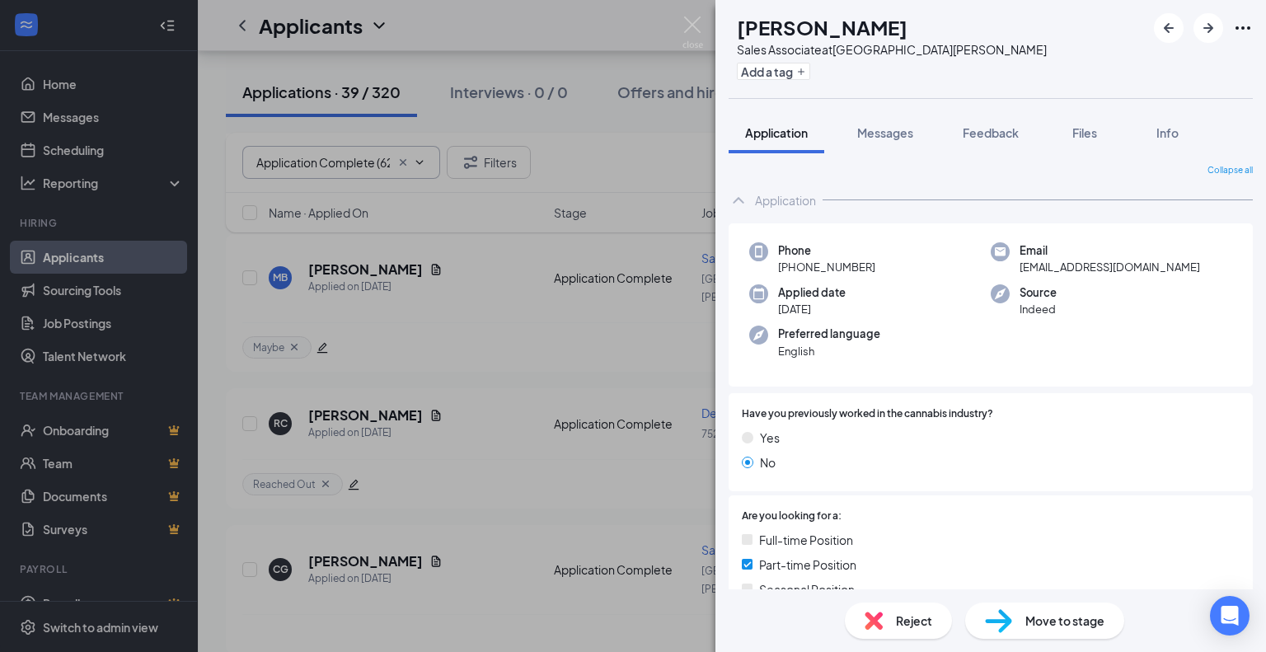
scroll to position [0, 0]
click at [894, 622] on div "Reject" at bounding box center [898, 620] width 107 height 36
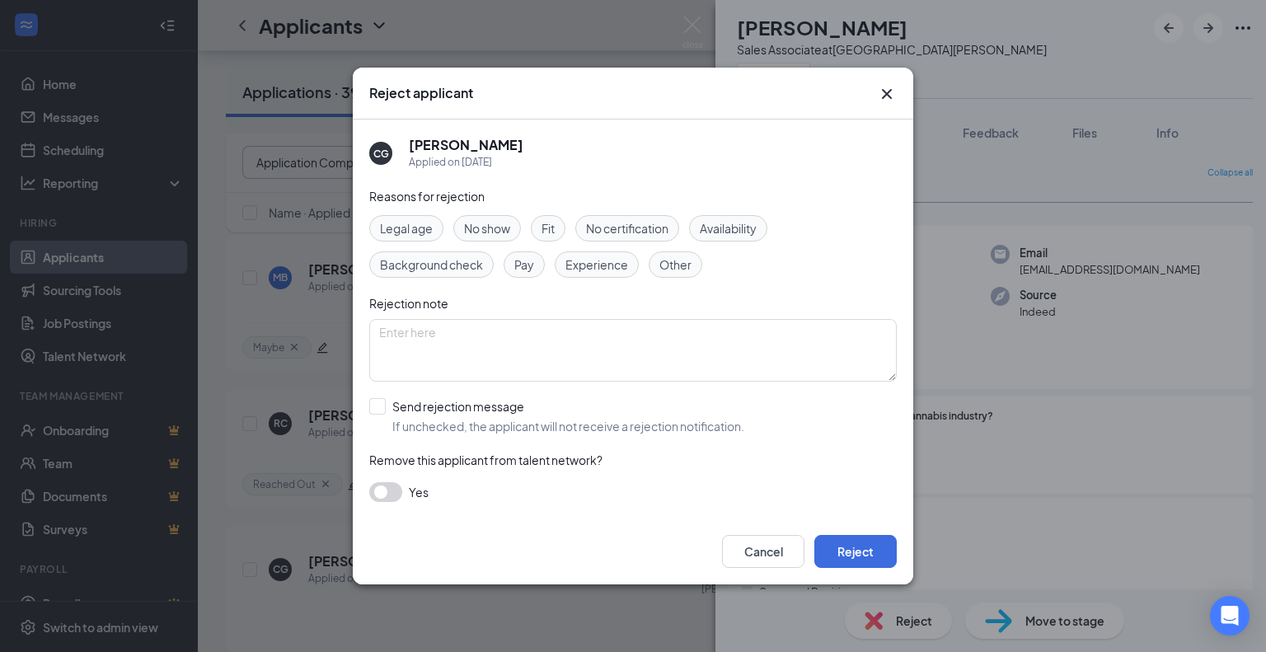
click at [743, 228] on span "Availability" at bounding box center [728, 228] width 57 height 18
click at [377, 411] on input "Send rejection message If unchecked, the applicant will not receive a rejection…" at bounding box center [556, 416] width 375 height 36
checkbox input "true"
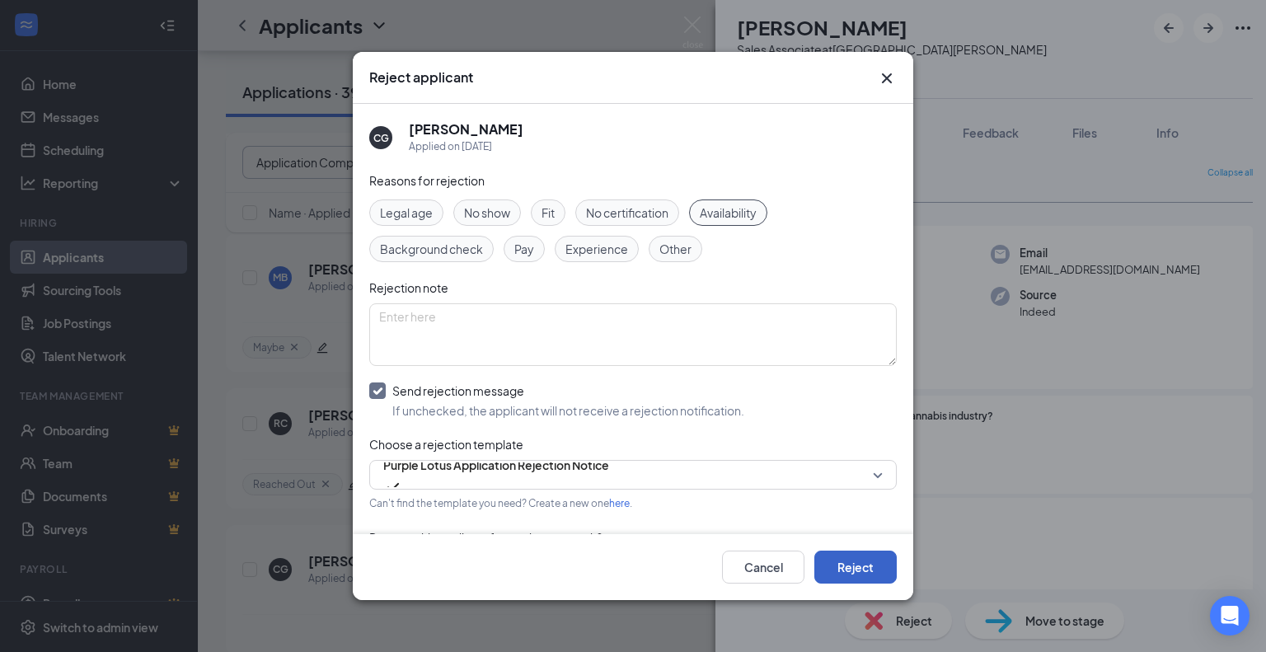
click at [854, 569] on button "Reject" at bounding box center [855, 566] width 82 height 33
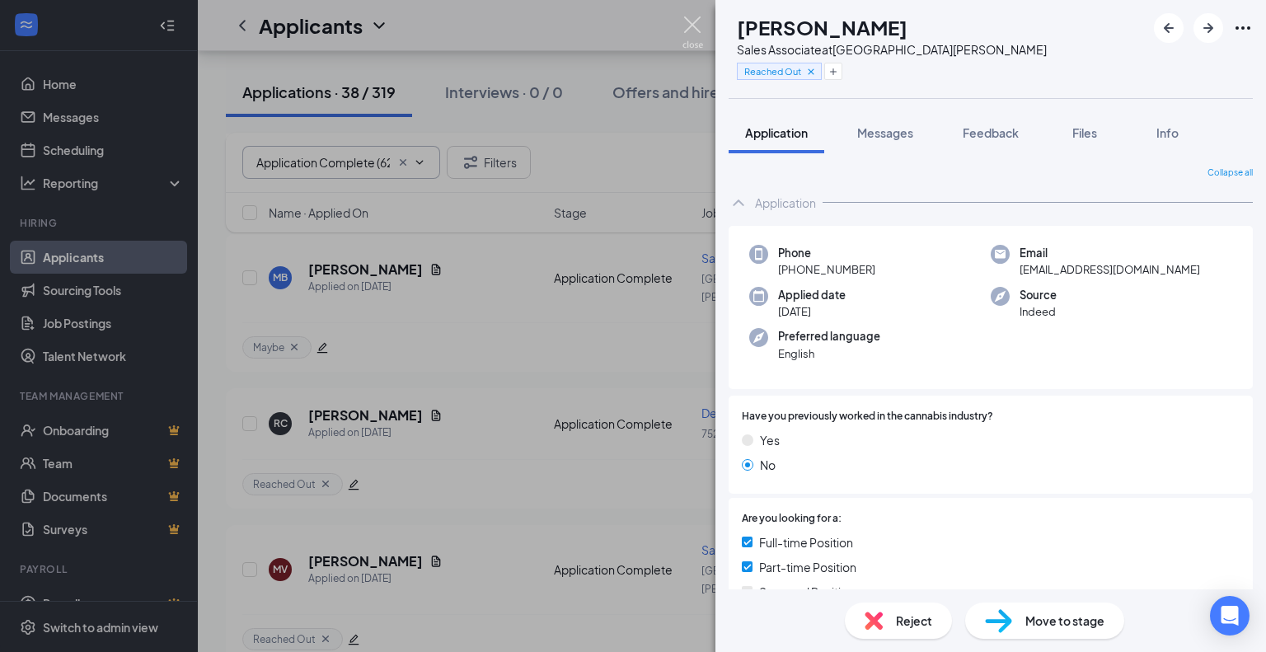
click at [695, 30] on img at bounding box center [692, 32] width 21 height 32
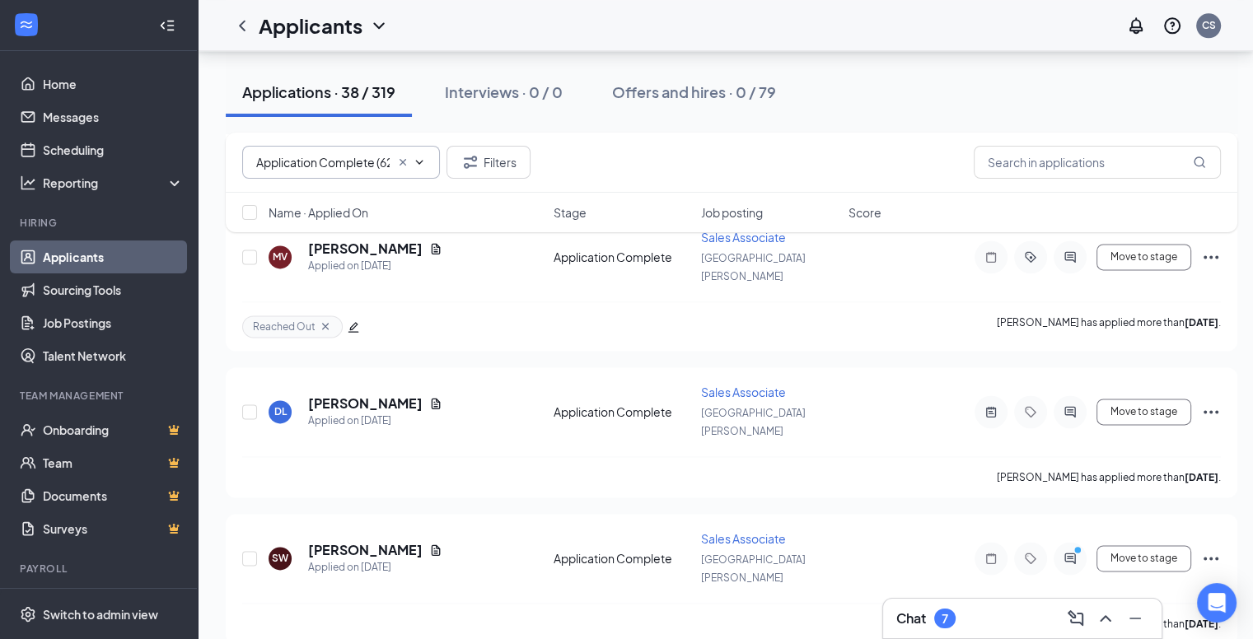
scroll to position [1775, 0]
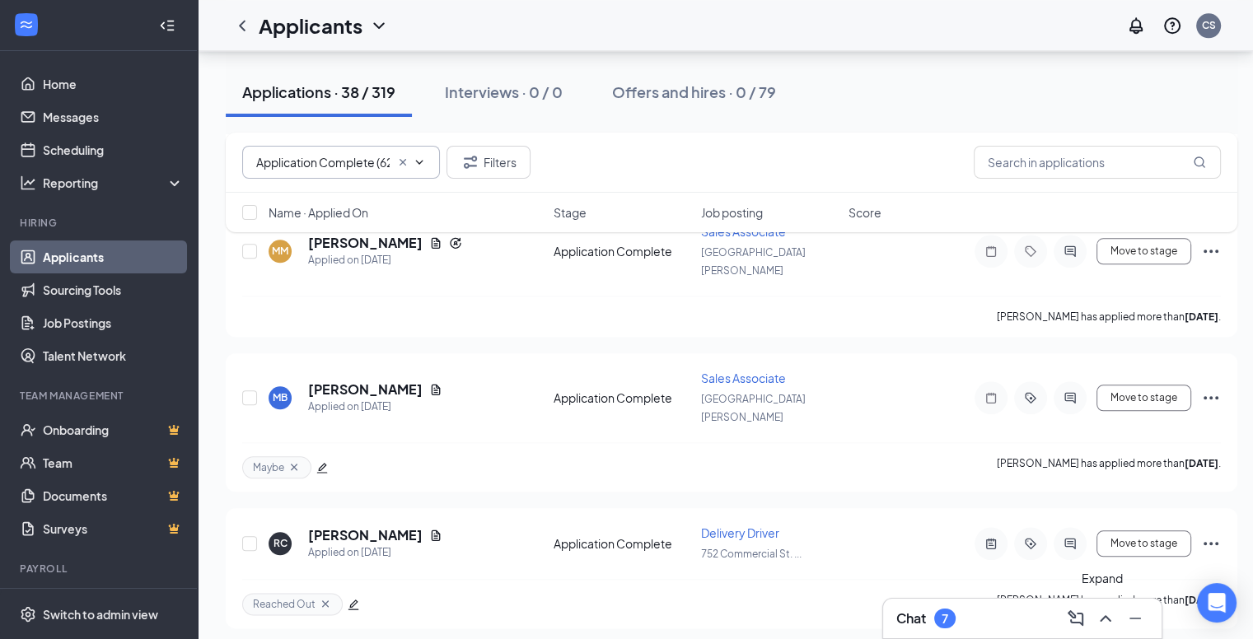
click at [1098, 618] on icon "ChevronUp" at bounding box center [1106, 619] width 20 height 20
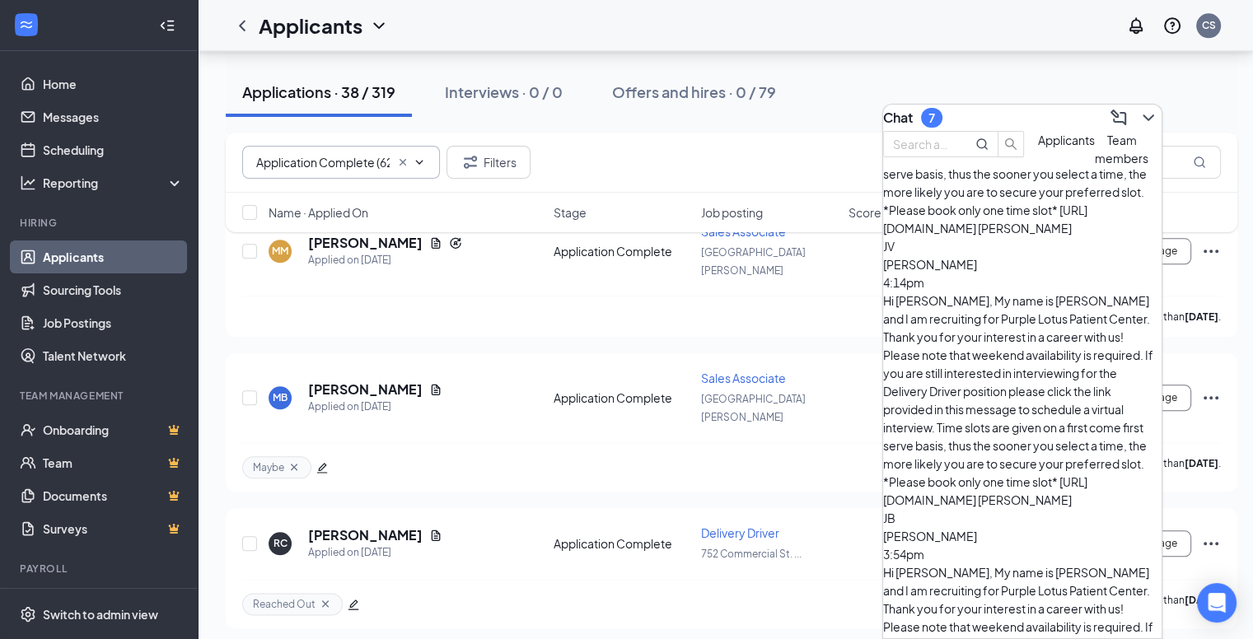
scroll to position [213, 0]
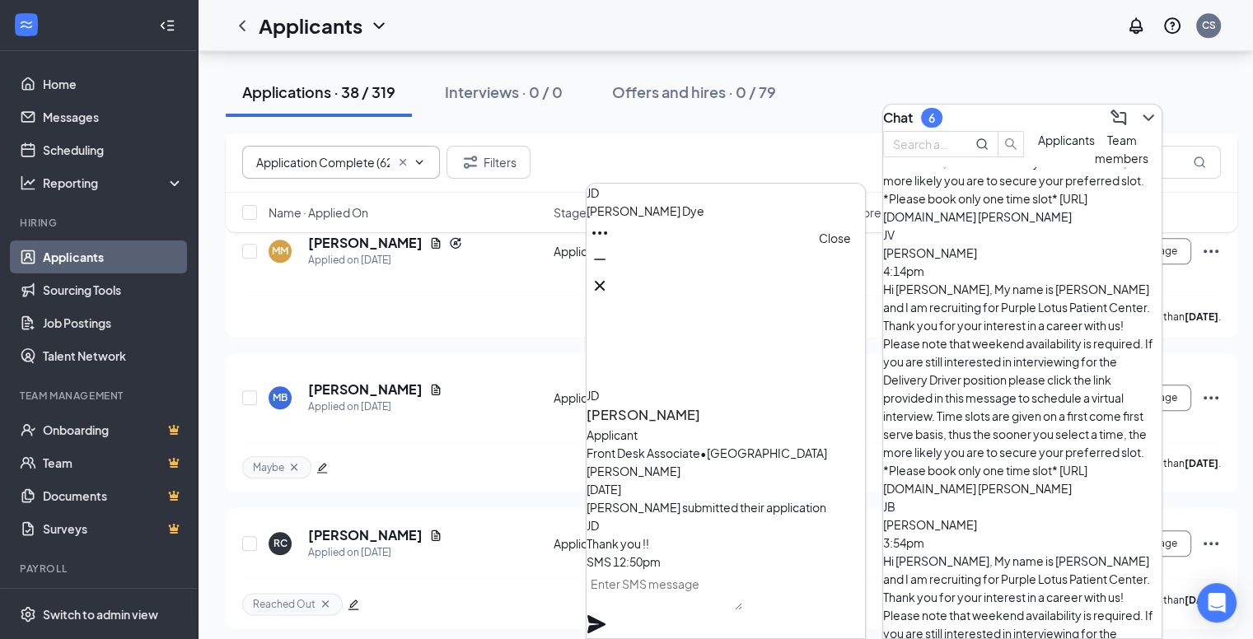
click at [605, 281] on icon "Cross" at bounding box center [600, 286] width 10 height 10
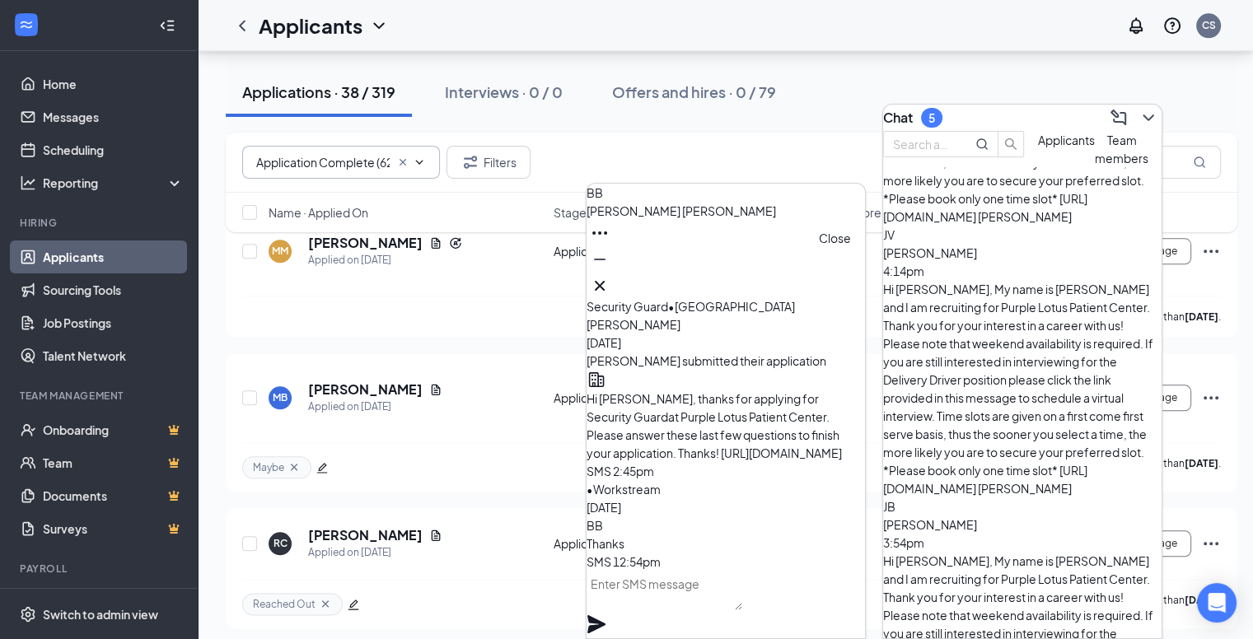
click at [610, 284] on icon "Cross" at bounding box center [600, 286] width 20 height 20
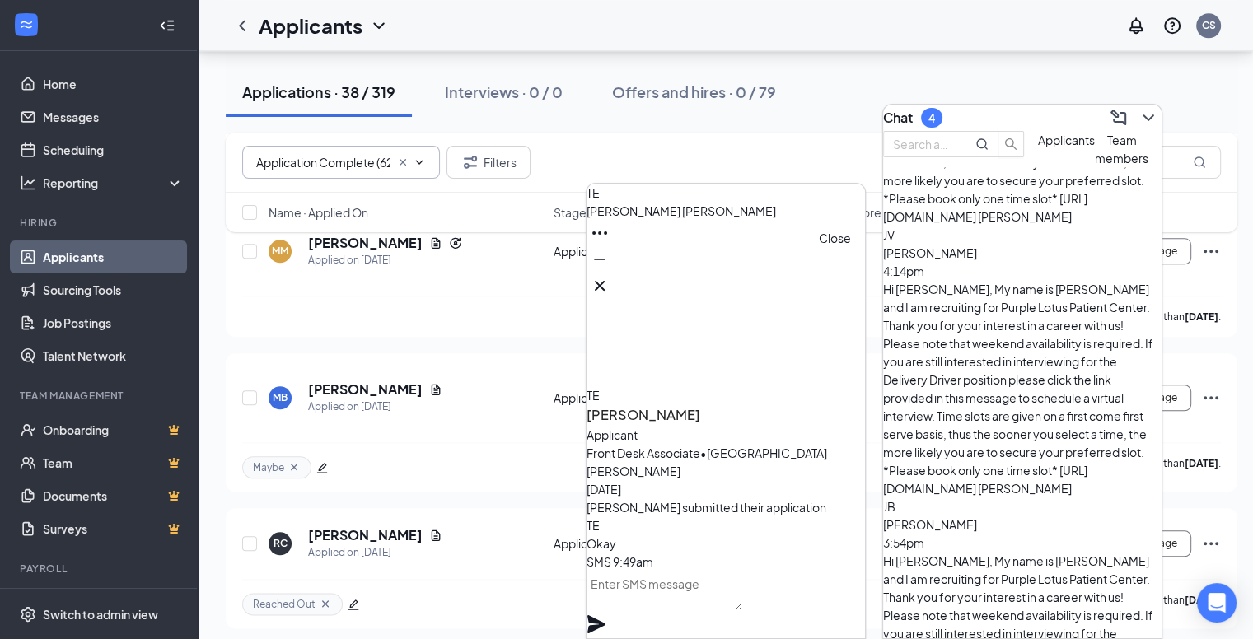
click at [610, 280] on icon "Cross" at bounding box center [600, 286] width 20 height 20
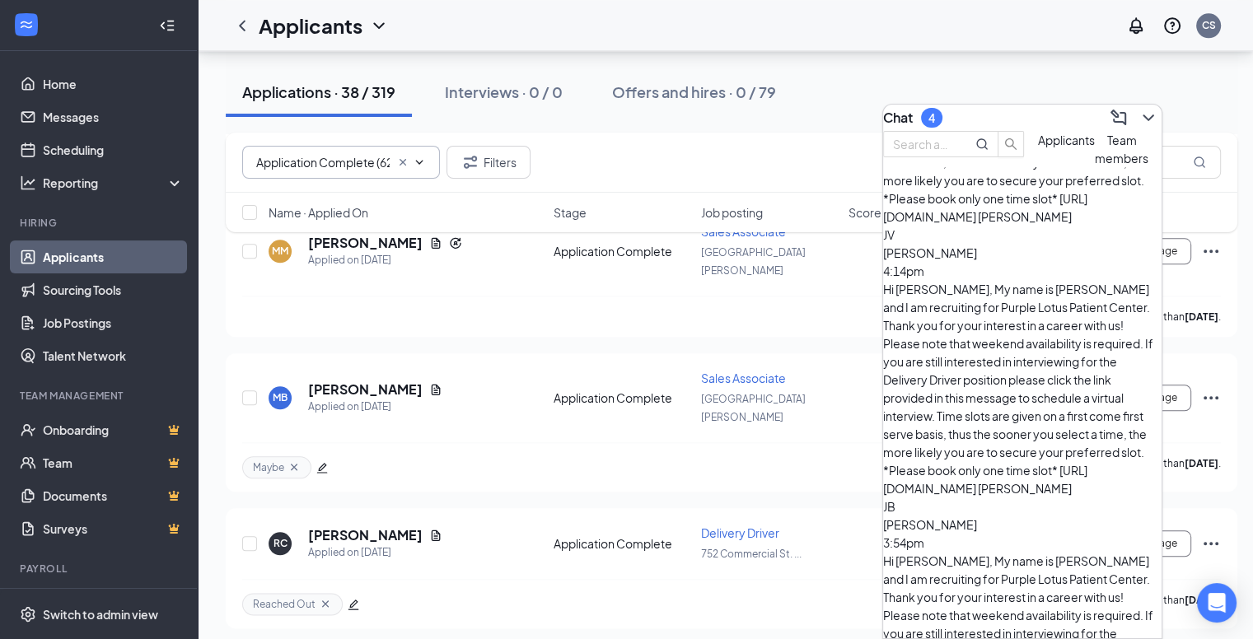
scroll to position [378, 0]
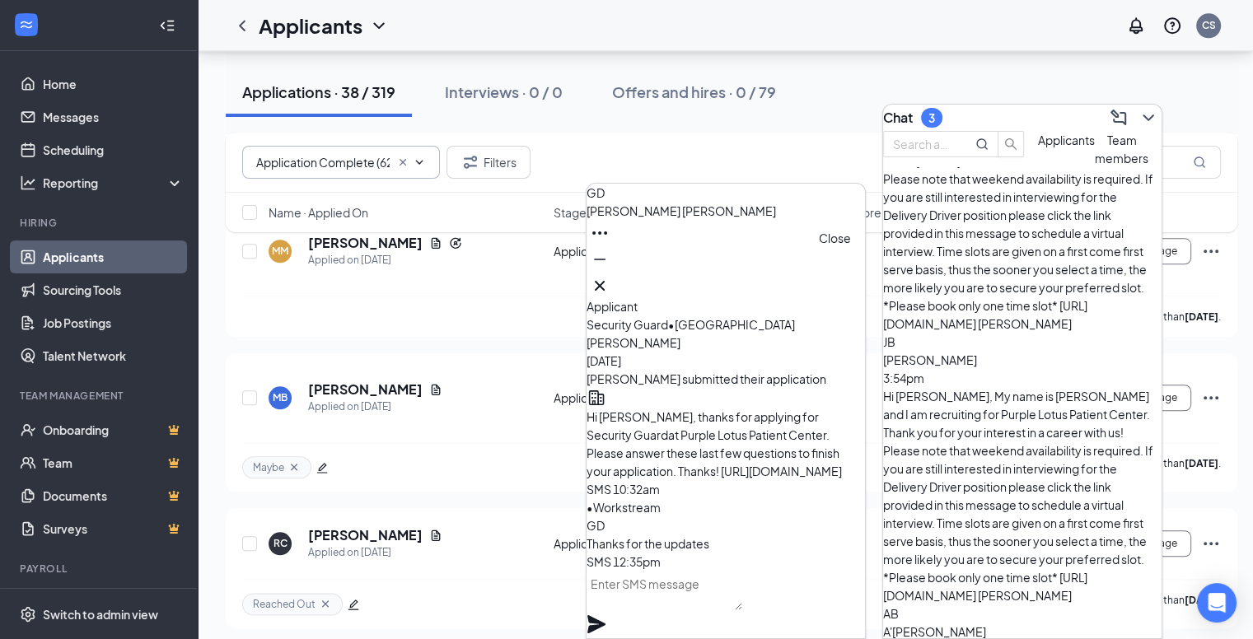
click at [613, 291] on button at bounding box center [600, 286] width 26 height 26
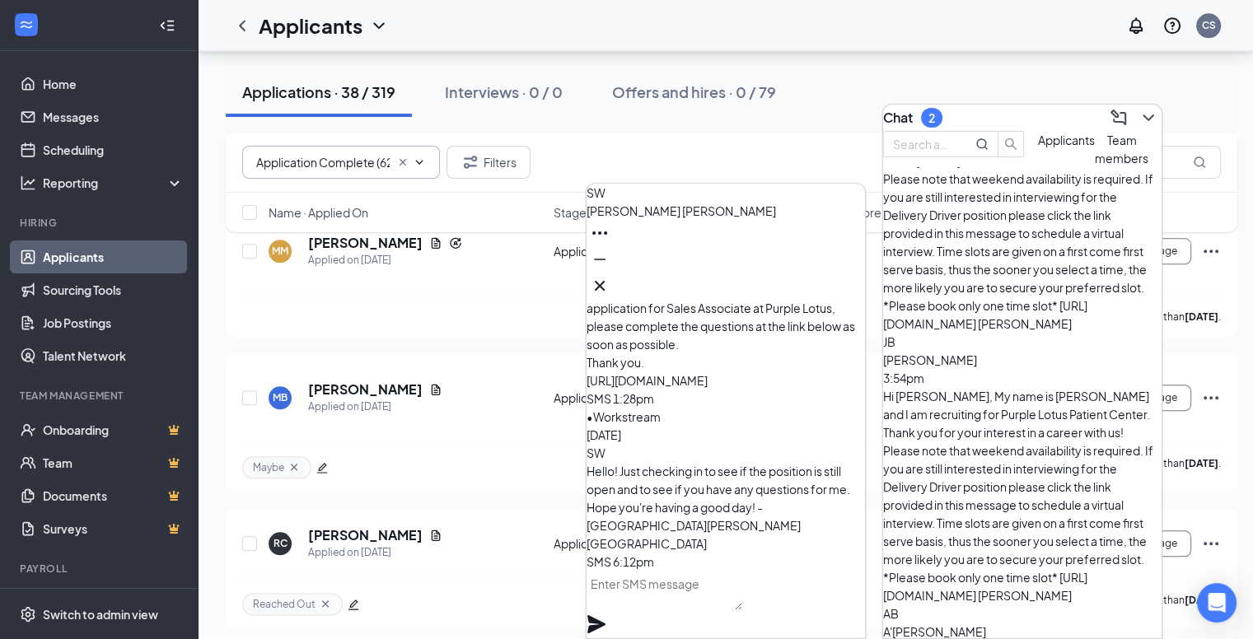
click at [672, 218] on span "[PERSON_NAME]" at bounding box center [682, 211] width 190 height 15
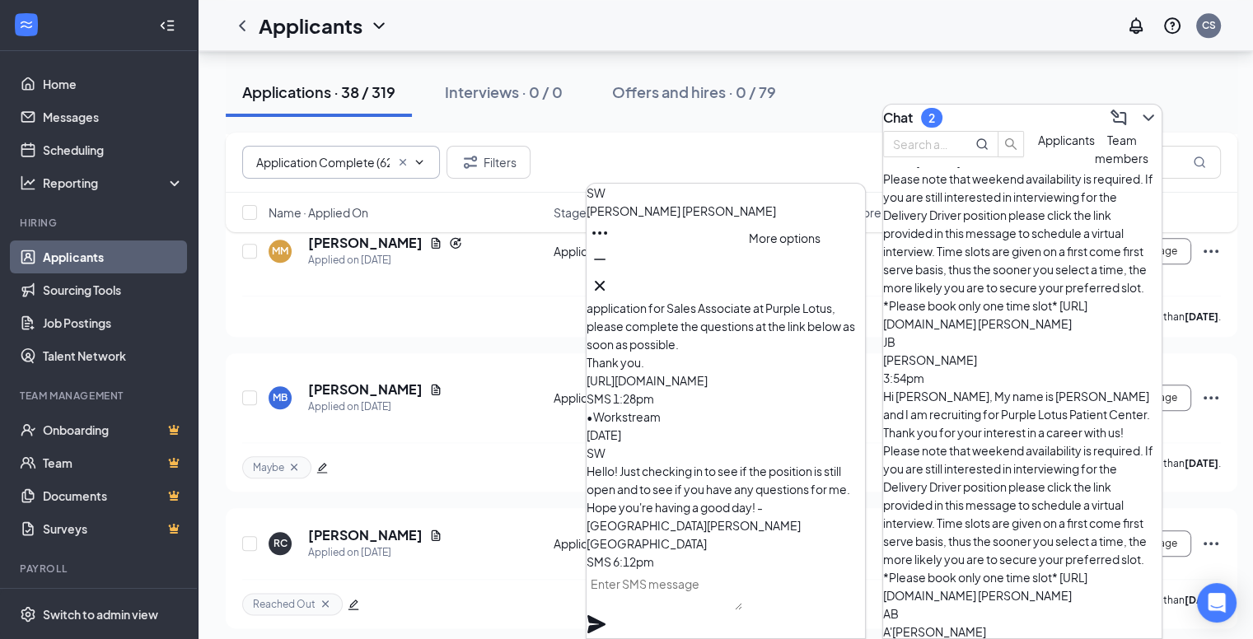
click at [610, 243] on icon "Ellipses" at bounding box center [600, 233] width 20 height 20
click at [648, 218] on span "[PERSON_NAME]" at bounding box center [682, 211] width 190 height 15
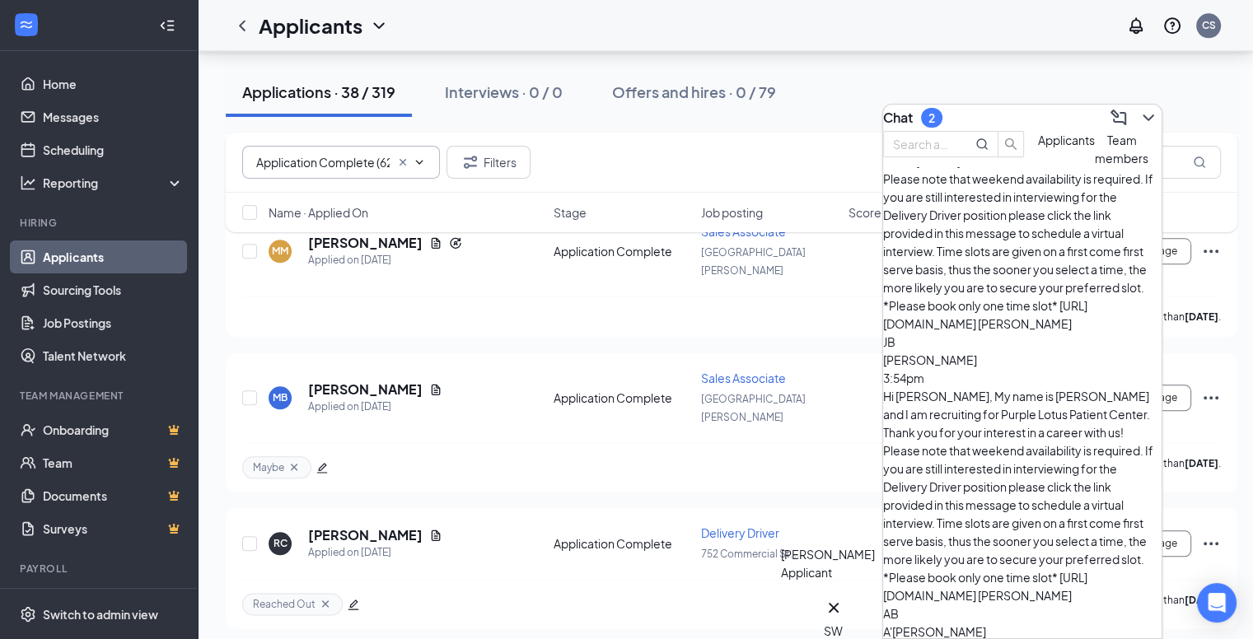
click at [844, 622] on div "SW" at bounding box center [834, 631] width 20 height 18
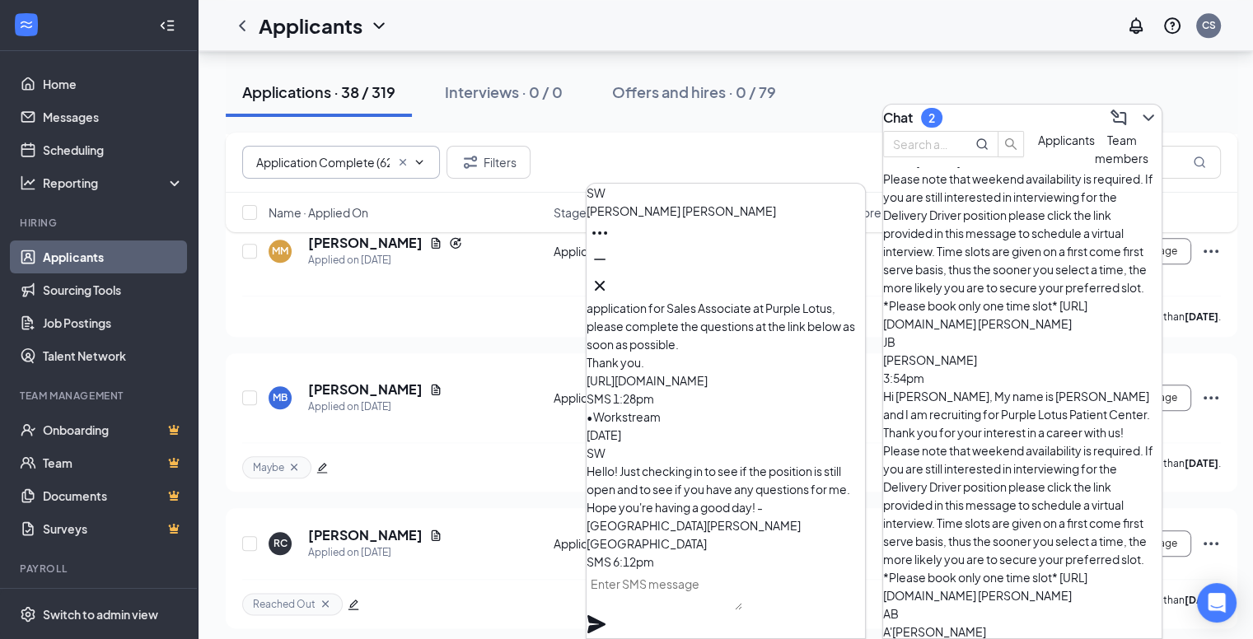
click at [613, 462] on div "SW" at bounding box center [726, 453] width 279 height 18
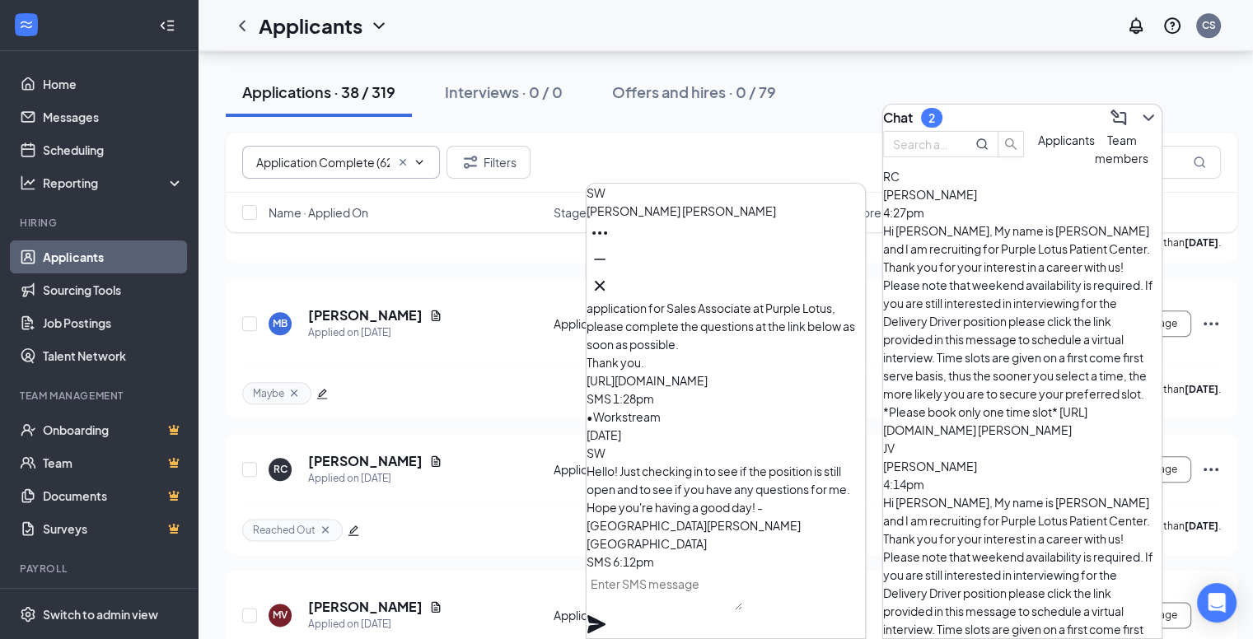
scroll to position [1940, 0]
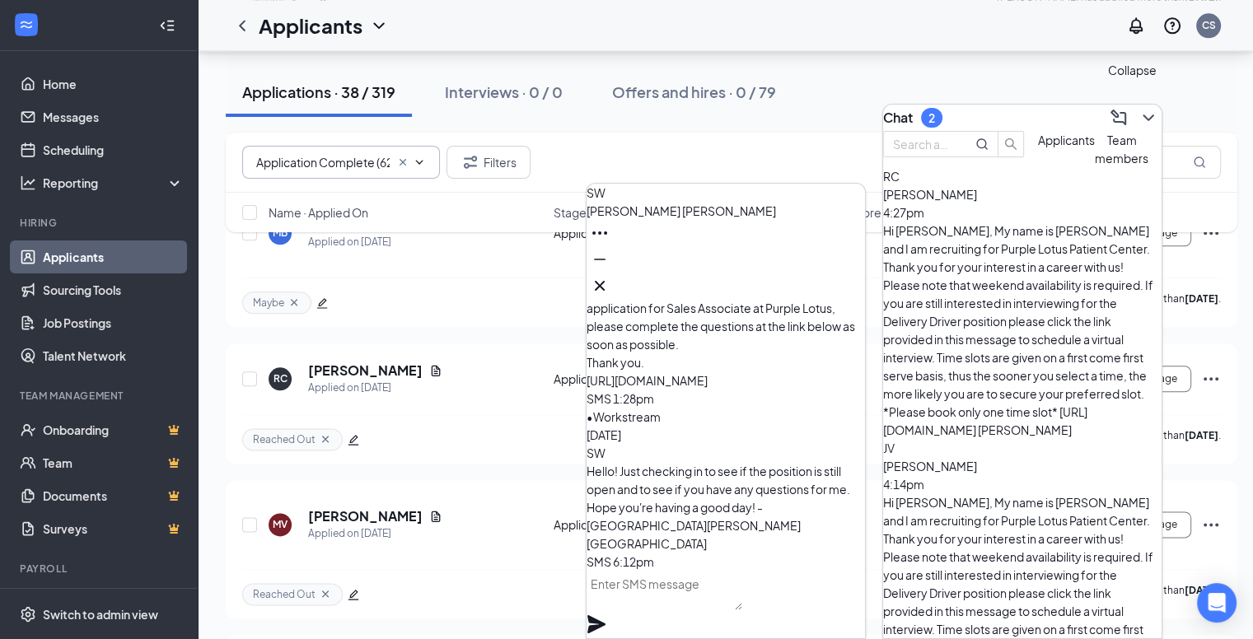
click at [1139, 111] on icon "ChevronDown" at bounding box center [1149, 118] width 20 height 20
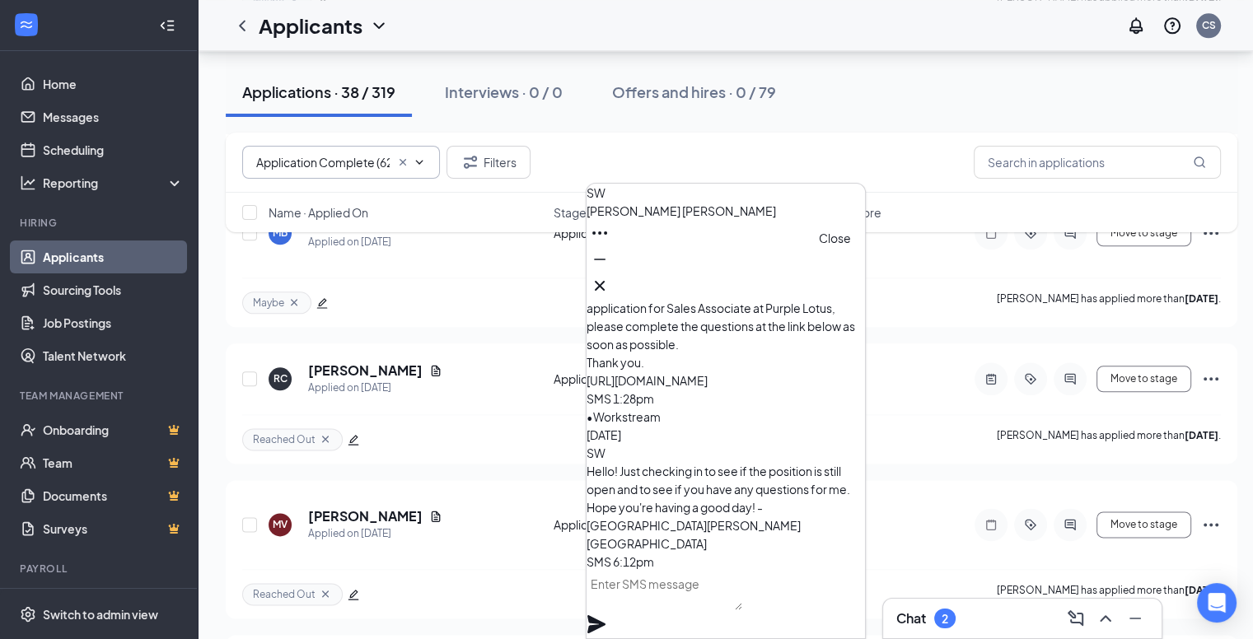
click at [610, 281] on icon "Cross" at bounding box center [600, 286] width 20 height 20
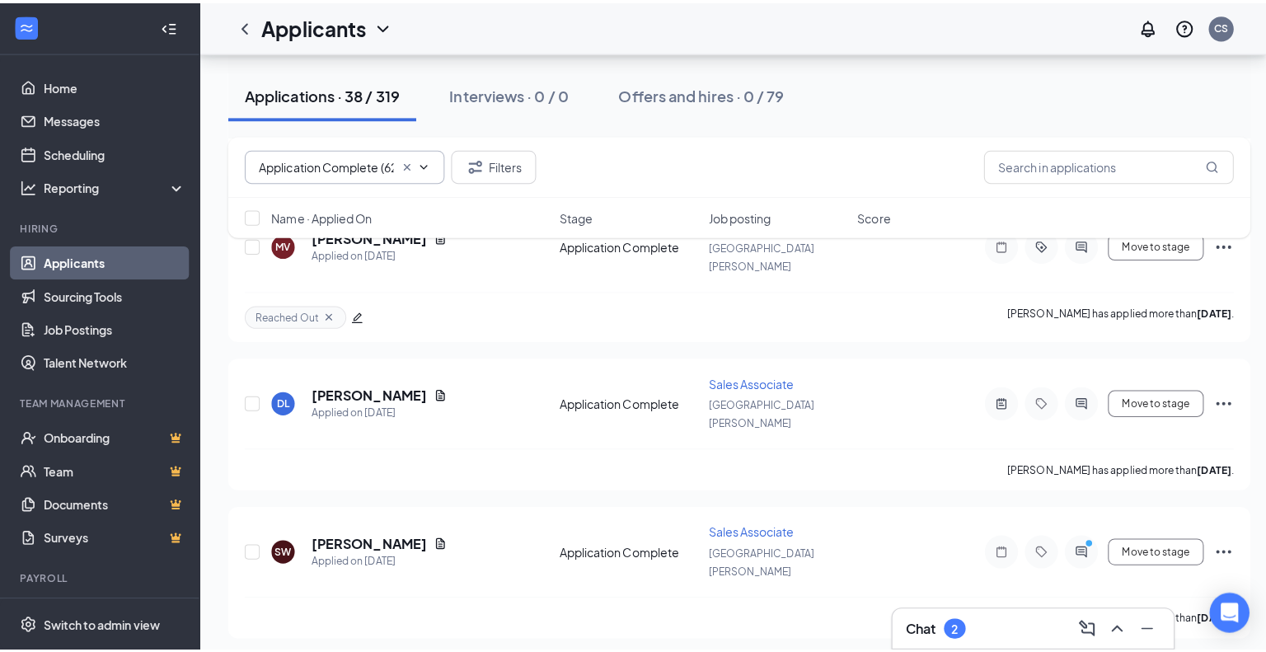
scroll to position [2187, 0]
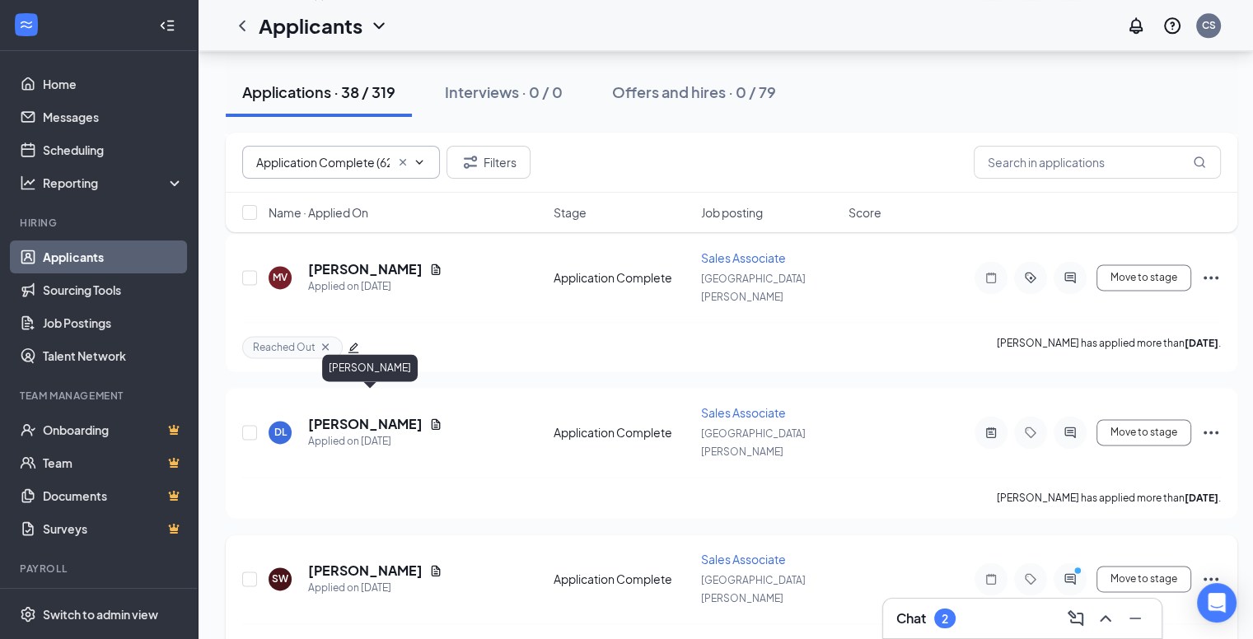
click at [423, 562] on h5 "[PERSON_NAME]" at bounding box center [365, 571] width 115 height 18
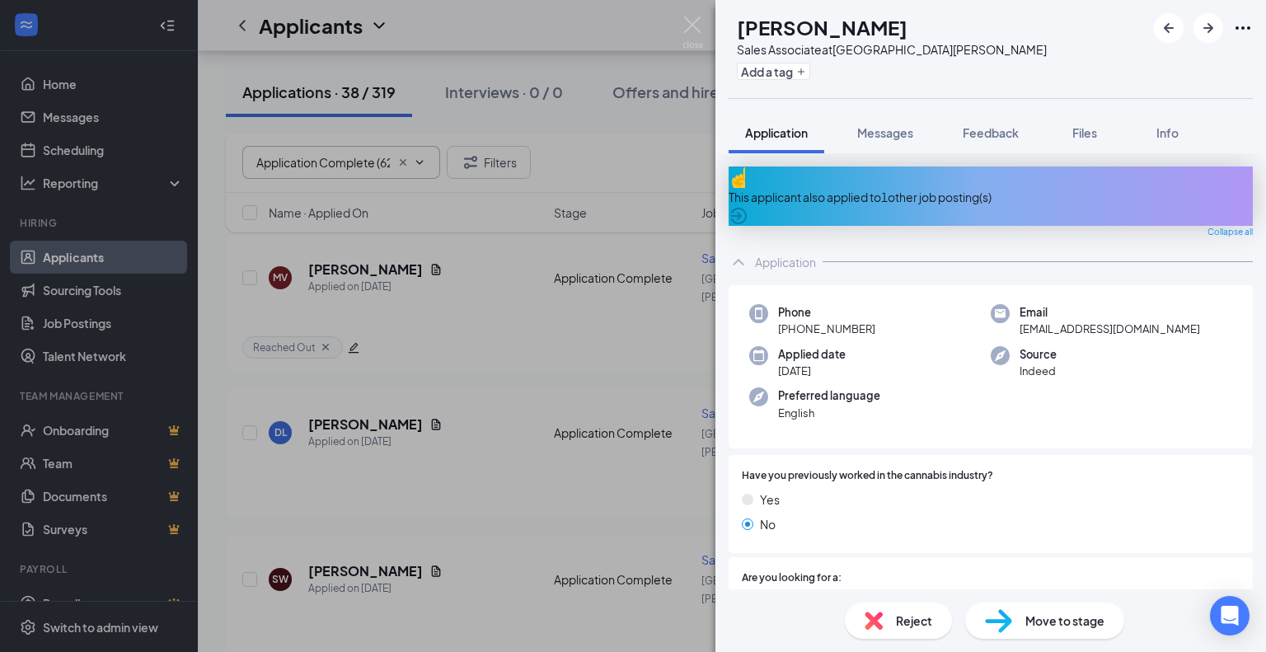
scroll to position [247, 0]
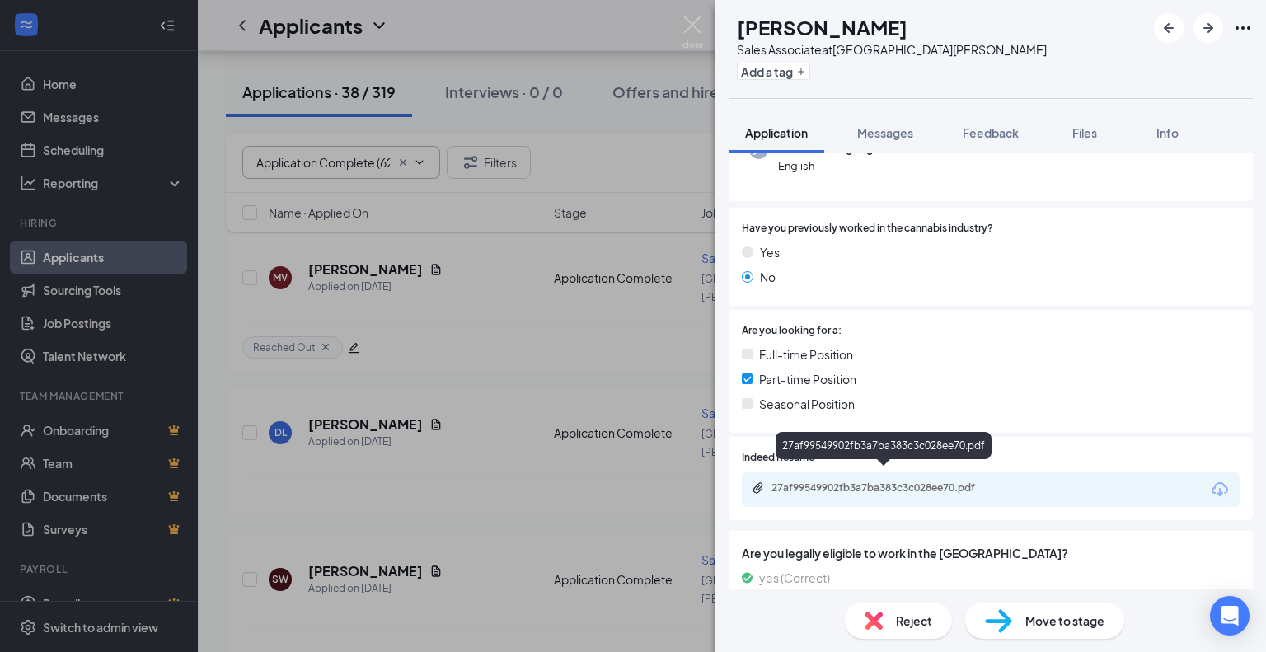
click at [886, 481] on div "27af99549902fb3a7ba383c3c028ee70.pdf" at bounding box center [886, 487] width 231 height 13
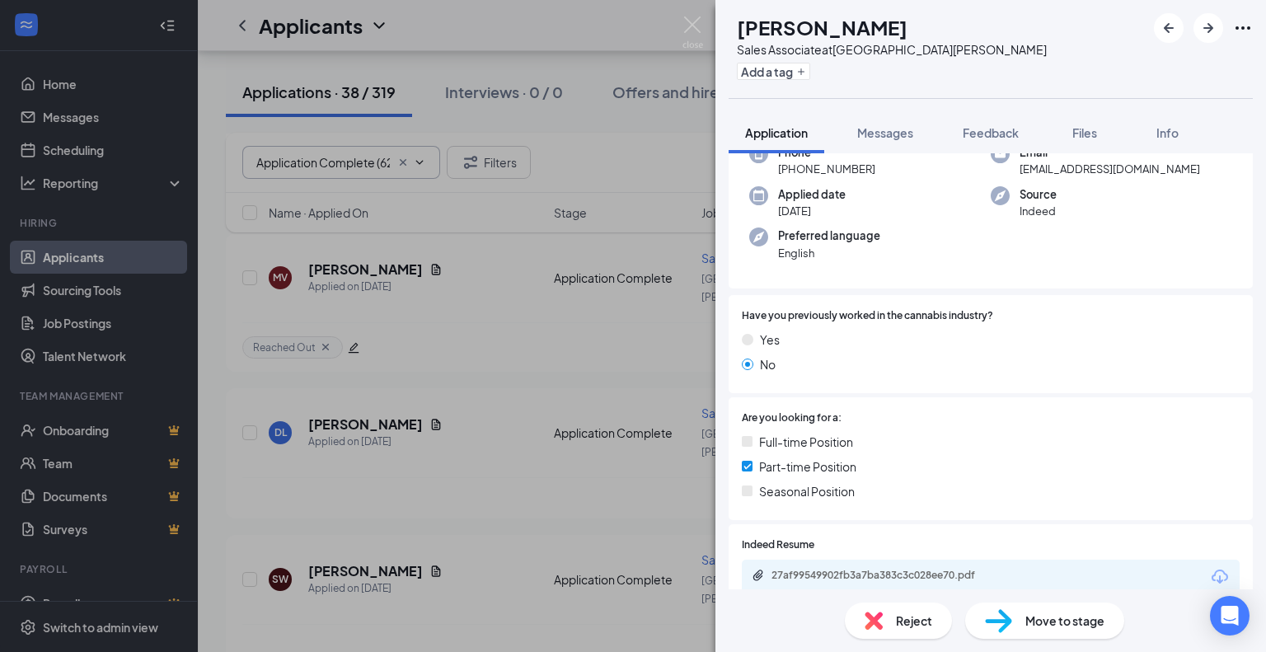
scroll to position [165, 0]
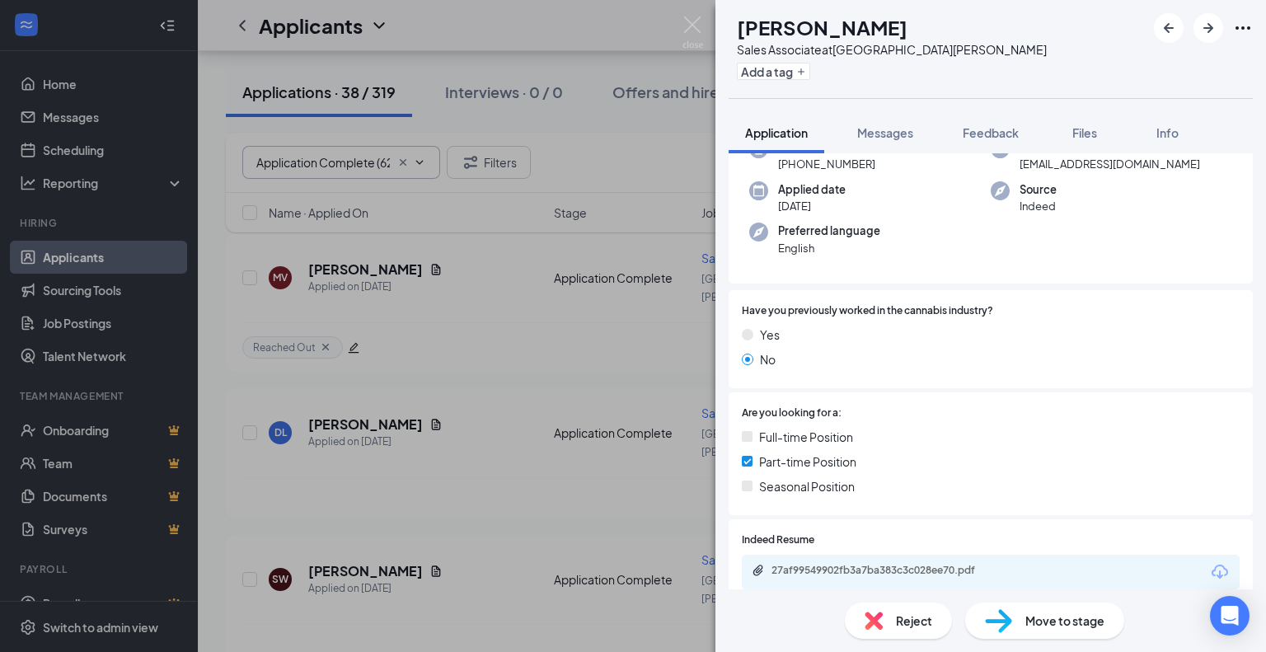
click at [914, 616] on span "Reject" at bounding box center [914, 620] width 36 height 18
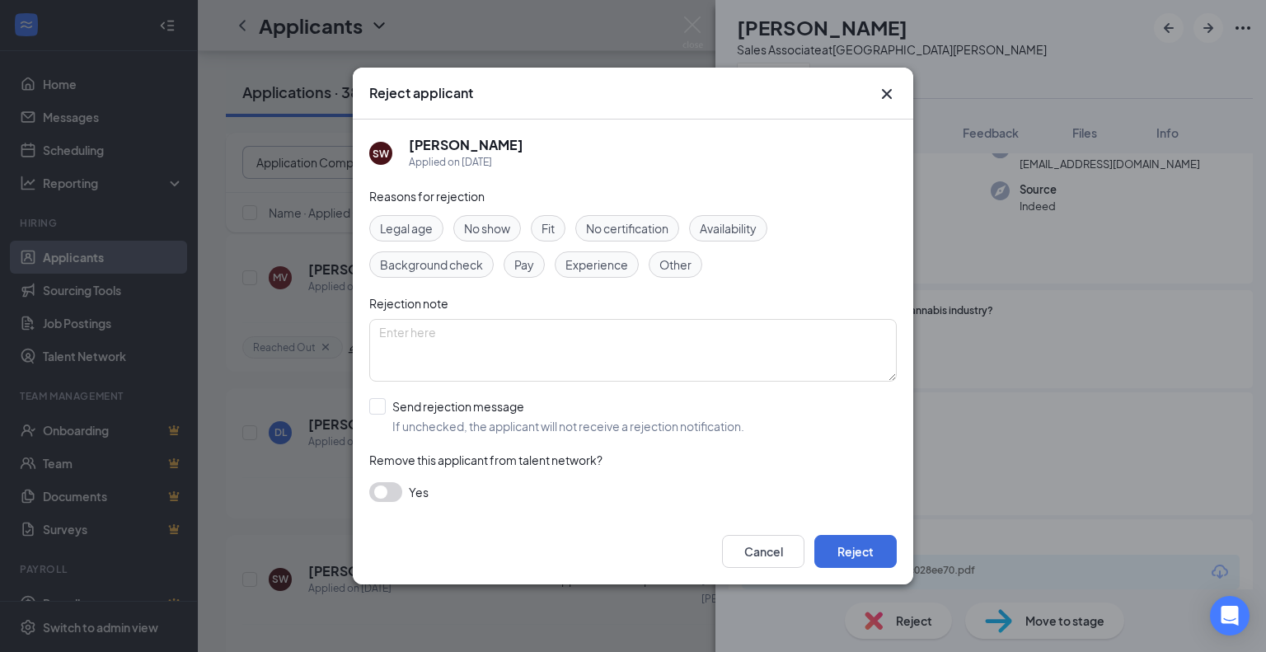
click at [765, 229] on div "Availability" at bounding box center [728, 228] width 78 height 26
click at [379, 410] on input "Send rejection message If unchecked, the applicant will not receive a rejection…" at bounding box center [556, 416] width 375 height 36
checkbox input "true"
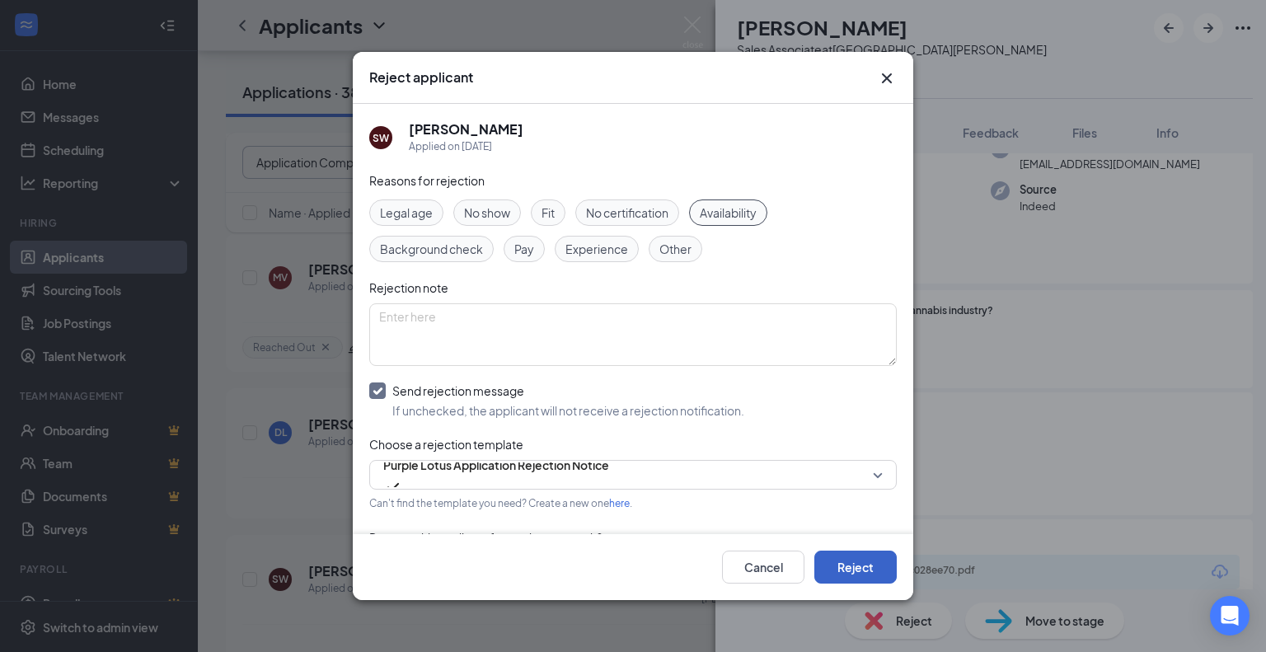
click at [851, 576] on button "Reject" at bounding box center [855, 566] width 82 height 33
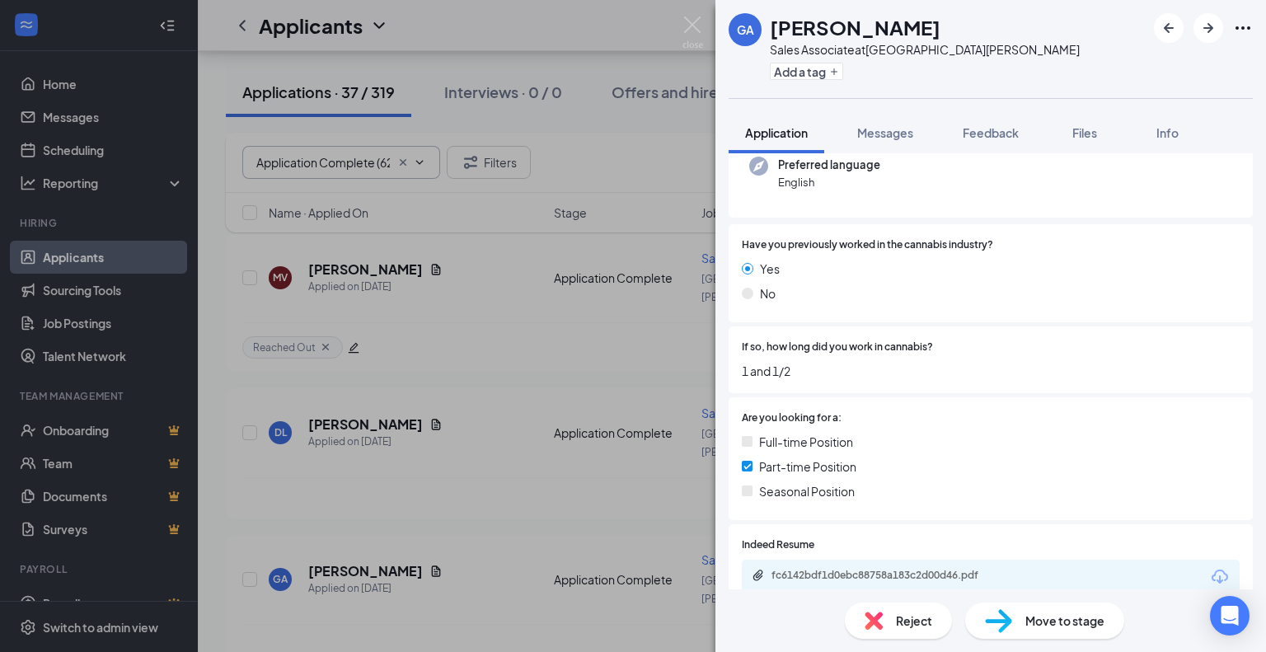
scroll to position [247, 0]
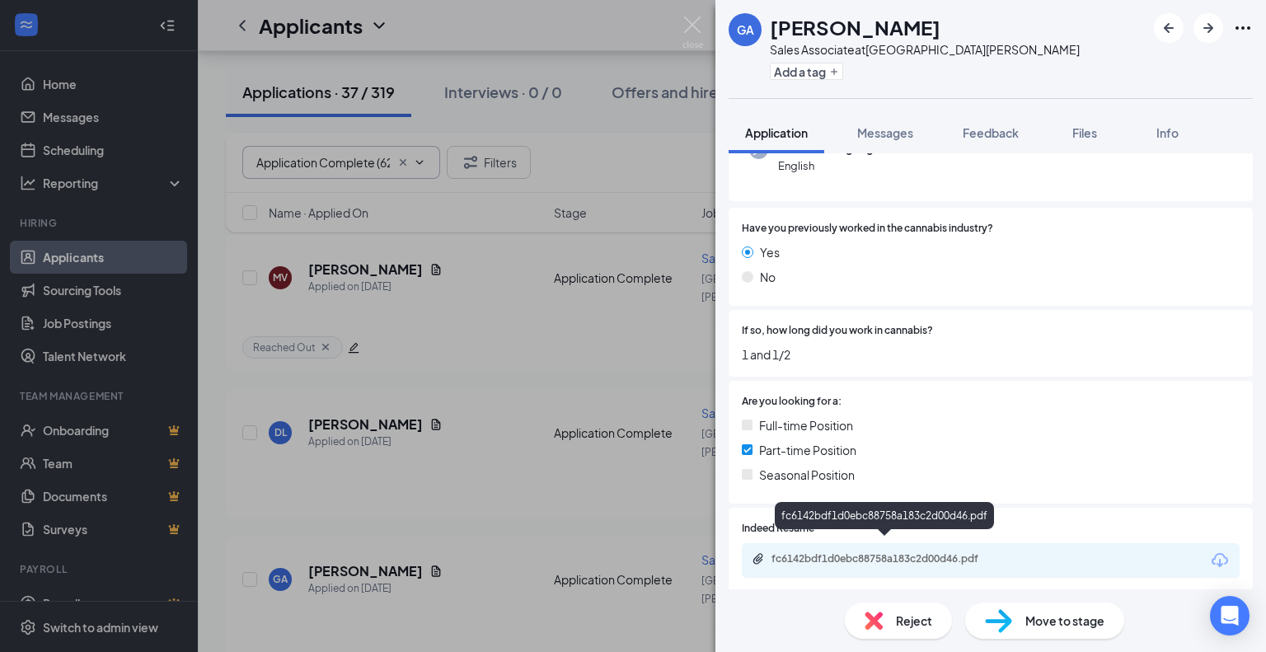
click at [920, 552] on div "fc6142bdf1d0ebc88758a183c2d00d46.pdf" at bounding box center [886, 558] width 231 height 13
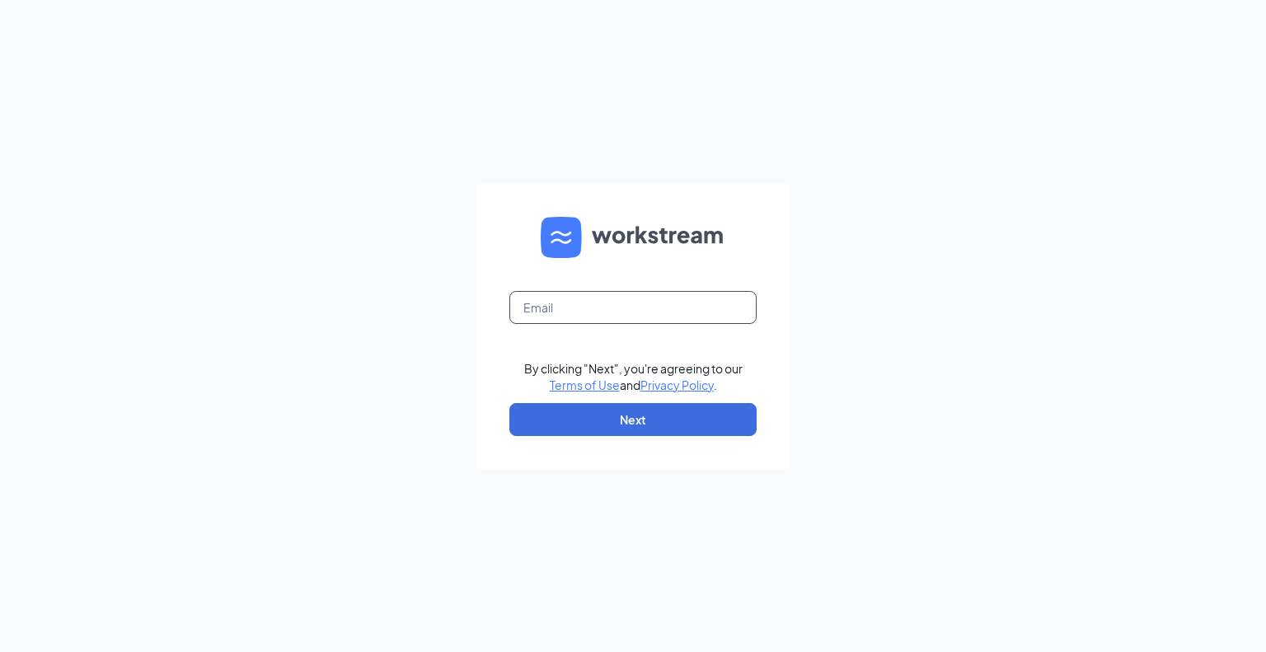
click at [541, 307] on input "text" at bounding box center [632, 307] width 247 height 33
type input "claudia@purplelotuspatientcenter.com"
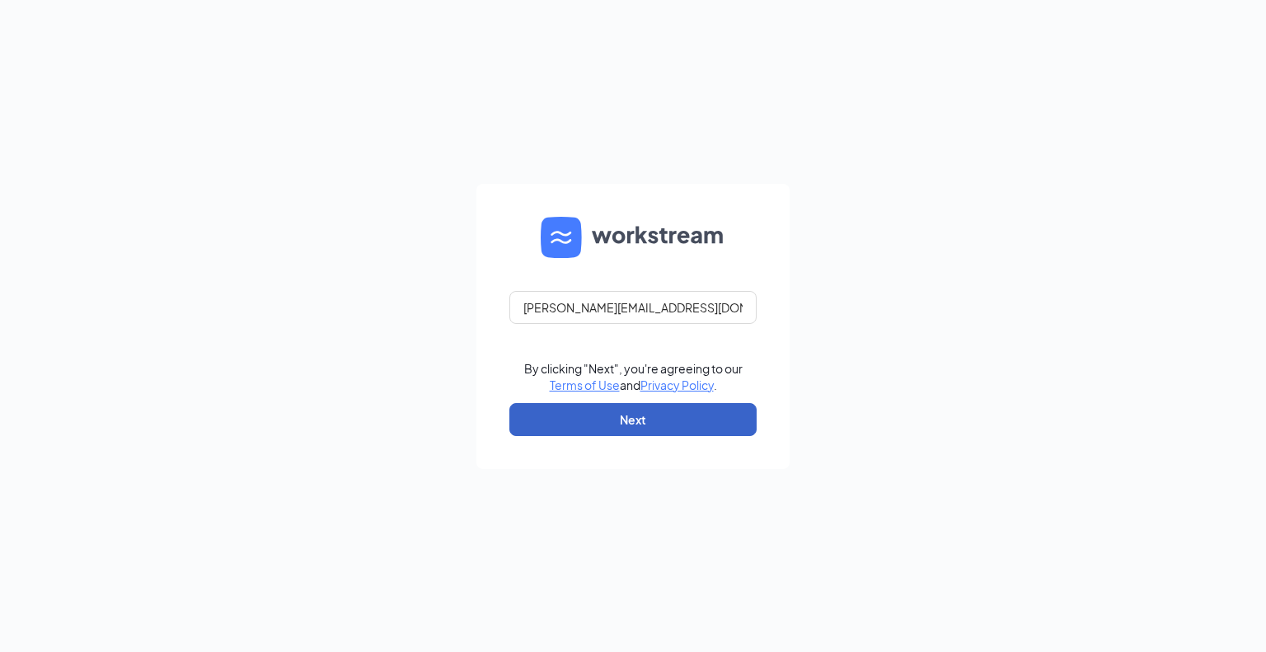
click at [634, 422] on button "Next" at bounding box center [632, 419] width 247 height 33
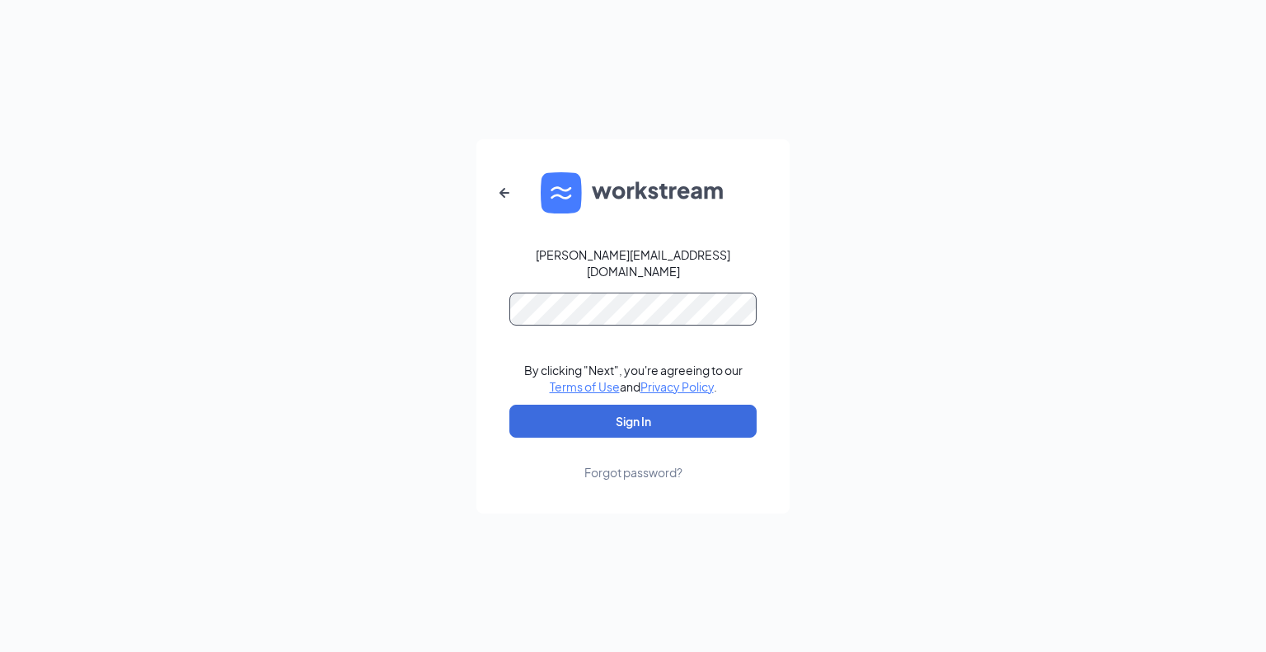
click at [509, 405] on button "Sign In" at bounding box center [632, 421] width 247 height 33
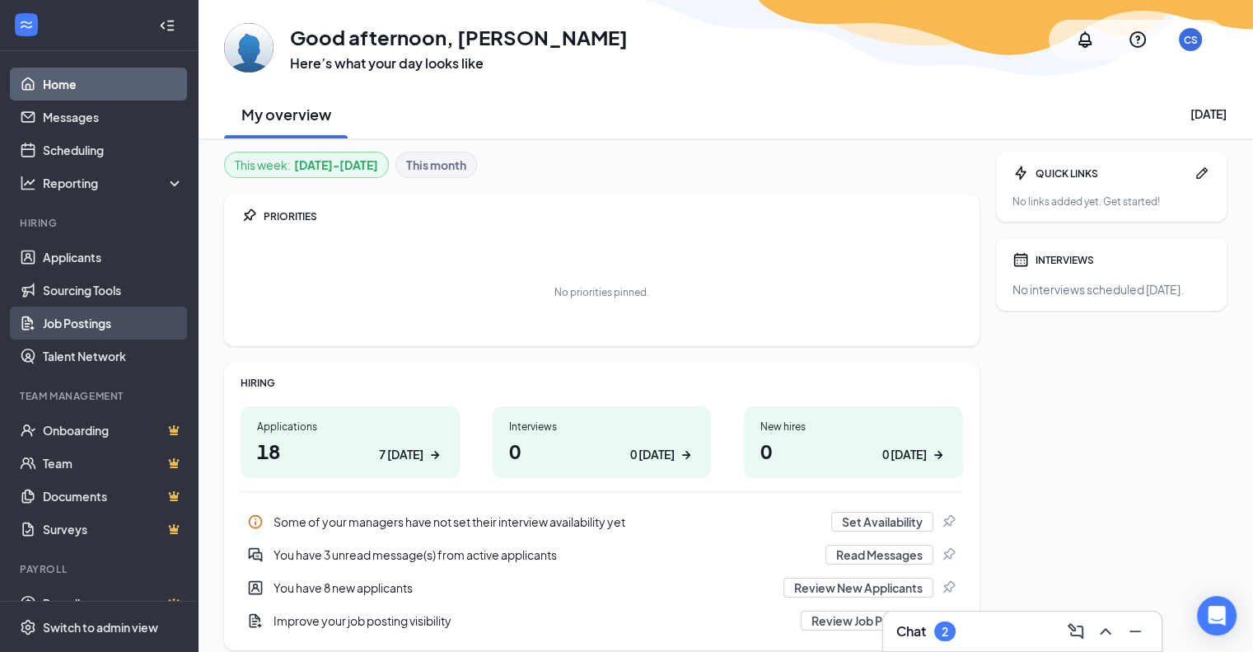
click at [115, 317] on link "Job Postings" at bounding box center [113, 323] width 141 height 33
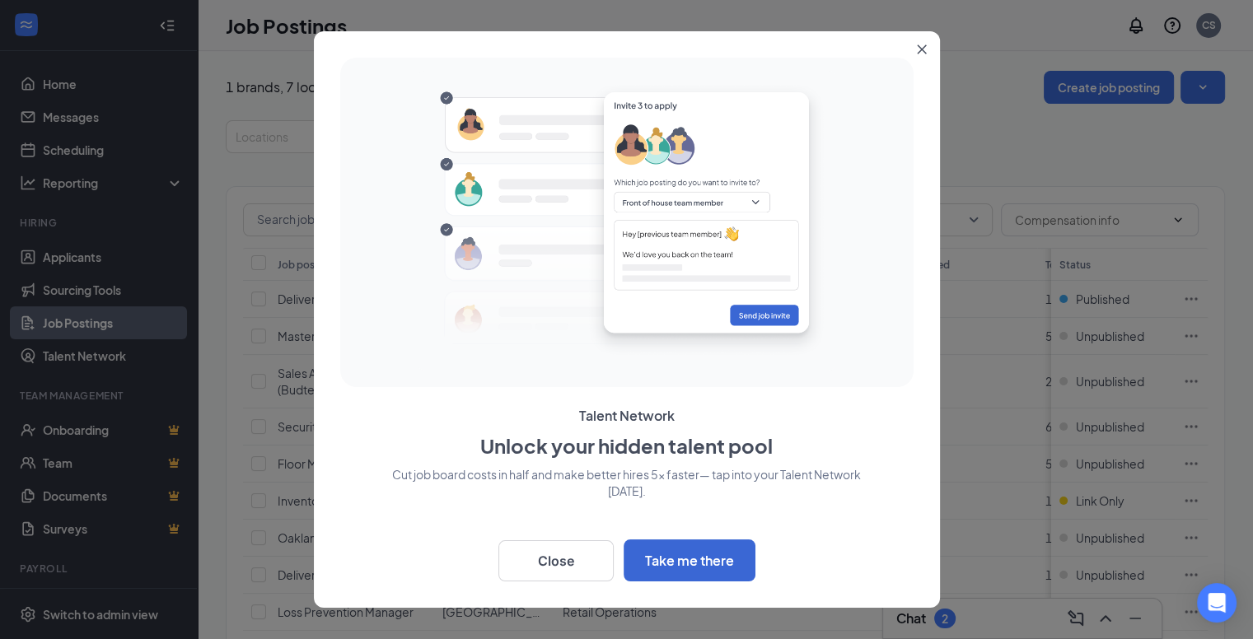
click at [927, 51] on button "Close" at bounding box center [926, 46] width 30 height 30
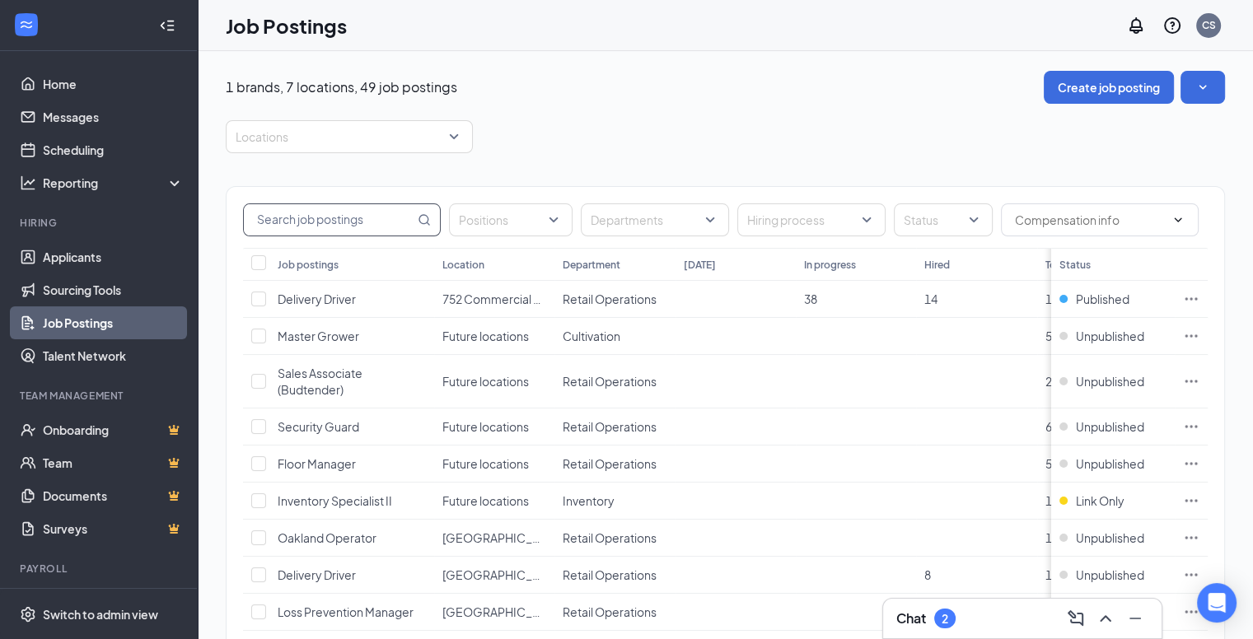
click at [386, 223] on input "text" at bounding box center [329, 219] width 171 height 31
type input "front desk"
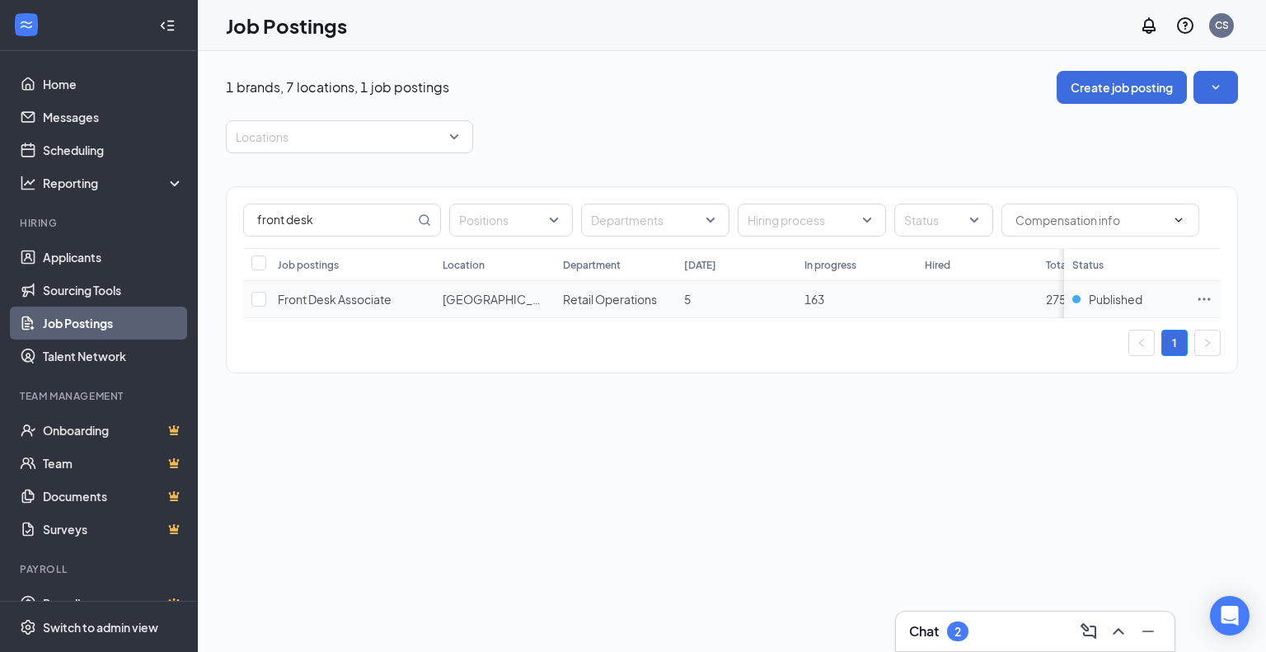
click at [333, 297] on span "Front Desk Associate" at bounding box center [335, 299] width 114 height 15
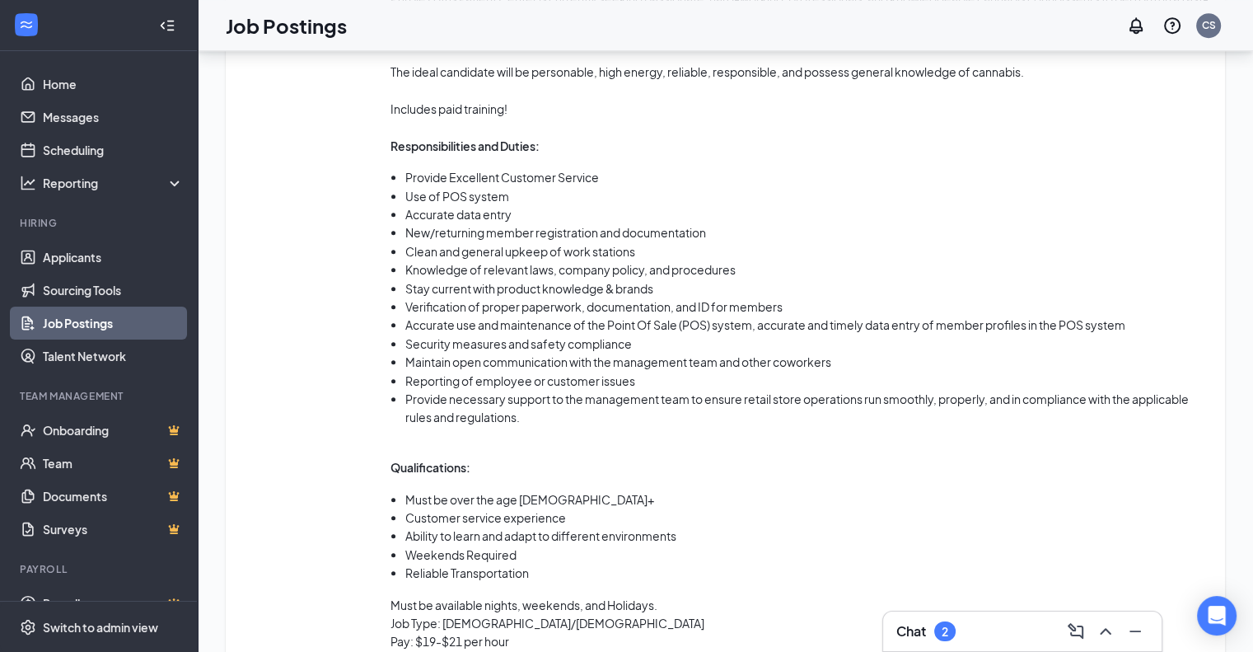
scroll to position [1117, 0]
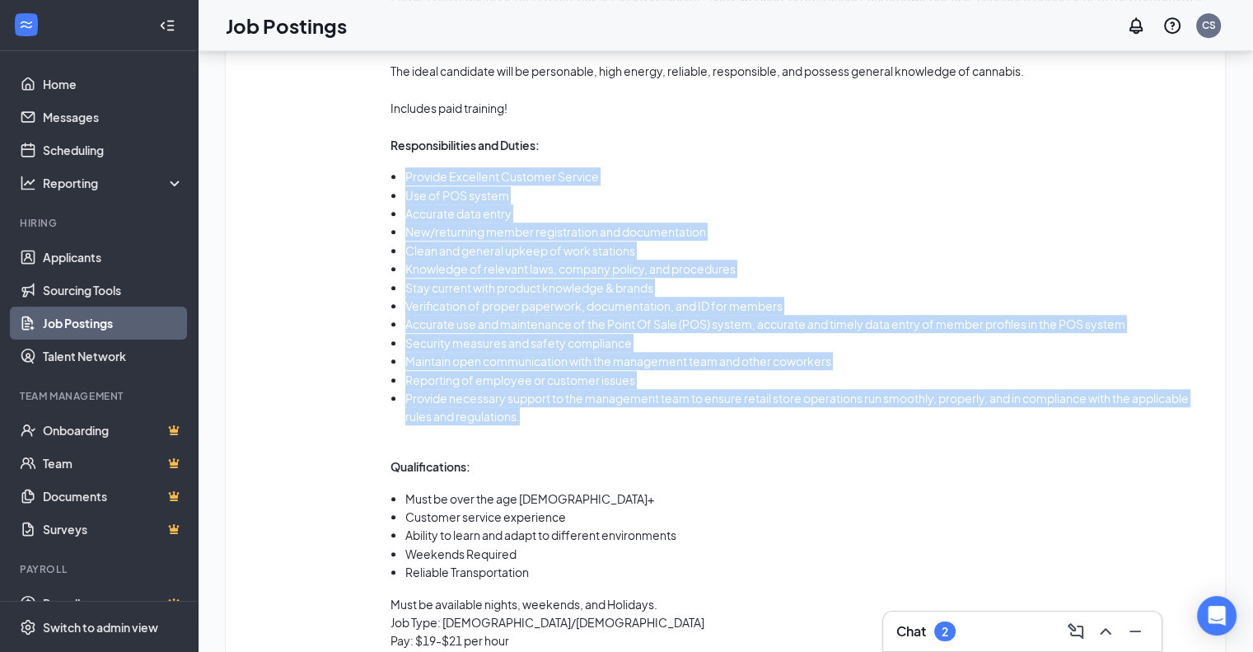
drag, startPoint x: 522, startPoint y: 417, endPoint x: 405, endPoint y: 176, distance: 267.9
click at [405, 176] on ul "Provide Excellent Customer Service Use of POS system Accurate data entry New/re…" at bounding box center [800, 296] width 818 height 258
copy ul "Provide Excellent Customer Service Use of POS system Accurate data entry New/re…"
